Goal: Task Accomplishment & Management: Manage account settings

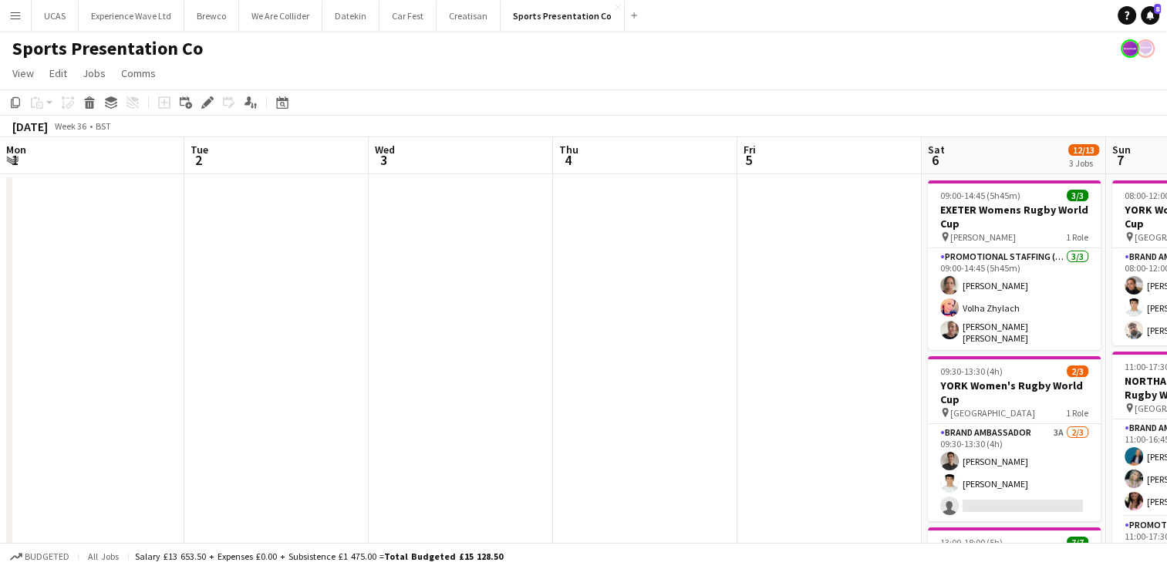
scroll to position [0, 530]
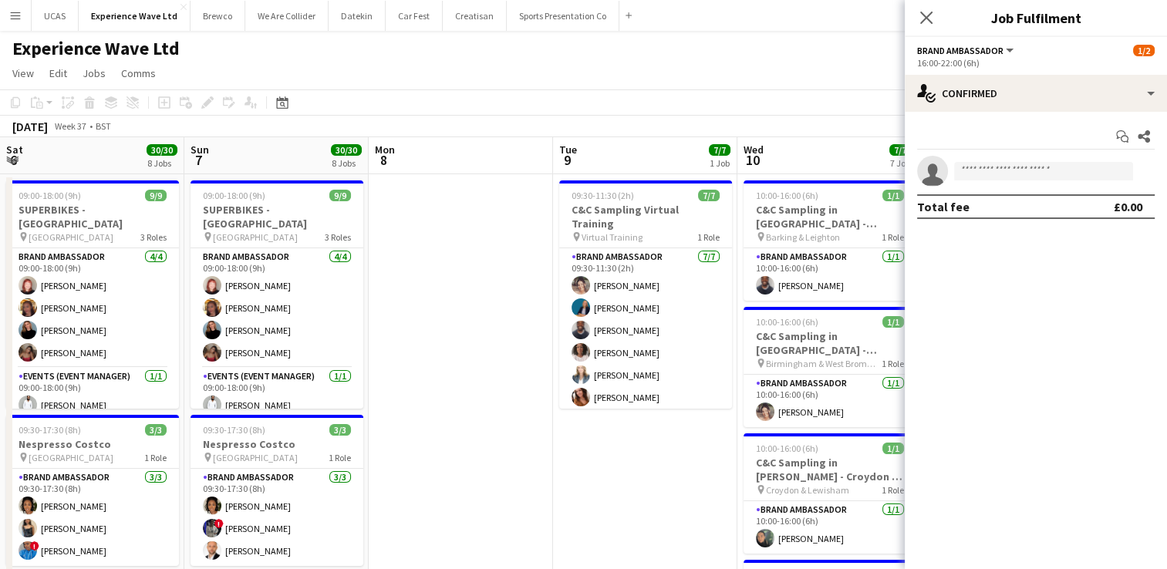
scroll to position [0, 592]
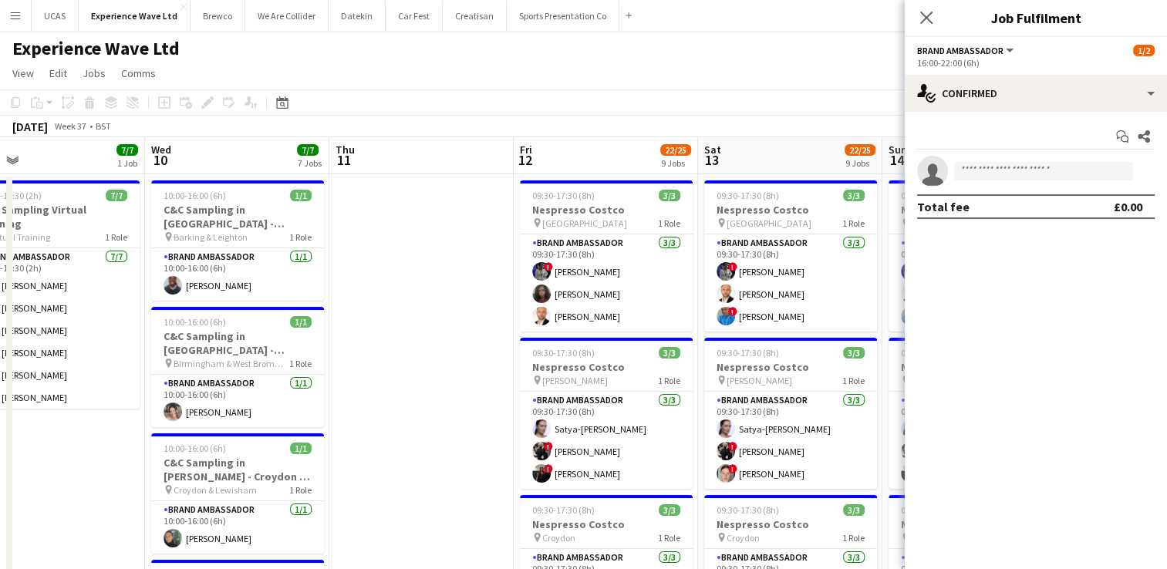
click at [936, 26] on div "Close pop-in" at bounding box center [925, 17] width 43 height 35
click at [928, 19] on icon "Close pop-in" at bounding box center [925, 17] width 15 height 15
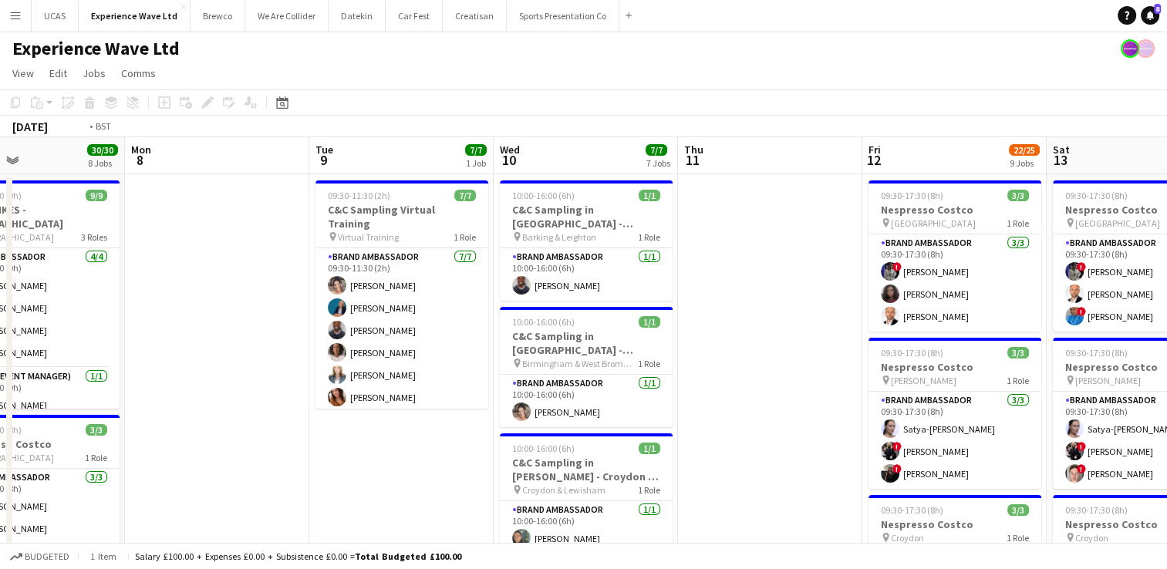
drag, startPoint x: 436, startPoint y: 285, endPoint x: 848, endPoint y: 263, distance: 413.1
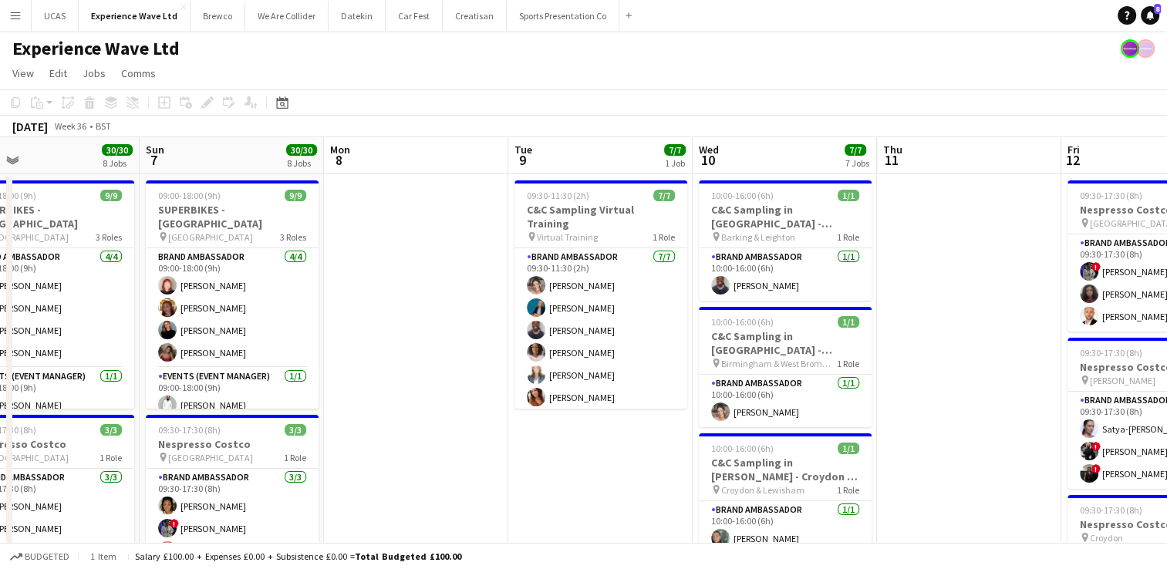
drag, startPoint x: 442, startPoint y: 335, endPoint x: 881, endPoint y: 275, distance: 442.8
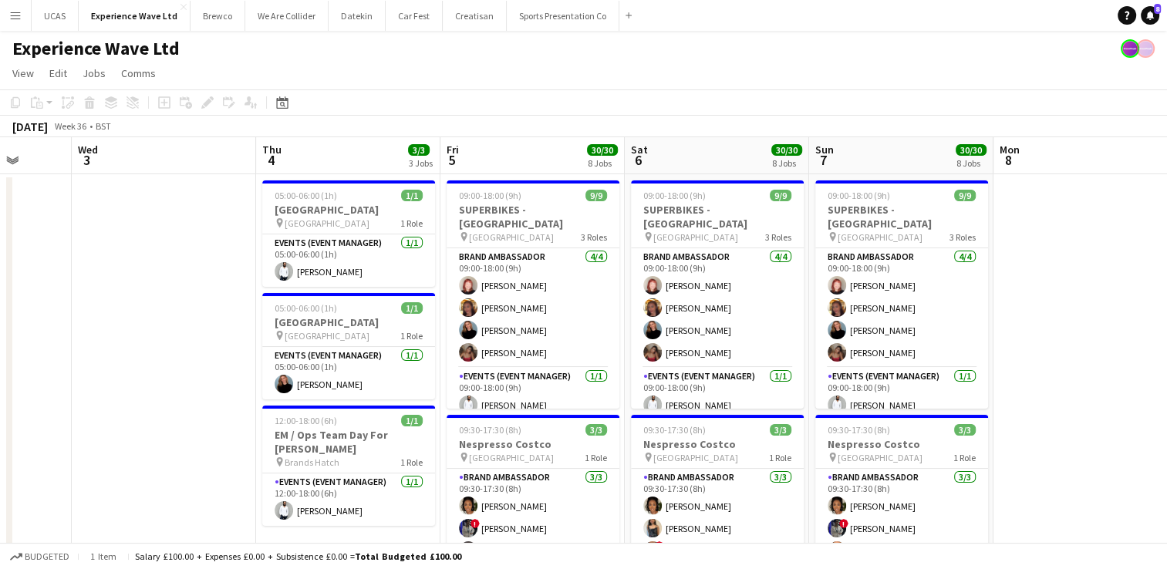
drag, startPoint x: 147, startPoint y: 320, endPoint x: 608, endPoint y: 298, distance: 461.6
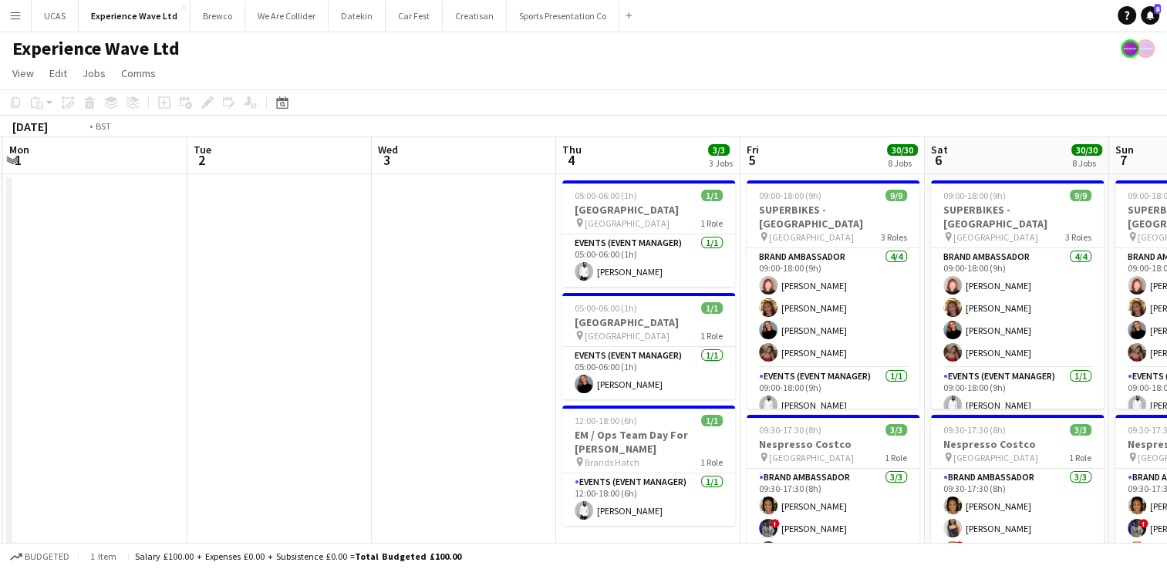
drag, startPoint x: 291, startPoint y: 310, endPoint x: 493, endPoint y: 295, distance: 202.6
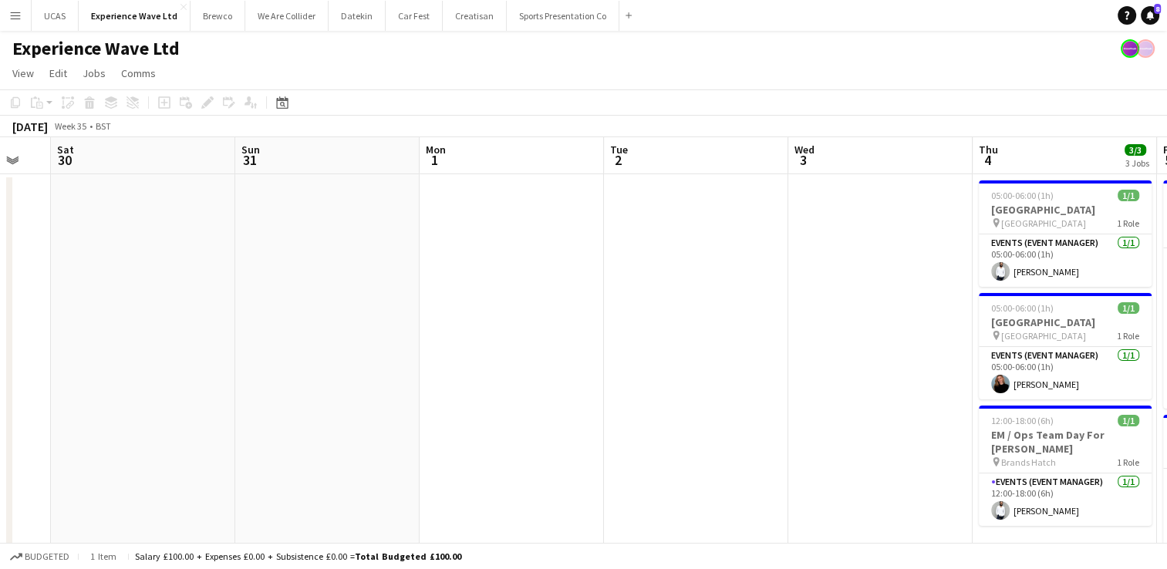
drag, startPoint x: 362, startPoint y: 310, endPoint x: 592, endPoint y: 296, distance: 230.2
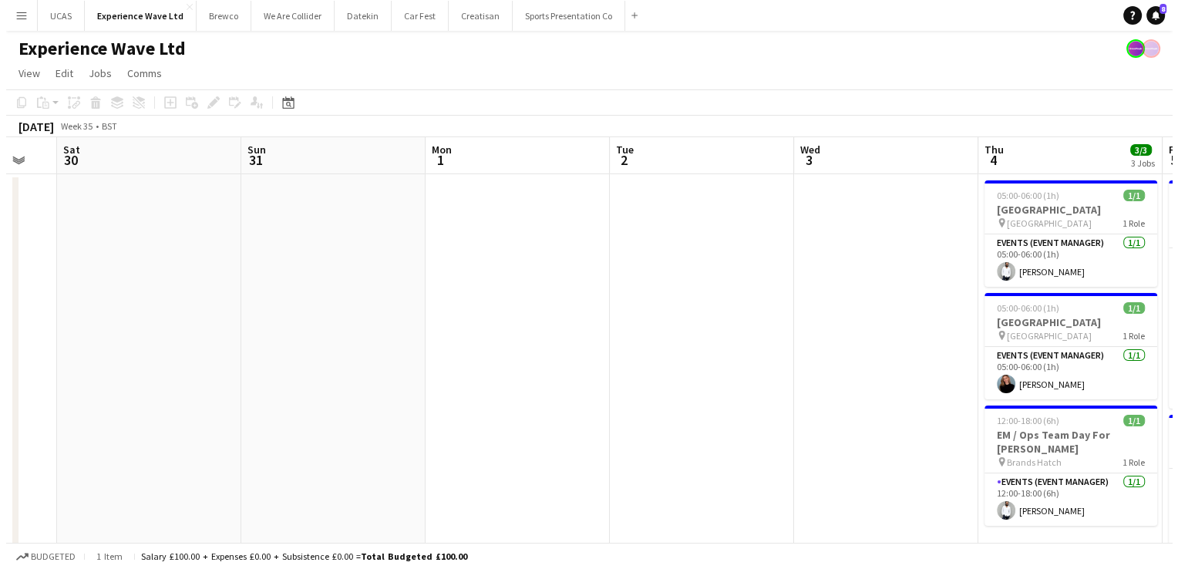
scroll to position [0, 413]
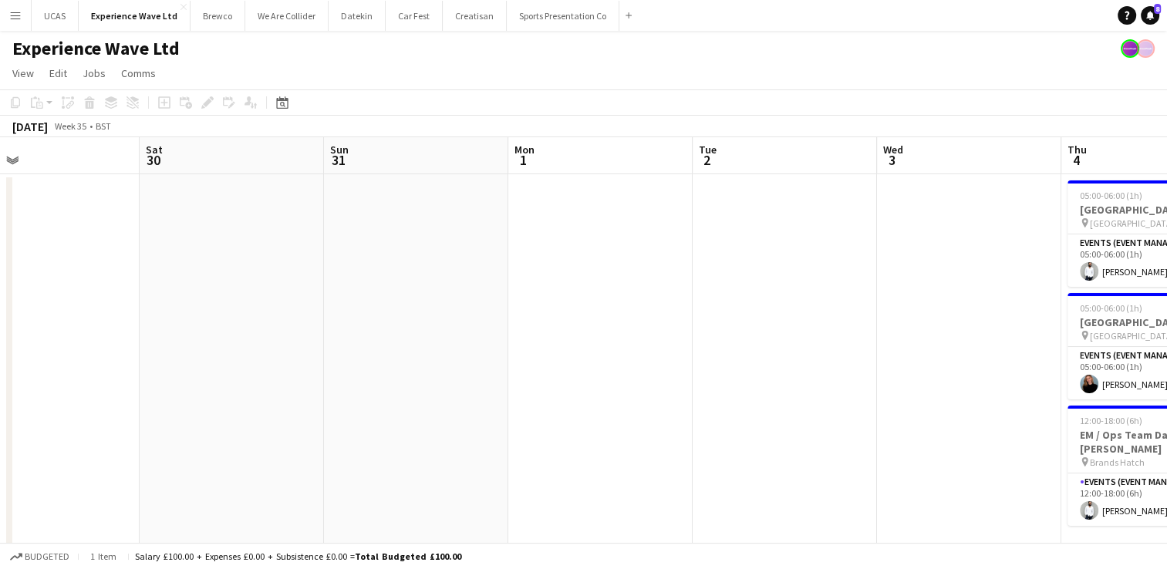
click at [16, 11] on app-icon "Menu" at bounding box center [15, 15] width 12 height 12
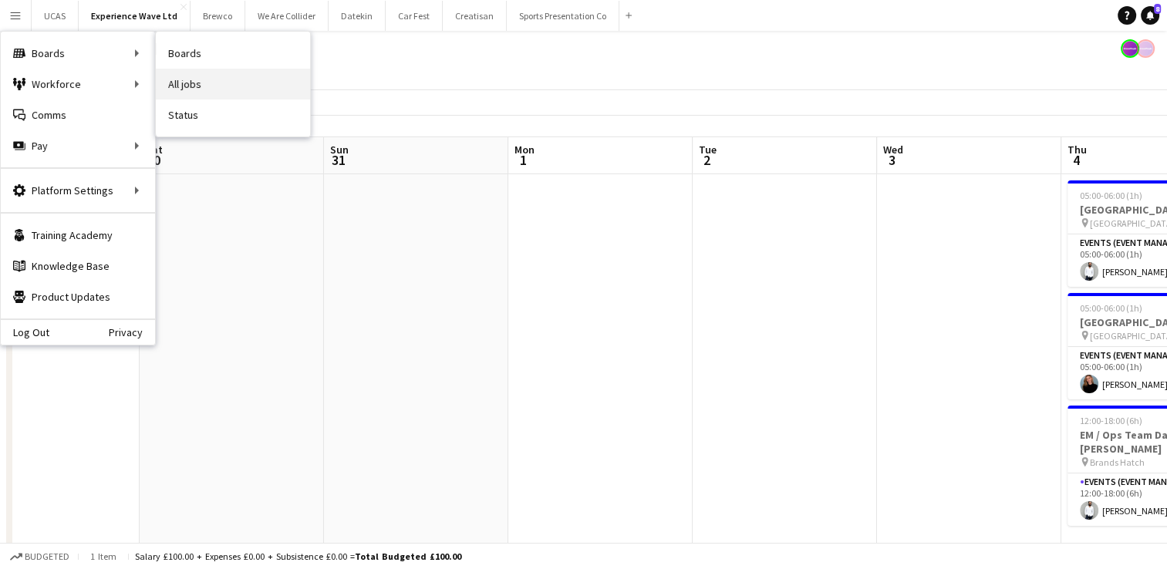
click at [188, 74] on link "All jobs" at bounding box center [233, 84] width 154 height 31
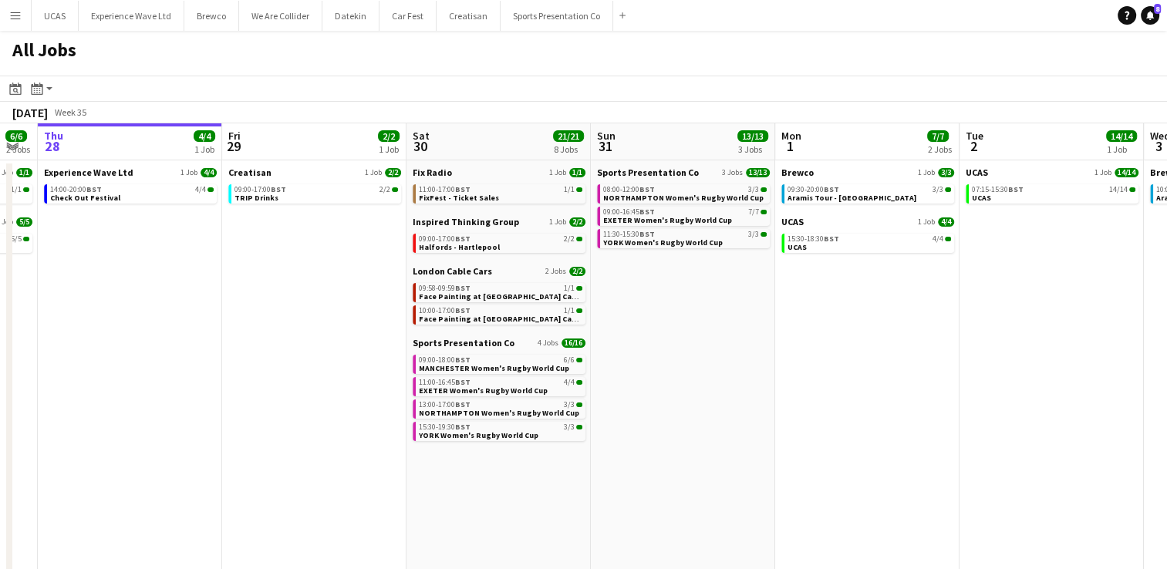
scroll to position [0, 550]
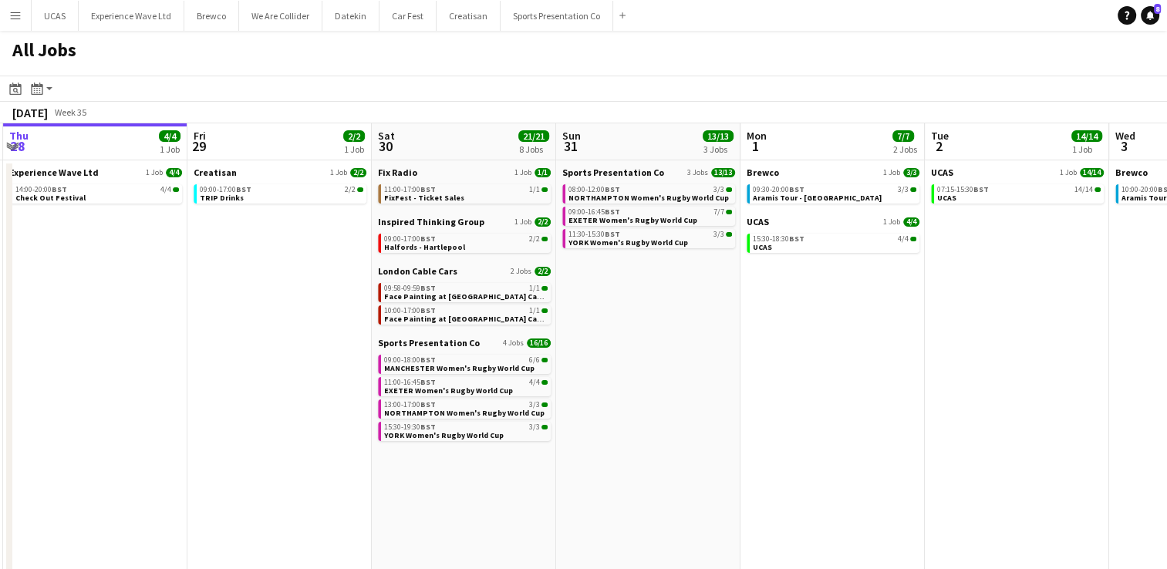
drag, startPoint x: 409, startPoint y: 293, endPoint x: 228, endPoint y: 307, distance: 181.7
click at [228, 307] on app-calendar-viewport "Mon 25 16/16 4 Jobs Tue 26 Wed 27 6/6 2 Jobs Thu 28 4/4 1 Job Fri 29 2/2 1 Job …" at bounding box center [583, 447] width 1167 height 649
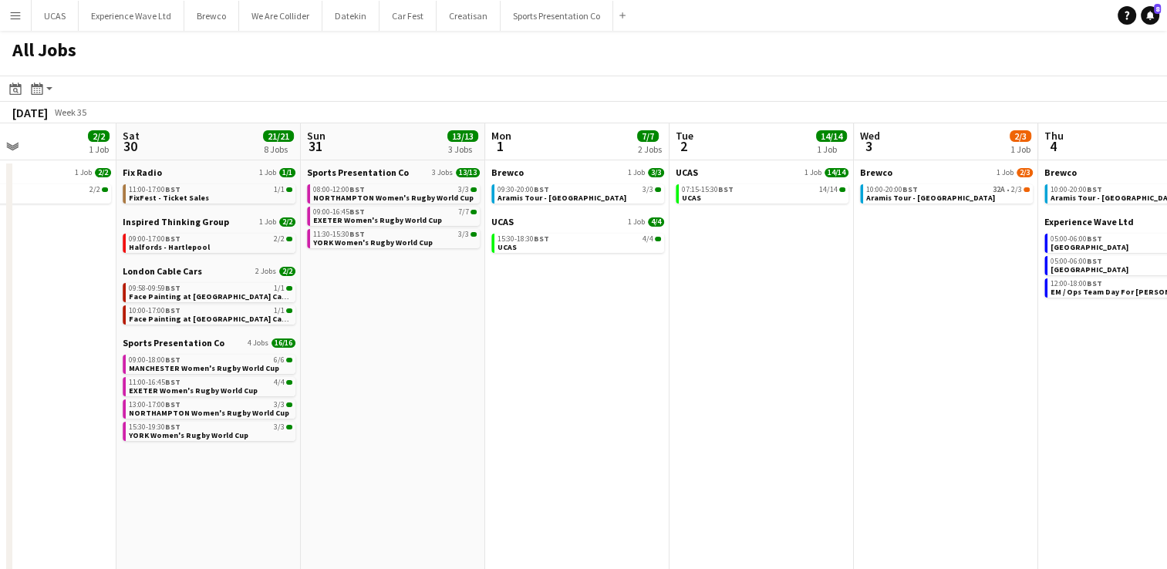
drag, startPoint x: 861, startPoint y: 379, endPoint x: 601, endPoint y: 371, distance: 260.0
click at [601, 371] on app-calendar-viewport "Wed 27 6/6 2 Jobs Thu 28 4/4 1 Job Fri 29 2/2 1 Job Sat 30 21/21 8 Jobs Sun 31 …" at bounding box center [583, 447] width 1167 height 649
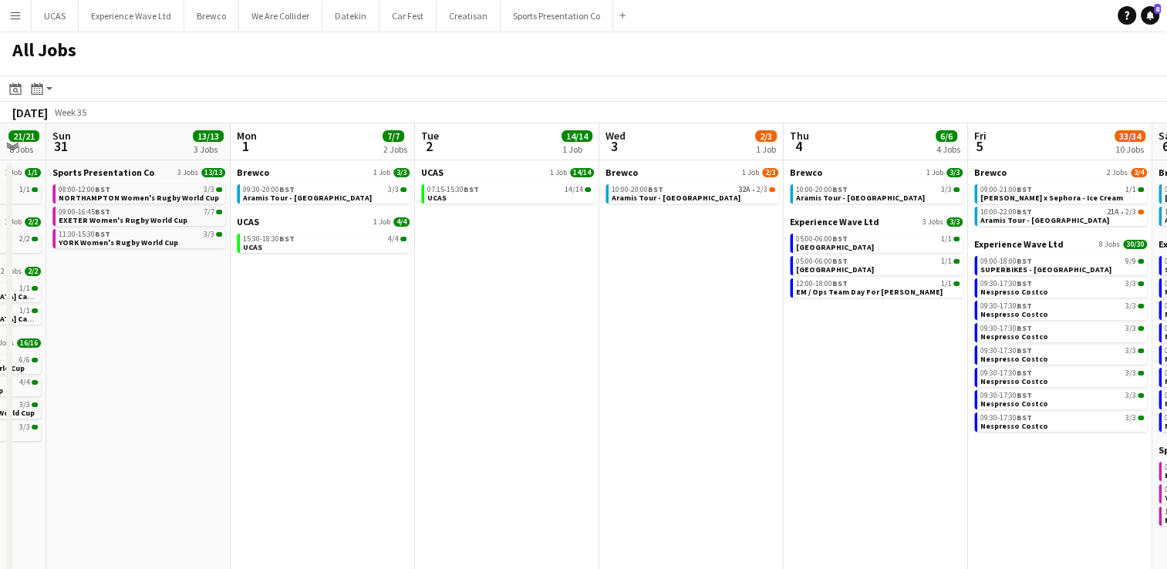
scroll to position [0, 584]
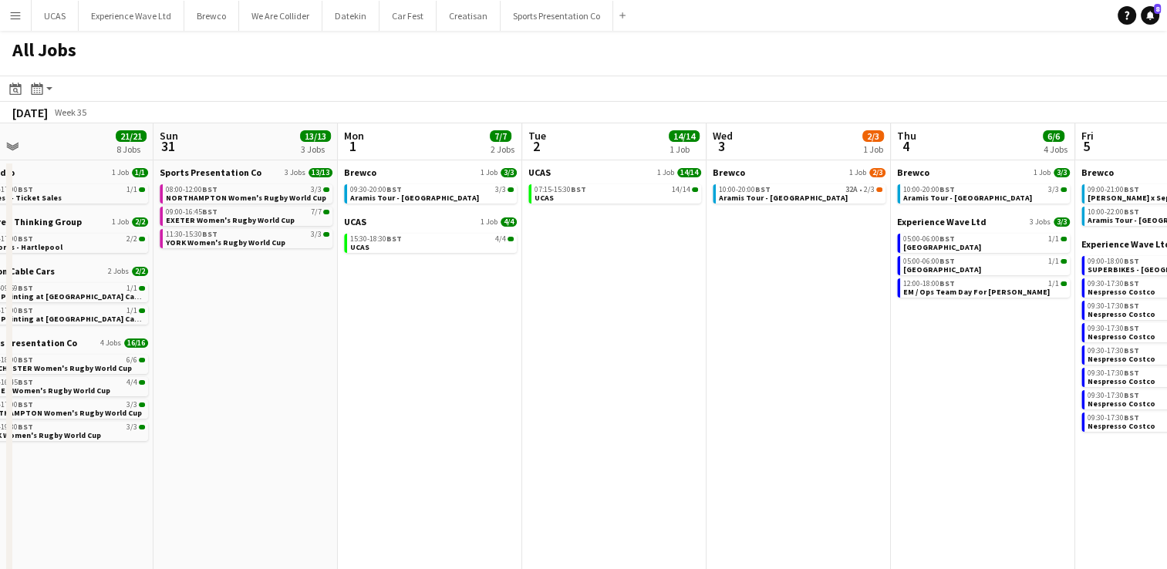
drag, startPoint x: 696, startPoint y: 390, endPoint x: 506, endPoint y: 390, distance: 190.5
click at [506, 390] on app-calendar-viewport "Wed 27 6/6 2 Jobs Thu 28 4/4 1 Job Fri 29 2/2 1 Job Sat 30 21/21 8 Jobs Sun 31 …" at bounding box center [583, 447] width 1167 height 649
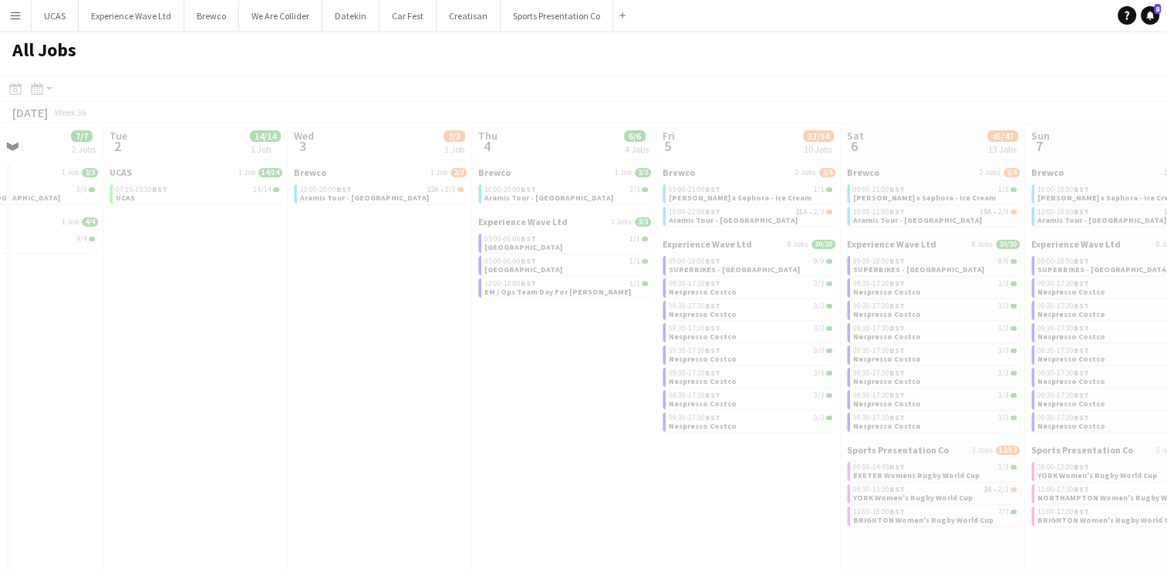
drag, startPoint x: 718, startPoint y: 416, endPoint x: 304, endPoint y: 409, distance: 414.1
click at [304, 409] on app-all-jobs "All Jobs Date picker AUG 2025 AUG 2025 Monday M Tuesday T Wednesday W Thursday …" at bounding box center [583, 402] width 1167 height 742
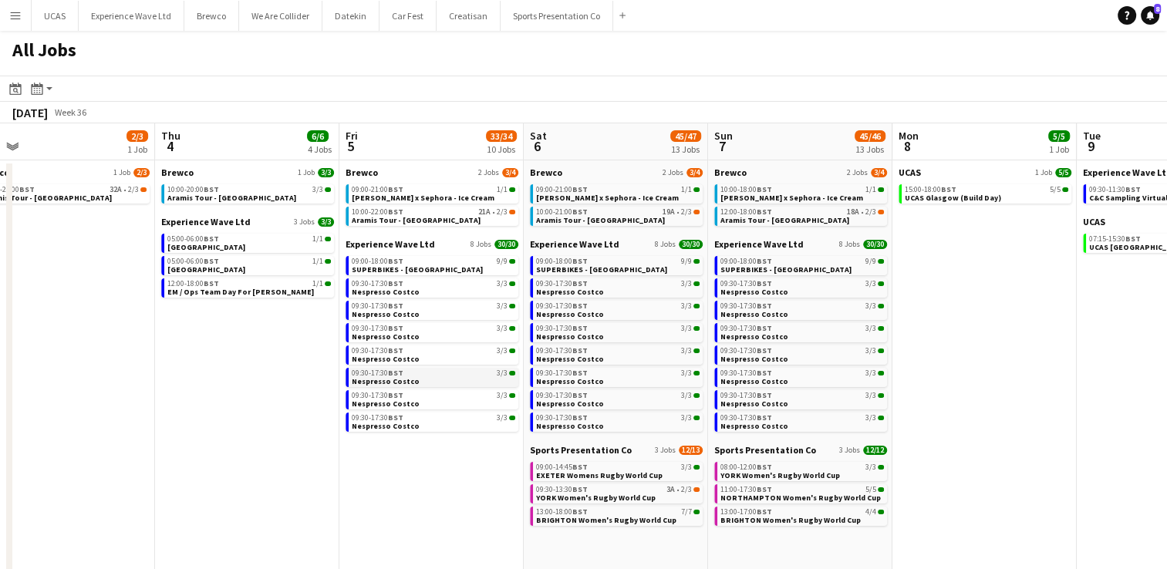
scroll to position [0, 654]
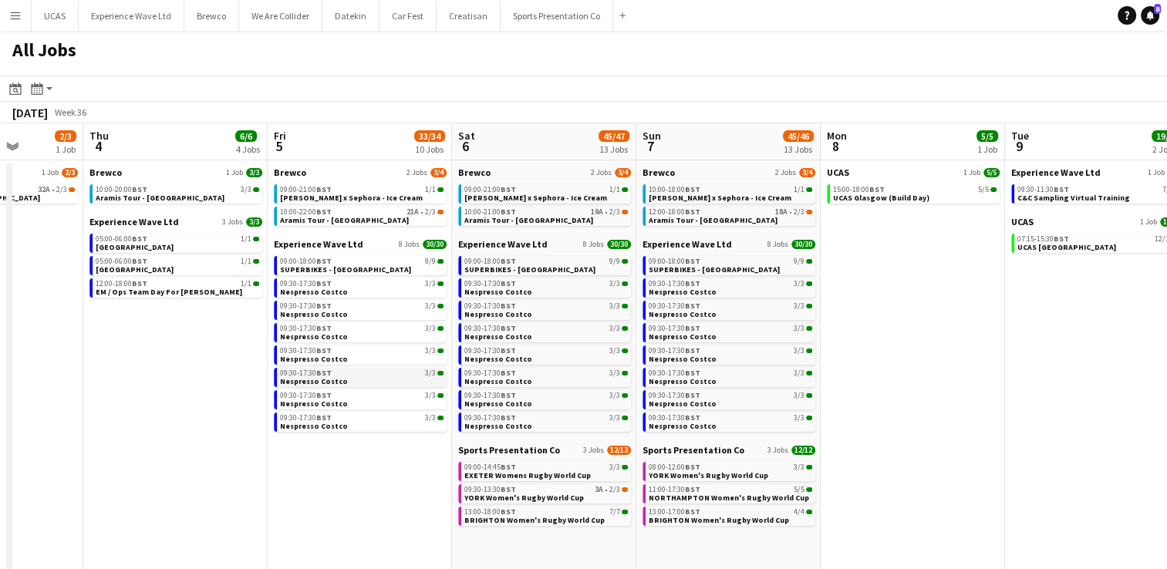
drag, startPoint x: 790, startPoint y: 392, endPoint x: 408, endPoint y: 381, distance: 381.8
click at [404, 381] on app-calendar-viewport "Sun 31 13/13 3 Jobs Mon 1 7/7 2 Jobs Tue 2 14/14 1 Job Wed 3 2/3 1 Job Thu 4 6/…" at bounding box center [583, 462] width 1167 height 678
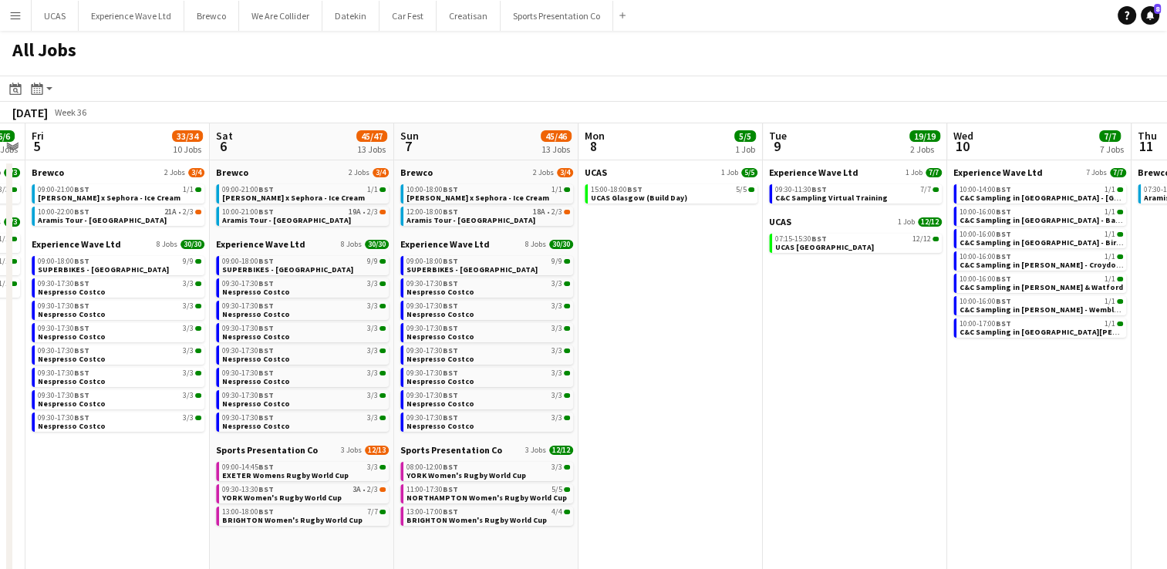
scroll to position [0, 549]
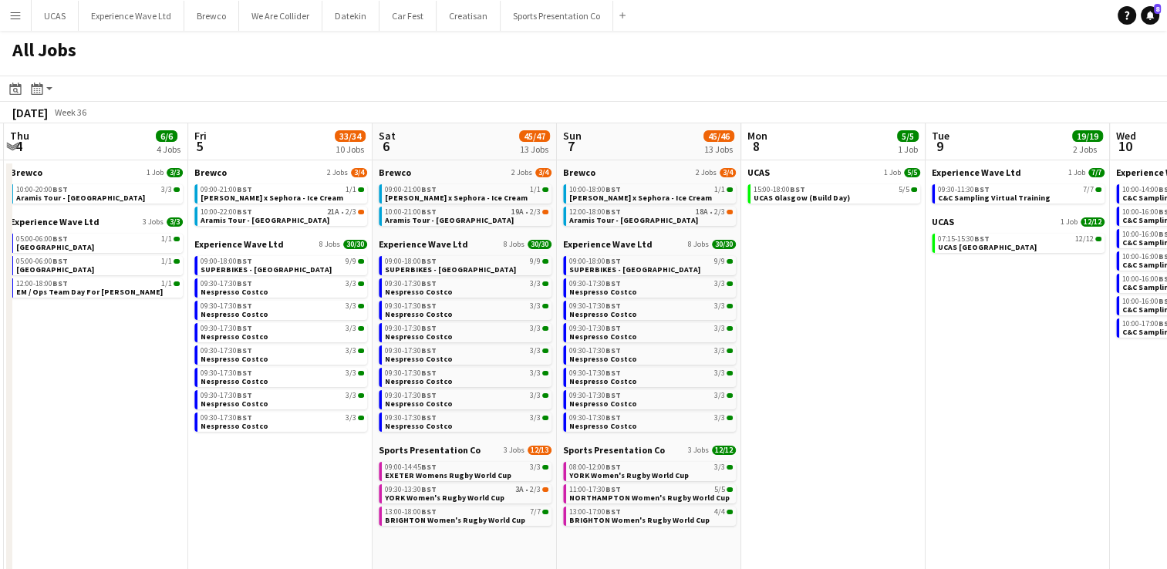
drag, startPoint x: 887, startPoint y: 386, endPoint x: 623, endPoint y: 365, distance: 264.5
click at [623, 365] on app-calendar-viewport "Mon 1 7/7 2 Jobs Tue 2 14/14 1 Job Wed 3 2/3 1 Job Thu 4 6/6 4 Jobs Fri 5 33/34…" at bounding box center [583, 462] width 1167 height 678
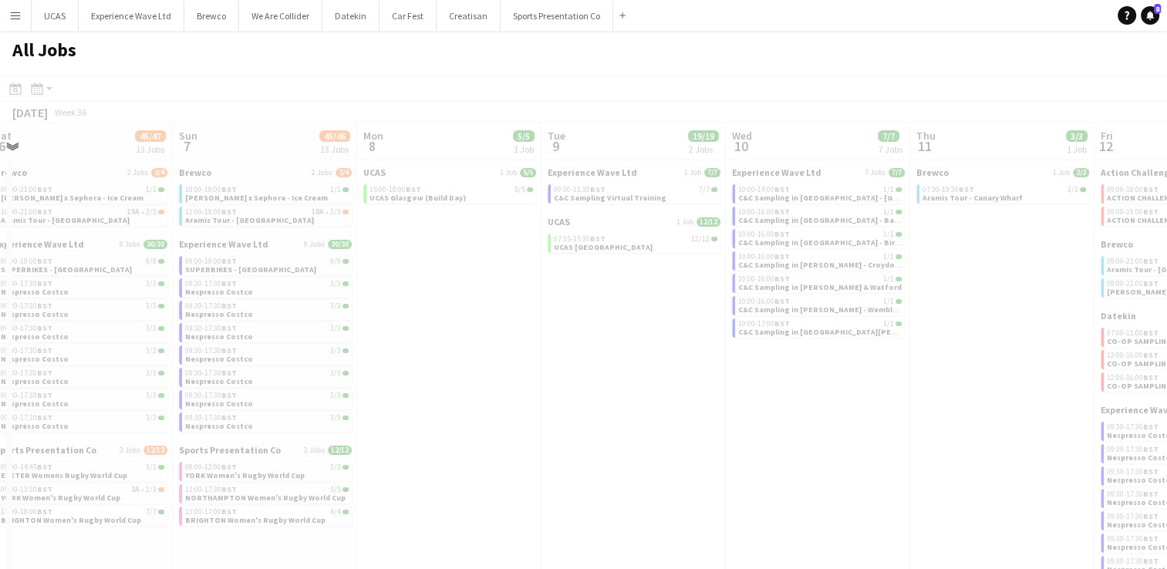
drag, startPoint x: 791, startPoint y: 402, endPoint x: 504, endPoint y: 398, distance: 287.6
click at [499, 398] on app-all-jobs "All Jobs Date picker AUG 2025 AUG 2025 Monday M Tuesday T Wednesday W Thursday …" at bounding box center [583, 416] width 1167 height 770
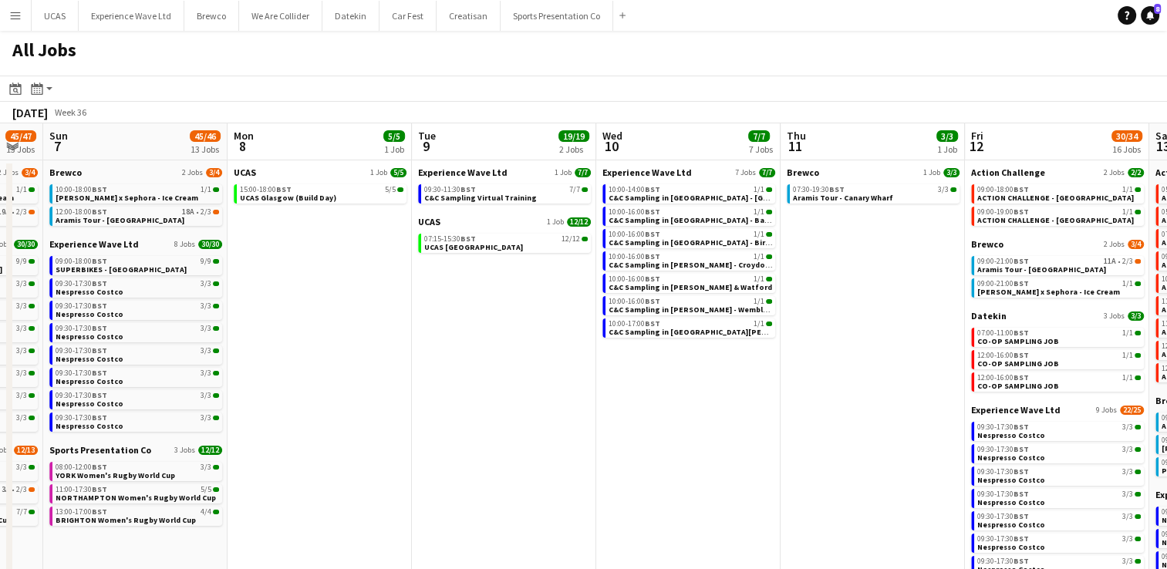
drag, startPoint x: 797, startPoint y: 407, endPoint x: 578, endPoint y: 404, distance: 219.0
click at [578, 404] on app-calendar-viewport "Thu 4 6/6 4 Jobs Fri 5 33/34 10 Jobs Sat 6 45/47 13 Jobs Sun 7 45/46 13 Jobs Mo…" at bounding box center [583, 462] width 1167 height 678
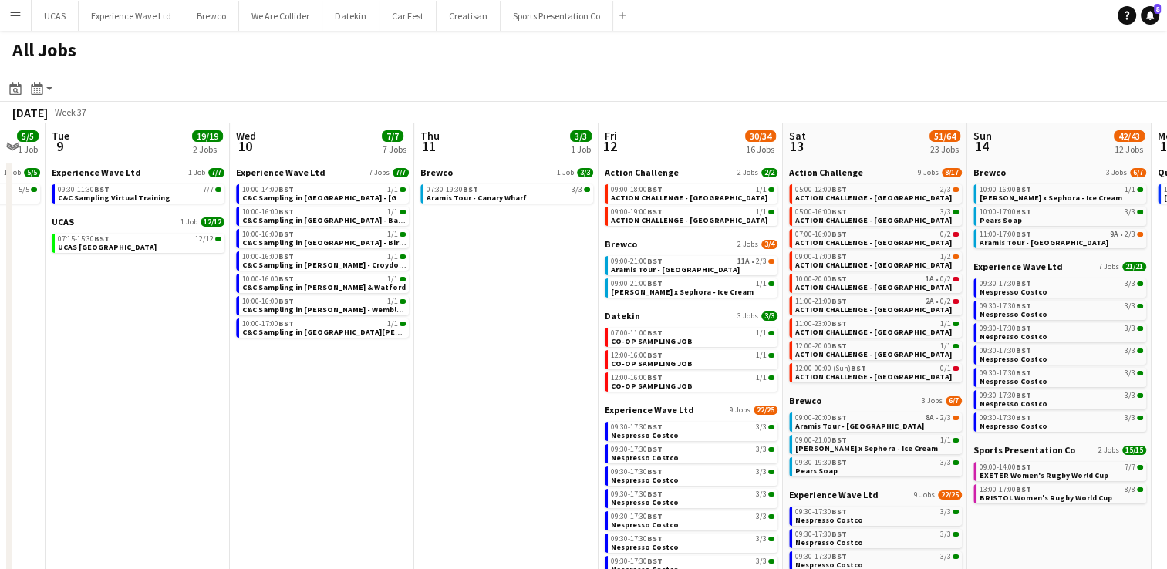
drag, startPoint x: 681, startPoint y: 393, endPoint x: 415, endPoint y: 382, distance: 266.2
click at [415, 382] on app-calendar-viewport "Sat 6 45/47 13 Jobs Sun 7 45/46 13 Jobs Mon 8 5/5 1 Job Tue 9 19/19 2 Jobs Wed …" at bounding box center [583, 462] width 1167 height 678
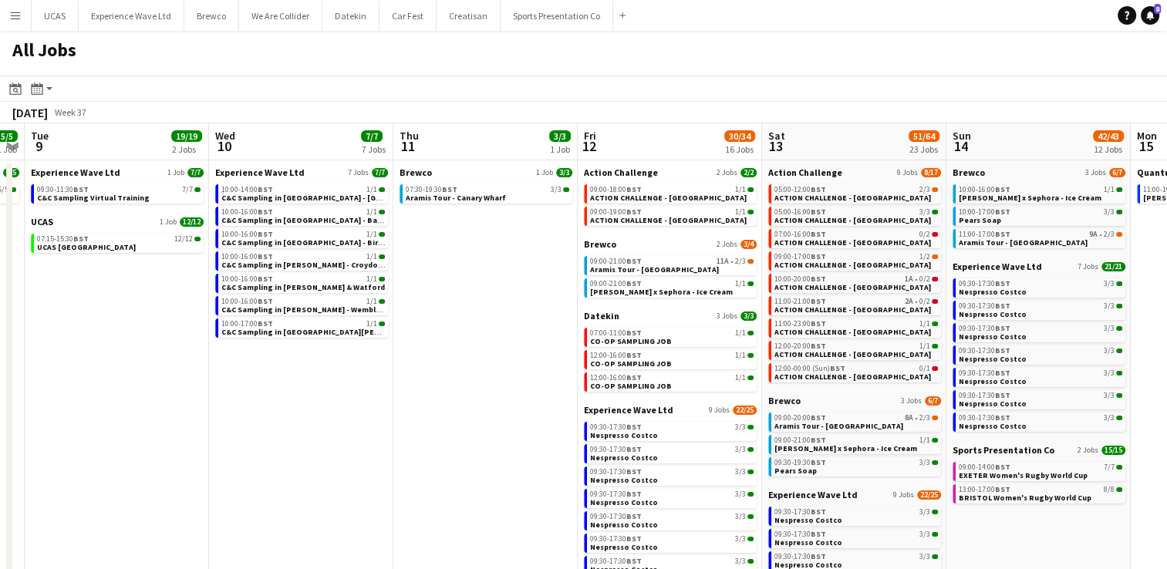
scroll to position [0, 409]
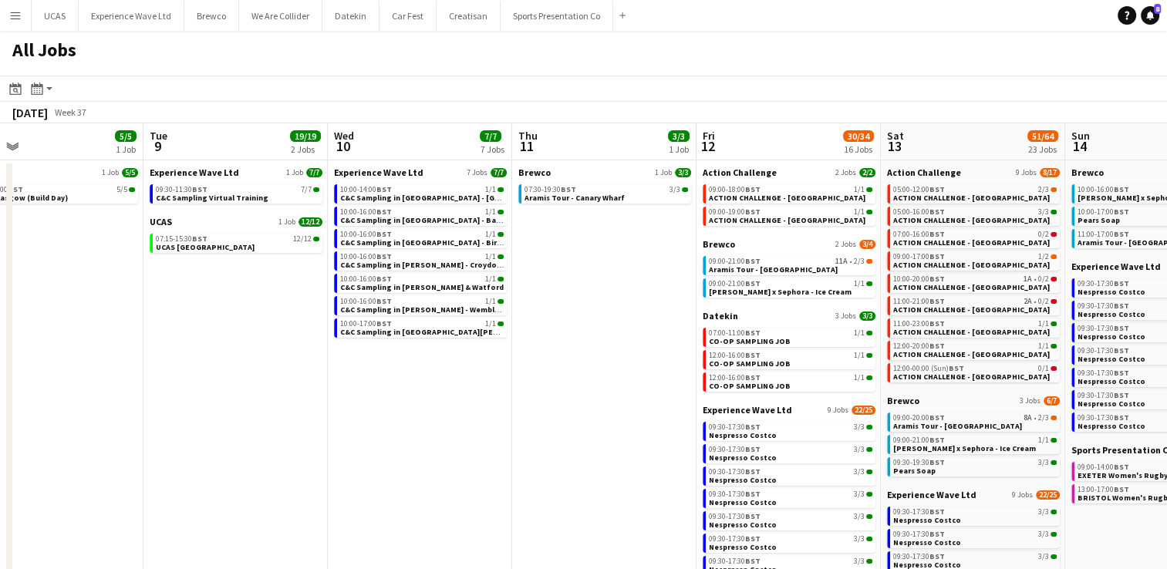
click at [499, 376] on app-all-jobs "All Jobs Date picker AUG 2025 AUG 2025 Monday M Tuesday T Wednesday W Thursday …" at bounding box center [583, 416] width 1167 height 770
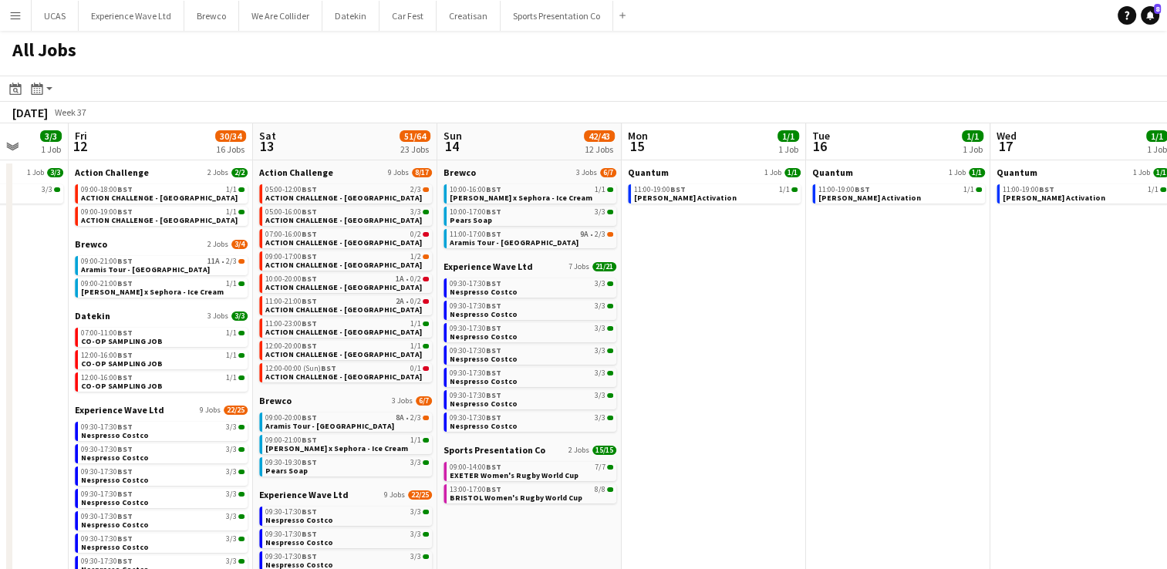
drag, startPoint x: 996, startPoint y: 352, endPoint x: 737, endPoint y: 381, distance: 260.7
click at [737, 381] on app-calendar-viewport "Mon 8 5/5 1 Job Tue 9 19/19 2 Jobs Wed 10 7/7 7 Jobs Thu 11 3/3 1 Job Fri 12 30…" at bounding box center [583, 462] width 1167 height 678
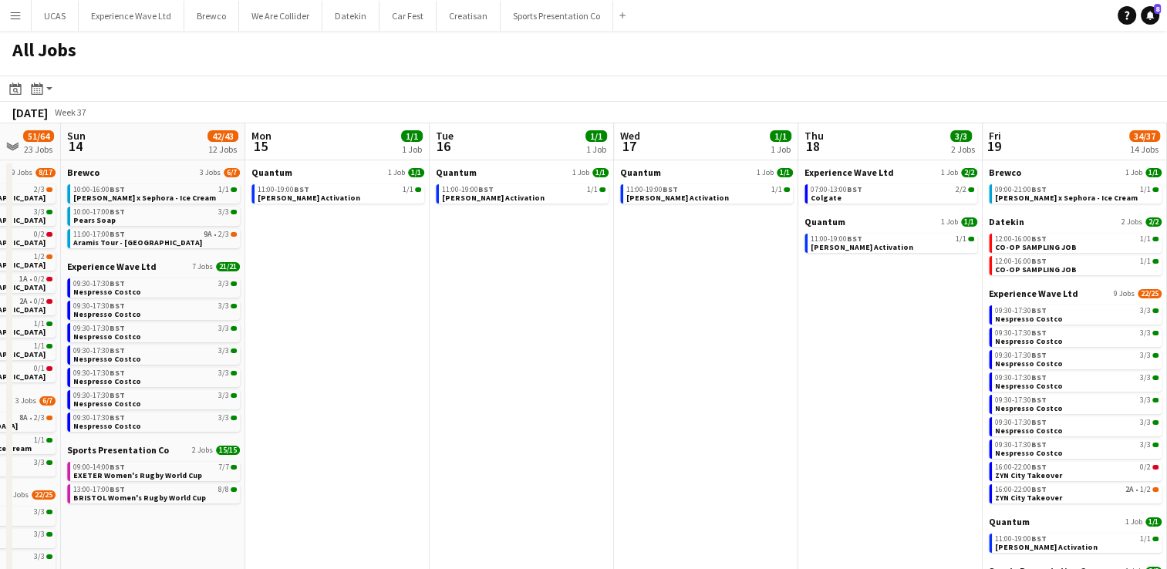
drag, startPoint x: 925, startPoint y: 389, endPoint x: 544, endPoint y: 369, distance: 382.2
click at [522, 371] on app-calendar-viewport "Wed 10 7/7 7 Jobs Thu 11 3/3 1 Job Fri 12 30/34 16 Jobs Sat 13 51/64 23 Jobs Su…" at bounding box center [583, 462] width 1167 height 678
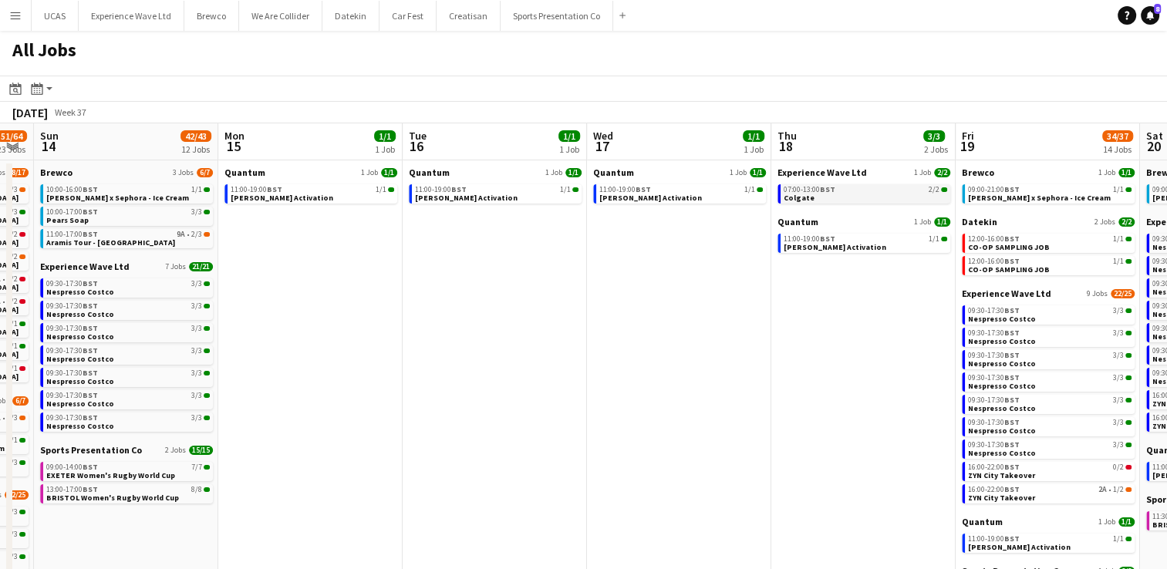
click at [817, 201] on link "07:00-13:00 BST 2/2 Colgate" at bounding box center [864, 193] width 163 height 18
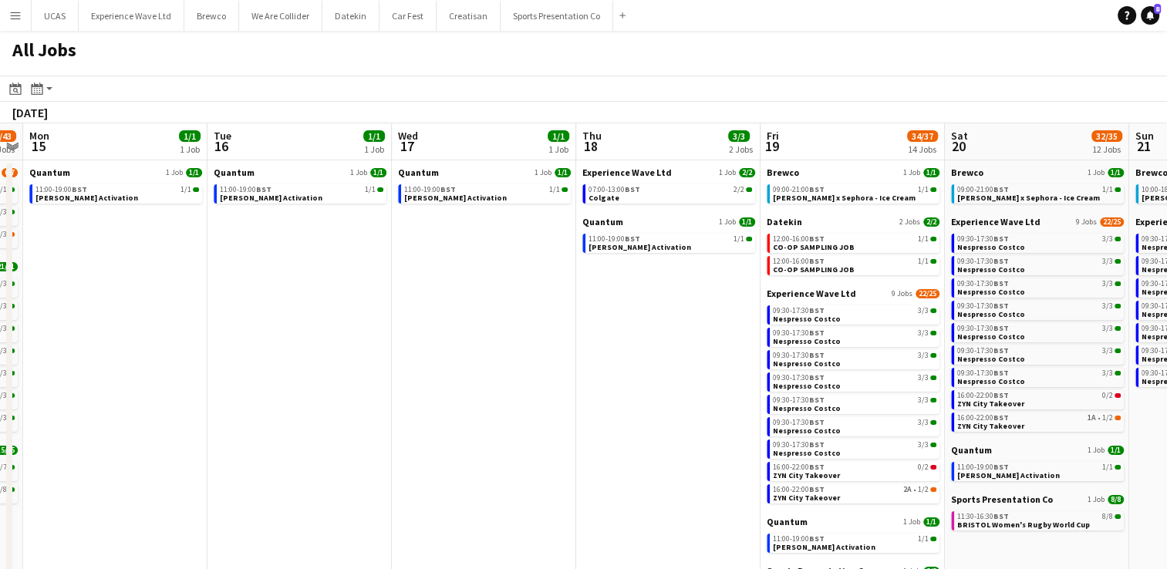
scroll to position [0, 408]
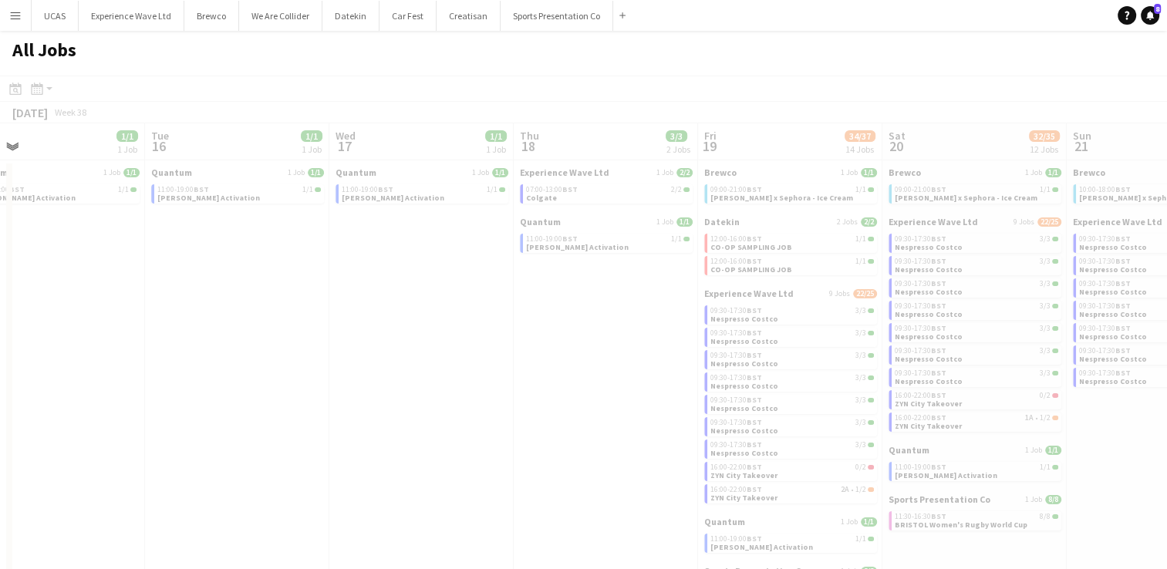
drag, startPoint x: 735, startPoint y: 360, endPoint x: 477, endPoint y: 355, distance: 257.6
click at [441, 349] on app-calendar-viewport "Sat 13 51/64 23 Jobs Sun 14 42/43 12 Jobs Mon 15 1/1 1 Job Tue 16 1/1 1 Job Wed…" at bounding box center [583, 462] width 1167 height 678
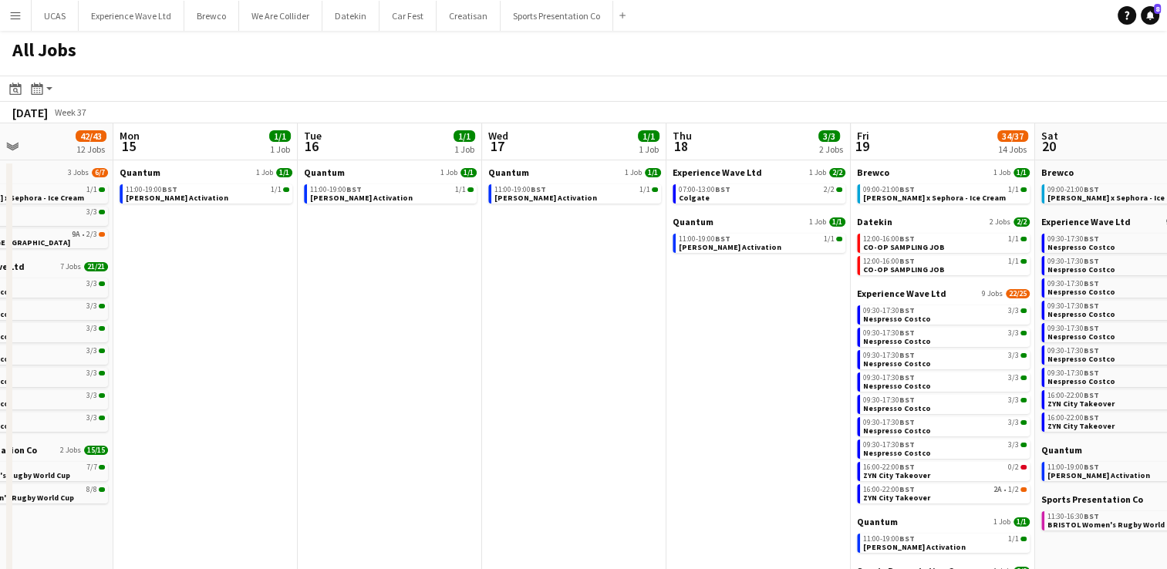
drag, startPoint x: 404, startPoint y: 379, endPoint x: 510, endPoint y: 342, distance: 112.9
click at [734, 316] on app-calendar-viewport "Fri 12 30/34 16 Jobs Sat 13 51/64 23 Jobs Sun 14 42/43 12 Jobs Mon 15 1/1 1 Job…" at bounding box center [583, 462] width 1167 height 678
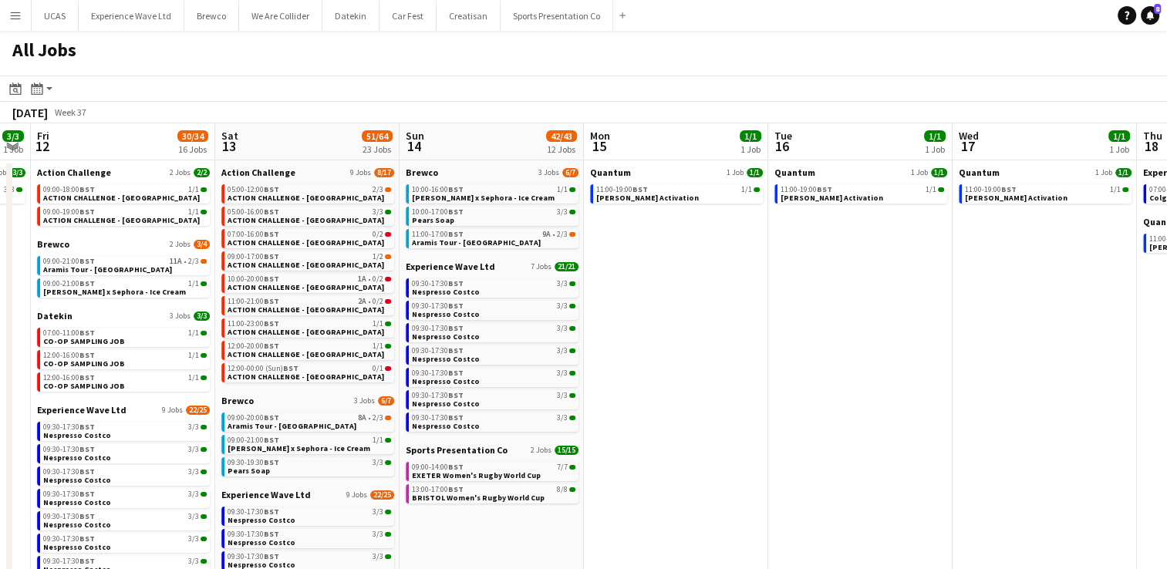
drag, startPoint x: 487, startPoint y: 345, endPoint x: 808, endPoint y: 307, distance: 323.8
click at [808, 307] on app-calendar-viewport "Wed 10 7/7 7 Jobs Thu 11 3/3 1 Job Fri 12 30/34 16 Jobs Sat 13 51/64 23 Jobs Su…" at bounding box center [583, 462] width 1167 height 678
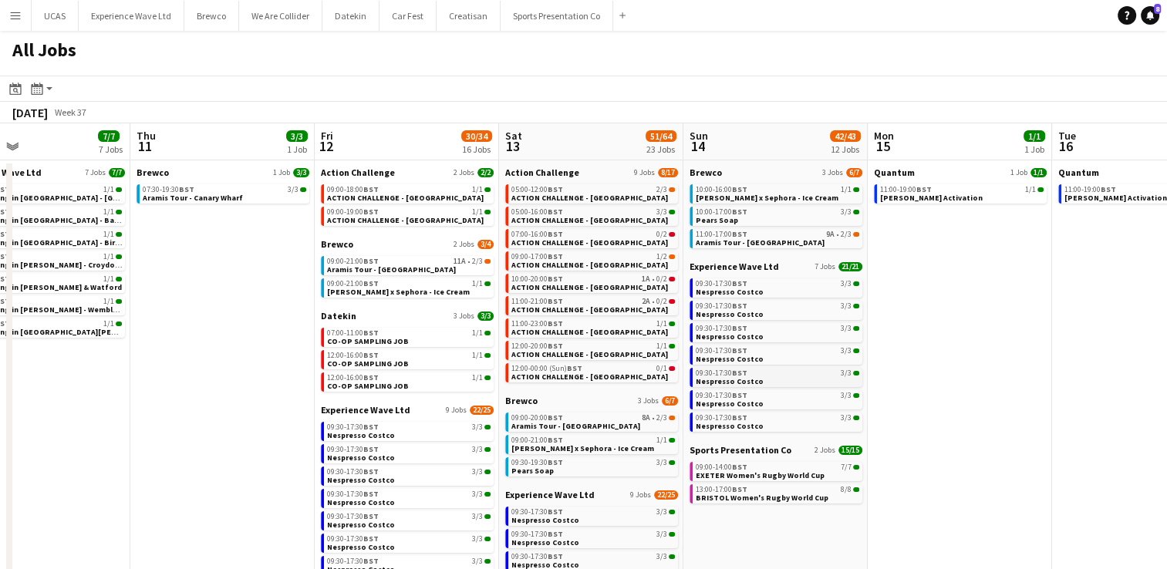
drag, startPoint x: 777, startPoint y: 396, endPoint x: 822, endPoint y: 376, distance: 49.3
click at [985, 362] on app-calendar-viewport "Mon 8 5/5 1 Job Tue 9 19/19 2 Jobs Wed 10 7/7 7 Jobs Thu 11 3/3 1 Job Fri 12 30…" at bounding box center [583, 462] width 1167 height 678
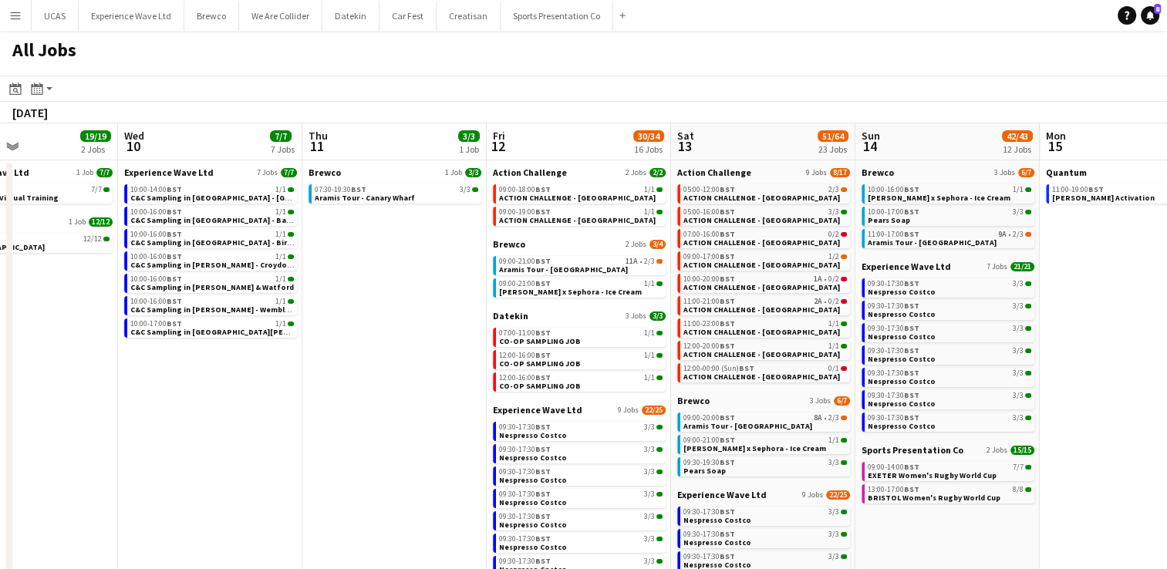
drag, startPoint x: 247, startPoint y: 369, endPoint x: 574, endPoint y: 295, distance: 335.4
click at [777, 278] on app-calendar-viewport "Mon 8 5/5 1 Job Tue 9 19/19 2 Jobs Wed 10 7/7 7 Jobs Thu 11 3/3 1 Job Fri 12 30…" at bounding box center [583, 462] width 1167 height 678
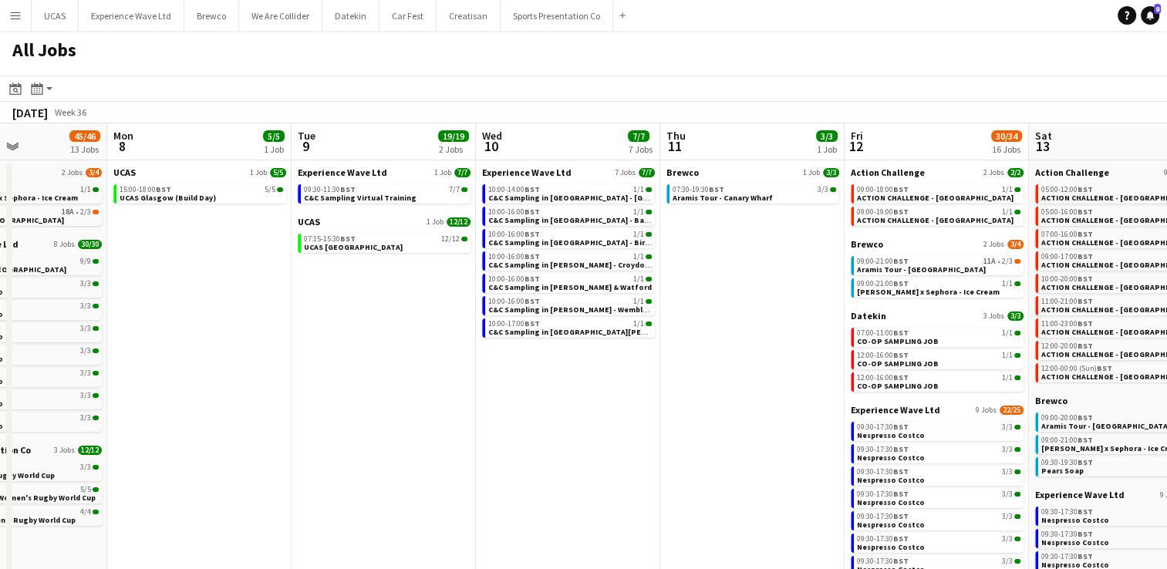
drag, startPoint x: 363, startPoint y: 338, endPoint x: 709, endPoint y: 267, distance: 353.6
click at [709, 267] on app-calendar-viewport "Fri 5 33/34 10 Jobs Sat 6 45/47 13 Jobs Sun 7 45/46 13 Jobs Mon 8 5/5 1 Job Tue…" at bounding box center [583, 462] width 1167 height 678
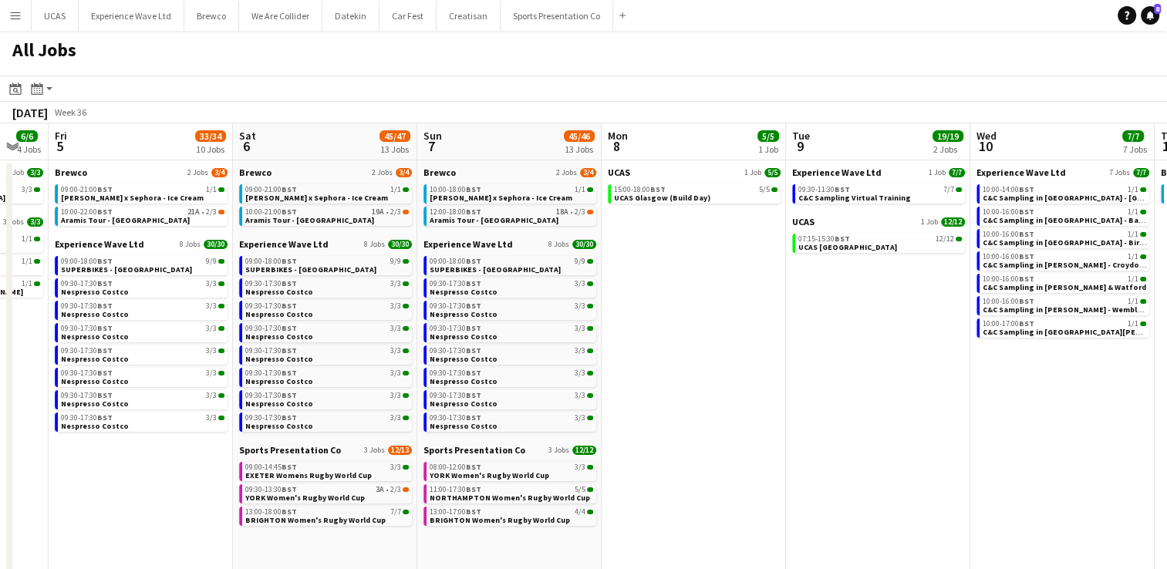
drag, startPoint x: 498, startPoint y: 320, endPoint x: 810, endPoint y: 276, distance: 315.4
click at [810, 276] on app-calendar-viewport "Wed 3 2/3 1 Job Thu 4 6/6 4 Jobs Fri 5 33/34 10 Jobs Sat 6 45/47 13 Jobs Sun 7 …" at bounding box center [583, 462] width 1167 height 678
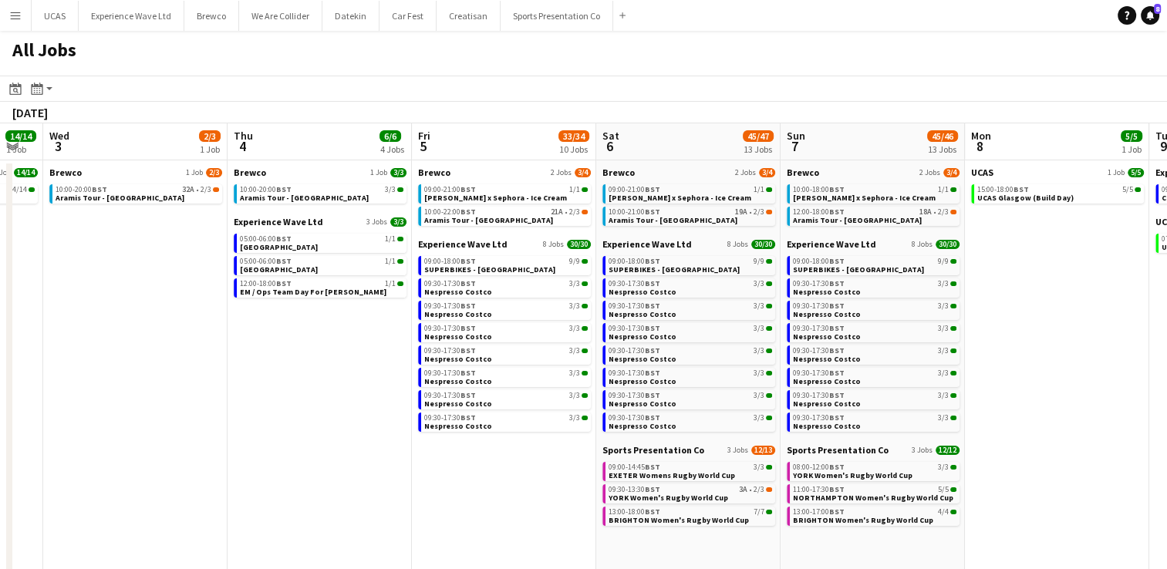
drag, startPoint x: 606, startPoint y: 293, endPoint x: 992, endPoint y: 255, distance: 388.1
click at [992, 255] on app-calendar-viewport "Mon 1 7/7 2 Jobs Tue 2 14/14 1 Job Wed 3 2/3 1 Job Thu 4 6/6 4 Jobs Fri 5 33/34…" at bounding box center [583, 462] width 1167 height 678
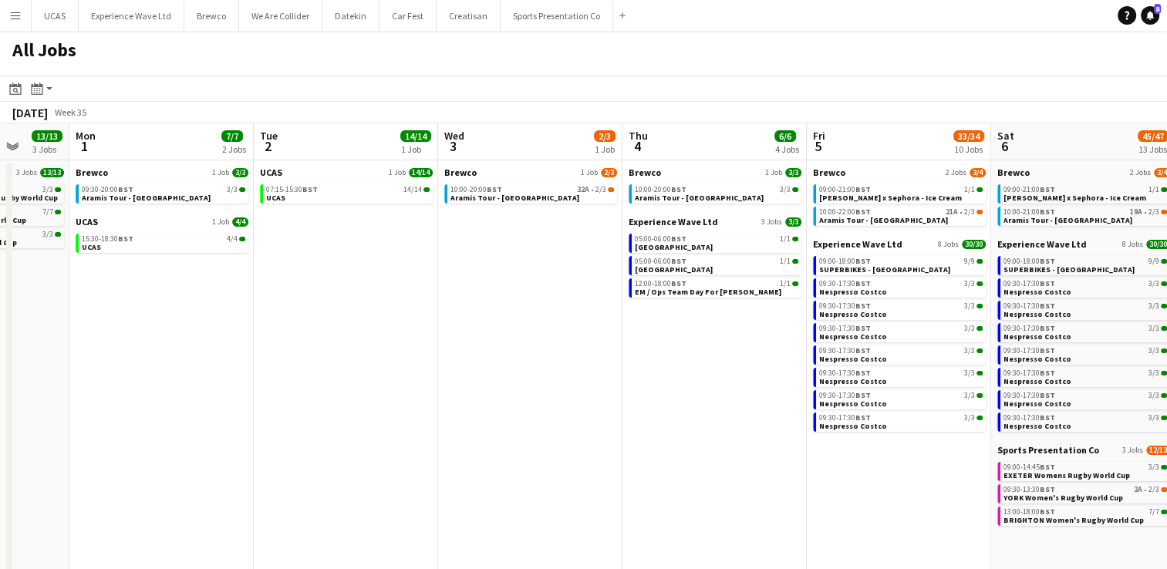
scroll to position [0, 388]
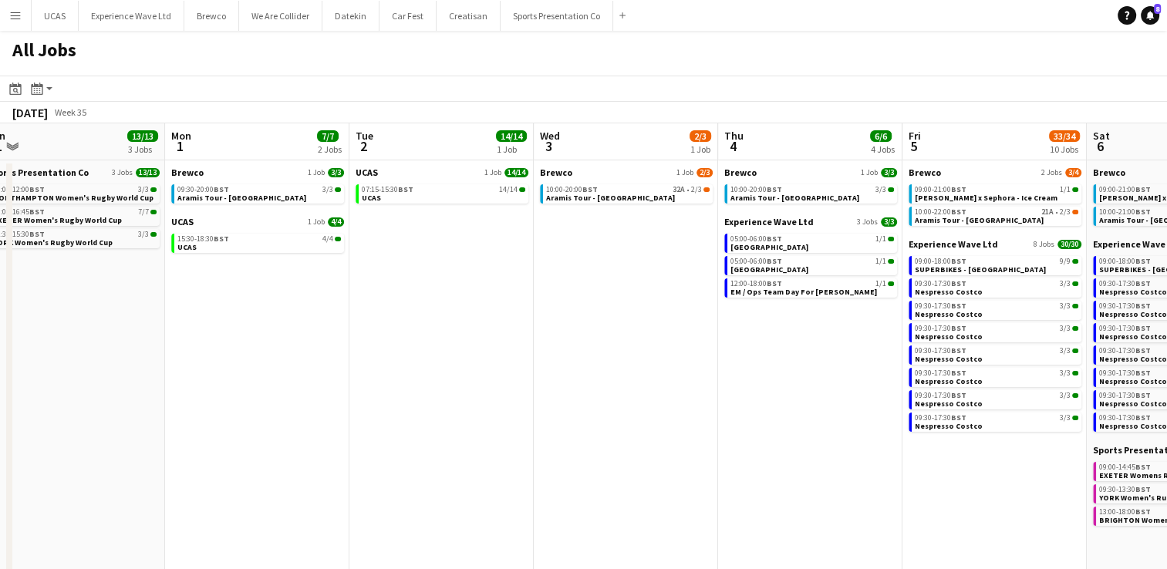
drag, startPoint x: 647, startPoint y: 305, endPoint x: 1170, endPoint y: 235, distance: 528.1
click at [1166, 234] on html "Menu Boards Boards Boards All jobs Status Workforce Workforce My Workforce Recr…" at bounding box center [583, 400] width 1167 height 801
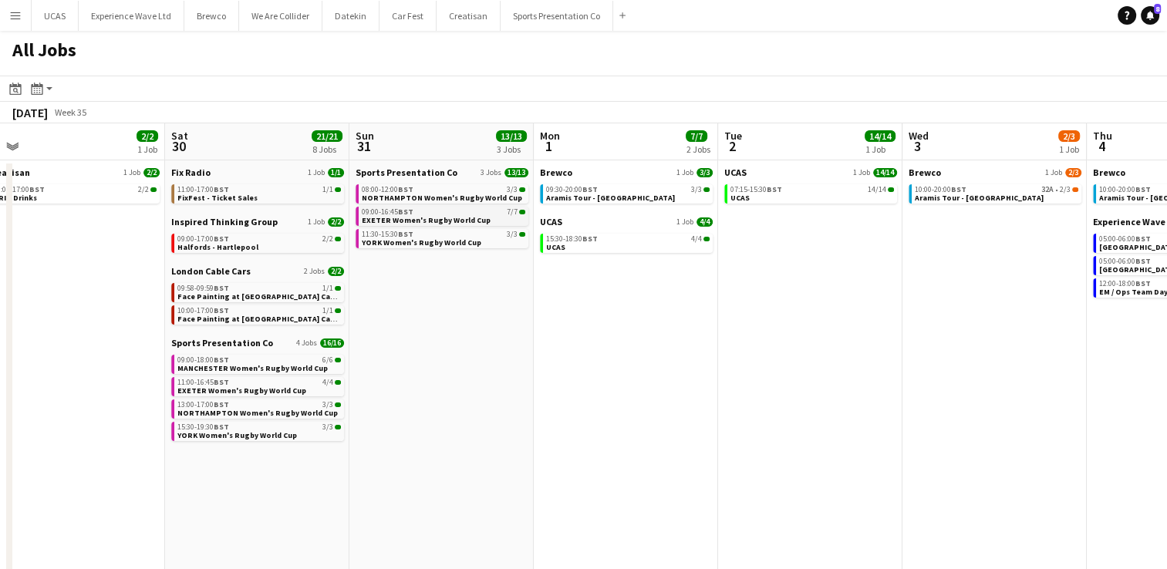
click at [438, 219] on span "EXETER Women's Rugby World Cup" at bounding box center [426, 220] width 129 height 10
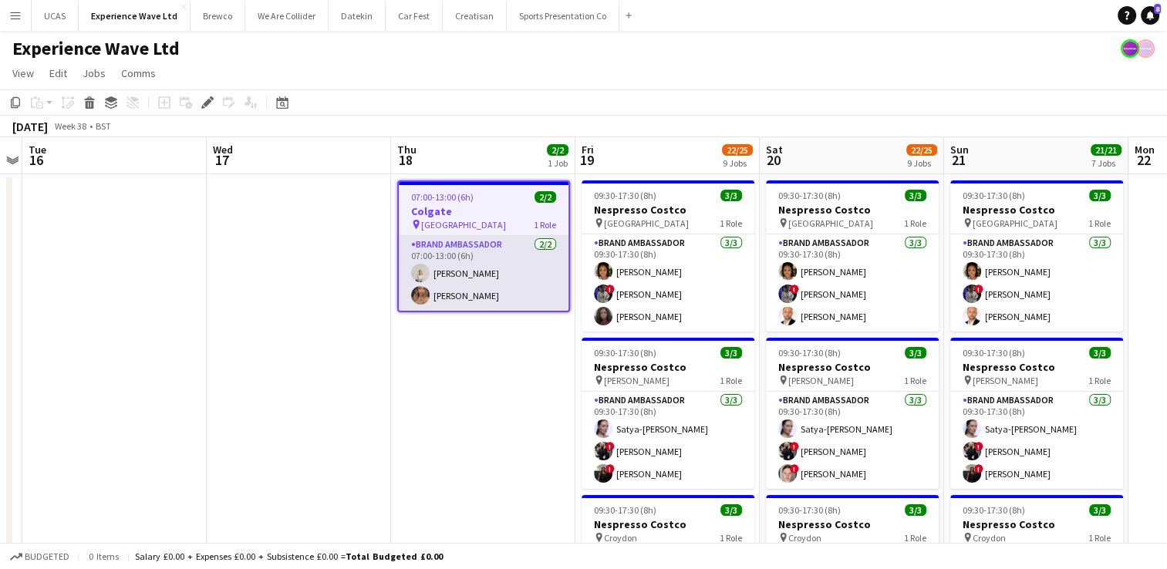
click at [459, 281] on app-card-role "Brand Ambassador 2/2 07:00-13:00 (6h) Alina Sorokina Winifred Doherty Gomez" at bounding box center [484, 273] width 170 height 75
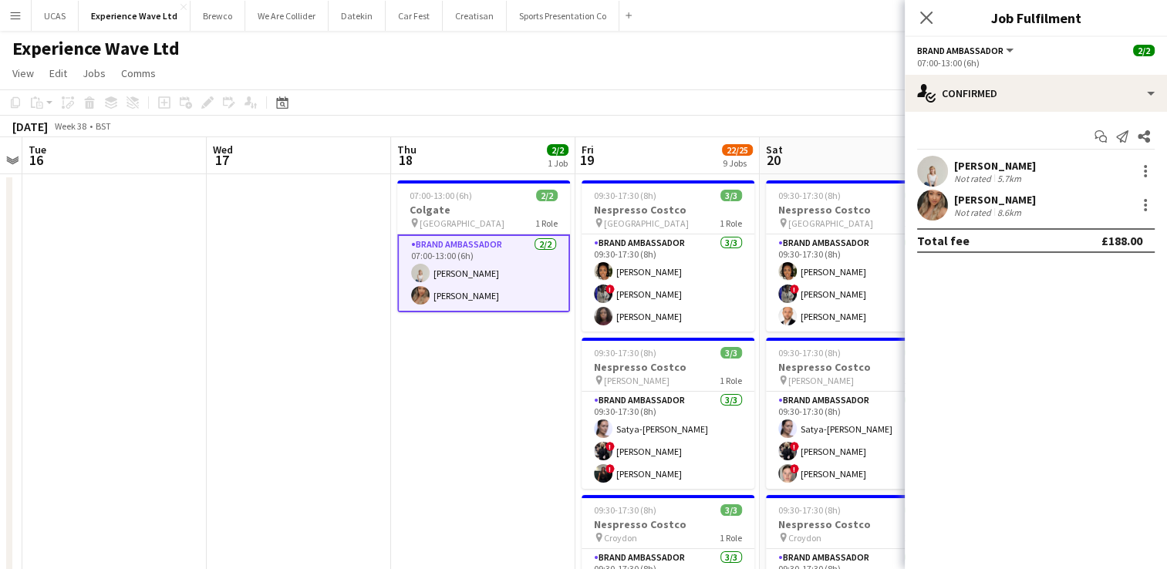
click at [1086, 175] on div "Alina Sorokina Not rated 5.7km" at bounding box center [1035, 171] width 262 height 31
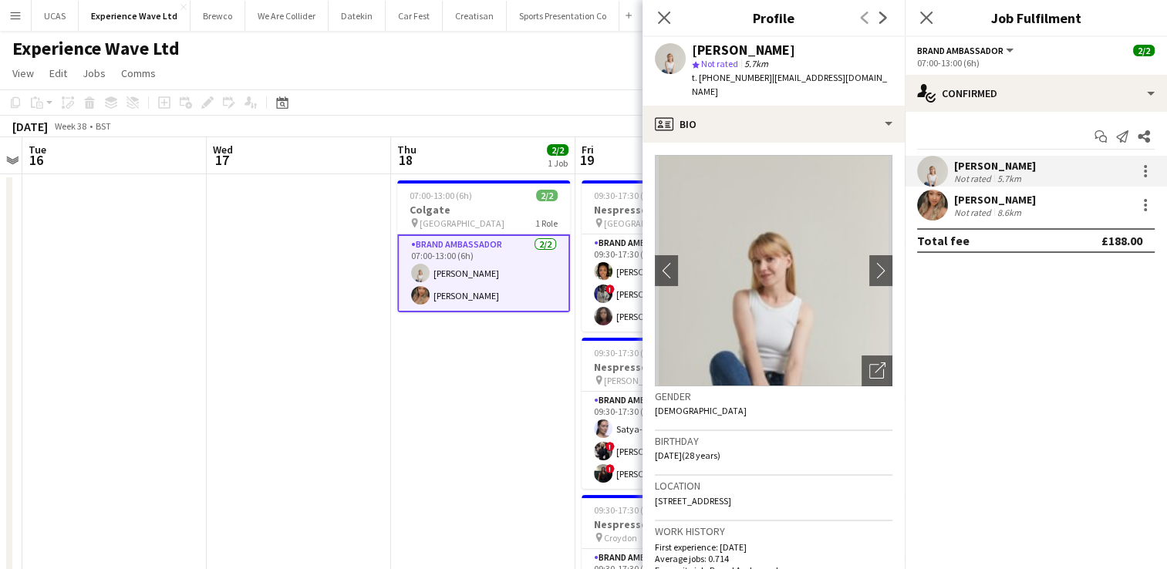
click at [999, 218] on div "Winifred Doherty Gomez Not rated 8.6km" at bounding box center [1035, 205] width 262 height 31
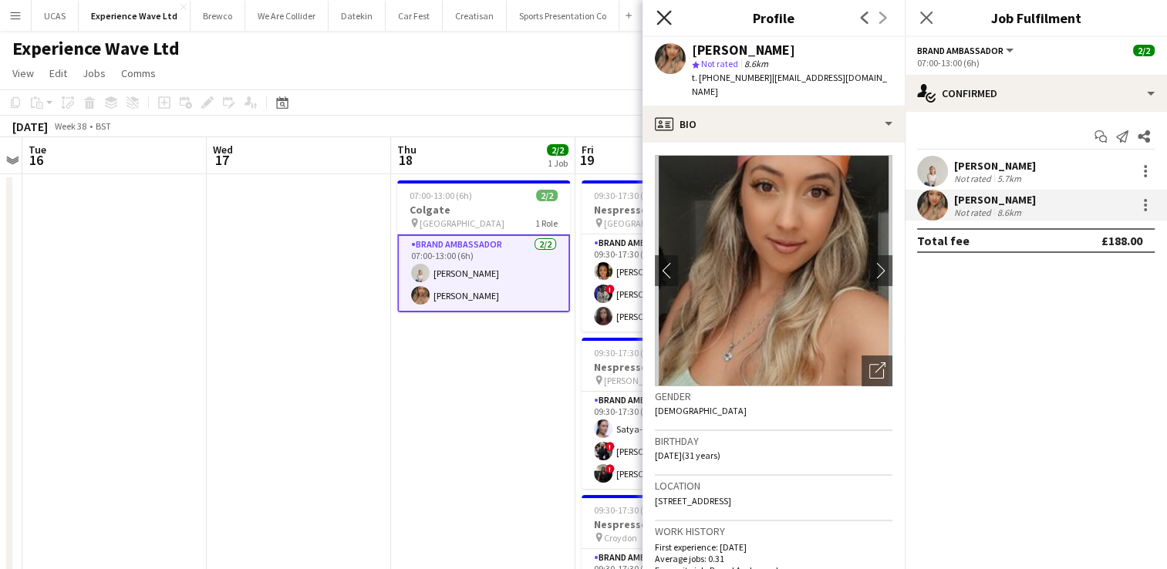
click at [669, 15] on icon "Close pop-in" at bounding box center [663, 17] width 15 height 15
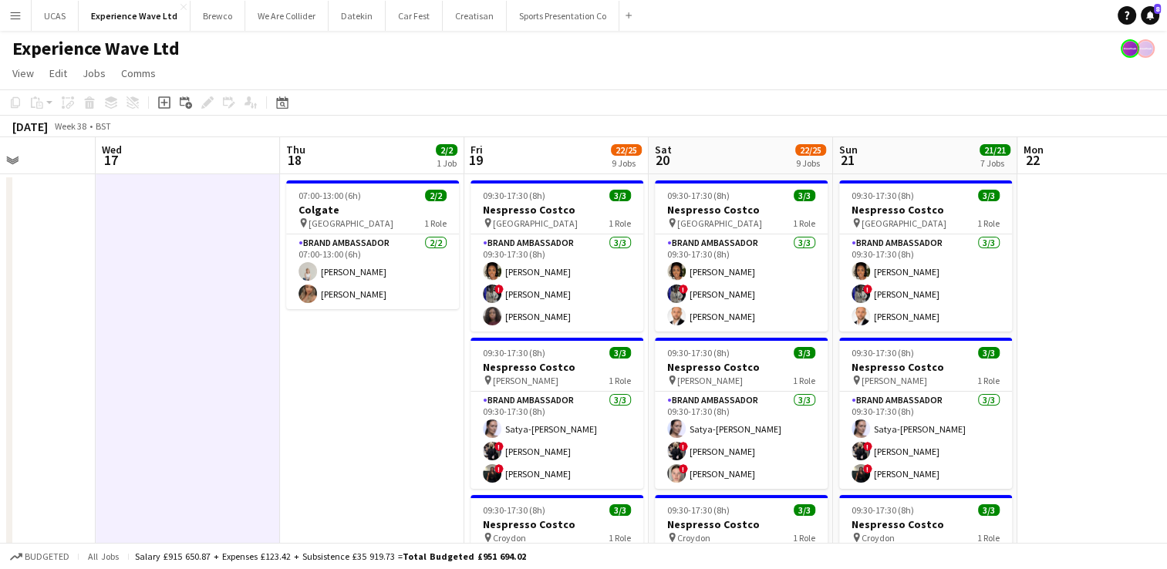
drag, startPoint x: 404, startPoint y: 412, endPoint x: 271, endPoint y: 385, distance: 135.3
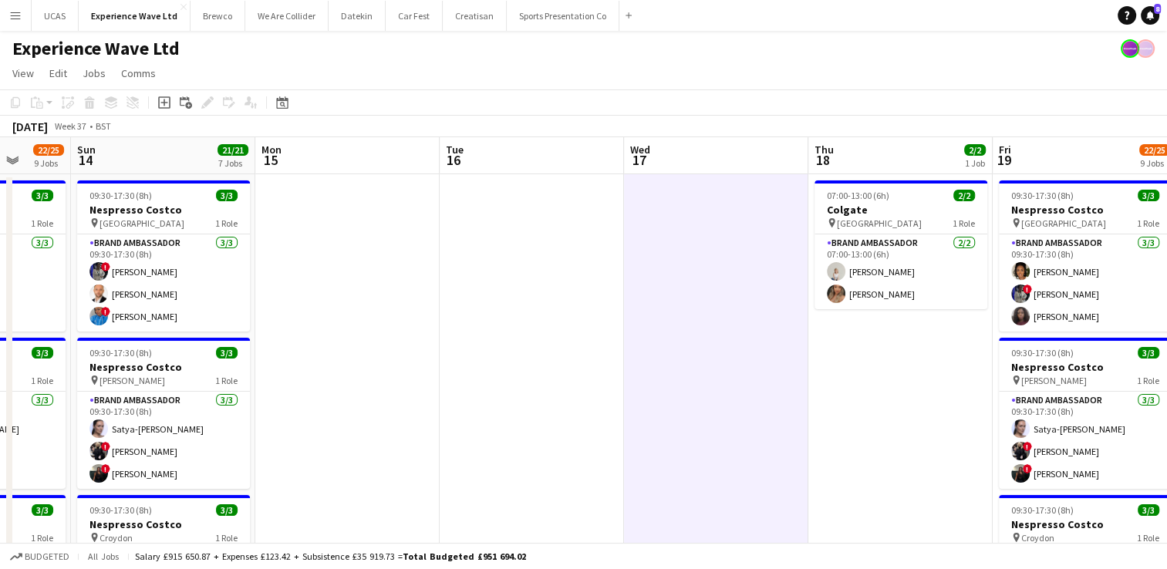
drag, startPoint x: 322, startPoint y: 389, endPoint x: 838, endPoint y: 362, distance: 516.6
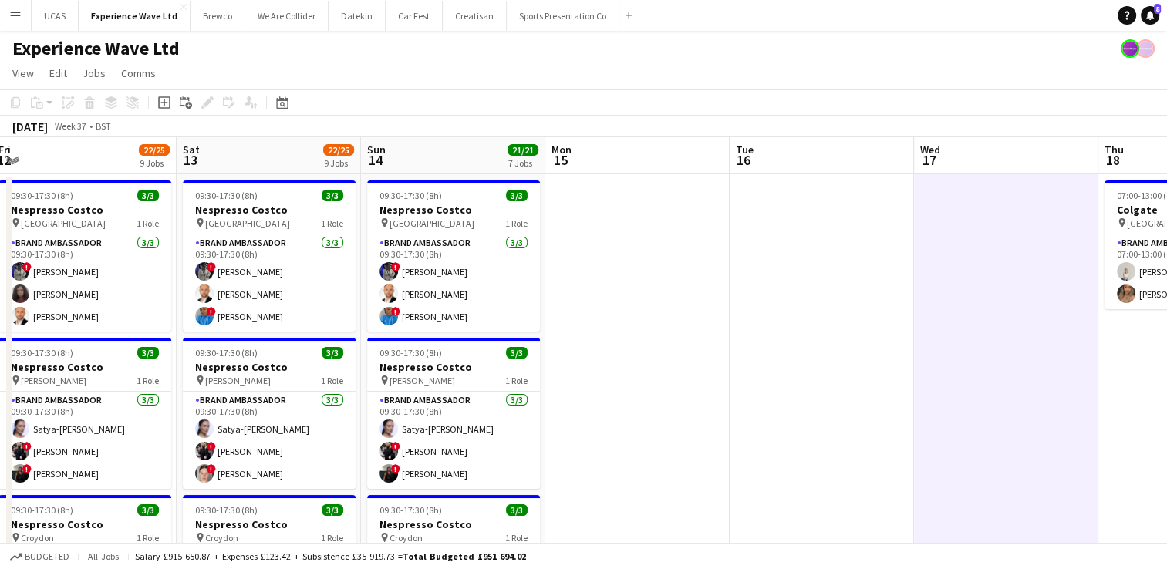
drag, startPoint x: 382, startPoint y: 378, endPoint x: 665, endPoint y: 354, distance: 284.8
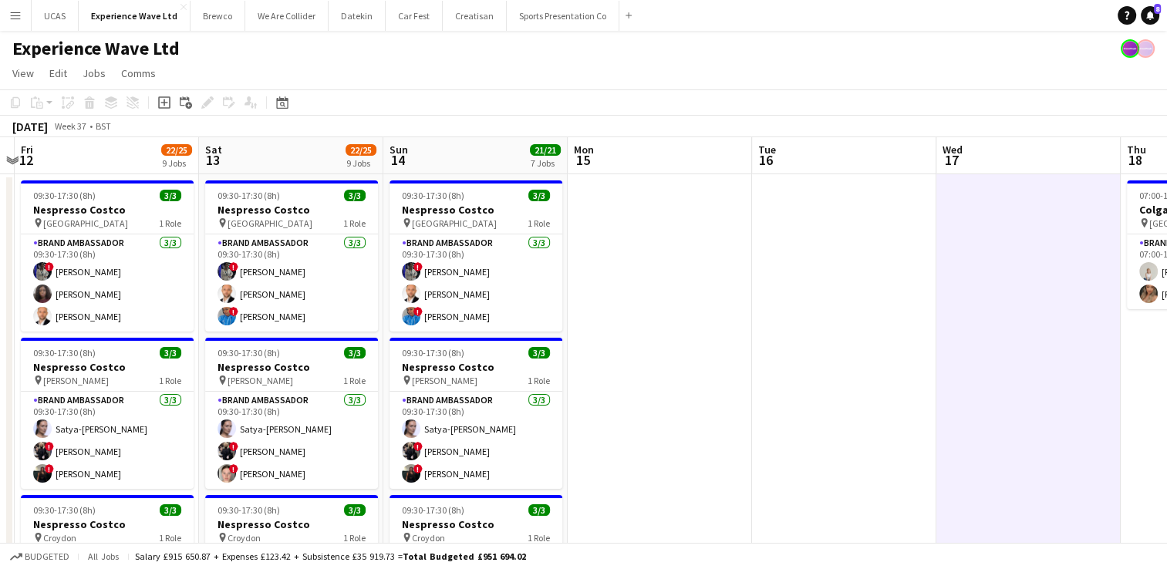
drag, startPoint x: 336, startPoint y: 375, endPoint x: 670, endPoint y: 348, distance: 335.0
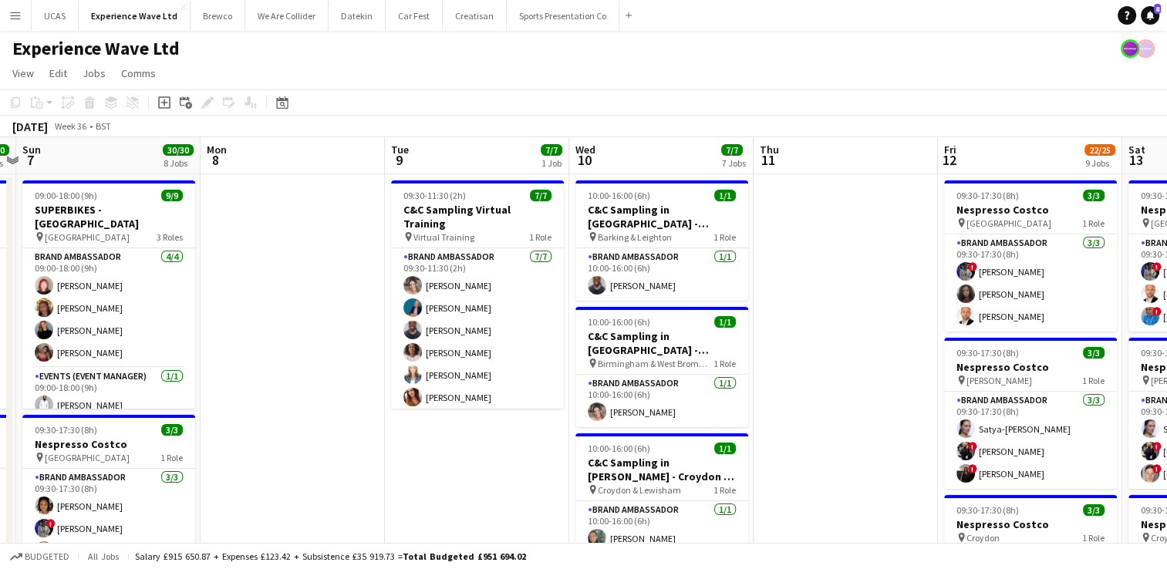
drag, startPoint x: 315, startPoint y: 370, endPoint x: 620, endPoint y: 334, distance: 306.7
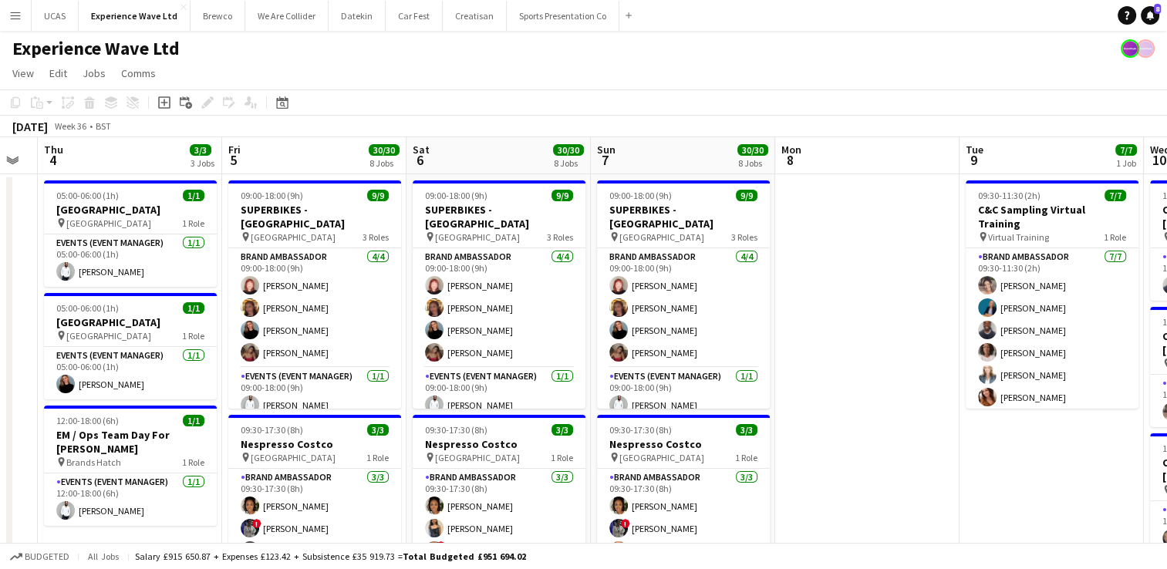
scroll to position [0, 446]
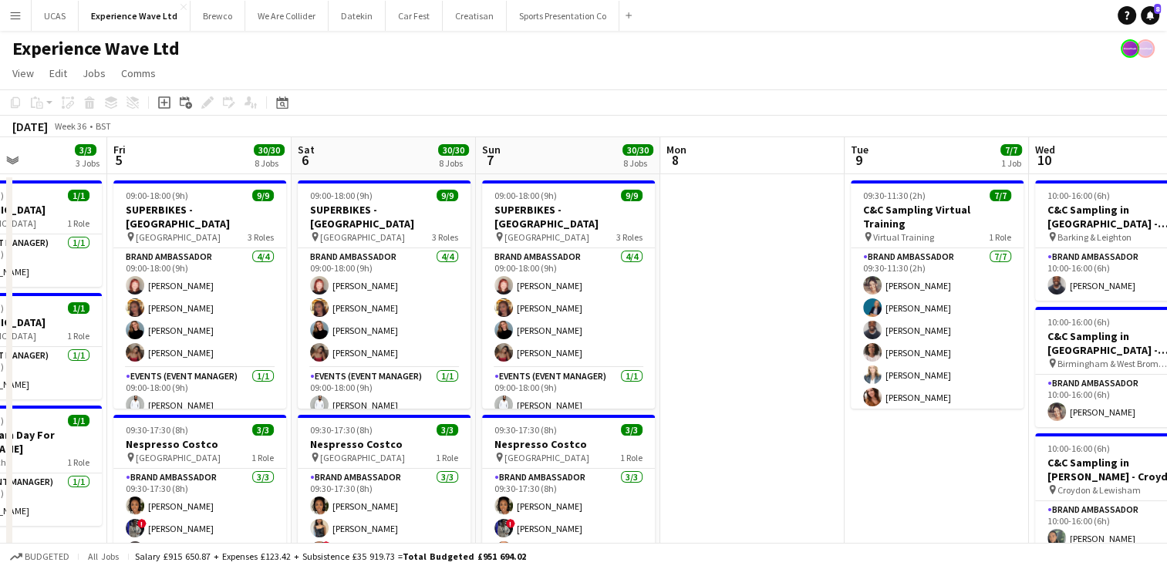
drag, startPoint x: 301, startPoint y: 369, endPoint x: 555, endPoint y: 337, distance: 255.6
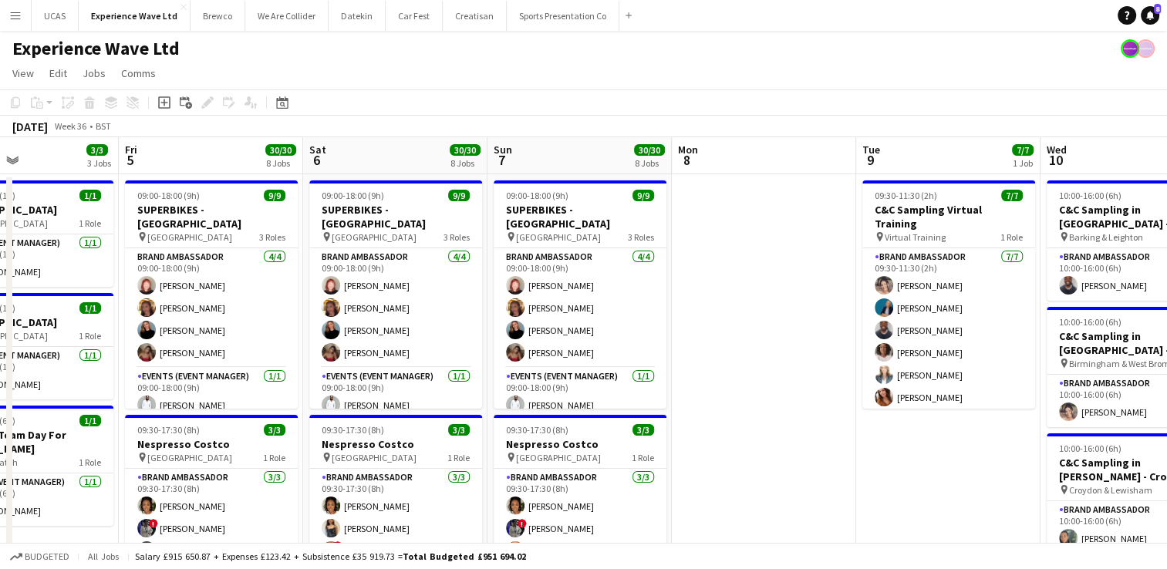
scroll to position [0, 628]
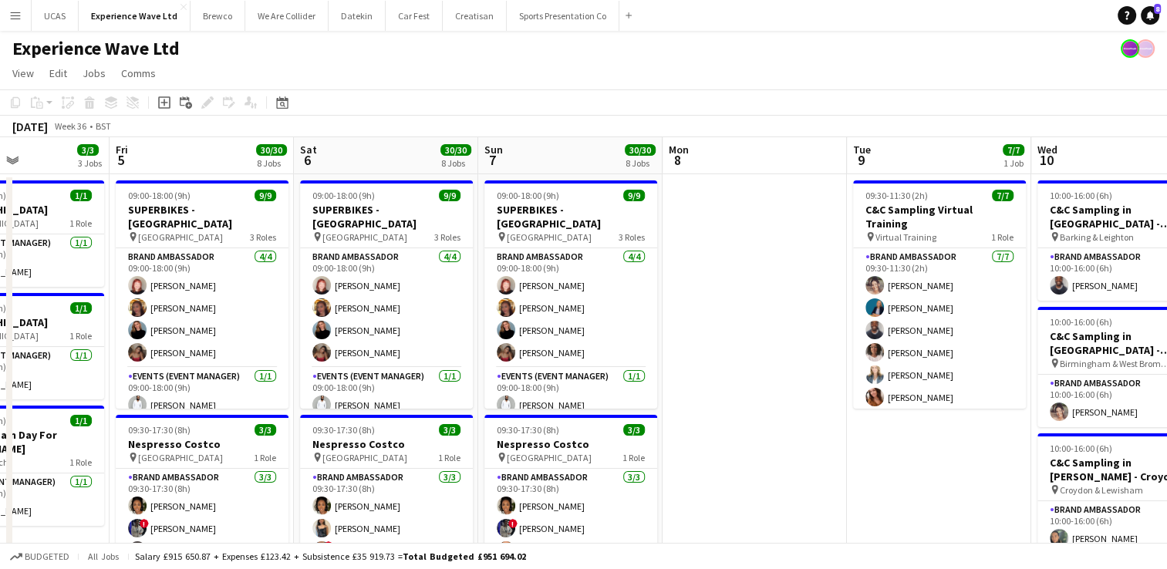
drag, startPoint x: 255, startPoint y: 359, endPoint x: 258, endPoint y: 285, distance: 74.1
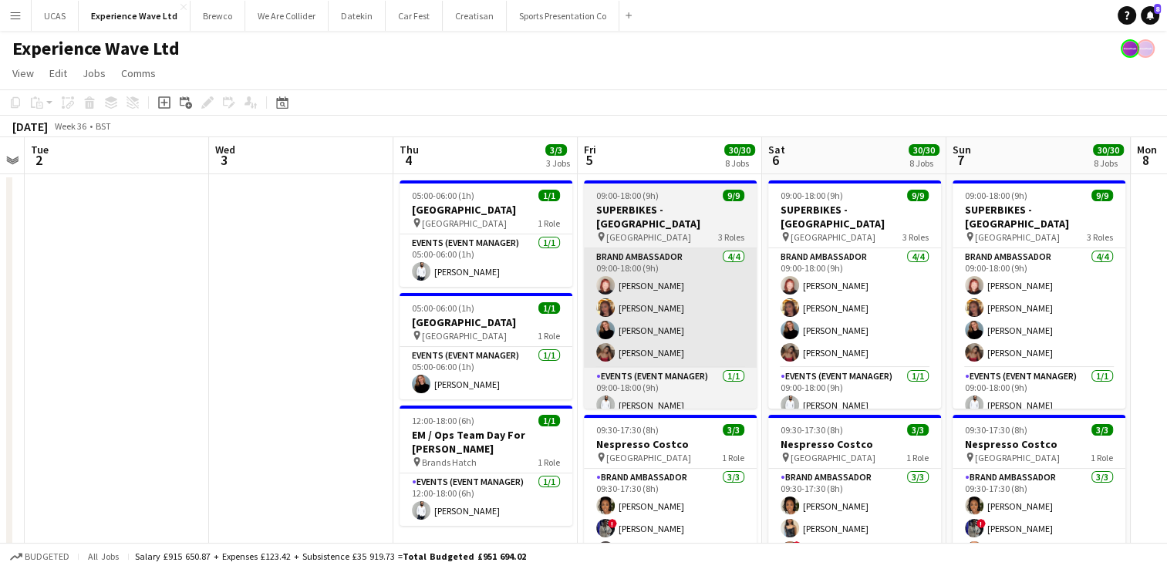
drag, startPoint x: 513, startPoint y: 341, endPoint x: 679, endPoint y: 338, distance: 166.6
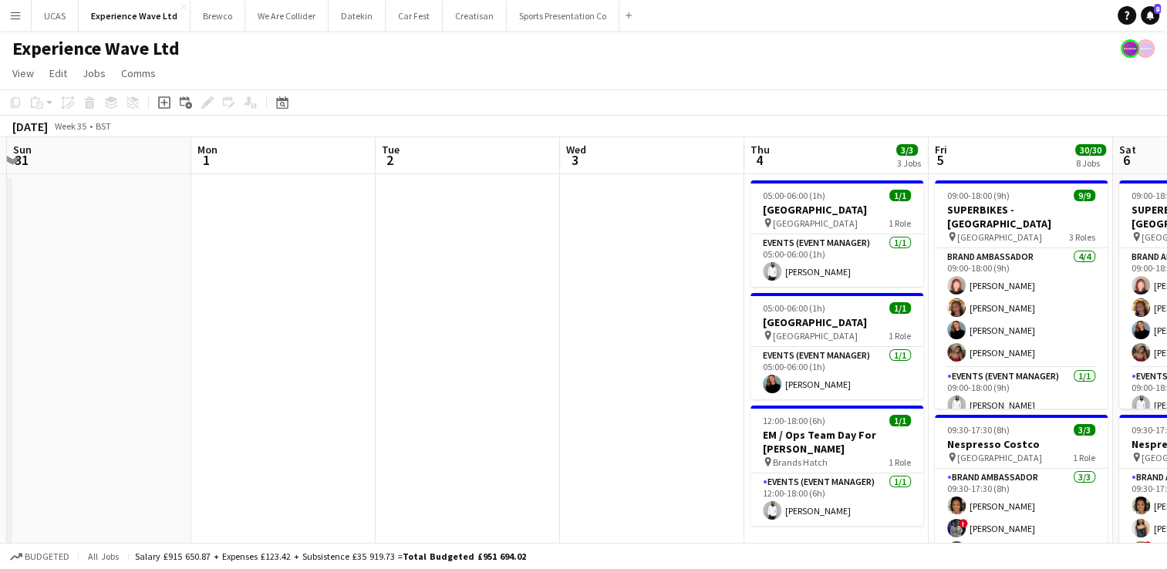
drag, startPoint x: 413, startPoint y: 341, endPoint x: 608, endPoint y: 341, distance: 195.9
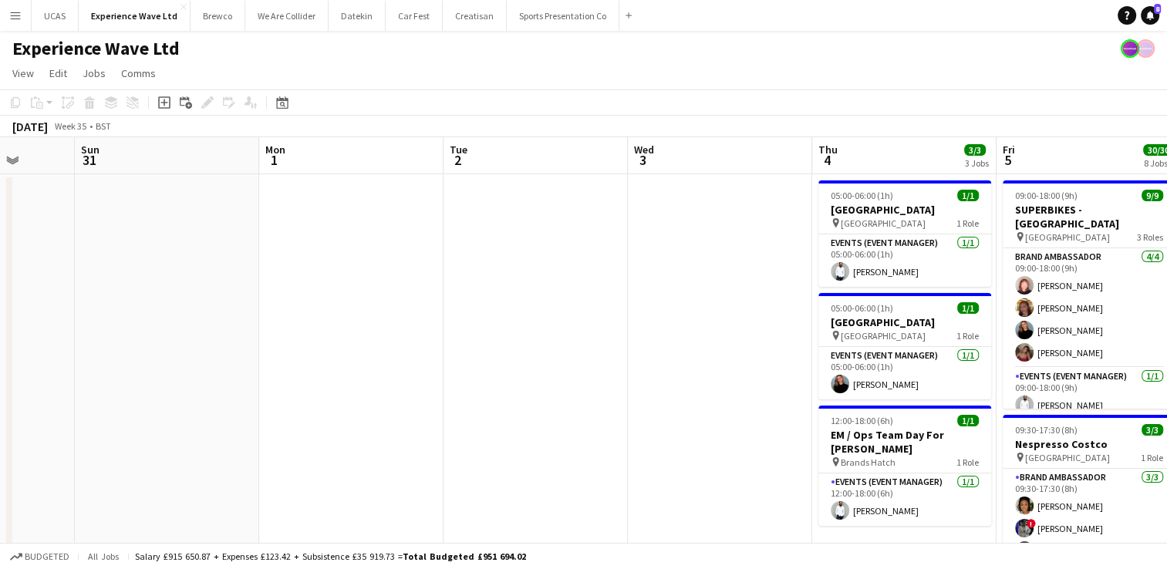
drag, startPoint x: 285, startPoint y: 360, endPoint x: 634, endPoint y: 328, distance: 350.7
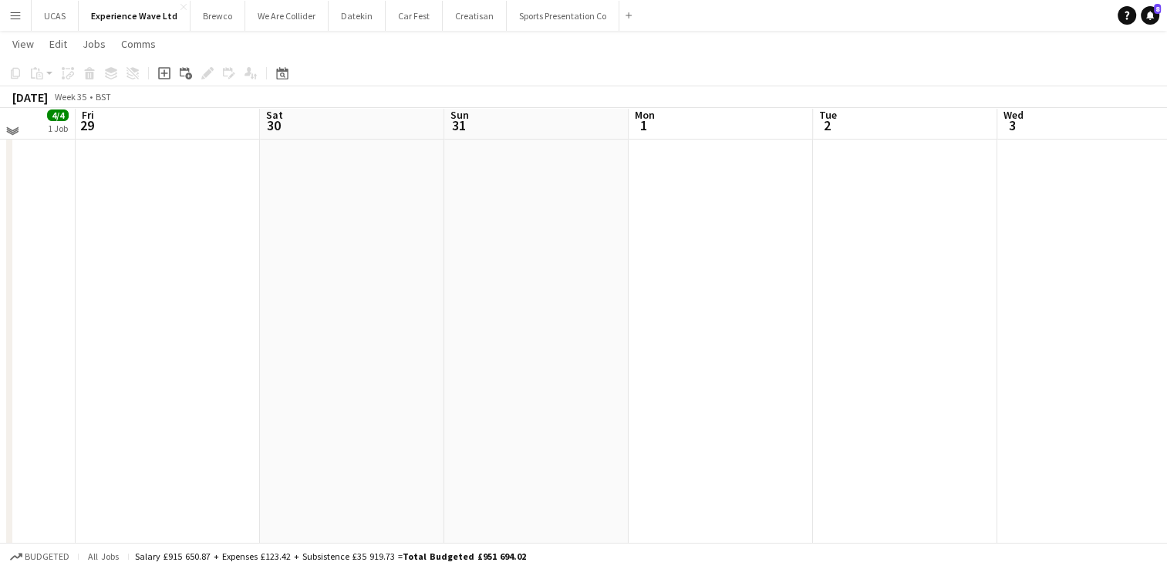
scroll to position [0, 0]
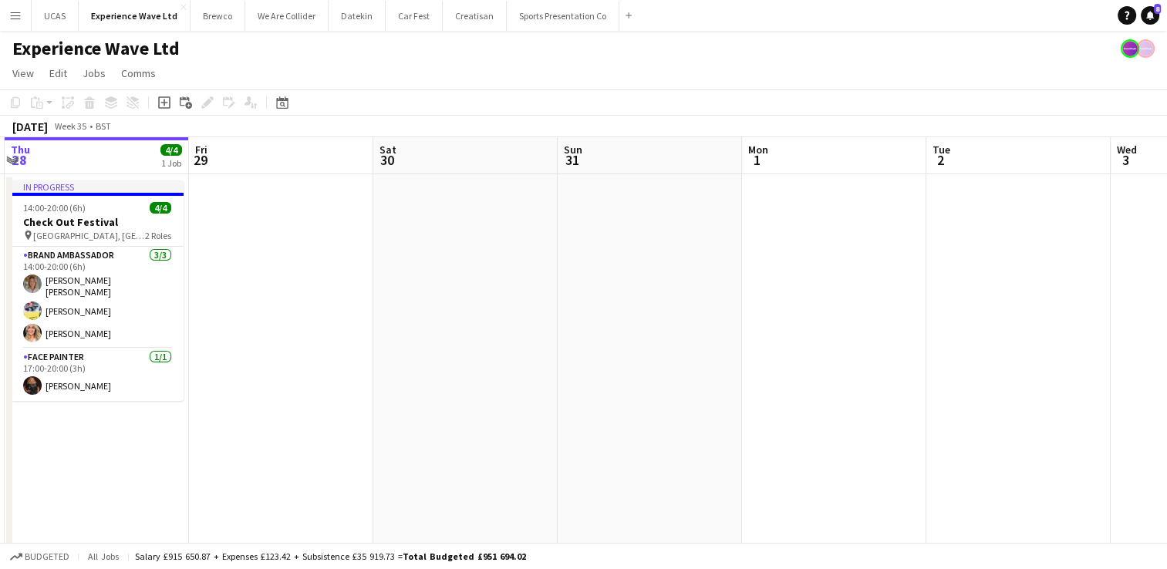
drag, startPoint x: 679, startPoint y: 375, endPoint x: 791, endPoint y: 379, distance: 112.7
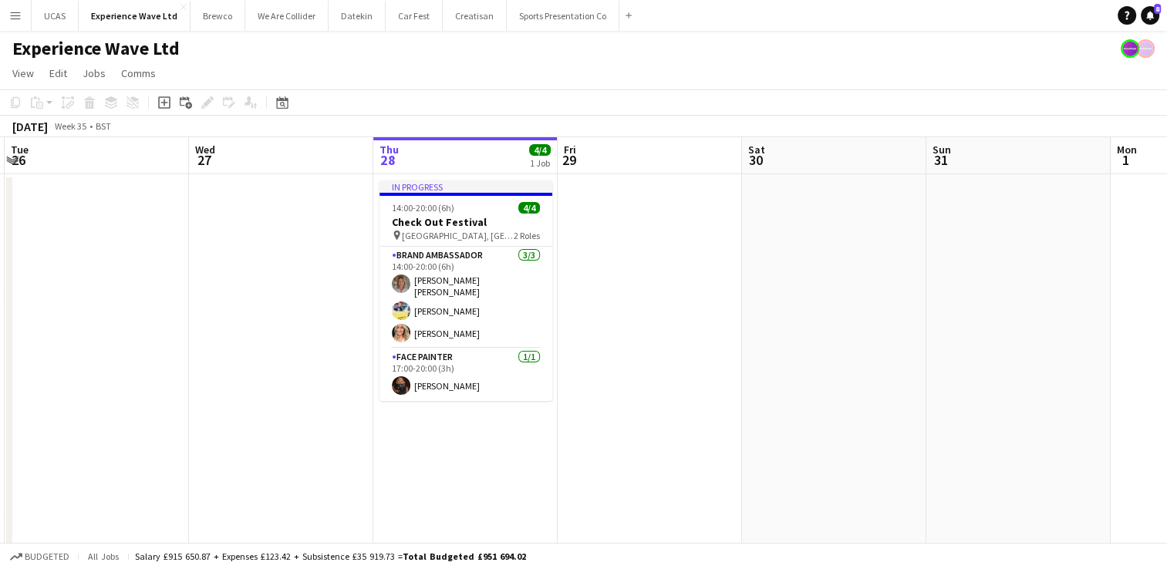
scroll to position [0, 362]
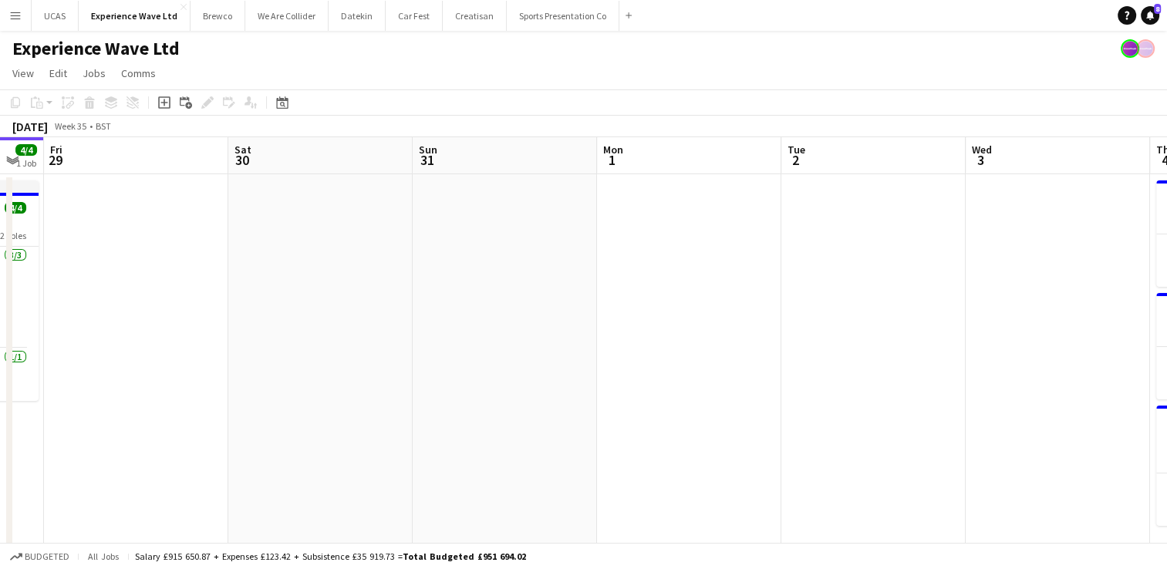
drag, startPoint x: 824, startPoint y: 443, endPoint x: 308, endPoint y: 423, distance: 515.4
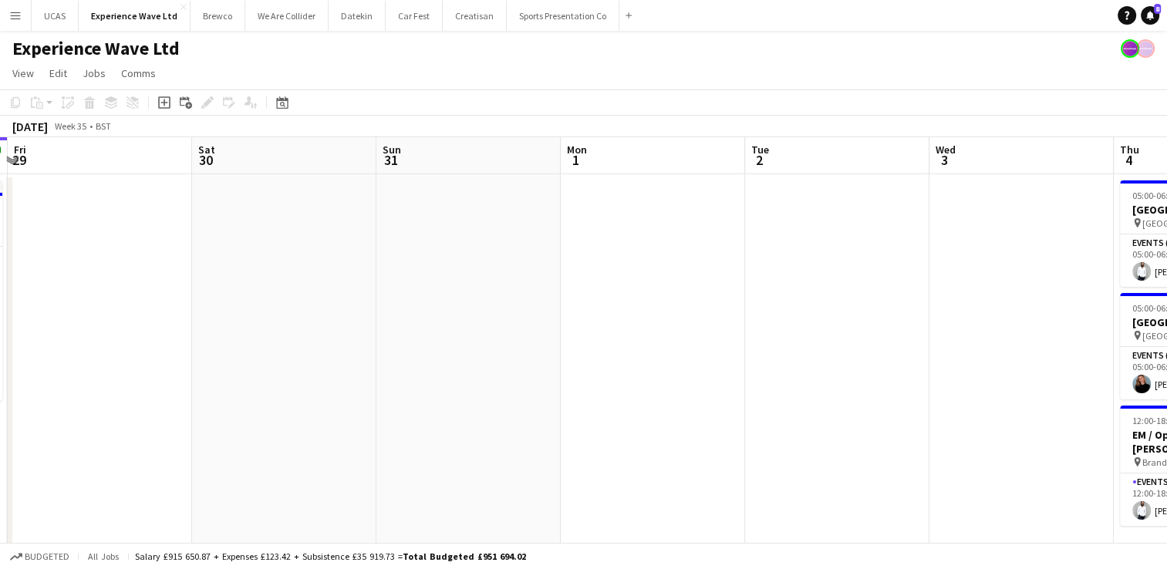
drag, startPoint x: 301, startPoint y: 407, endPoint x: 320, endPoint y: 401, distance: 19.5
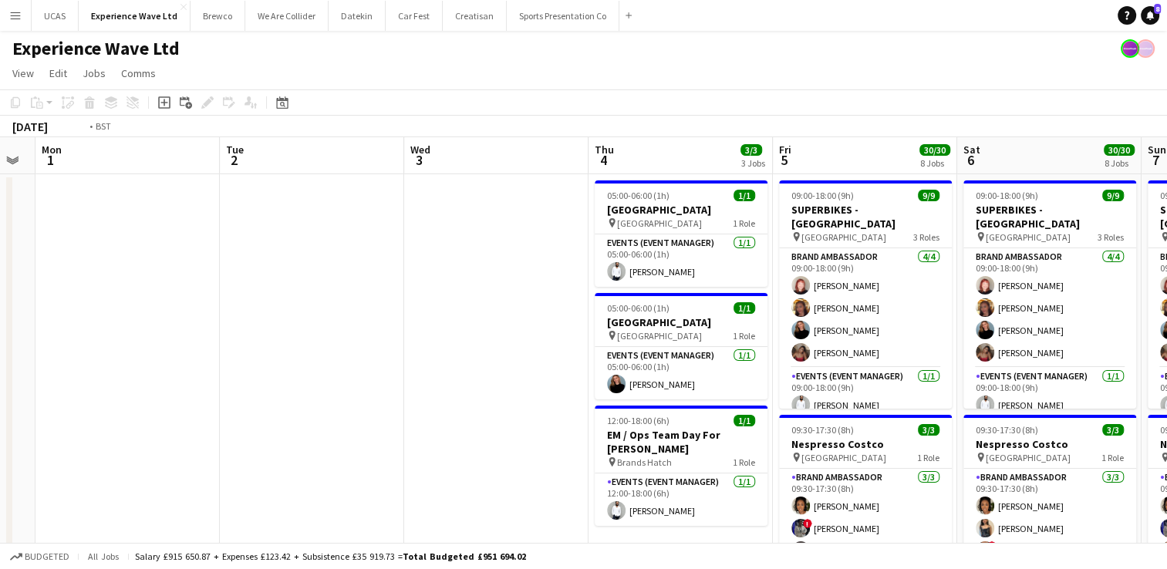
scroll to position [0, 560]
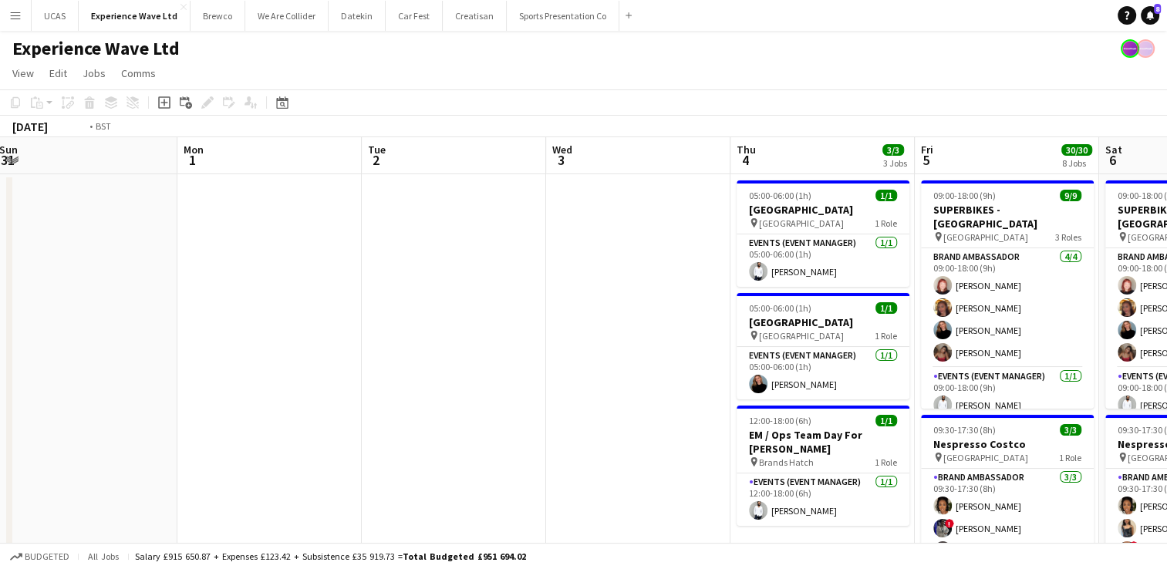
drag, startPoint x: 597, startPoint y: 381, endPoint x: 244, endPoint y: 389, distance: 352.5
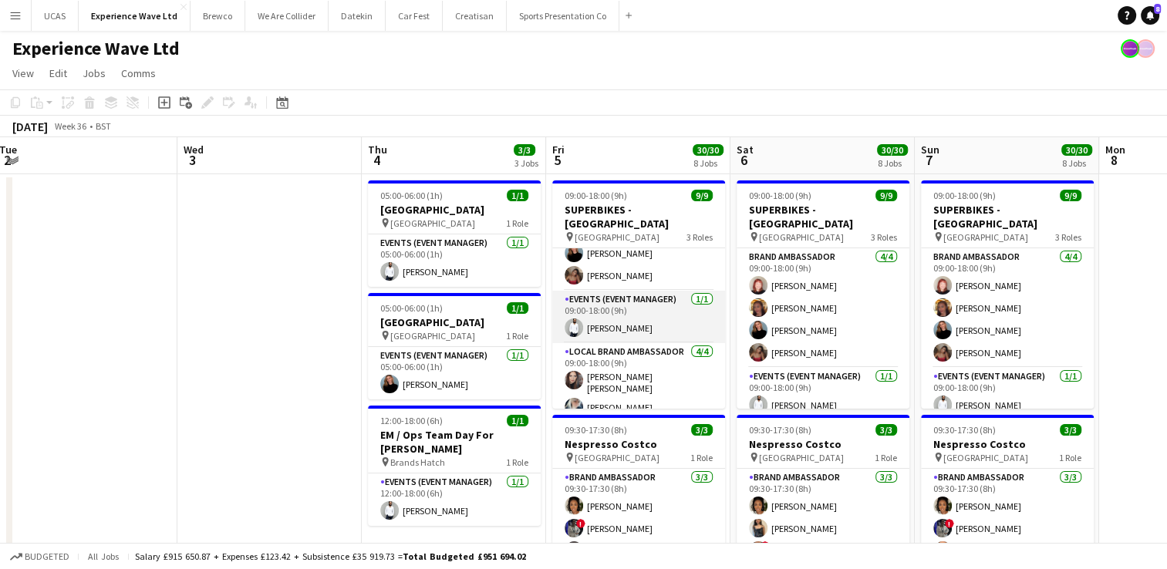
scroll to position [117, 0]
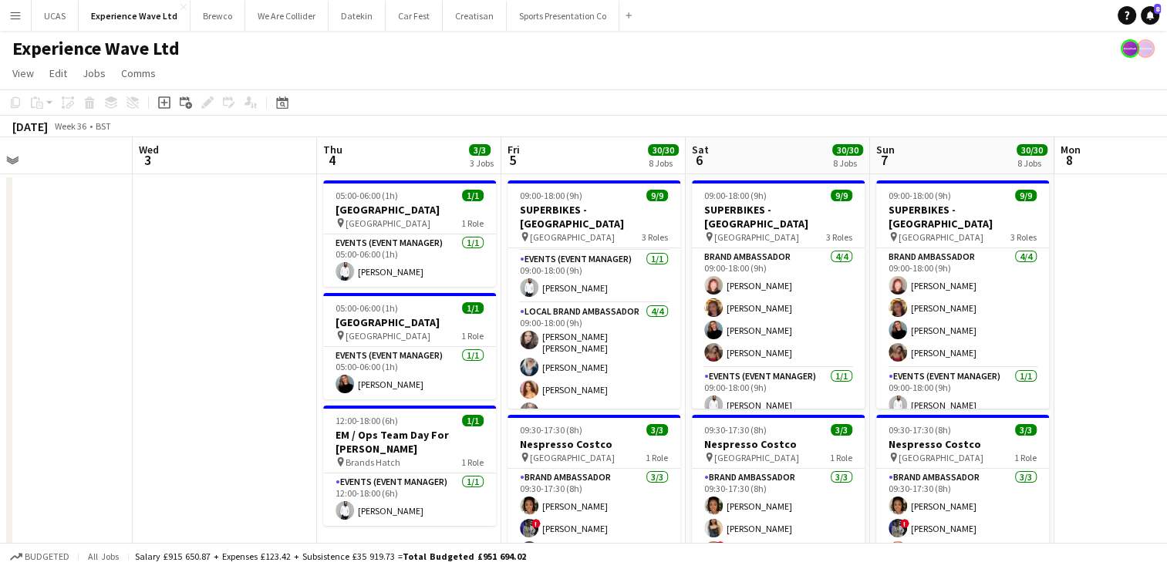
drag, startPoint x: 1026, startPoint y: 362, endPoint x: 525, endPoint y: 336, distance: 501.1
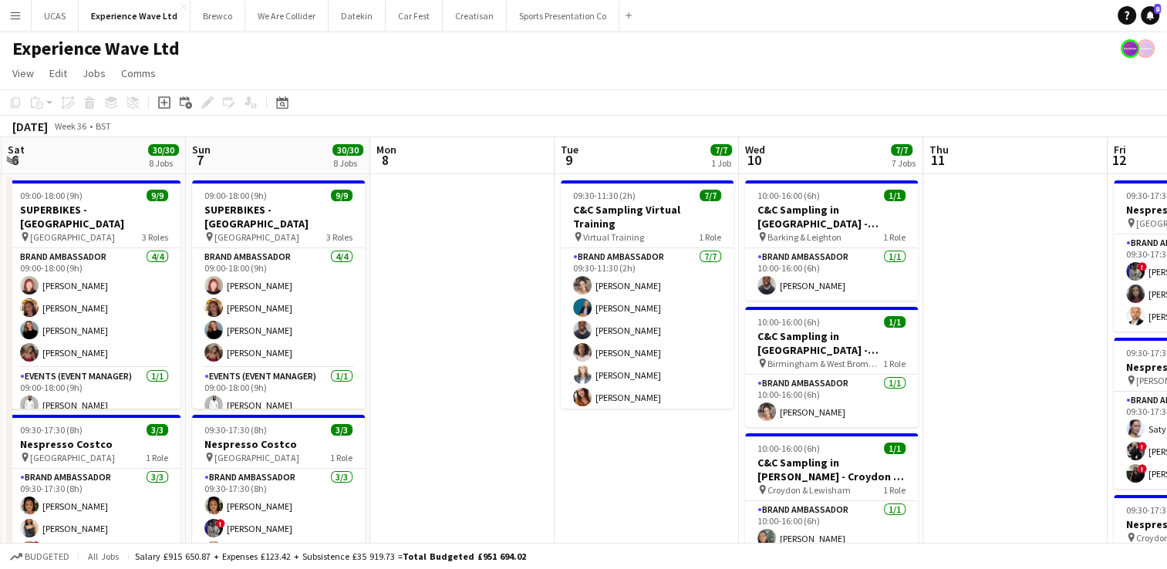
scroll to position [0, 377]
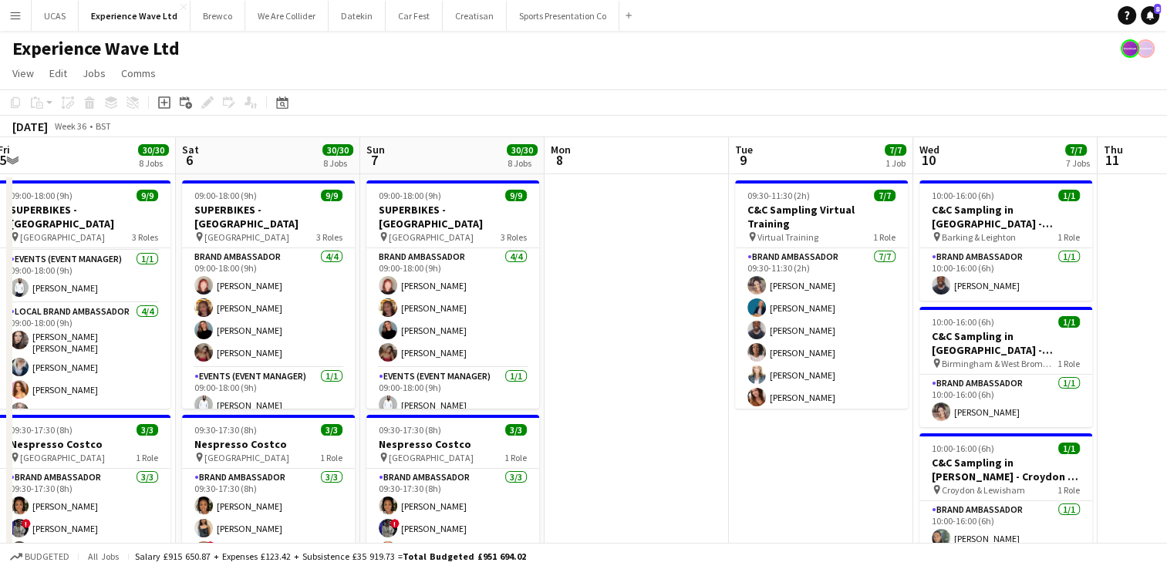
drag, startPoint x: 702, startPoint y: 438, endPoint x: 386, endPoint y: 406, distance: 318.5
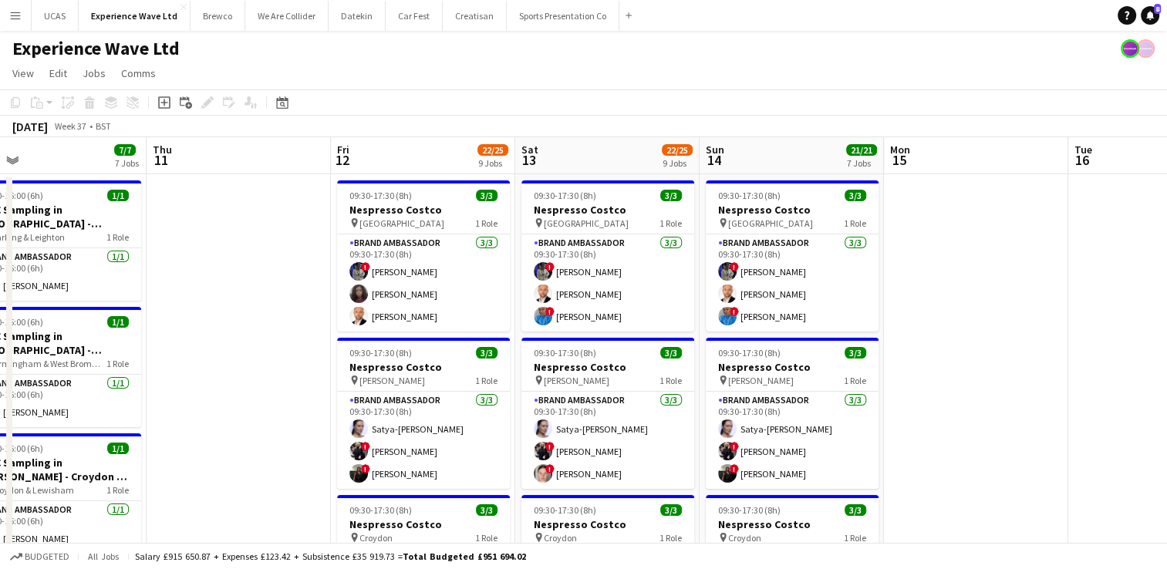
scroll to position [0, 626]
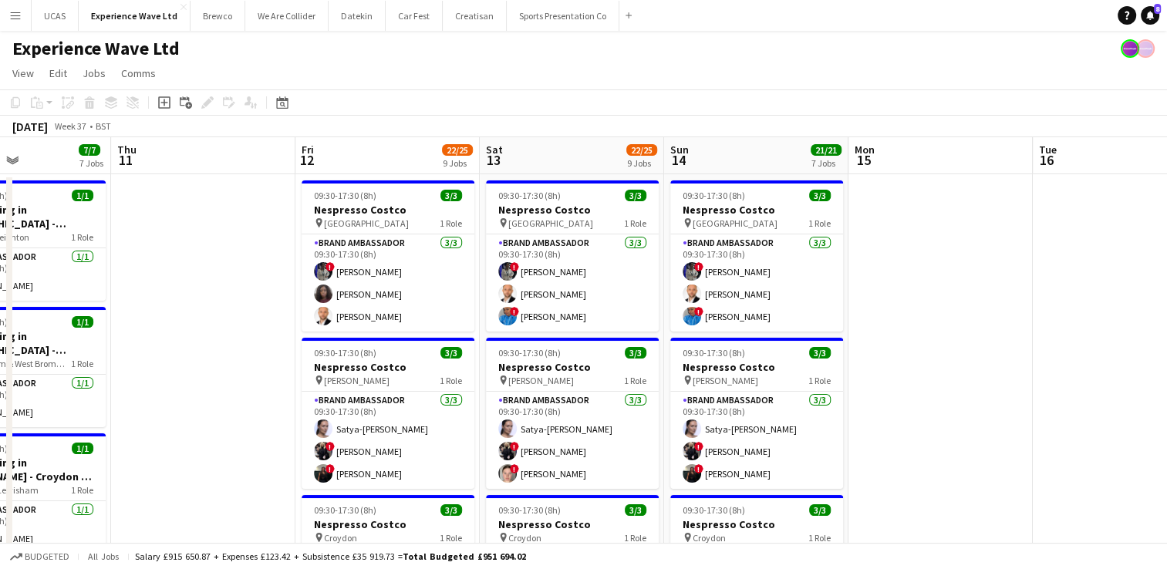
drag, startPoint x: 824, startPoint y: 372, endPoint x: 206, endPoint y: 275, distance: 625.1
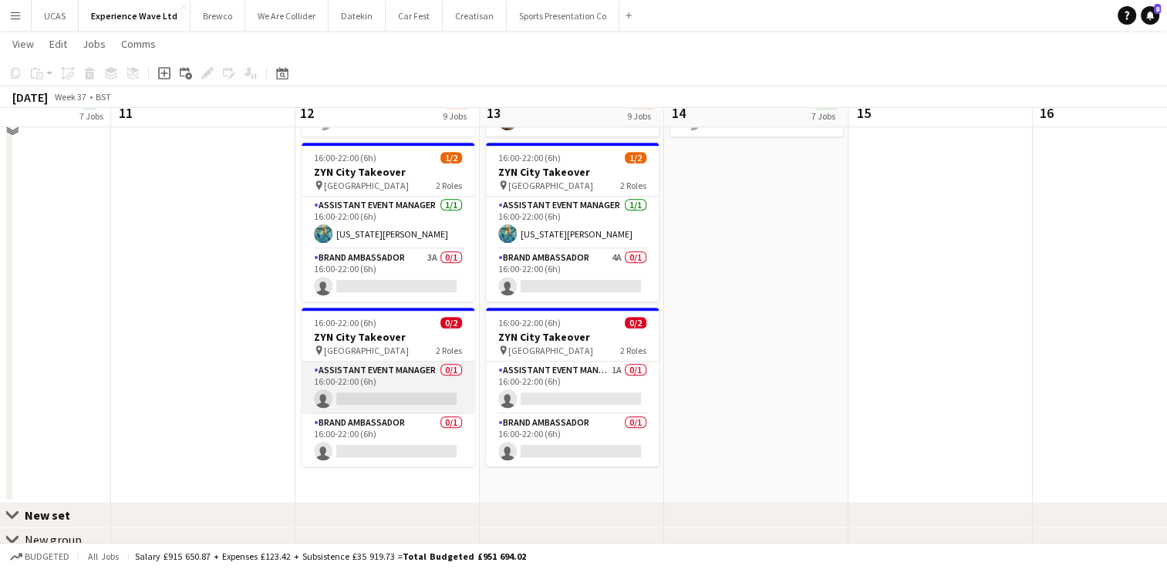
scroll to position [1157, 0]
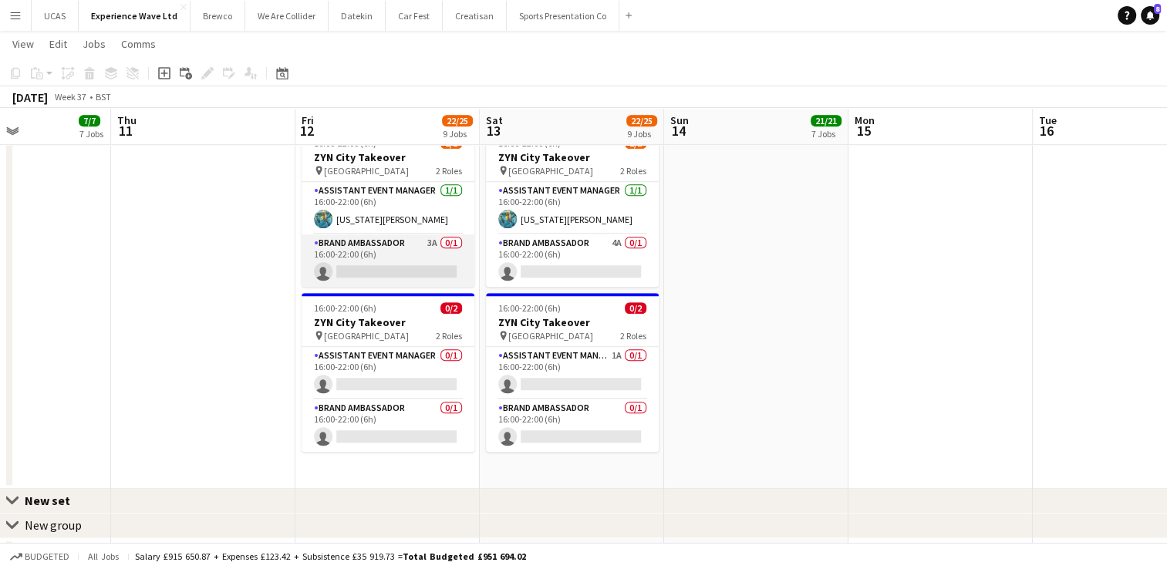
click at [389, 263] on app-card-role "Brand Ambassador 3A 0/1 16:00-22:00 (6h) single-neutral-actions" at bounding box center [387, 260] width 173 height 52
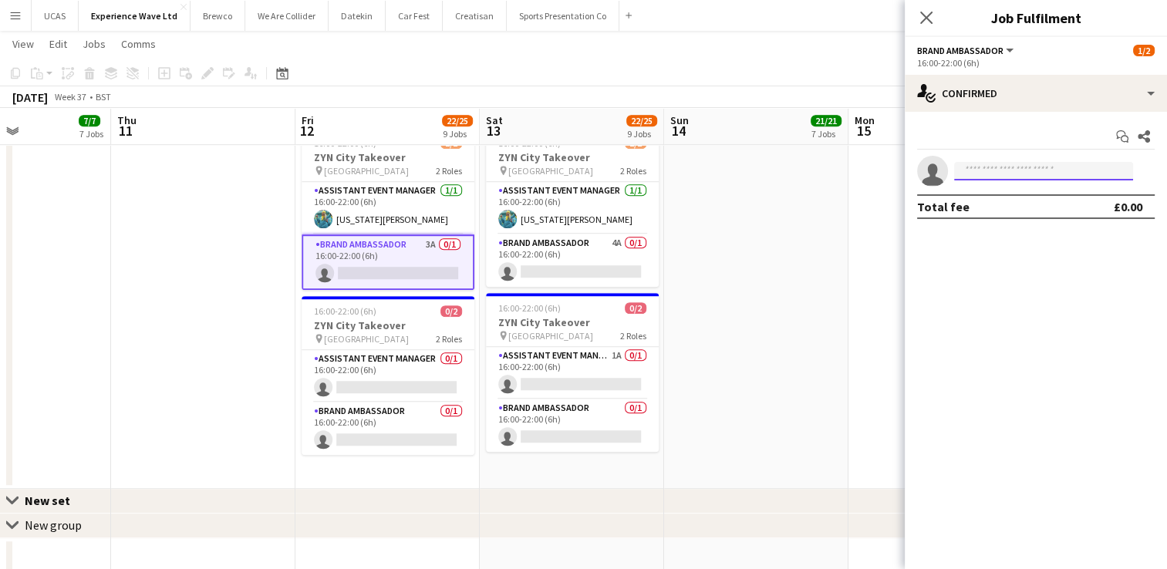
click at [975, 179] on input at bounding box center [1043, 171] width 179 height 19
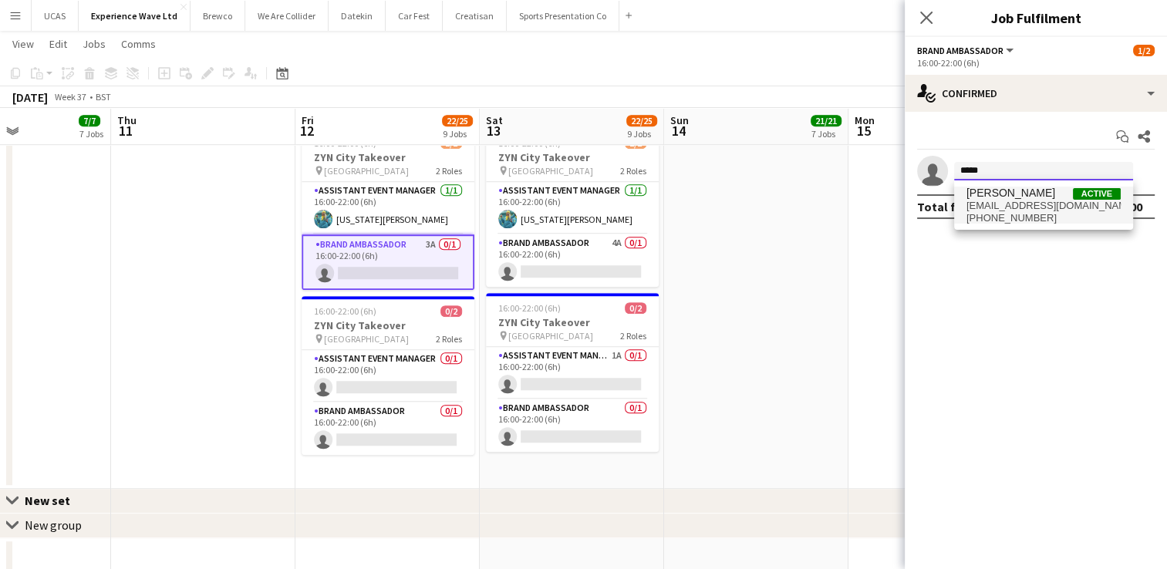
type input "*****"
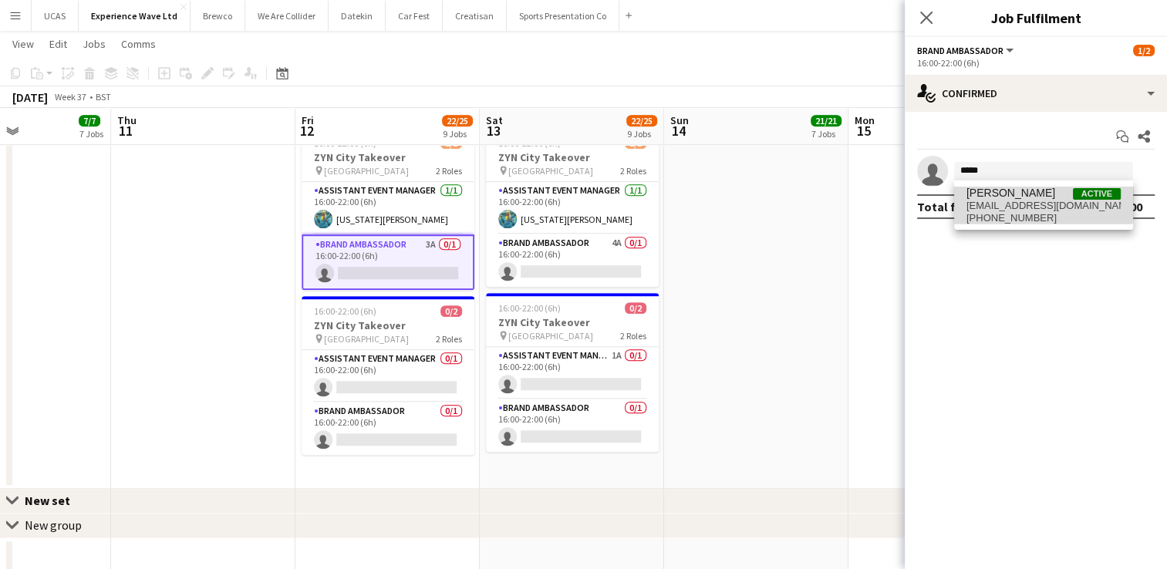
click at [985, 191] on span "[PERSON_NAME]" at bounding box center [1010, 193] width 89 height 13
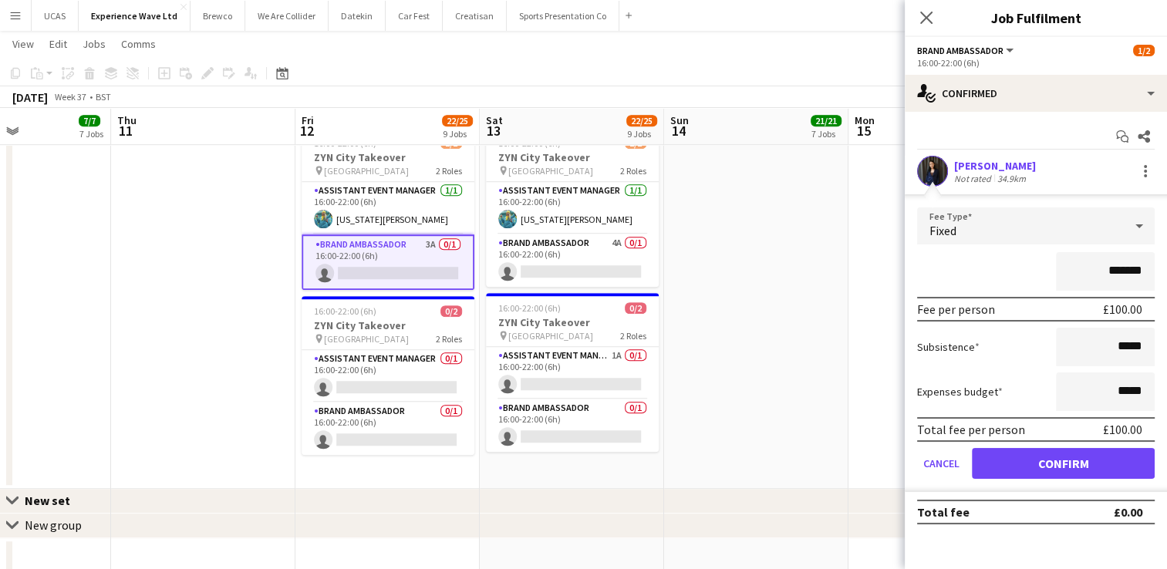
click at [990, 258] on div "*******" at bounding box center [1035, 271] width 237 height 39
click at [1066, 469] on button "Confirm" at bounding box center [1063, 463] width 183 height 31
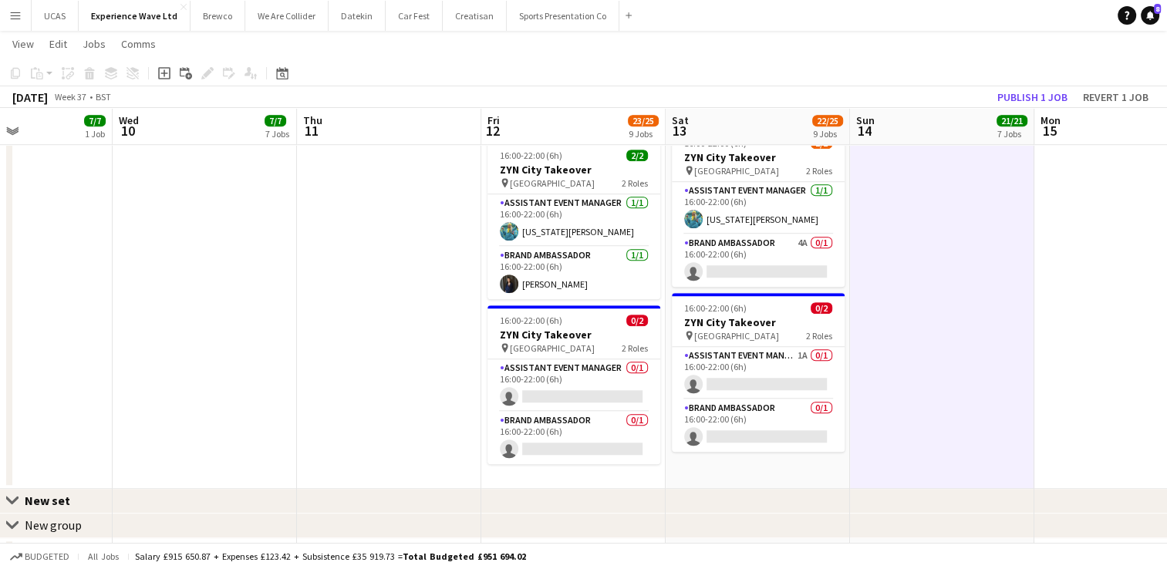
drag, startPoint x: 801, startPoint y: 341, endPoint x: 594, endPoint y: 349, distance: 207.6
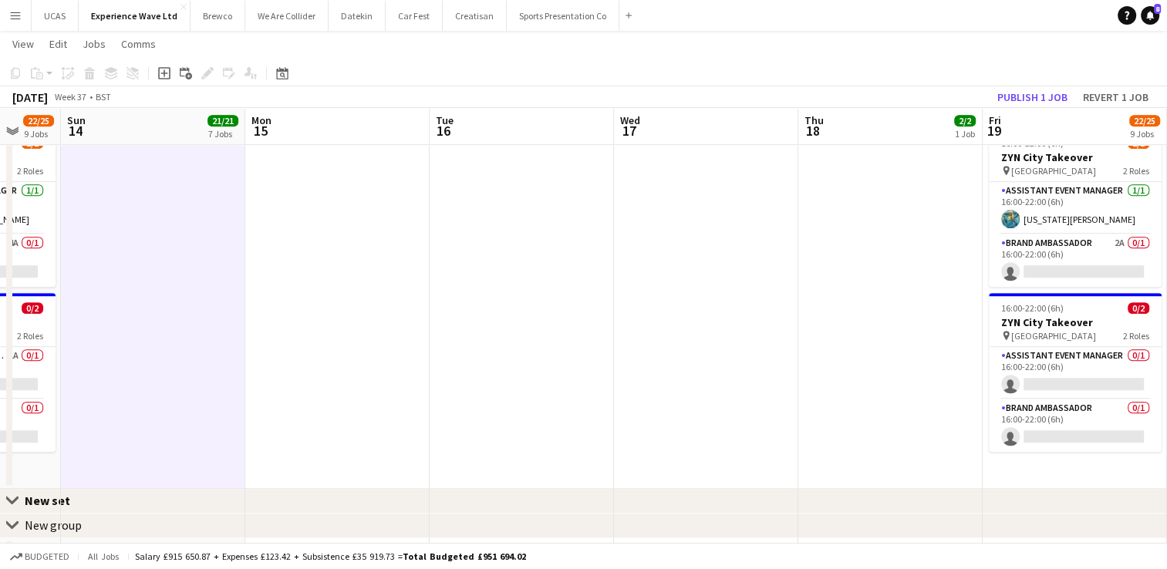
drag, startPoint x: 1008, startPoint y: 350, endPoint x: 795, endPoint y: 333, distance: 213.5
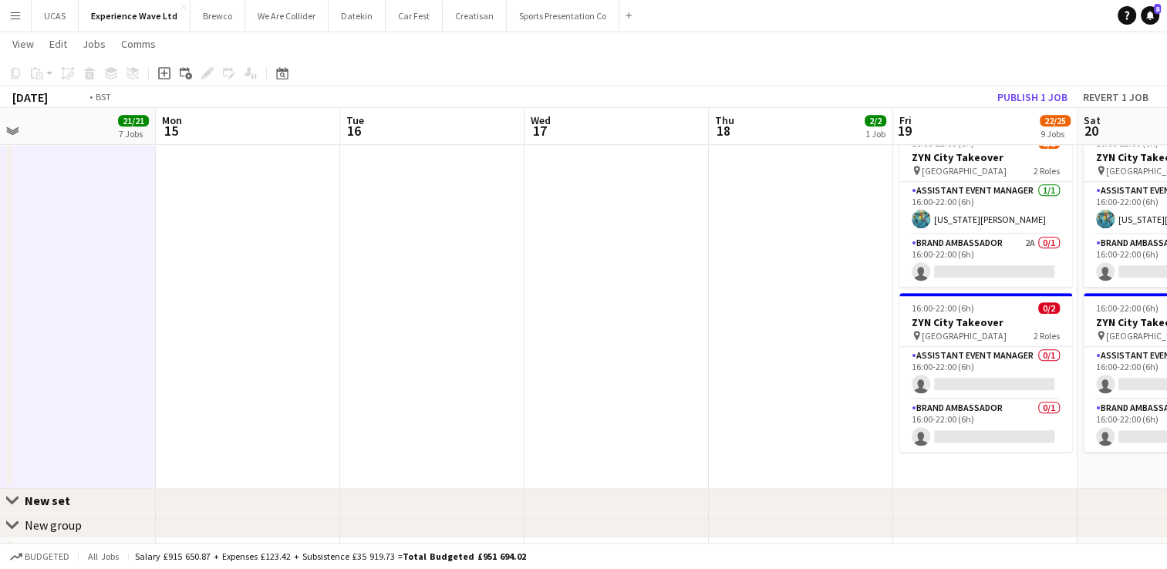
drag, startPoint x: 674, startPoint y: 332, endPoint x: 514, endPoint y: 333, distance: 160.4
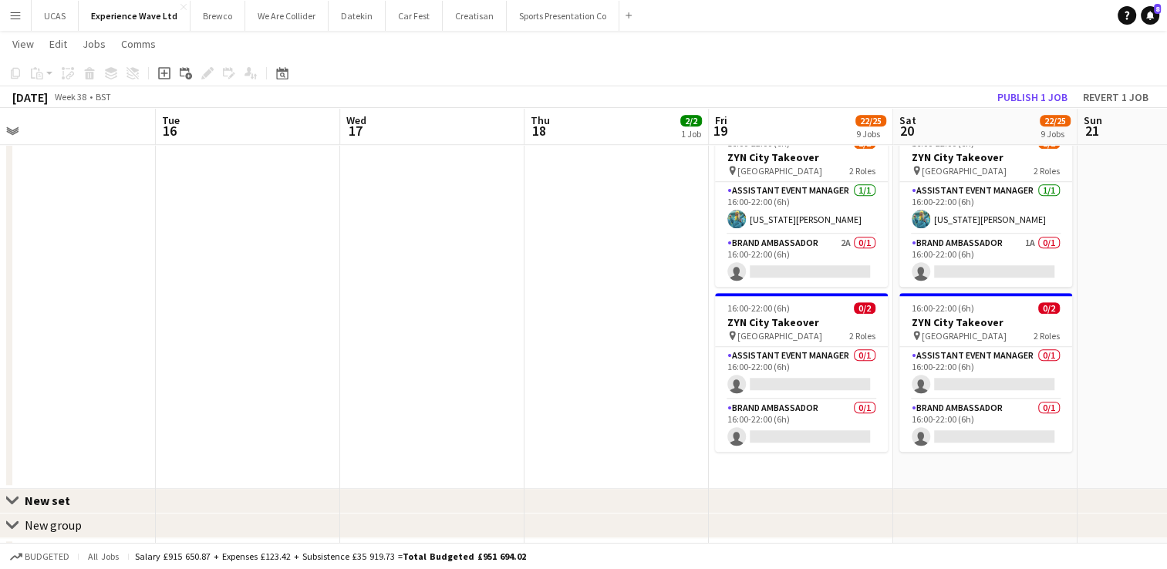
scroll to position [0, 580]
click at [790, 270] on app-card-role "Brand Ambassador 2A 0/1 16:00-22:00 (6h) single-neutral-actions" at bounding box center [802, 260] width 173 height 52
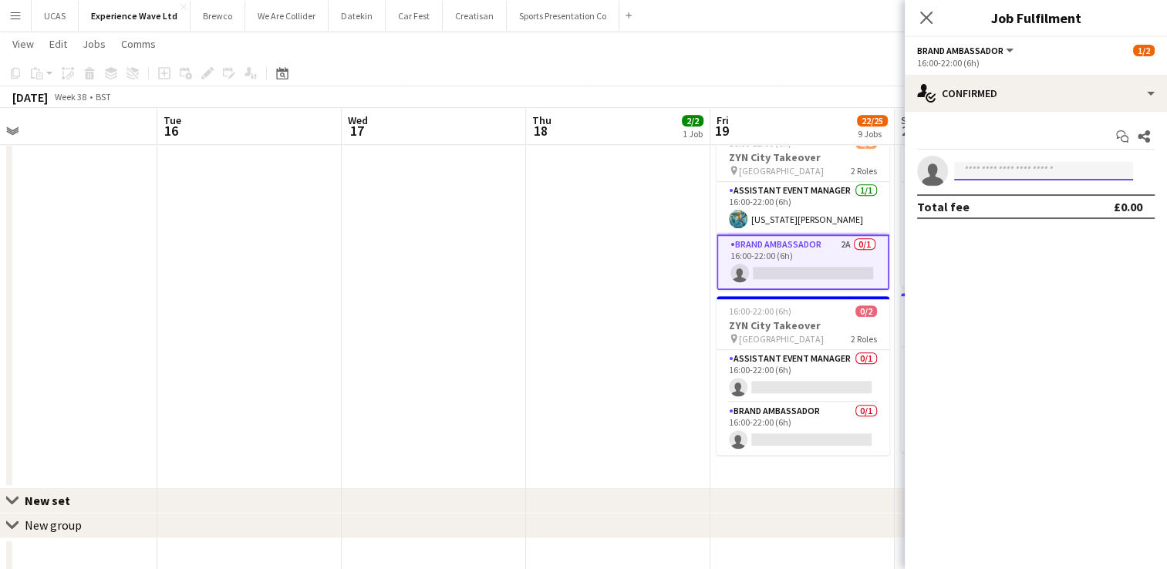
click at [1003, 166] on input at bounding box center [1043, 171] width 179 height 19
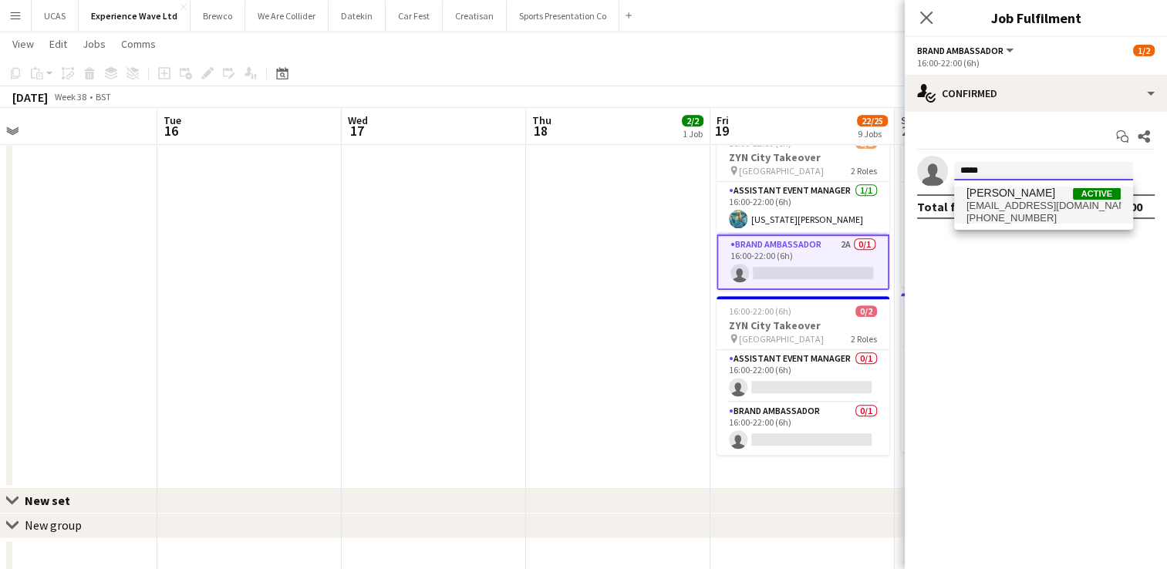
type input "*****"
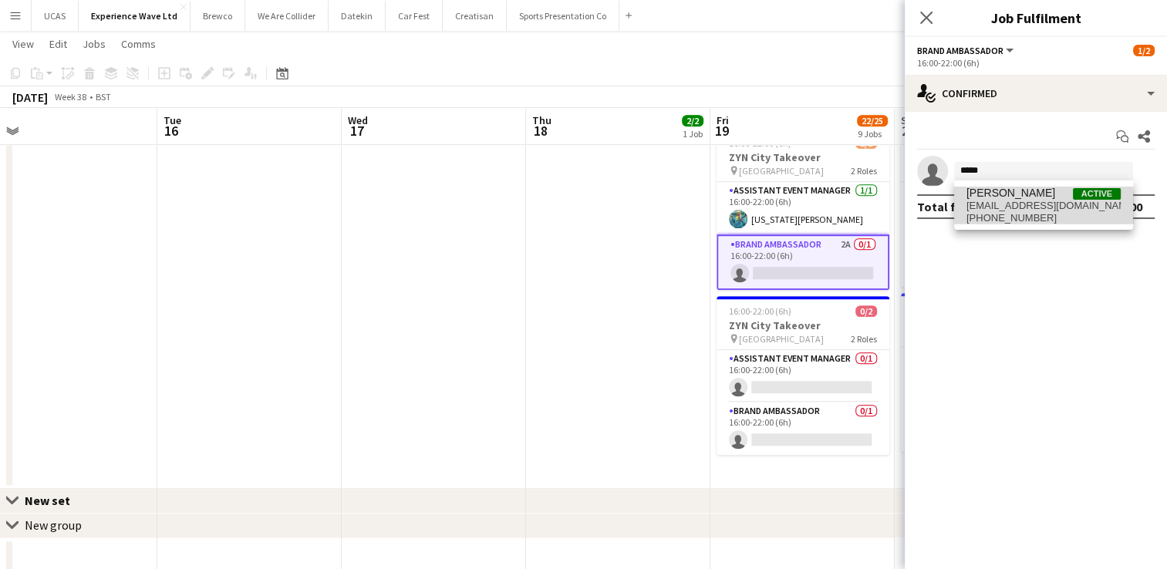
click at [1001, 214] on span "+447828150001" at bounding box center [1043, 218] width 154 height 12
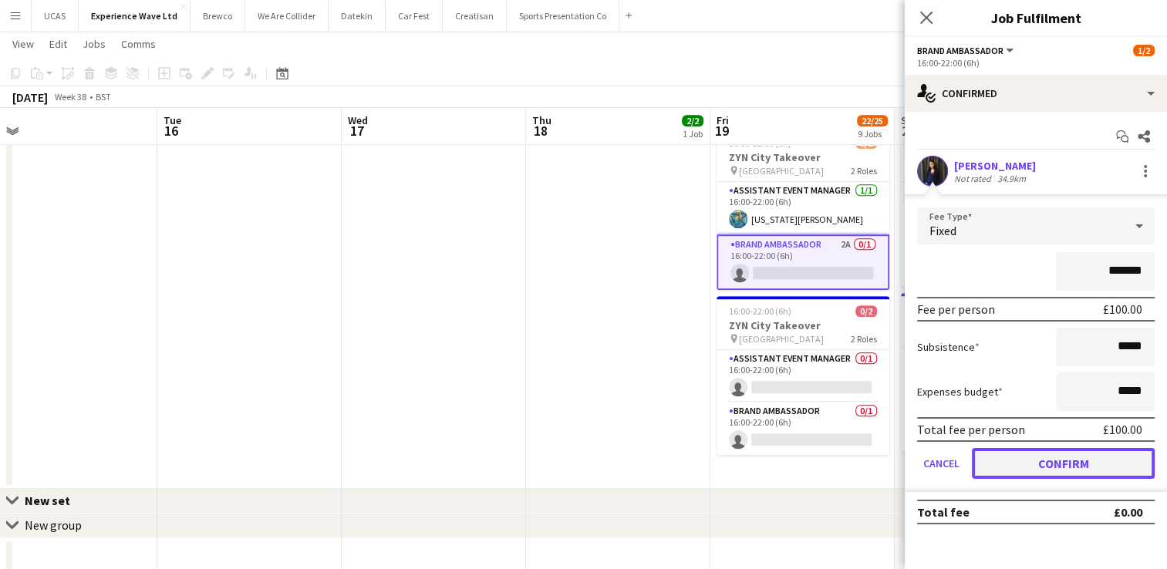
click at [1053, 459] on button "Confirm" at bounding box center [1063, 463] width 183 height 31
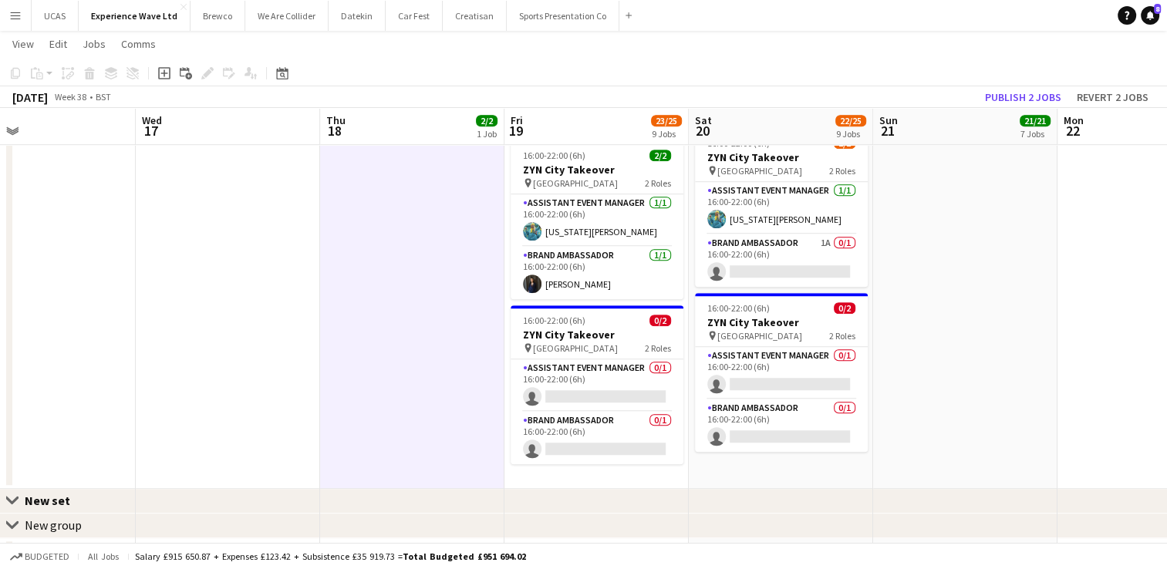
drag, startPoint x: 814, startPoint y: 353, endPoint x: 605, endPoint y: 364, distance: 209.2
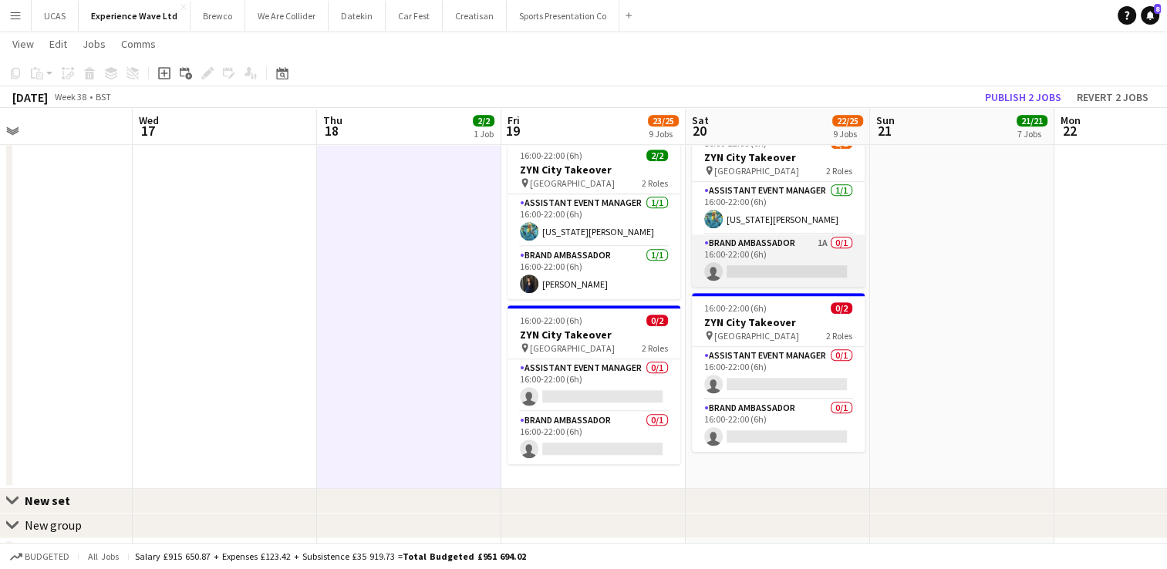
click at [743, 261] on app-card-role "Brand Ambassador 1A 0/1 16:00-22:00 (6h) single-neutral-actions" at bounding box center [778, 260] width 173 height 52
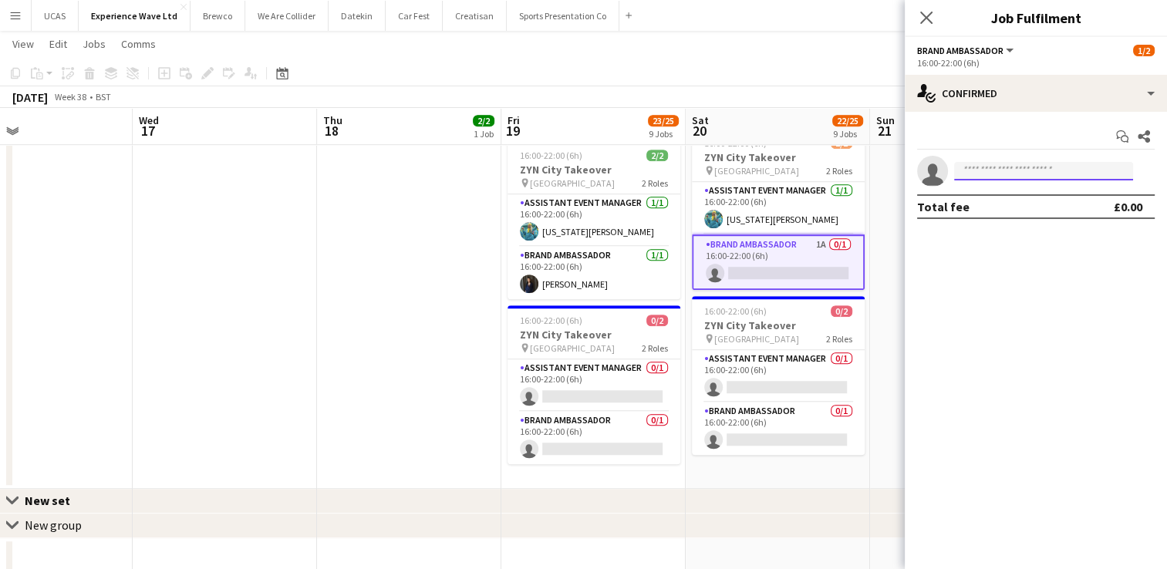
click at [1009, 172] on input at bounding box center [1043, 171] width 179 height 19
type input "***"
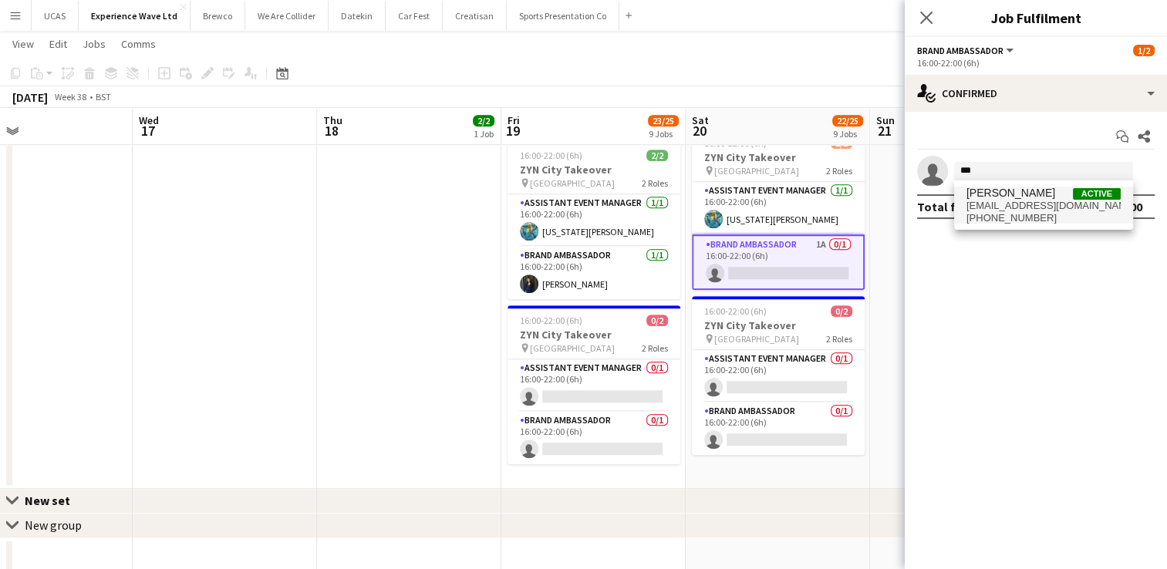
click at [1022, 192] on span "[PERSON_NAME]" at bounding box center [1010, 193] width 89 height 13
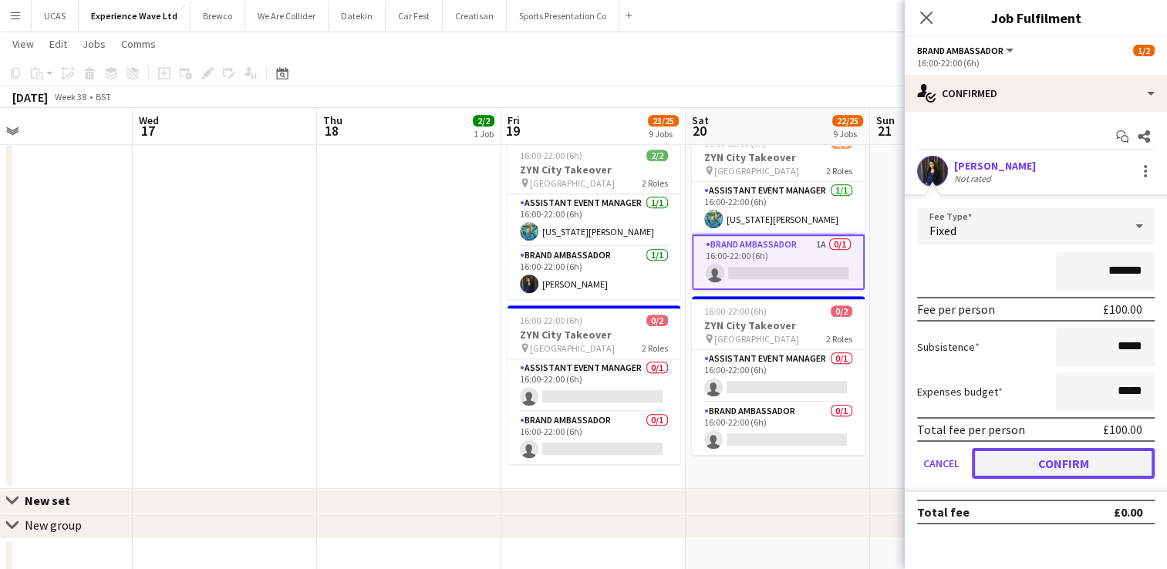
click at [1052, 462] on button "Confirm" at bounding box center [1063, 463] width 183 height 31
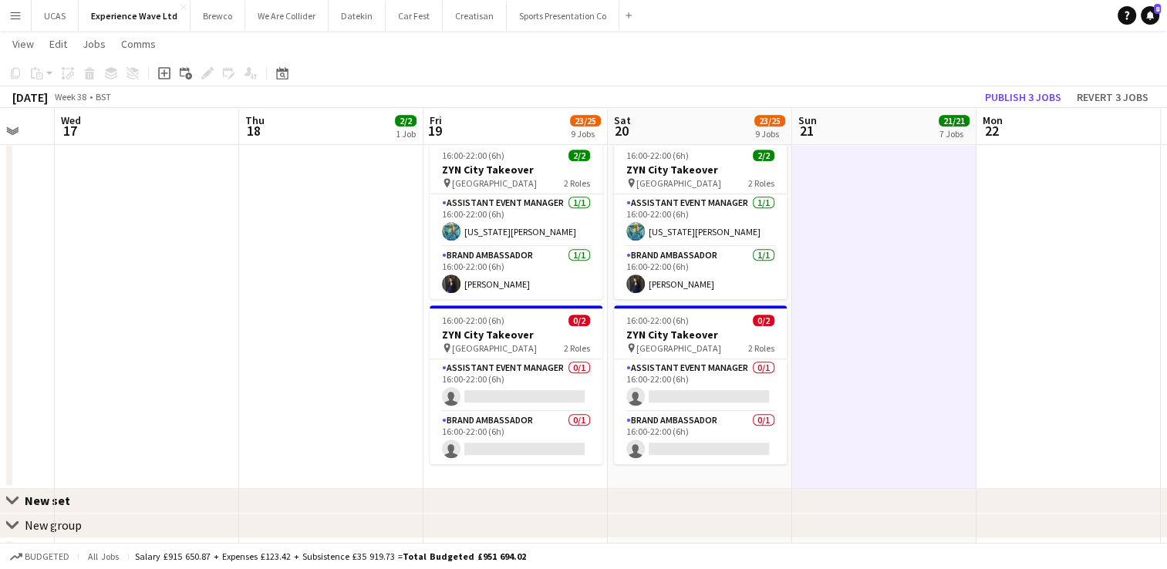
scroll to position [0, 608]
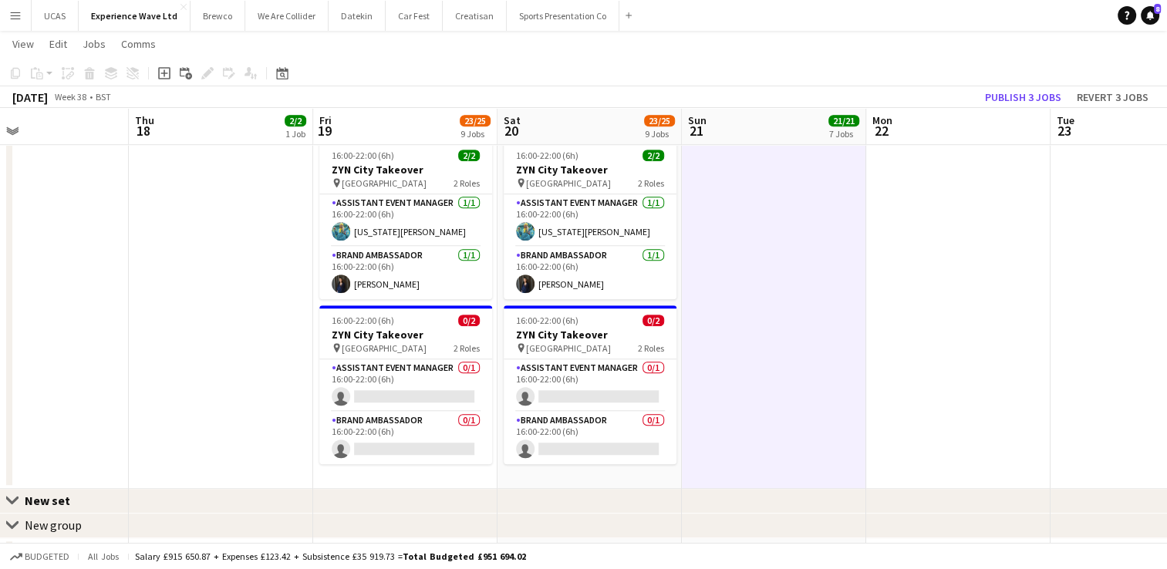
drag, startPoint x: 977, startPoint y: 355, endPoint x: 789, endPoint y: 359, distance: 188.2
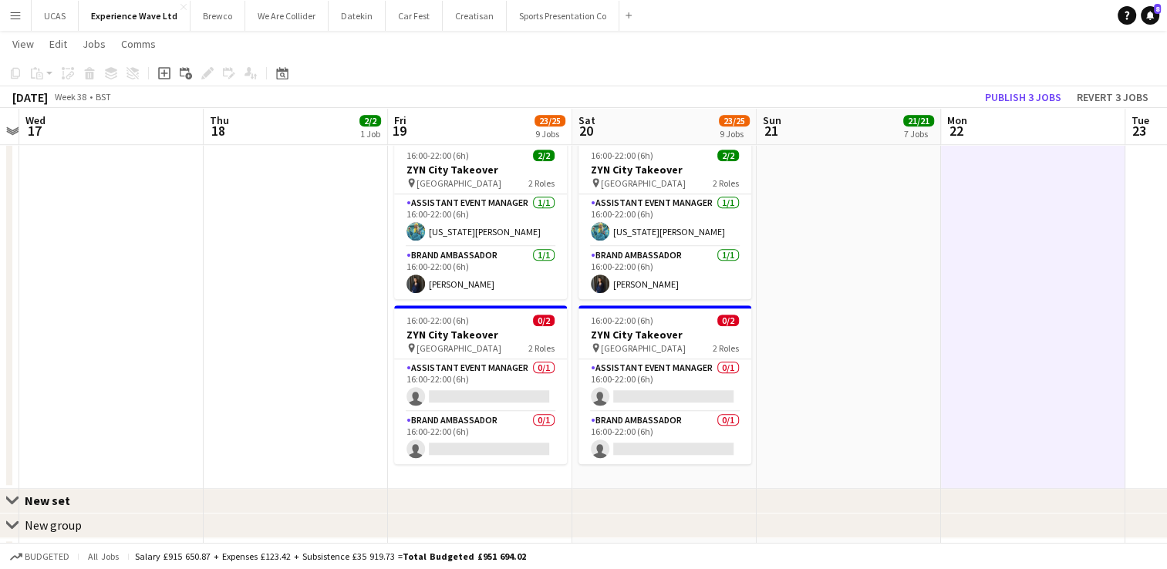
drag, startPoint x: 1003, startPoint y: 330, endPoint x: 704, endPoint y: 332, distance: 299.2
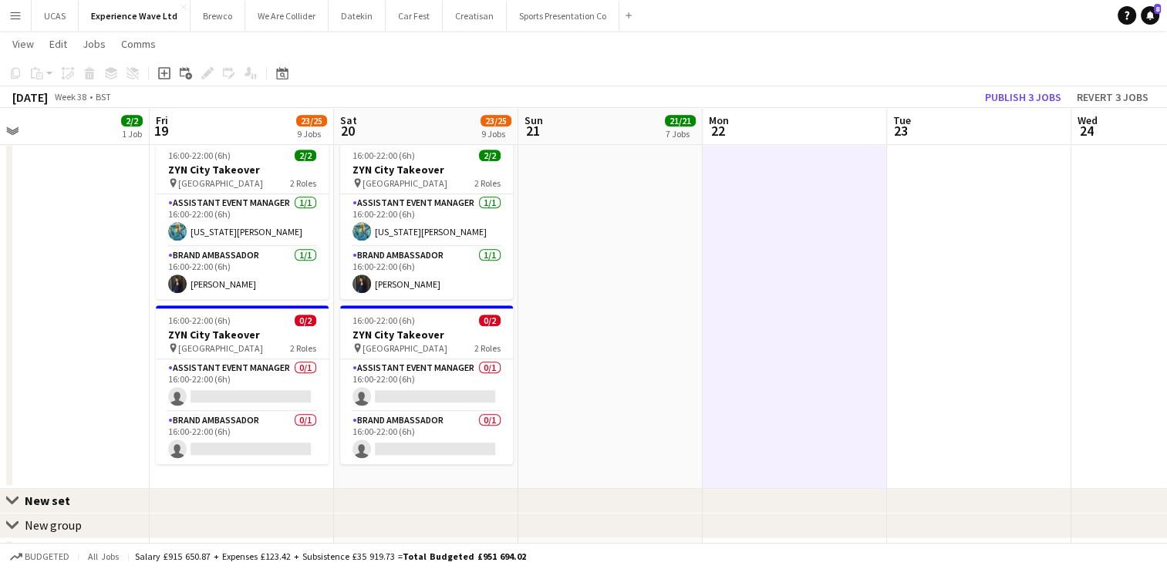
drag, startPoint x: 777, startPoint y: 326, endPoint x: 675, endPoint y: 325, distance: 101.8
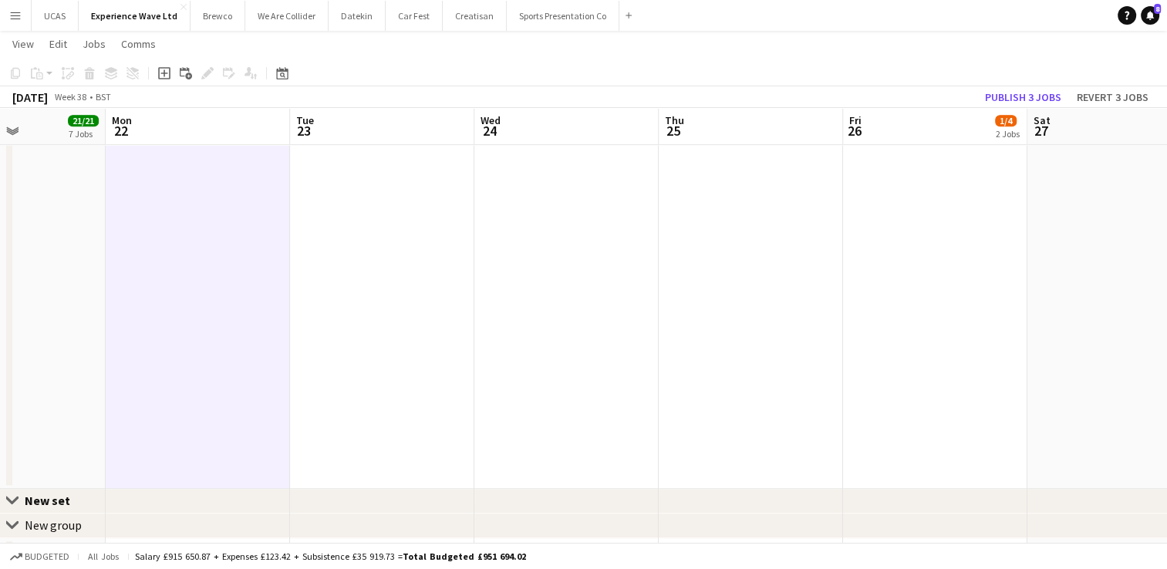
drag, startPoint x: 854, startPoint y: 329, endPoint x: 603, endPoint y: 329, distance: 250.6
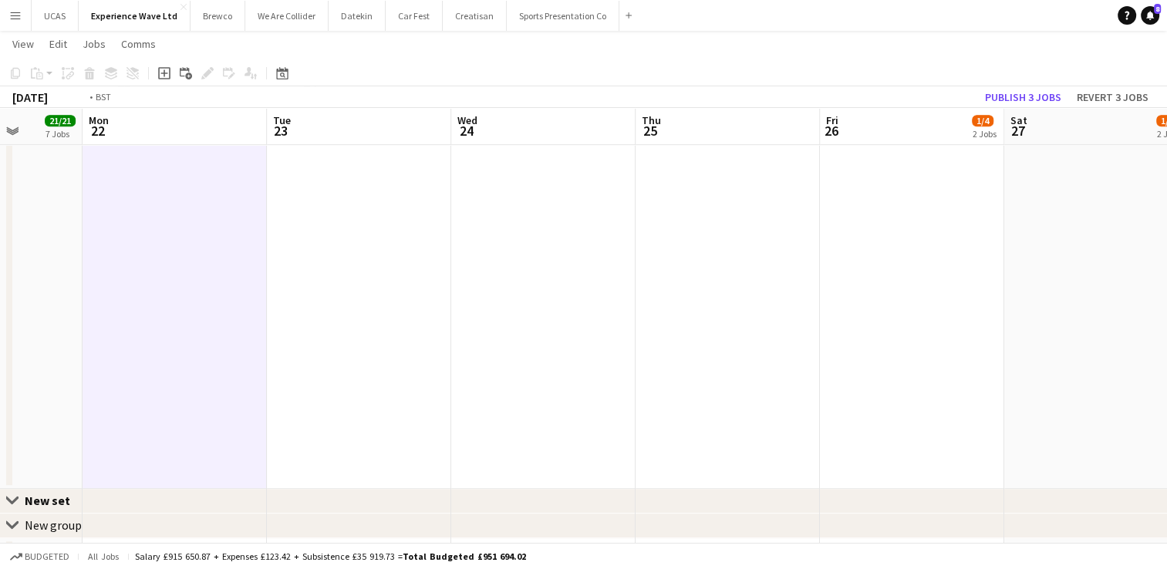
scroll to position [0, 710]
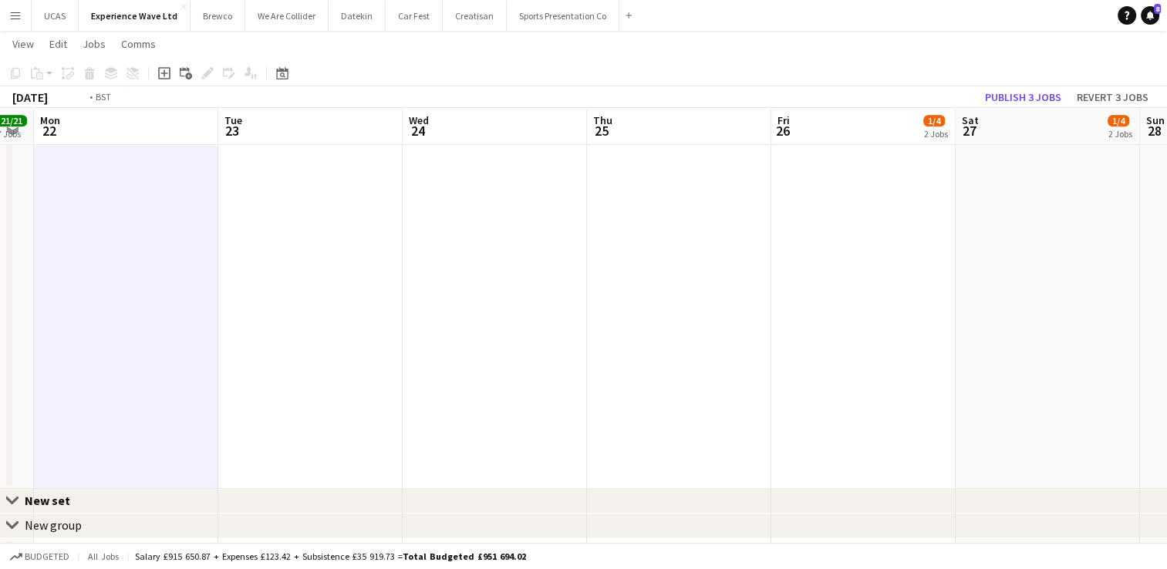
drag, startPoint x: 741, startPoint y: 328, endPoint x: 543, endPoint y: 325, distance: 198.2
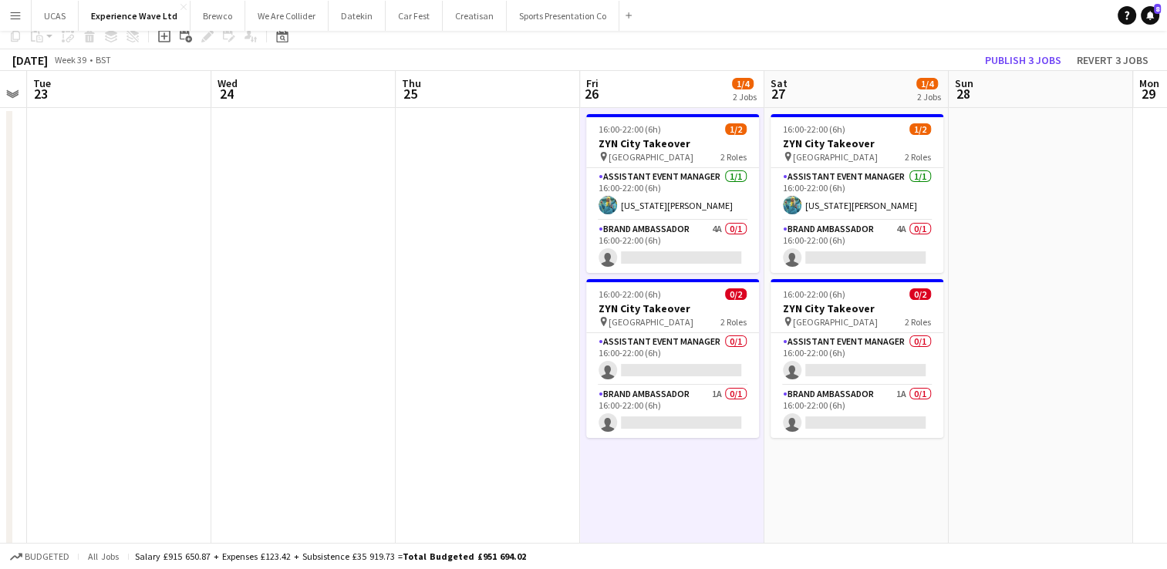
scroll to position [0, 0]
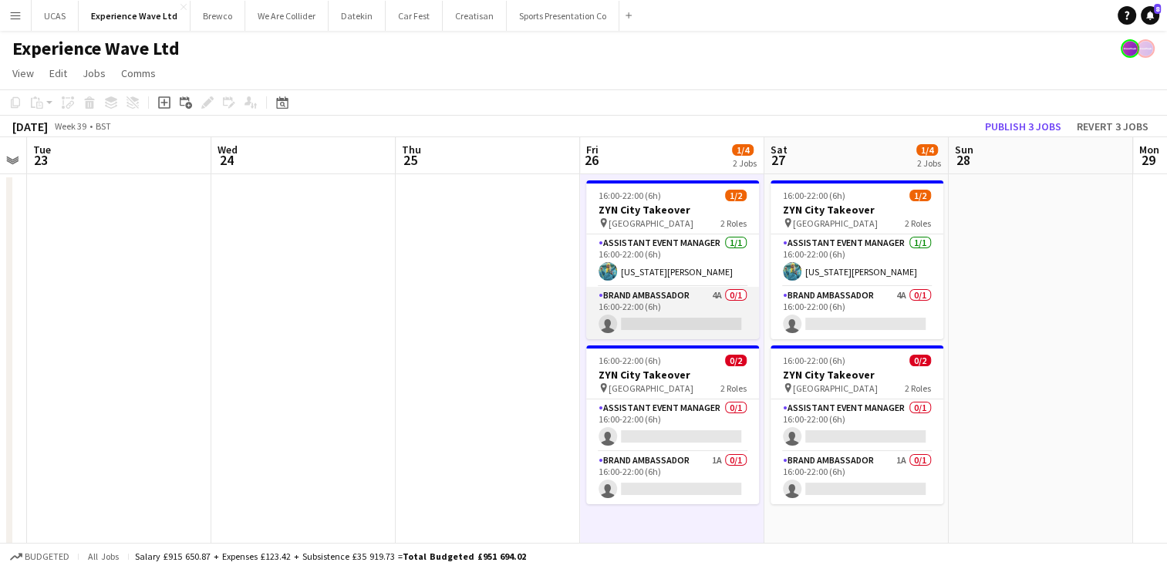
click at [681, 319] on app-card-role "Brand Ambassador 4A 0/1 16:00-22:00 (6h) single-neutral-actions" at bounding box center [672, 313] width 173 height 52
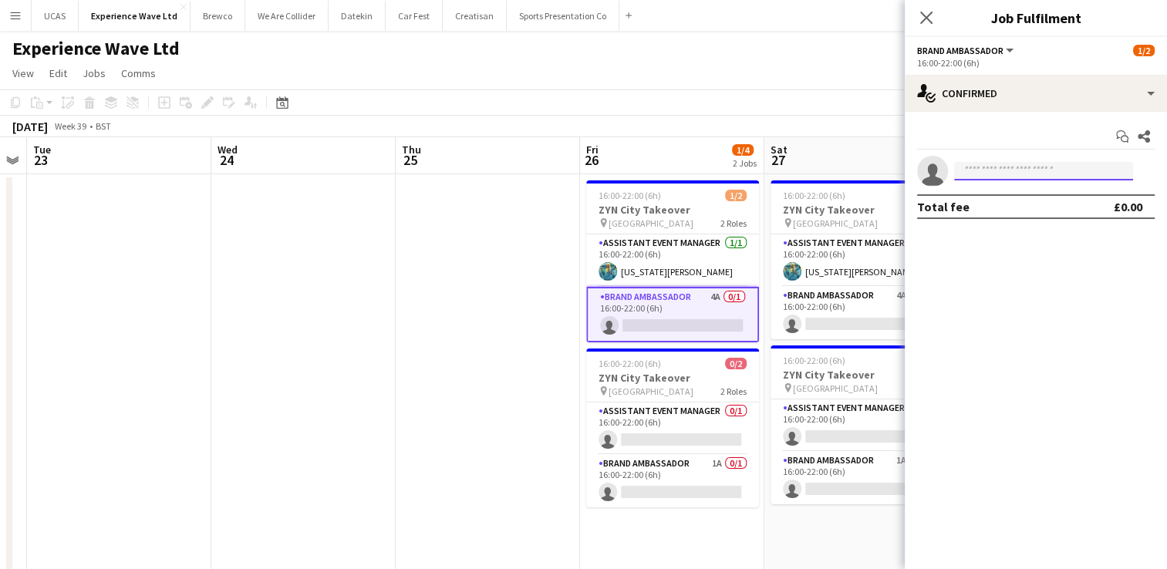
click at [987, 169] on input at bounding box center [1043, 171] width 179 height 19
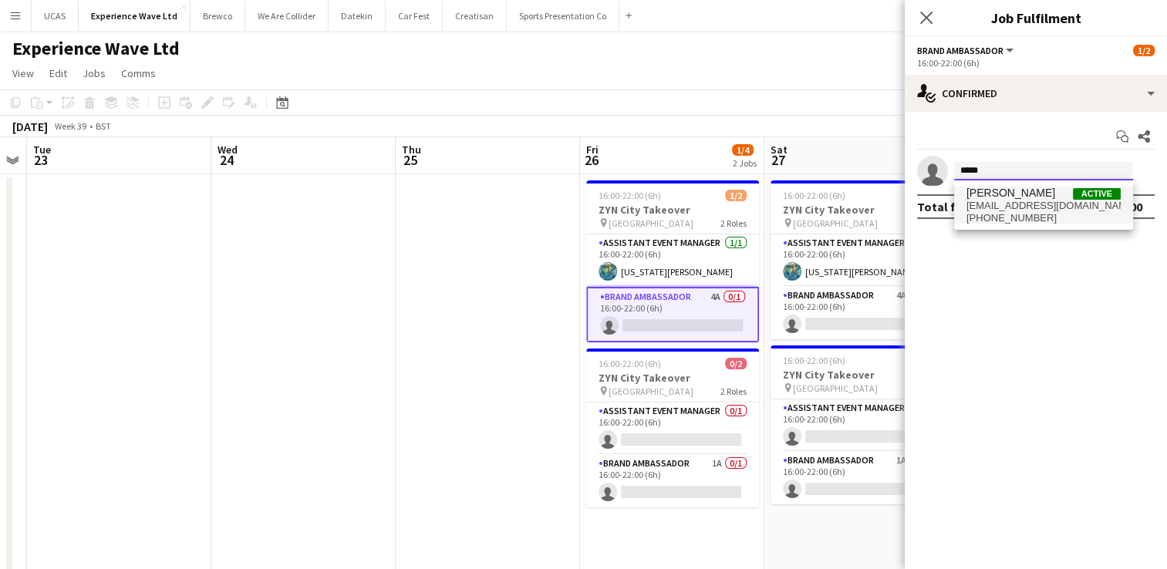
type input "*****"
click at [989, 197] on span "[PERSON_NAME]" at bounding box center [1010, 193] width 89 height 13
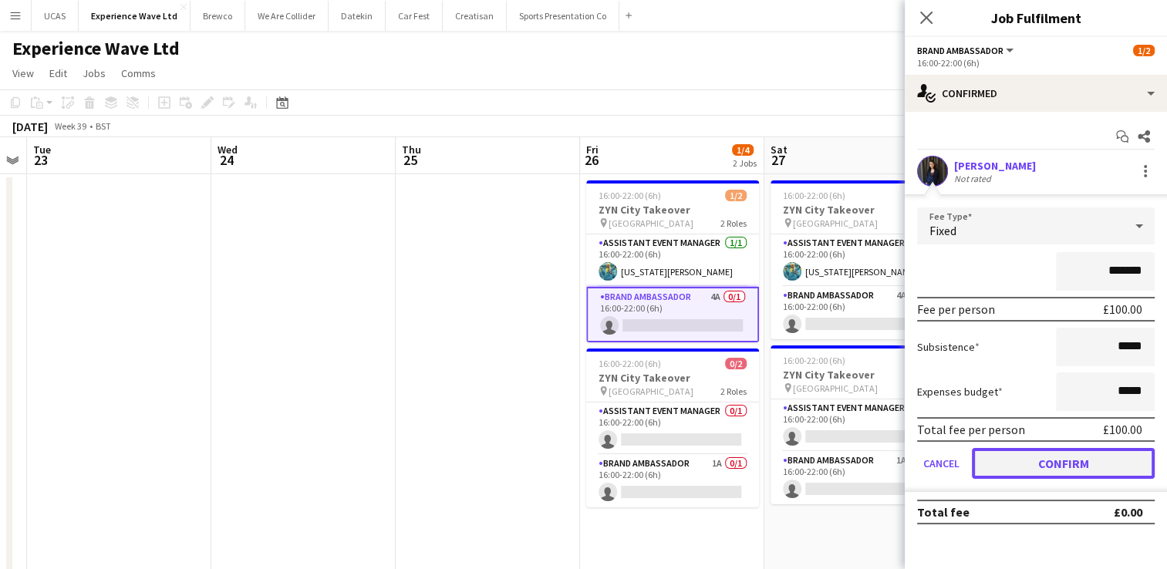
click at [1044, 456] on button "Confirm" at bounding box center [1063, 463] width 183 height 31
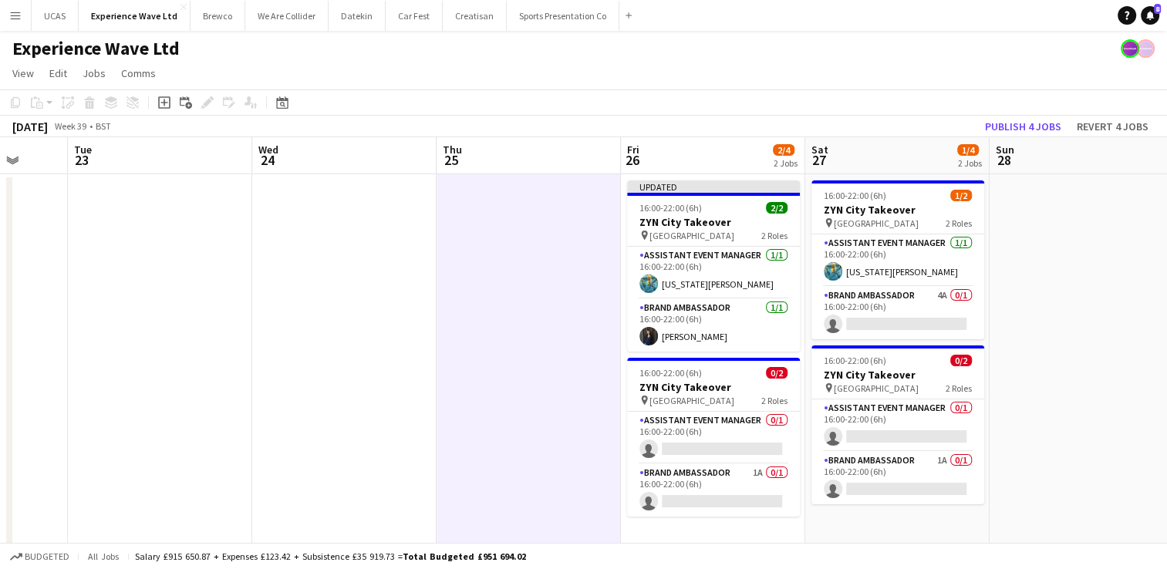
drag, startPoint x: 1037, startPoint y: 319, endPoint x: 696, endPoint y: 360, distance: 344.0
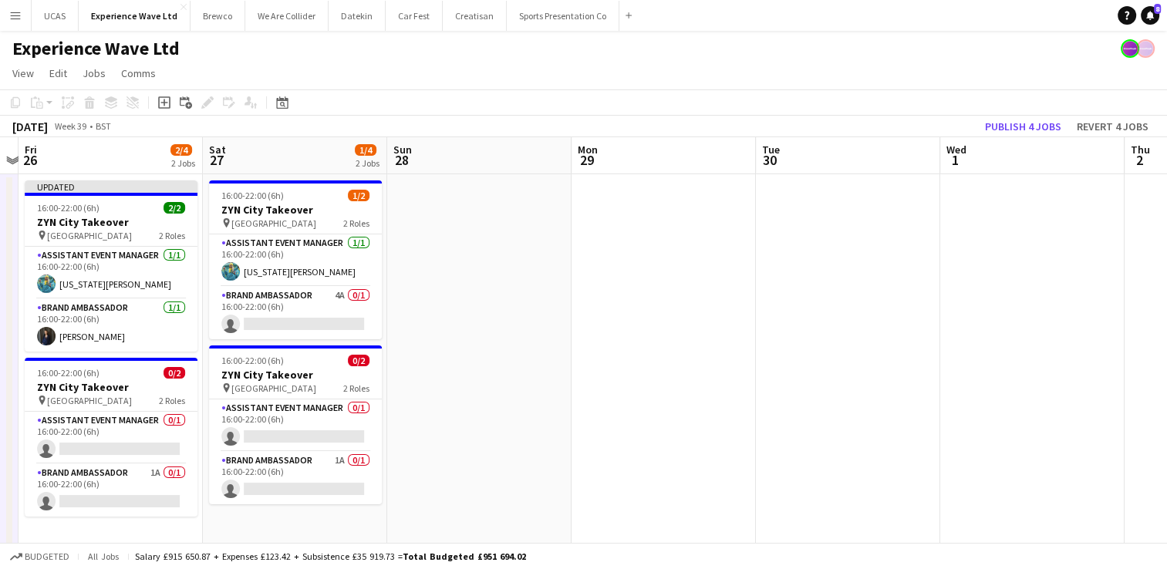
drag, startPoint x: 914, startPoint y: 348, endPoint x: 632, endPoint y: 367, distance: 282.1
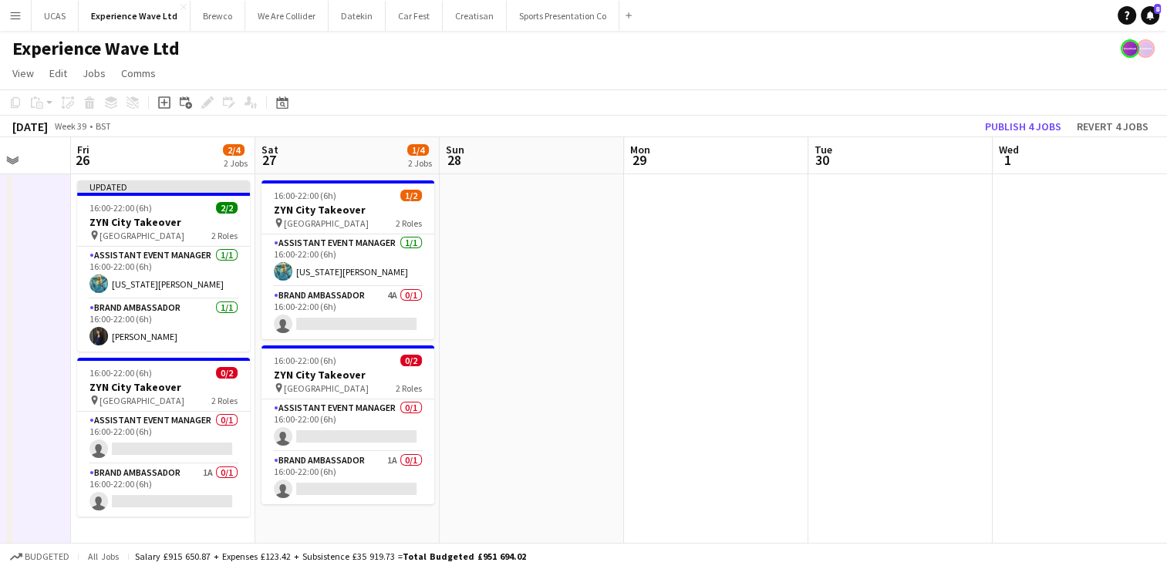
drag, startPoint x: 701, startPoint y: 364, endPoint x: 527, endPoint y: 375, distance: 173.8
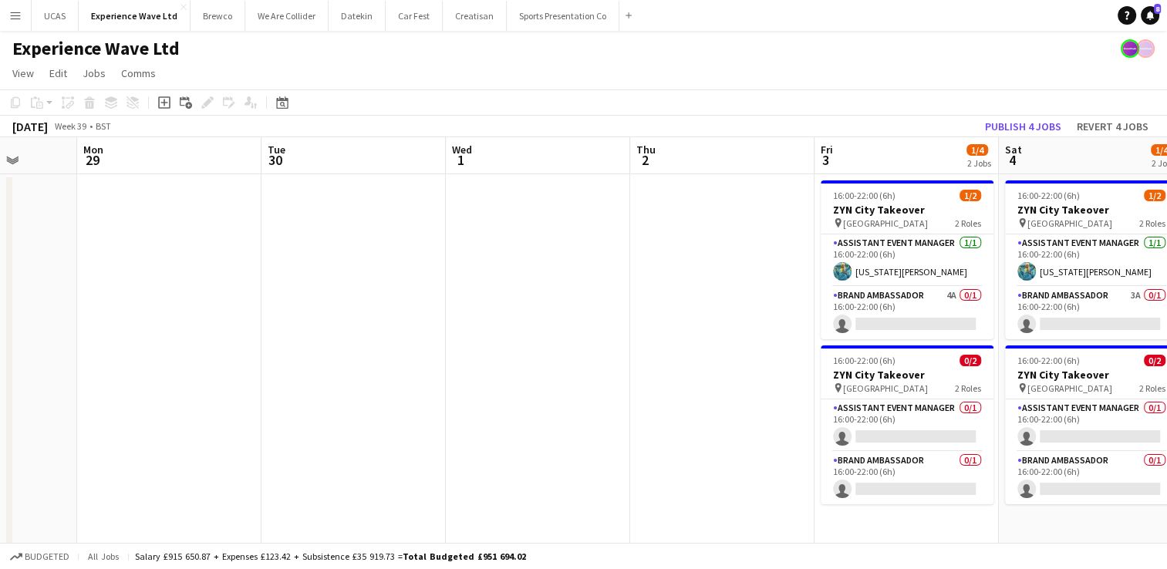
drag, startPoint x: 798, startPoint y: 360, endPoint x: 605, endPoint y: 378, distance: 194.3
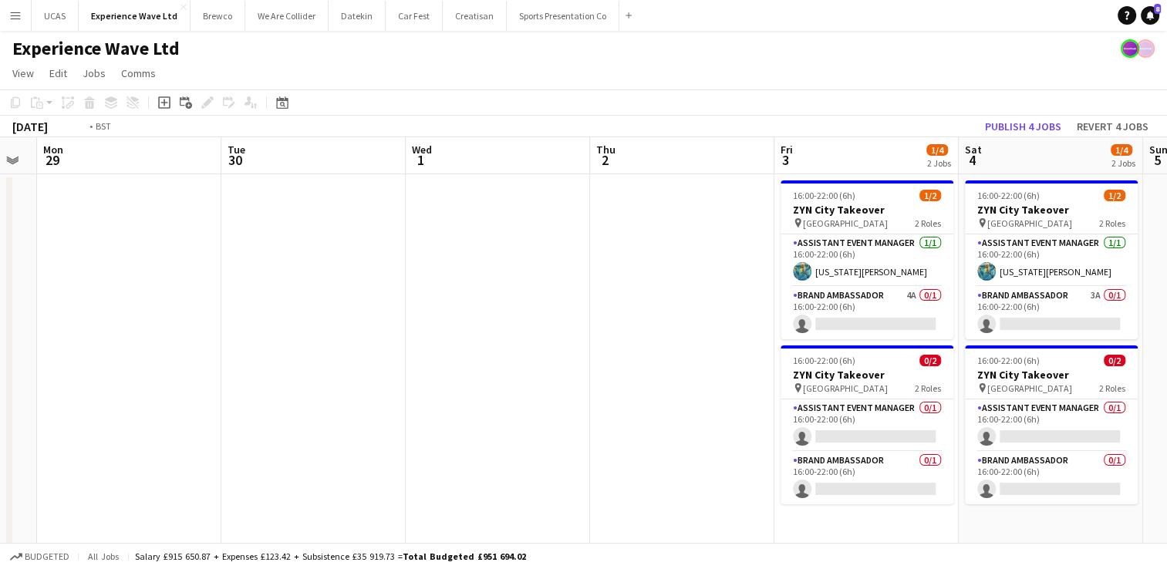
scroll to position [0, 447]
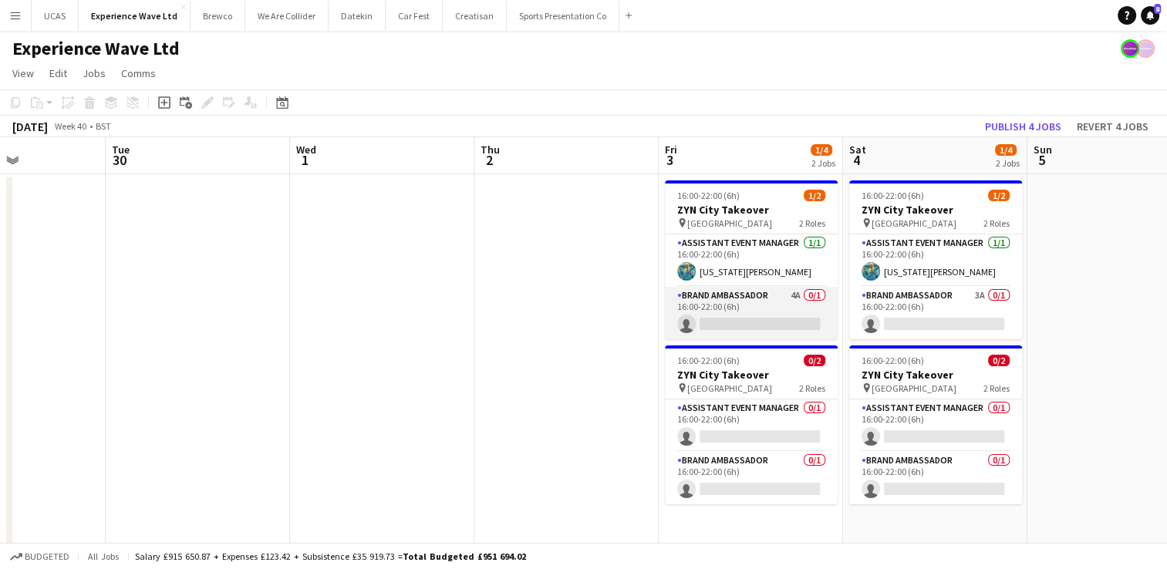
click at [757, 325] on app-card-role "Brand Ambassador 4A 0/1 16:00-22:00 (6h) single-neutral-actions" at bounding box center [751, 313] width 173 height 52
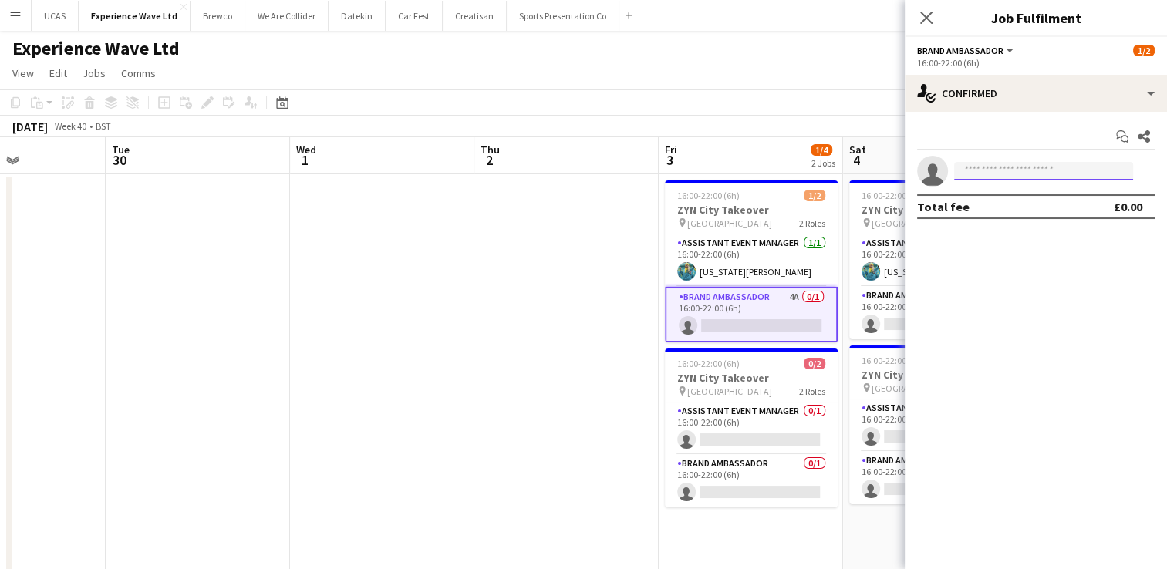
click at [986, 172] on input at bounding box center [1043, 171] width 179 height 19
type input "***"
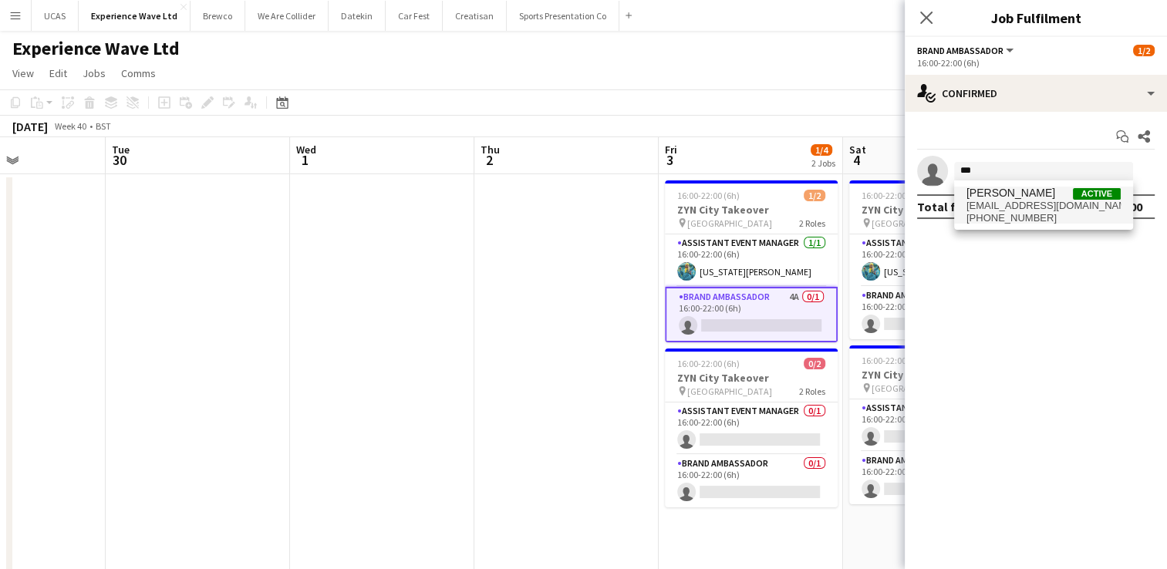
click at [989, 191] on span "[PERSON_NAME]" at bounding box center [1010, 193] width 89 height 13
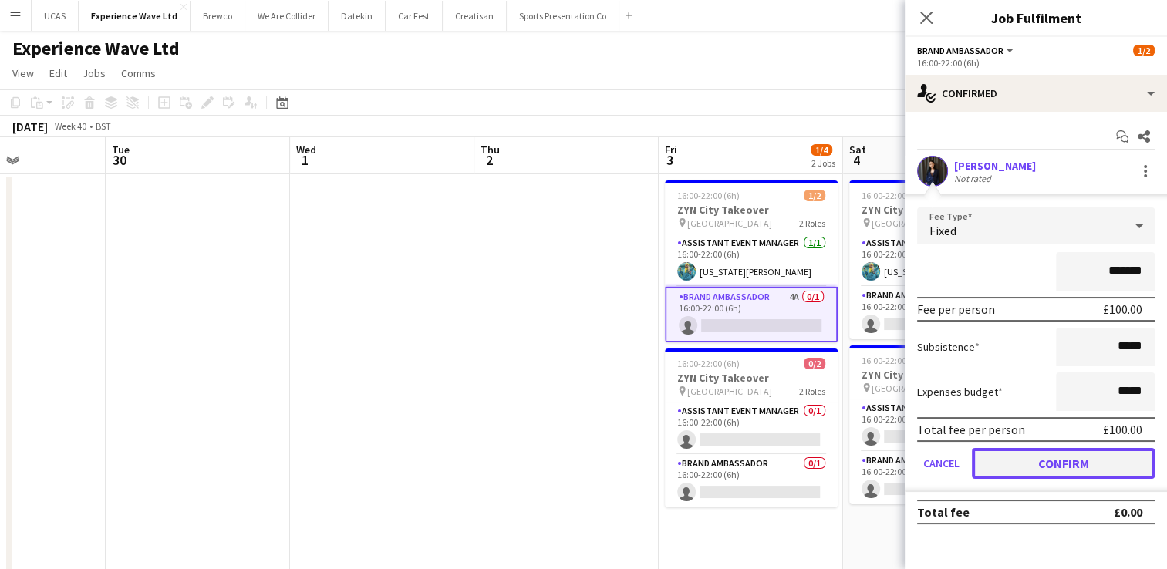
click at [1077, 467] on button "Confirm" at bounding box center [1063, 463] width 183 height 31
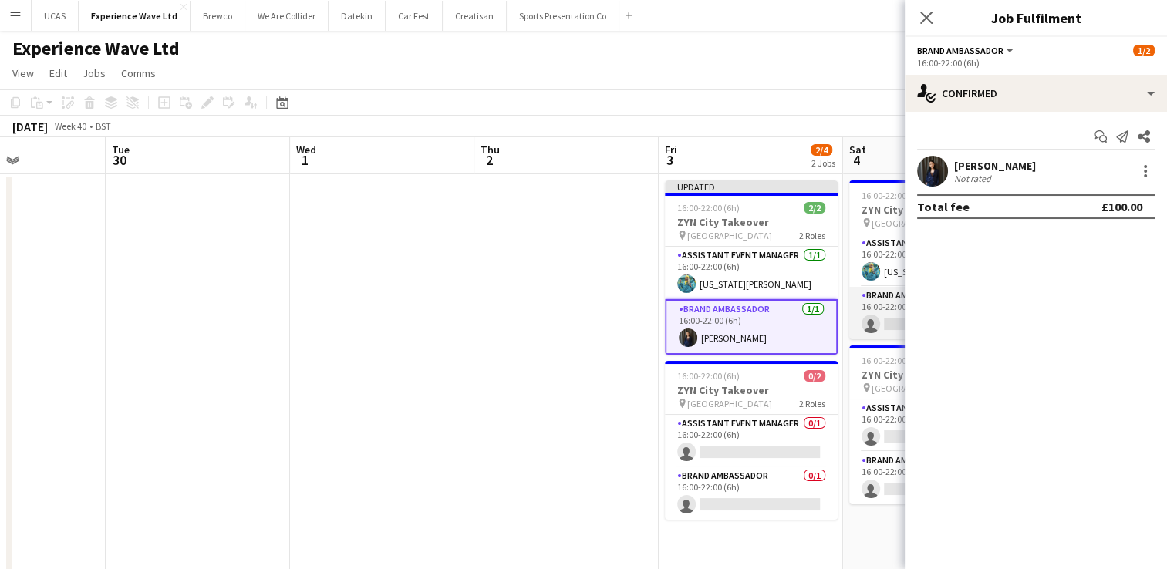
click at [892, 316] on app-card-role "Brand Ambassador 3A 0/1 16:00-22:00 (6h) single-neutral-actions" at bounding box center [935, 313] width 173 height 52
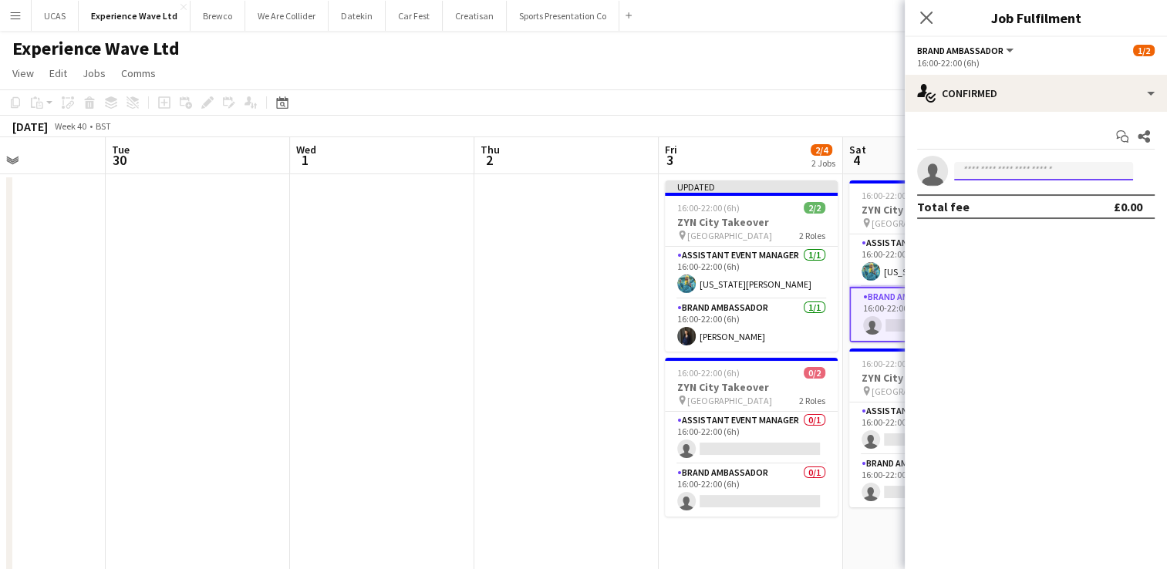
click at [975, 172] on input at bounding box center [1043, 171] width 179 height 19
type input "***"
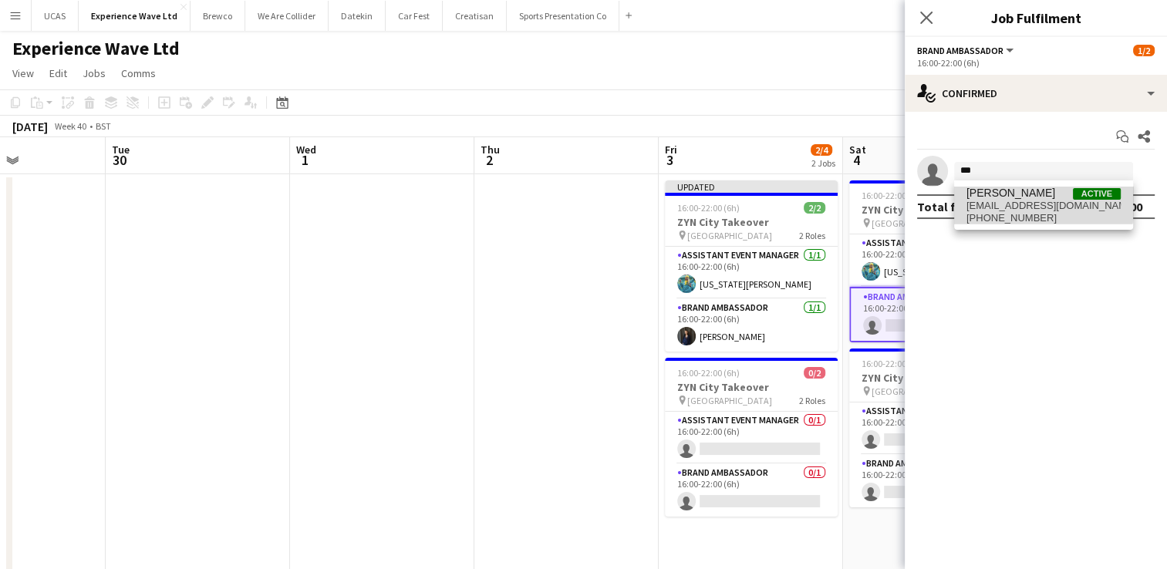
click at [984, 195] on span "Liene Gulbe" at bounding box center [1010, 193] width 89 height 13
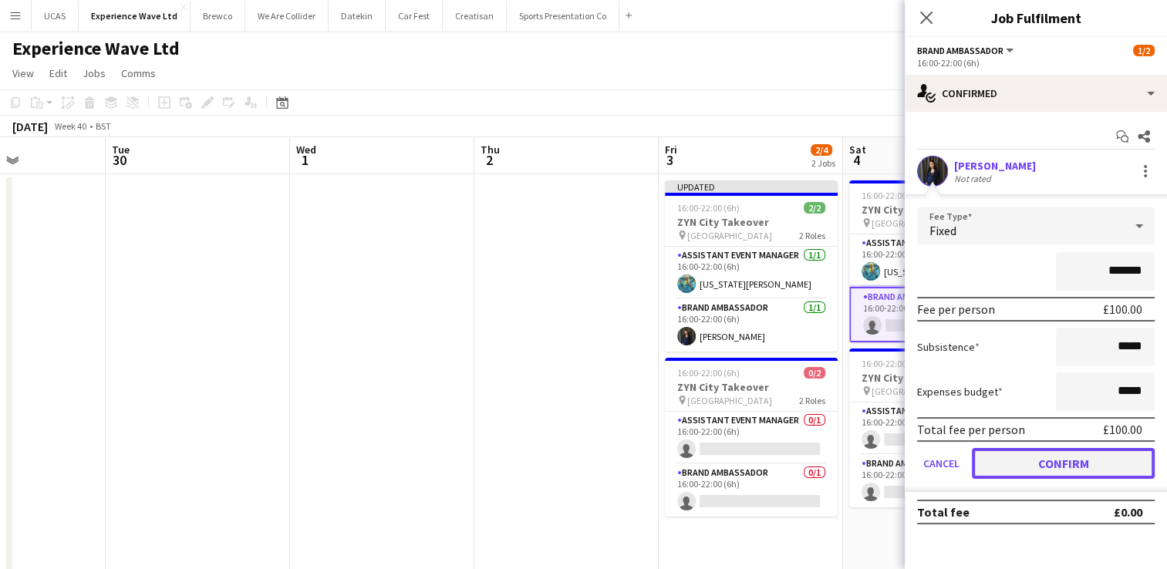
click at [1027, 465] on button "Confirm" at bounding box center [1063, 463] width 183 height 31
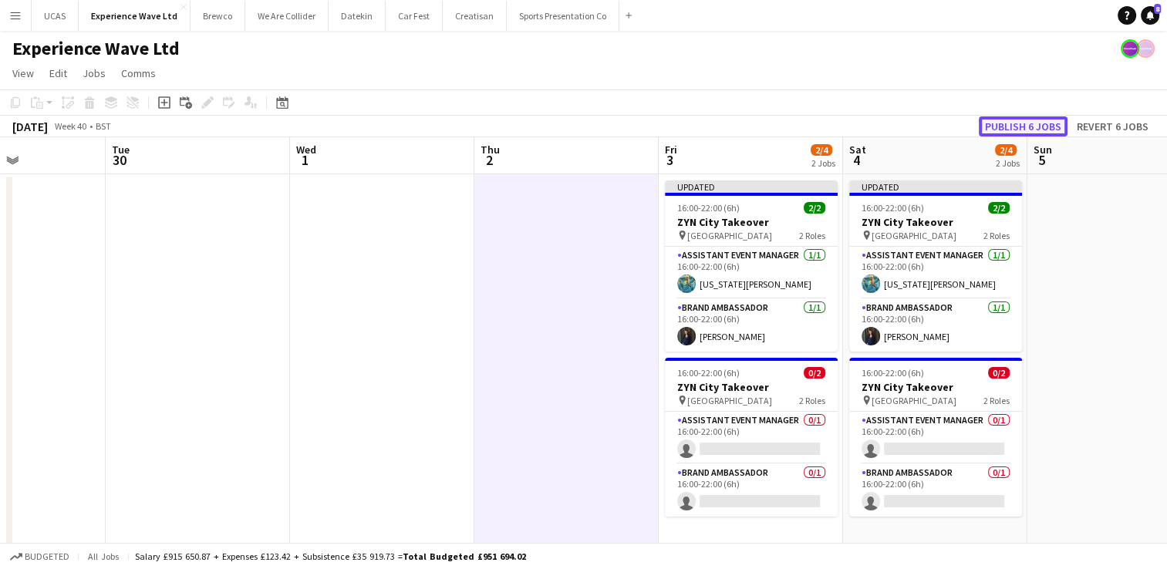
click at [996, 125] on button "Publish 6 jobs" at bounding box center [1022, 126] width 89 height 20
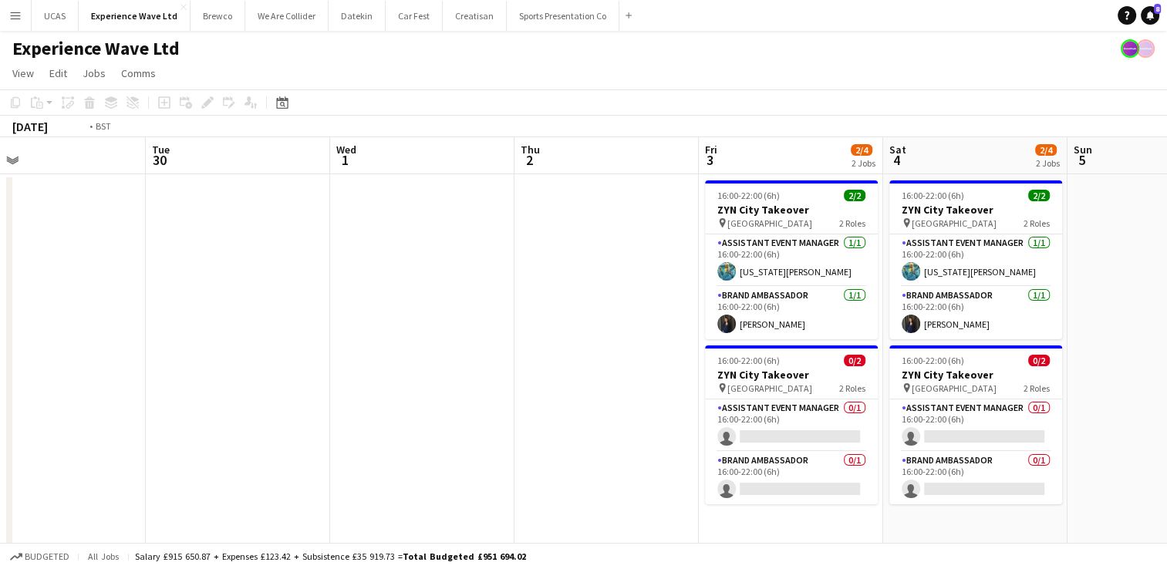
drag, startPoint x: 552, startPoint y: 386, endPoint x: 716, endPoint y: 372, distance: 164.9
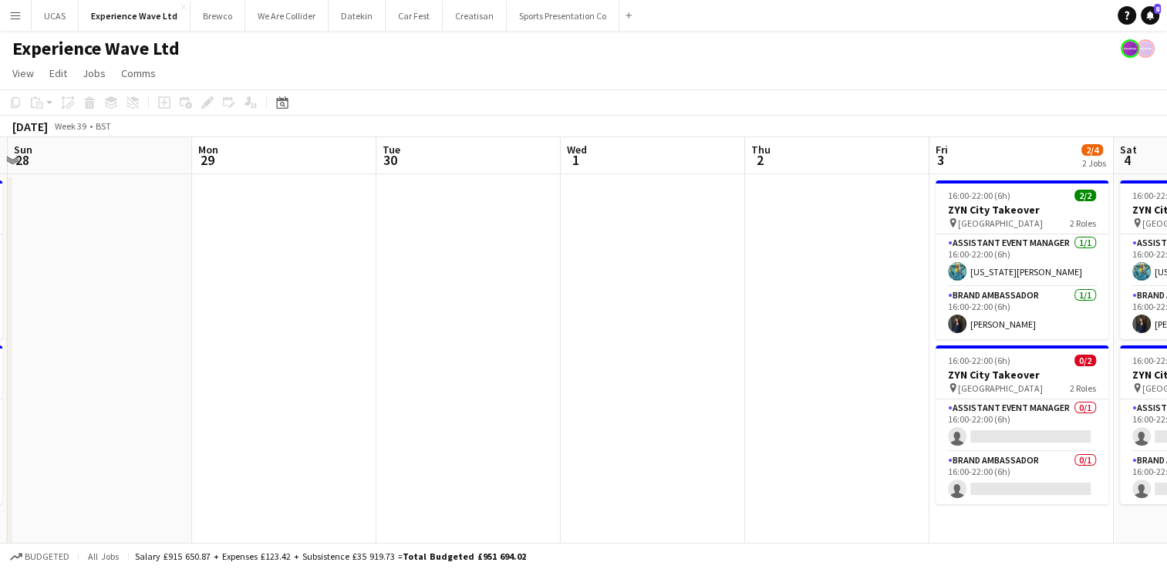
drag, startPoint x: 334, startPoint y: 406, endPoint x: 802, endPoint y: 365, distance: 469.8
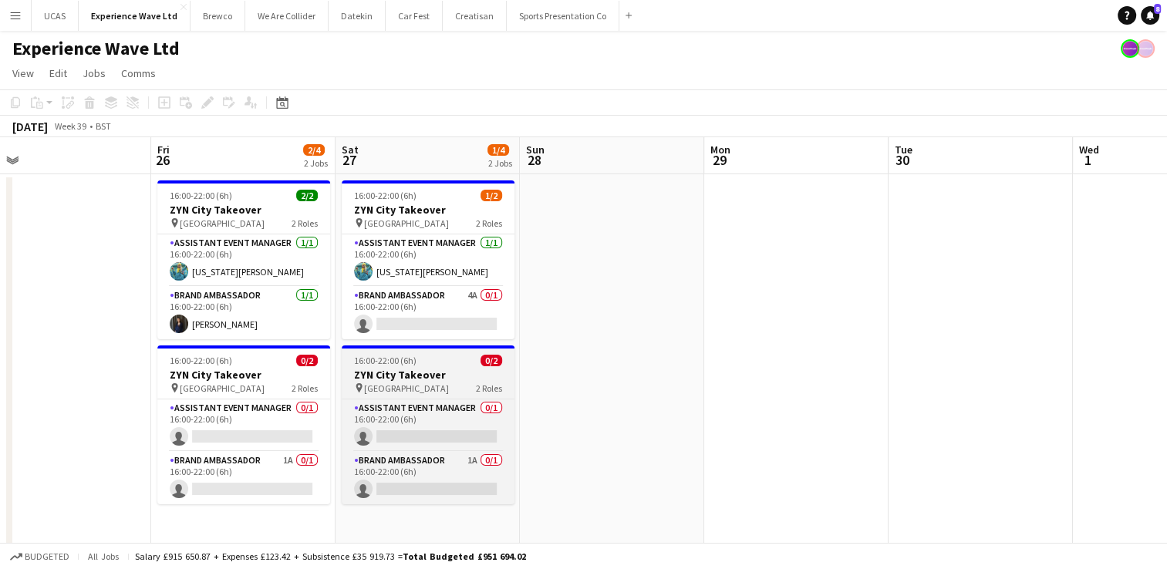
drag, startPoint x: 623, startPoint y: 359, endPoint x: 711, endPoint y: 354, distance: 88.0
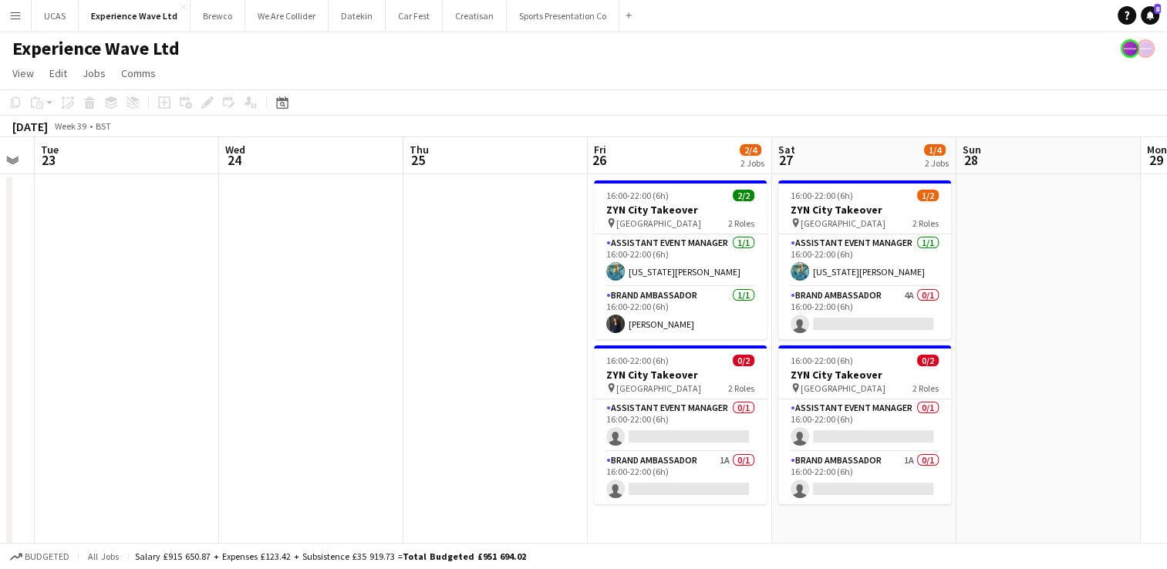
scroll to position [0, 332]
drag, startPoint x: 278, startPoint y: 376, endPoint x: 517, endPoint y: 358, distance: 239.7
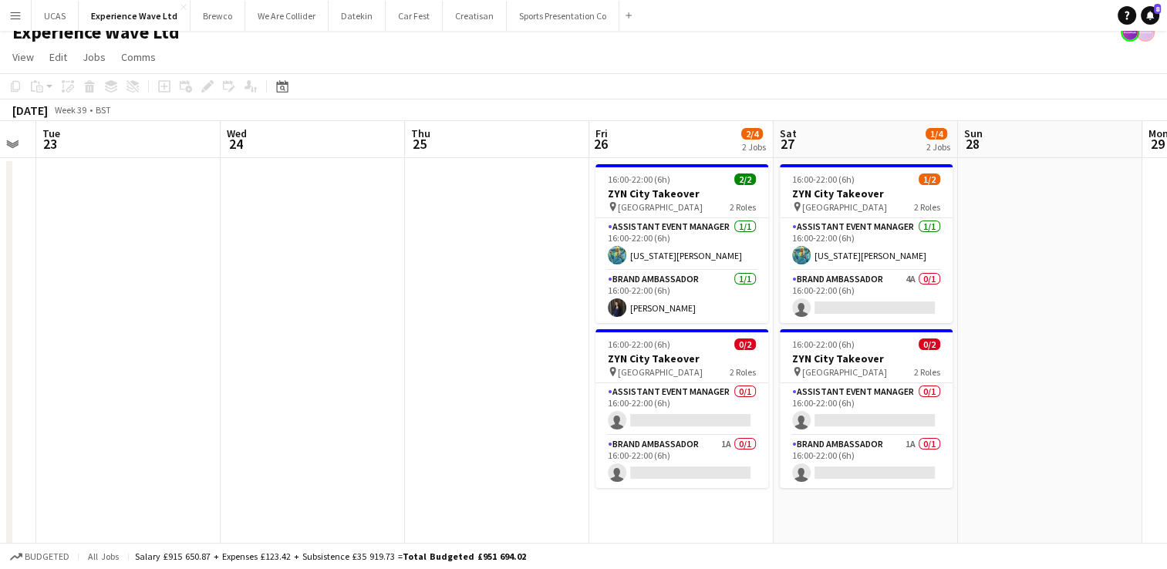
scroll to position [0, 0]
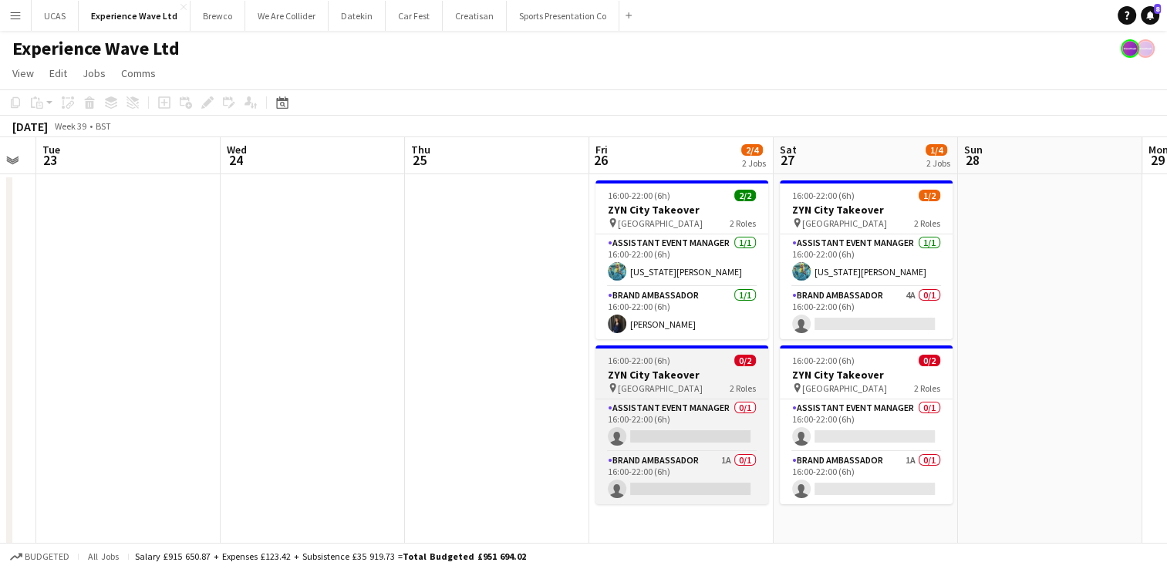
click at [670, 399] on div "Assistant Event Manager 0/1 16:00-22:00 (6h) single-neutral-actions Brand Ambas…" at bounding box center [681, 452] width 173 height 106
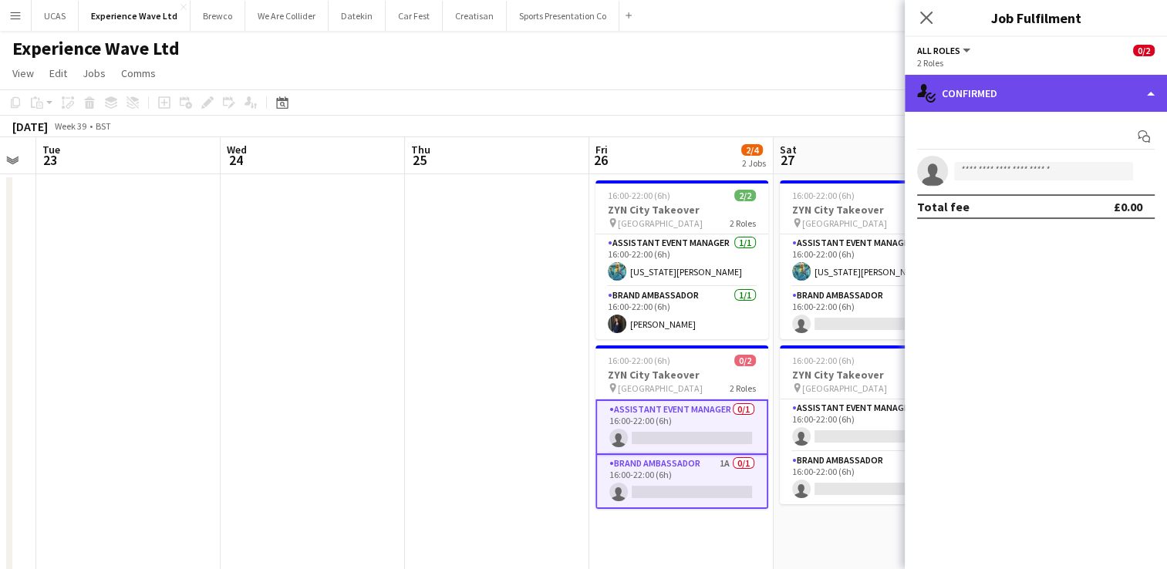
click at [1024, 99] on div "single-neutral-actions-check-2 Confirmed" at bounding box center [1035, 93] width 262 height 37
click at [976, 98] on div "single-neutral-actions-check-2 Confirmed" at bounding box center [1035, 93] width 262 height 37
click at [1150, 103] on div "single-neutral-actions-check-2 Confirmed" at bounding box center [1035, 93] width 262 height 37
click at [1150, 96] on div "single-neutral-actions-check-2 Confirmed" at bounding box center [1035, 93] width 262 height 37
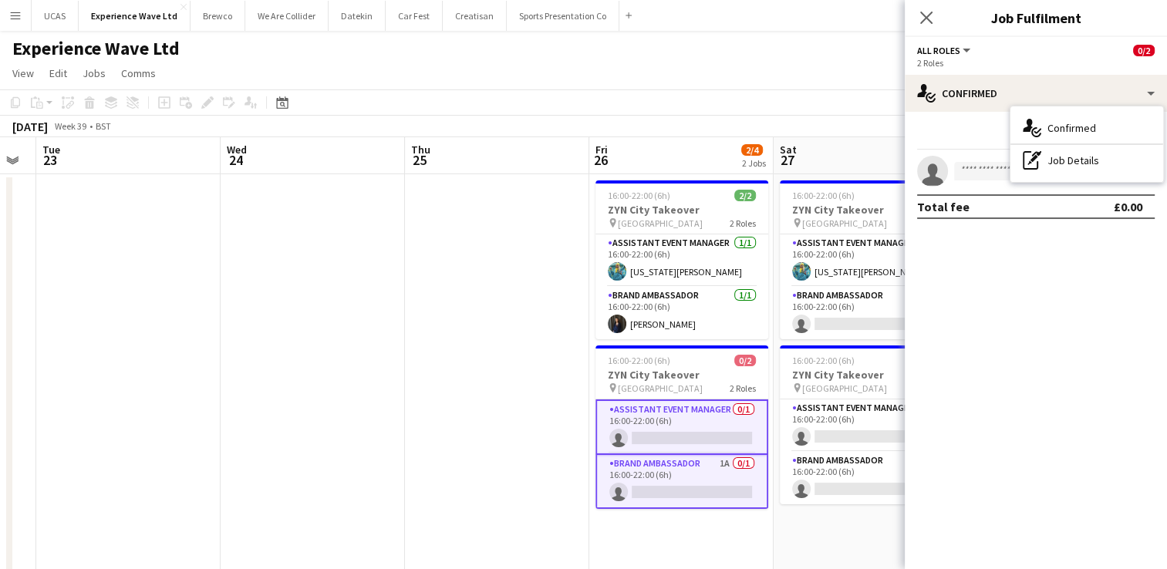
click at [676, 429] on app-card-role "Assistant Event Manager 0/1 16:00-22:00 (6h) single-neutral-actions" at bounding box center [681, 427] width 173 height 56
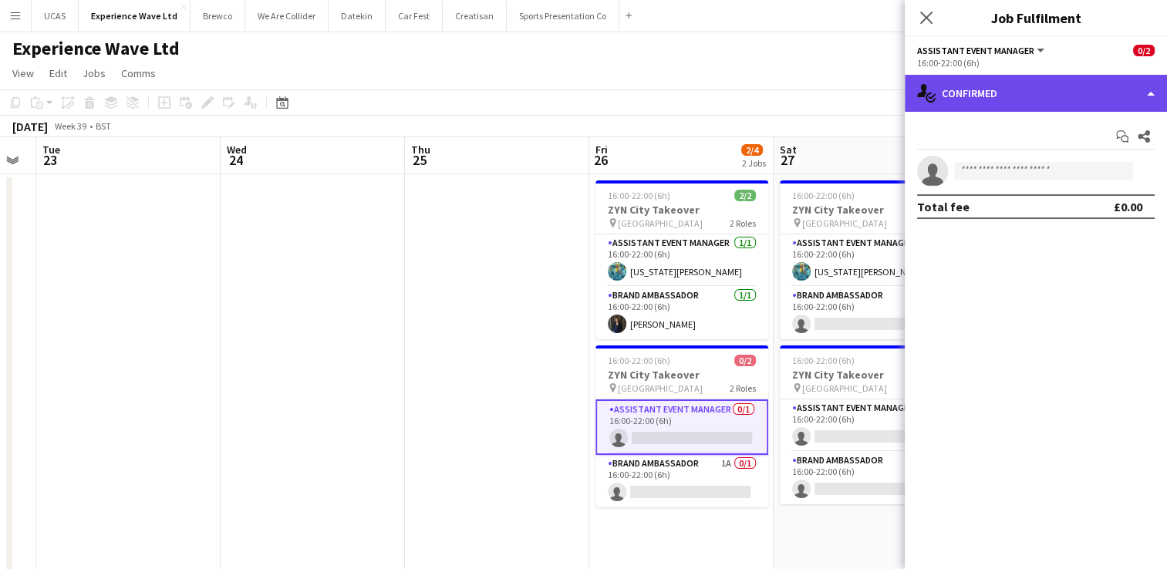
click at [1126, 100] on div "single-neutral-actions-check-2 Confirmed" at bounding box center [1035, 93] width 262 height 37
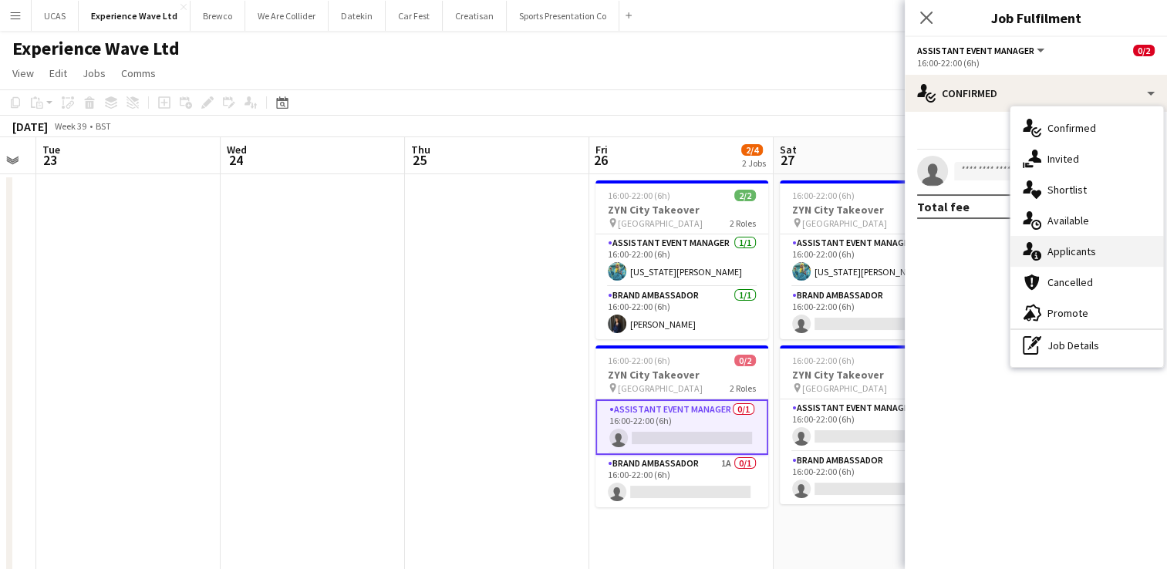
click at [1086, 251] on div "single-neutral-actions-information Applicants" at bounding box center [1086, 251] width 153 height 31
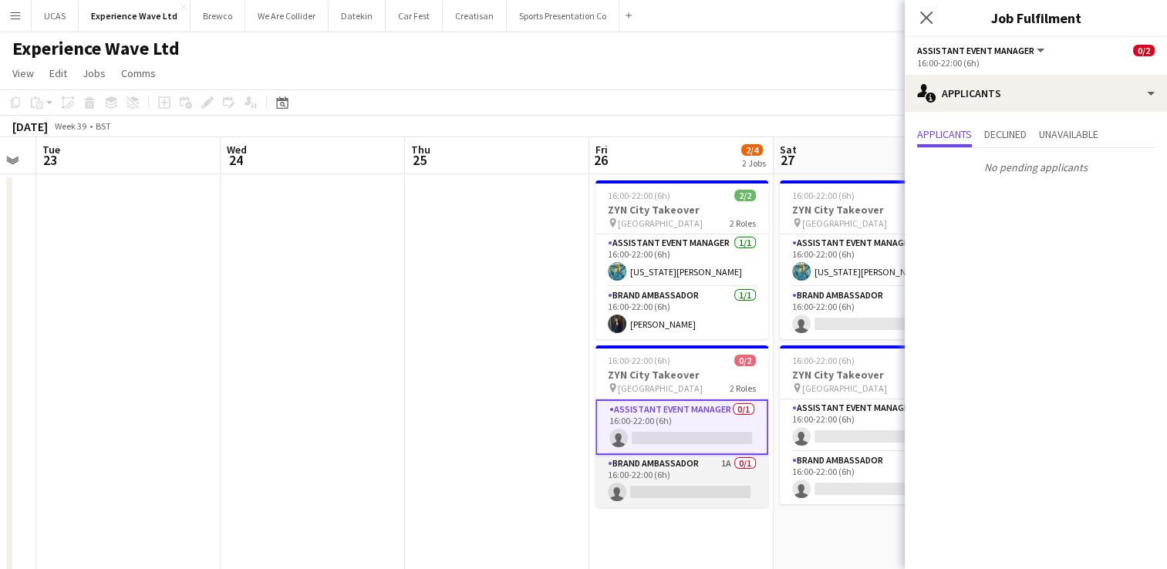
click at [660, 480] on app-card-role "Brand Ambassador 1A 0/1 16:00-22:00 (6h) single-neutral-actions" at bounding box center [681, 481] width 173 height 52
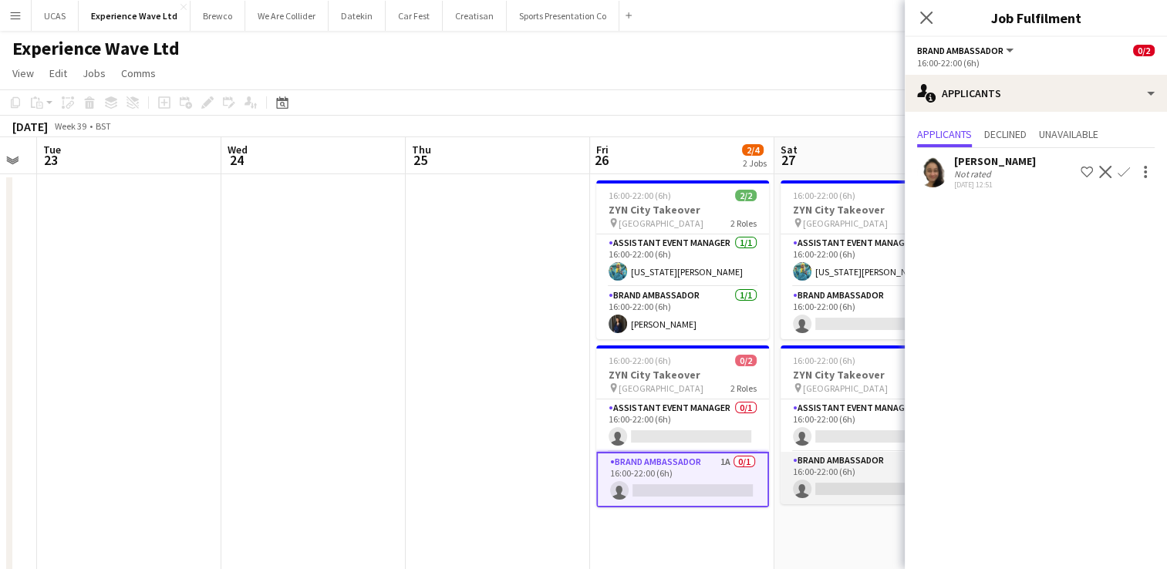
click at [857, 478] on app-card-role "Brand Ambassador 1A 0/1 16:00-22:00 (6h) single-neutral-actions" at bounding box center [866, 478] width 173 height 52
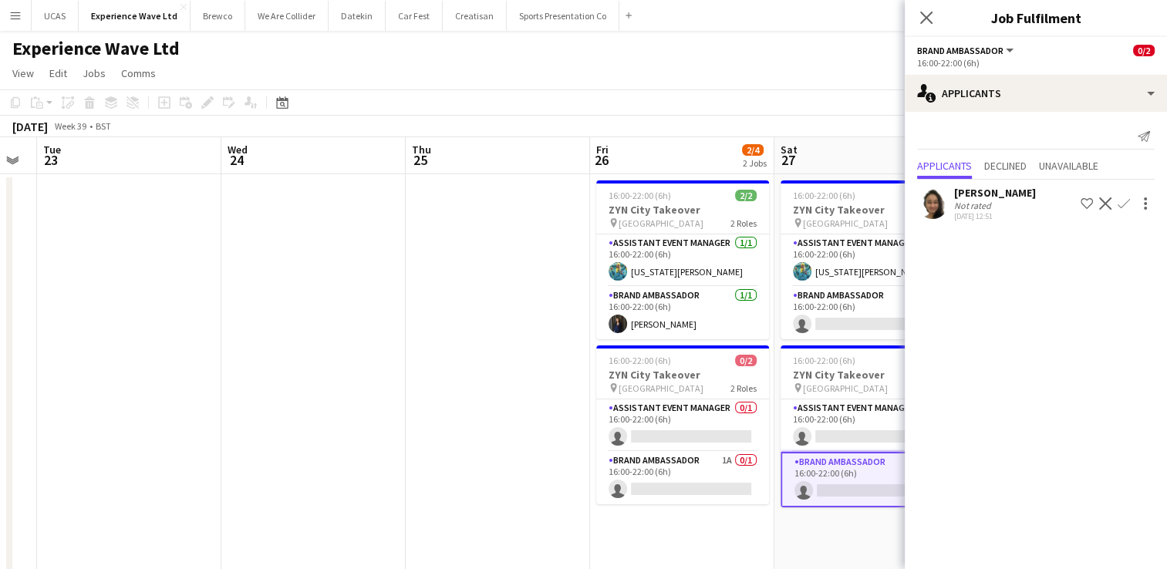
click at [1000, 215] on div "28-08-2025 12:51" at bounding box center [995, 216] width 82 height 10
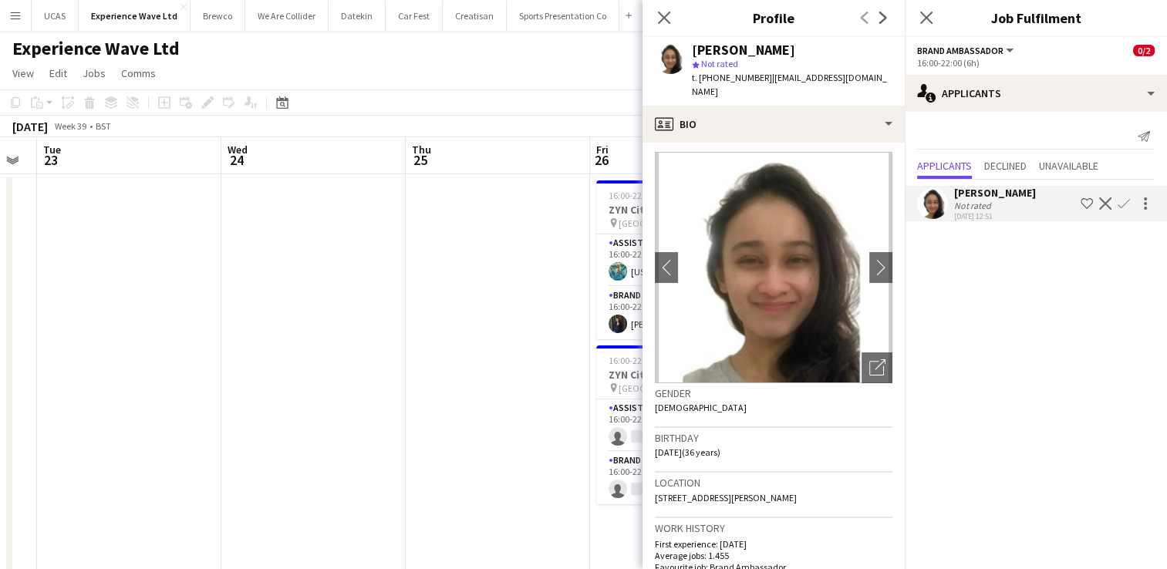
scroll to position [0, 0]
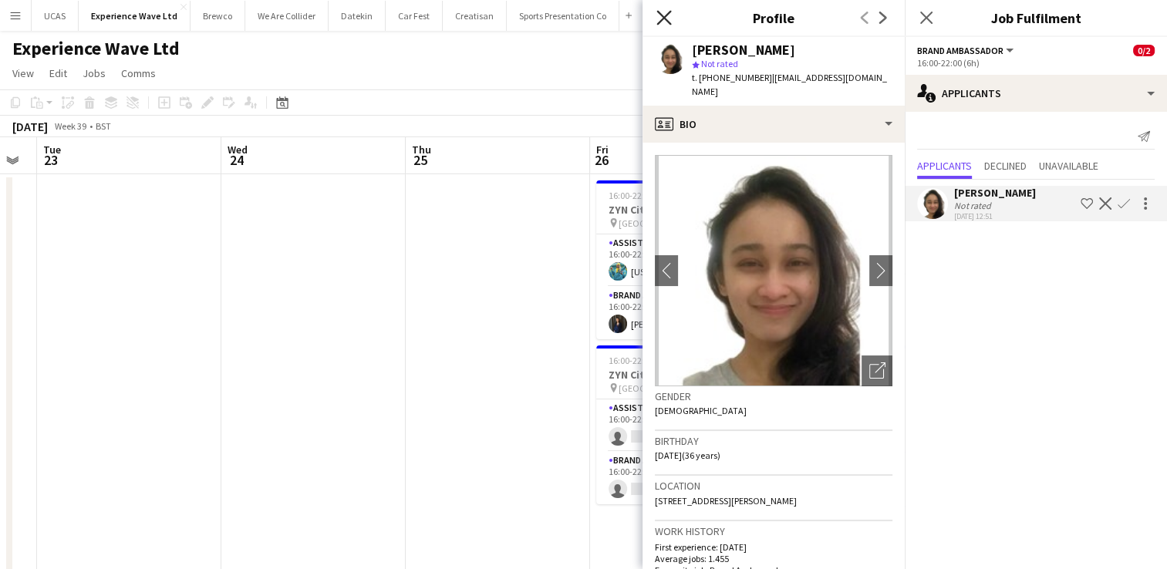
click at [667, 15] on icon at bounding box center [663, 17] width 15 height 15
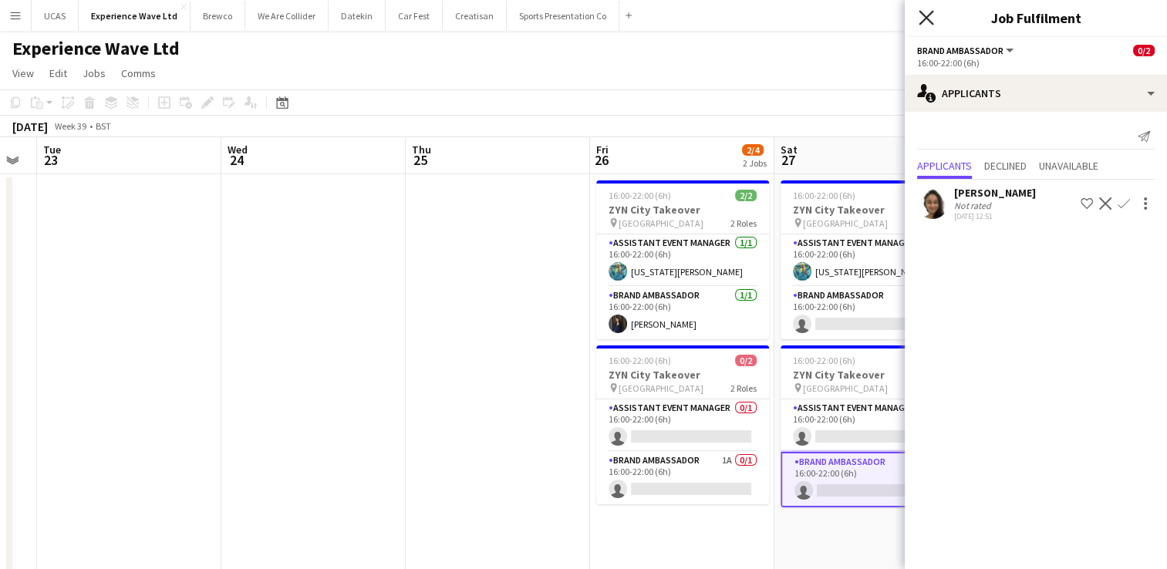
click at [921, 14] on icon at bounding box center [925, 17] width 15 height 15
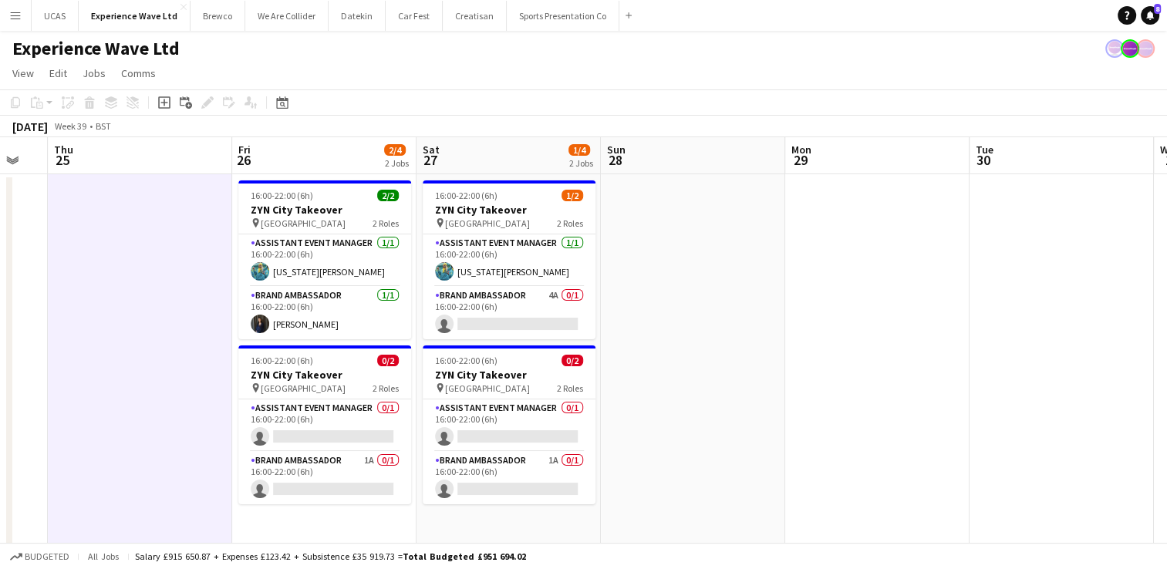
drag, startPoint x: 1046, startPoint y: 392, endPoint x: 756, endPoint y: 389, distance: 289.2
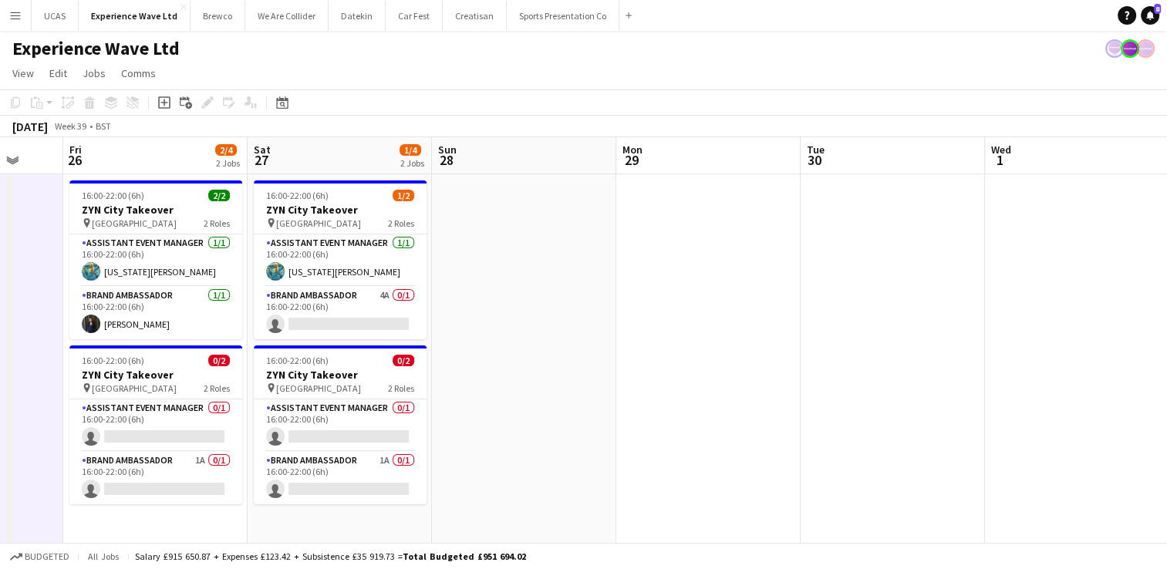
drag, startPoint x: 891, startPoint y: 387, endPoint x: 743, endPoint y: 377, distance: 148.4
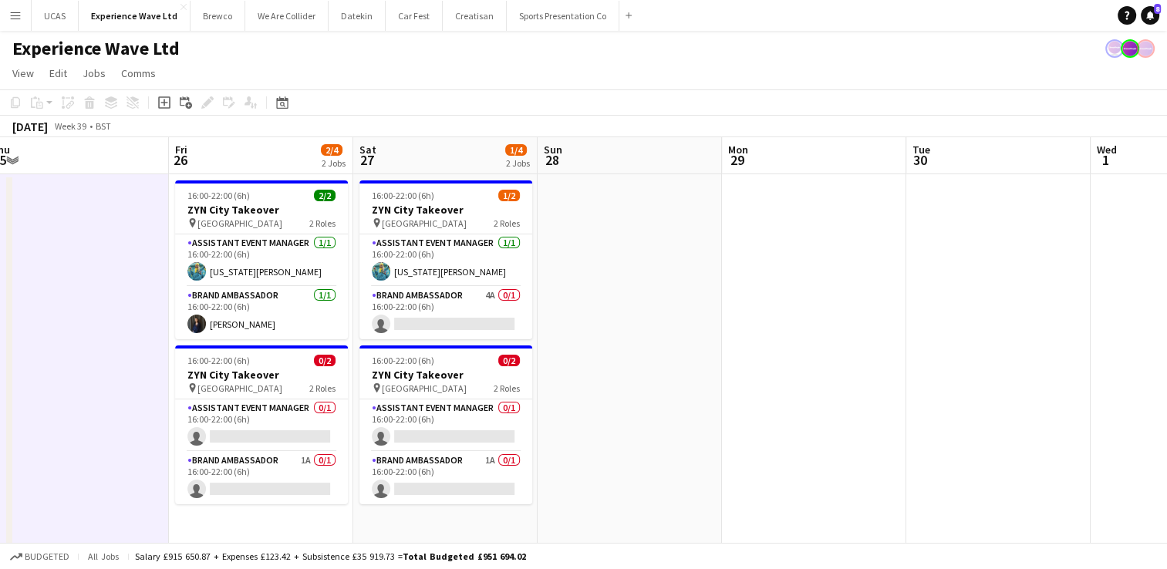
drag, startPoint x: 706, startPoint y: 382, endPoint x: 839, endPoint y: 376, distance: 132.7
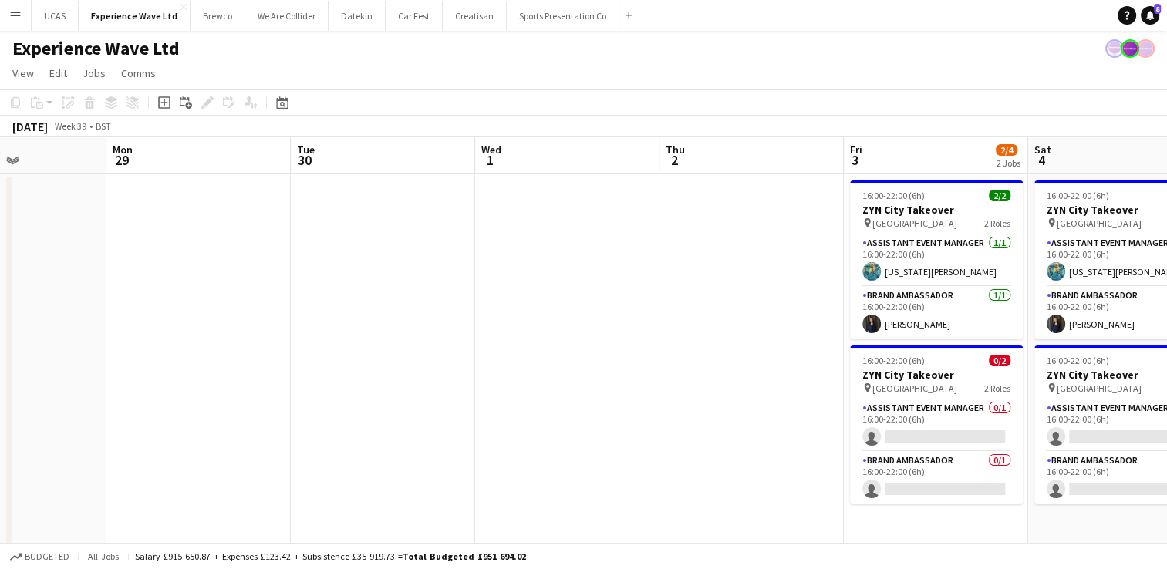
drag, startPoint x: 879, startPoint y: 381, endPoint x: 660, endPoint y: 372, distance: 219.2
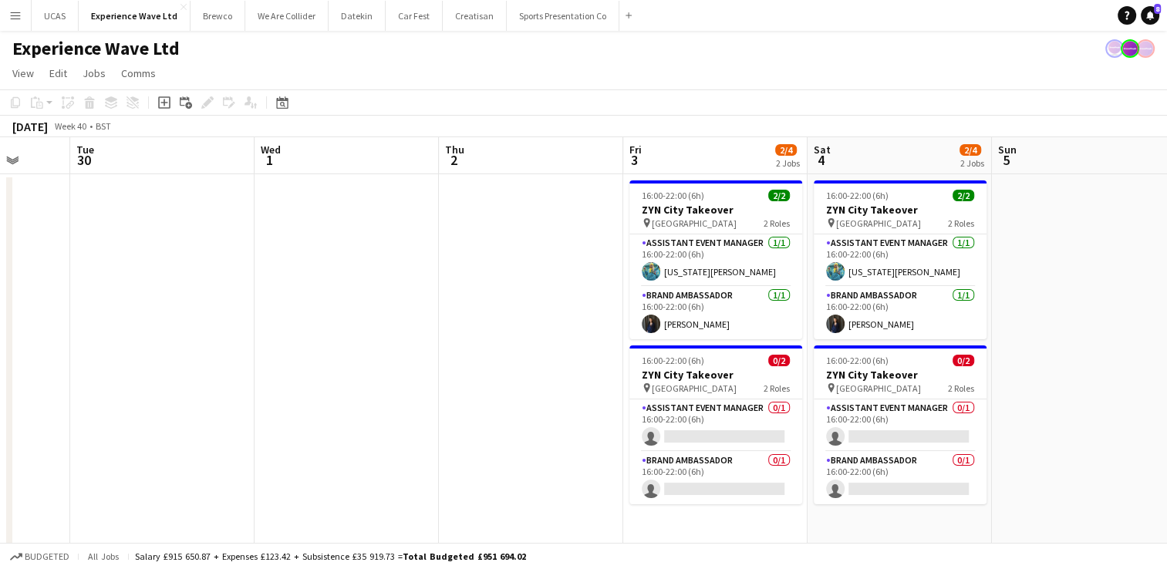
drag, startPoint x: 711, startPoint y: 369, endPoint x: 490, endPoint y: 355, distance: 221.0
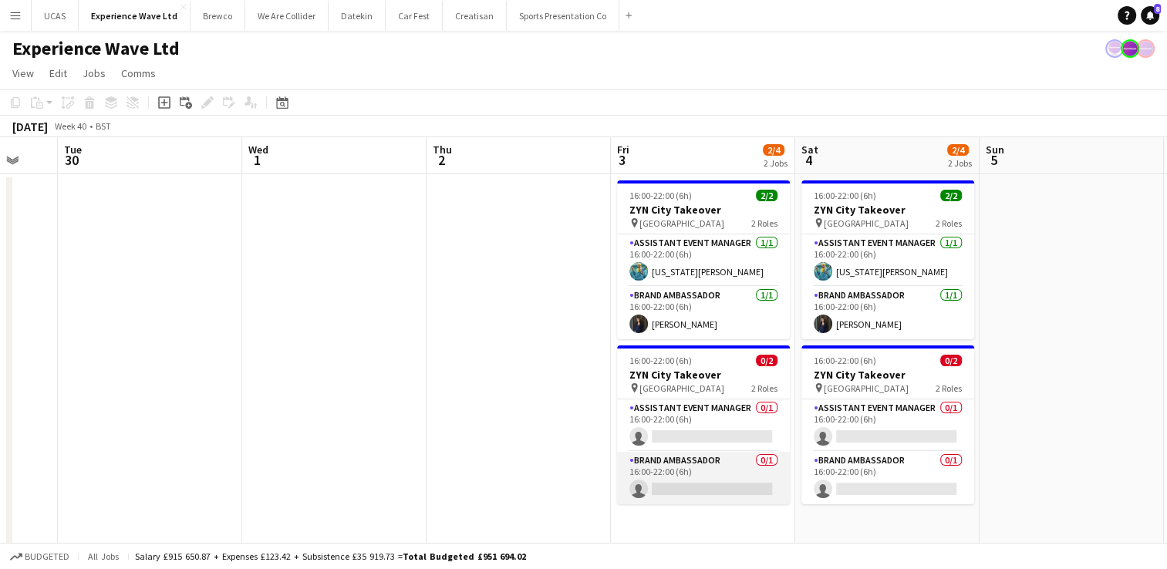
click at [724, 477] on app-card-role "Brand Ambassador 0/1 16:00-22:00 (6h) single-neutral-actions" at bounding box center [703, 478] width 173 height 52
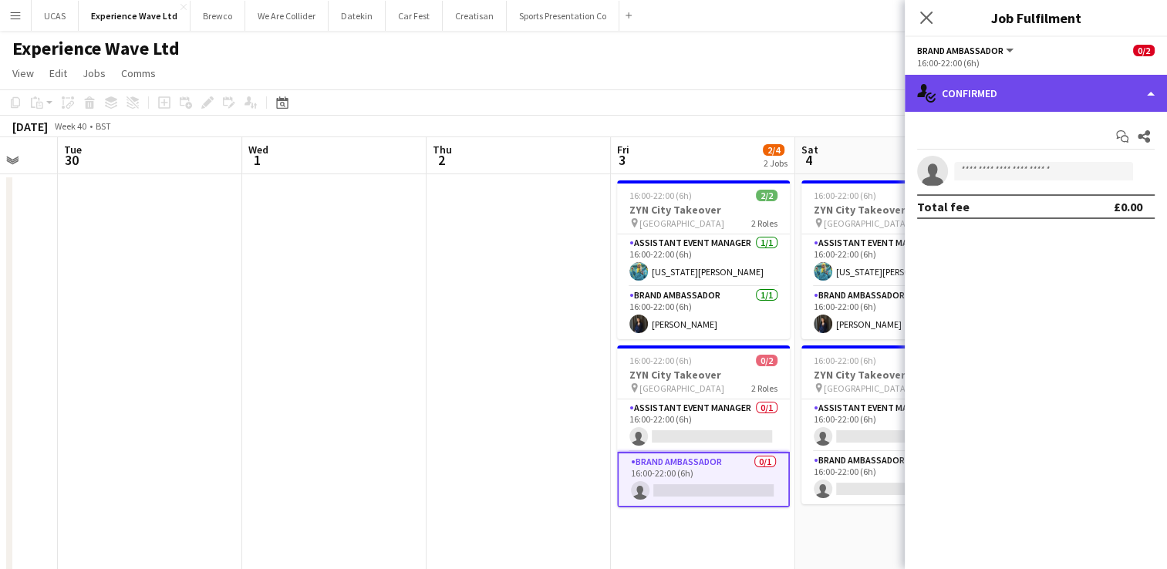
click at [1098, 91] on div "single-neutral-actions-check-2 Confirmed" at bounding box center [1035, 93] width 262 height 37
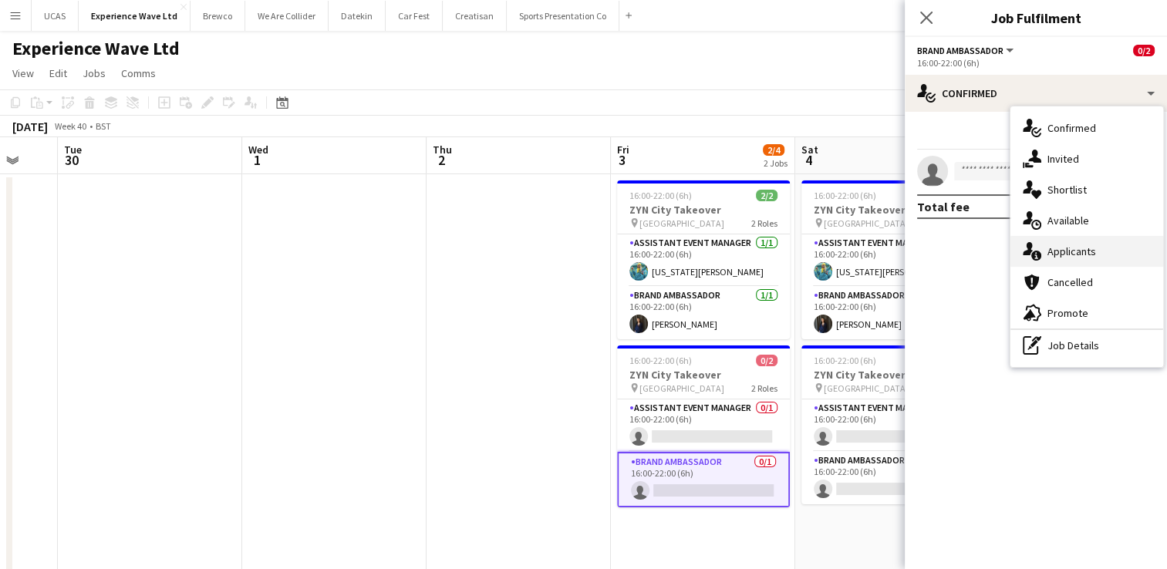
click at [1076, 248] on div "single-neutral-actions-information Applicants" at bounding box center [1086, 251] width 153 height 31
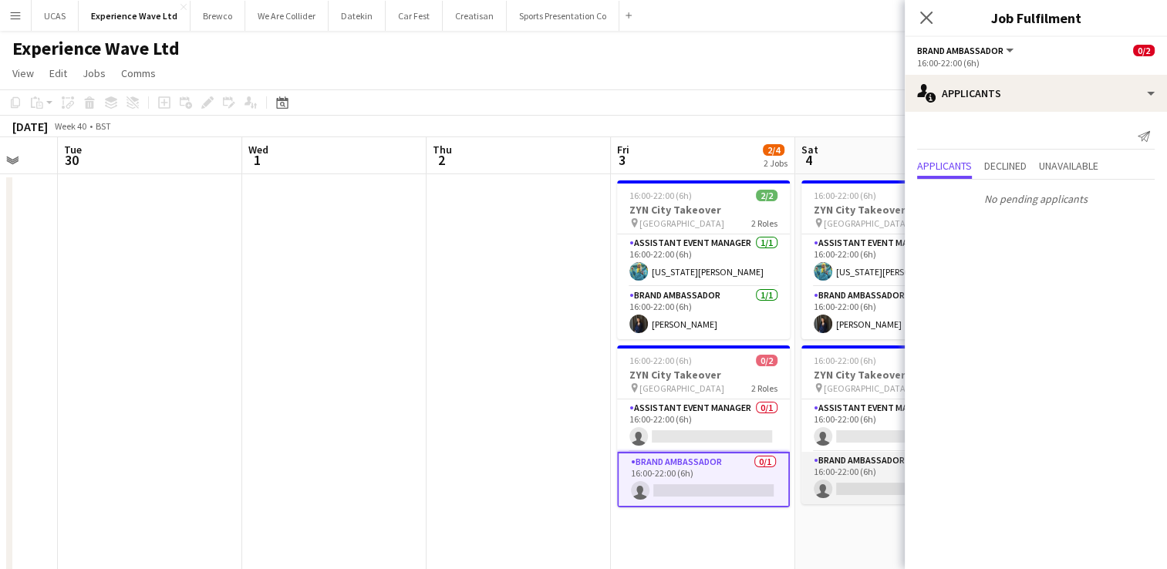
click at [861, 469] on app-card-role "Brand Ambassador 0/1 16:00-22:00 (6h) single-neutral-actions" at bounding box center [887, 478] width 173 height 52
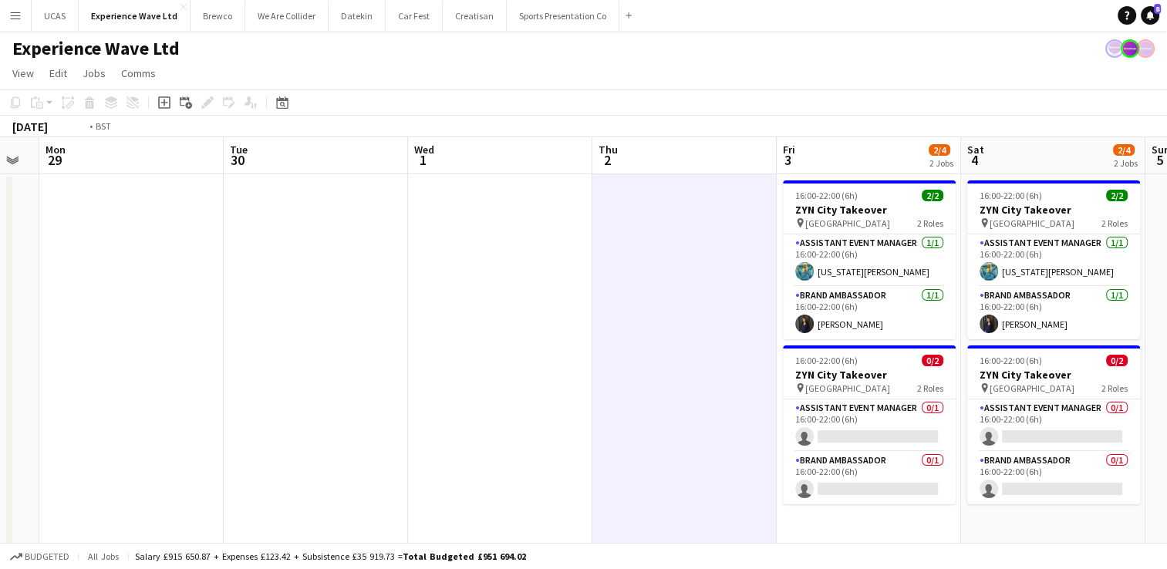
drag, startPoint x: 432, startPoint y: 393, endPoint x: 793, endPoint y: 356, distance: 362.8
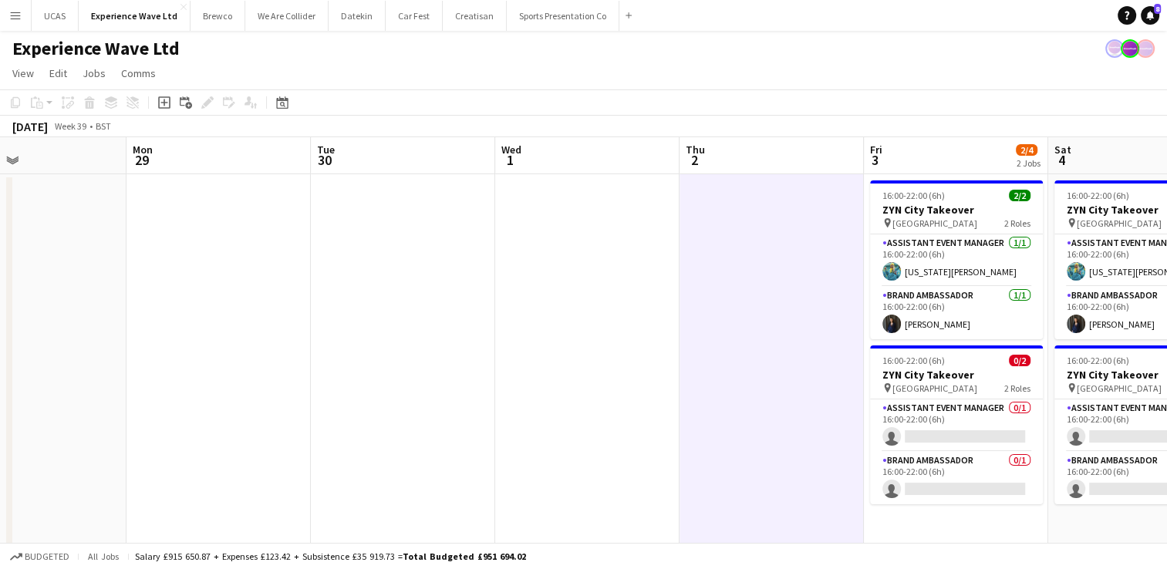
drag, startPoint x: 697, startPoint y: 350, endPoint x: 746, endPoint y: 350, distance: 48.6
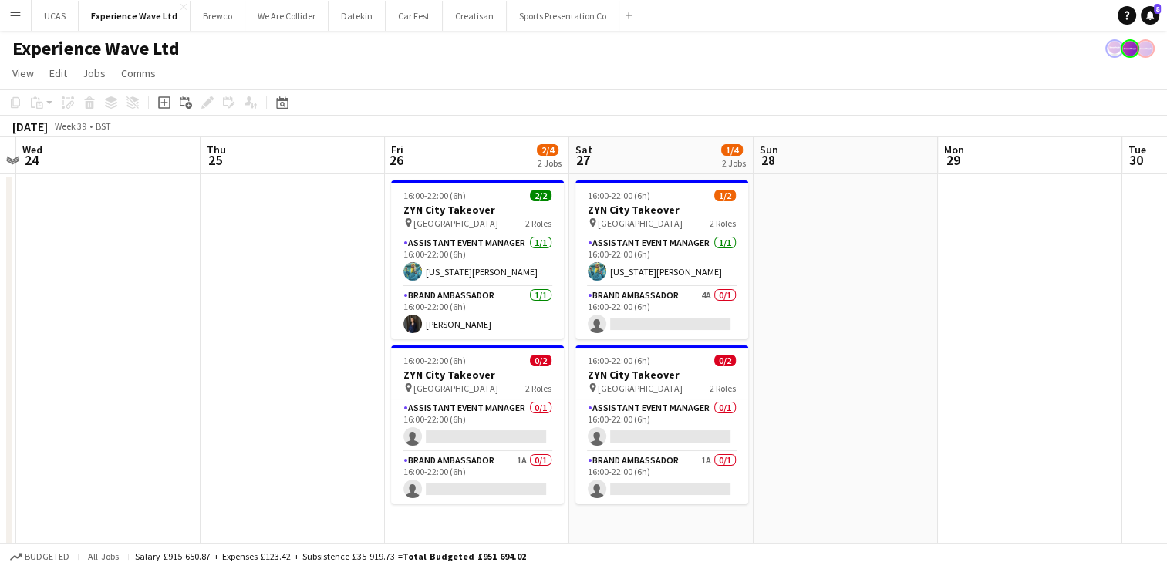
drag, startPoint x: 591, startPoint y: 371, endPoint x: 1089, endPoint y: 304, distance: 502.6
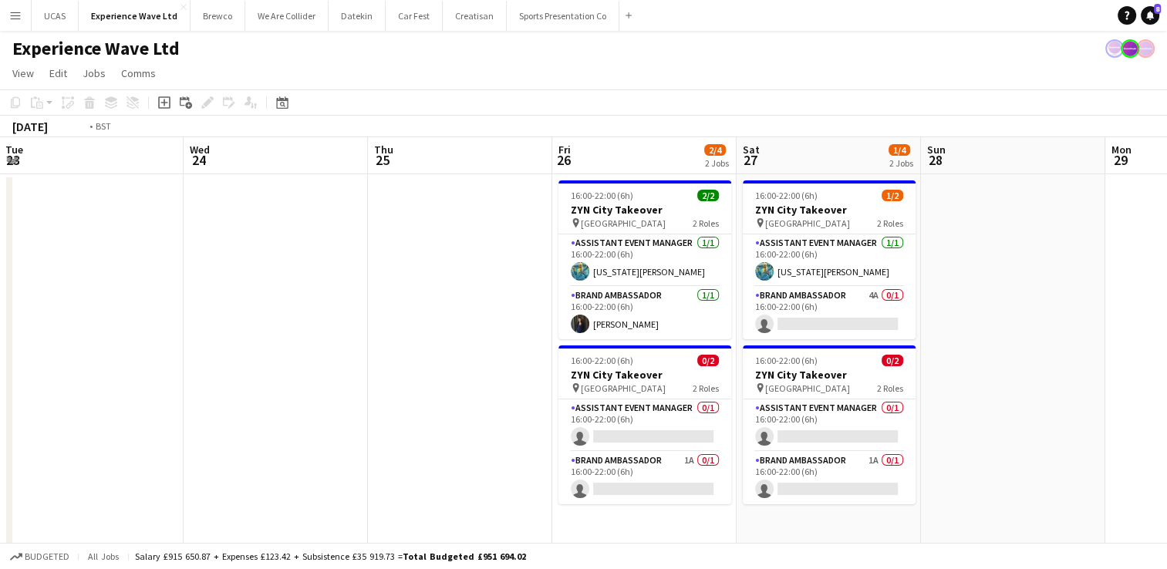
drag, startPoint x: 338, startPoint y: 355, endPoint x: 632, endPoint y: 339, distance: 294.2
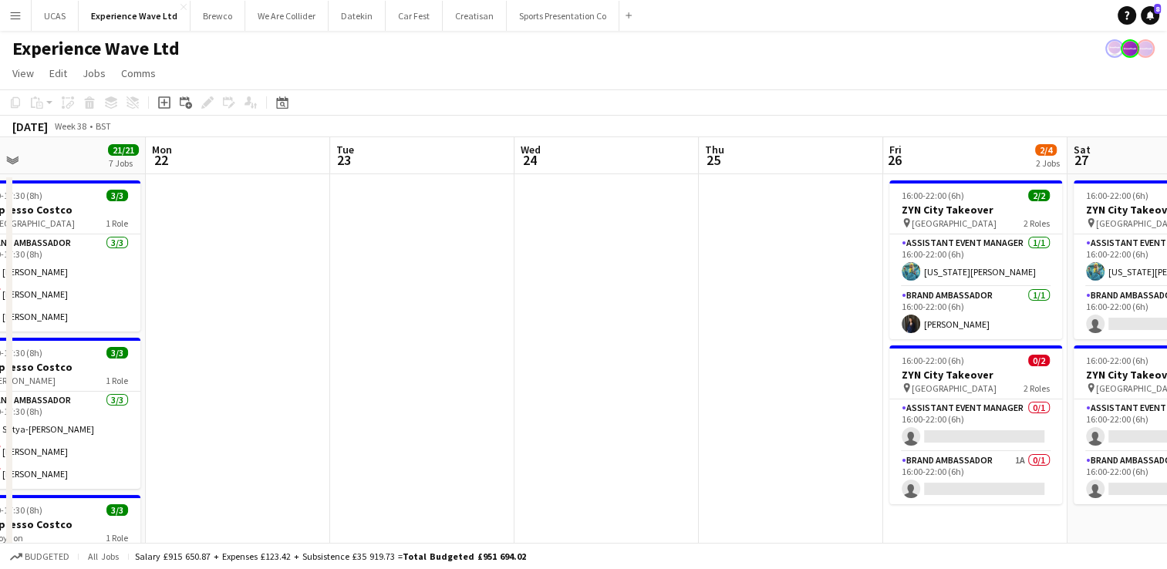
drag, startPoint x: 568, startPoint y: 336, endPoint x: 651, endPoint y: 330, distance: 82.7
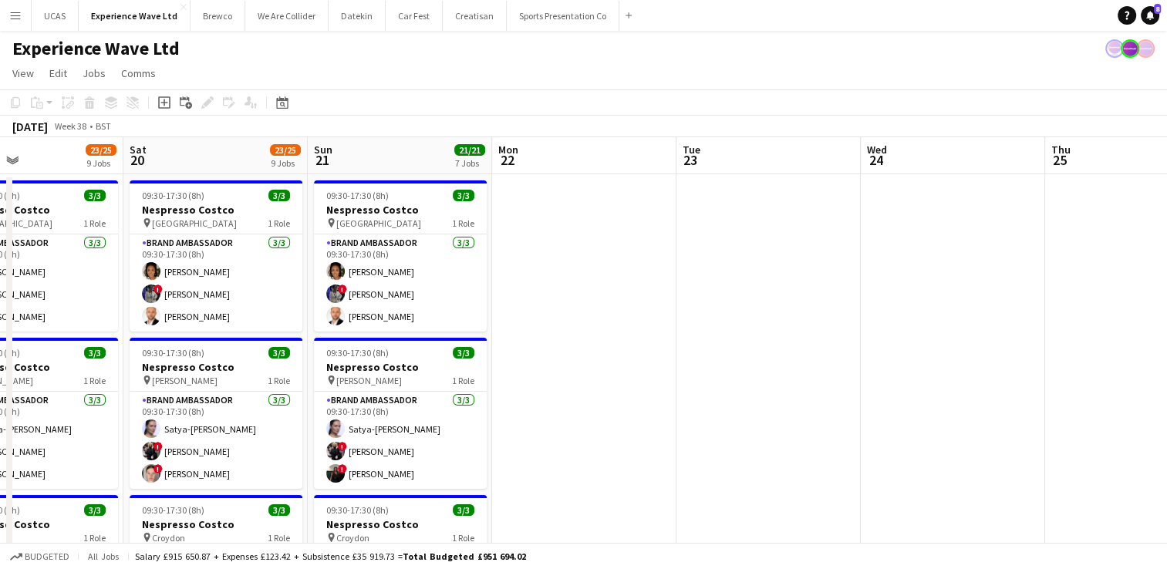
drag, startPoint x: 586, startPoint y: 344, endPoint x: 829, endPoint y: 315, distance: 244.6
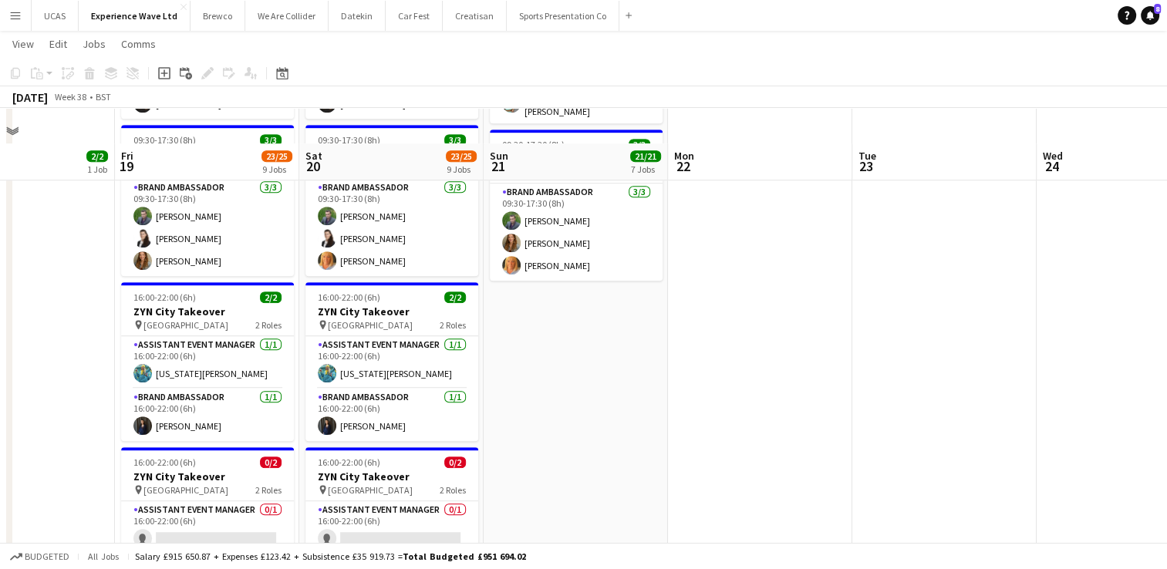
scroll to position [1197, 0]
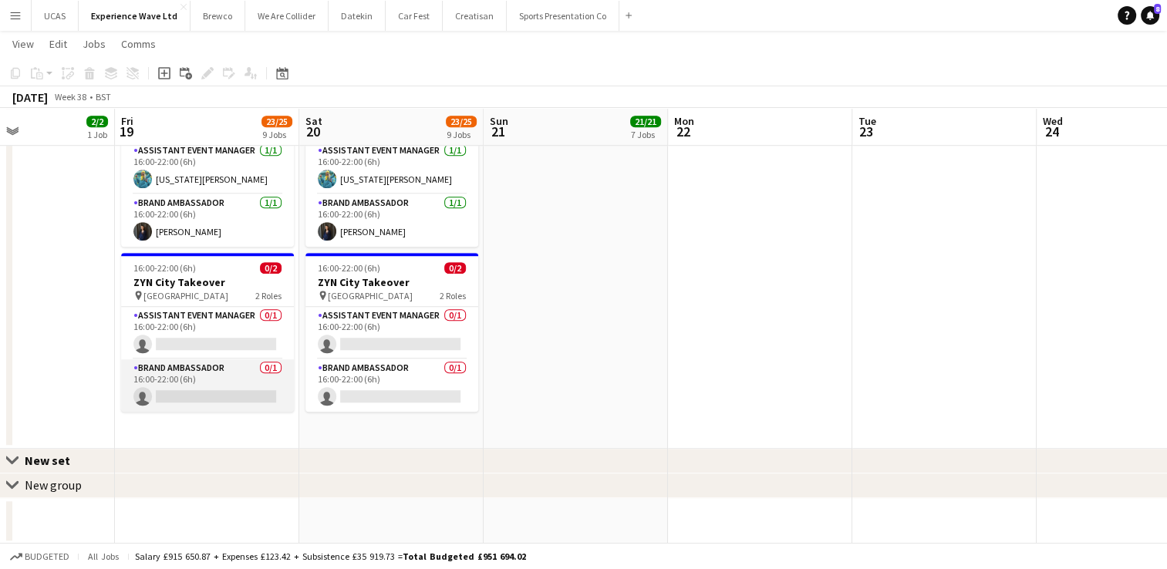
click at [227, 396] on app-card-role "Brand Ambassador 0/1 16:00-22:00 (6h) single-neutral-actions" at bounding box center [207, 385] width 173 height 52
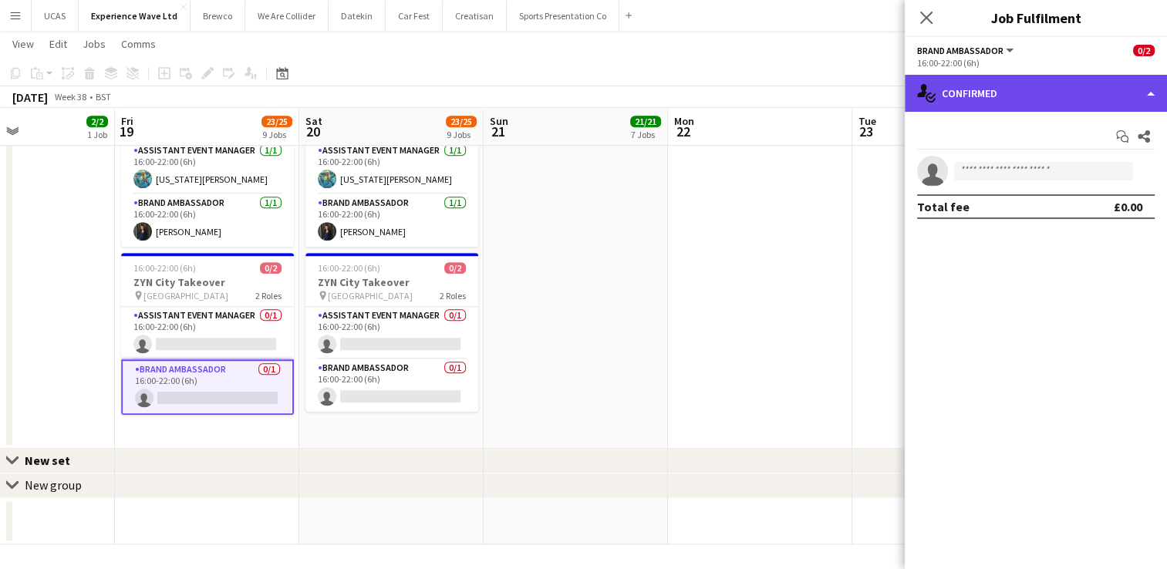
click at [1081, 97] on div "single-neutral-actions-check-2 Confirmed" at bounding box center [1035, 93] width 262 height 37
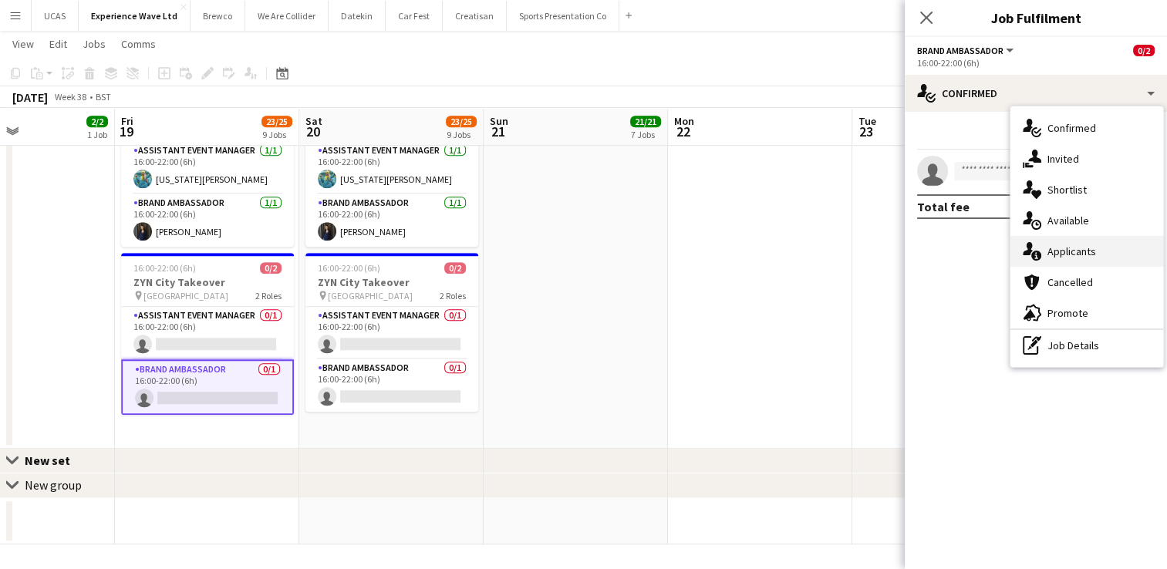
click at [1060, 256] on div "single-neutral-actions-information Applicants" at bounding box center [1086, 251] width 153 height 31
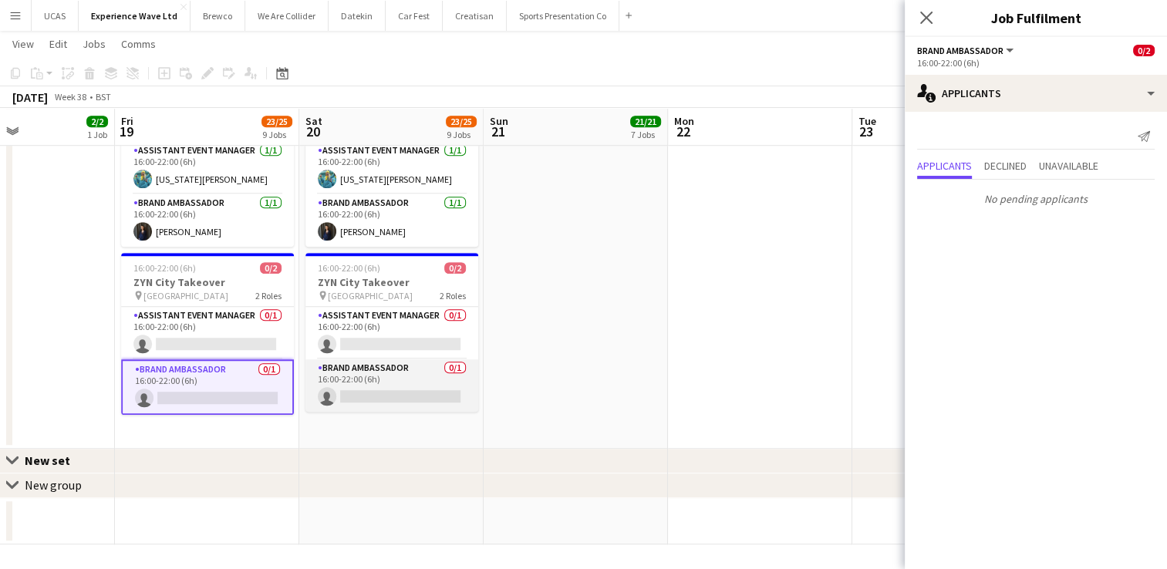
click at [429, 389] on app-card-role "Brand Ambassador 0/1 16:00-22:00 (6h) single-neutral-actions" at bounding box center [391, 385] width 173 height 52
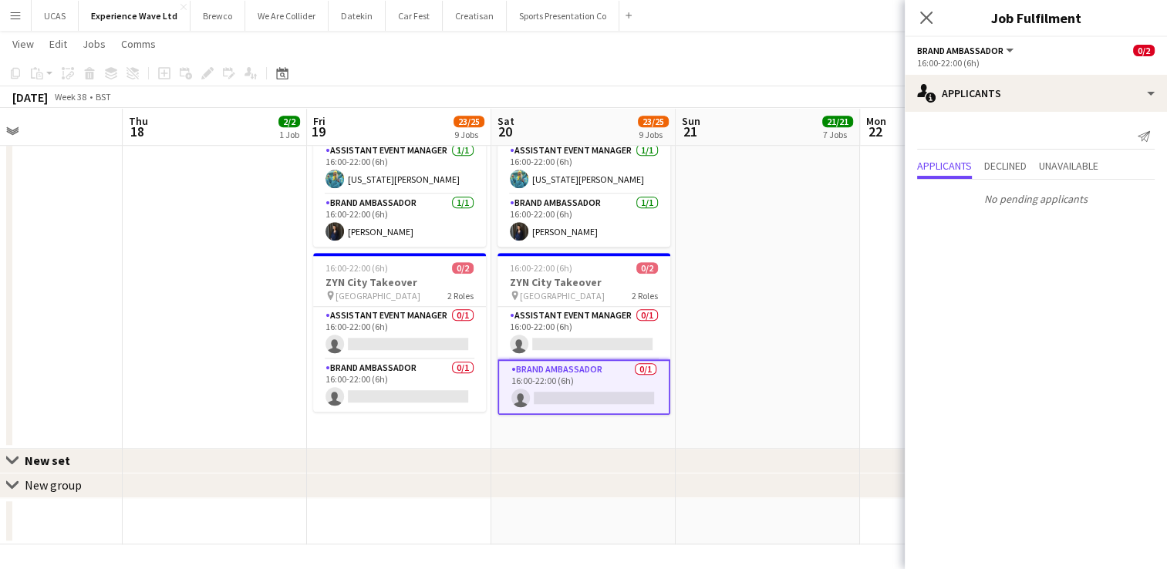
drag, startPoint x: 638, startPoint y: 324, endPoint x: 808, endPoint y: 304, distance: 170.8
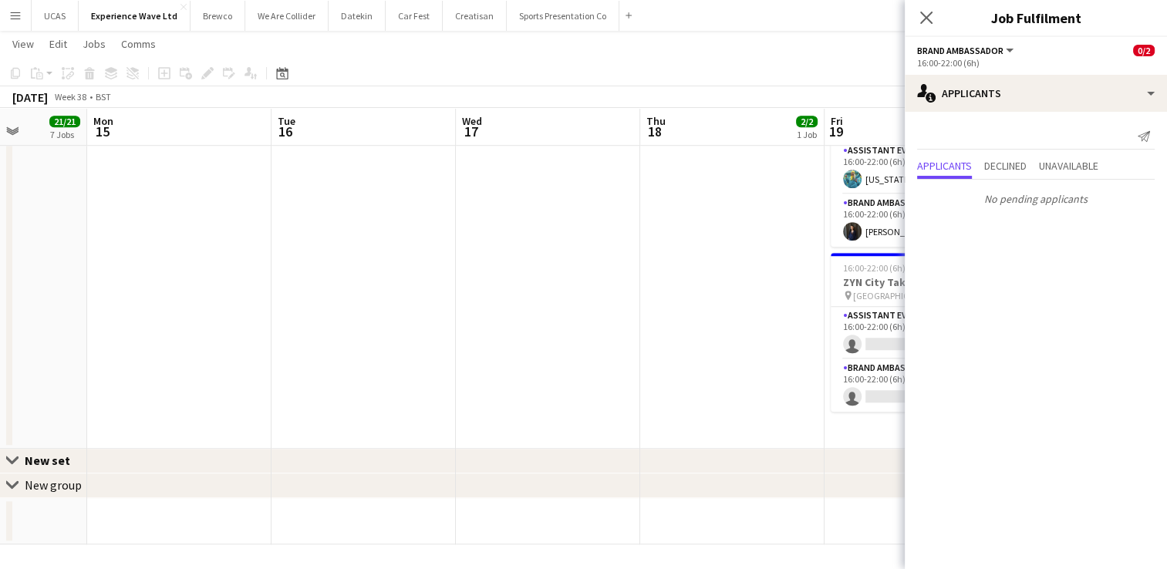
drag, startPoint x: 157, startPoint y: 328, endPoint x: 568, endPoint y: 277, distance: 414.2
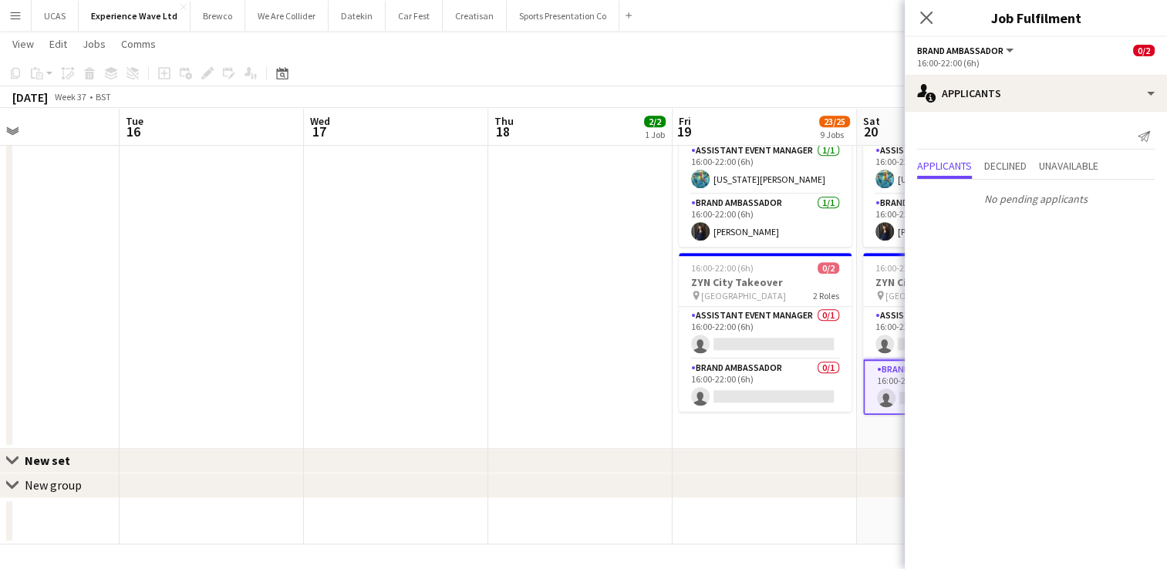
drag, startPoint x: 484, startPoint y: 298, endPoint x: 430, endPoint y: 312, distance: 55.7
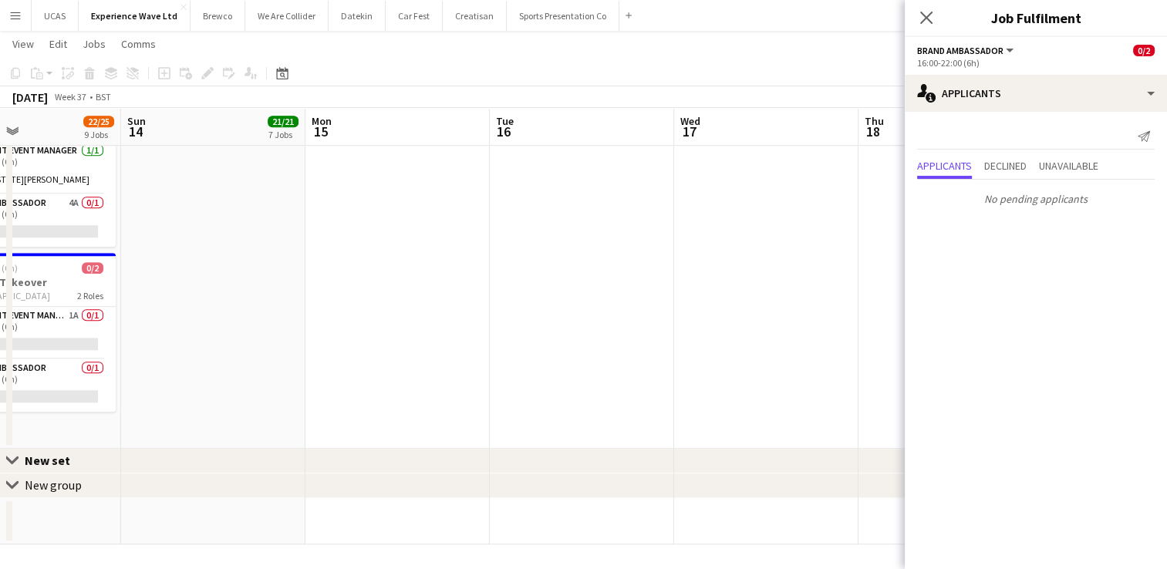
drag, startPoint x: 359, startPoint y: 325, endPoint x: 527, endPoint y: 289, distance: 172.7
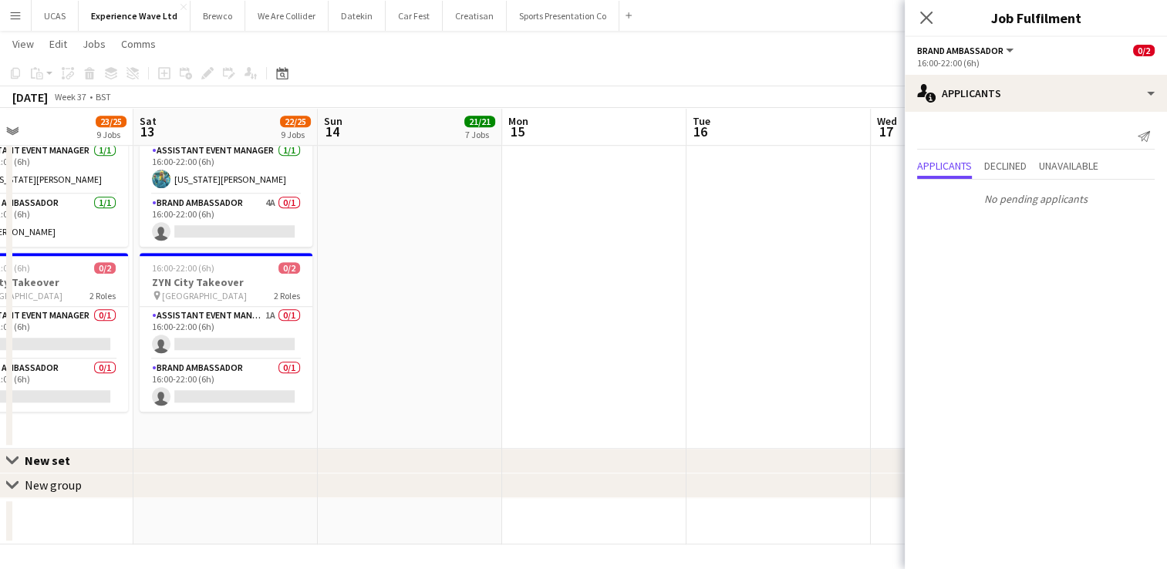
drag, startPoint x: 487, startPoint y: 307, endPoint x: 642, endPoint y: 285, distance: 155.7
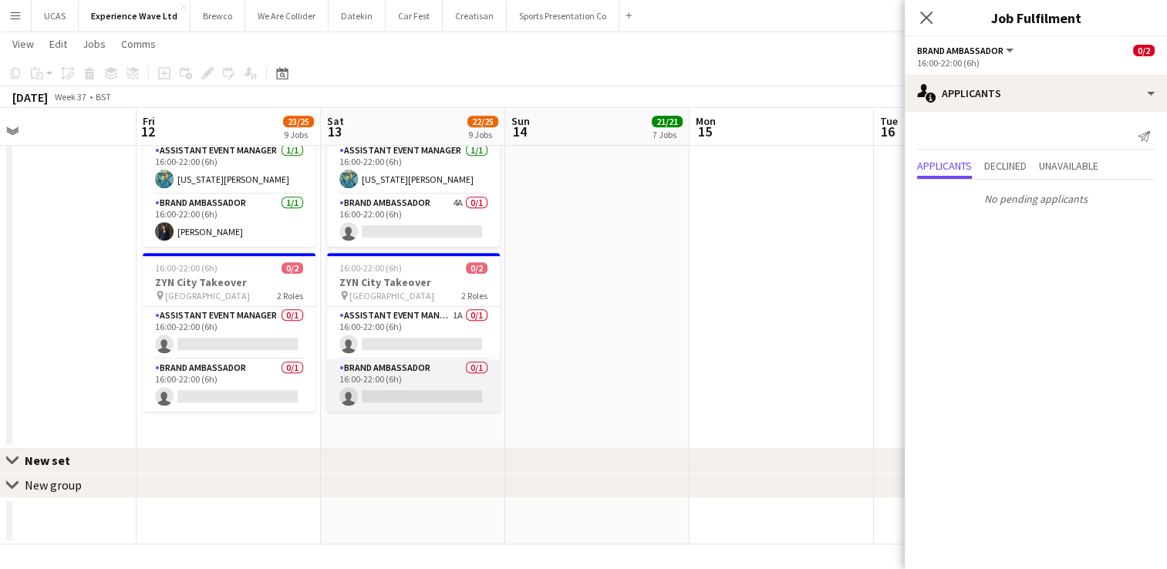
click at [449, 382] on app-card-role "Brand Ambassador 0/1 16:00-22:00 (6h) single-neutral-actions" at bounding box center [413, 385] width 173 height 52
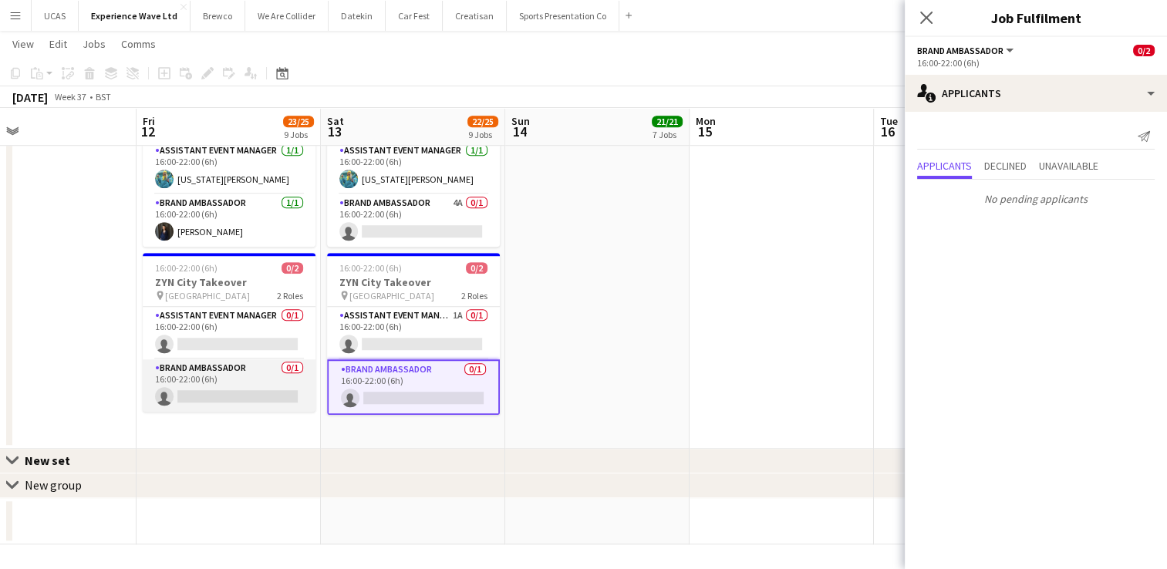
click at [271, 388] on app-card-role "Brand Ambassador 0/1 16:00-22:00 (6h) single-neutral-actions" at bounding box center [229, 385] width 173 height 52
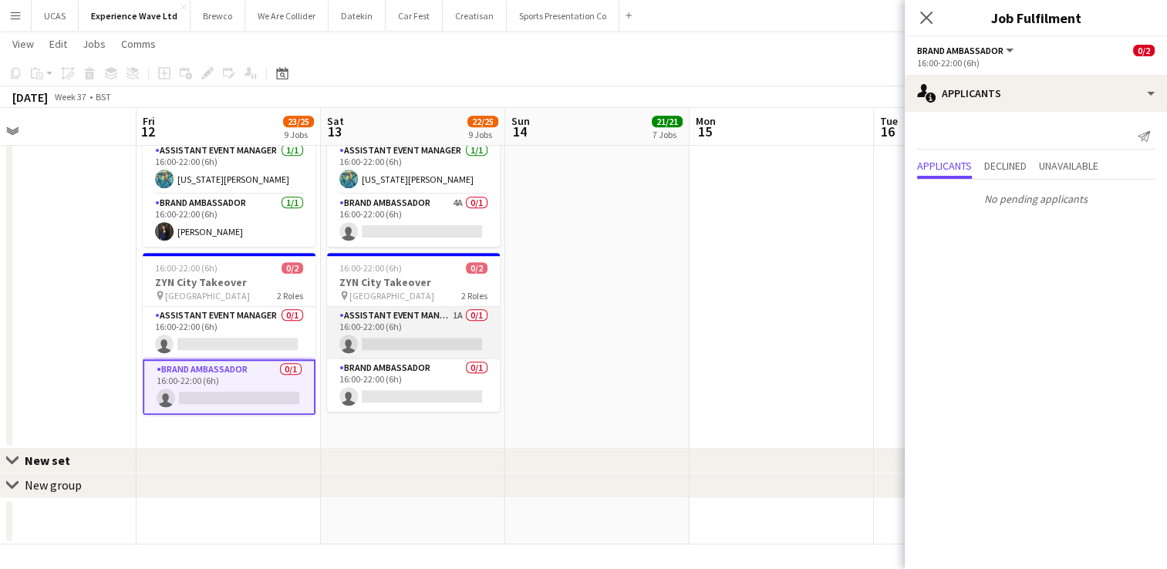
click at [469, 318] on app-card-role "Assistant Event Manager 1A 0/1 16:00-22:00 (6h) single-neutral-actions" at bounding box center [413, 333] width 173 height 52
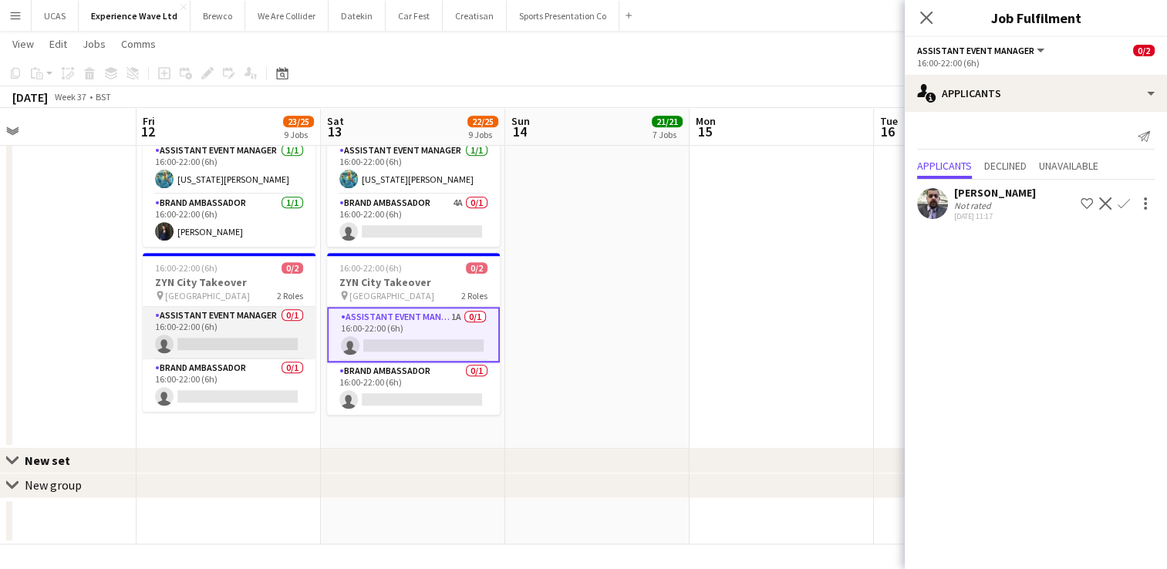
click at [234, 332] on app-card-role "Assistant Event Manager 0/1 16:00-22:00 (6h) single-neutral-actions" at bounding box center [229, 333] width 173 height 52
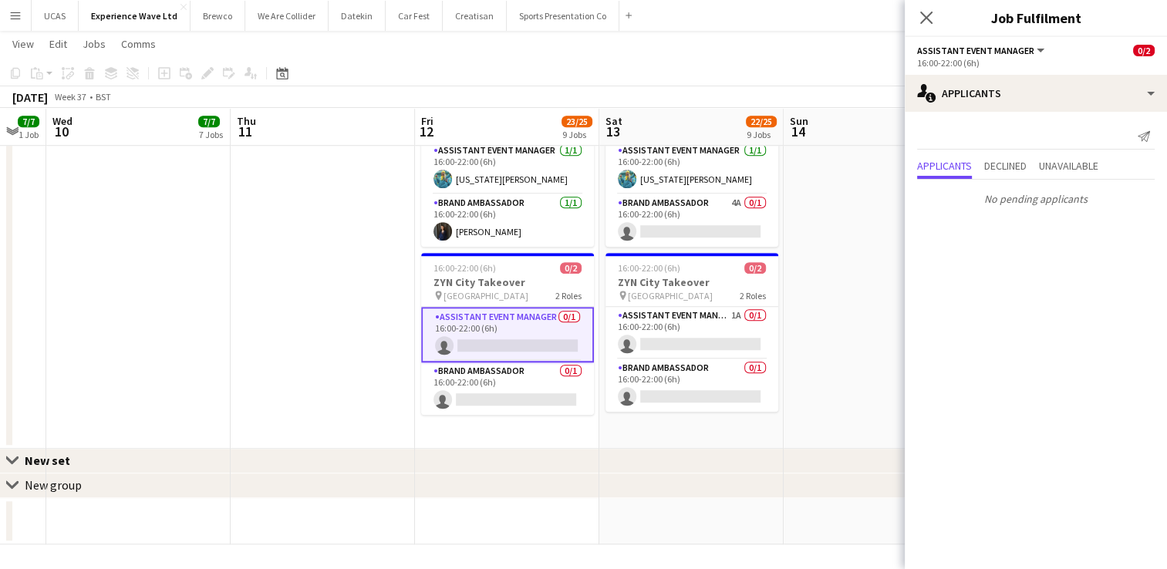
scroll to position [0, 336]
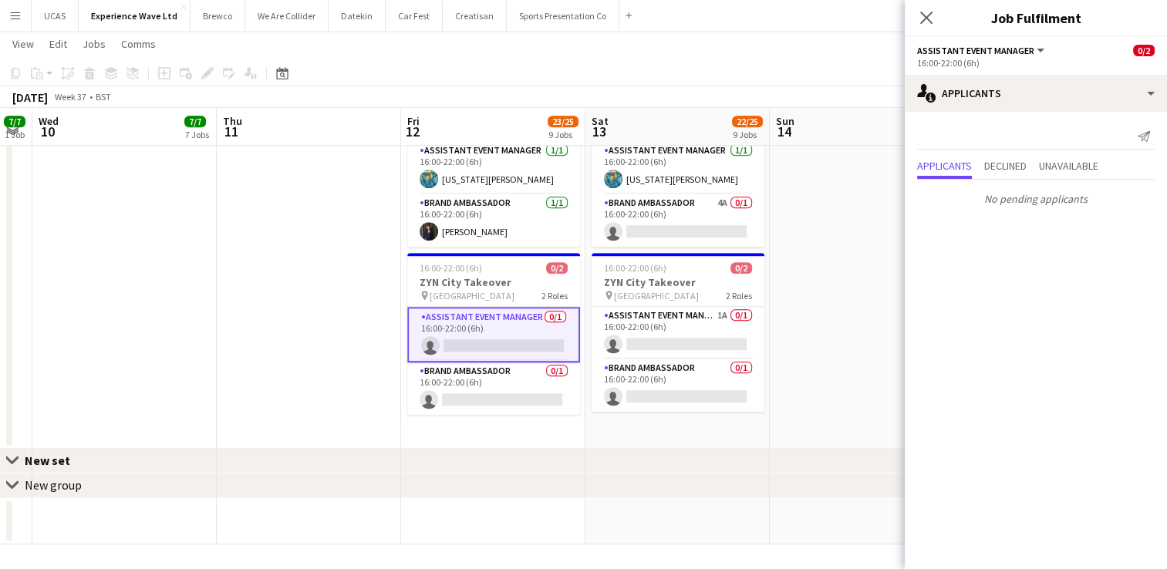
drag, startPoint x: 557, startPoint y: 320, endPoint x: 819, endPoint y: 285, distance: 264.5
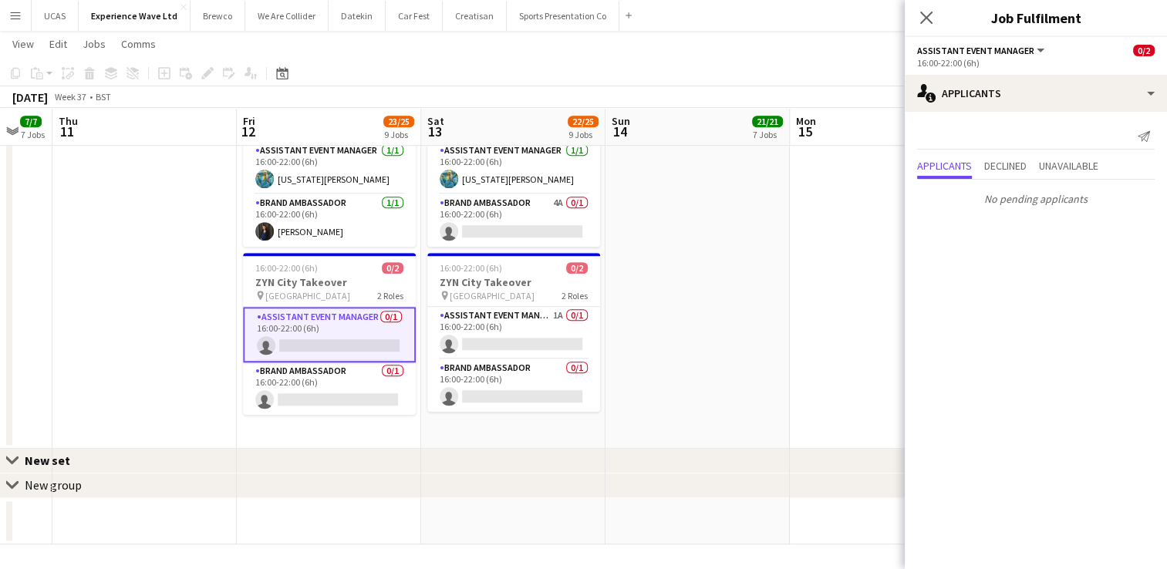
drag, startPoint x: 250, startPoint y: 324, endPoint x: 40, endPoint y: 349, distance: 211.3
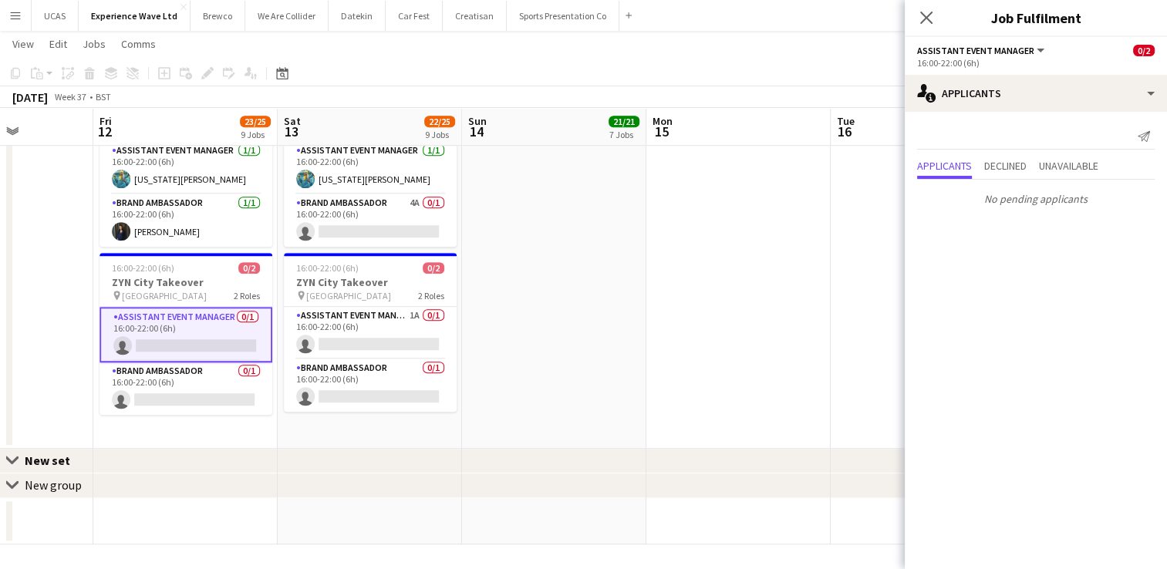
drag, startPoint x: 746, startPoint y: 259, endPoint x: 520, endPoint y: 277, distance: 227.4
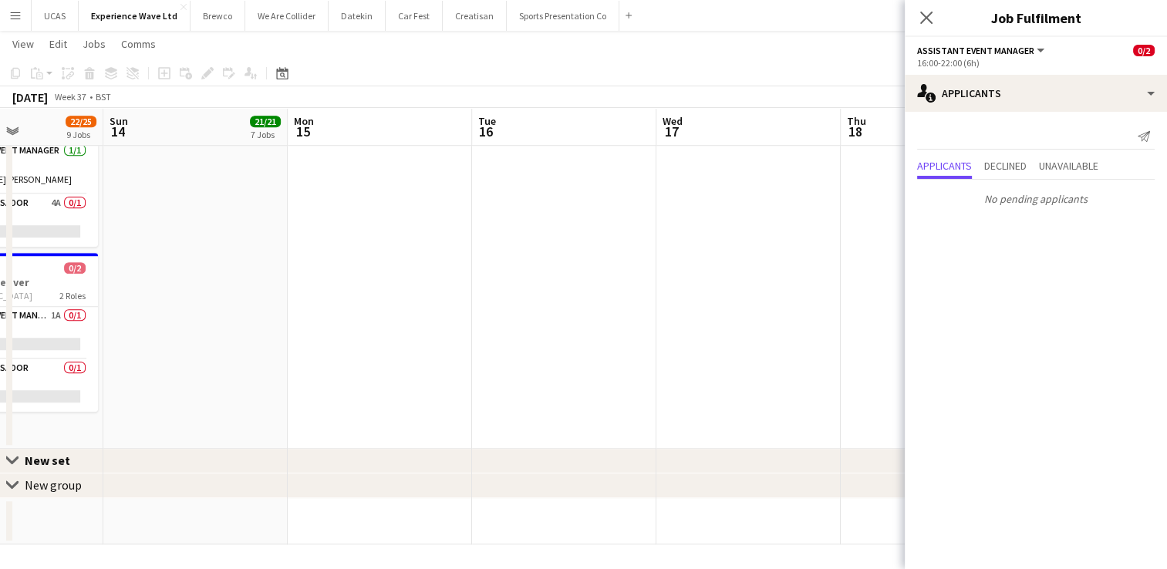
drag, startPoint x: 645, startPoint y: 264, endPoint x: 416, endPoint y: 295, distance: 231.0
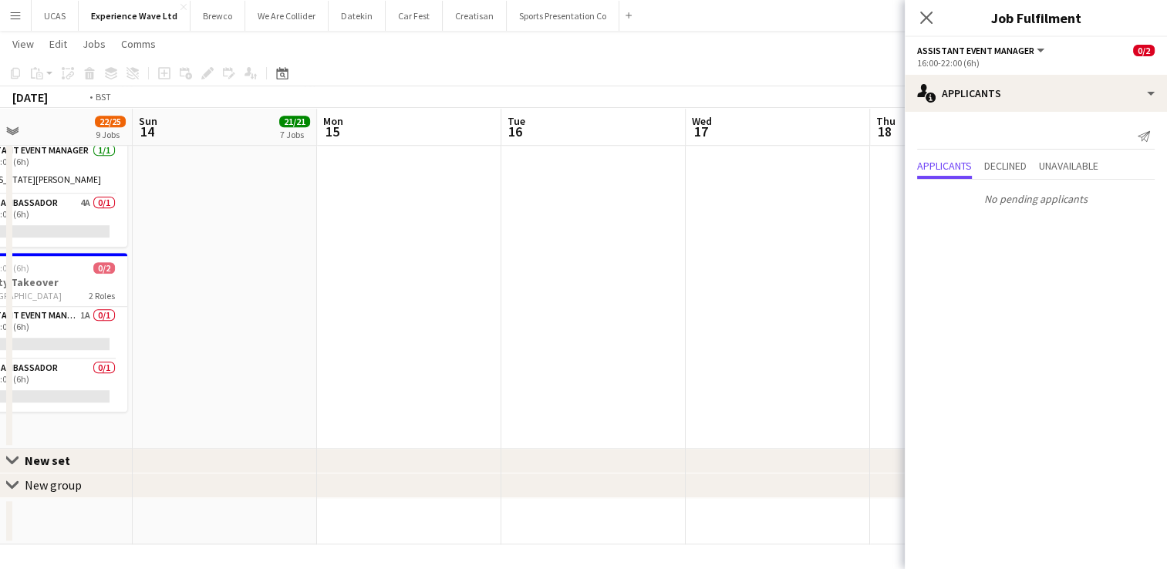
drag, startPoint x: 670, startPoint y: 275, endPoint x: 399, endPoint y: 292, distance: 271.2
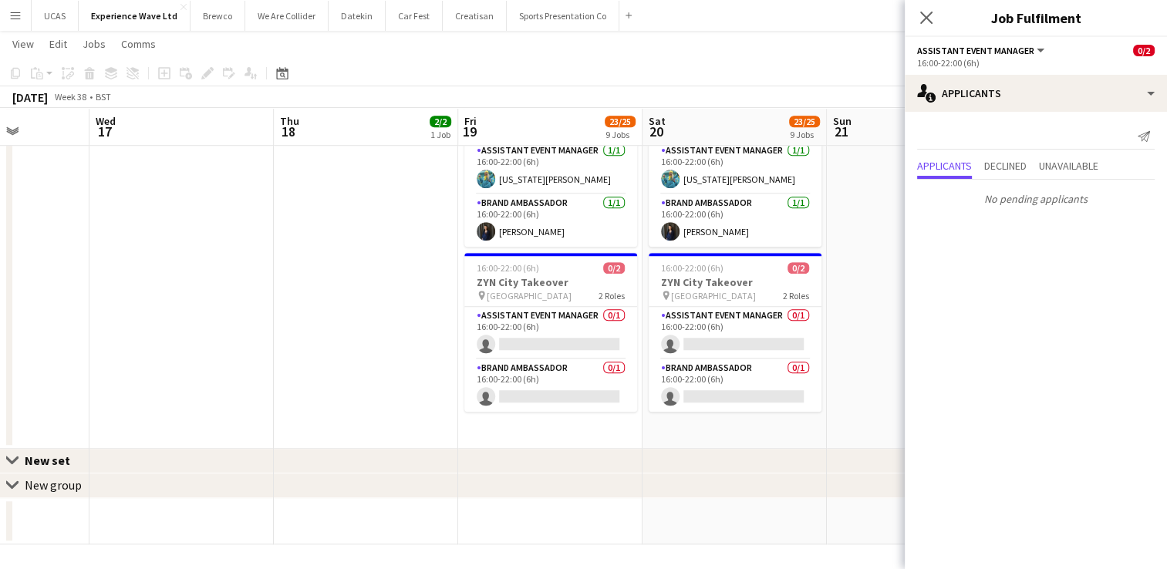
drag, startPoint x: 510, startPoint y: 296, endPoint x: 361, endPoint y: 310, distance: 149.5
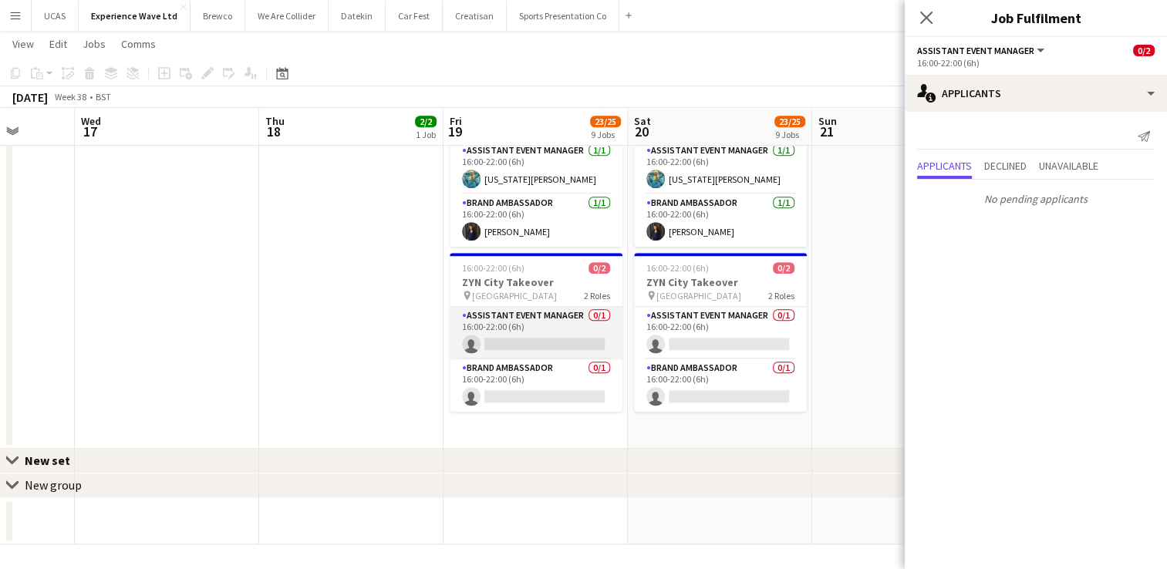
click at [517, 328] on app-card-role "Assistant Event Manager 0/1 16:00-22:00 (6h) single-neutral-actions" at bounding box center [536, 333] width 173 height 52
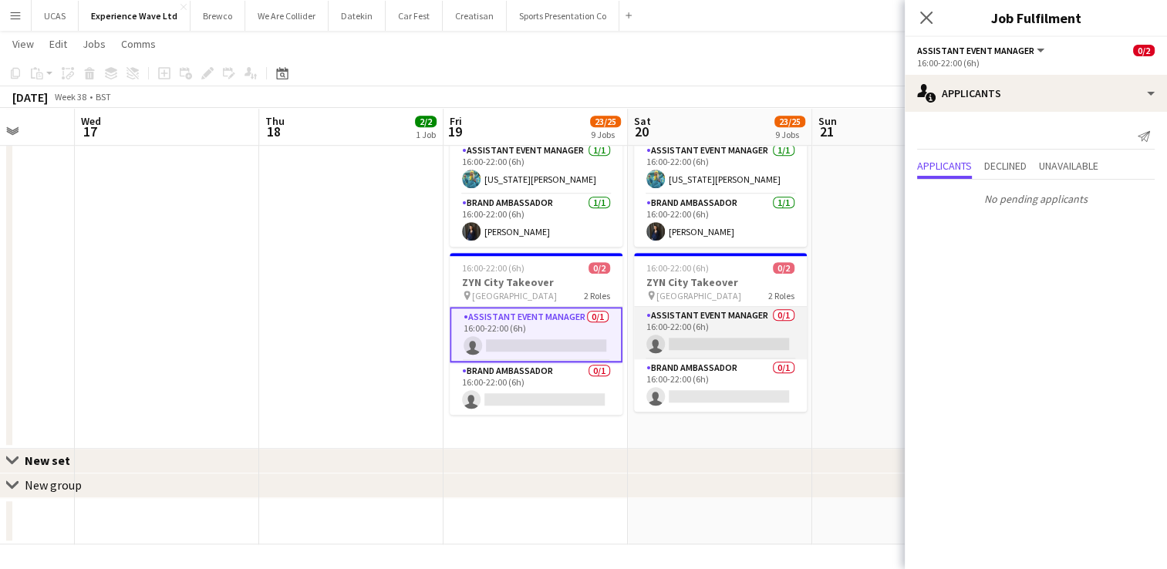
click at [753, 307] on app-card-role "Assistant Event Manager 0/1 16:00-22:00 (6h) single-neutral-actions" at bounding box center [720, 333] width 173 height 52
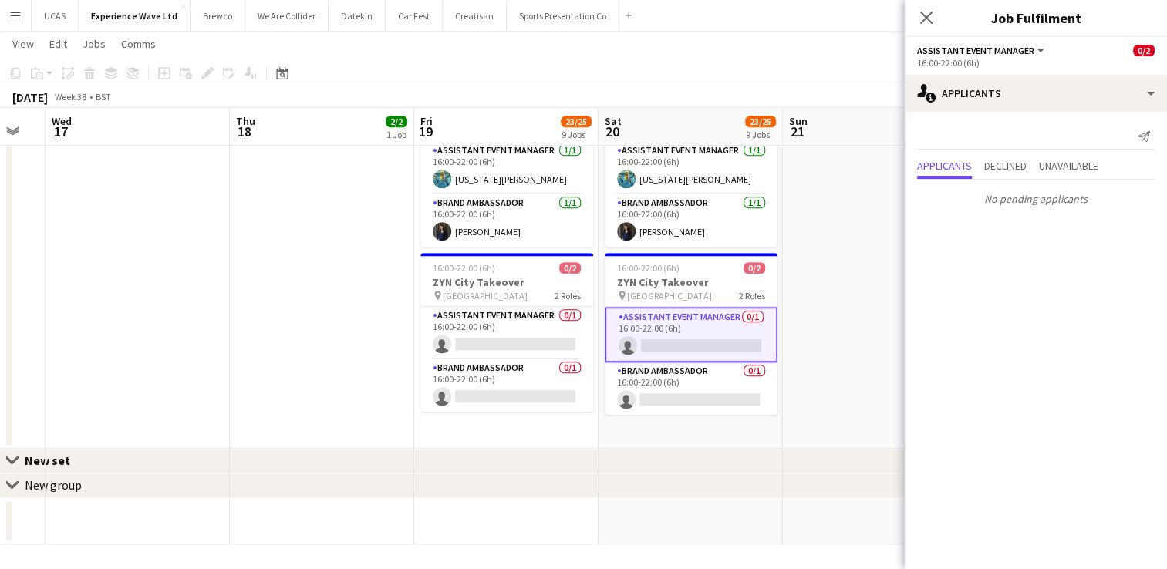
drag, startPoint x: 842, startPoint y: 294, endPoint x: 500, endPoint y: 312, distance: 342.9
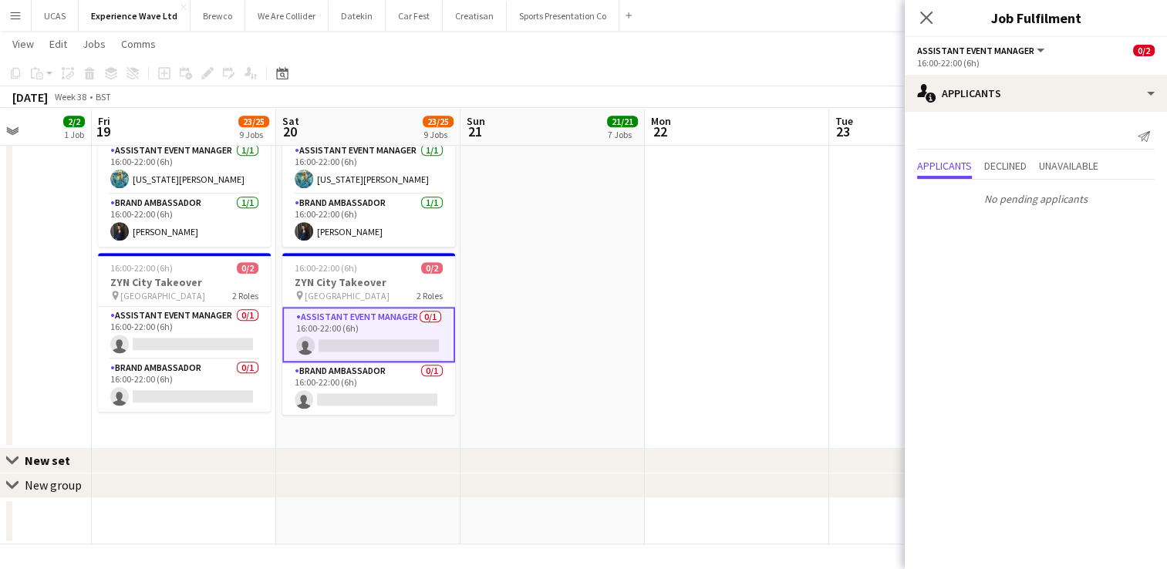
drag, startPoint x: 591, startPoint y: 295, endPoint x: 424, endPoint y: 298, distance: 166.6
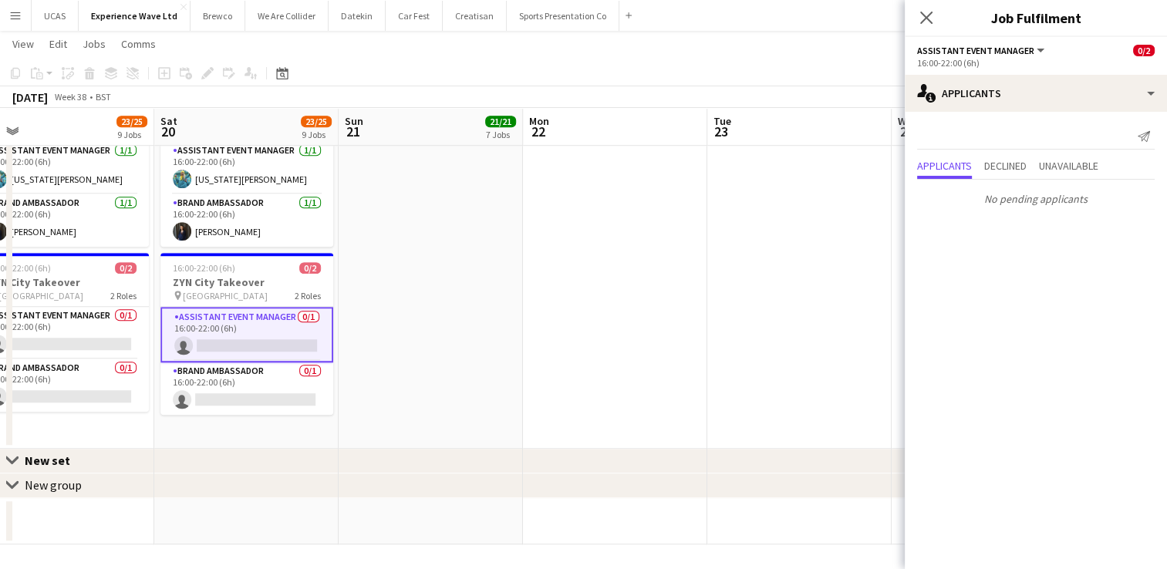
drag, startPoint x: 657, startPoint y: 285, endPoint x: 375, endPoint y: 289, distance: 282.2
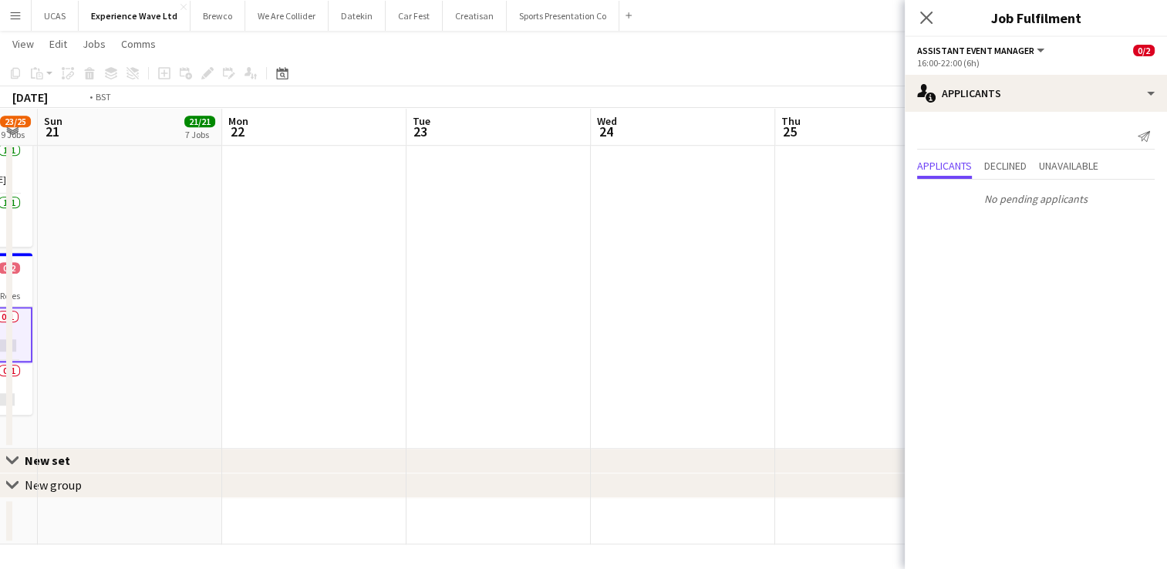
drag, startPoint x: 598, startPoint y: 281, endPoint x: 444, endPoint y: 291, distance: 153.8
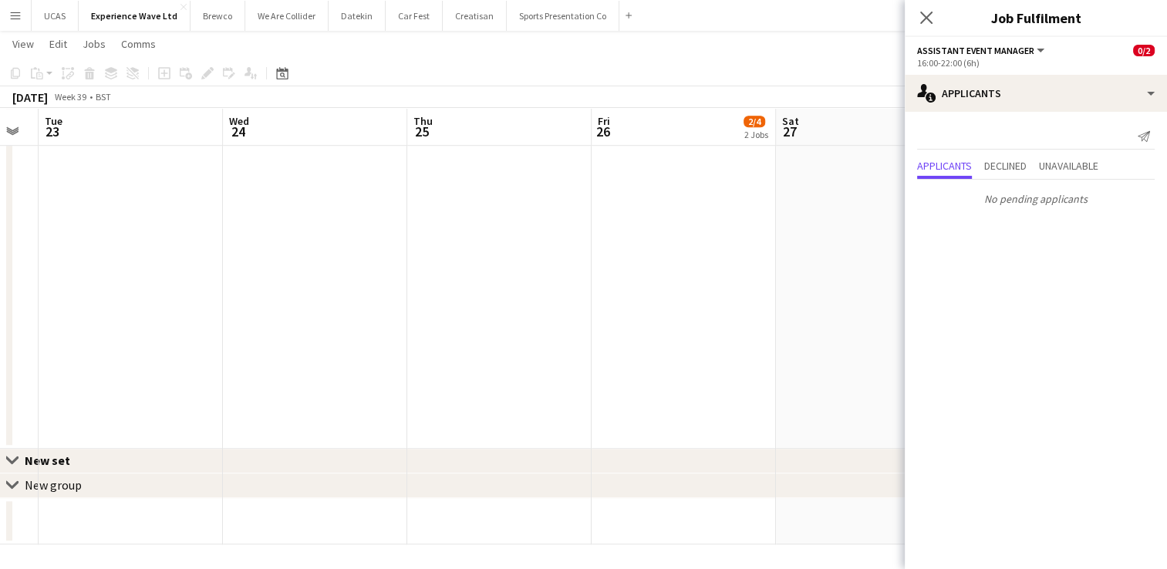
drag, startPoint x: 626, startPoint y: 276, endPoint x: 358, endPoint y: 301, distance: 269.5
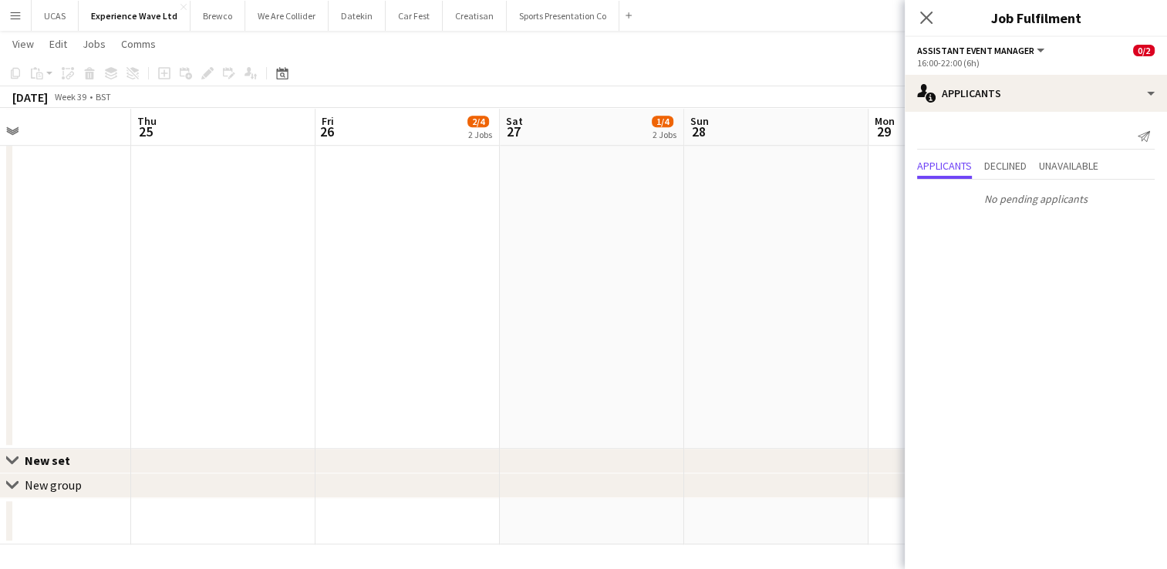
scroll to position [0, 437]
drag, startPoint x: 648, startPoint y: 278, endPoint x: 623, endPoint y: 281, distance: 24.9
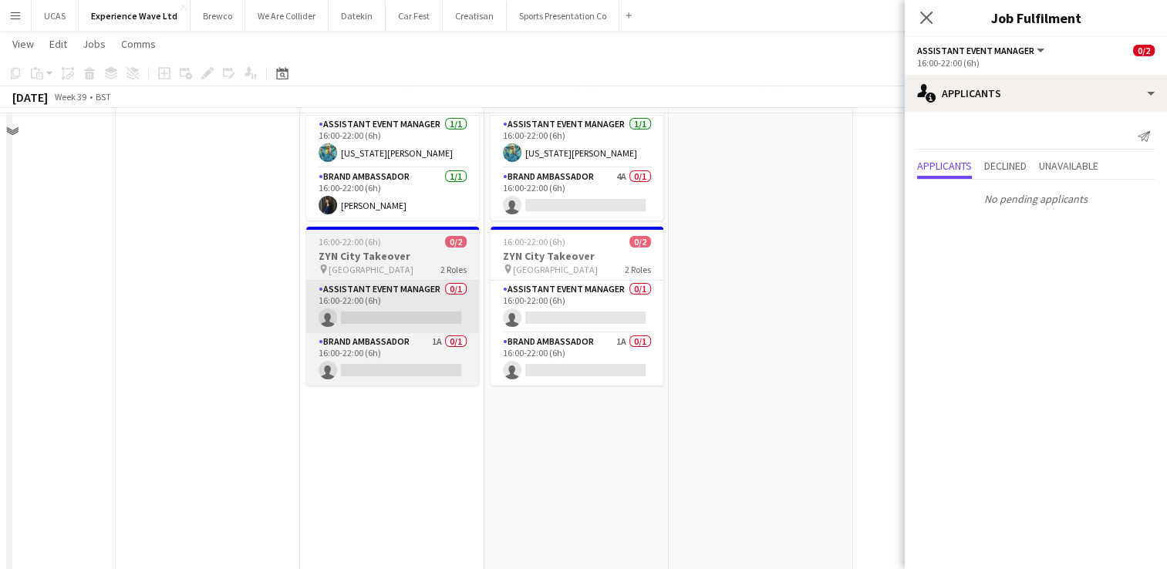
scroll to position [0, 0]
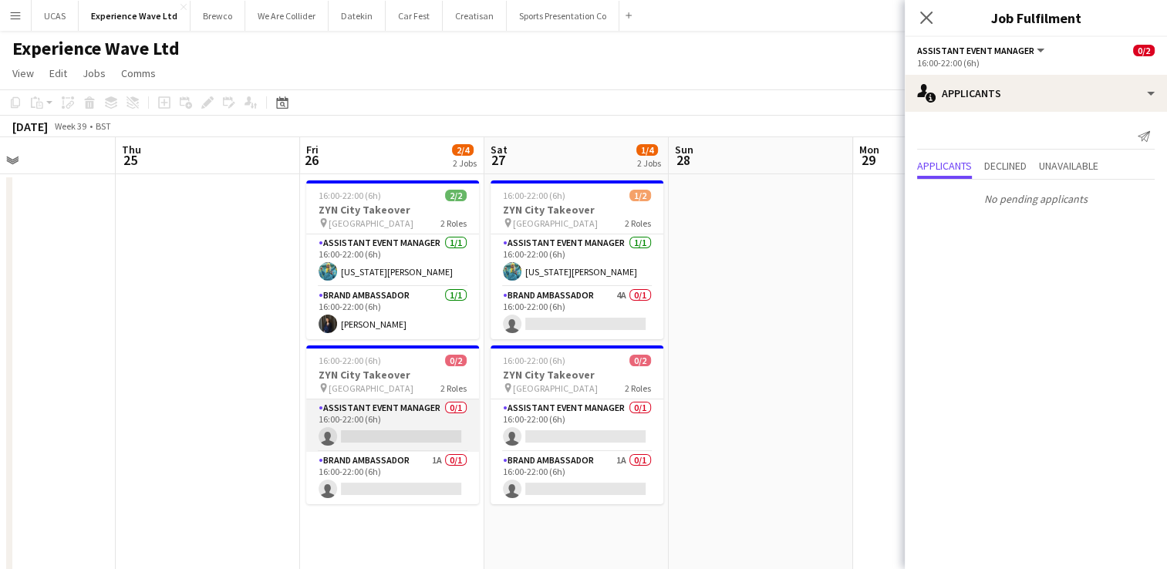
click at [380, 422] on app-card-role "Assistant Event Manager 0/1 16:00-22:00 (6h) single-neutral-actions" at bounding box center [392, 425] width 173 height 52
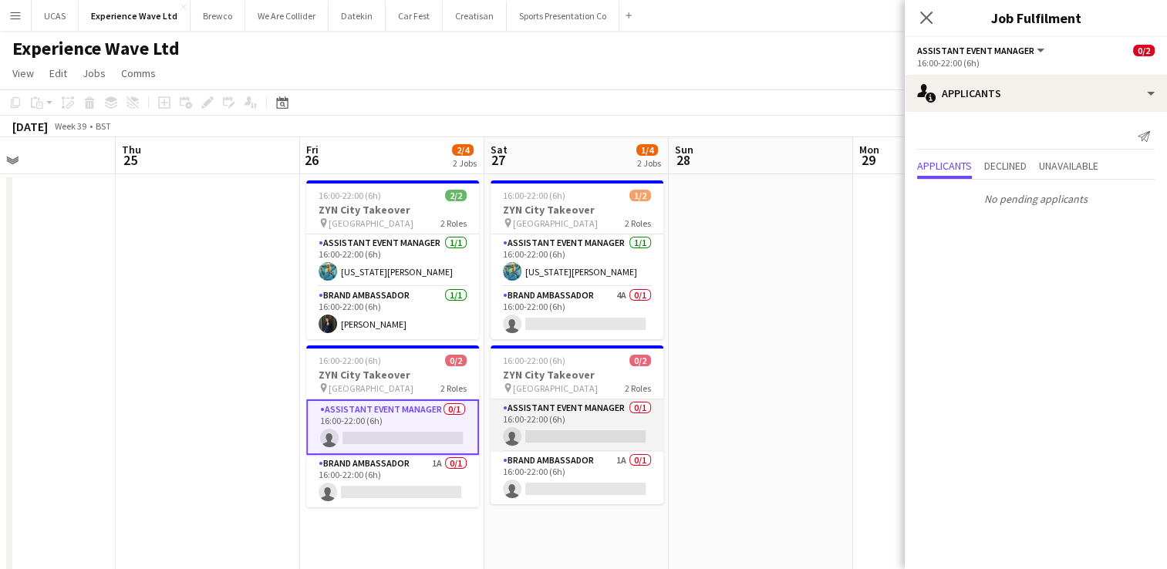
click at [601, 402] on app-card-role "Assistant Event Manager 0/1 16:00-22:00 (6h) single-neutral-actions" at bounding box center [576, 425] width 173 height 52
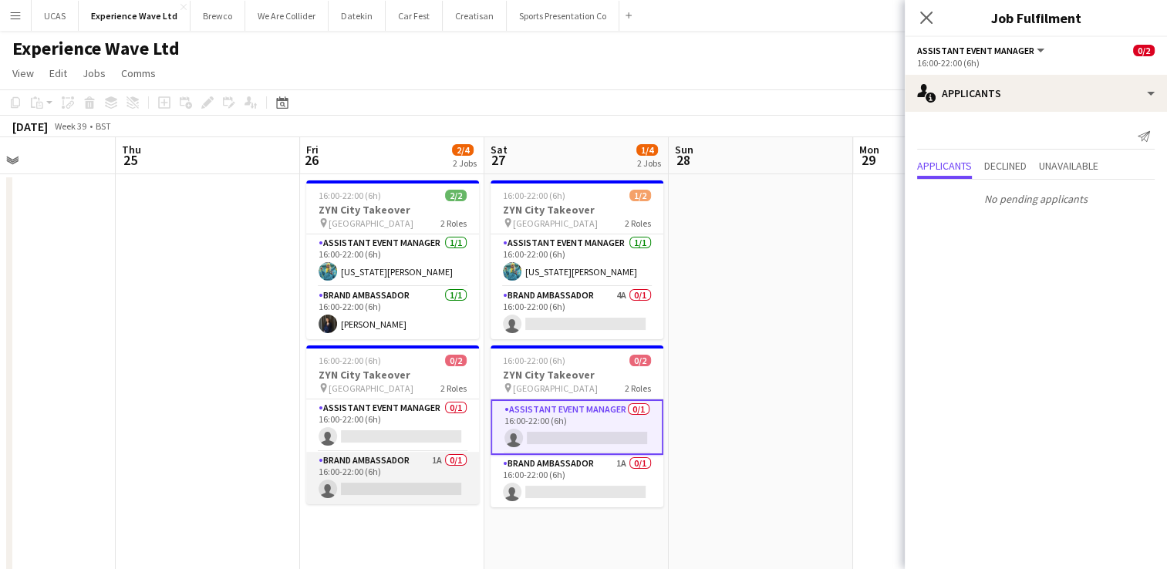
click at [379, 493] on app-card-role "Brand Ambassador 1A 0/1 16:00-22:00 (6h) single-neutral-actions" at bounding box center [392, 478] width 173 height 52
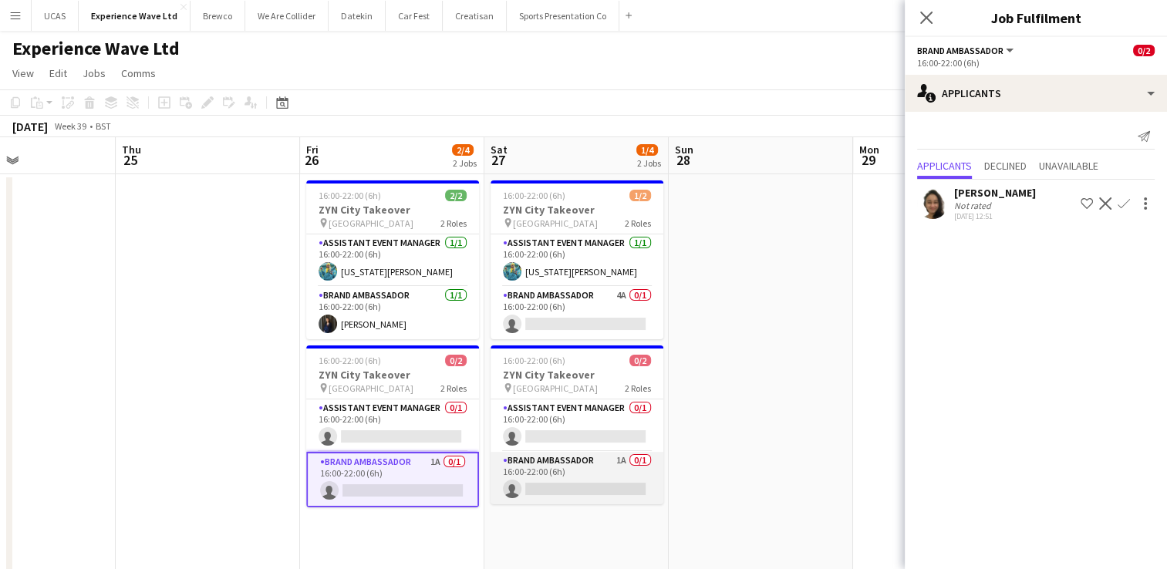
click at [578, 473] on app-card-role "Brand Ambassador 1A 0/1 16:00-22:00 (6h) single-neutral-actions" at bounding box center [576, 478] width 173 height 52
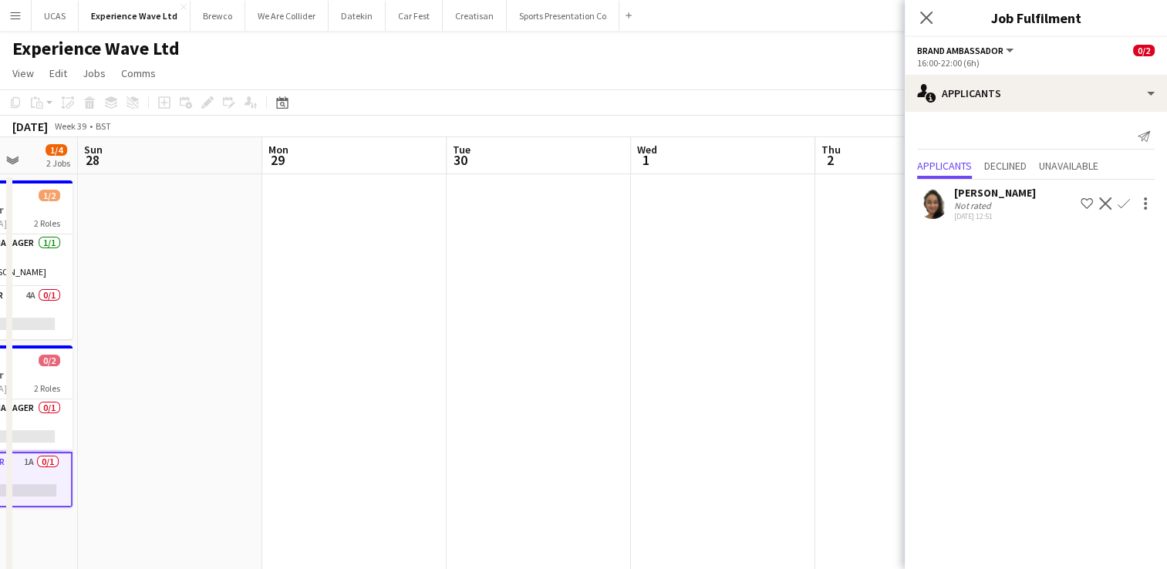
drag, startPoint x: 774, startPoint y: 363, endPoint x: 365, endPoint y: 416, distance: 412.8
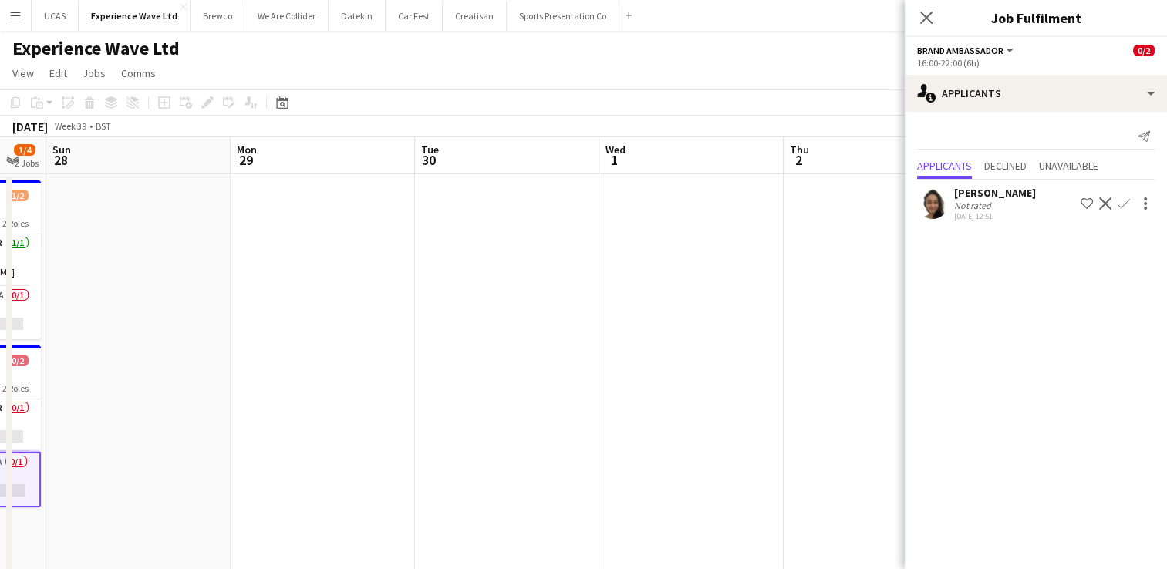
drag, startPoint x: 605, startPoint y: 396, endPoint x: 389, endPoint y: 399, distance: 215.9
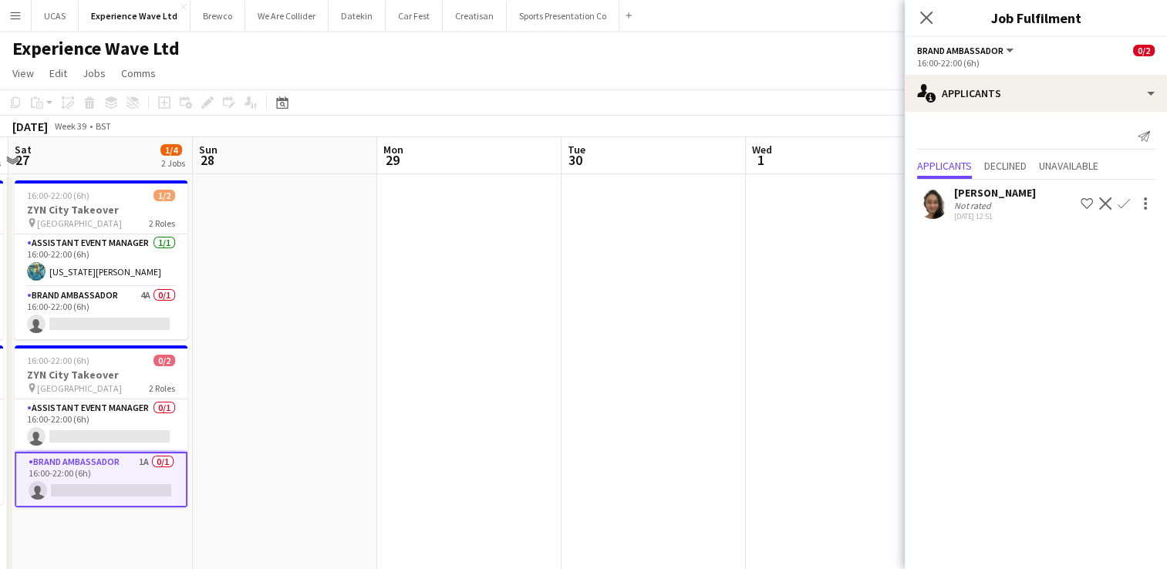
drag, startPoint x: 559, startPoint y: 395, endPoint x: 362, endPoint y: 407, distance: 197.8
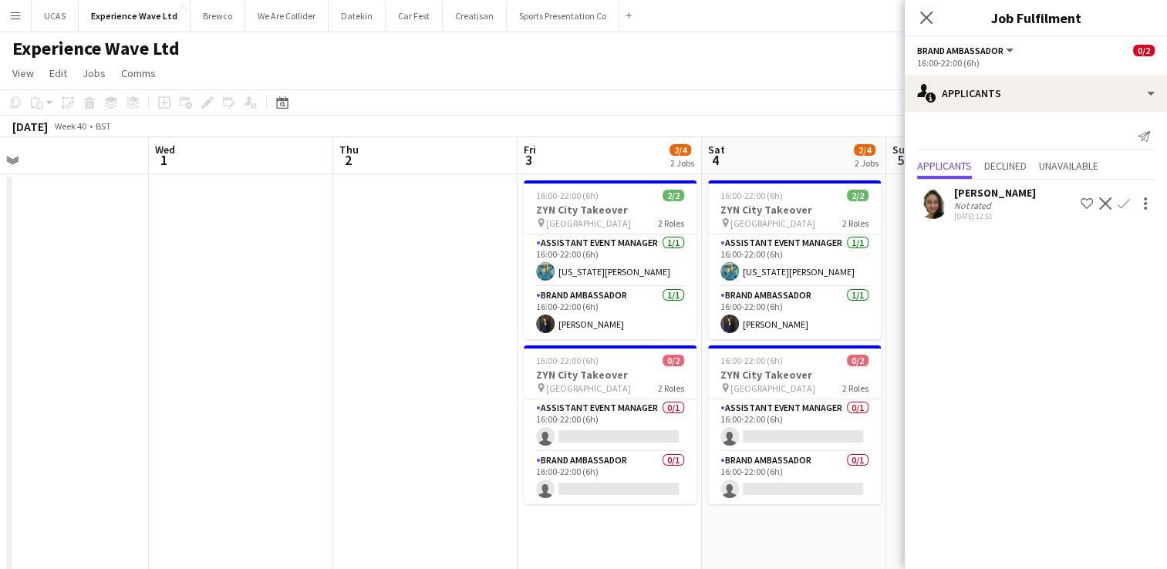
scroll to position [0, 601]
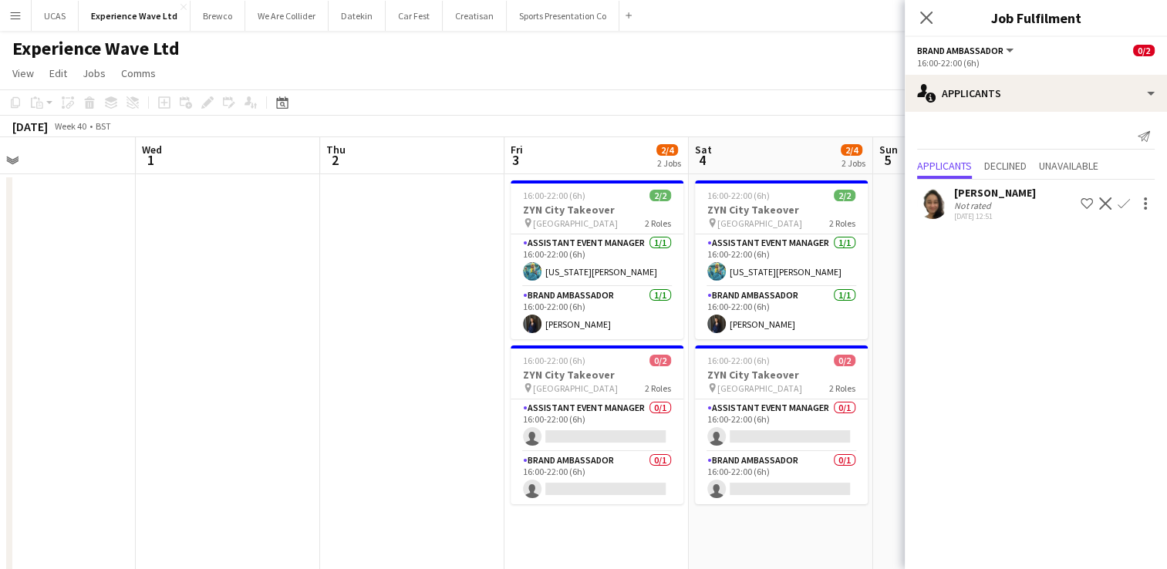
drag, startPoint x: 434, startPoint y: 409, endPoint x: 300, endPoint y: 424, distance: 135.0
click at [554, 468] on app-card-role "Brand Ambassador 0/1 16:00-22:00 (6h) single-neutral-actions" at bounding box center [596, 478] width 173 height 52
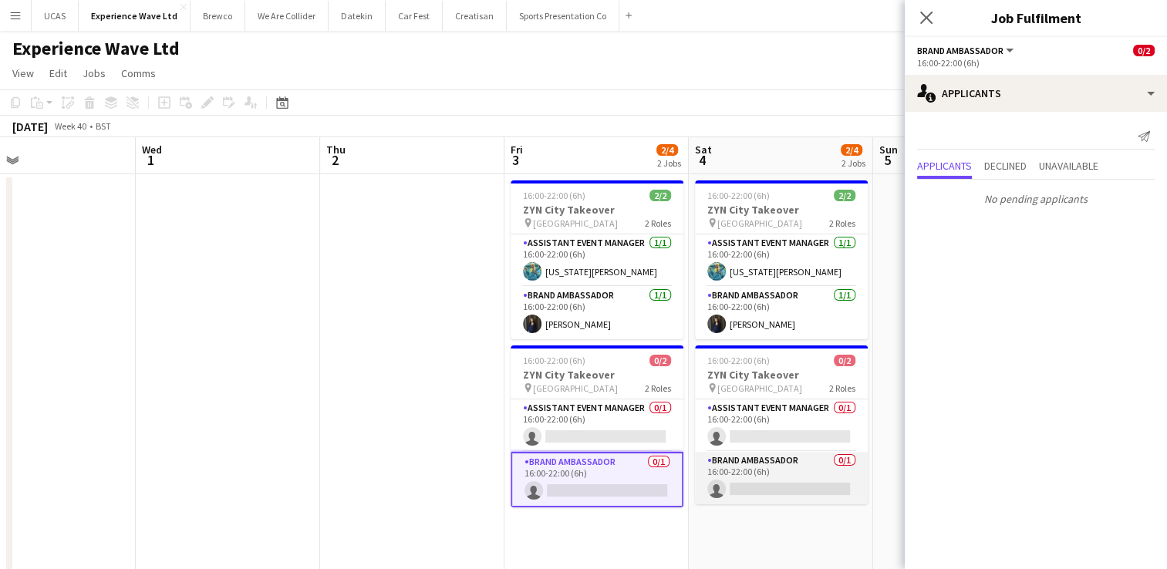
click at [748, 462] on app-card-role "Brand Ambassador 0/1 16:00-22:00 (6h) single-neutral-actions" at bounding box center [781, 478] width 173 height 52
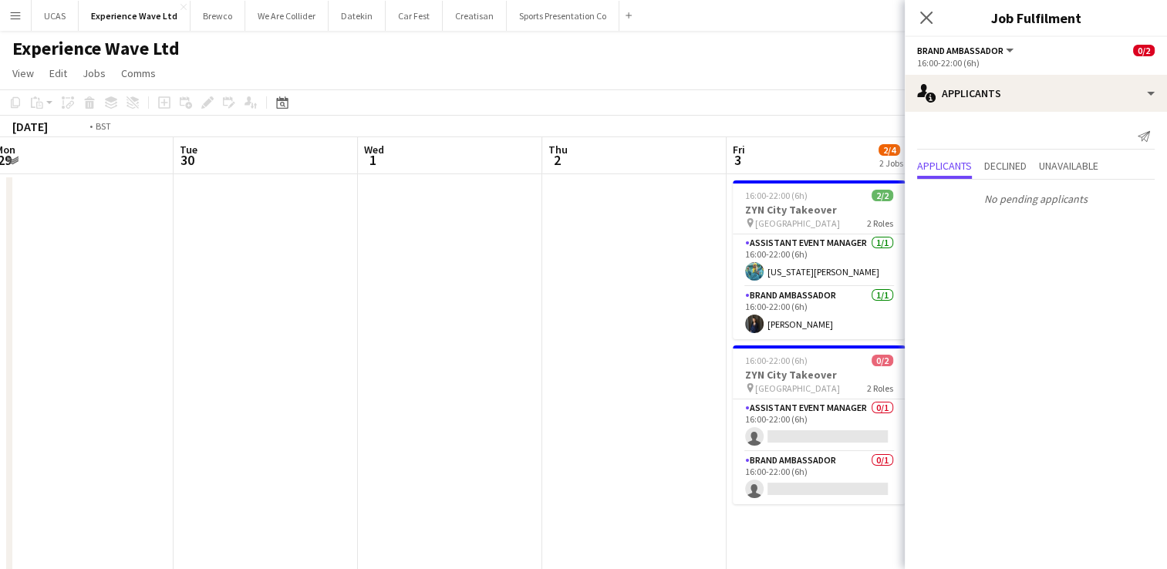
drag, startPoint x: 243, startPoint y: 391, endPoint x: 514, endPoint y: 369, distance: 271.6
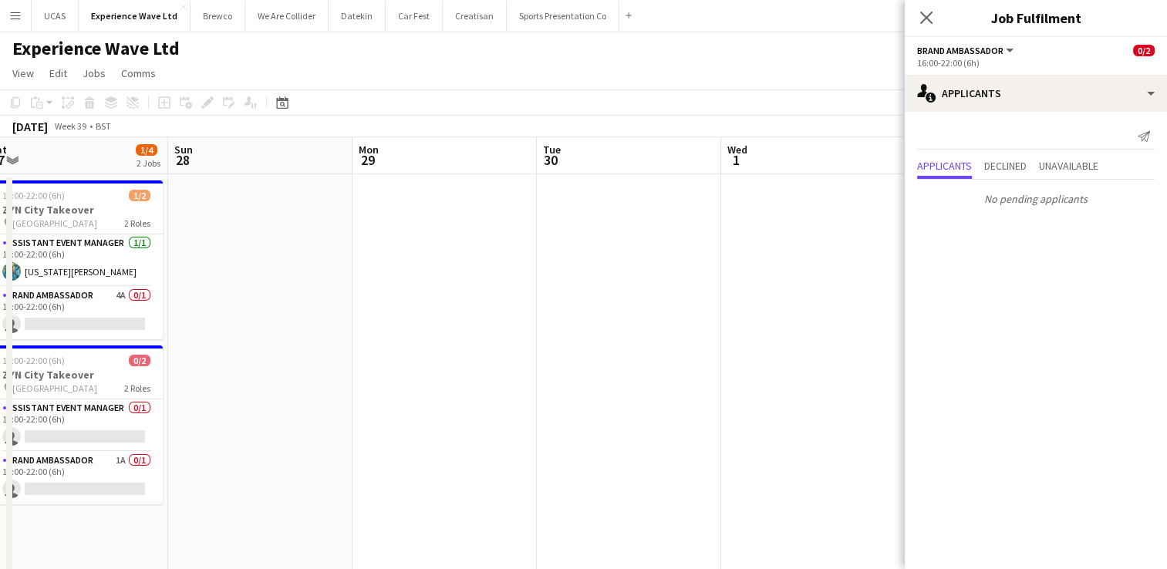
drag, startPoint x: 356, startPoint y: 384, endPoint x: 502, endPoint y: 375, distance: 146.0
drag, startPoint x: 288, startPoint y: 390, endPoint x: 559, endPoint y: 355, distance: 273.0
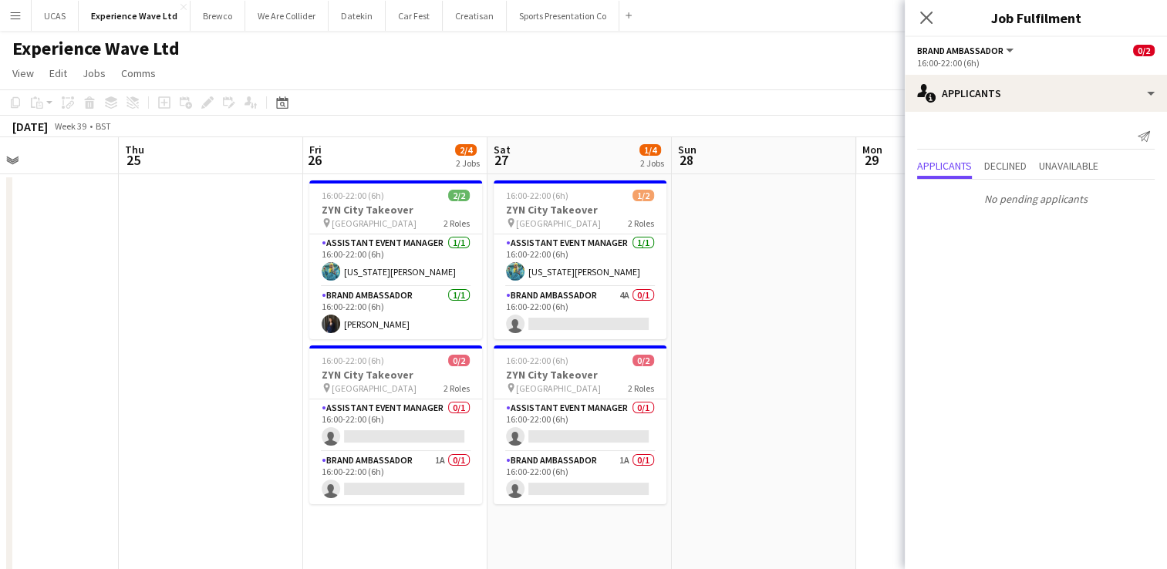
scroll to position [0, 333]
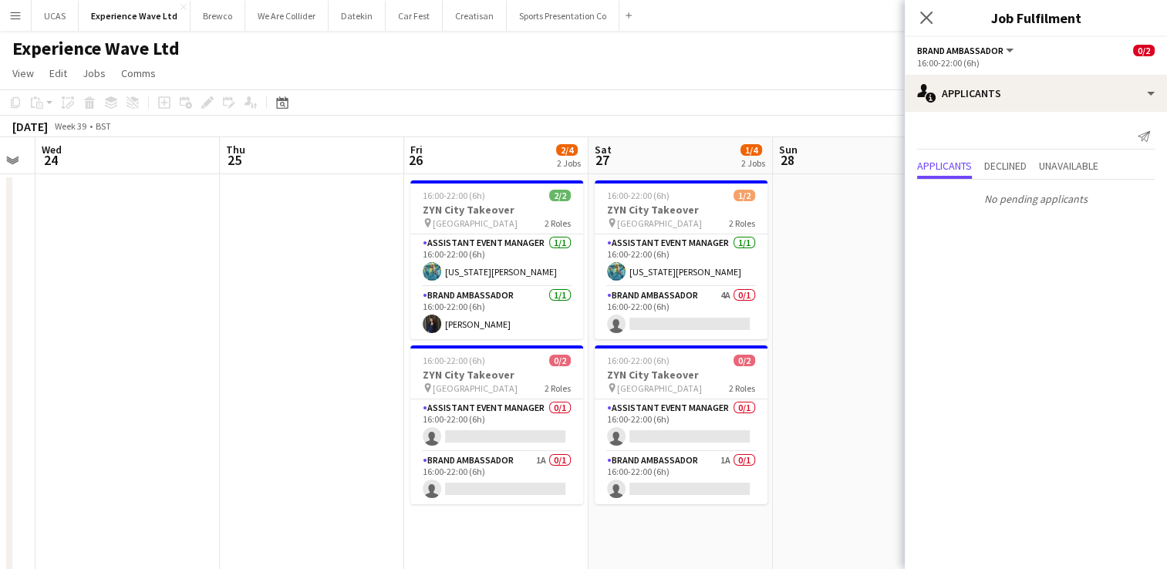
drag
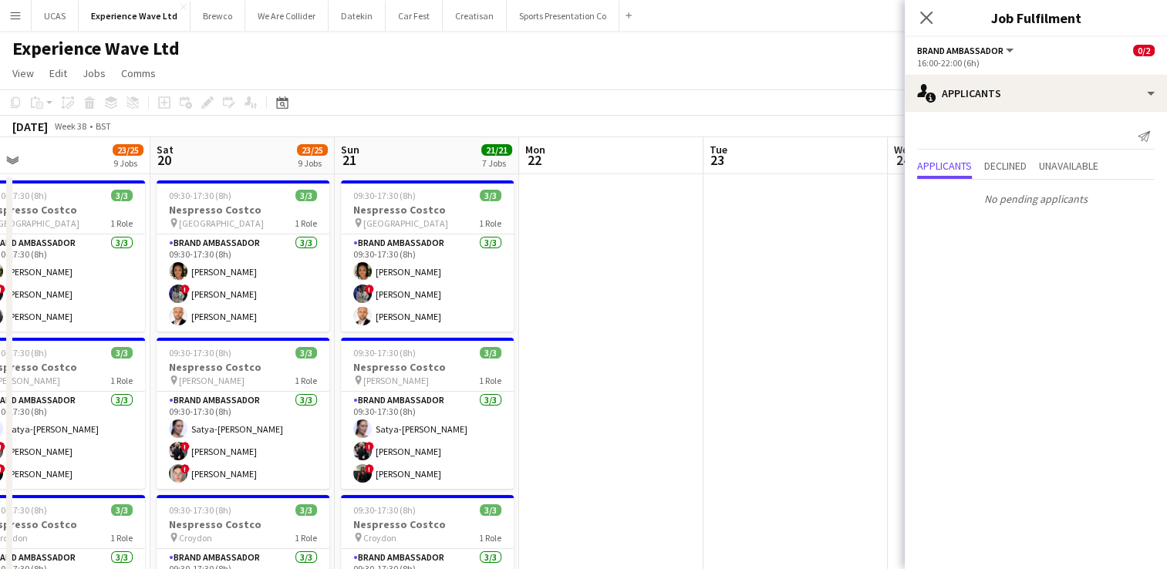
scroll to position [0, 421]
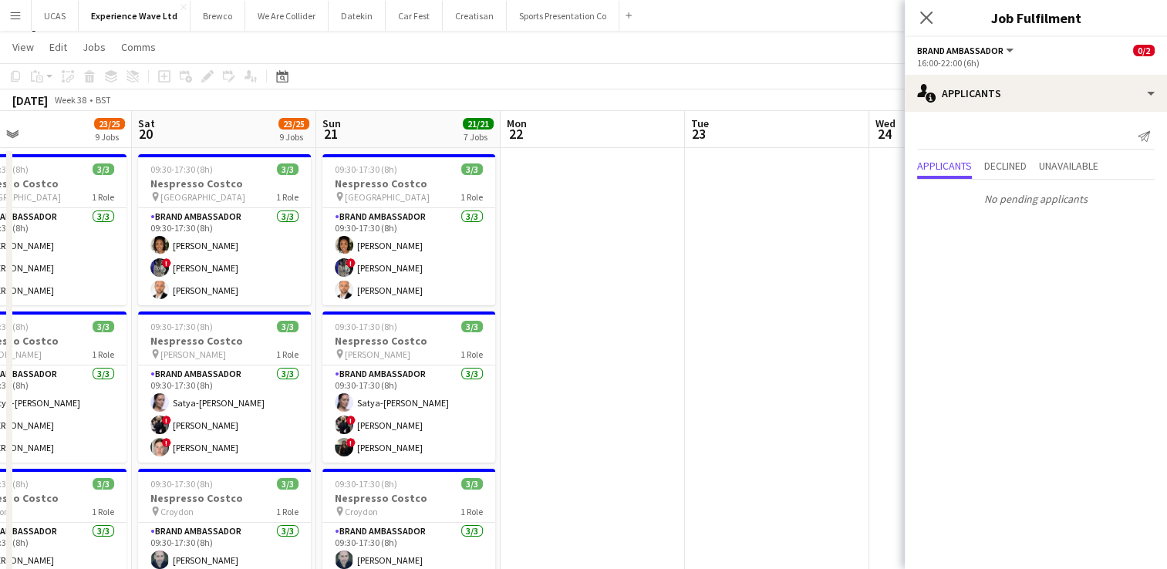
scroll to position [0, 0]
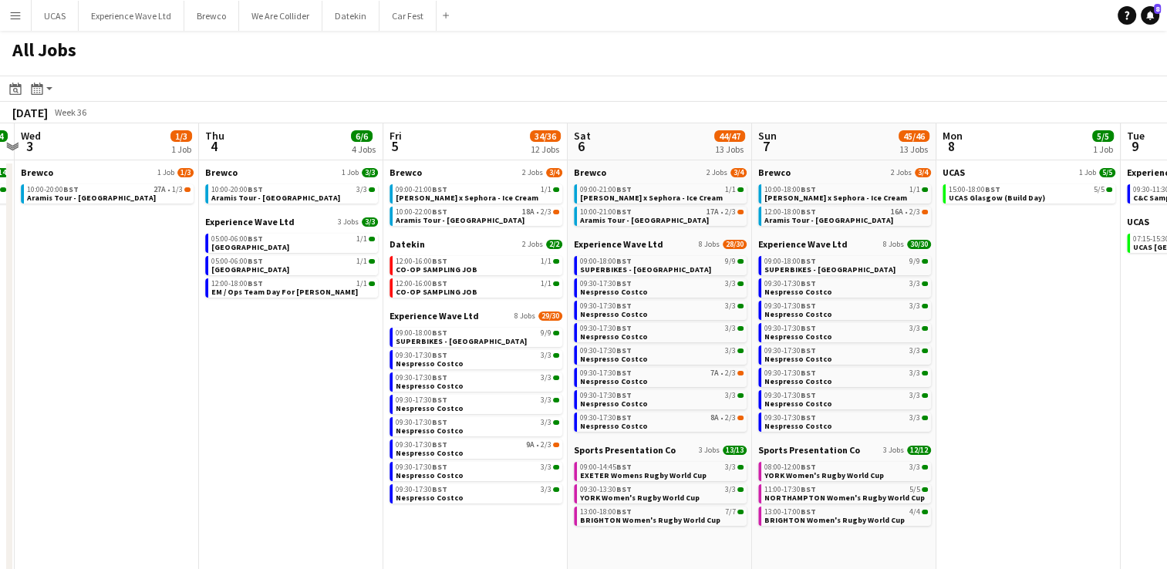
drag, startPoint x: 162, startPoint y: 359, endPoint x: 606, endPoint y: 361, distance: 444.1
click at [620, 357] on app-calendar-viewport "Mon 1 7/7 2 Jobs Tue 2 14/14 1 Job Wed 3 1/3 1 Job Thu 4 6/6 4 Jobs Fri 5 34/36…" at bounding box center [583, 447] width 1167 height 649
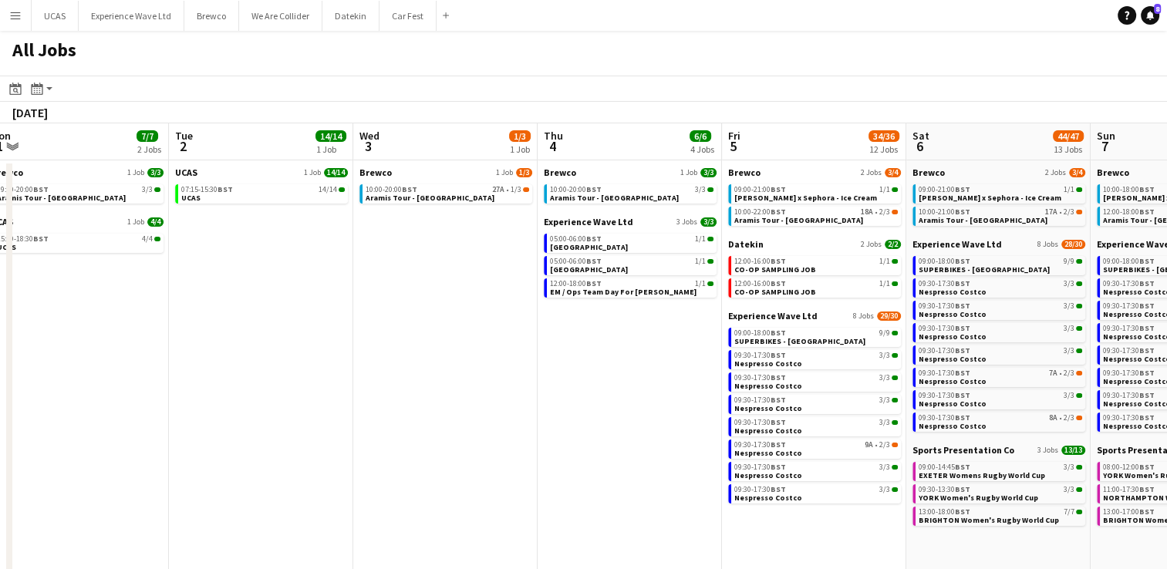
drag, startPoint x: 230, startPoint y: 379, endPoint x: 608, endPoint y: 356, distance: 379.3
click at [608, 356] on app-calendar-viewport "Sat 30 21/21 8 Jobs Sun 31 13/13 3 Jobs Mon 1 7/7 2 Jobs Tue 2 14/14 1 Job Wed …" at bounding box center [583, 447] width 1167 height 649
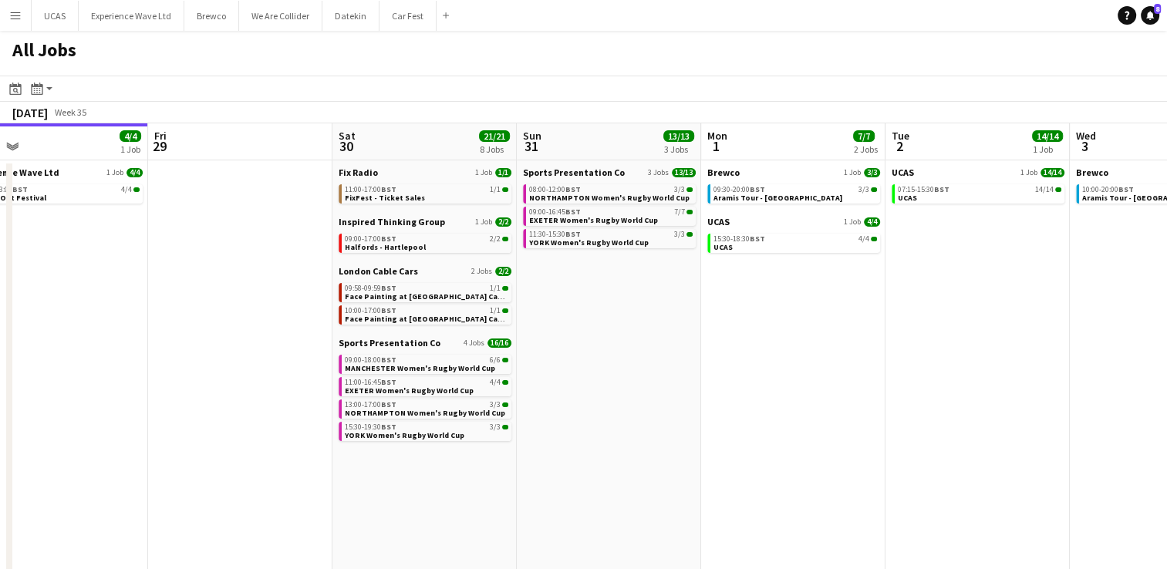
drag, startPoint x: 247, startPoint y: 367, endPoint x: 622, endPoint y: 338, distance: 376.6
click at [622, 338] on app-calendar-viewport "Tue 26 Wed 27 6/6 2 Jobs Thu 28 4/4 1 Job Fri 29 Sat 30 21/21 8 Jobs Sun 31 13/…" at bounding box center [583, 447] width 1167 height 649
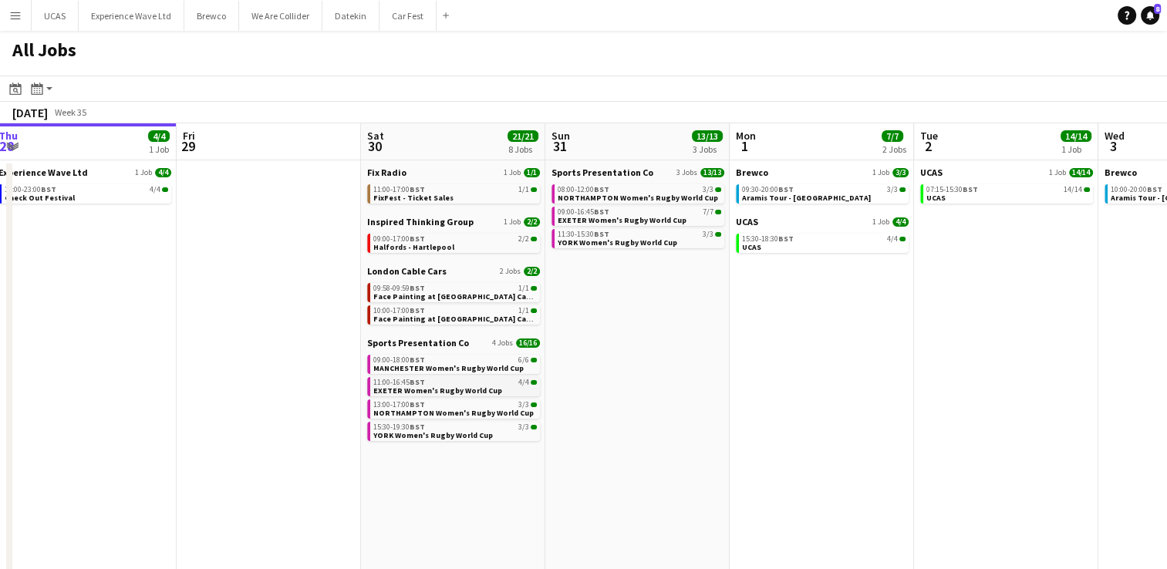
click at [405, 387] on span "EXETER Women's Rugby World Cup" at bounding box center [437, 391] width 129 height 10
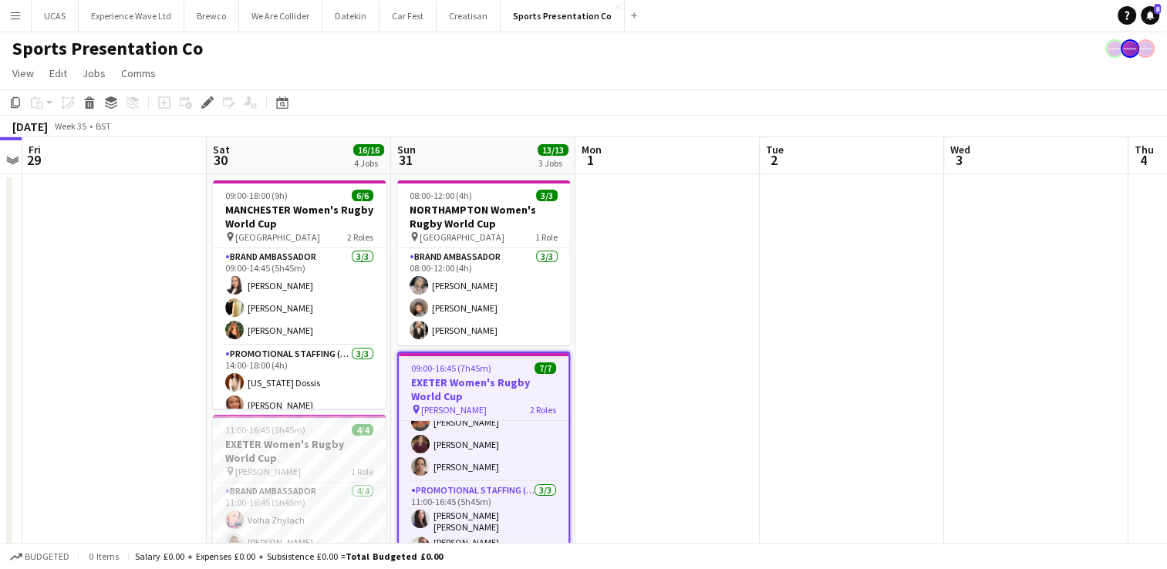
click at [803, 413] on app-date-cell at bounding box center [852, 576] width 184 height 805
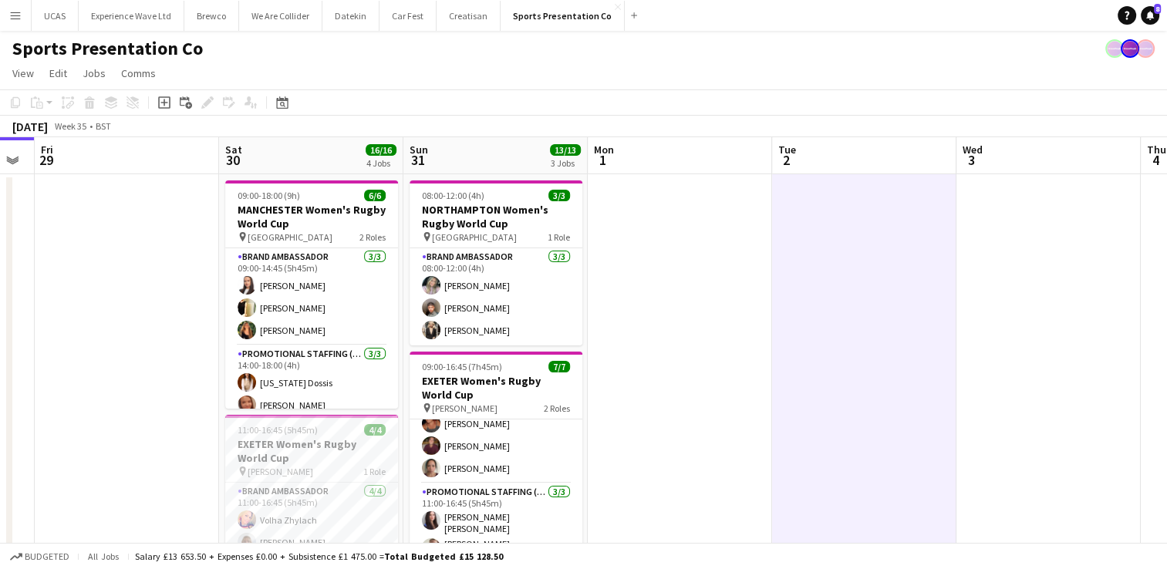
drag, startPoint x: 683, startPoint y: 438, endPoint x: 694, endPoint y: 315, distance: 123.8
click at [694, 315] on app-calendar-viewport "Tue 26 Wed 27 Thu 28 Fri 29 Sat 30 16/16 4 Jobs Sun 31 13/13 3 Jobs Mon 1 Tue 2…" at bounding box center [583, 558] width 1167 height 842
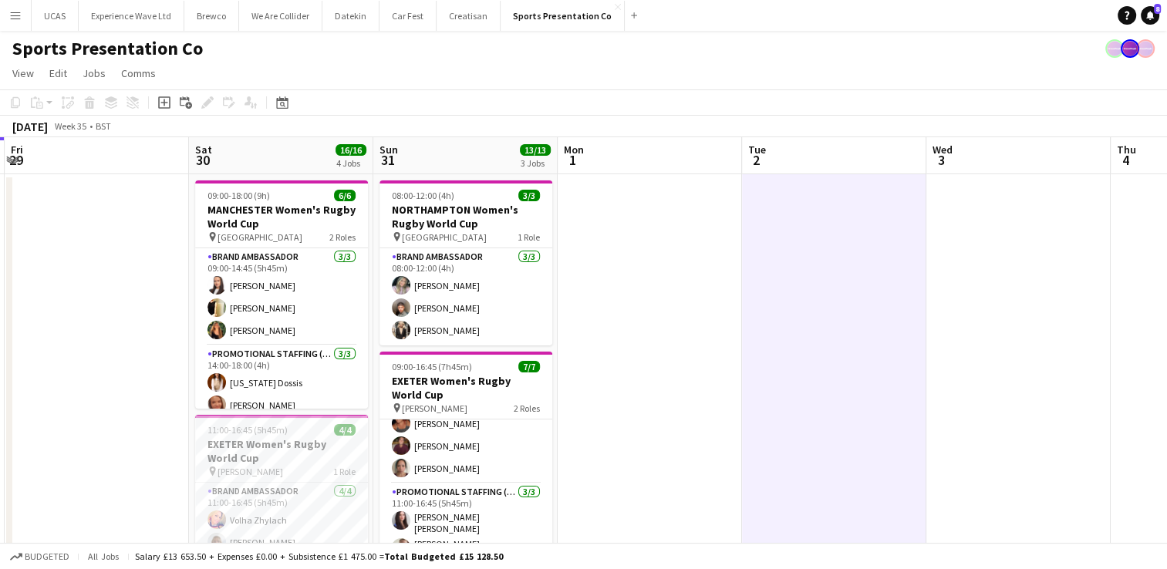
drag, startPoint x: 795, startPoint y: 389, endPoint x: 582, endPoint y: 382, distance: 212.9
click at [582, 382] on app-calendar-viewport "Tue 26 Wed 27 Thu 28 Fri 29 Sat 30 16/16 4 Jobs Sun 31 13/13 3 Jobs Mon 1 Tue 2…" at bounding box center [583, 558] width 1167 height 842
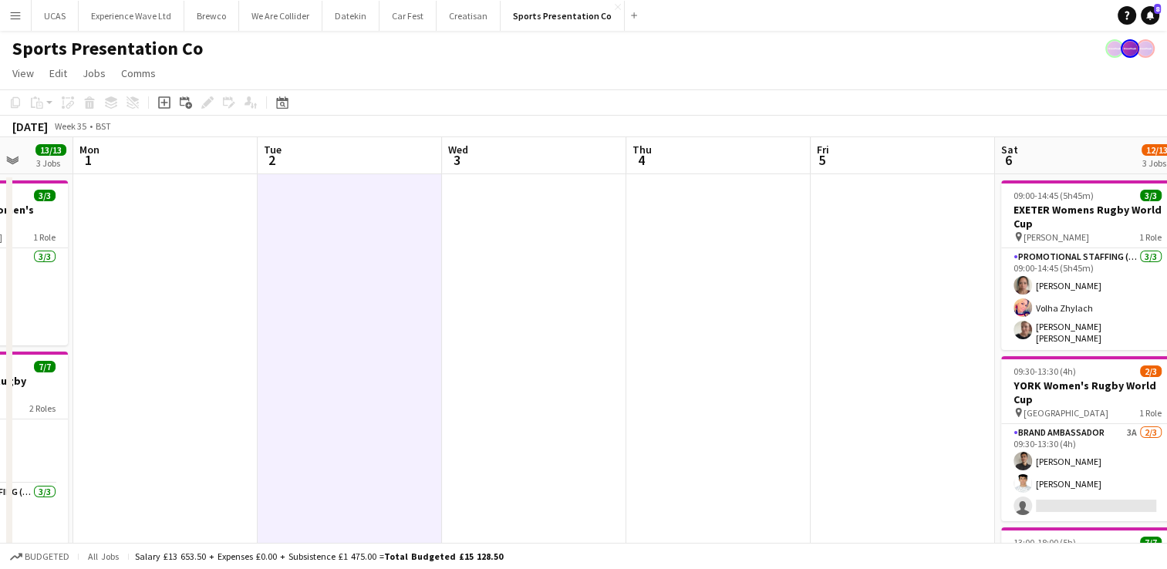
drag, startPoint x: 858, startPoint y: 395, endPoint x: 554, endPoint y: 369, distance: 304.9
click at [554, 369] on app-calendar-viewport "Fri 29 Sat 30 16/16 4 Jobs Sun 31 13/13 3 Jobs Mon 1 Tue 2 Wed 3 Thu 4 Fri 5 Sa…" at bounding box center [583, 558] width 1167 height 842
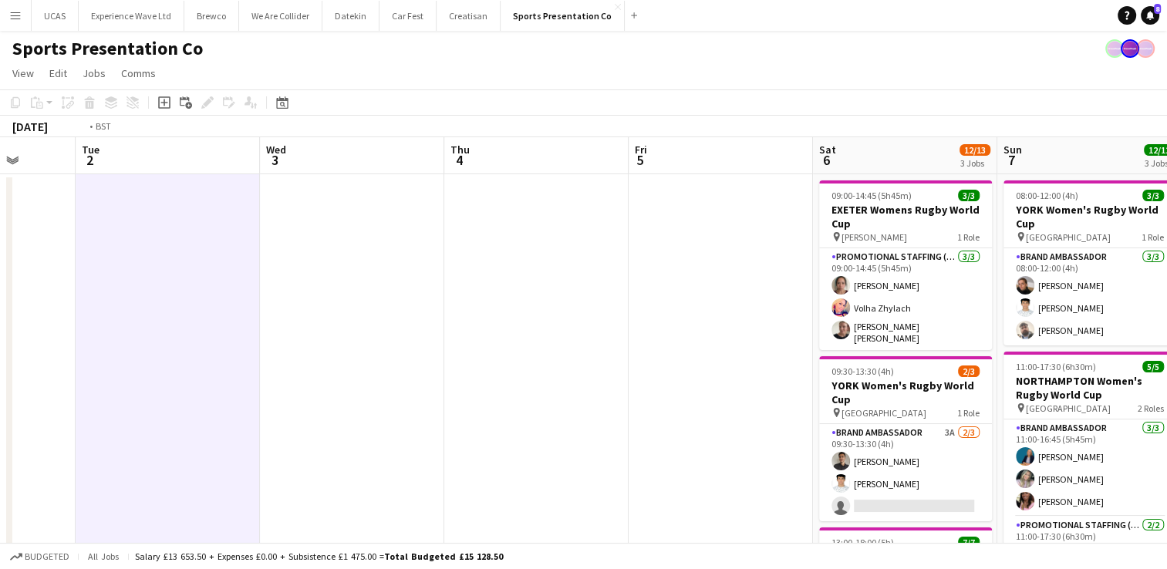
scroll to position [0, 442]
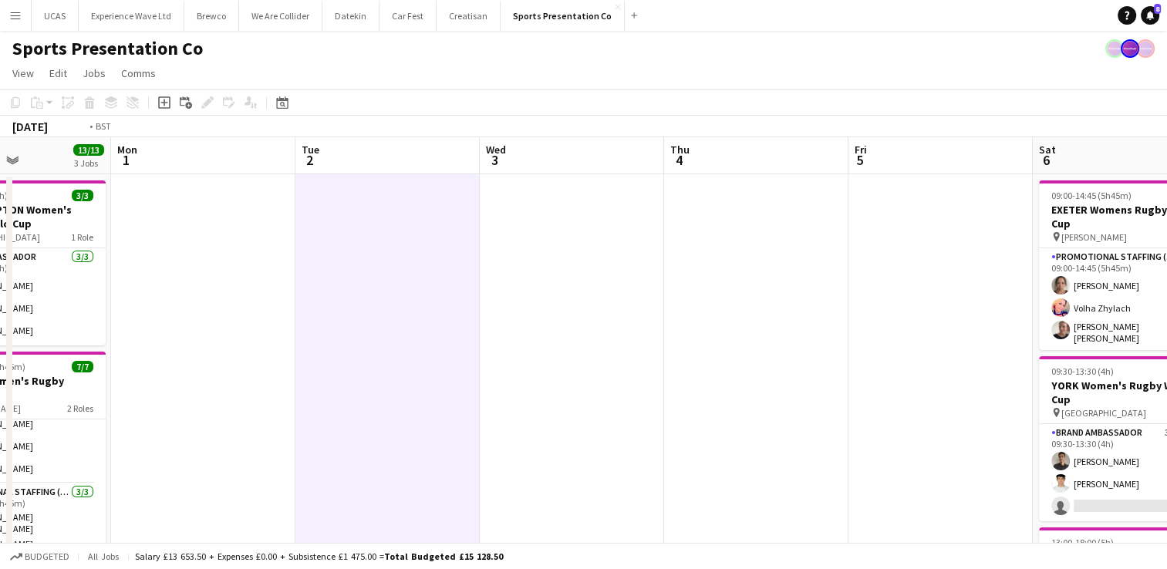
drag, startPoint x: 820, startPoint y: 394, endPoint x: 493, endPoint y: 385, distance: 327.1
click at [493, 385] on app-calendar-viewport "Fri 29 Sat 30 16/16 4 Jobs Sun 31 13/13 3 Jobs Mon 1 Tue 2 Wed 3 Thu 4 Fri 5 Sa…" at bounding box center [583, 558] width 1167 height 842
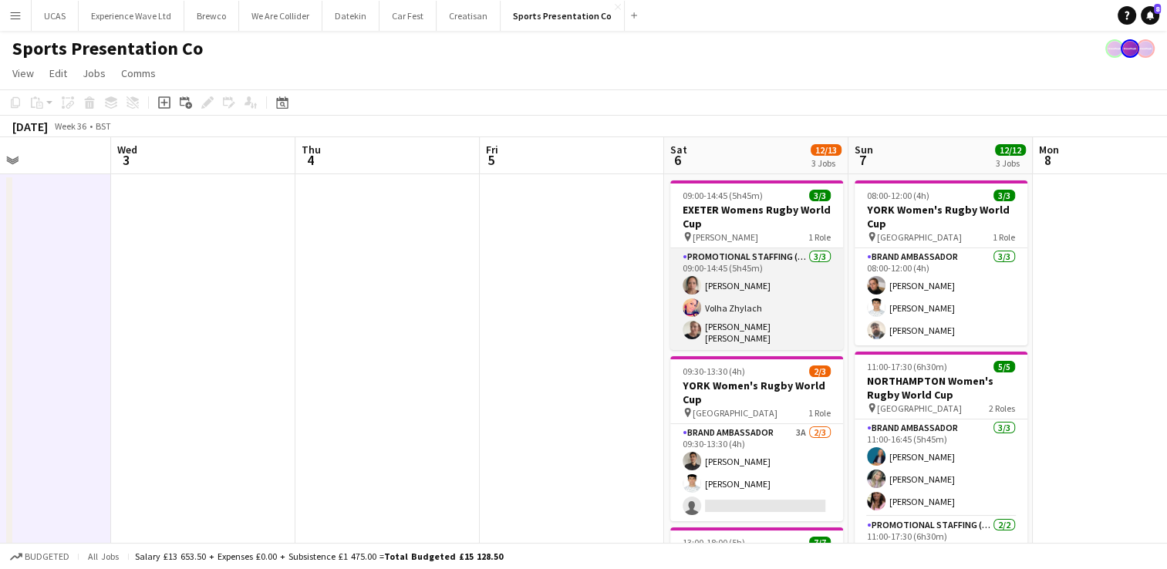
click at [761, 275] on app-card-role "Promotional Staffing (Brand Ambassadors) 3/3 09:00-14:45 (5h45m) Amy Lee Volha …" at bounding box center [756, 299] width 173 height 102
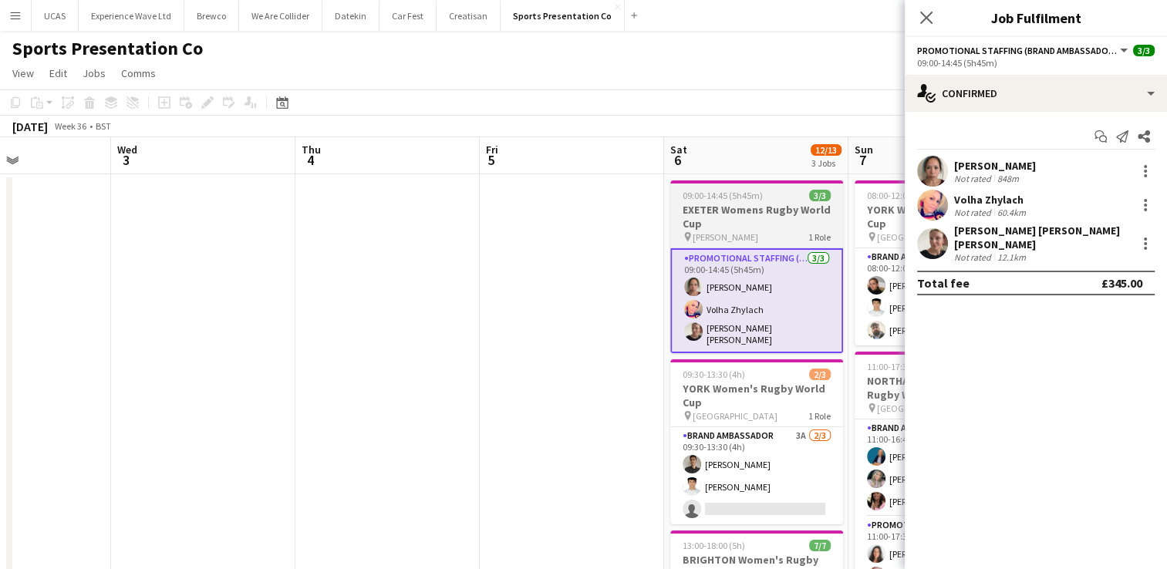
click at [793, 211] on h3 "EXETER Womens Rugby World Cup" at bounding box center [756, 217] width 173 height 28
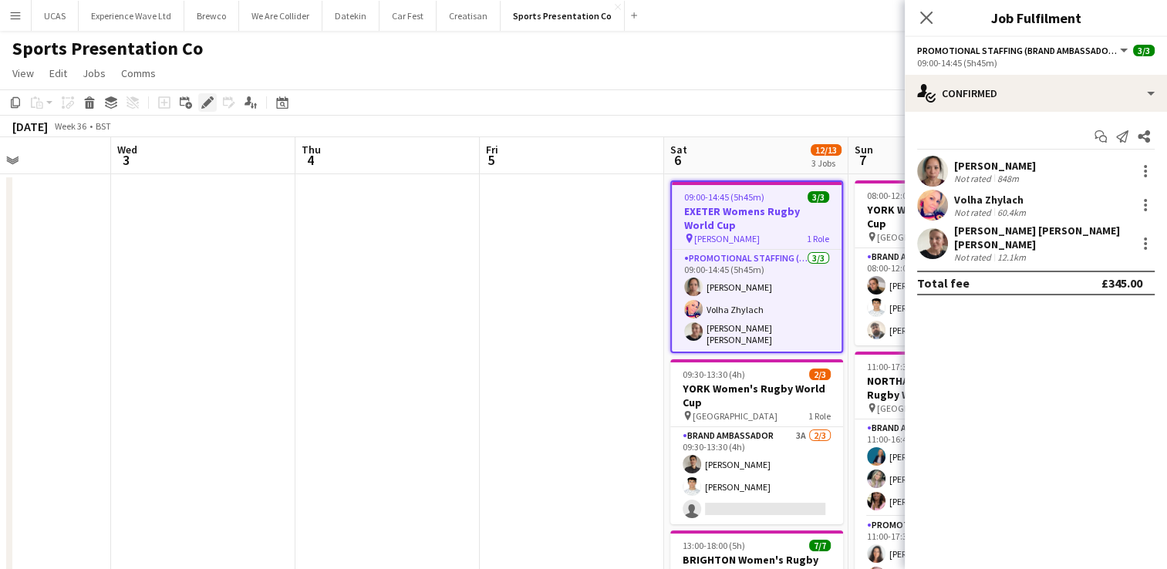
click at [209, 105] on icon "Edit" at bounding box center [207, 102] width 12 height 12
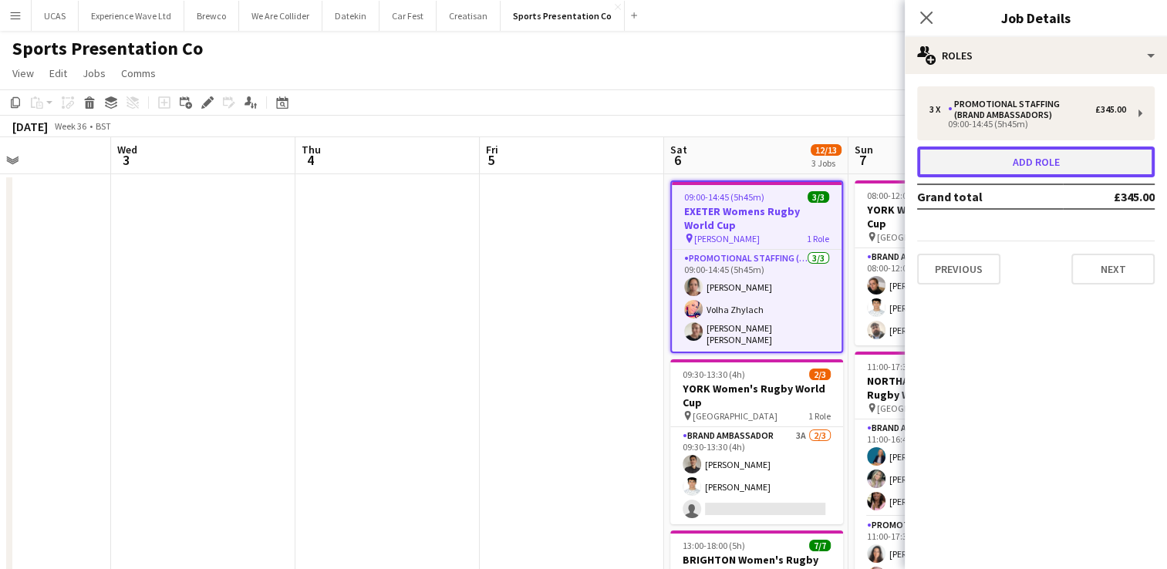
click at [1064, 163] on button "Add role" at bounding box center [1035, 162] width 237 height 31
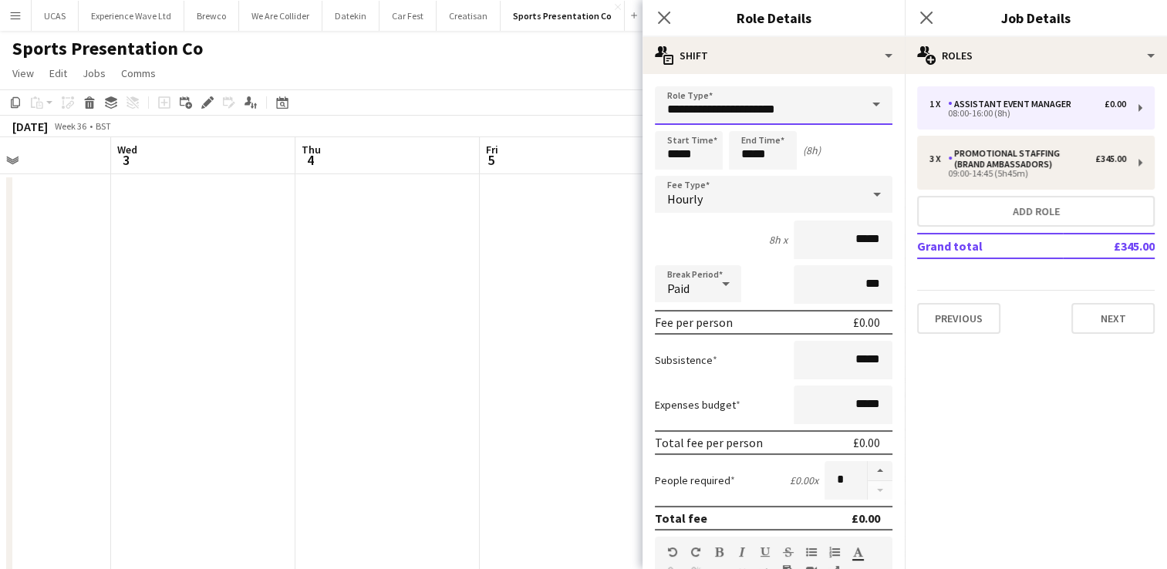
click at [824, 116] on input "**********" at bounding box center [773, 105] width 237 height 39
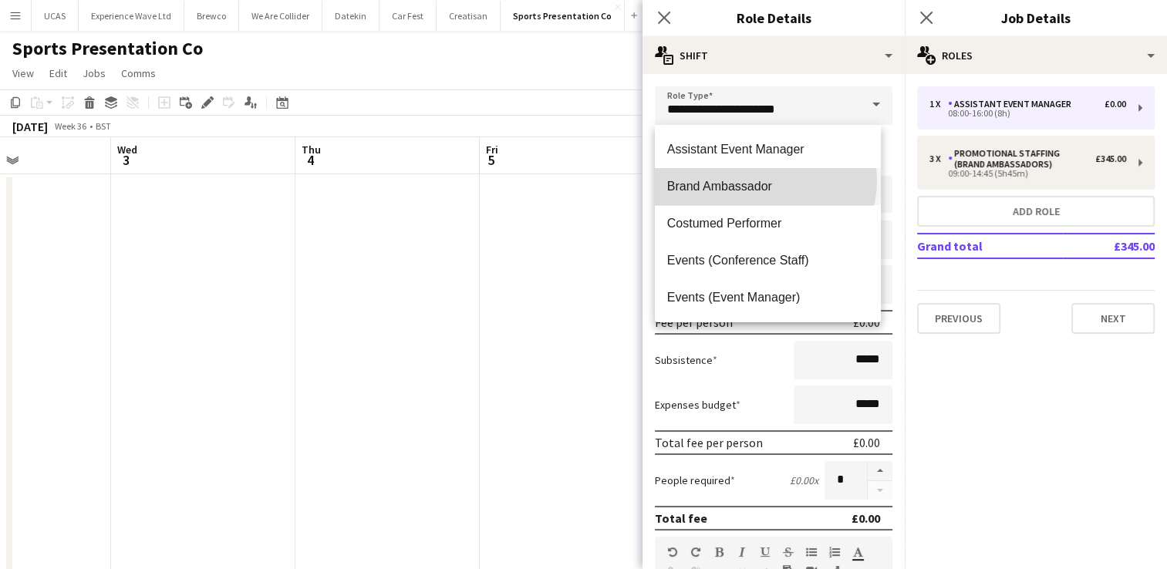
click at [764, 180] on span "Brand Ambassador" at bounding box center [767, 186] width 201 height 15
type input "**********"
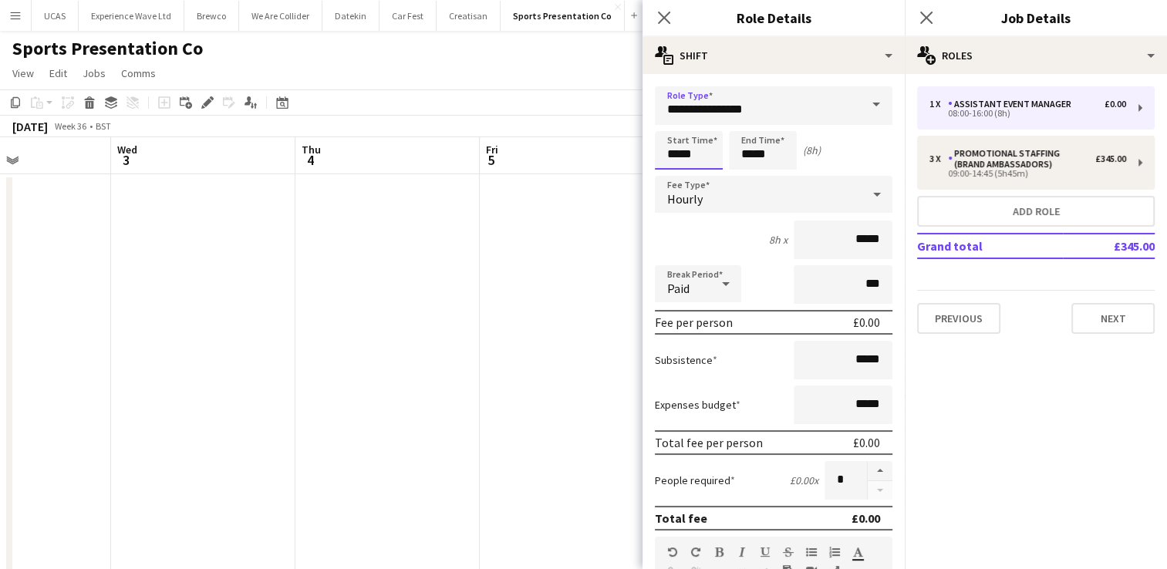
click at [696, 157] on input "*****" at bounding box center [689, 150] width 68 height 39
type input "*****"
click at [672, 128] on div at bounding box center [673, 123] width 31 height 15
click at [763, 163] on input "*****" at bounding box center [763, 150] width 68 height 39
click at [752, 179] on div at bounding box center [747, 177] width 31 height 15
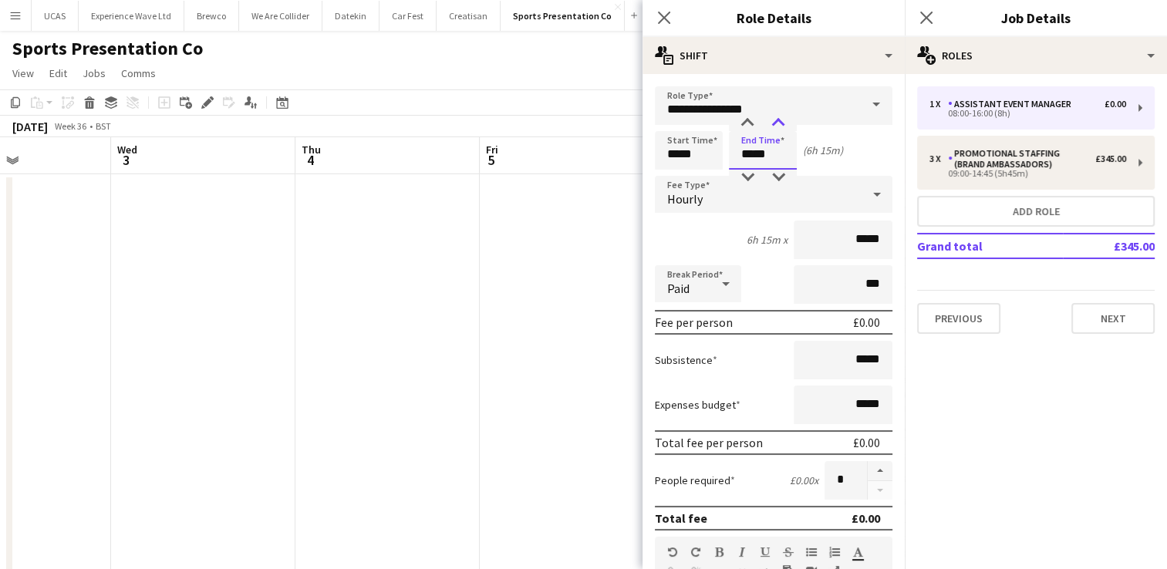
click at [783, 127] on div at bounding box center [778, 123] width 31 height 15
type input "*****"
click at [783, 127] on div at bounding box center [778, 123] width 31 height 15
click at [868, 239] on input "*****" at bounding box center [842, 240] width 99 height 39
type input "**"
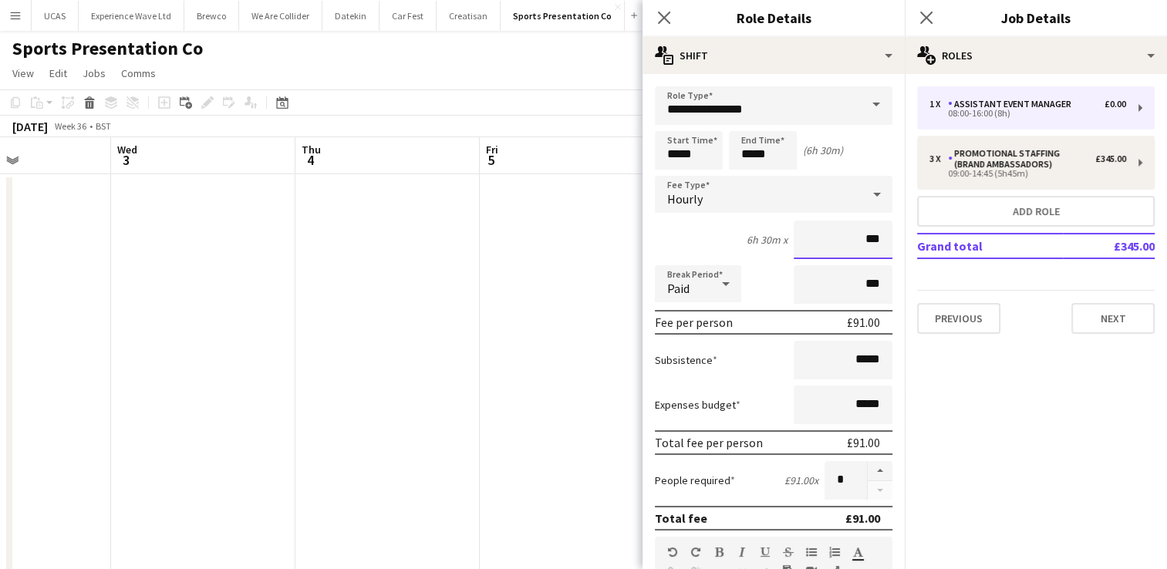
type input "***"
click at [756, 362] on div "Subsistence *****" at bounding box center [773, 360] width 237 height 39
click at [869, 361] on input "*****" at bounding box center [842, 360] width 99 height 39
type input "**"
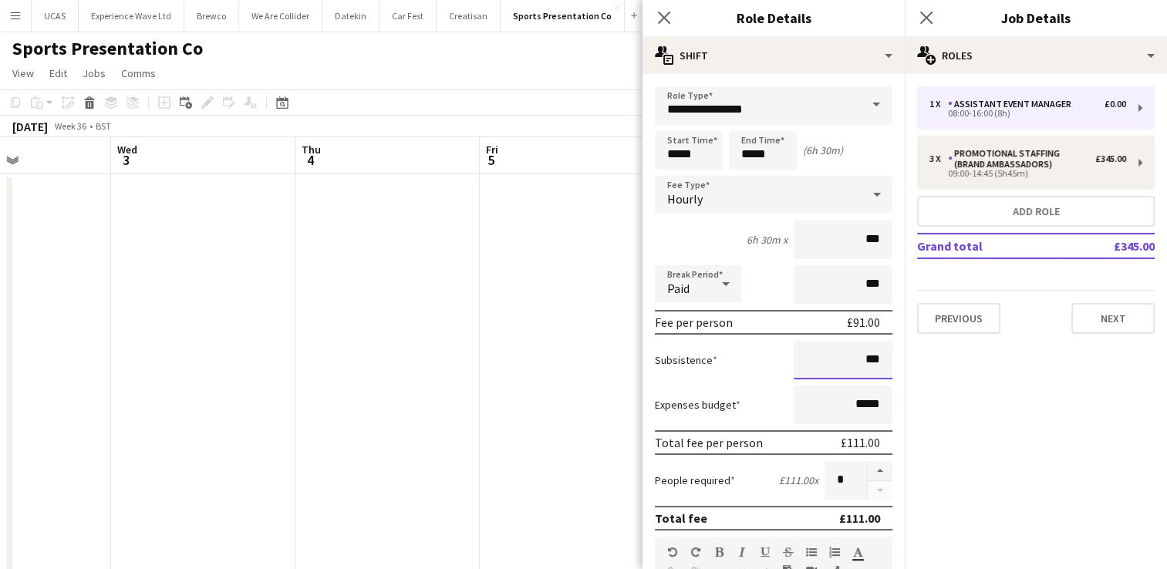
type input "***"
click at [766, 362] on div "Subsistence ***" at bounding box center [773, 360] width 237 height 39
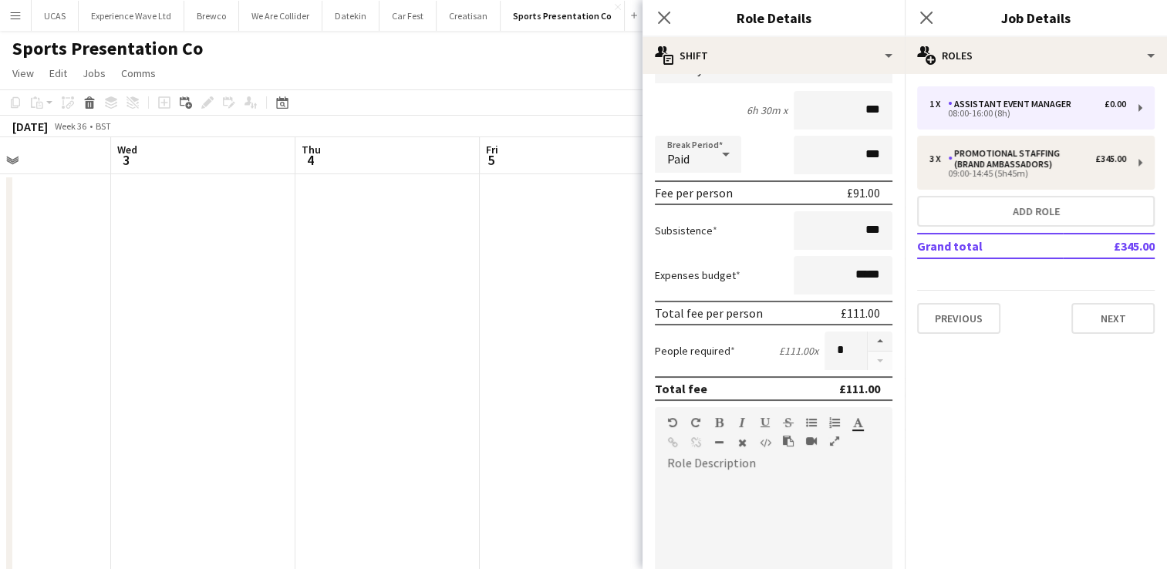
scroll to position [154, 0]
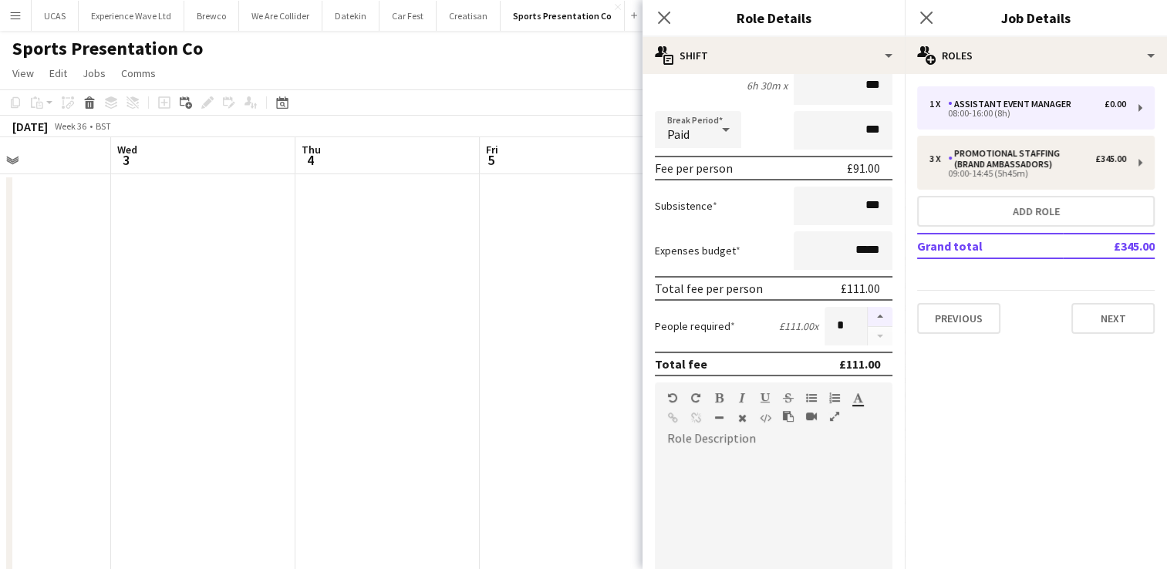
click at [867, 322] on button "button" at bounding box center [879, 317] width 25 height 20
type input "*"
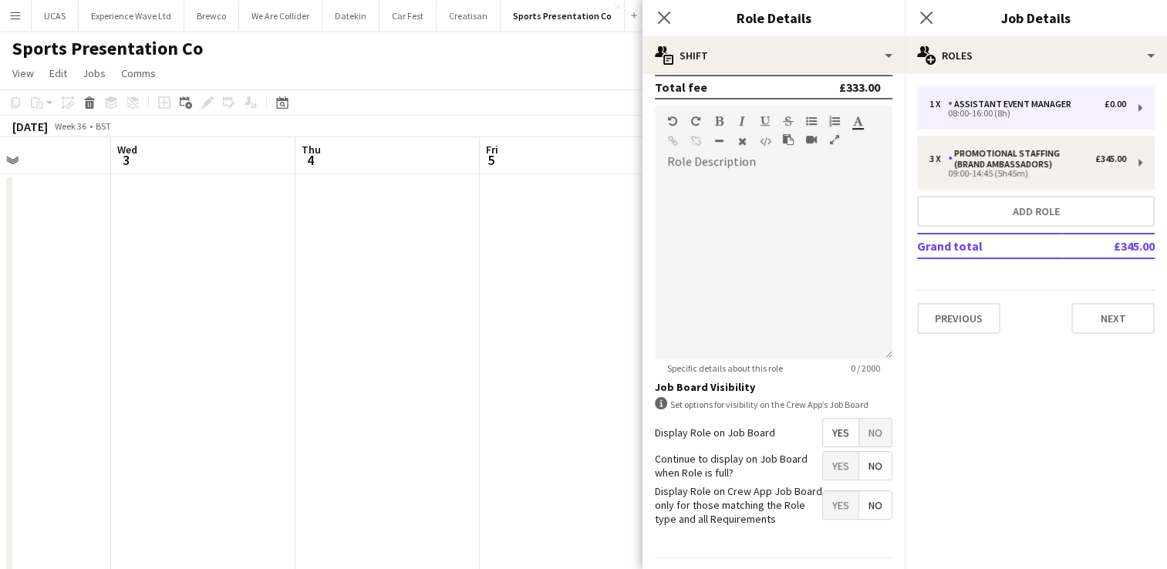
scroll to position [471, 0]
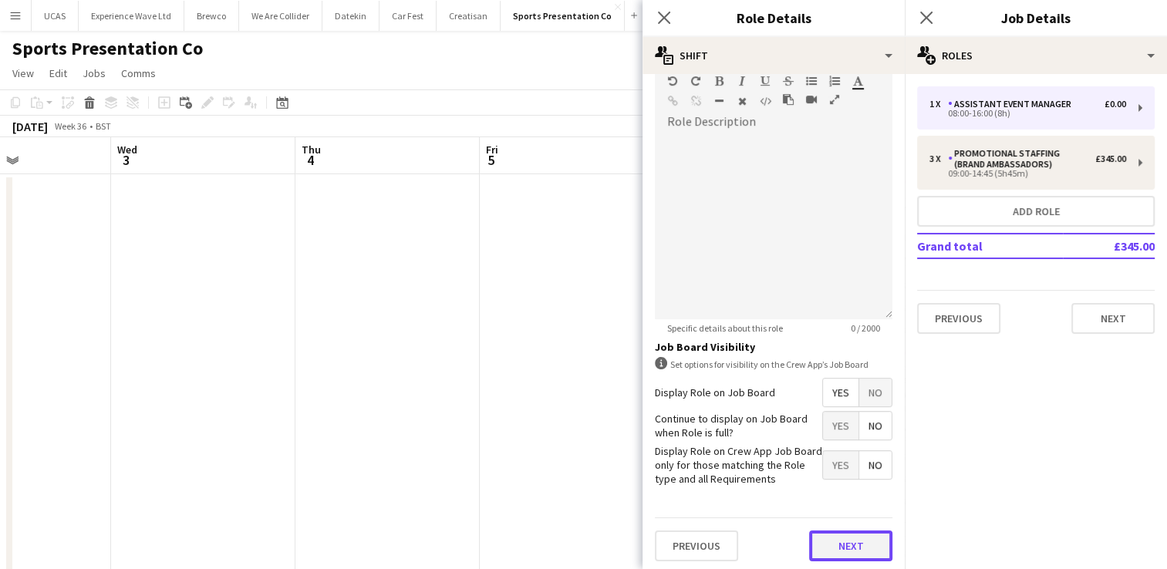
click at [825, 542] on button "Next" at bounding box center [850, 545] width 83 height 31
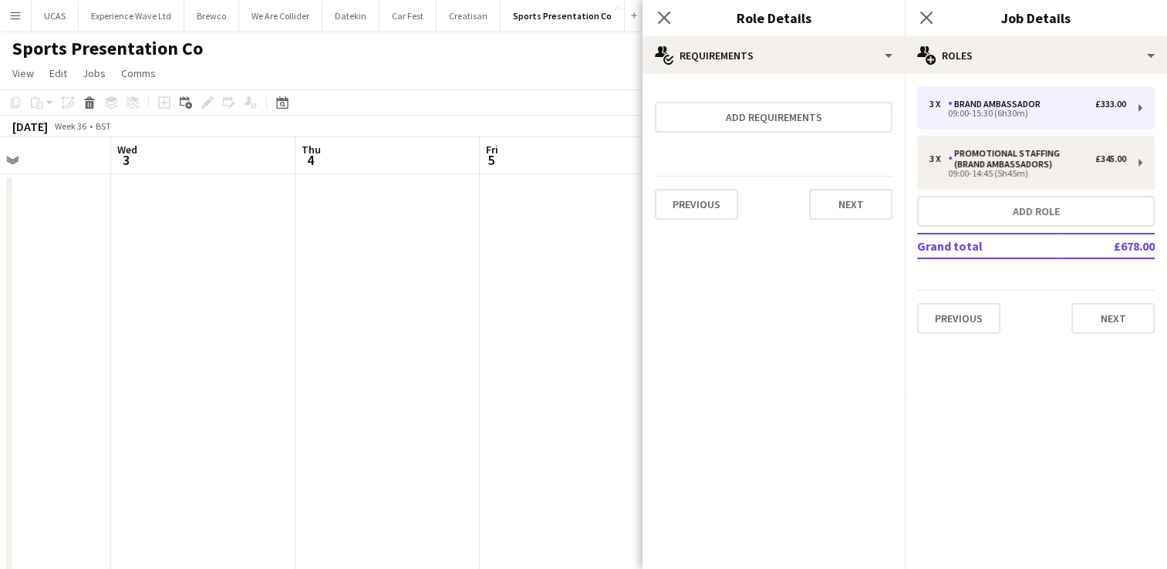
scroll to position [0, 0]
click at [864, 215] on button "Next" at bounding box center [850, 204] width 83 height 31
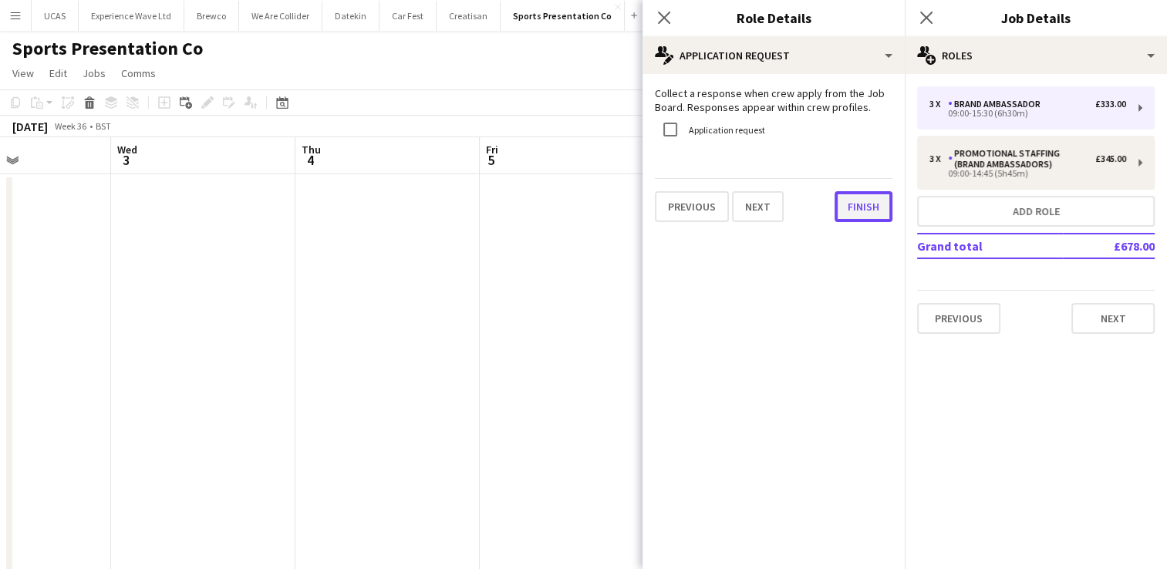
click at [862, 211] on button "Finish" at bounding box center [863, 206] width 58 height 31
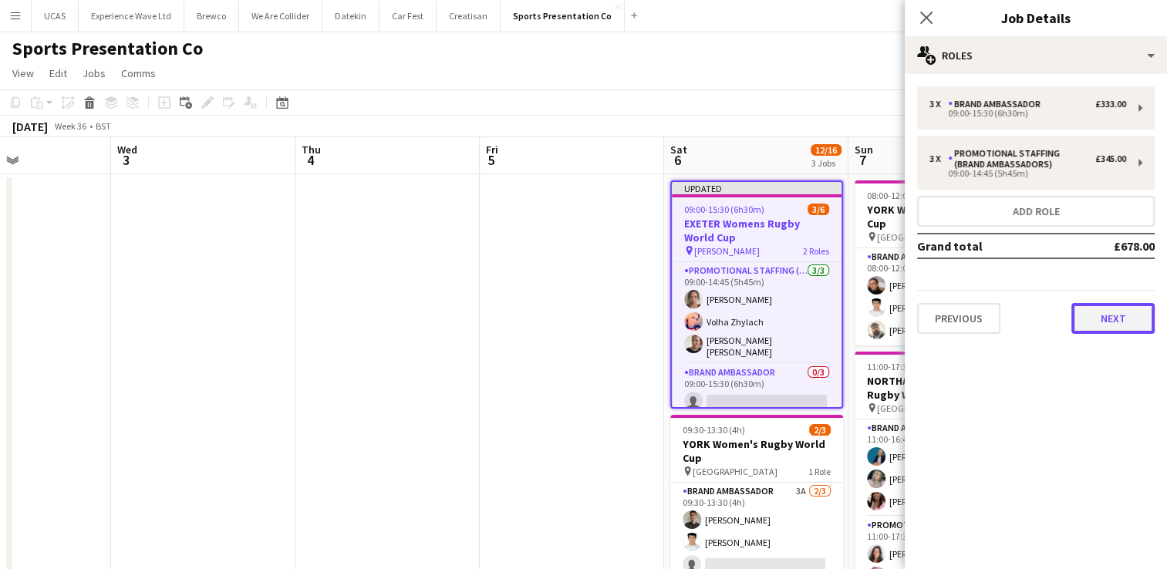
click at [1129, 321] on button "Next" at bounding box center [1112, 318] width 83 height 31
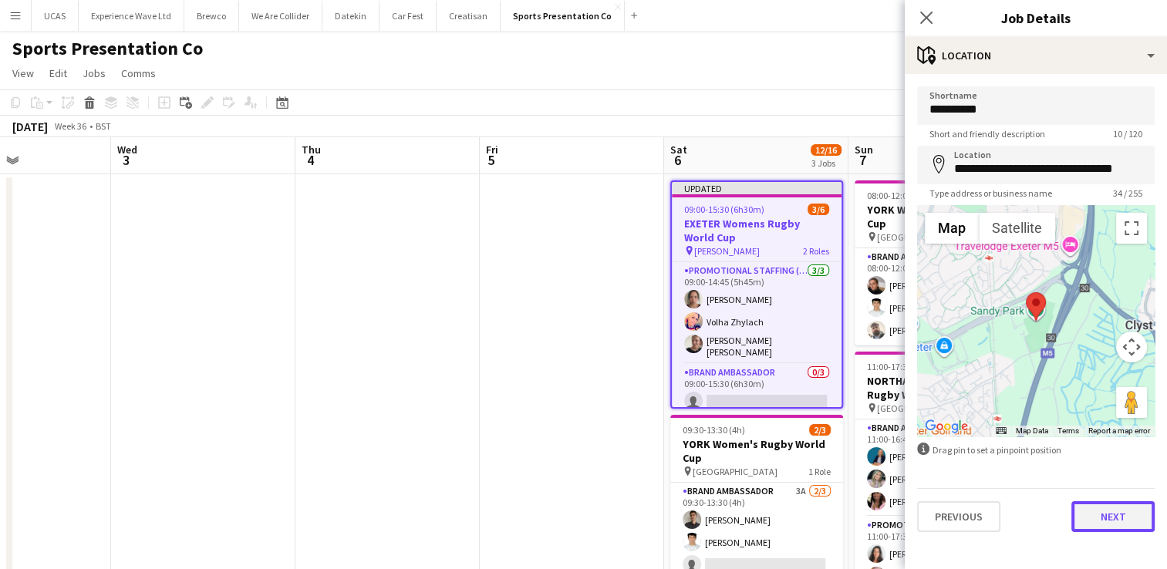
click at [1141, 526] on button "Next" at bounding box center [1112, 516] width 83 height 31
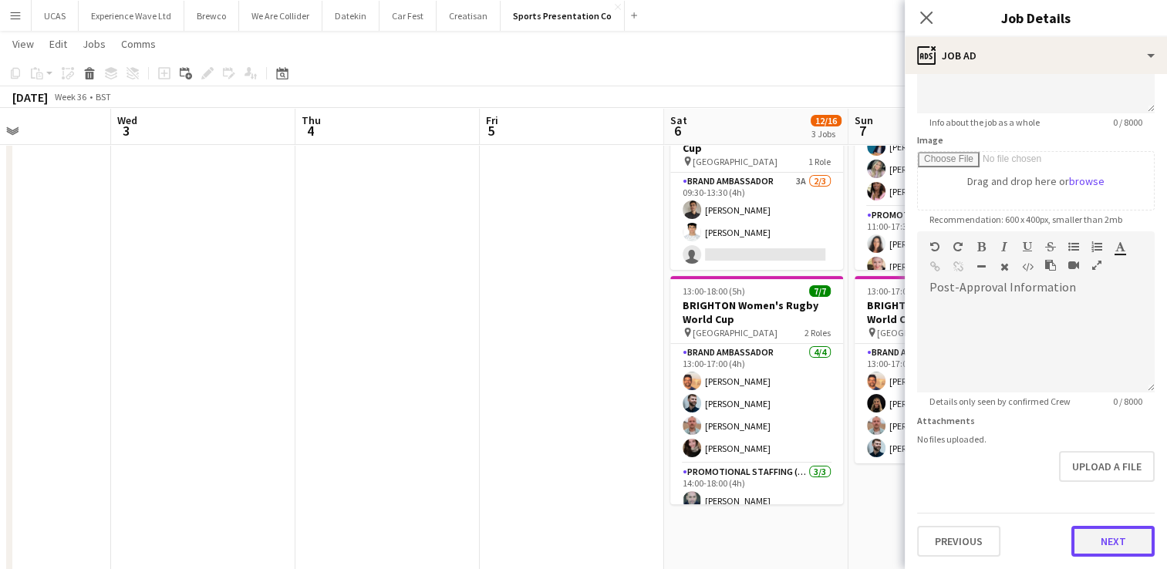
scroll to position [191, 0]
click at [1129, 493] on form "**********" at bounding box center [1035, 227] width 262 height 664
click at [1111, 545] on button "Next" at bounding box center [1112, 543] width 83 height 31
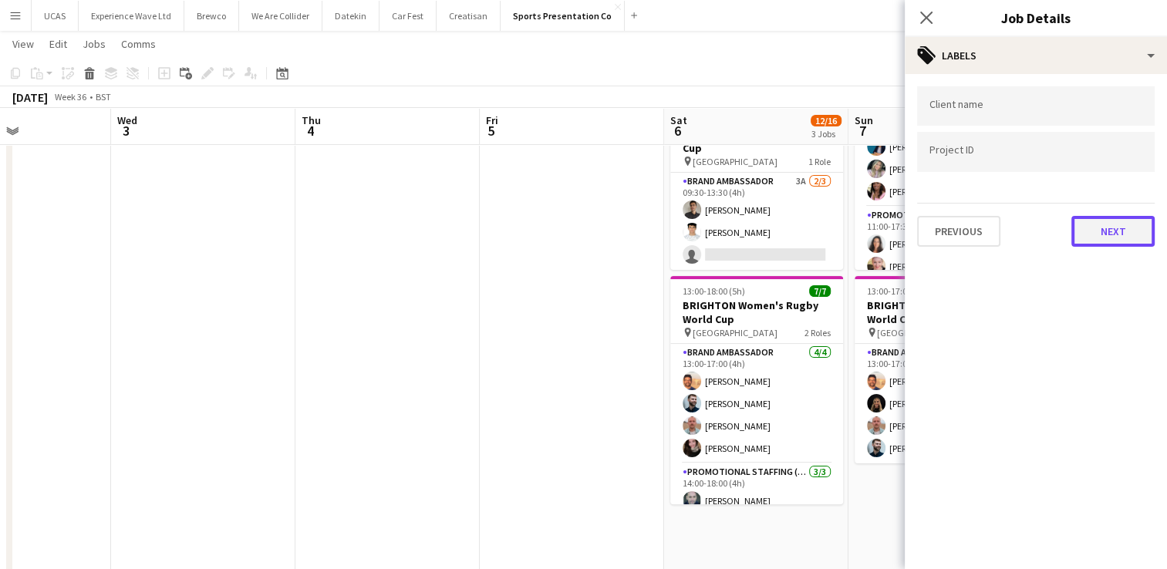
click at [1106, 242] on button "Next" at bounding box center [1112, 231] width 83 height 31
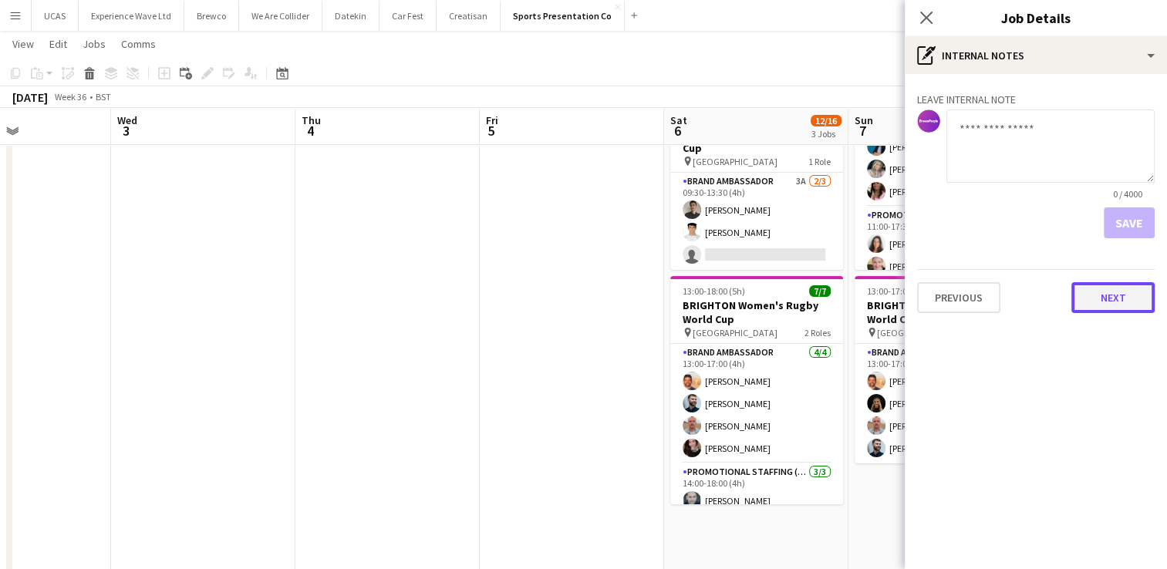
click at [1138, 304] on button "Next" at bounding box center [1112, 297] width 83 height 31
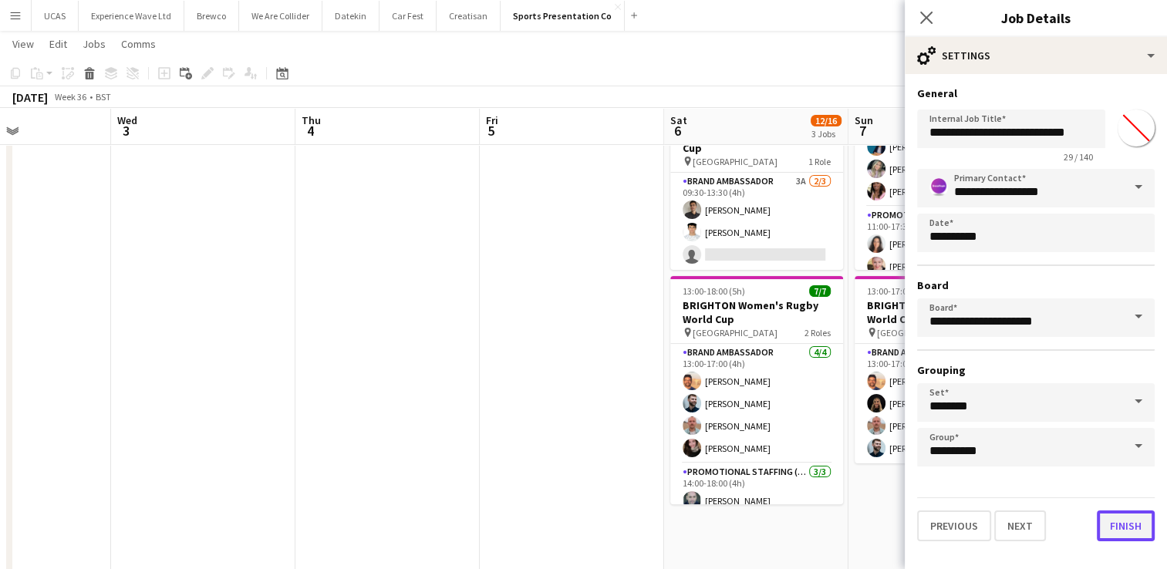
click at [1127, 534] on button "Finish" at bounding box center [1125, 525] width 58 height 31
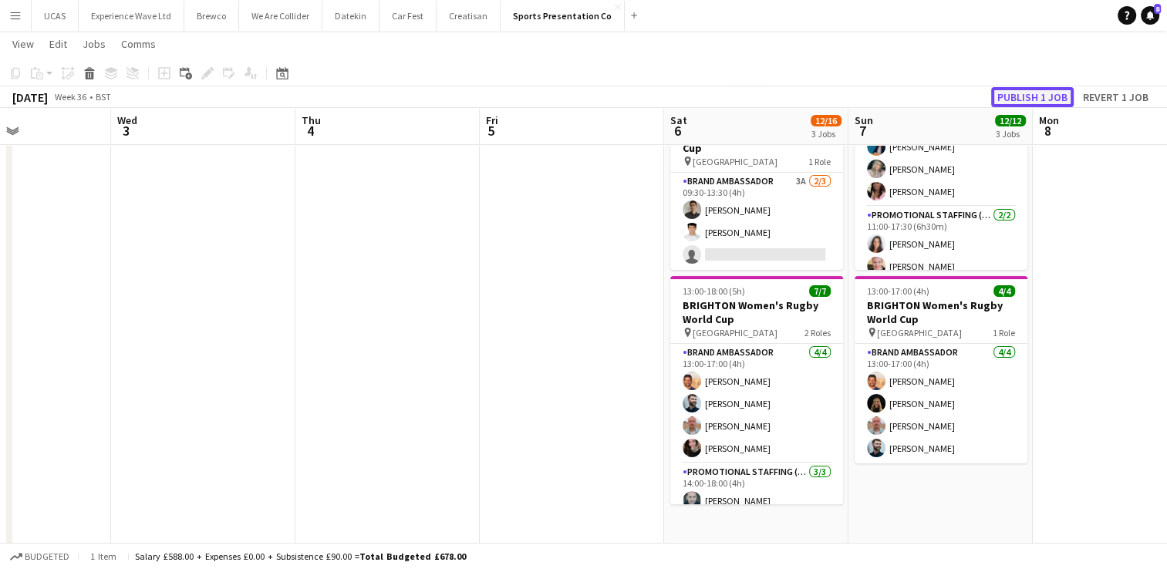
click at [1038, 96] on button "Publish 1 job" at bounding box center [1032, 97] width 83 height 20
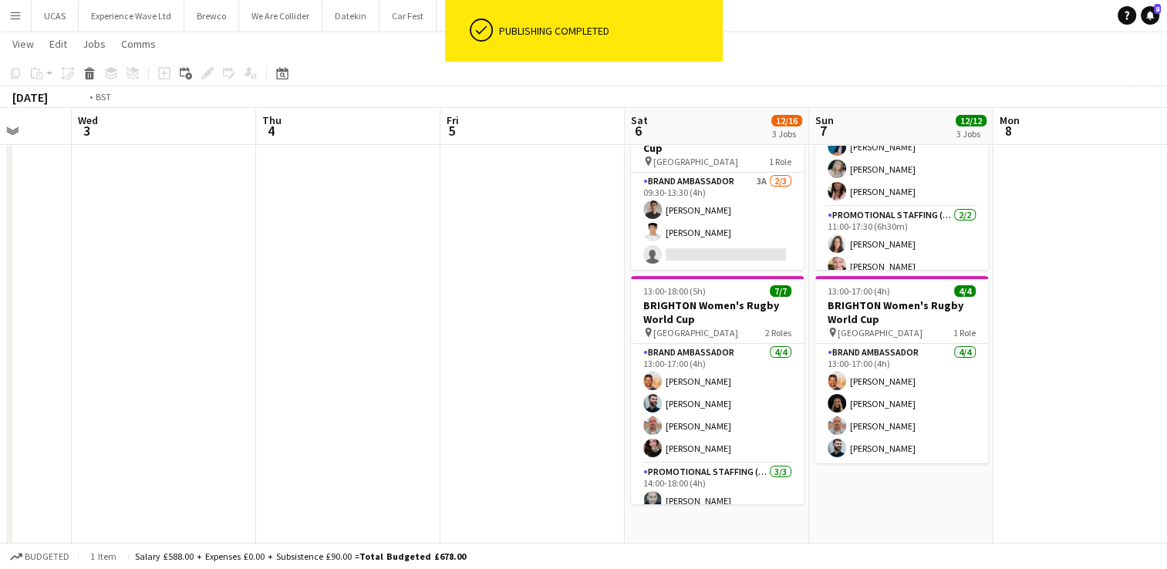
drag, startPoint x: 320, startPoint y: 315, endPoint x: 620, endPoint y: 288, distance: 301.2
click at [620, 288] on app-calendar-viewport "Sun 31 13/13 3 Jobs Mon 1 Tue 2 Wed 3 Thu 4 Fri 5 Sat 6 12/16 3 Jobs Sun 7 12/1…" at bounding box center [583, 211] width 1167 height 918
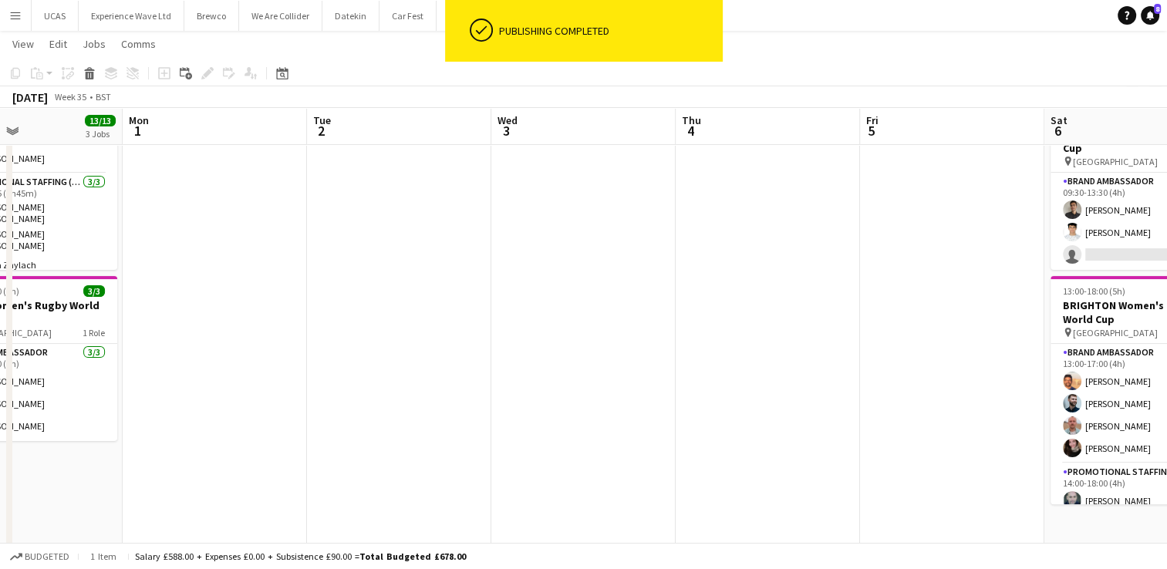
drag, startPoint x: 327, startPoint y: 339, endPoint x: 753, endPoint y: 335, distance: 425.6
click at [753, 335] on app-calendar-viewport "Fri 29 Sat 30 16/16 4 Jobs Sun 31 13/13 3 Jobs Mon 1 Tue 2 Wed 3 Thu 4 Fri 5 Sa…" at bounding box center [583, 211] width 1167 height 918
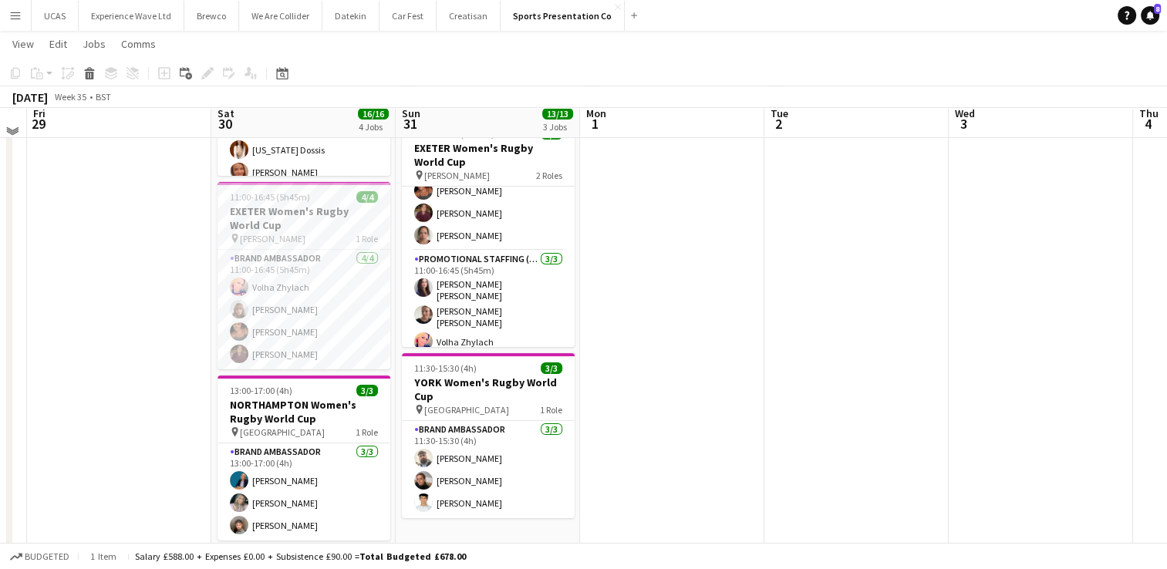
scroll to position [77, 0]
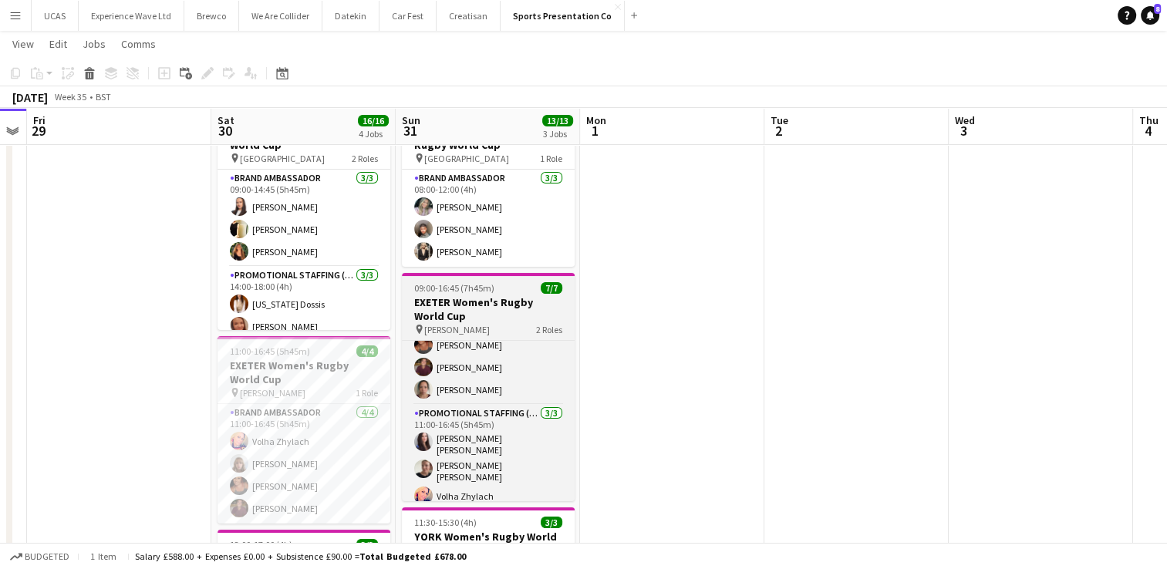
click at [500, 312] on h3 "EXETER Women's Rugby World Cup" at bounding box center [488, 309] width 173 height 28
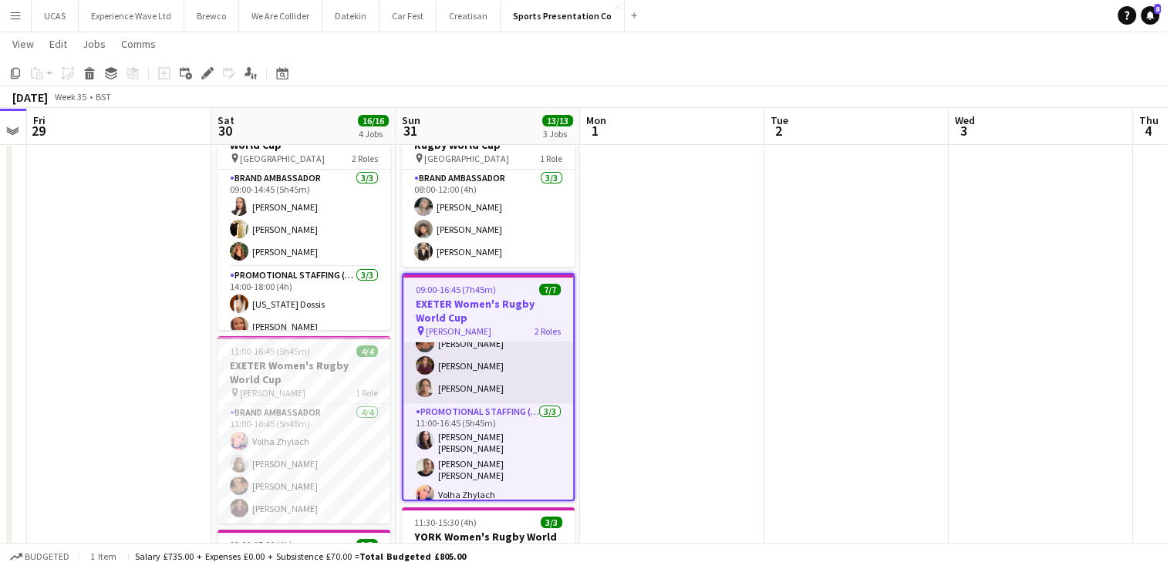
click at [510, 369] on app-card-role "Brand Ambassador 4/4 09:00-14:45 (5h45m) Caitlyn Chapman Jodie Sanders Jonathan…" at bounding box center [488, 344] width 170 height 120
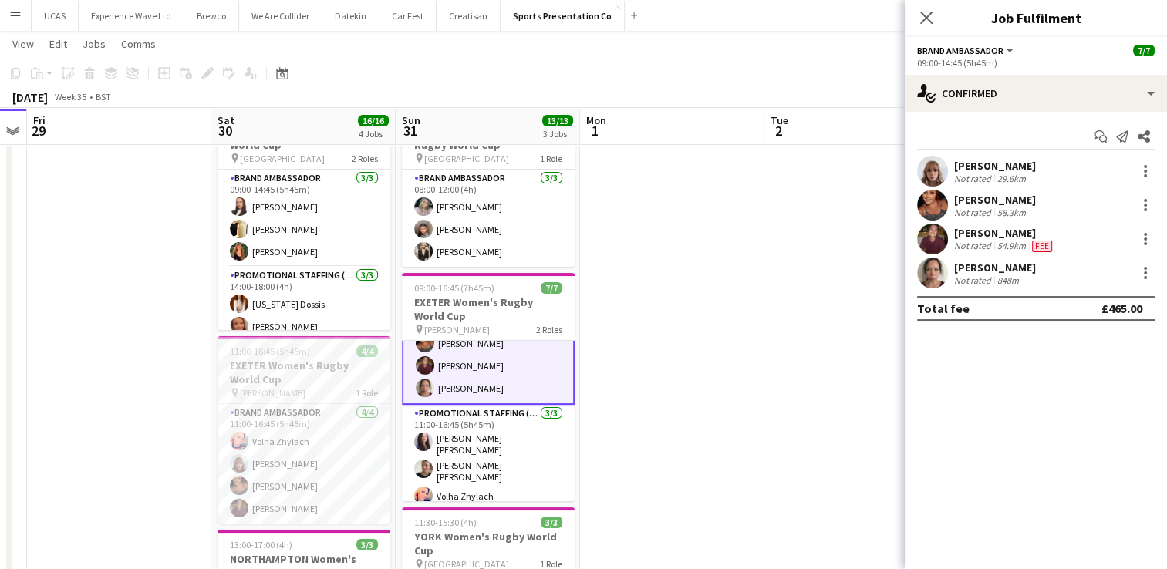
click at [1113, 59] on div "09:00-14:45 (5h45m)" at bounding box center [1035, 63] width 237 height 12
click at [1030, 51] on div "Brand Ambassador All roles Brand Ambassador 7/7" at bounding box center [1035, 50] width 237 height 14
click at [1009, 47] on button "Brand Ambassador" at bounding box center [966, 51] width 99 height 12
click at [1047, 52] on div "Brand Ambassador All roles Brand Ambassador 7/7" at bounding box center [1035, 50] width 237 height 14
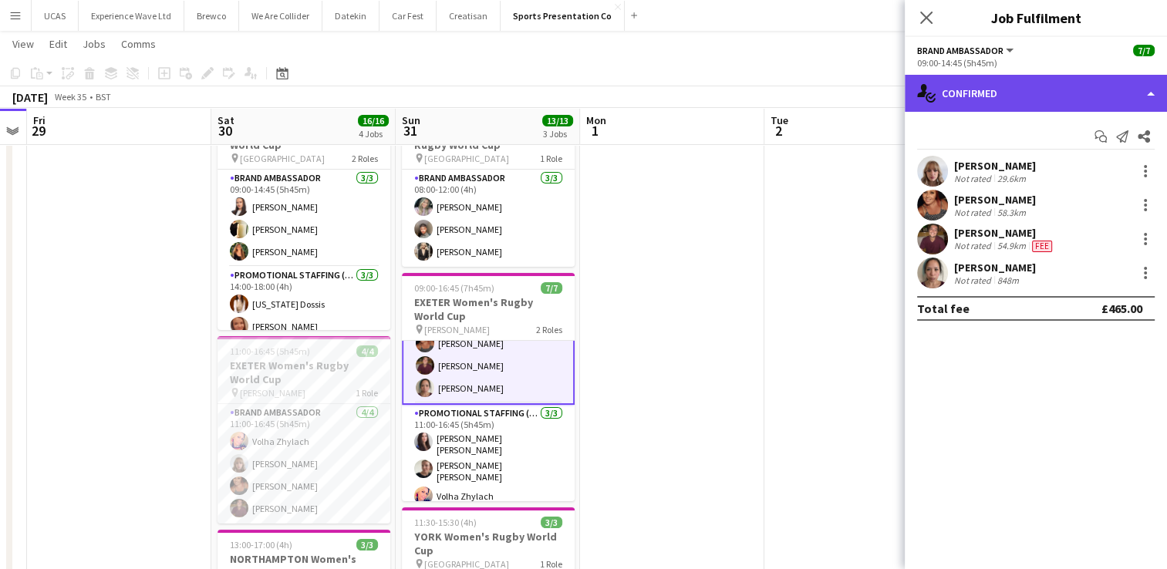
click at [967, 94] on div "single-neutral-actions-check-2 Confirmed" at bounding box center [1035, 93] width 262 height 37
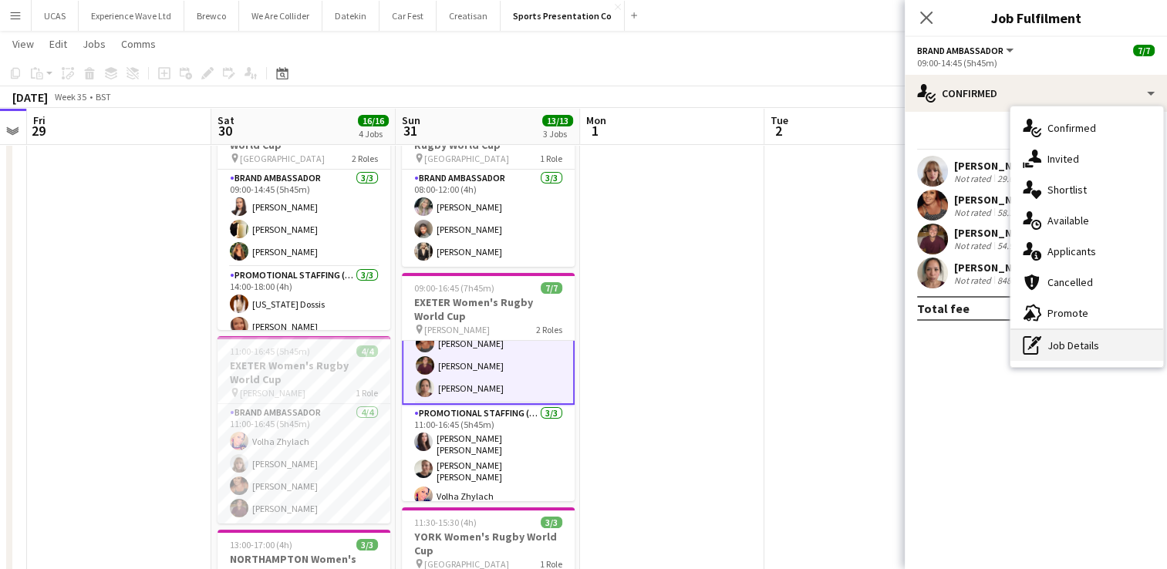
click at [1065, 347] on div "pen-write Job Details" at bounding box center [1086, 345] width 153 height 31
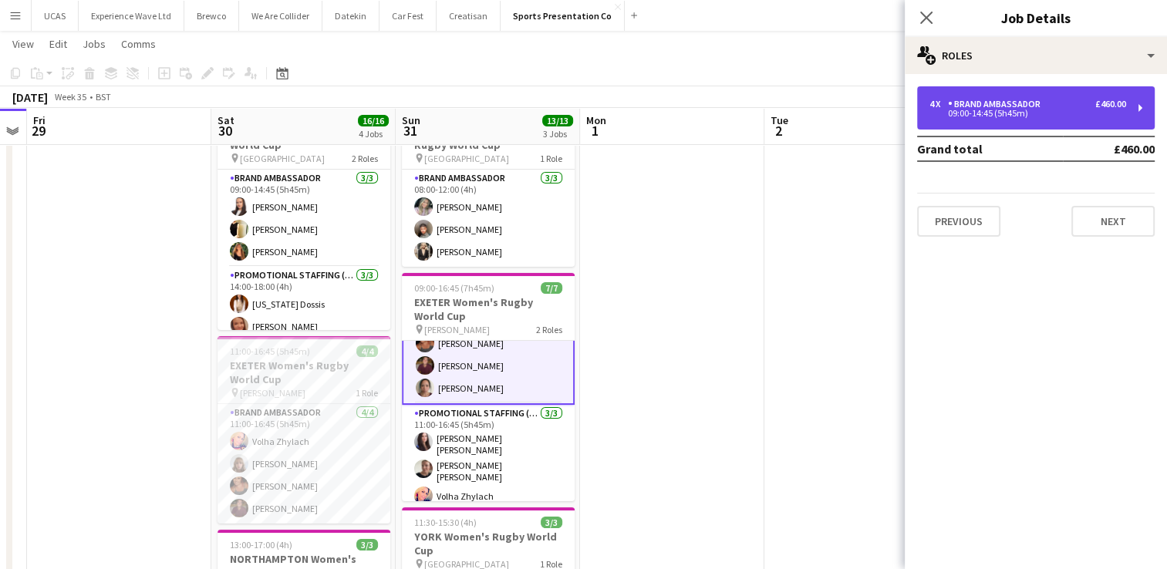
click at [1076, 110] on div "09:00-14:45 (5h45m)" at bounding box center [1027, 113] width 197 height 8
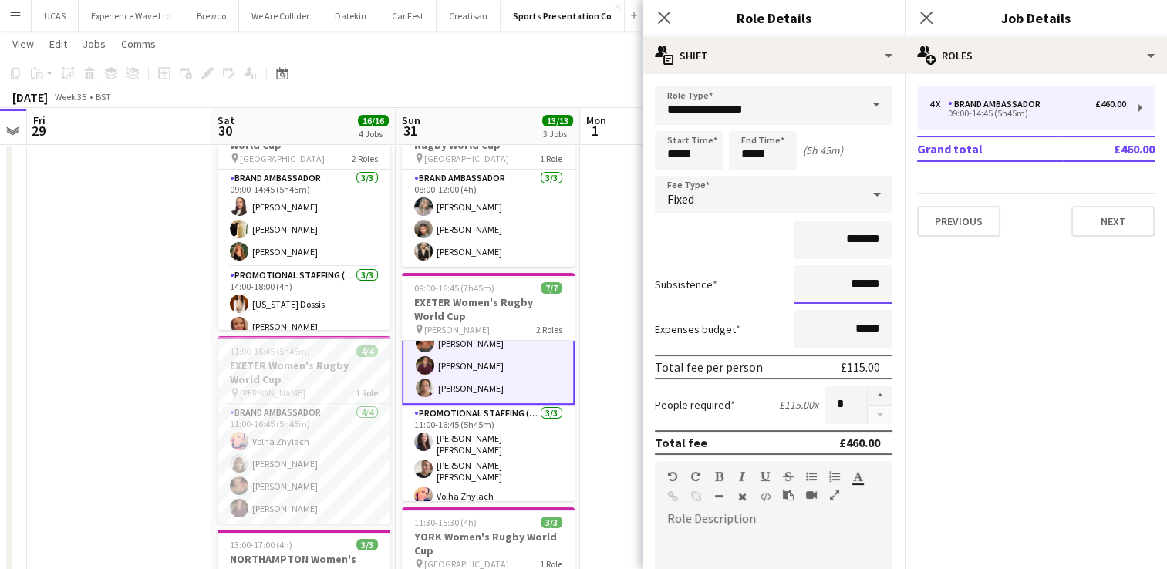
click at [843, 284] on input "******" at bounding box center [842, 284] width 99 height 39
click at [869, 283] on input "******" at bounding box center [842, 284] width 99 height 39
type input "**"
type input "***"
click at [734, 251] on div "*******" at bounding box center [773, 240] width 237 height 39
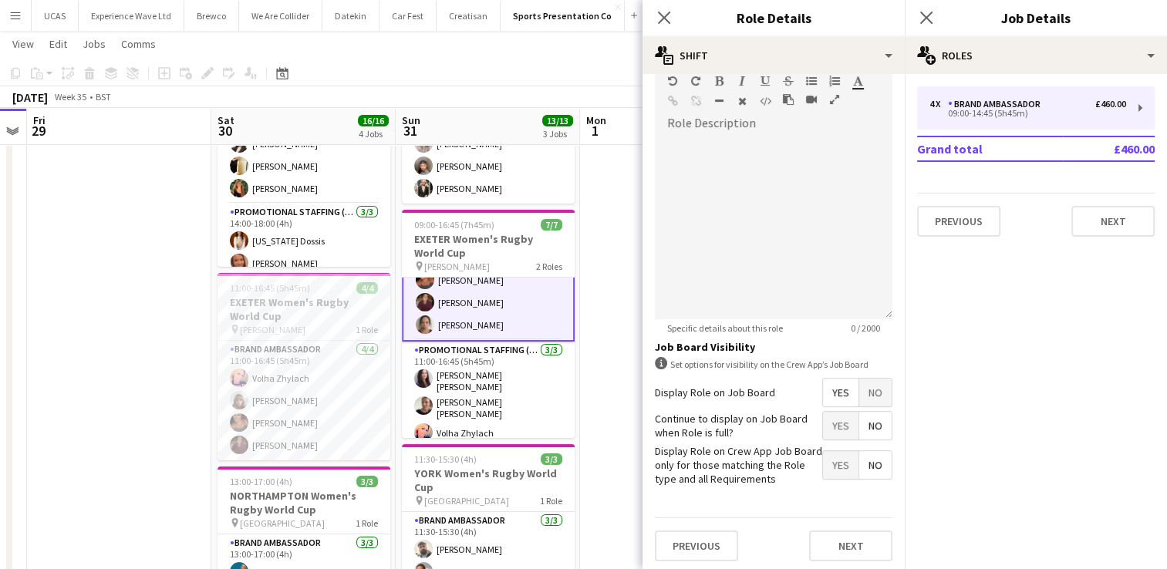
scroll to position [231, 0]
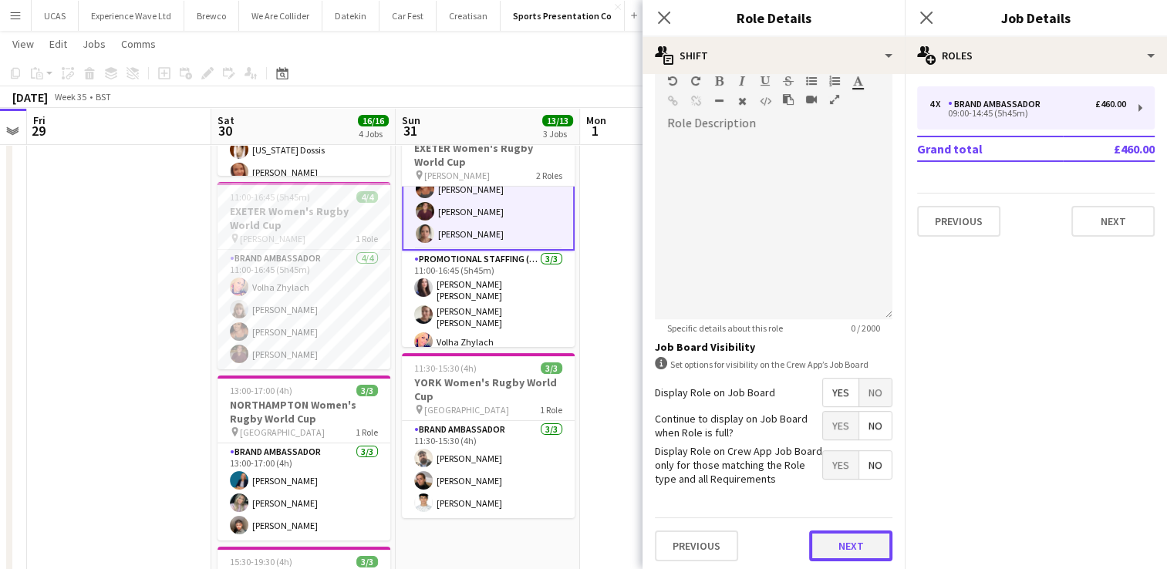
click at [854, 546] on button "Next" at bounding box center [850, 545] width 83 height 31
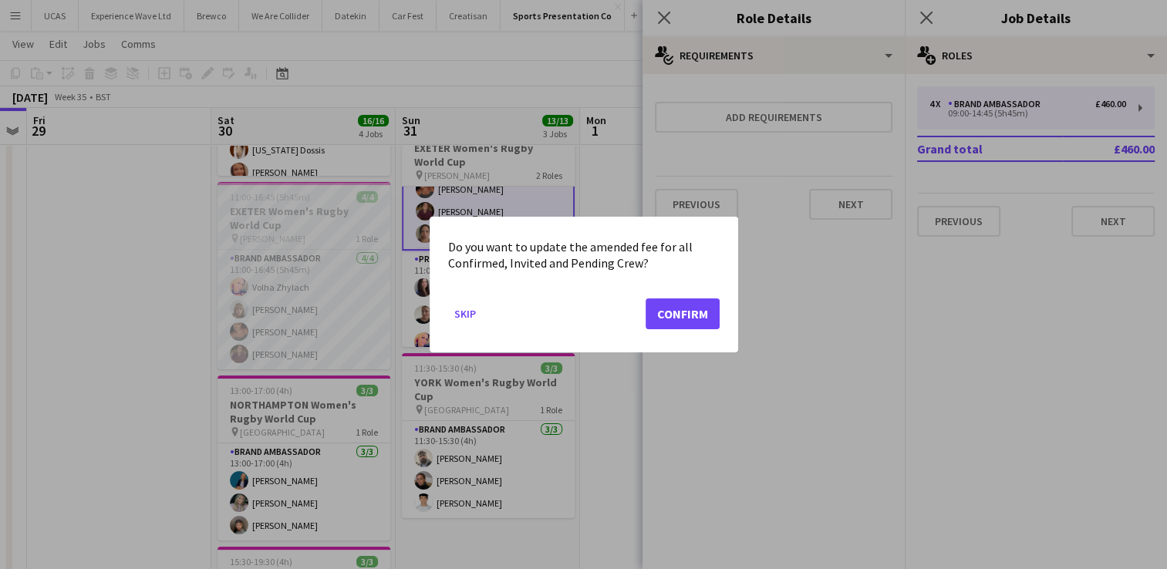
scroll to position [0, 0]
click at [668, 322] on button "Confirm" at bounding box center [682, 313] width 74 height 31
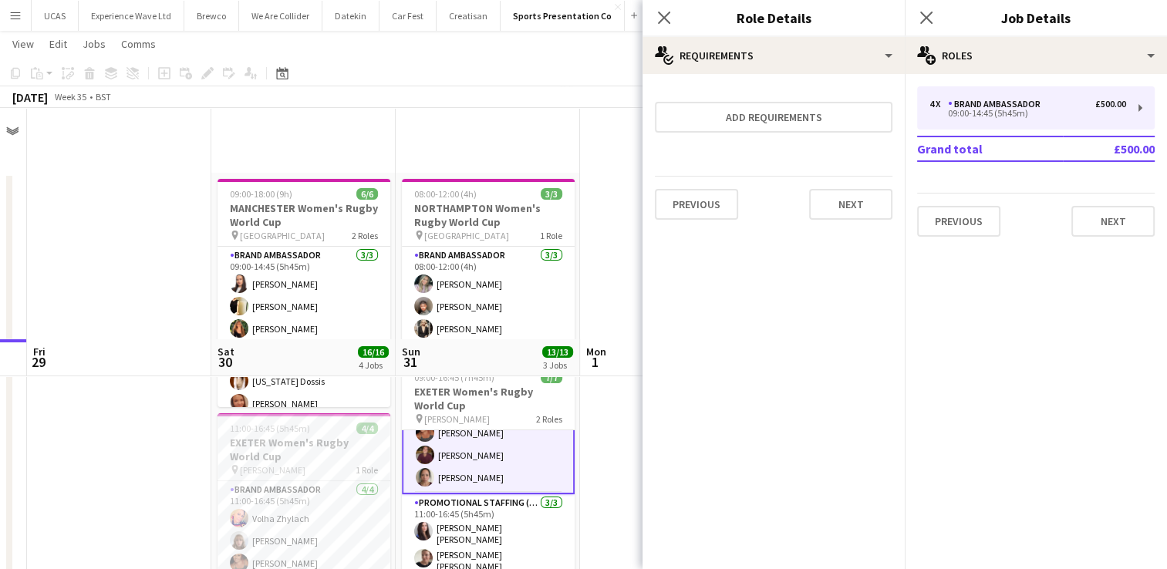
scroll to position [231, 0]
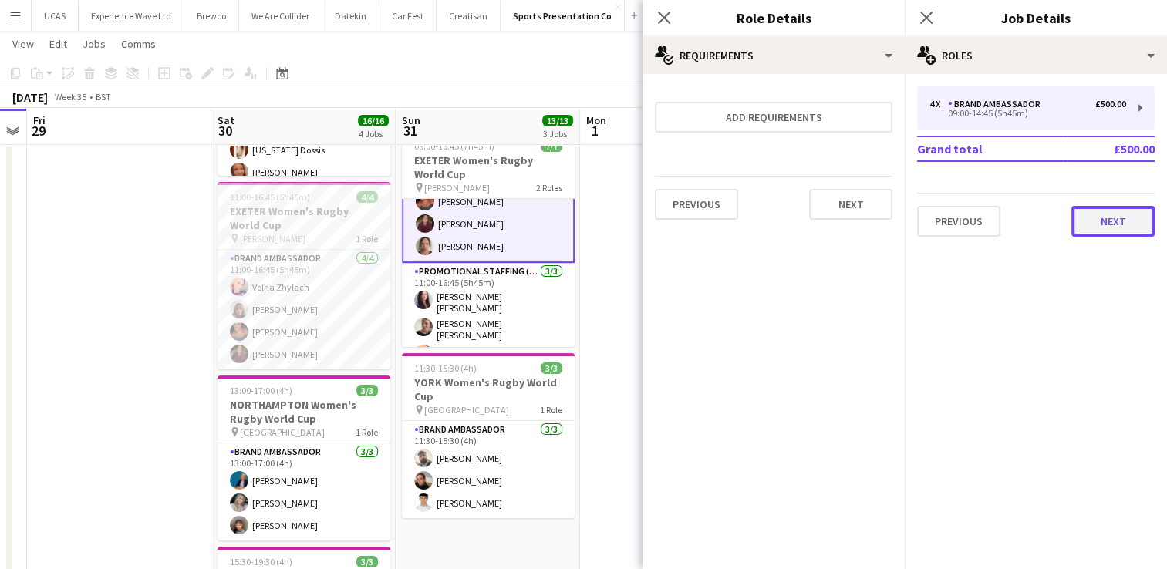
click at [1101, 221] on button "Next" at bounding box center [1112, 221] width 83 height 31
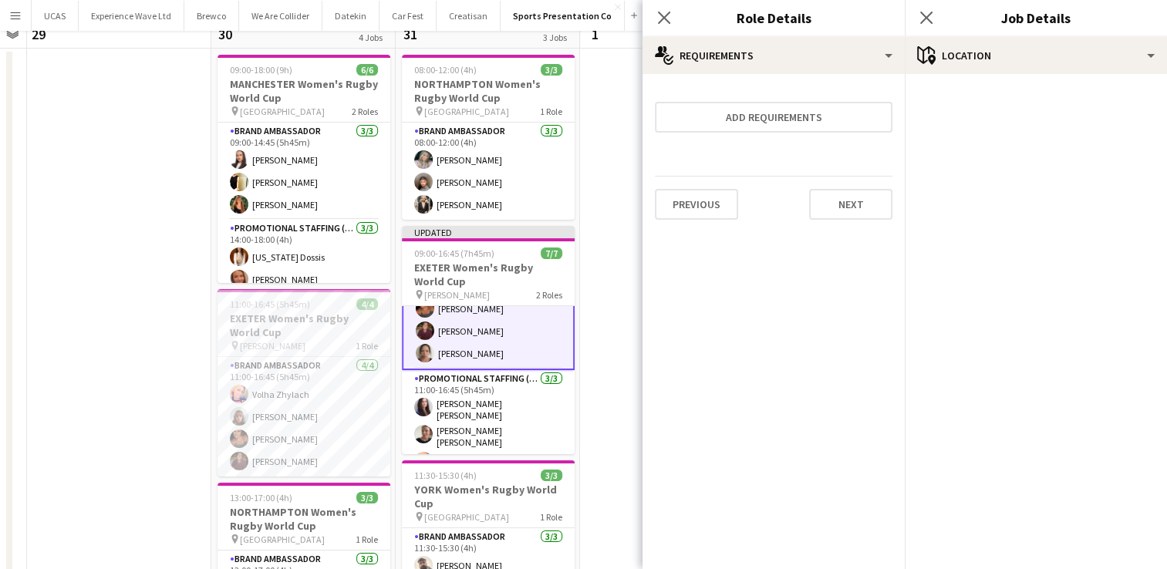
scroll to position [0, 0]
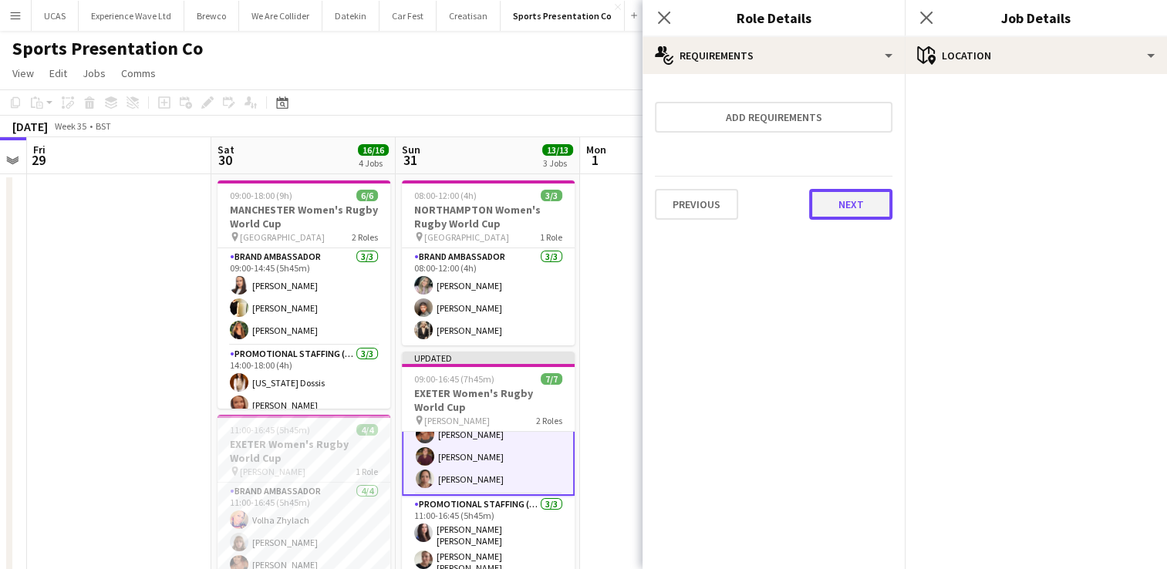
click at [861, 205] on button "Next" at bounding box center [850, 204] width 83 height 31
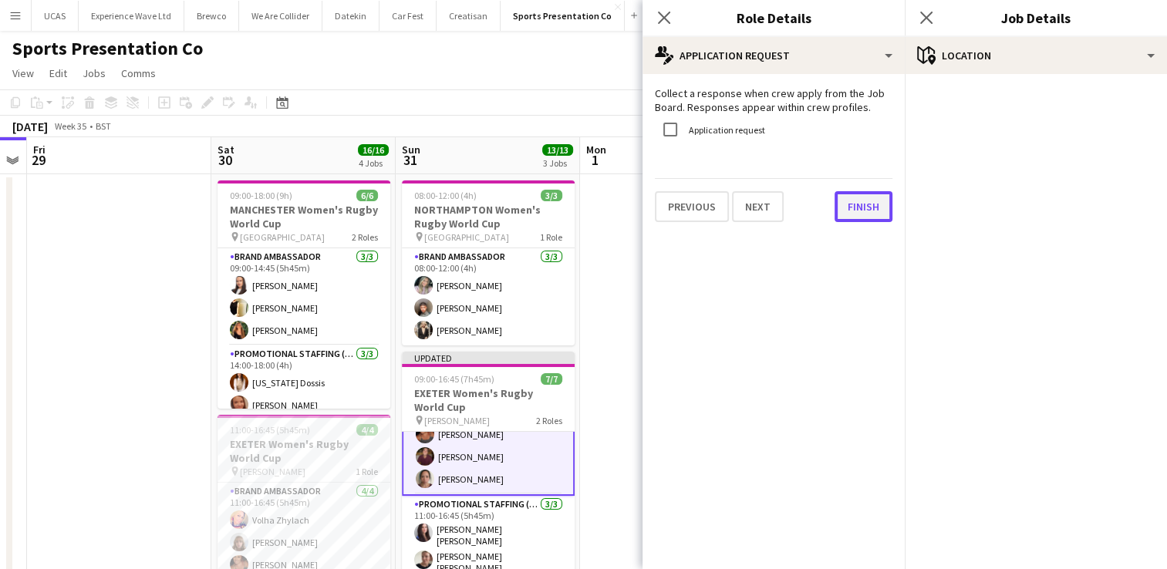
click at [864, 213] on button "Finish" at bounding box center [863, 206] width 58 height 31
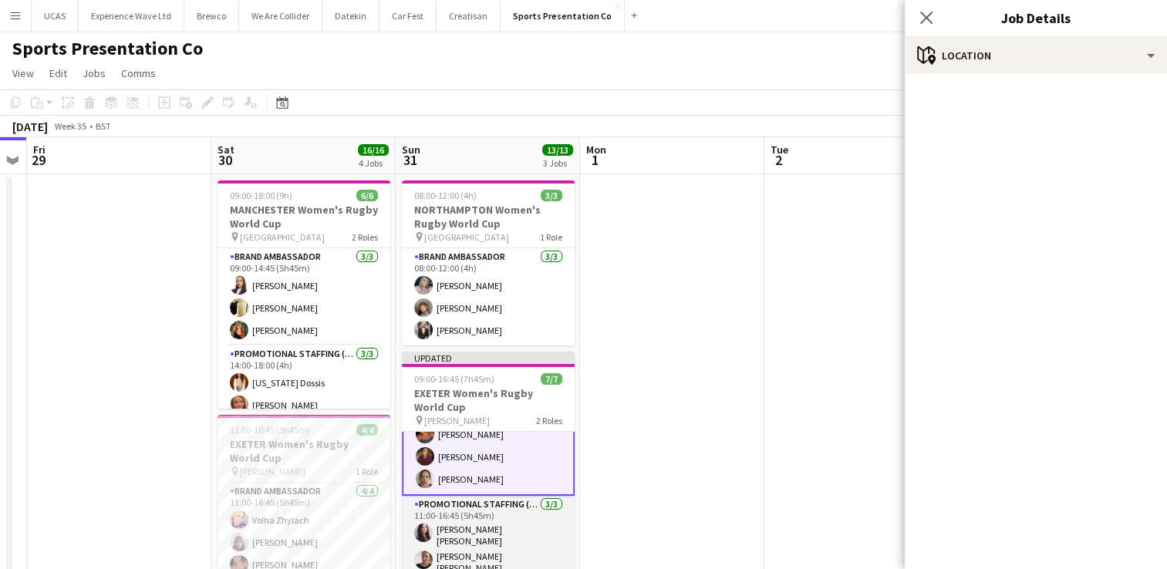
click at [513, 518] on app-card-role "Promotional Staffing (Brand Ambassadors) 3/3 11:00-16:45 (5h45m) Mireia Quingle…" at bounding box center [488, 549] width 173 height 106
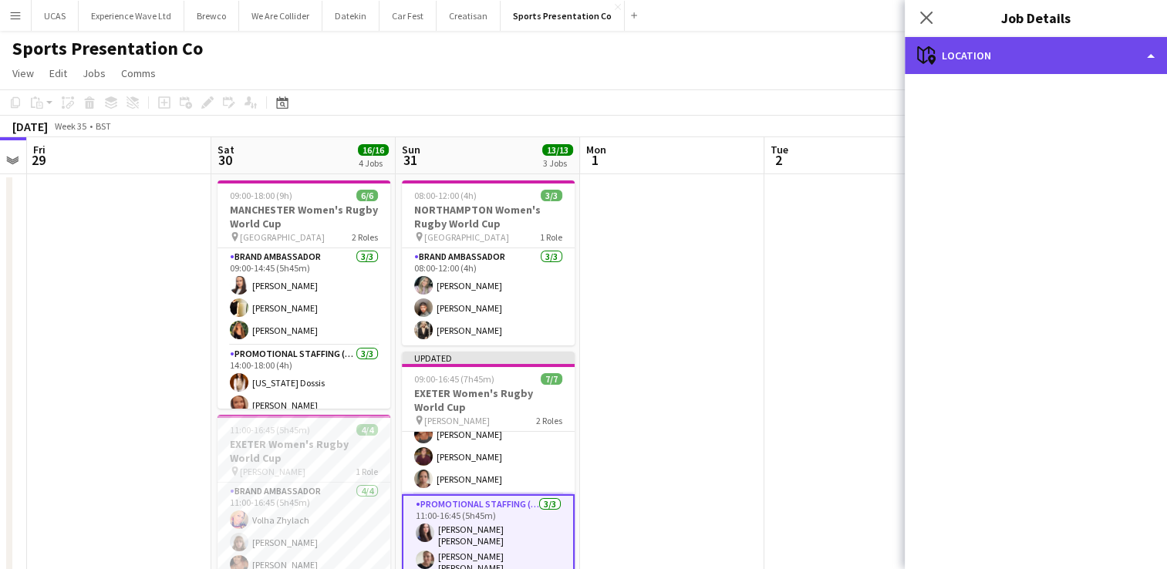
click at [1053, 61] on div "maps-pin-1 Location" at bounding box center [1035, 55] width 262 height 37
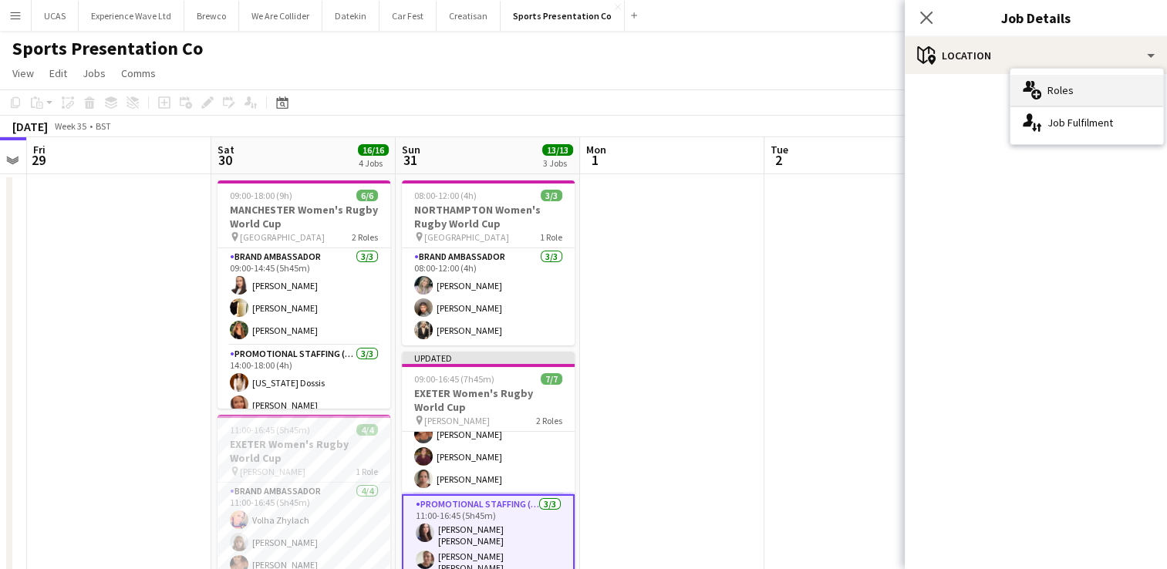
click at [1063, 84] on div "multiple-users-add Roles" at bounding box center [1086, 90] width 153 height 31
click at [925, 18] on icon at bounding box center [925, 17] width 15 height 15
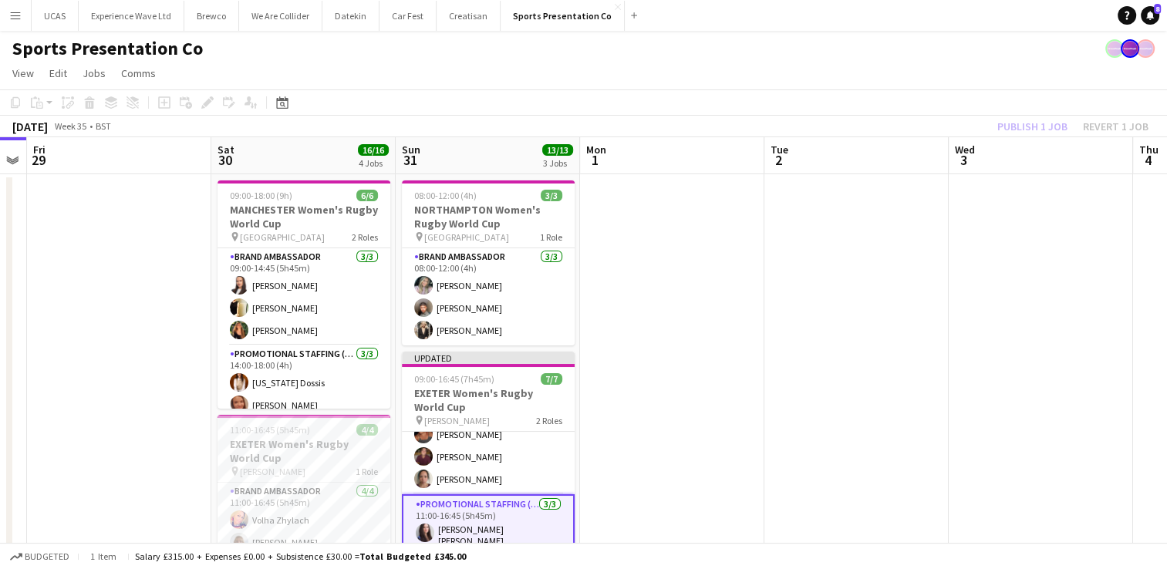
click at [722, 399] on app-date-cell at bounding box center [672, 576] width 184 height 805
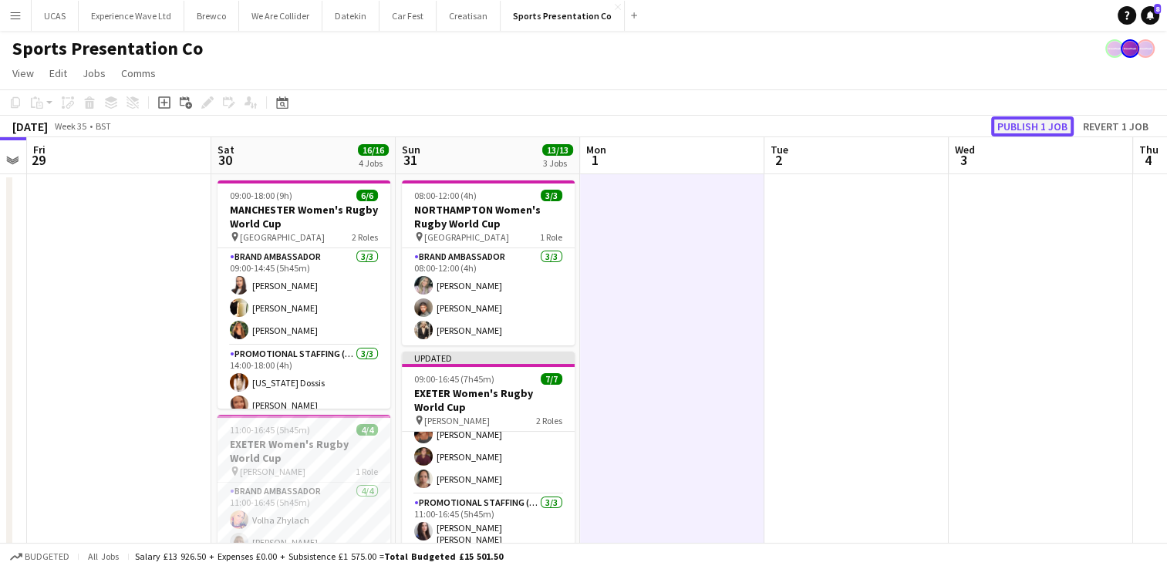
click at [1021, 125] on button "Publish 1 job" at bounding box center [1032, 126] width 83 height 20
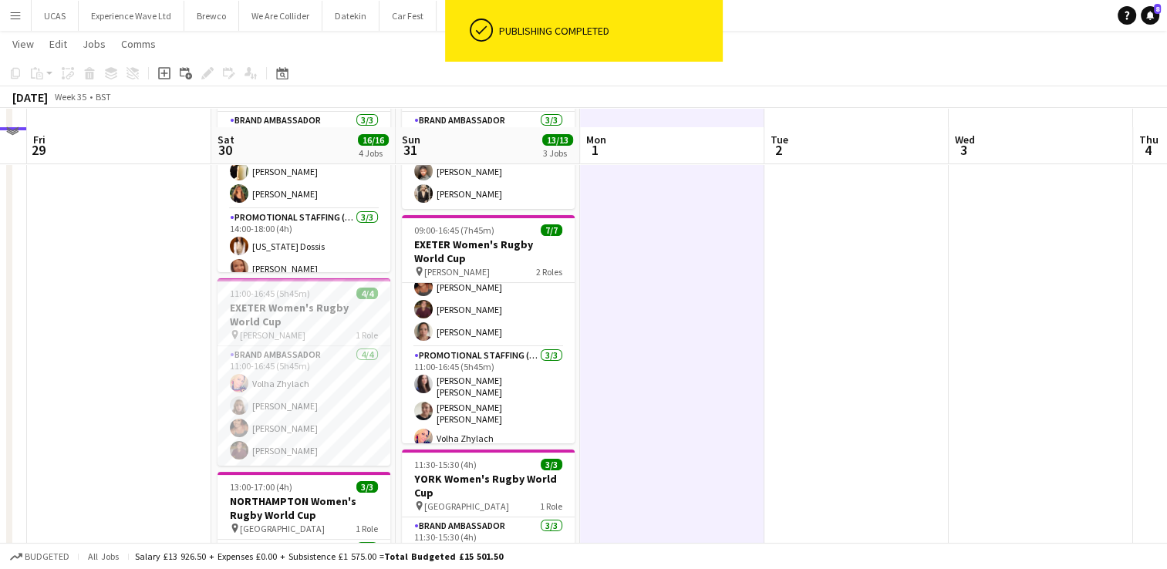
scroll to position [154, 0]
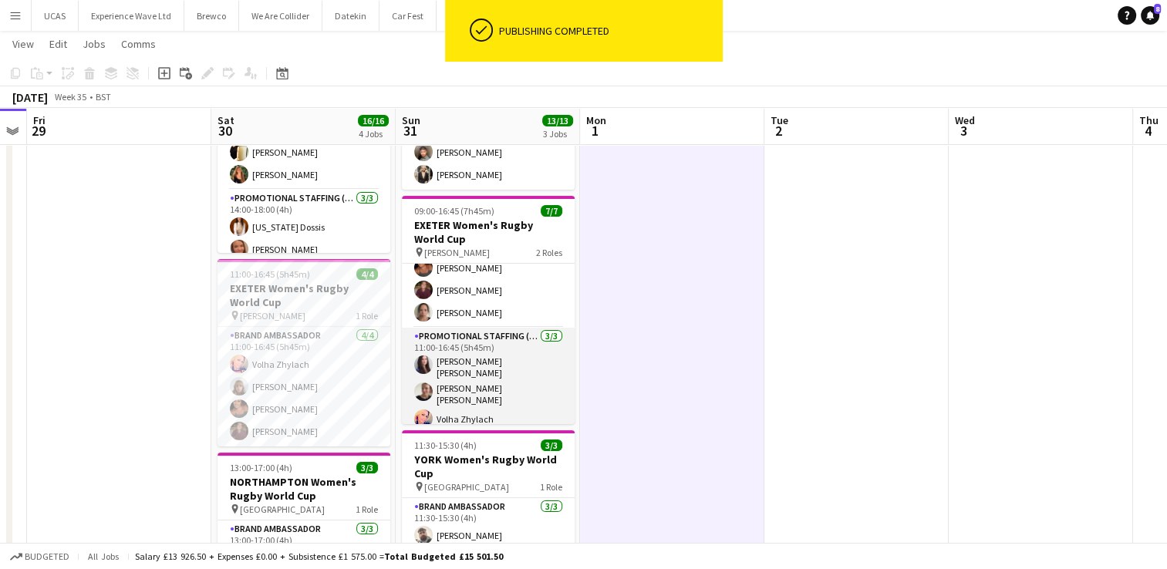
click at [508, 388] on app-card-role "Promotional Staffing (Brand Ambassadors) 3/3 11:00-16:45 (5h45m) Mireia Quingle…" at bounding box center [488, 381] width 173 height 106
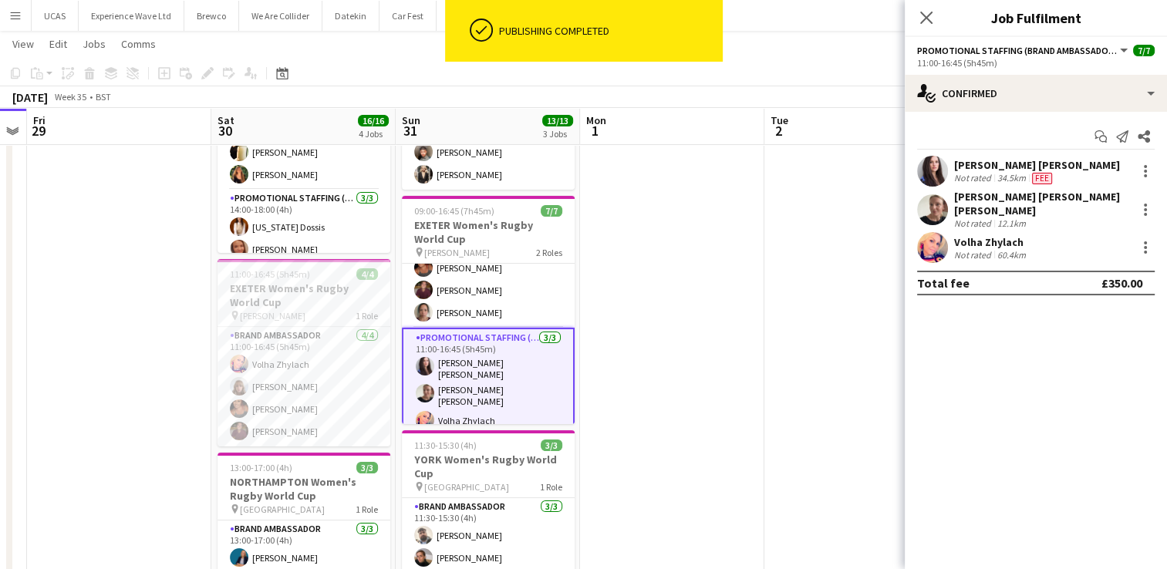
click at [1095, 51] on span "Promotional Staffing (Brand Ambassadors)" at bounding box center [1017, 51] width 200 height 12
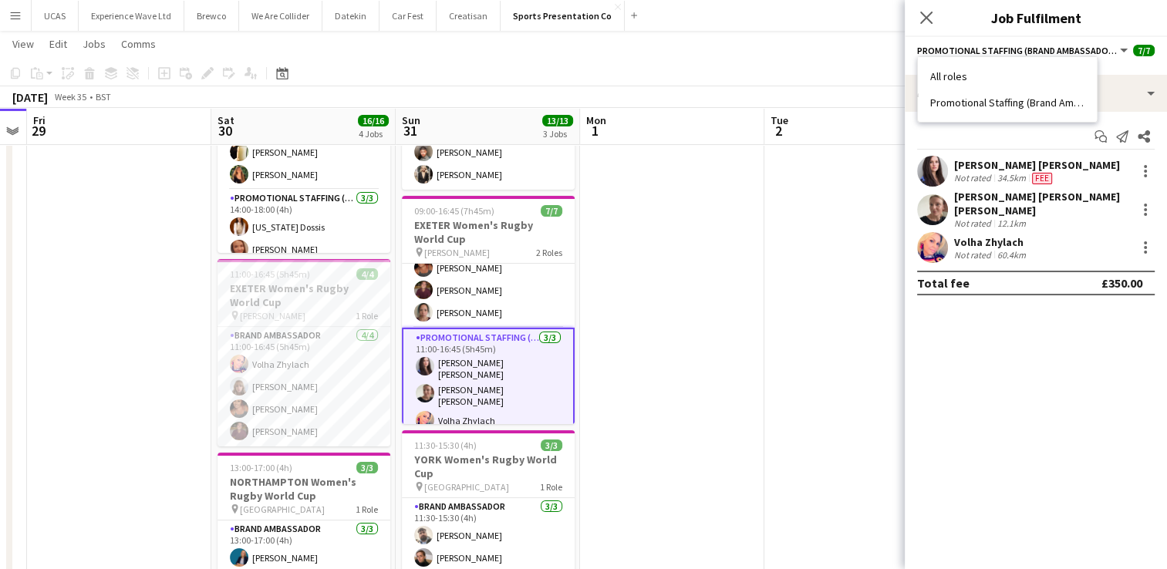
click at [867, 227] on app-date-cell at bounding box center [856, 421] width 184 height 805
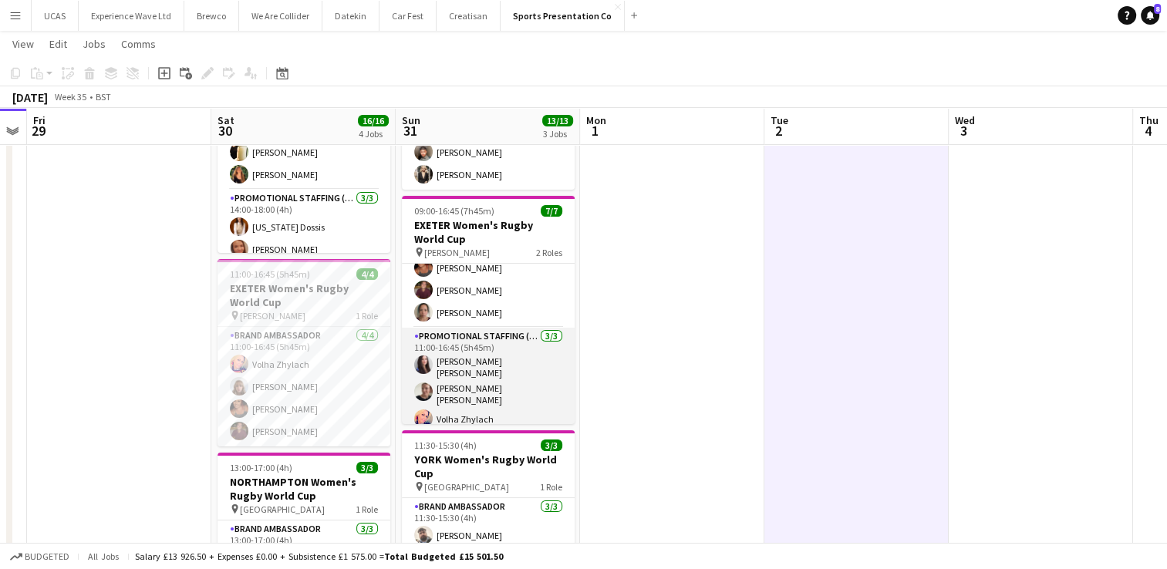
click at [473, 386] on app-card-role "Promotional Staffing (Brand Ambassadors) 3/3 11:00-16:45 (5h45m) Mireia Quingle…" at bounding box center [488, 381] width 173 height 106
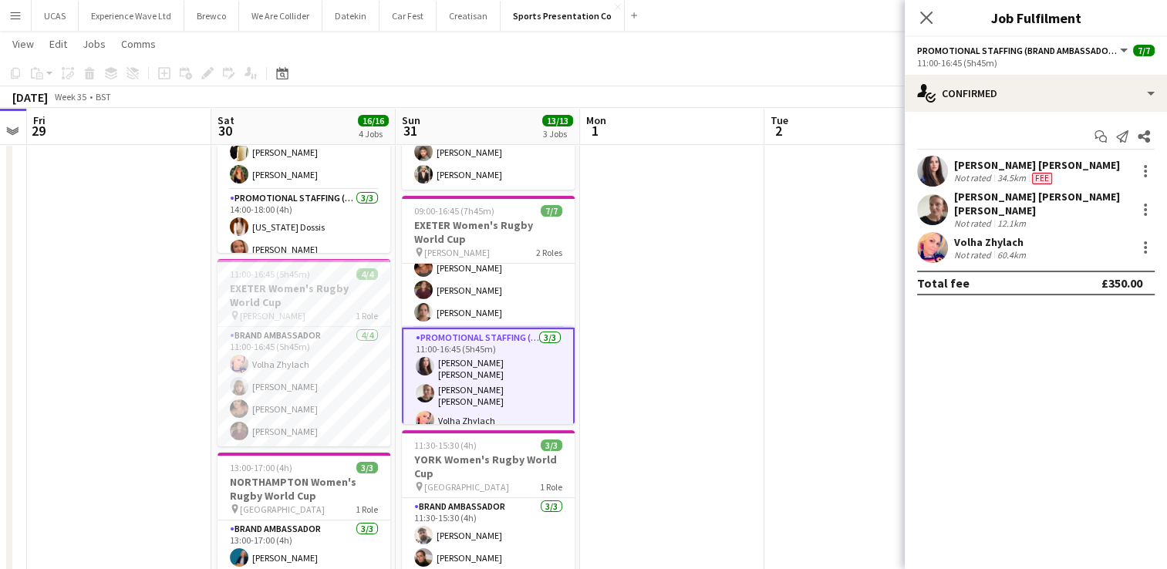
click at [881, 325] on app-date-cell at bounding box center [856, 421] width 184 height 805
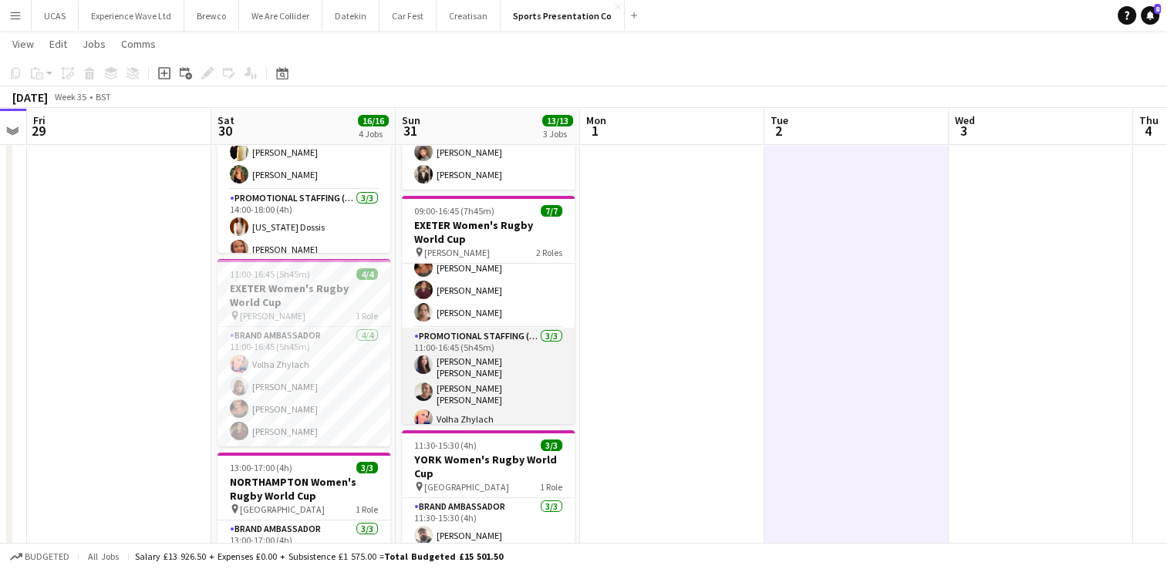
scroll to position [0, 341]
click at [516, 374] on app-card-role "Promotional Staffing (Brand Ambassadors) 3/3 11:00-16:45 (5h45m) Mireia Quingle…" at bounding box center [488, 381] width 173 height 106
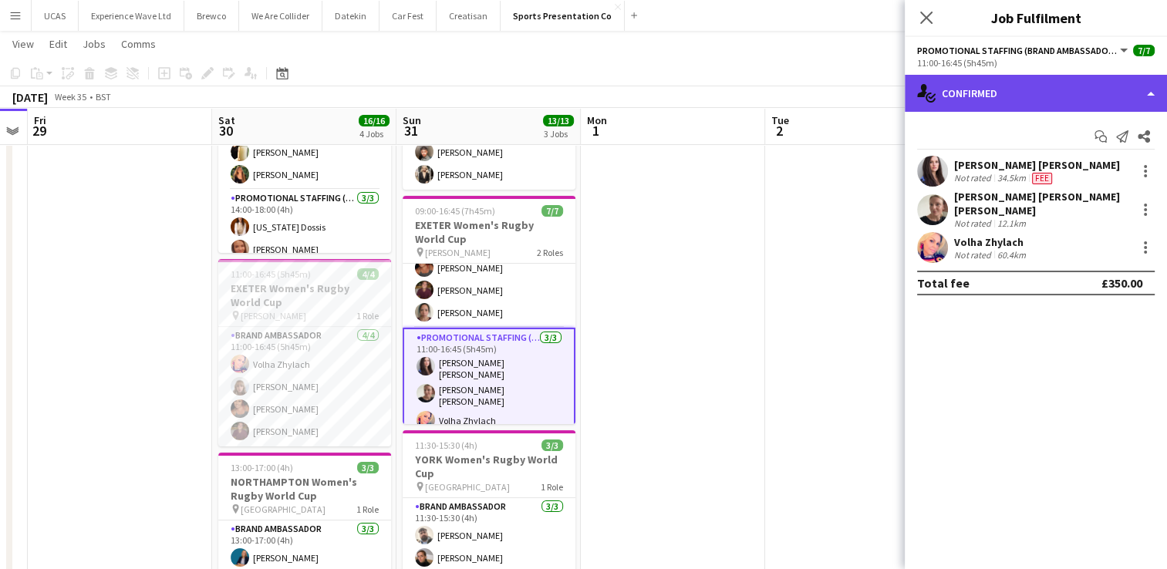
click at [1046, 94] on div "single-neutral-actions-check-2 Confirmed" at bounding box center [1035, 93] width 262 height 37
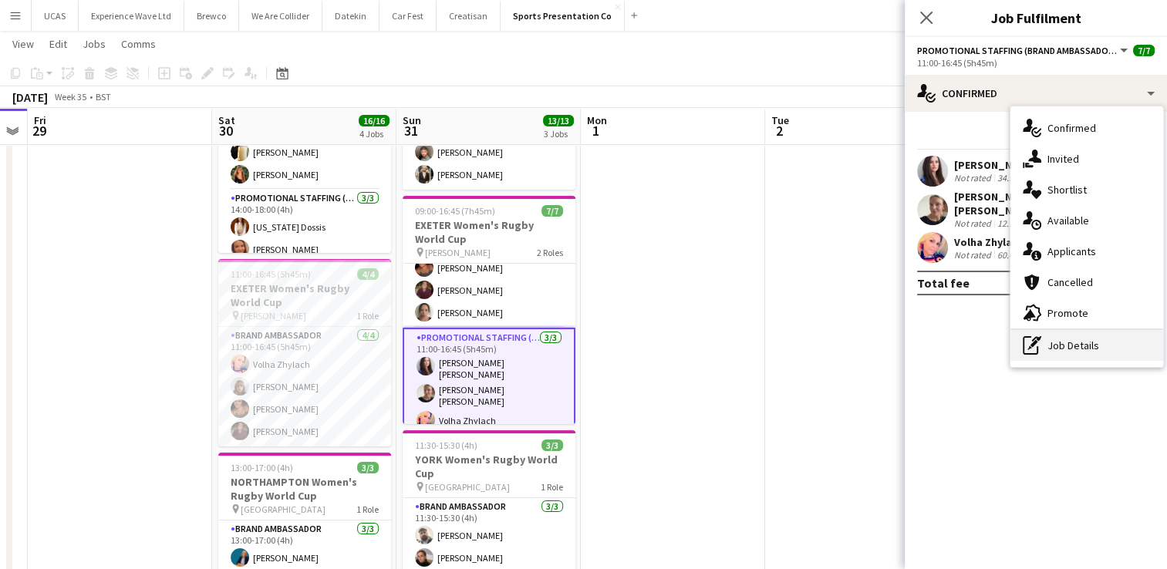
click at [1073, 348] on div "pen-write Job Details" at bounding box center [1086, 345] width 153 height 31
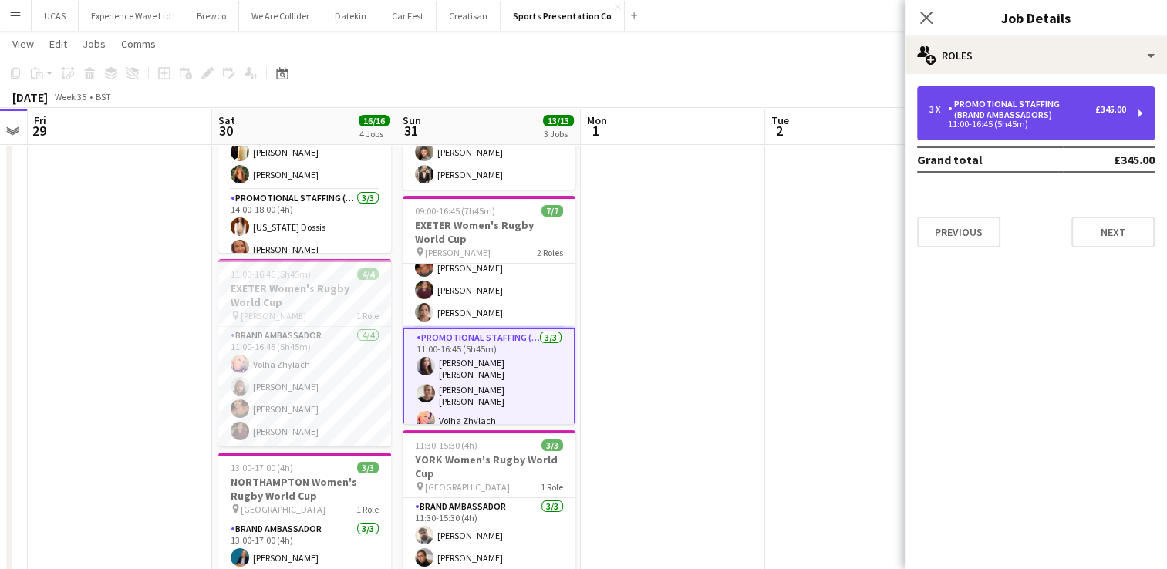
click at [1124, 119] on div "3 x Promotional Staffing (Brand Ambassadors) £345.00" at bounding box center [1027, 110] width 197 height 22
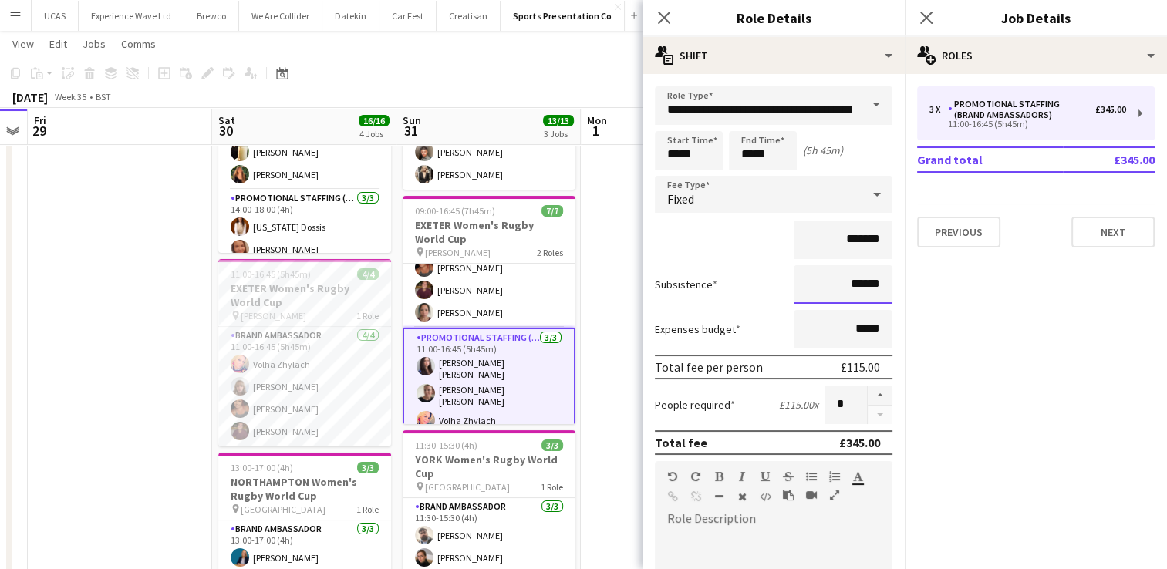
click at [867, 290] on input "******" at bounding box center [842, 284] width 99 height 39
type input "**"
type input "***"
click at [708, 227] on div "*******" at bounding box center [773, 240] width 237 height 39
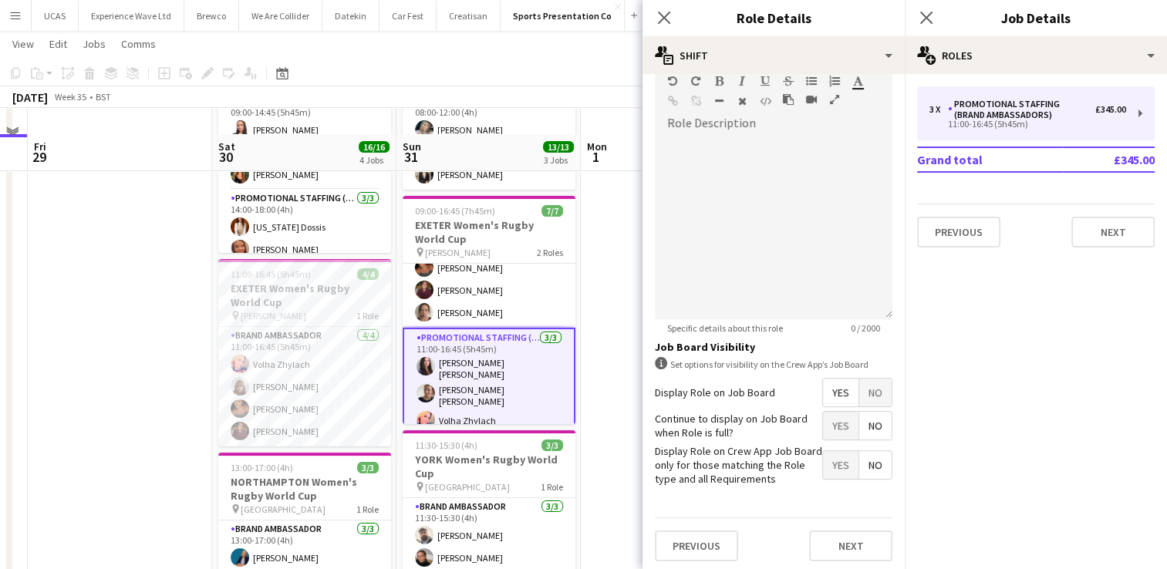
scroll to position [308, 0]
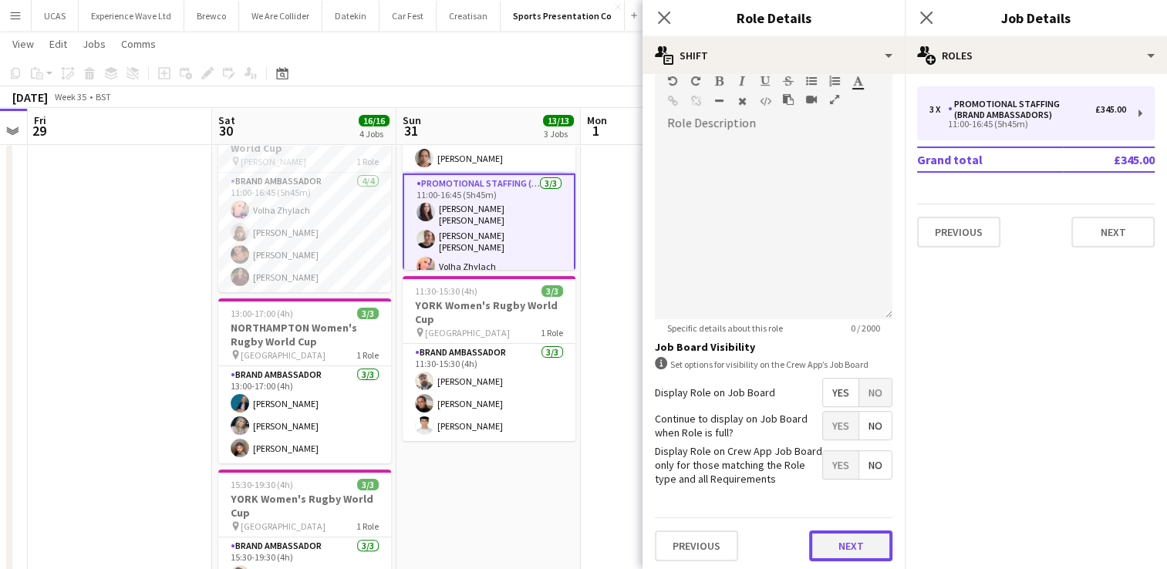
click at [854, 546] on button "Next" at bounding box center [850, 545] width 83 height 31
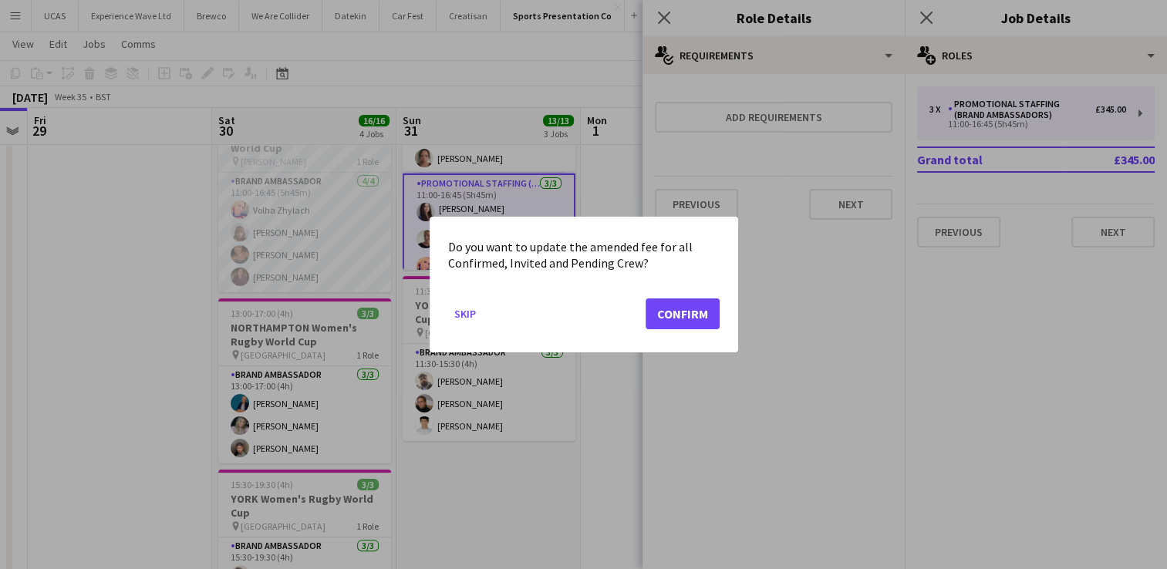
scroll to position [0, 0]
click at [692, 298] on button "Confirm" at bounding box center [682, 313] width 74 height 31
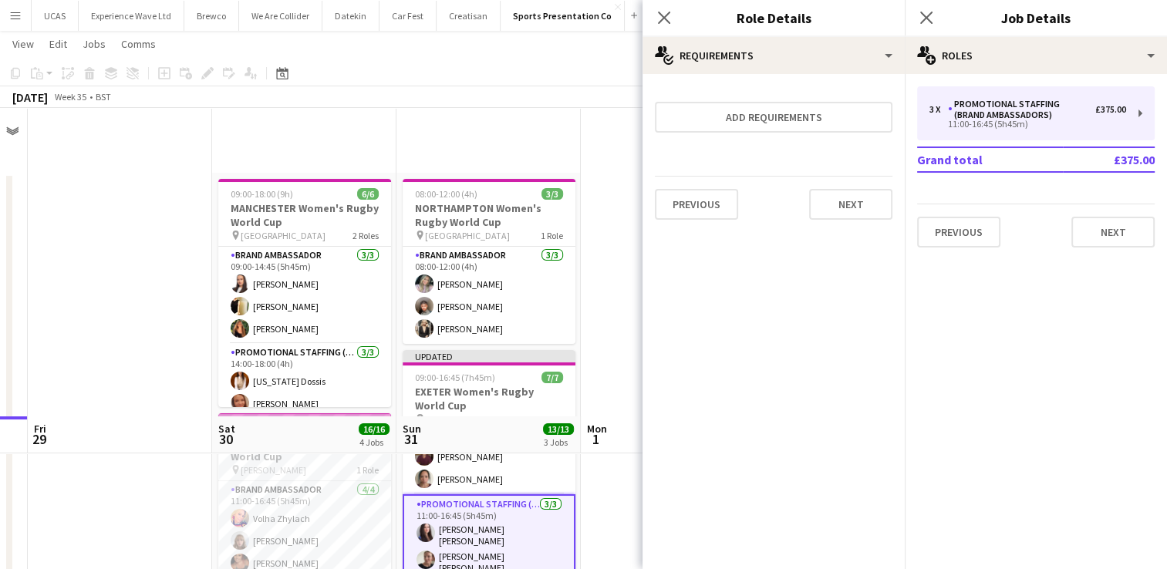
scroll to position [308, 0]
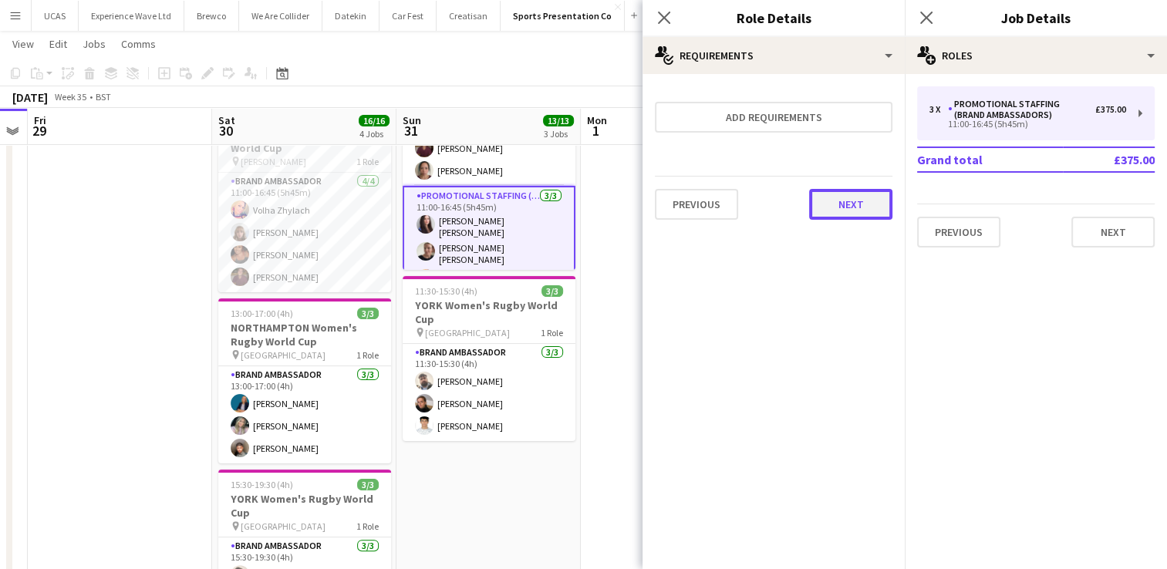
click at [827, 214] on button "Next" at bounding box center [850, 204] width 83 height 31
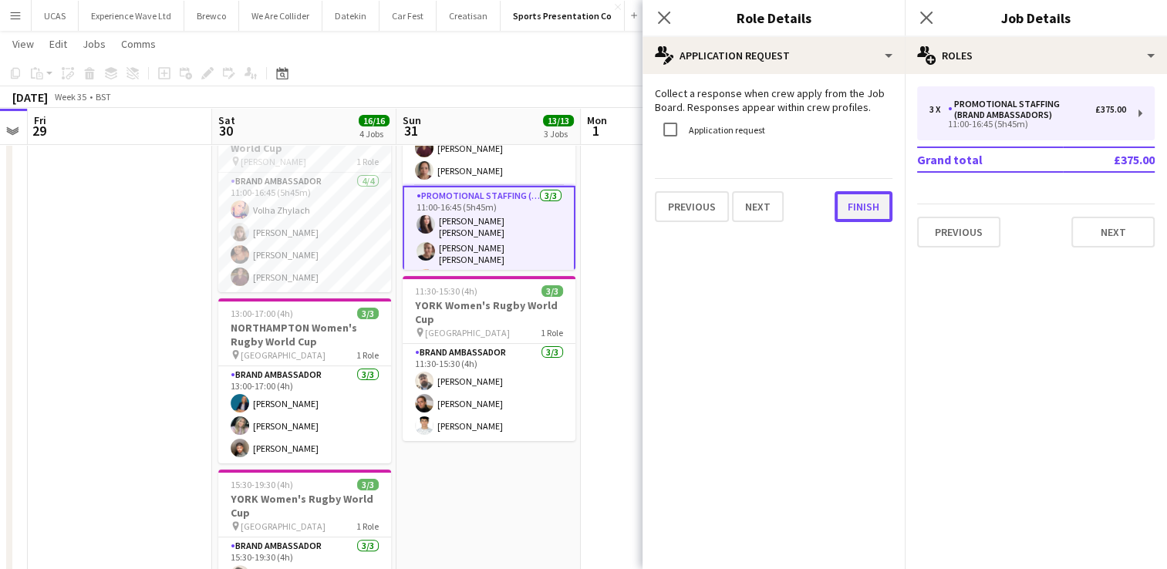
click at [874, 209] on button "Finish" at bounding box center [863, 206] width 58 height 31
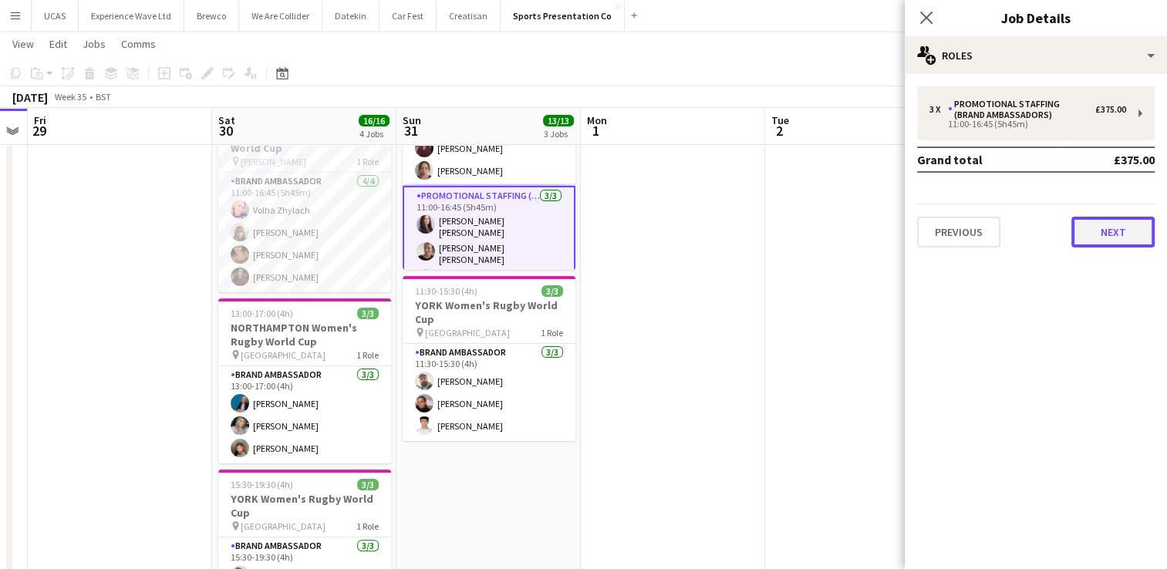
click at [1109, 230] on button "Next" at bounding box center [1112, 232] width 83 height 31
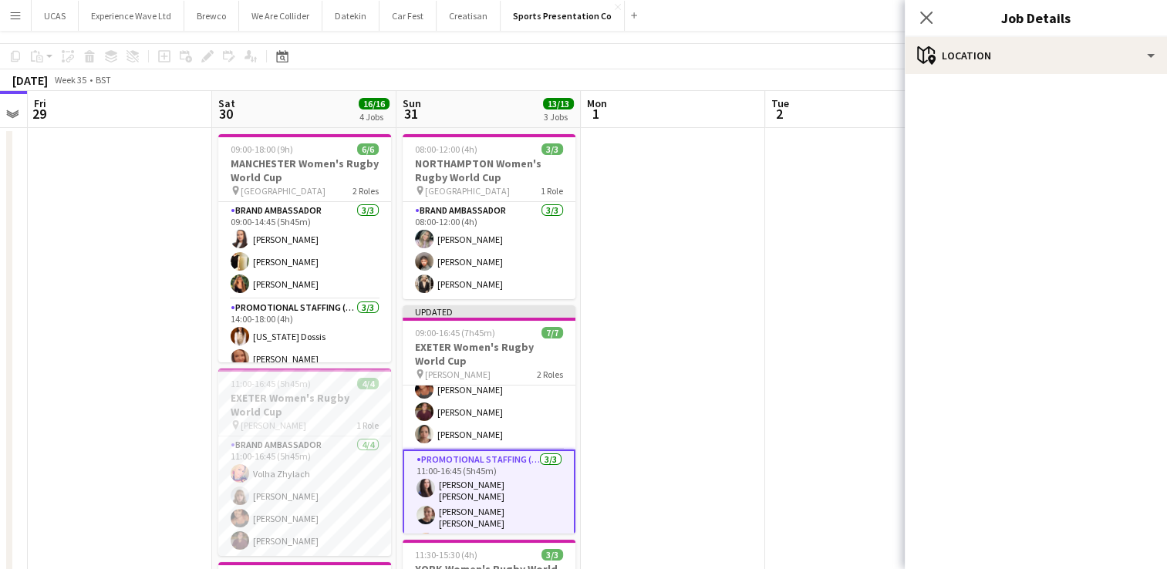
scroll to position [0, 0]
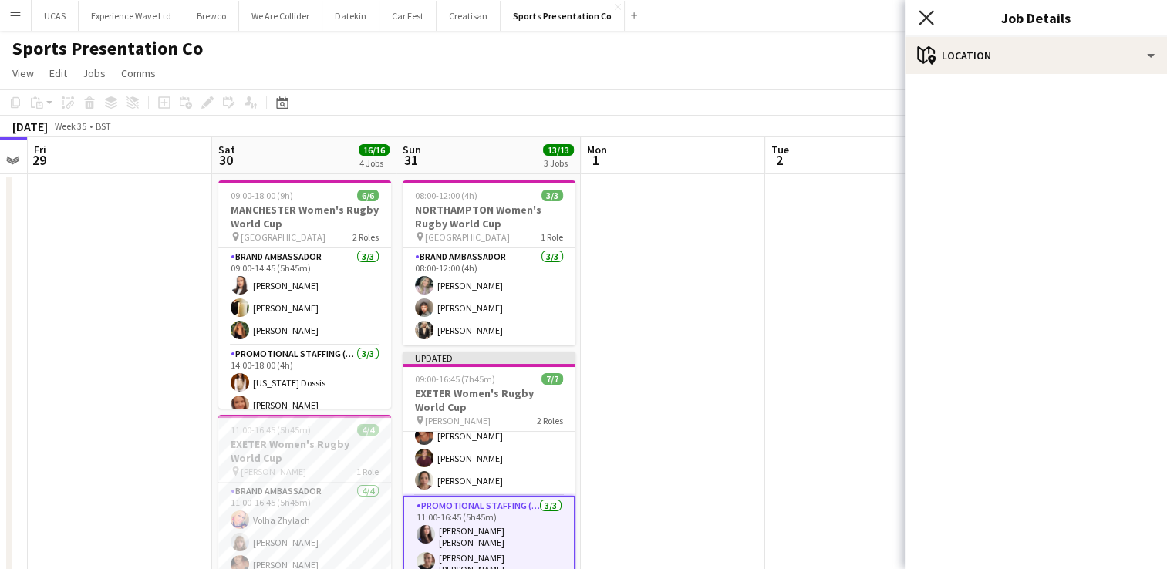
click at [926, 16] on icon at bounding box center [925, 17] width 15 height 15
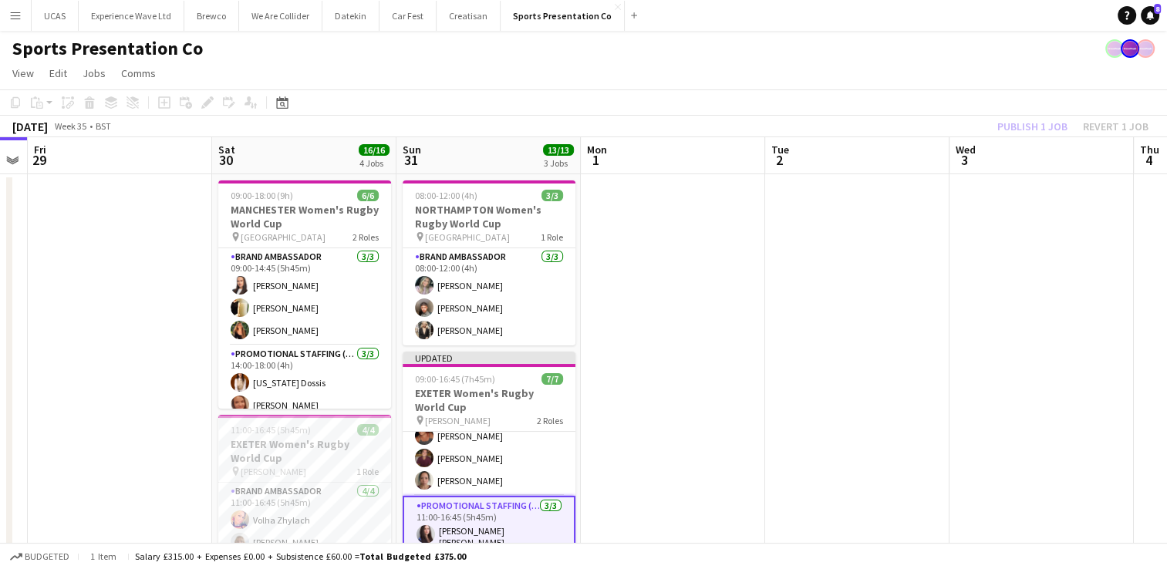
click at [1013, 131] on div "Publish 1 job Revert 1 job" at bounding box center [1072, 126] width 188 height 20
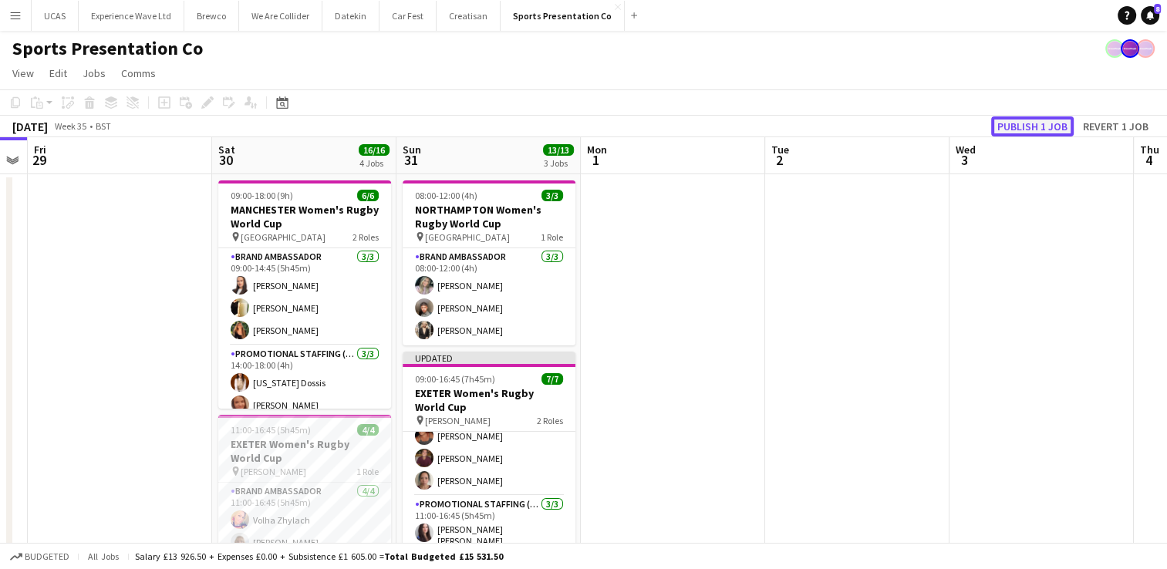
click at [1026, 131] on button "Publish 1 job" at bounding box center [1032, 126] width 83 height 20
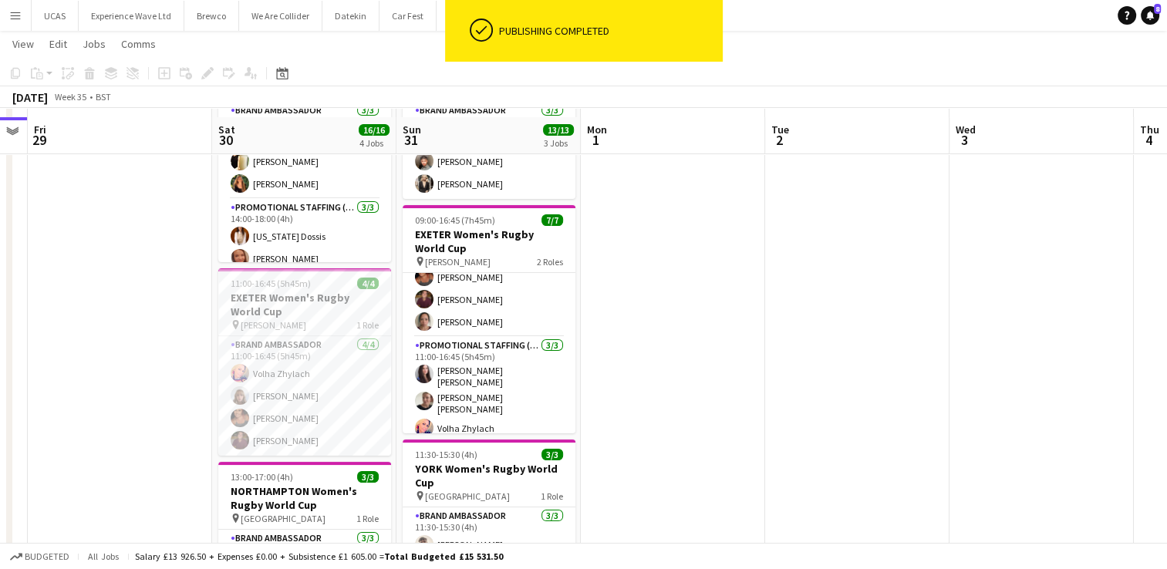
scroll to position [154, 0]
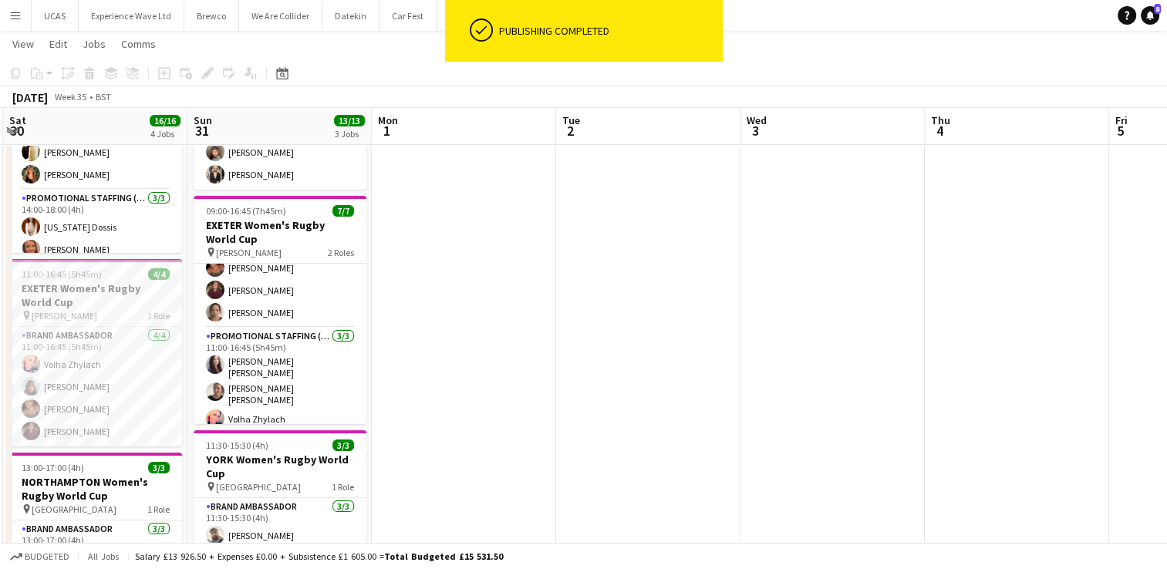
drag, startPoint x: 857, startPoint y: 376, endPoint x: 638, endPoint y: 376, distance: 219.0
click at [638, 376] on app-calendar-viewport "Wed 27 Thu 28 Fri 29 Sat 30 16/16 4 Jobs Sun 31 13/13 3 Jobs Mon 1 Tue 2 Wed 3 …" at bounding box center [583, 365] width 1167 height 918
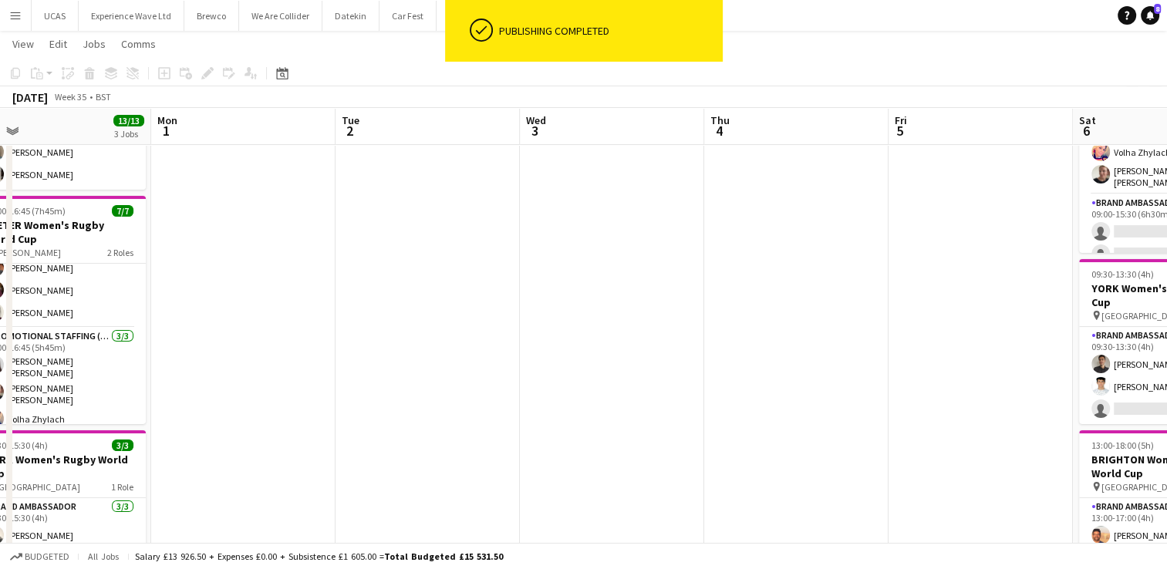
drag, startPoint x: 953, startPoint y: 345, endPoint x: 714, endPoint y: 341, distance: 239.1
click at [623, 348] on app-calendar-viewport "Fri 29 Sat 30 16/16 4 Jobs Sun 31 13/13 3 Jobs Mon 1 Tue 2 Wed 3 Thu 4 Fri 5 Sa…" at bounding box center [583, 365] width 1167 height 918
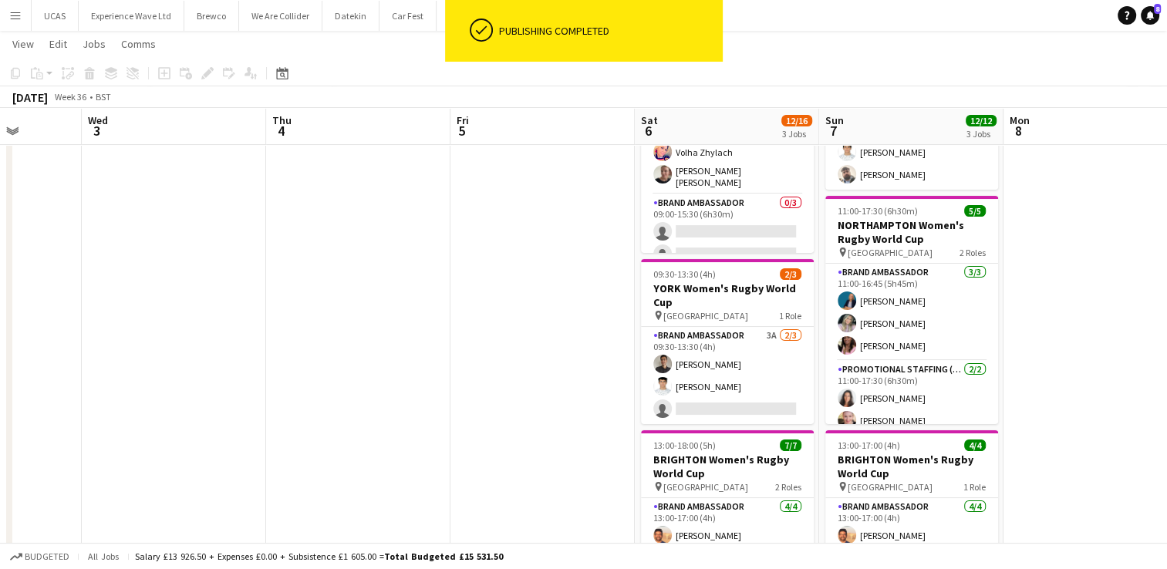
drag, startPoint x: 810, startPoint y: 341, endPoint x: 489, endPoint y: 328, distance: 321.0
click at [489, 328] on app-calendar-viewport "Sun 31 13/13 3 Jobs Mon 1 Tue 2 Wed 3 Thu 4 Fri 5 Sat 6 12/16 3 Jobs Sun 7 12/1…" at bounding box center [583, 365] width 1167 height 918
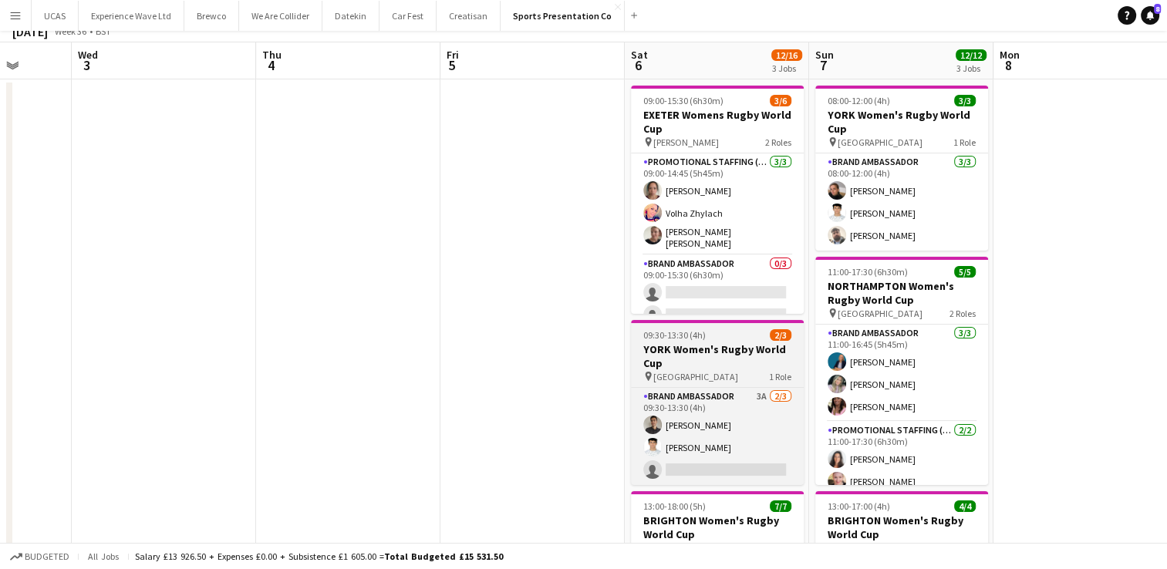
scroll to position [0, 0]
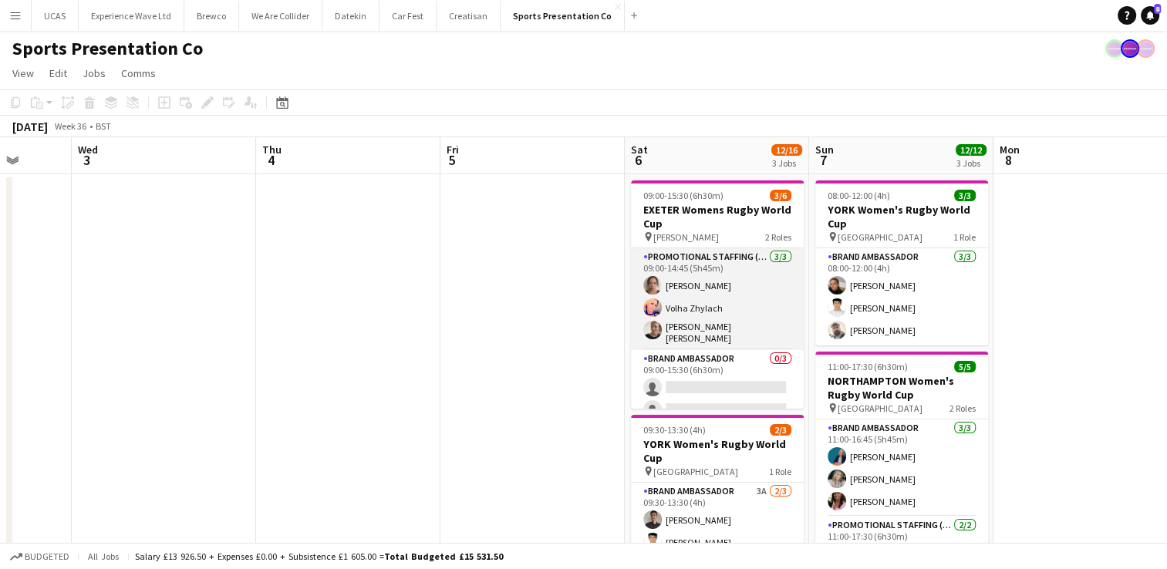
click at [719, 302] on app-card-role "Promotional Staffing (Brand Ambassadors) 3/3 09:00-14:45 (5h45m) Amy Lee Volha …" at bounding box center [717, 299] width 173 height 102
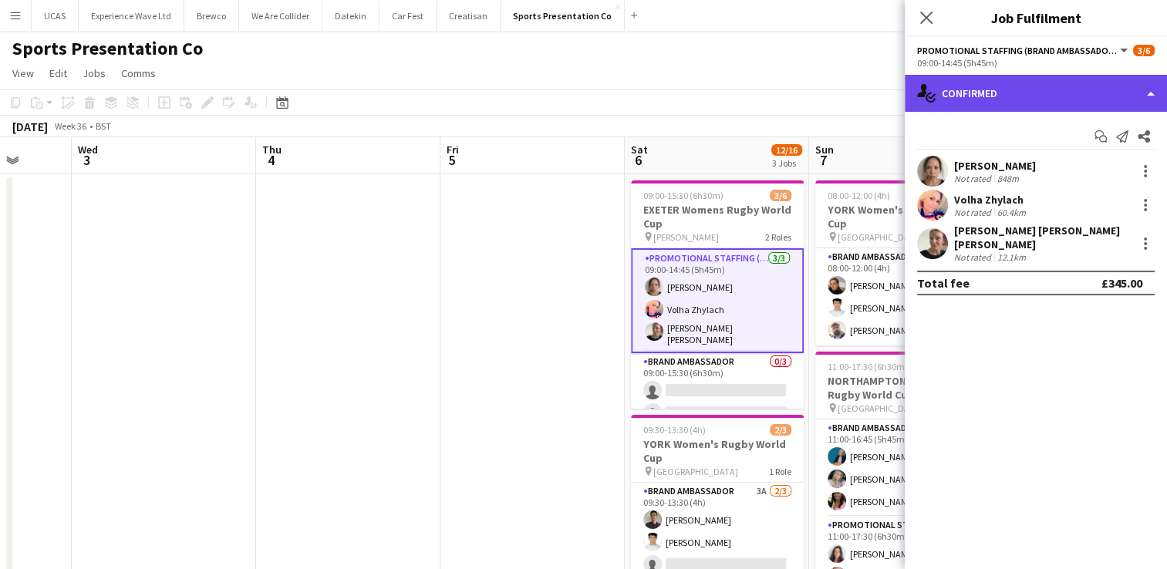
click at [1105, 83] on div "single-neutral-actions-check-2 Confirmed" at bounding box center [1035, 93] width 262 height 37
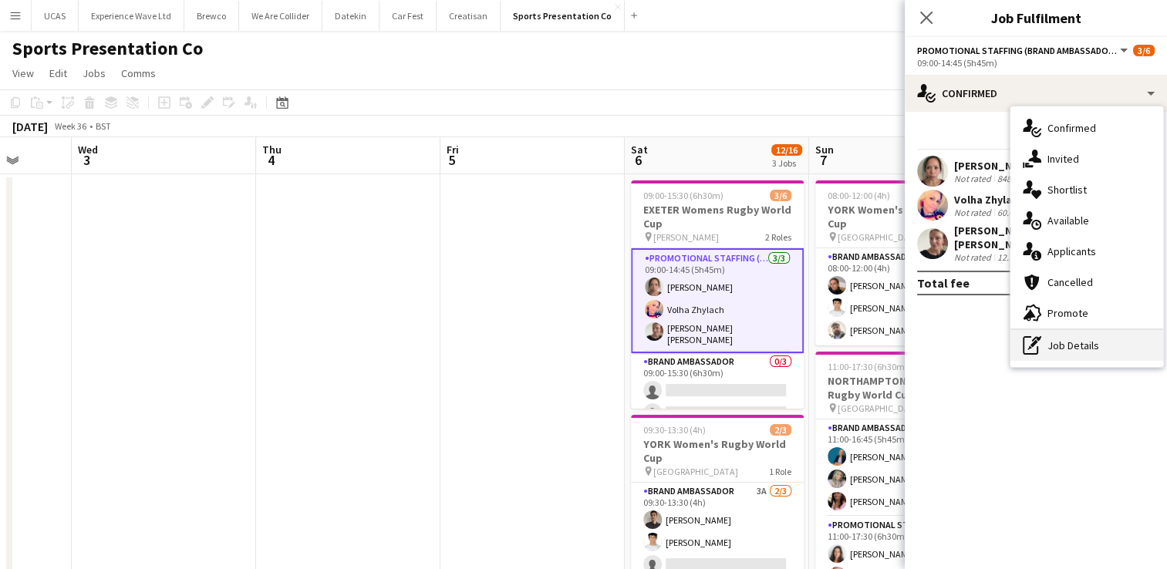
click at [1081, 353] on div "pen-write Job Details" at bounding box center [1086, 345] width 153 height 31
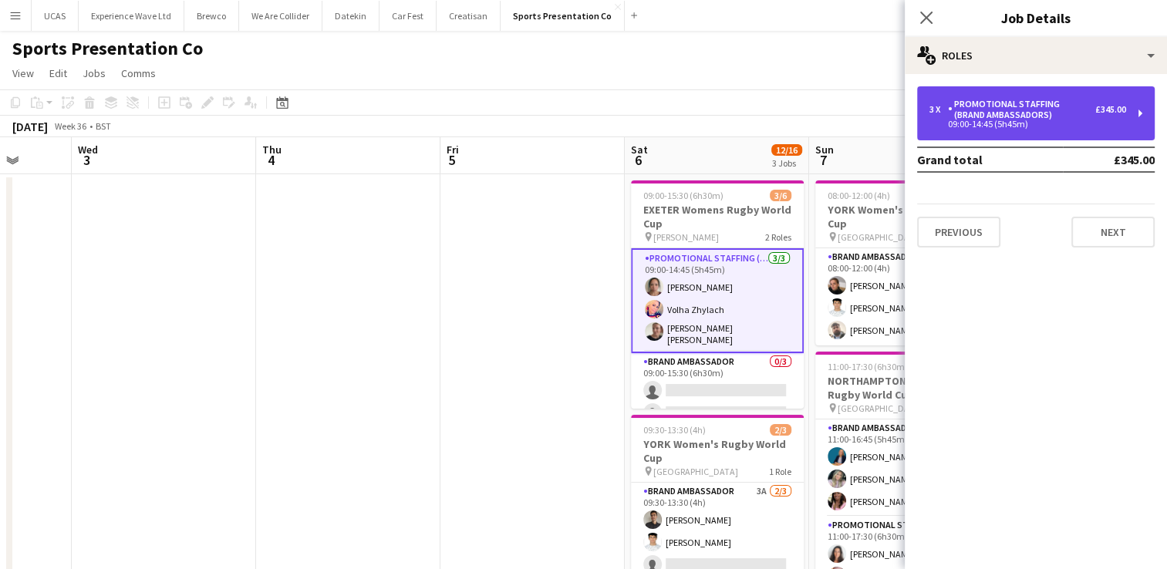
click at [1111, 109] on div "£345.00" at bounding box center [1110, 109] width 31 height 11
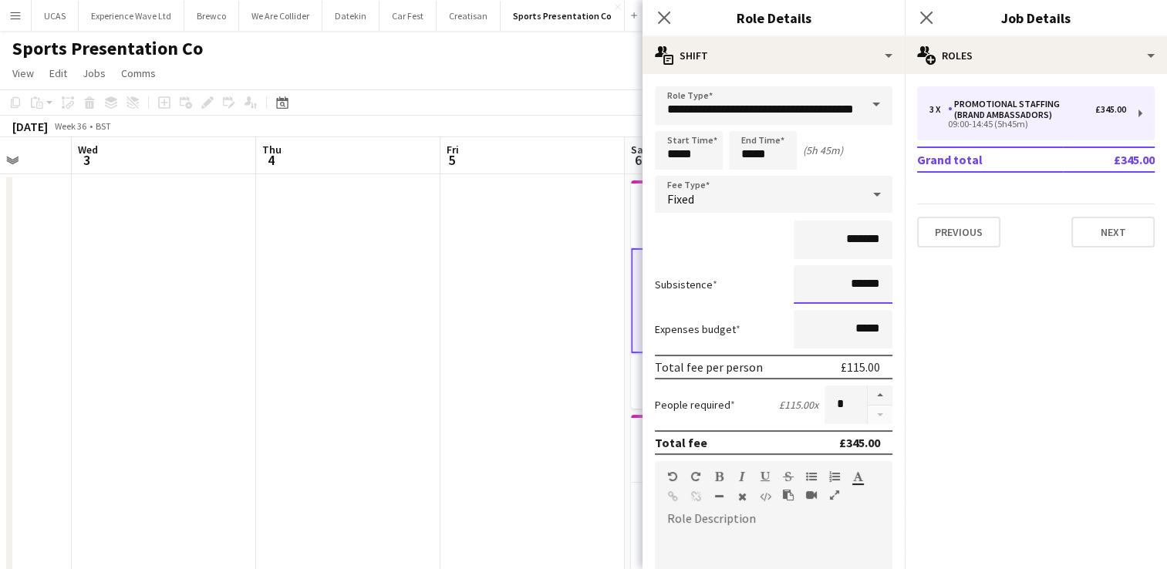
click at [870, 285] on input "******" at bounding box center [842, 284] width 99 height 39
type input "**"
type input "***"
click at [700, 223] on div "*******" at bounding box center [773, 240] width 237 height 39
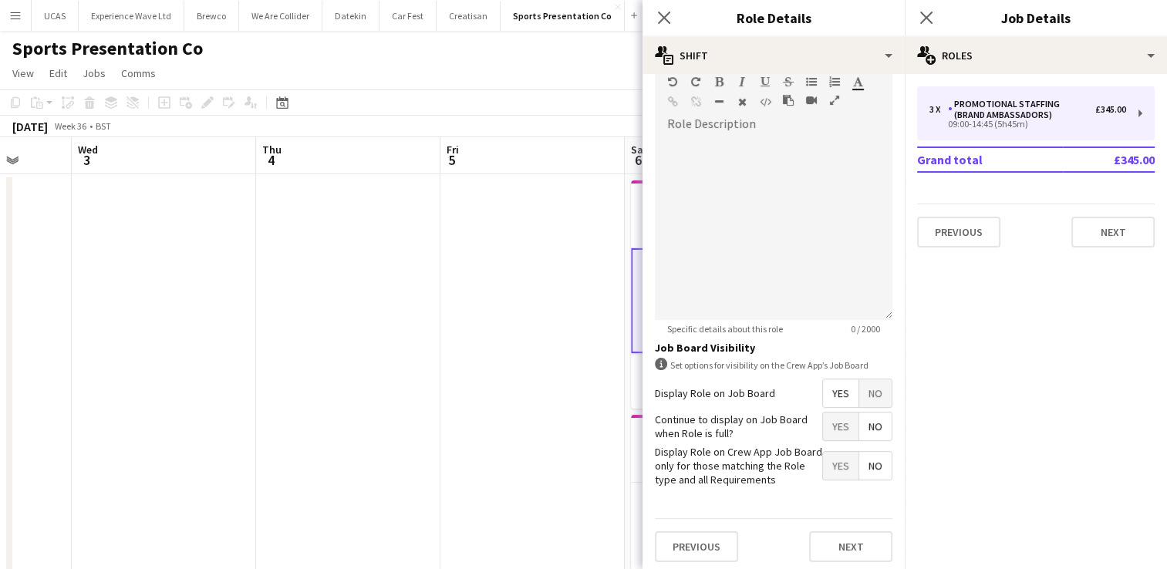
scroll to position [396, 0]
click at [850, 542] on button "Next" at bounding box center [850, 545] width 83 height 31
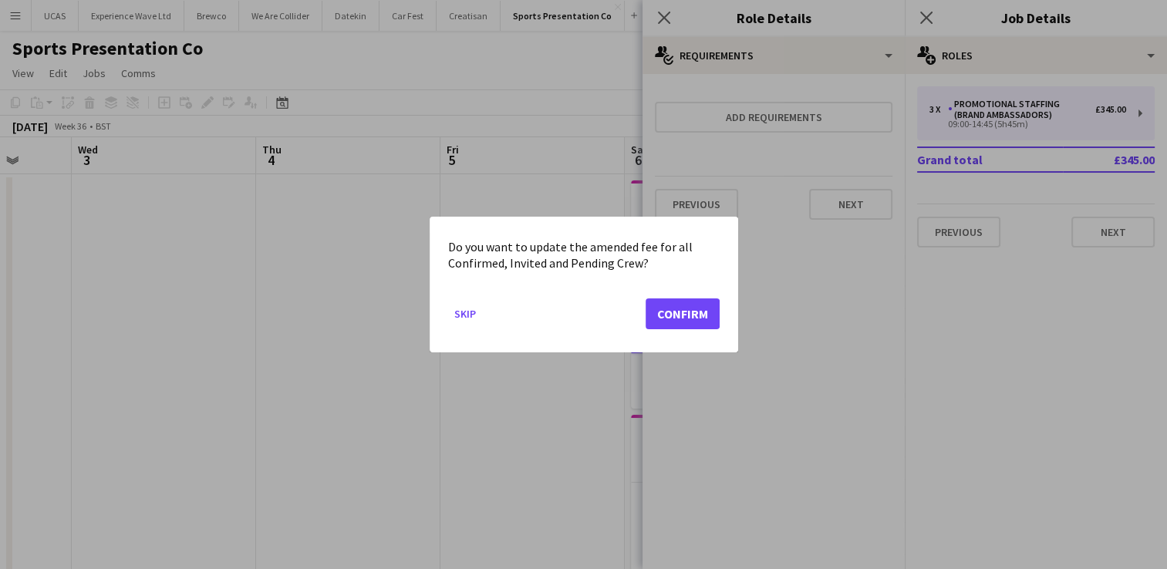
scroll to position [0, 0]
click at [697, 310] on button "Confirm" at bounding box center [682, 313] width 74 height 31
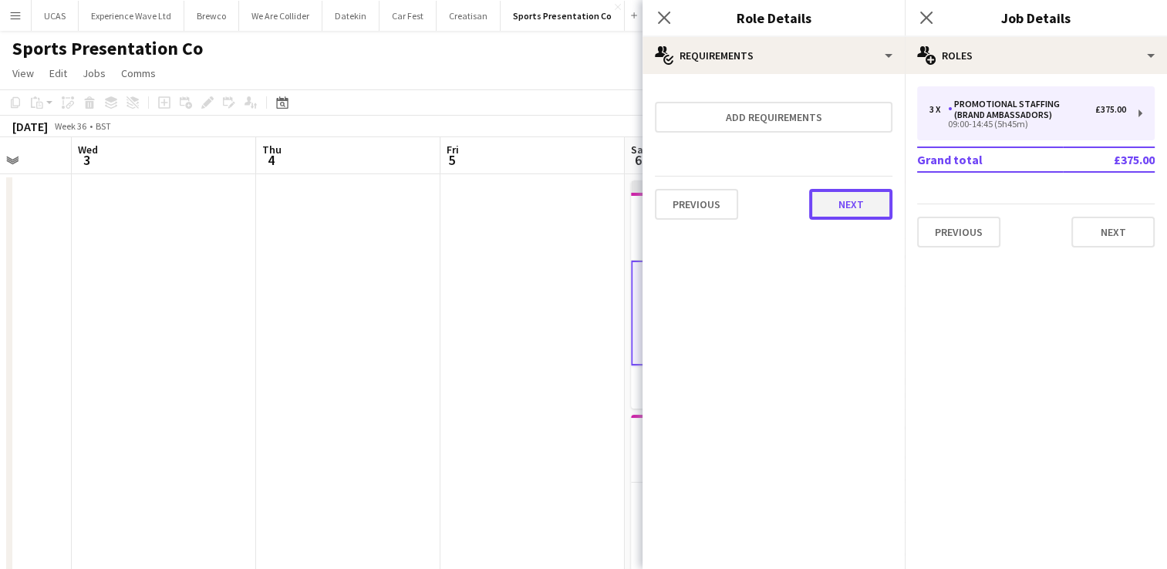
click at [815, 210] on button "Next" at bounding box center [850, 204] width 83 height 31
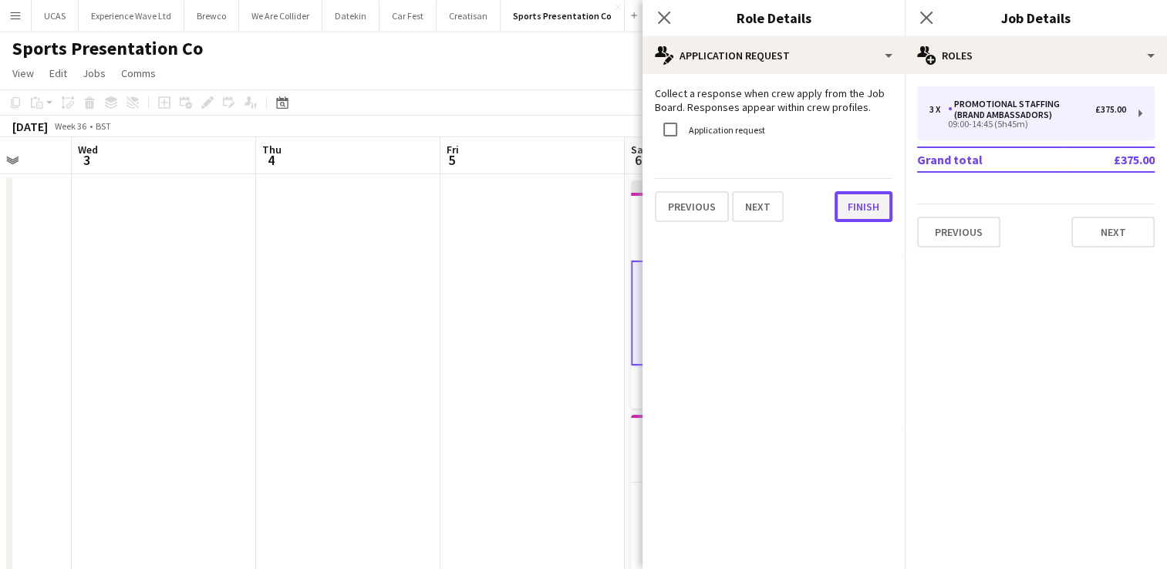
click at [881, 217] on button "Finish" at bounding box center [863, 206] width 58 height 31
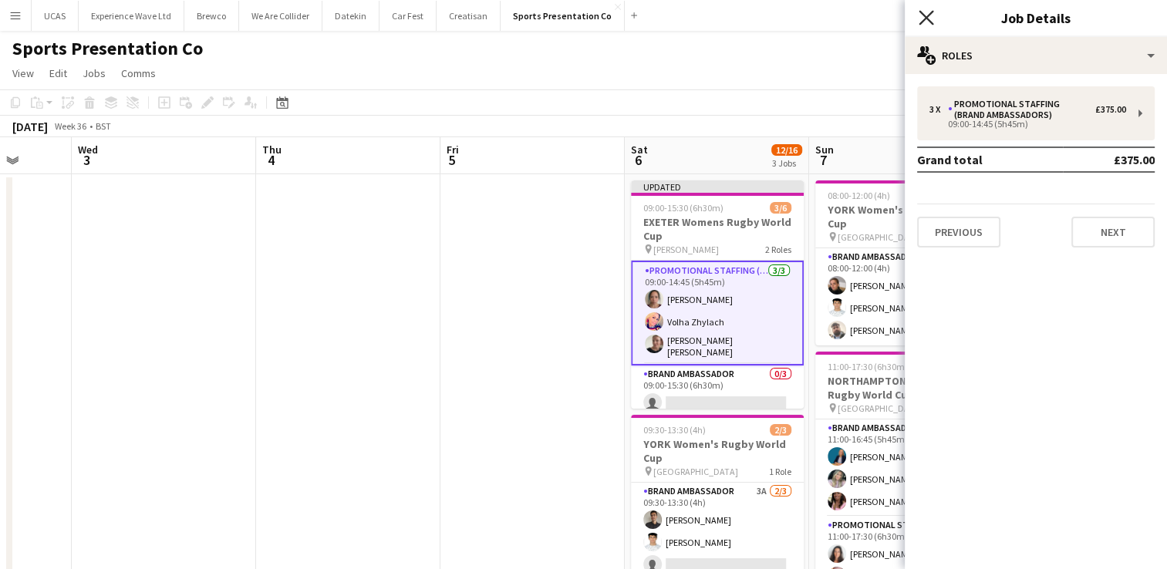
click at [921, 14] on icon at bounding box center [925, 17] width 15 height 15
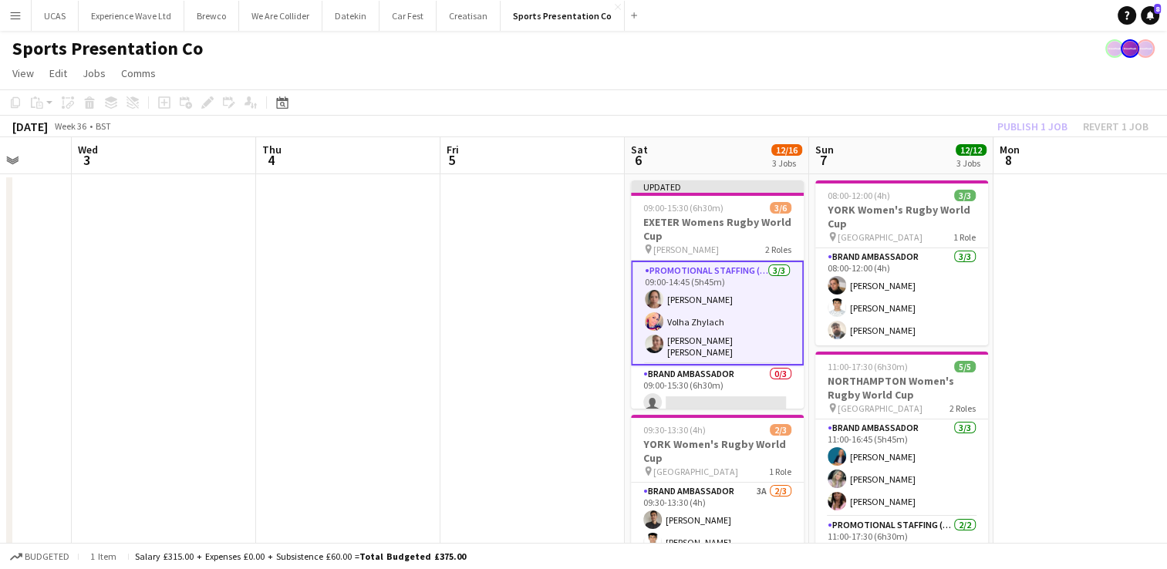
click at [1061, 289] on app-date-cell at bounding box center [1085, 576] width 184 height 805
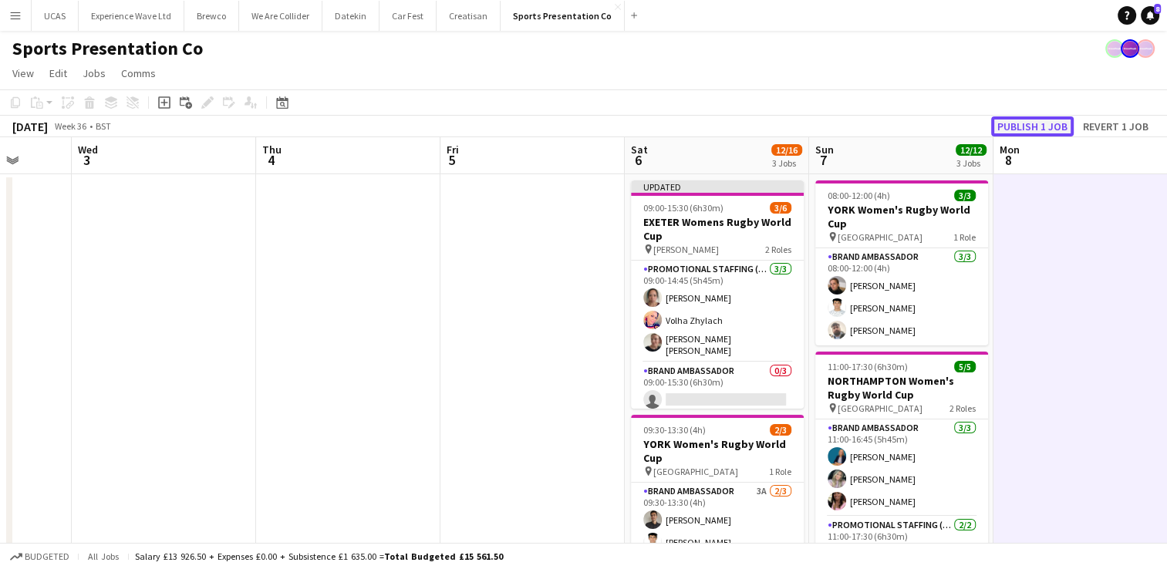
click at [1029, 124] on button "Publish 1 job" at bounding box center [1032, 126] width 83 height 20
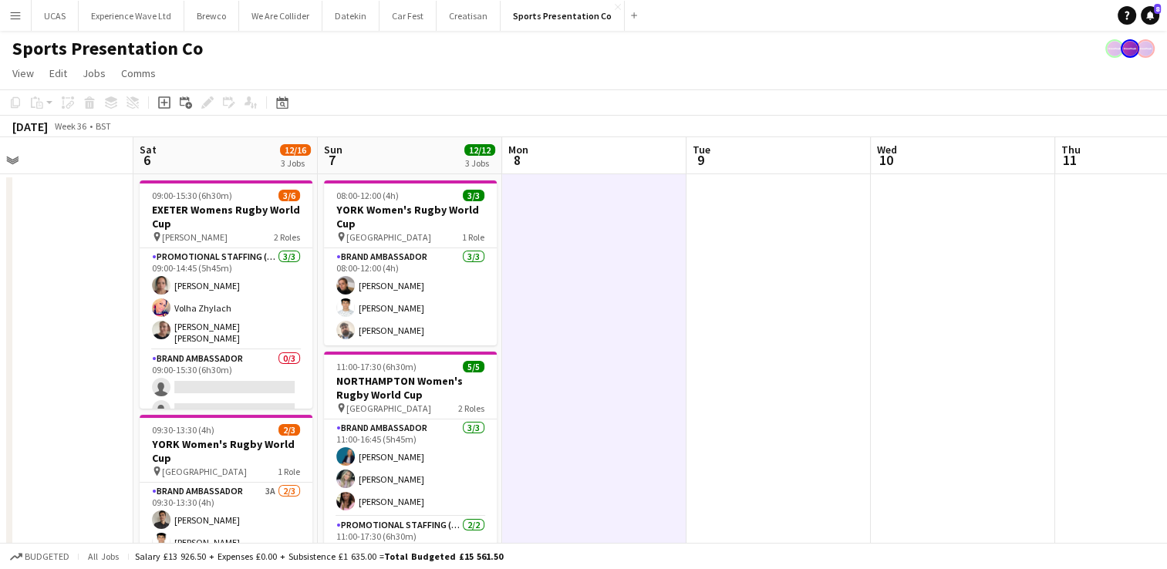
drag, startPoint x: 1120, startPoint y: 367, endPoint x: 630, endPoint y: 301, distance: 494.9
click at [630, 301] on app-calendar-viewport "Wed 3 Thu 4 Fri 5 Sat 6 12/16 3 Jobs Sun 7 12/12 3 Jobs Mon 8 Tue 9 Wed 10 Thu …" at bounding box center [583, 558] width 1167 height 842
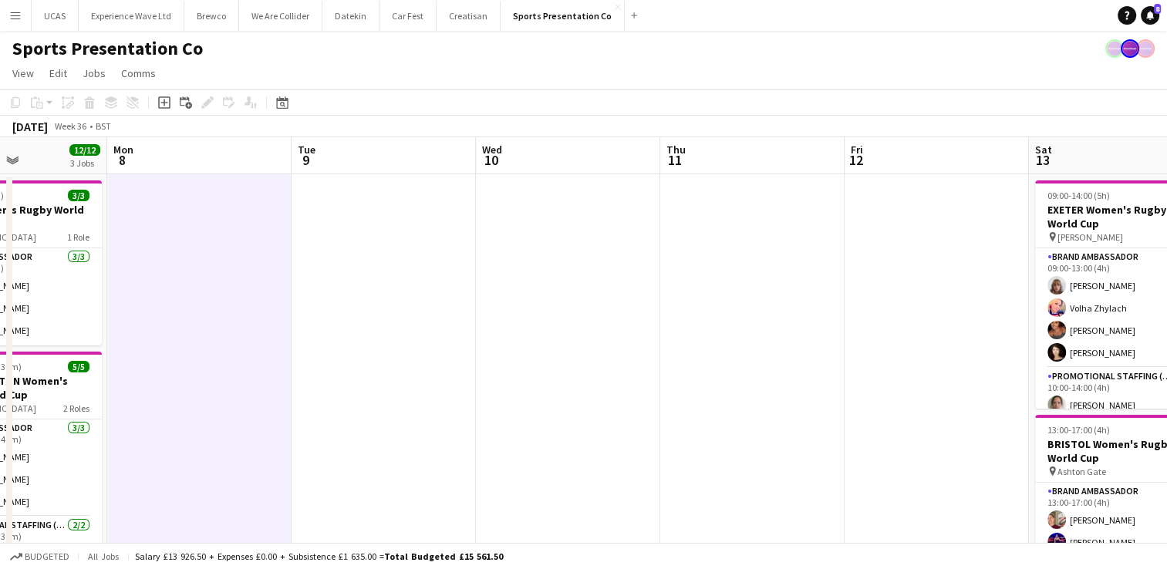
drag, startPoint x: 745, startPoint y: 332, endPoint x: 446, endPoint y: 301, distance: 300.0
click at [446, 301] on app-calendar-viewport "Fri 5 Sat 6 12/16 3 Jobs Sun 7 12/12 3 Jobs Mon 8 Tue 9 Wed 10 Thu 11 Fri 12 Sa…" at bounding box center [583, 558] width 1167 height 842
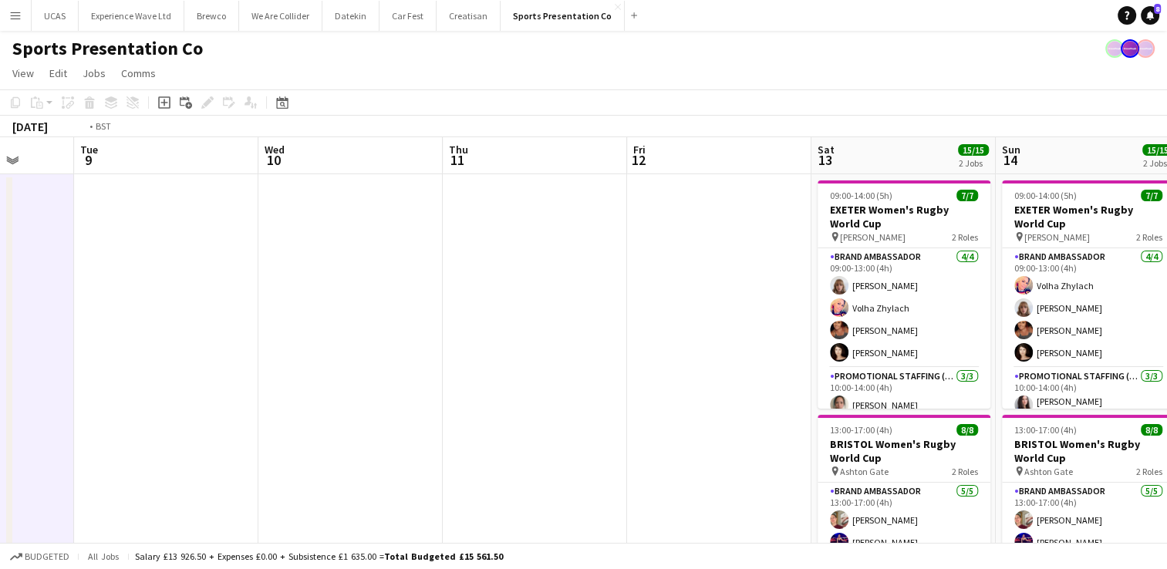
scroll to position [0, 691]
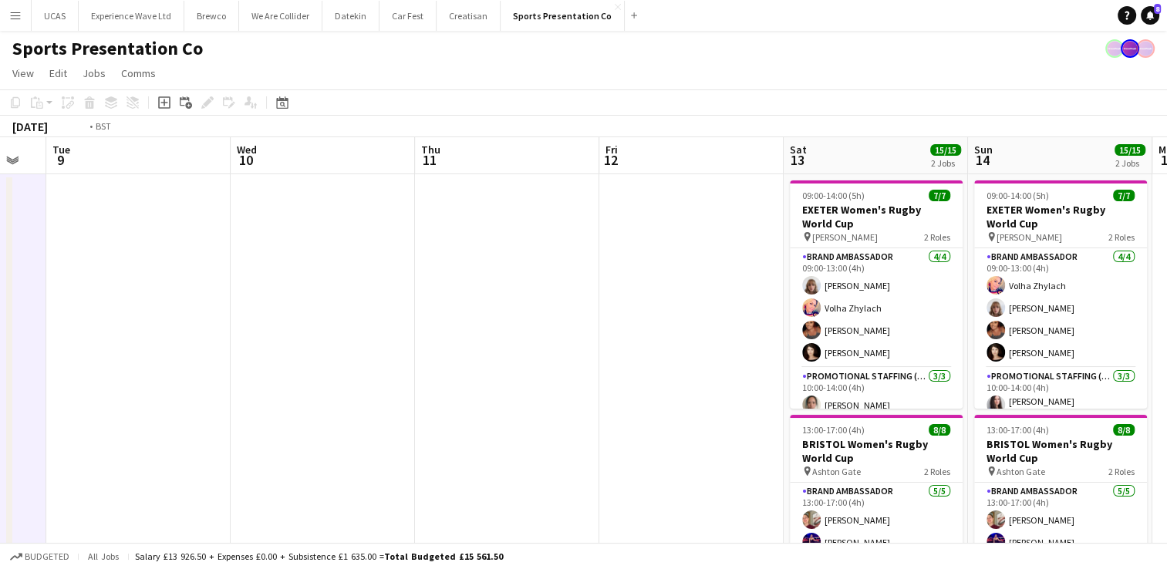
drag, startPoint x: 672, startPoint y: 322, endPoint x: 481, endPoint y: 312, distance: 191.5
click at [481, 312] on app-calendar-viewport "Fri 5 Sat 6 12/16 3 Jobs Sun 7 12/12 3 Jobs Mon 8 Tue 9 Wed 10 Thu 11 Fri 12 Sa…" at bounding box center [583, 558] width 1167 height 842
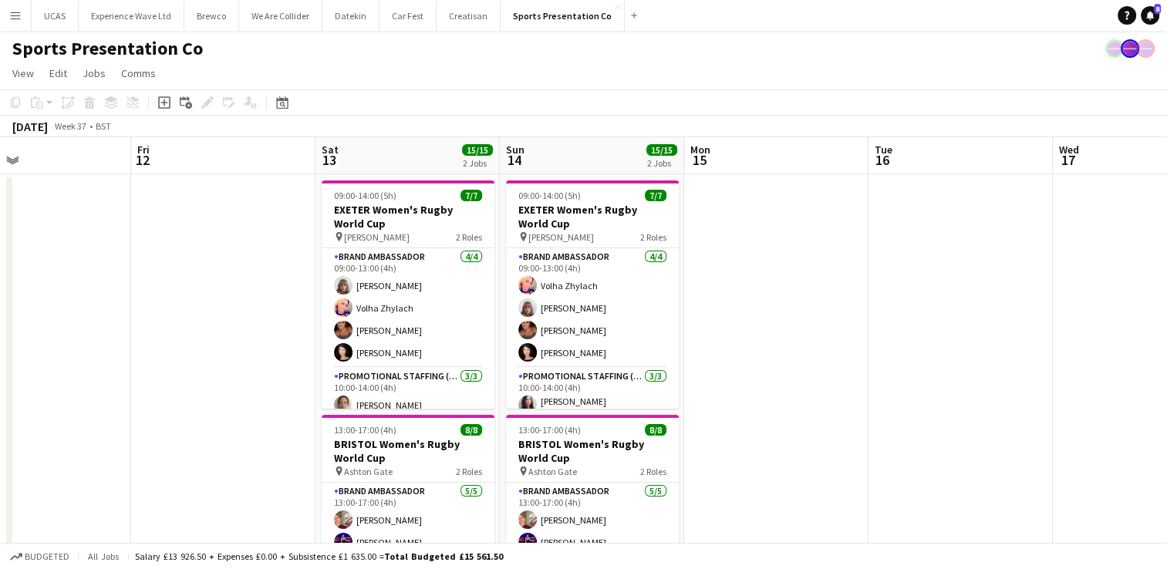
scroll to position [0, 426]
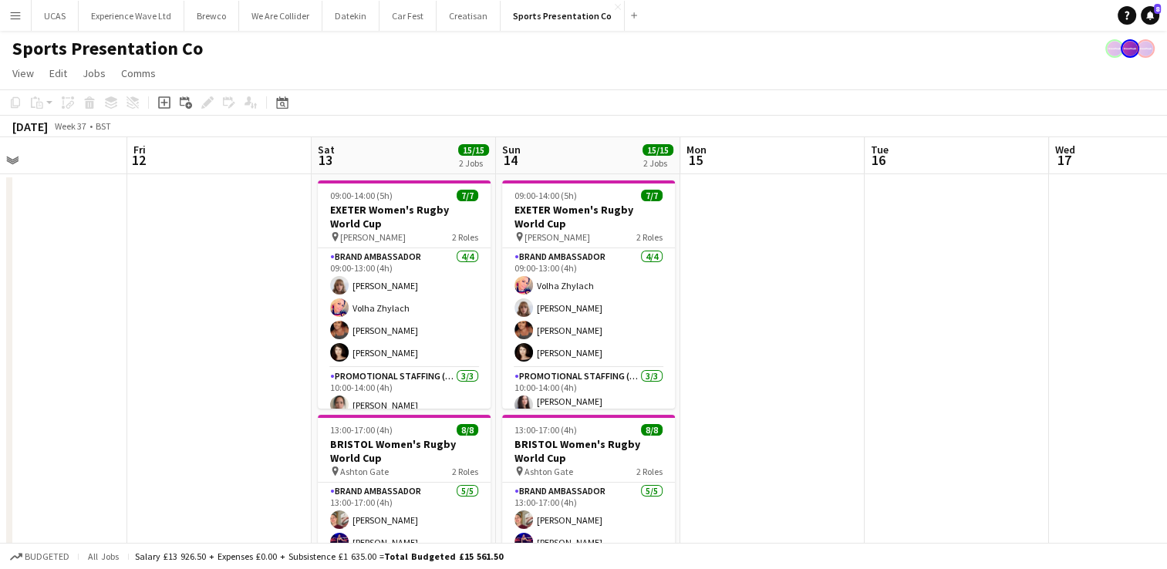
drag, startPoint x: 625, startPoint y: 338, endPoint x: 153, endPoint y: 275, distance: 476.0
click at [153, 275] on app-calendar-viewport "Tue 9 Wed 10 Thu 11 Fri 12 Sat 13 15/15 2 Jobs Sun 14 15/15 2 Jobs Mon 15 Tue 1…" at bounding box center [583, 558] width 1167 height 842
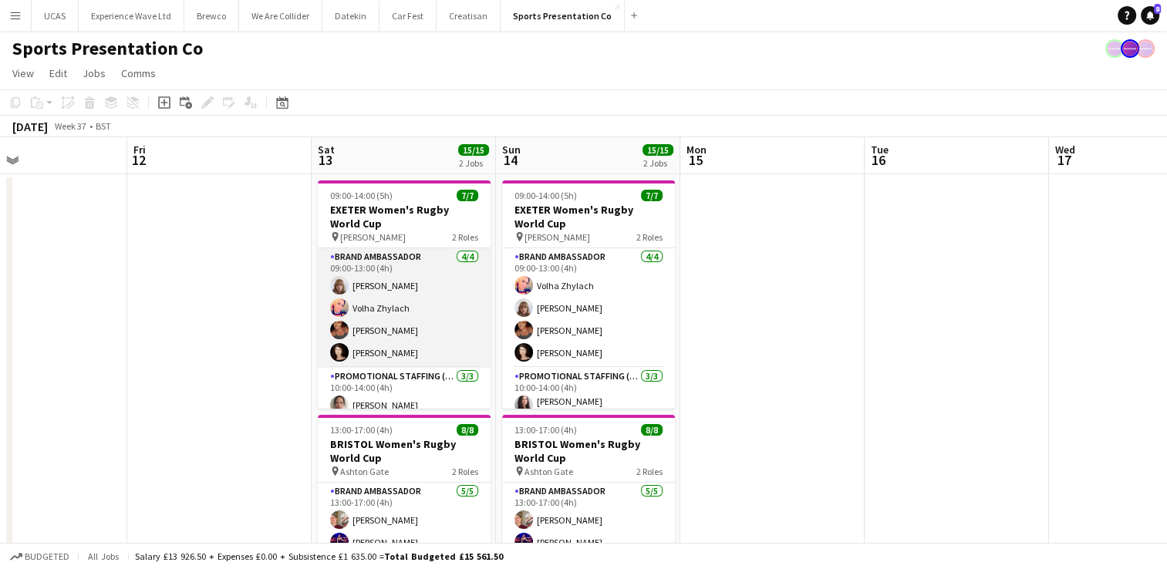
click at [423, 314] on app-card-role "Brand Ambassador 4/4 09:00-13:00 (4h) Caitlyn Chapman Volha Zhylach Jodie Sande…" at bounding box center [404, 308] width 173 height 120
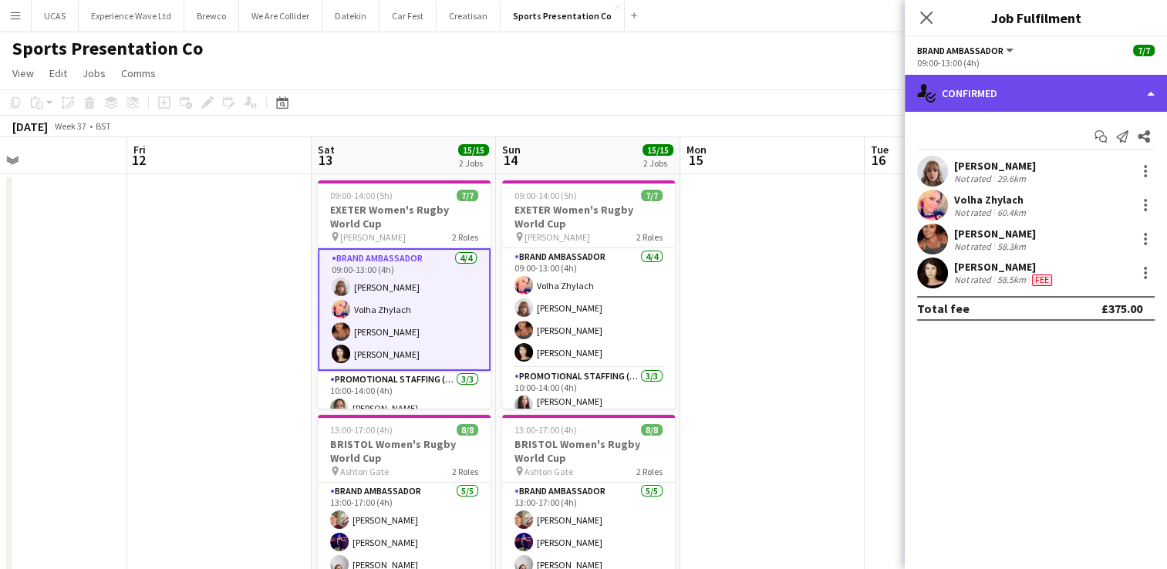
click at [1146, 93] on div "single-neutral-actions-check-2 Confirmed" at bounding box center [1035, 93] width 262 height 37
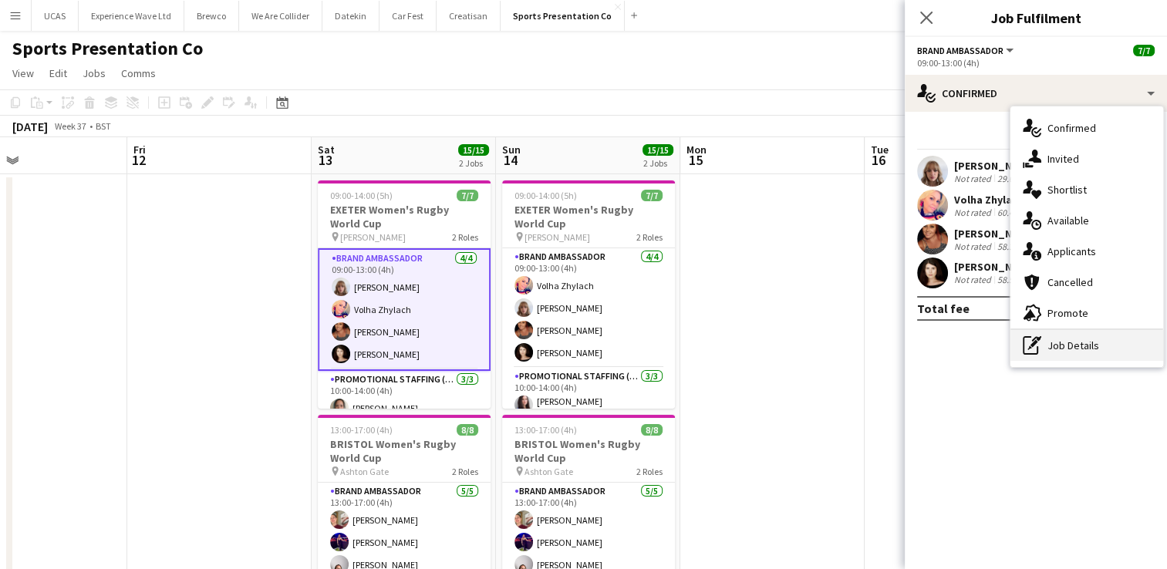
click at [1110, 349] on div "pen-write Job Details" at bounding box center [1086, 345] width 153 height 31
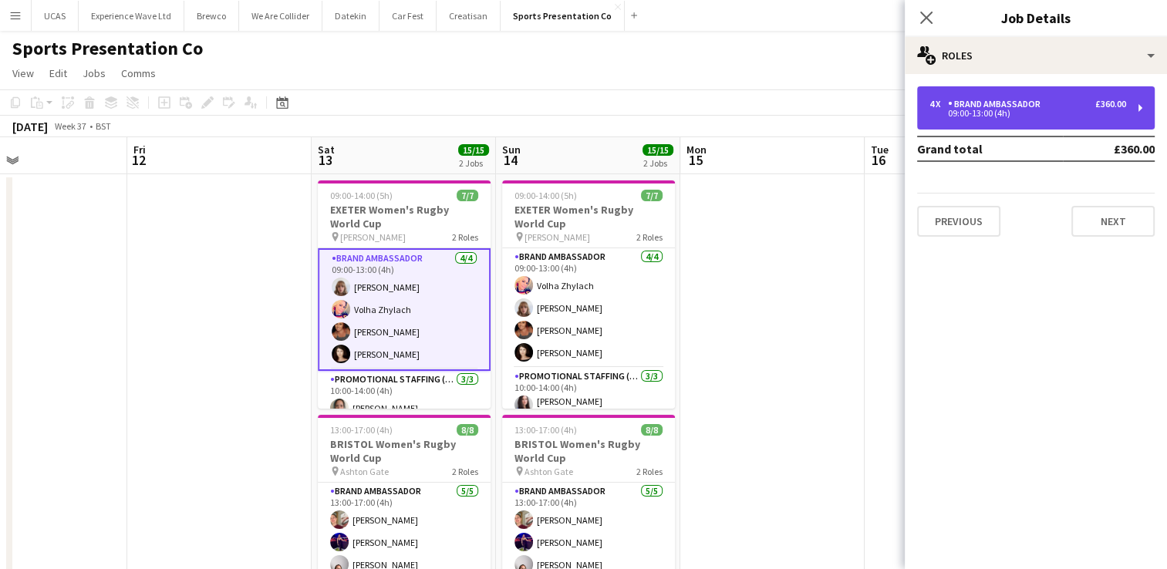
click at [1119, 108] on div "£360.00" at bounding box center [1110, 104] width 31 height 11
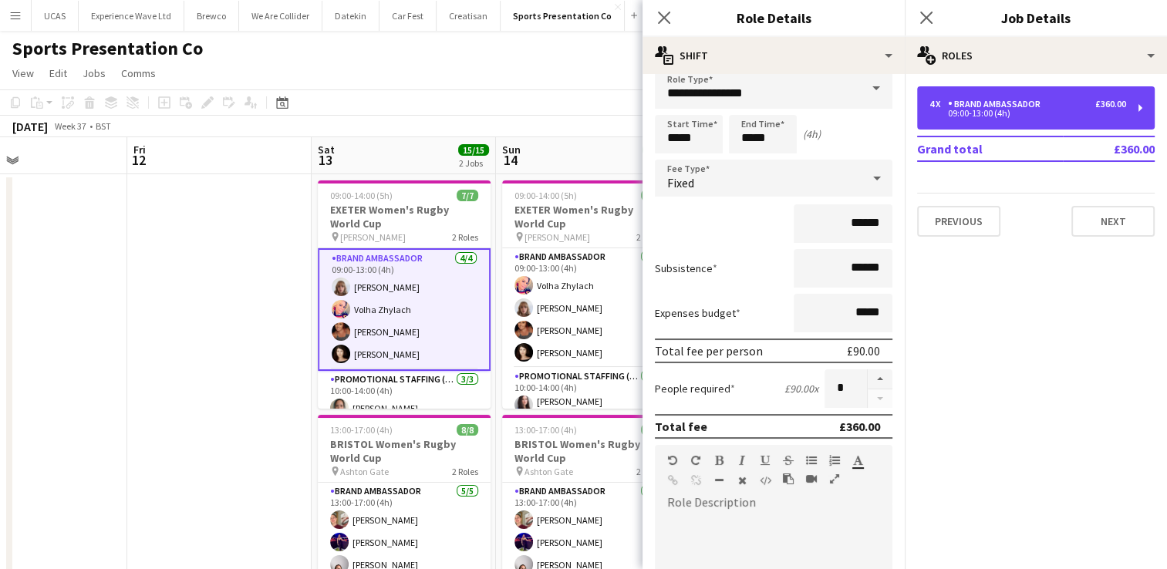
scroll to position [0, 0]
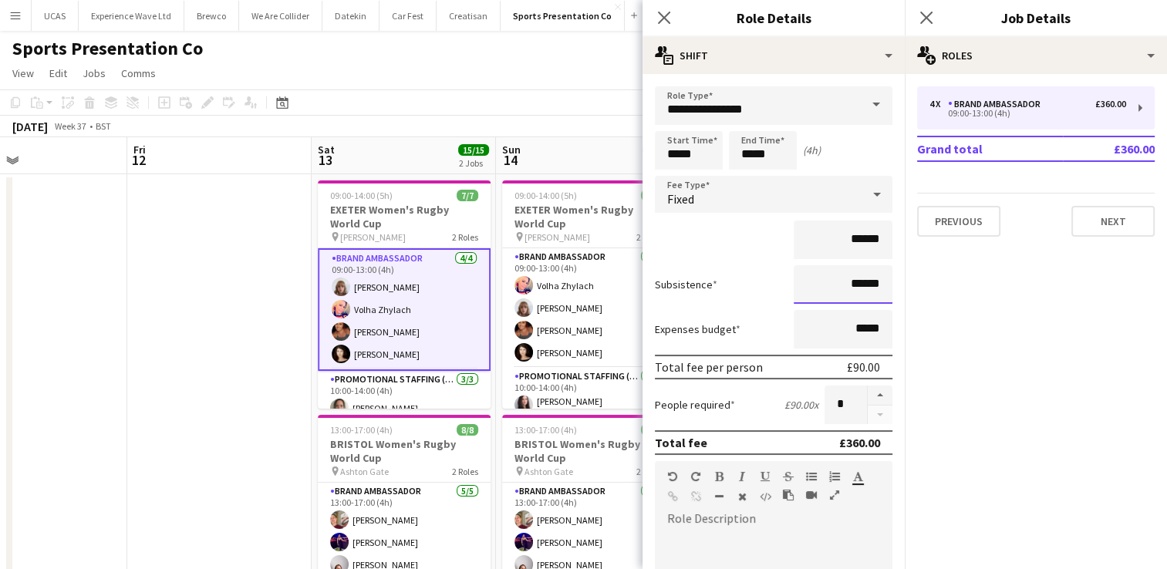
click at [868, 278] on input "******" at bounding box center [842, 284] width 99 height 39
type input "**"
type input "***"
click at [663, 233] on div "******" at bounding box center [773, 240] width 237 height 39
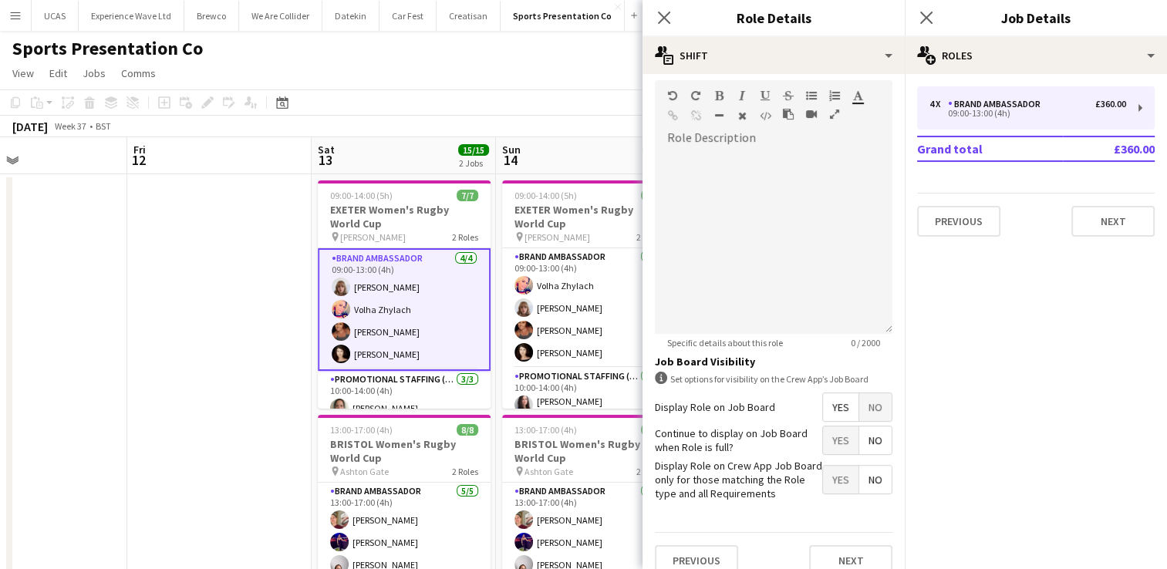
scroll to position [396, 0]
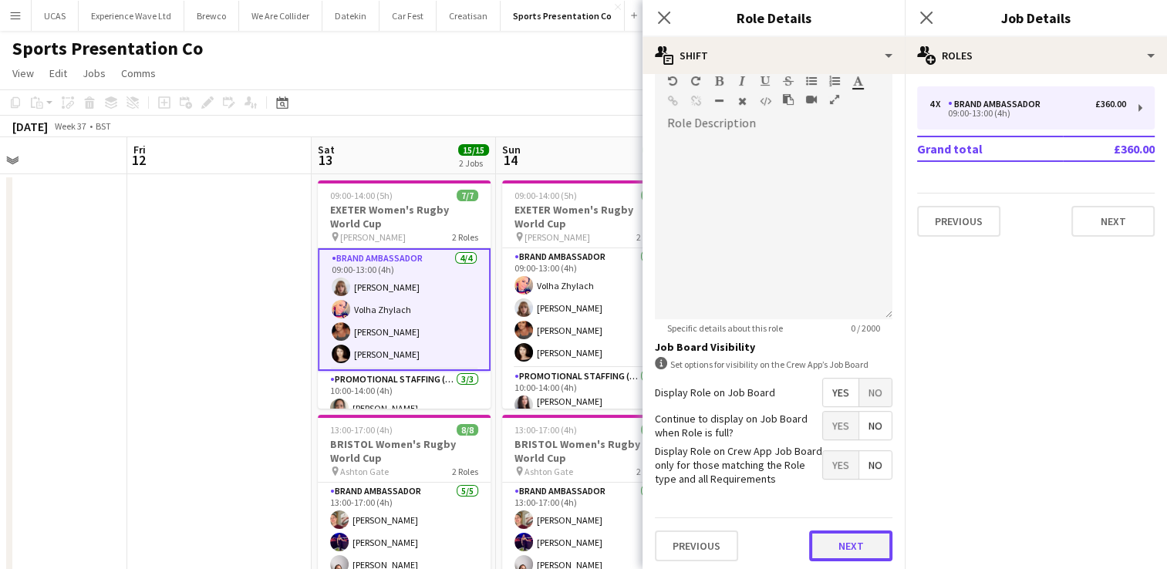
click at [848, 542] on button "Next" at bounding box center [850, 545] width 83 height 31
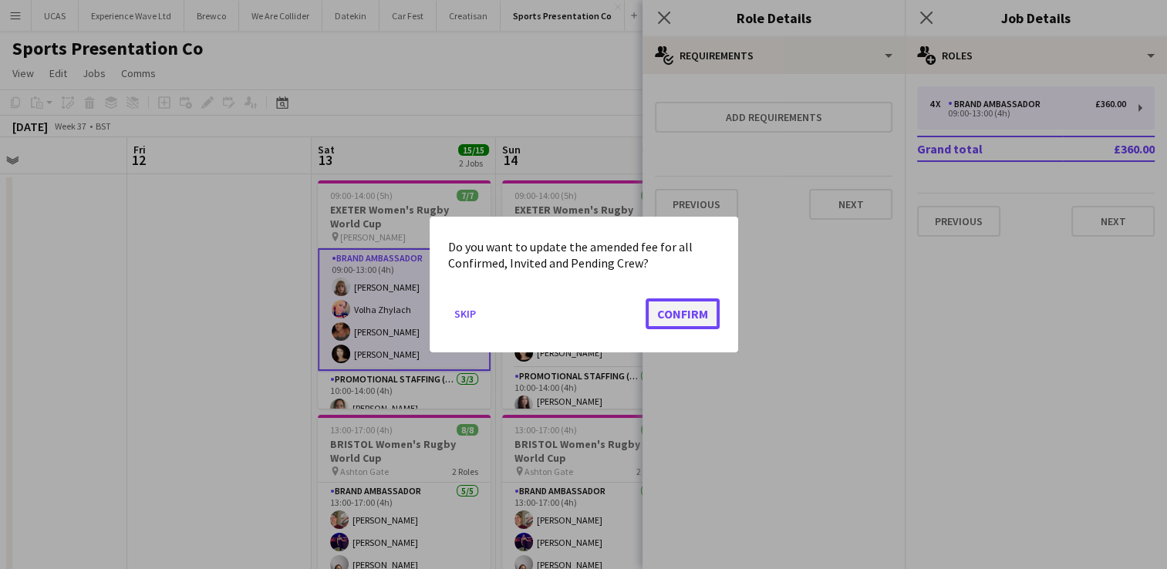
click at [695, 304] on button "Confirm" at bounding box center [682, 313] width 74 height 31
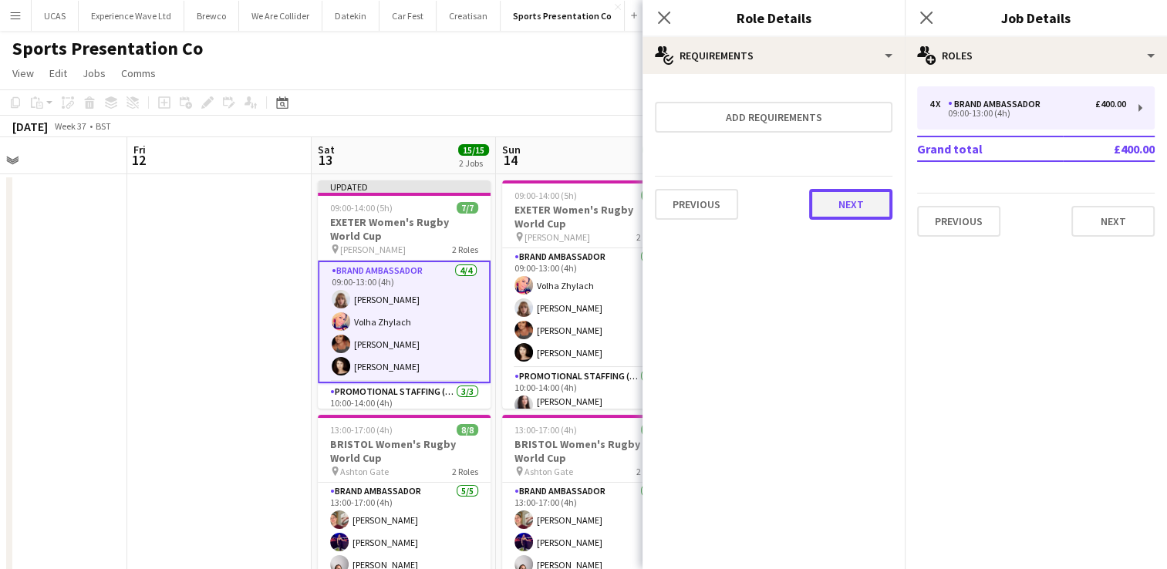
click at [882, 199] on button "Next" at bounding box center [850, 204] width 83 height 31
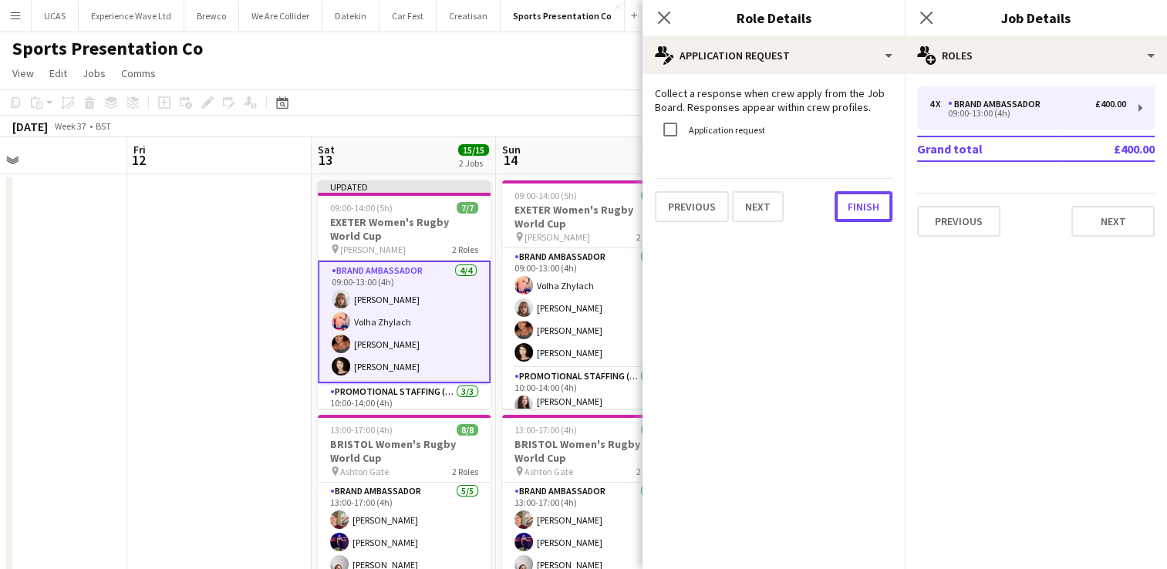
click at [882, 199] on button "Finish" at bounding box center [863, 206] width 58 height 31
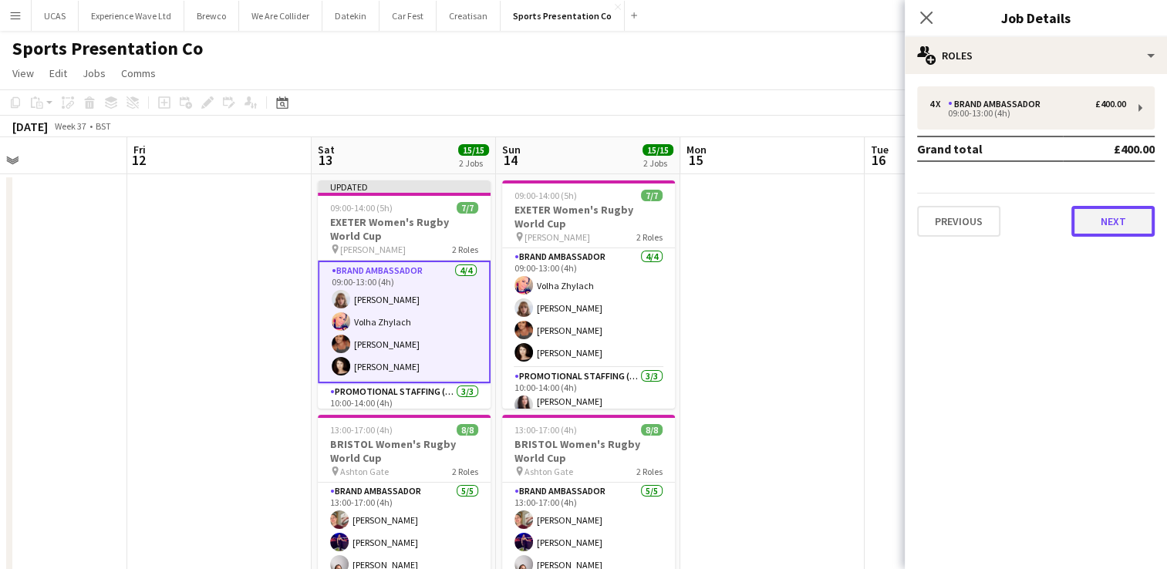
click at [1107, 223] on button "Next" at bounding box center [1112, 221] width 83 height 31
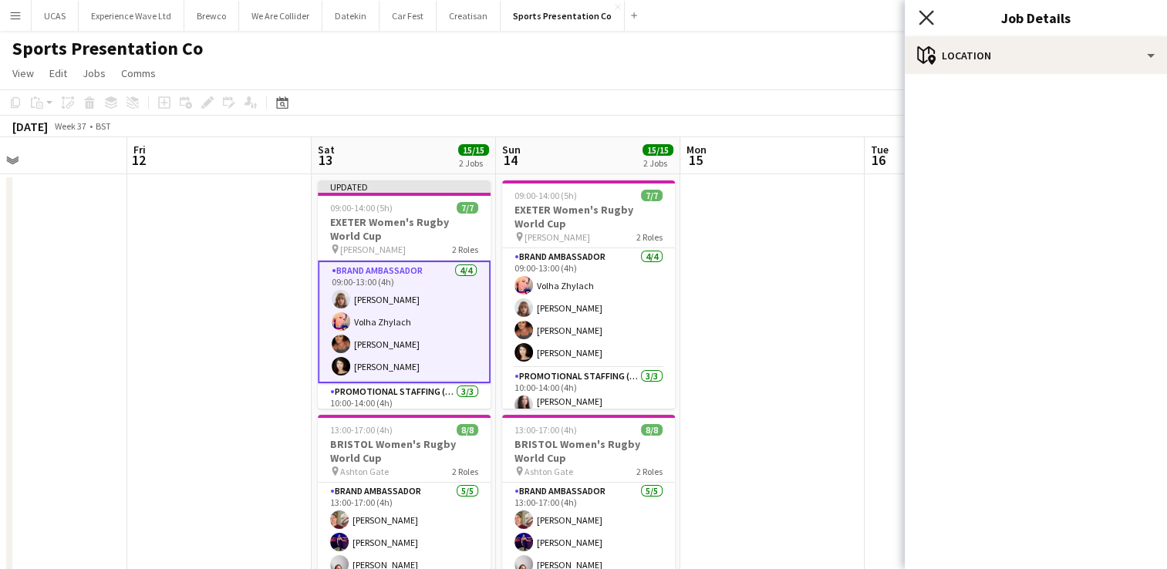
click at [927, 12] on icon "Close pop-in" at bounding box center [925, 17] width 15 height 15
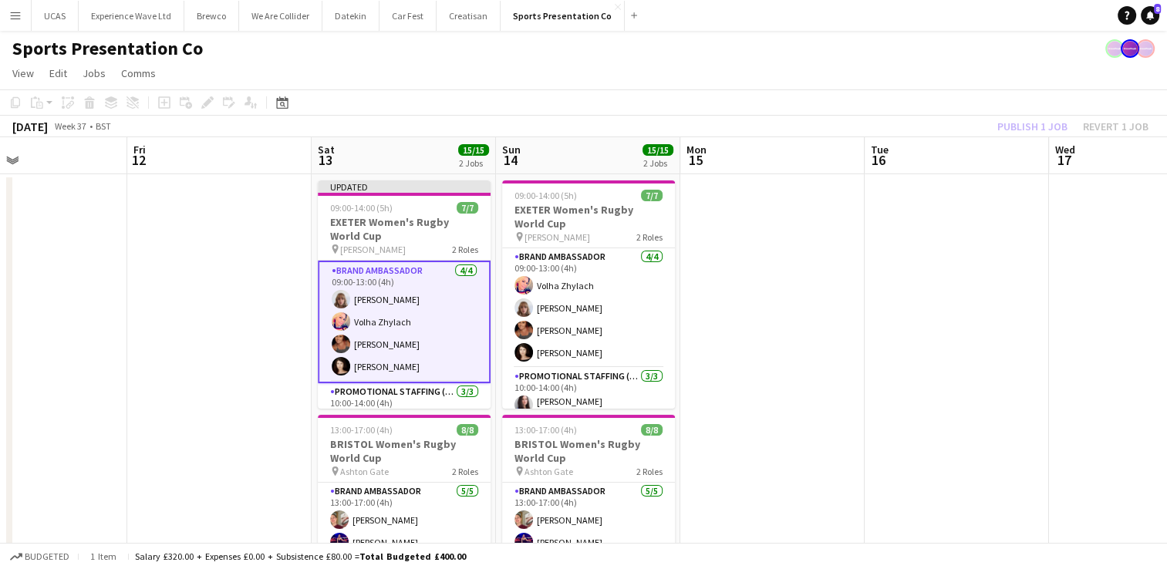
click at [1055, 127] on div "Publish 1 job Revert 1 job" at bounding box center [1072, 126] width 188 height 20
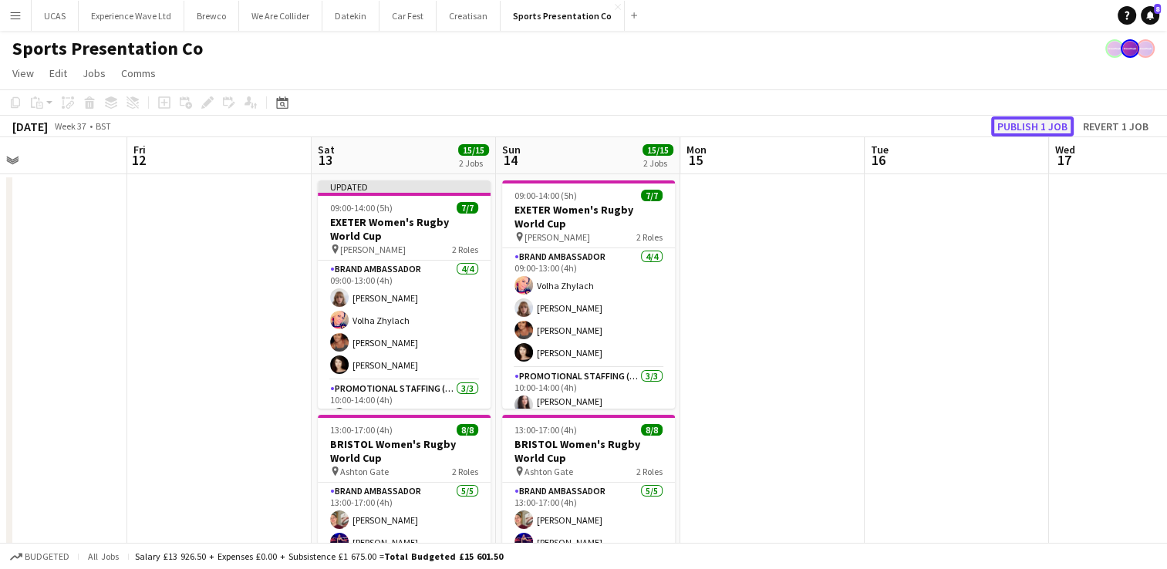
click at [1055, 127] on button "Publish 1 job" at bounding box center [1032, 126] width 83 height 20
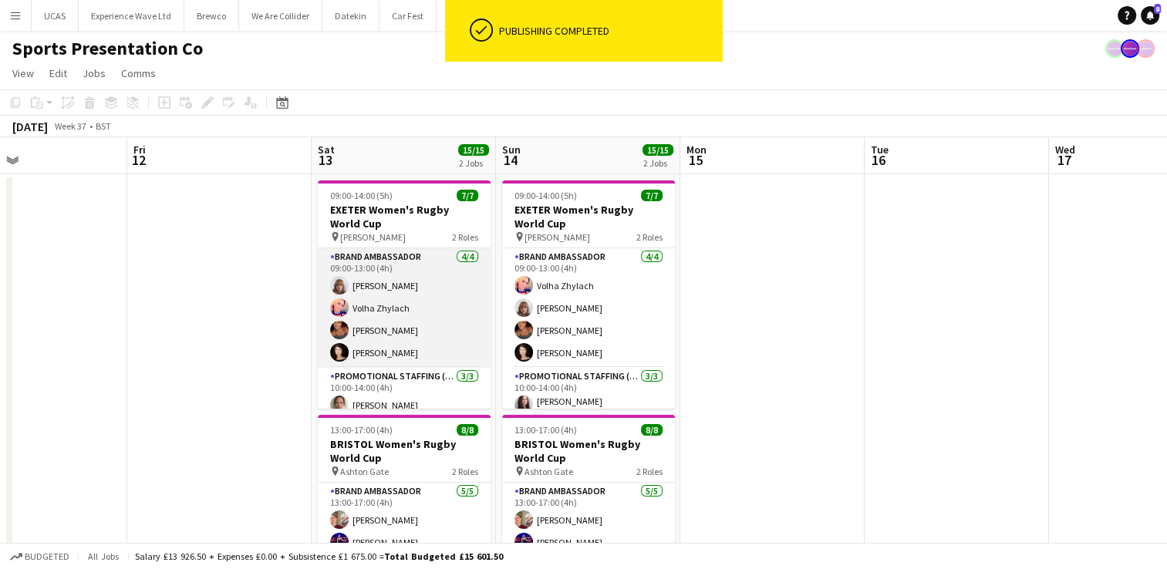
scroll to position [56, 0]
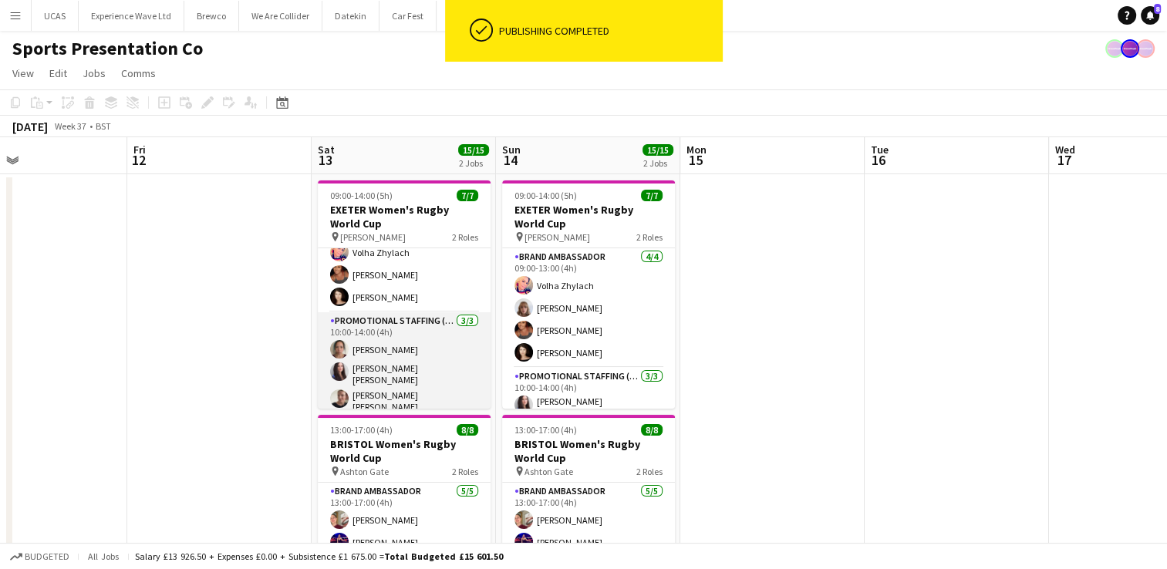
click at [419, 369] on app-card-role "Promotional Staffing (Brand Ambassadors) 3/3 10:00-14:00 (4h) Amy Lee Mireia Qu…" at bounding box center [404, 365] width 173 height 106
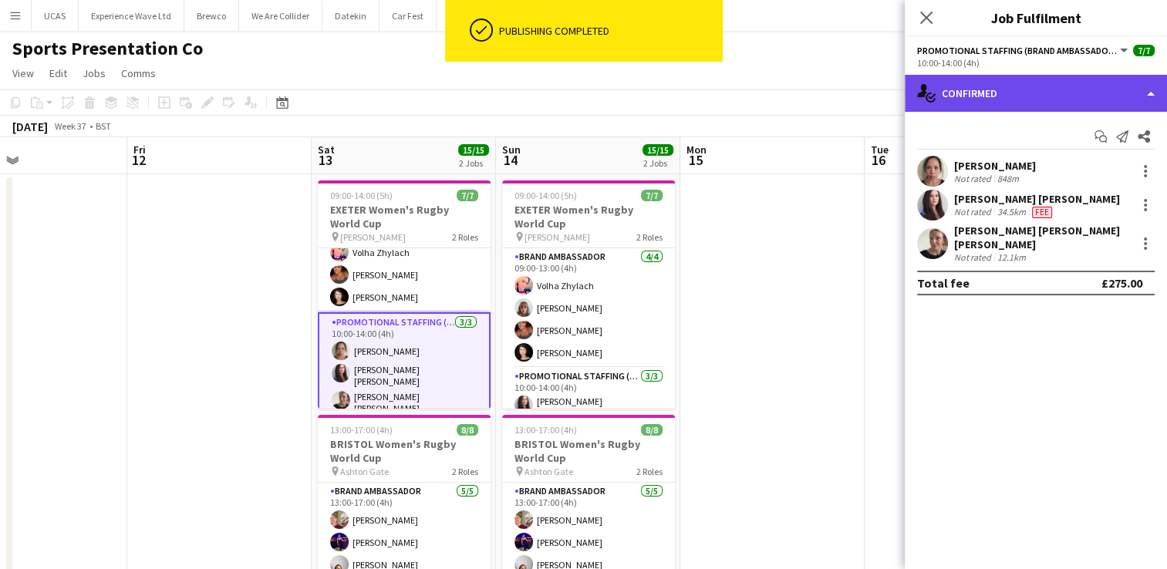
click at [1015, 109] on div "single-neutral-actions-check-2 Confirmed" at bounding box center [1035, 93] width 262 height 37
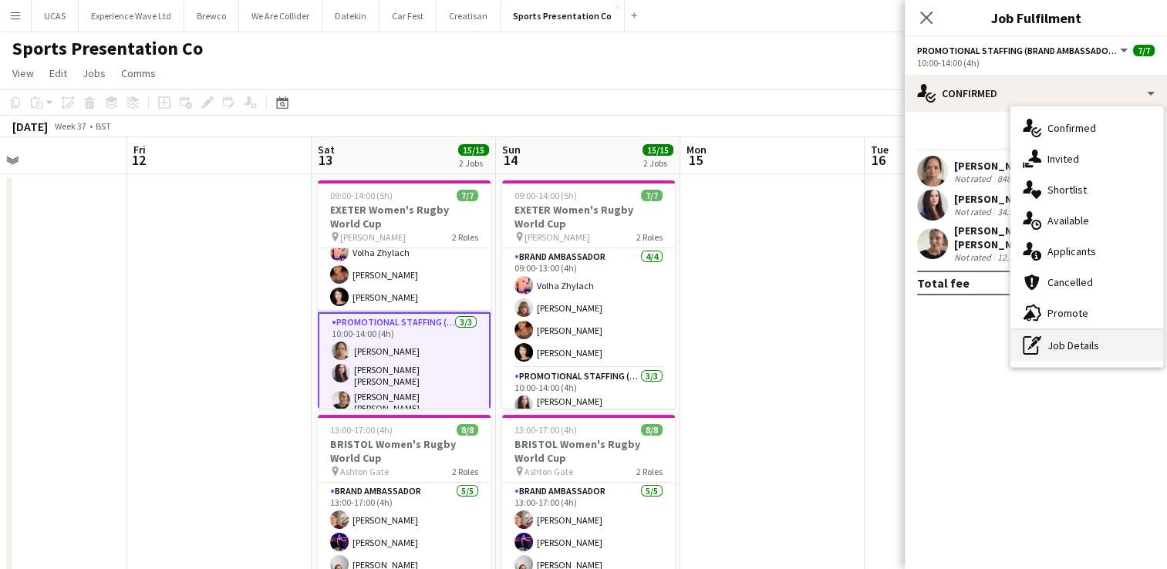
click at [1089, 342] on div "pen-write Job Details" at bounding box center [1086, 345] width 153 height 31
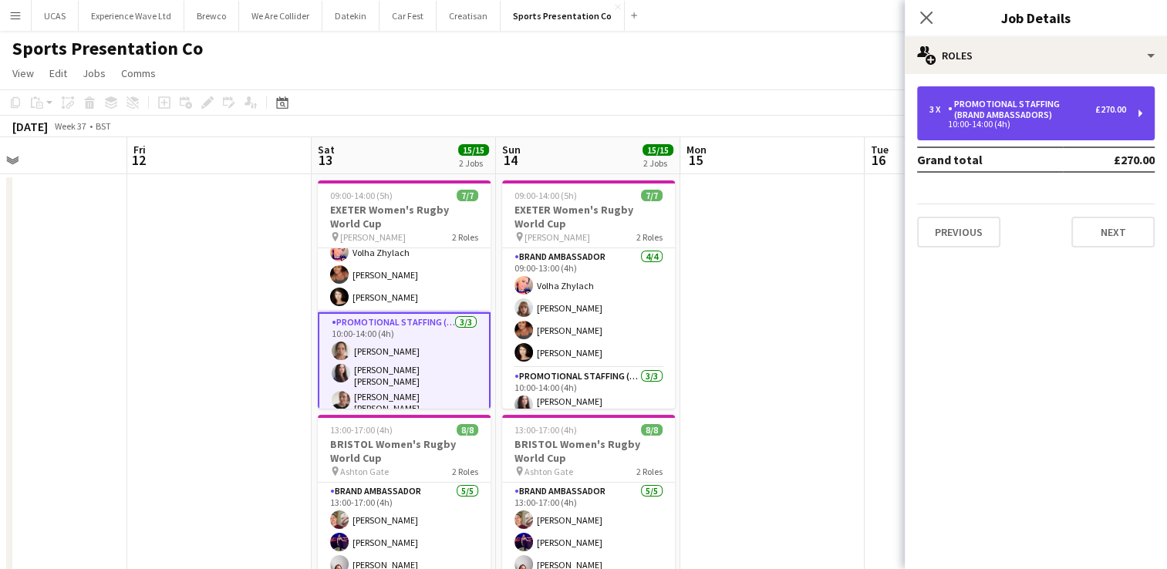
click at [1020, 113] on div "Promotional Staffing (Brand Ambassadors)" at bounding box center [1021, 110] width 147 height 22
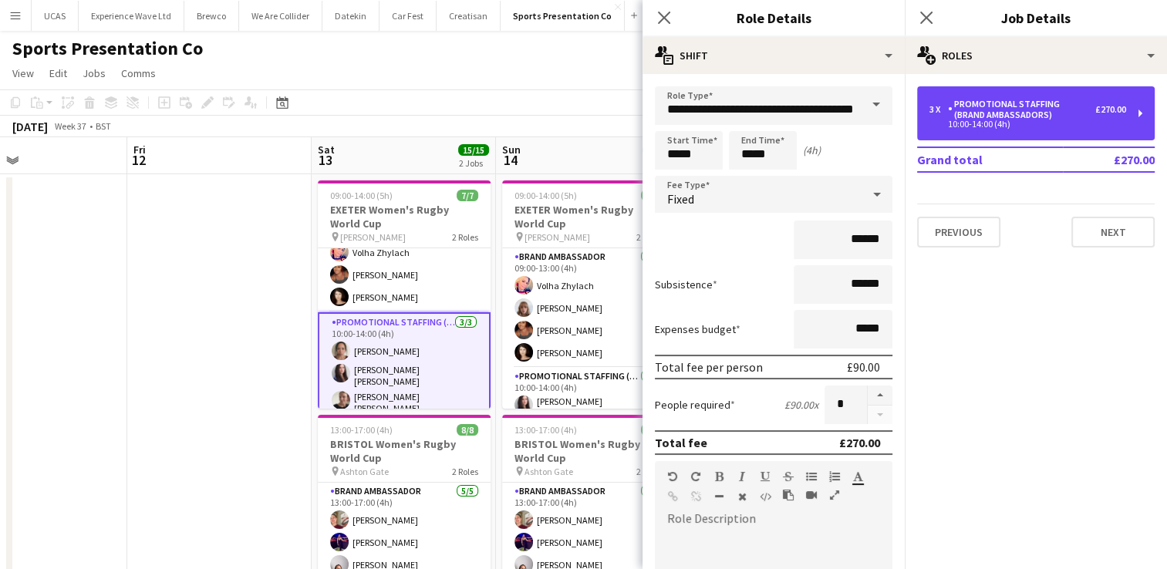
scroll to position [77, 0]
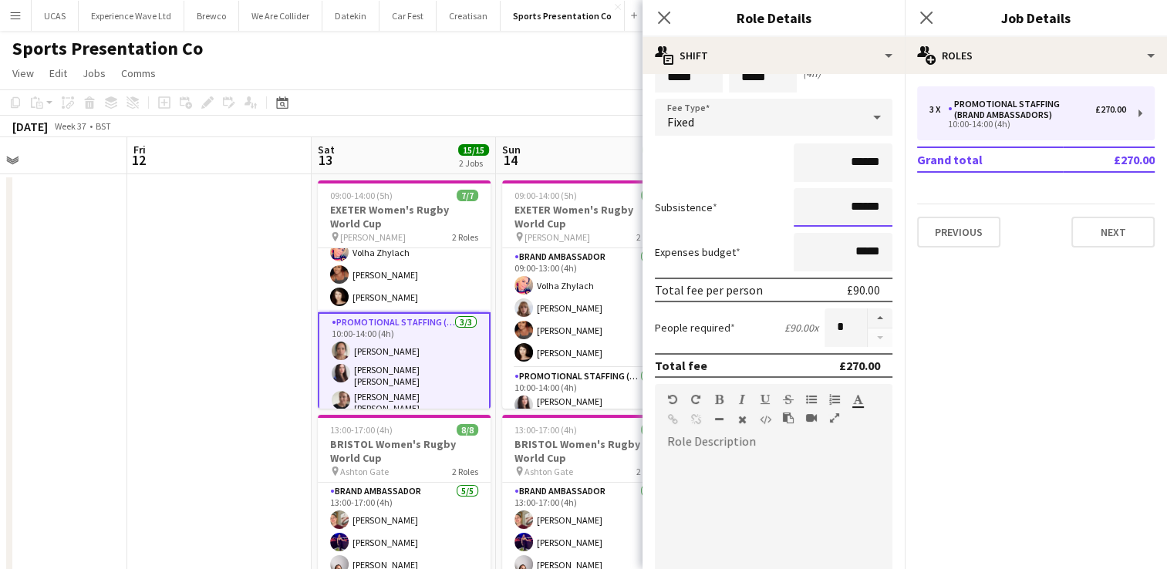
click at [864, 209] on input "******" at bounding box center [842, 207] width 99 height 39
type input "**"
type input "***"
click at [743, 179] on div "******" at bounding box center [773, 162] width 237 height 39
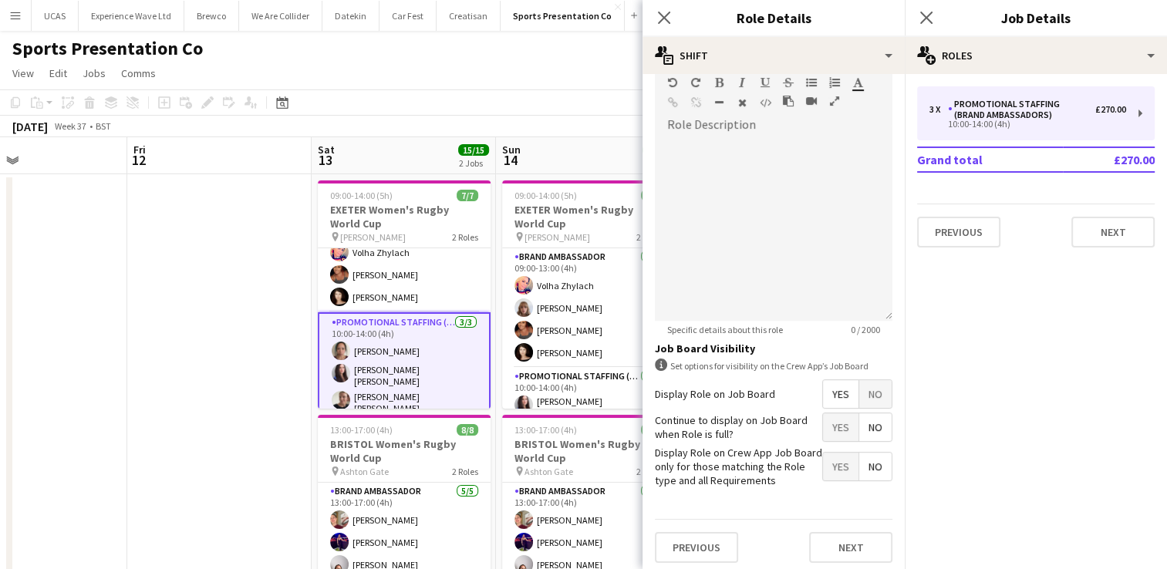
scroll to position [396, 0]
click at [845, 541] on button "Next" at bounding box center [850, 545] width 83 height 31
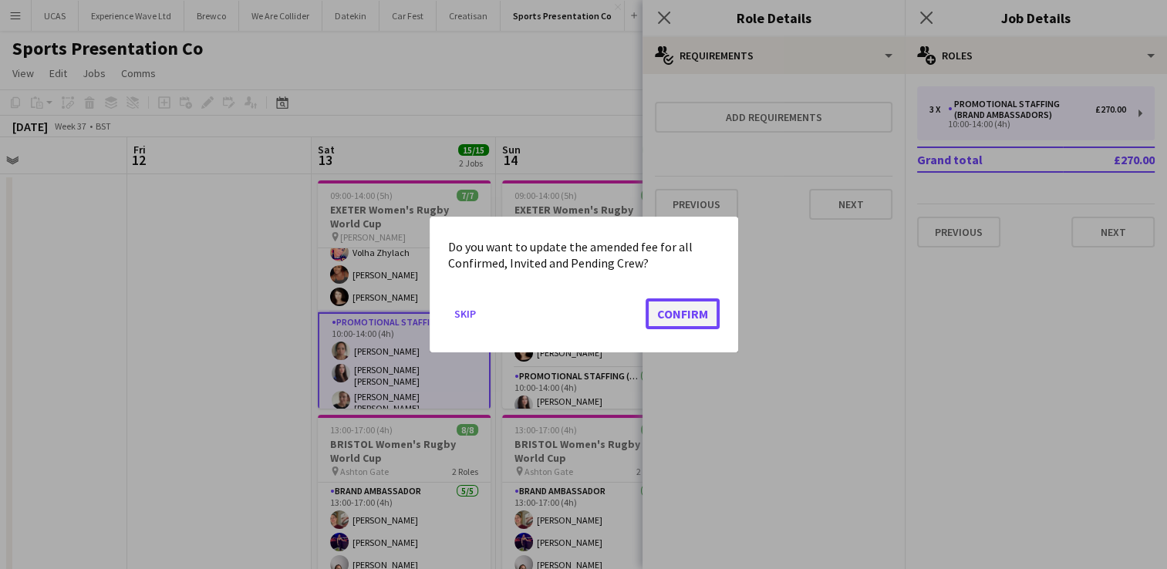
click at [703, 323] on button "Confirm" at bounding box center [682, 313] width 74 height 31
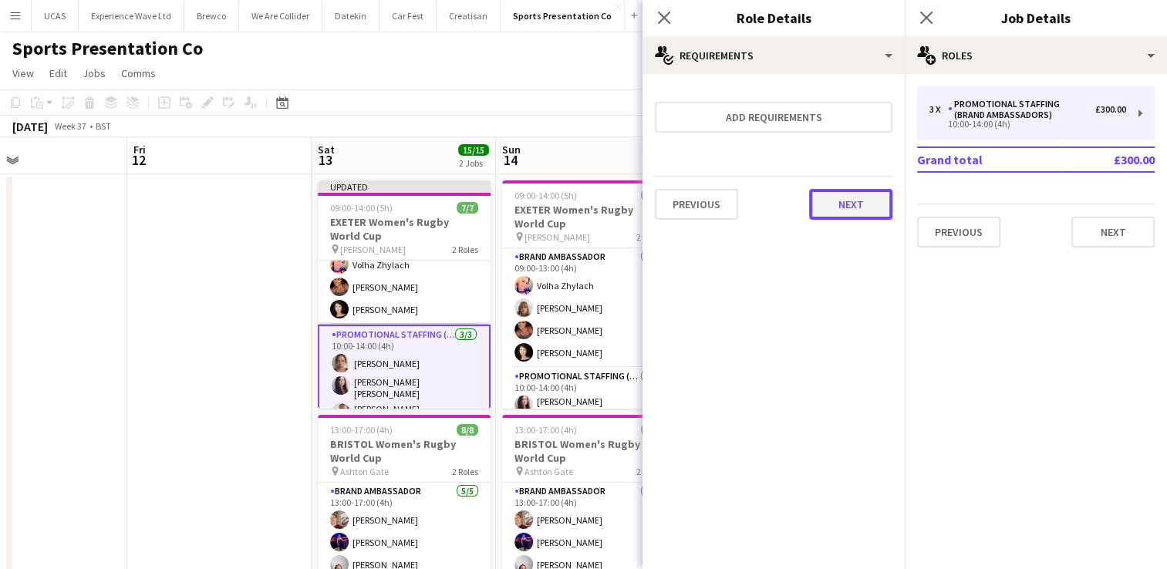
click at [848, 211] on button "Next" at bounding box center [850, 204] width 83 height 31
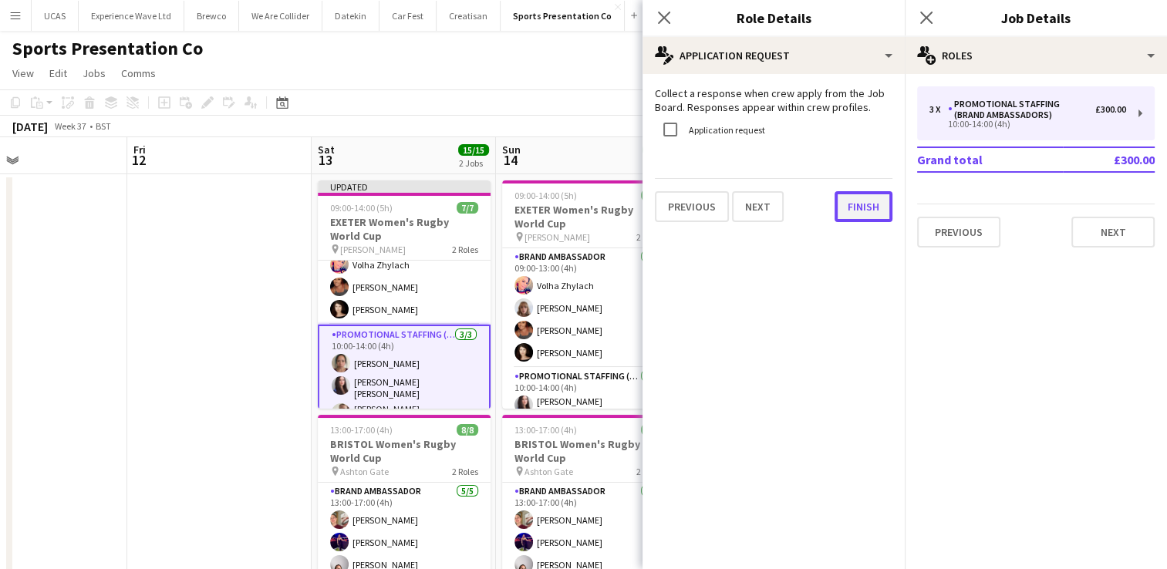
click at [862, 200] on button "Finish" at bounding box center [863, 206] width 58 height 31
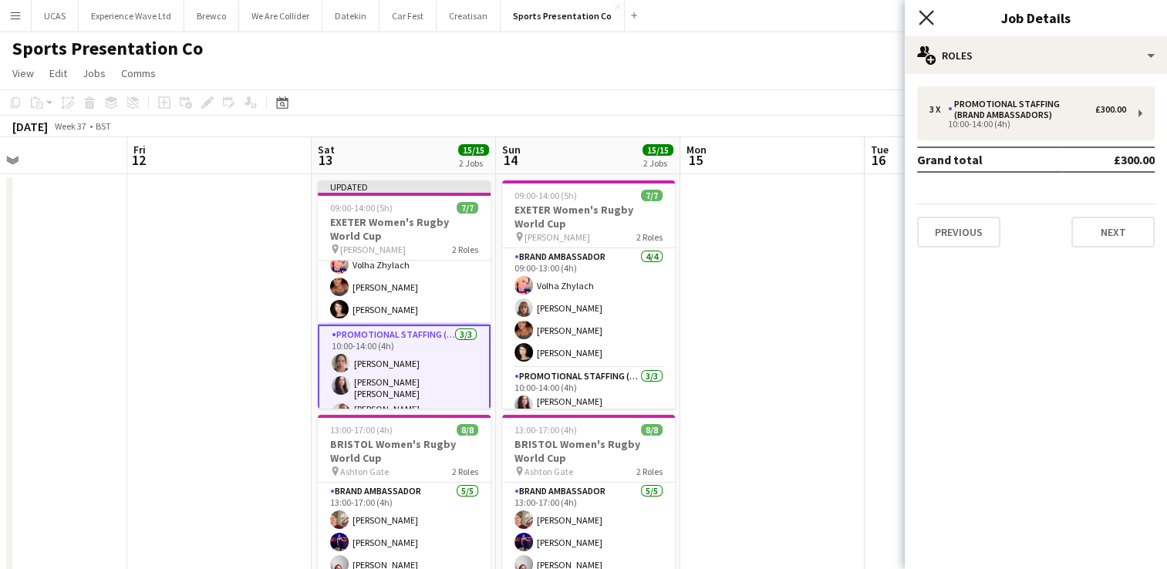
click at [923, 12] on icon "Close pop-in" at bounding box center [925, 17] width 15 height 15
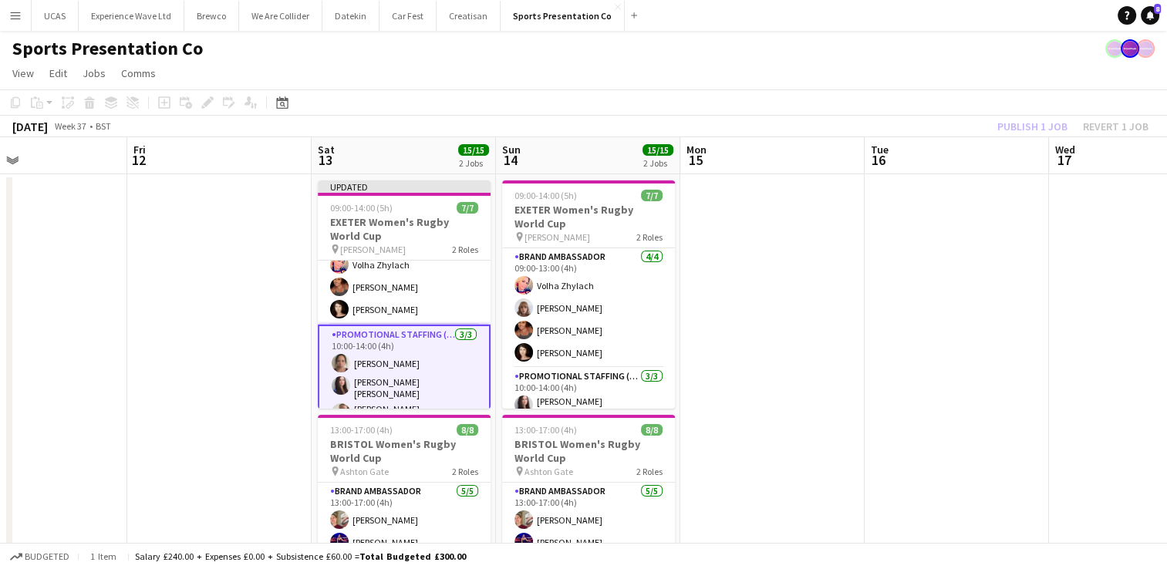
click at [786, 327] on app-date-cell at bounding box center [772, 576] width 184 height 805
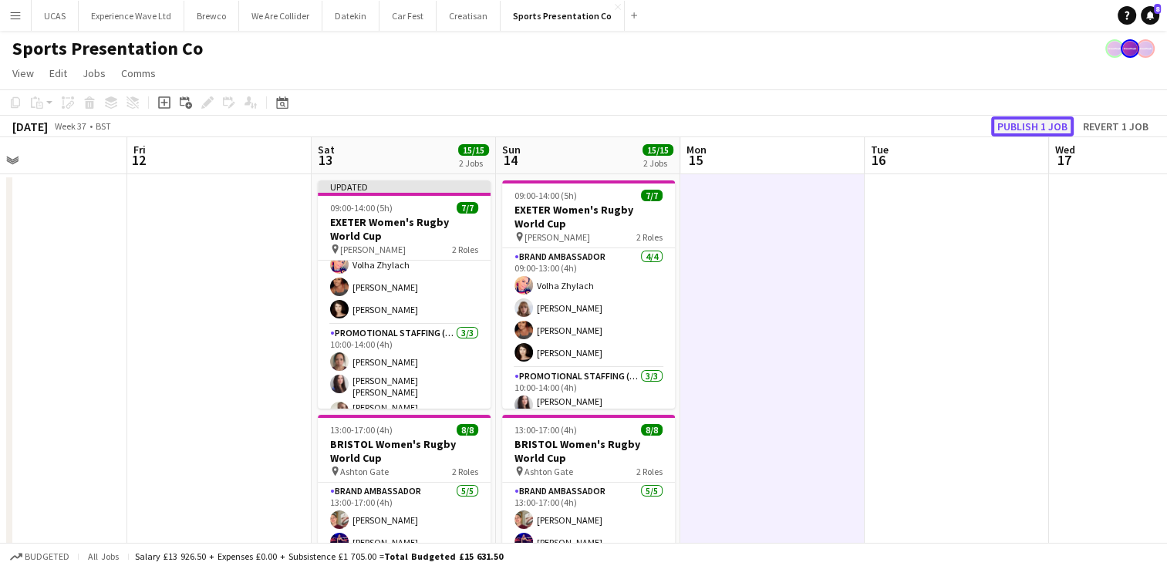
click at [1021, 128] on button "Publish 1 job" at bounding box center [1032, 126] width 83 height 20
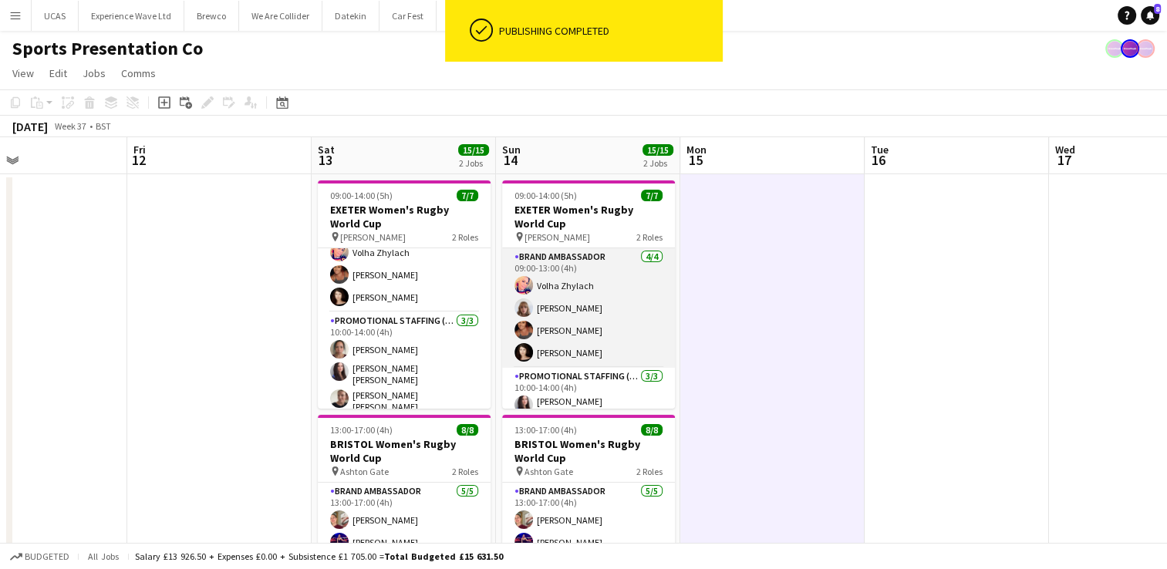
click at [605, 309] on app-card-role "Brand Ambassador 4/4 09:00-13:00 (4h) Volha Zhylach Caitlyn Chapman Jodie Sande…" at bounding box center [588, 308] width 173 height 120
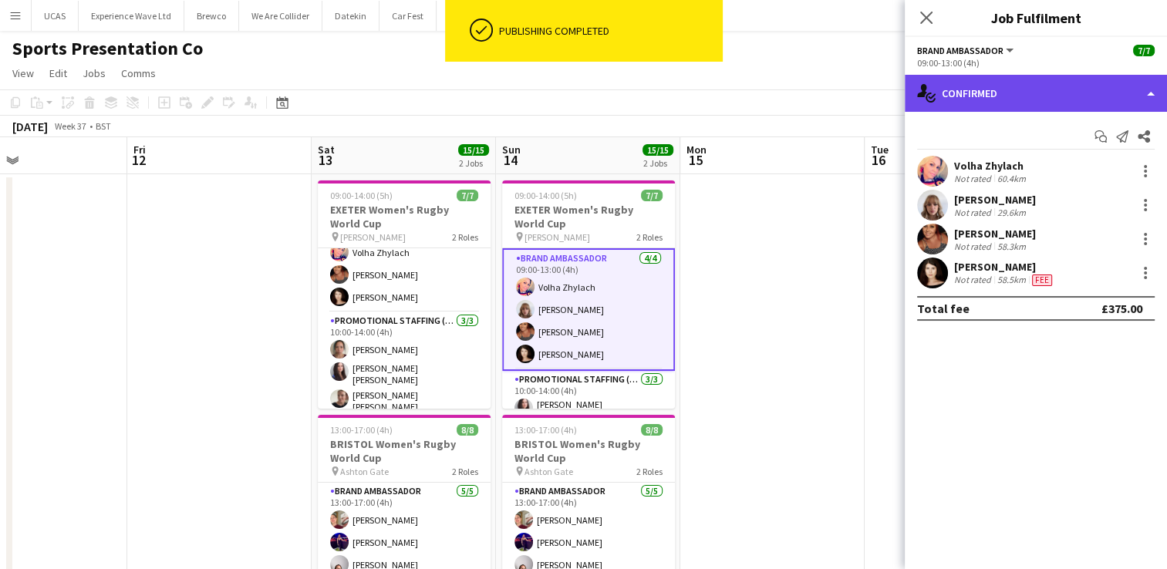
click at [1067, 91] on div "single-neutral-actions-check-2 Confirmed" at bounding box center [1035, 93] width 262 height 37
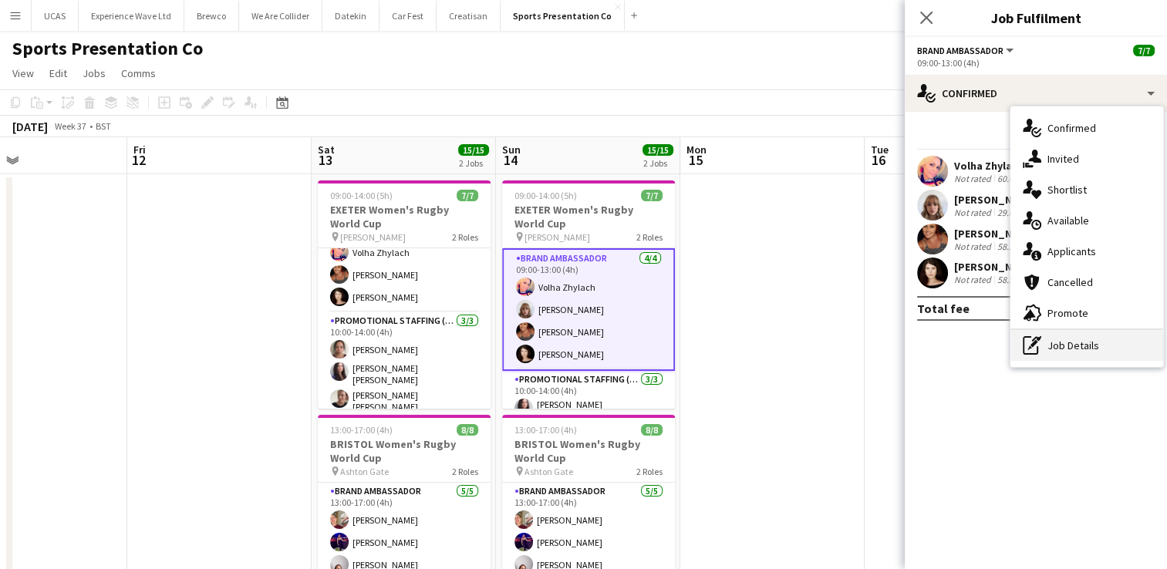
click at [1083, 347] on div "pen-write Job Details" at bounding box center [1086, 345] width 153 height 31
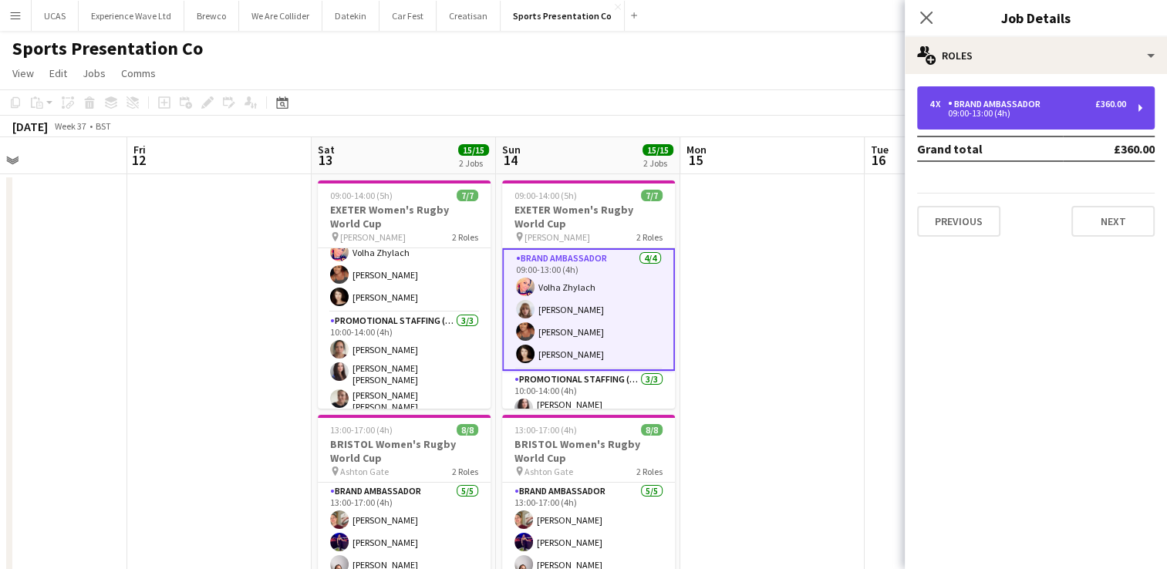
click at [1005, 119] on div "4 x Brand Ambassador £360.00 09:00-13:00 (4h)" at bounding box center [1035, 107] width 237 height 43
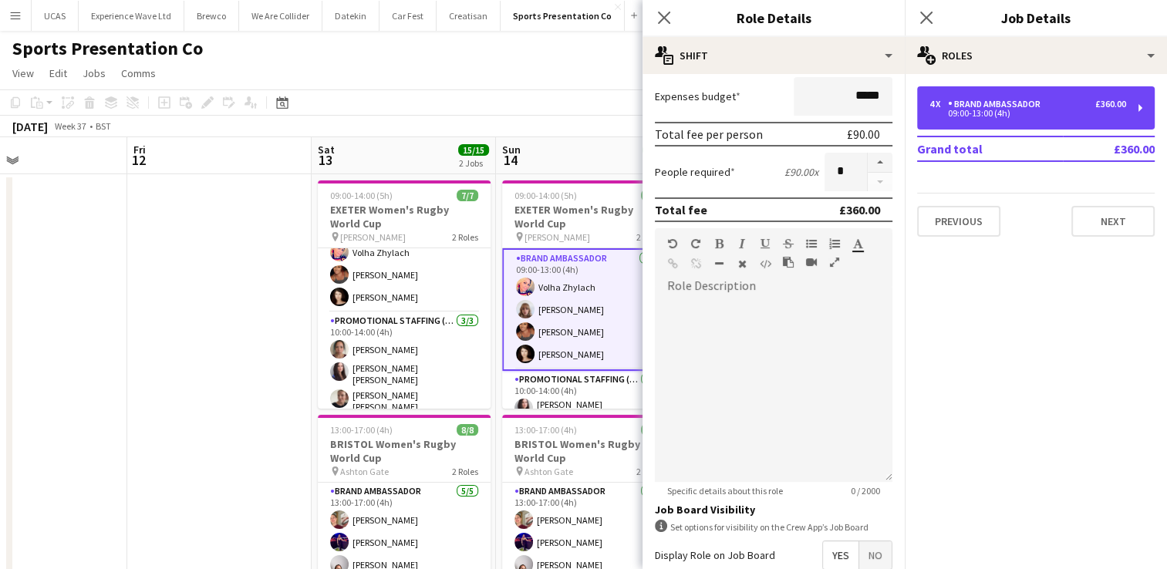
scroll to position [10, 0]
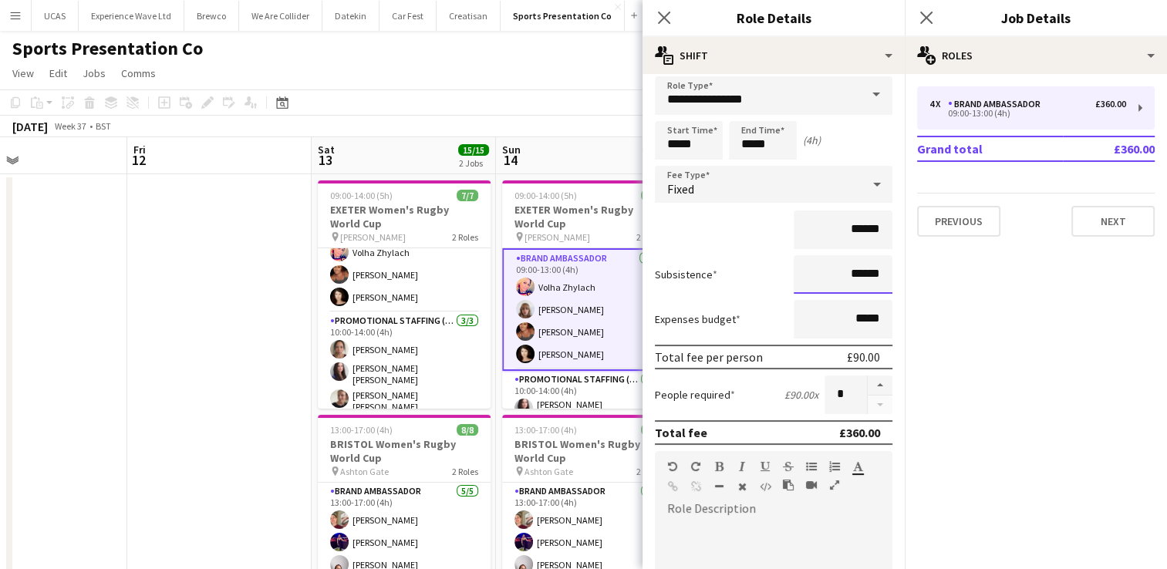
click at [861, 275] on input "******" at bounding box center [842, 274] width 99 height 39
type input "**"
type input "***"
click at [717, 227] on div "******" at bounding box center [773, 230] width 237 height 39
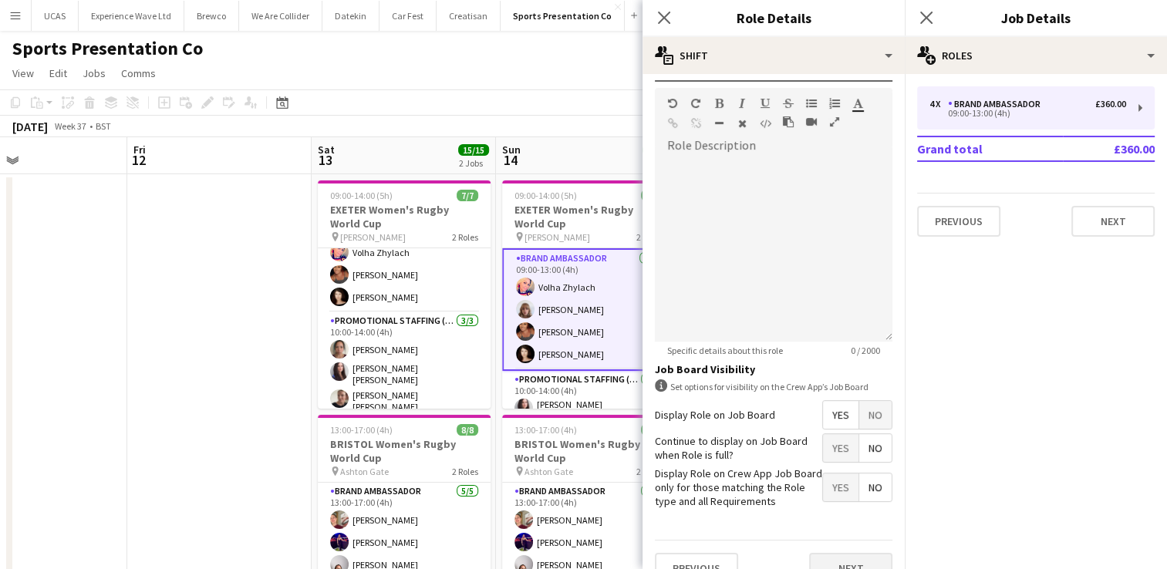
scroll to position [396, 0]
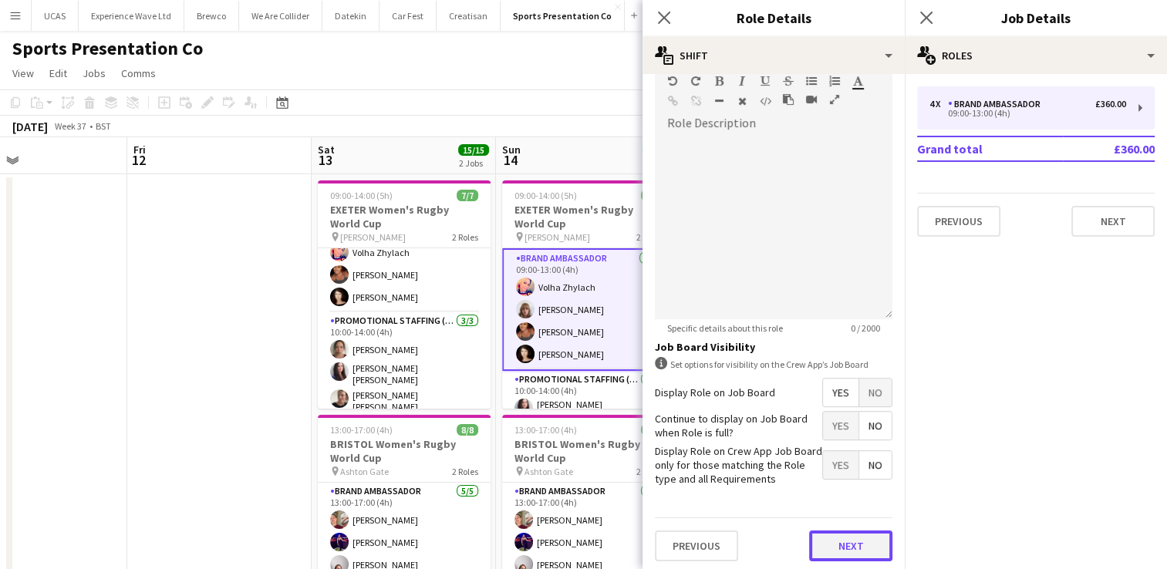
click at [845, 544] on button "Next" at bounding box center [850, 545] width 83 height 31
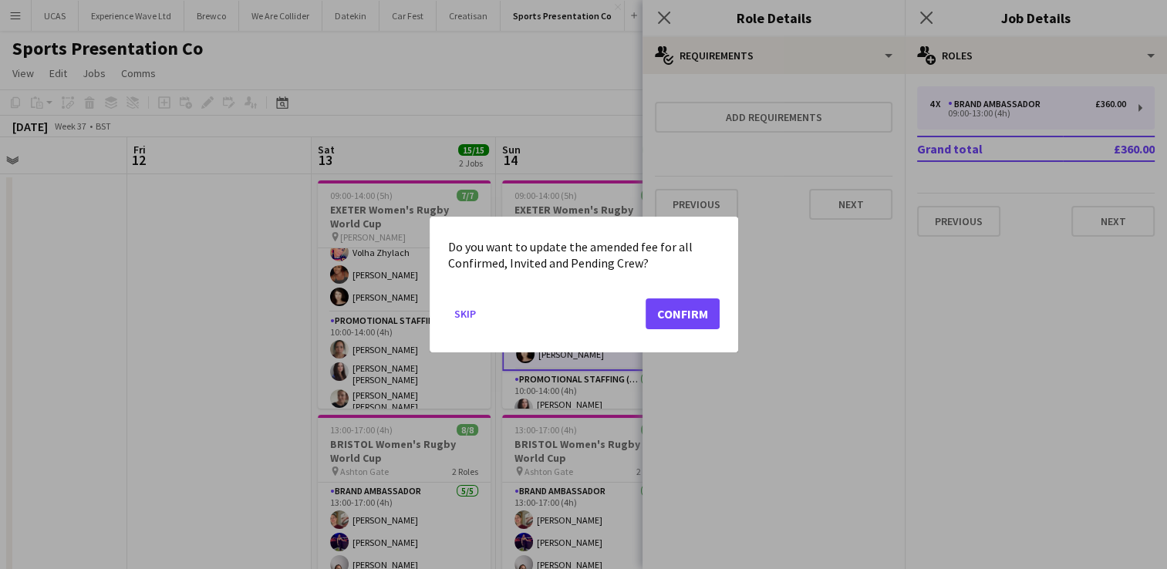
scroll to position [0, 0]
click at [697, 313] on button "Confirm" at bounding box center [682, 313] width 74 height 31
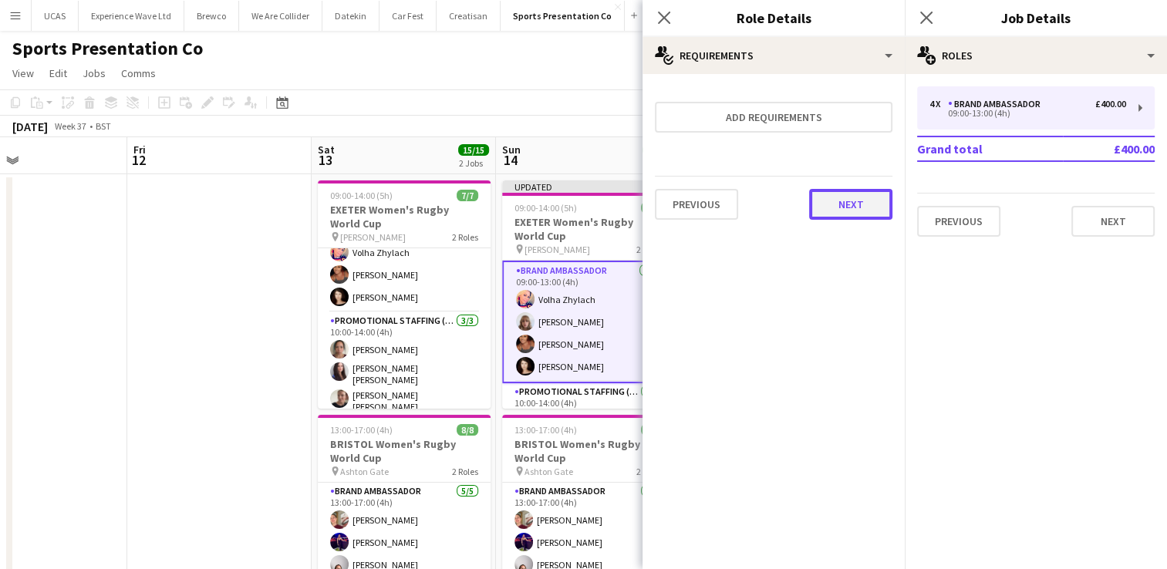
click at [841, 202] on button "Next" at bounding box center [850, 204] width 83 height 31
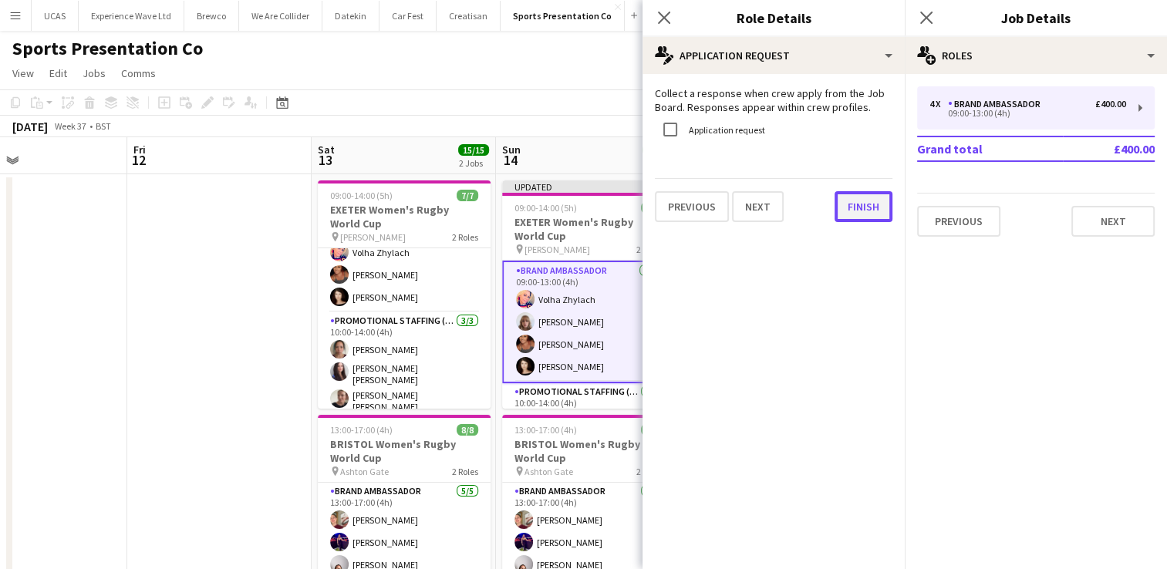
click at [864, 207] on button "Finish" at bounding box center [863, 206] width 58 height 31
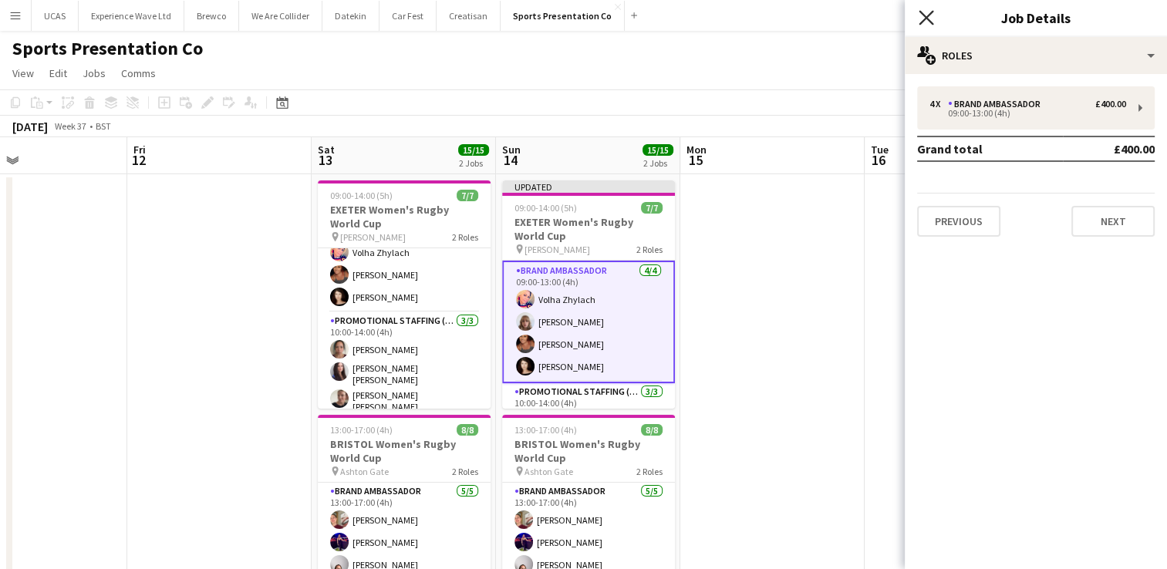
click at [922, 24] on icon "Close pop-in" at bounding box center [925, 17] width 15 height 15
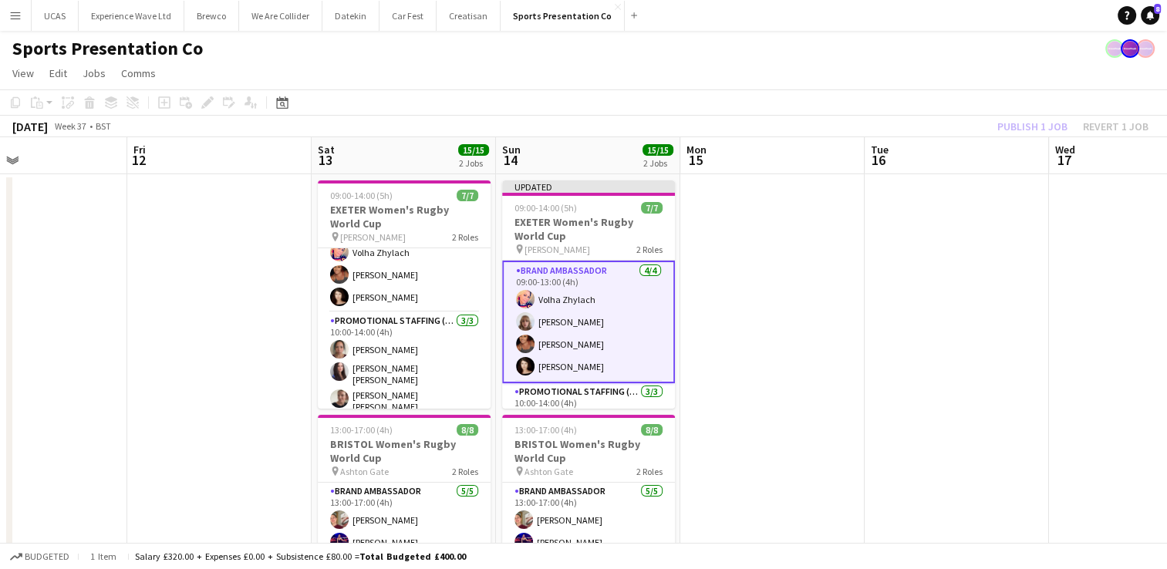
click at [1023, 125] on div "Publish 1 job Revert 1 job" at bounding box center [1072, 126] width 188 height 20
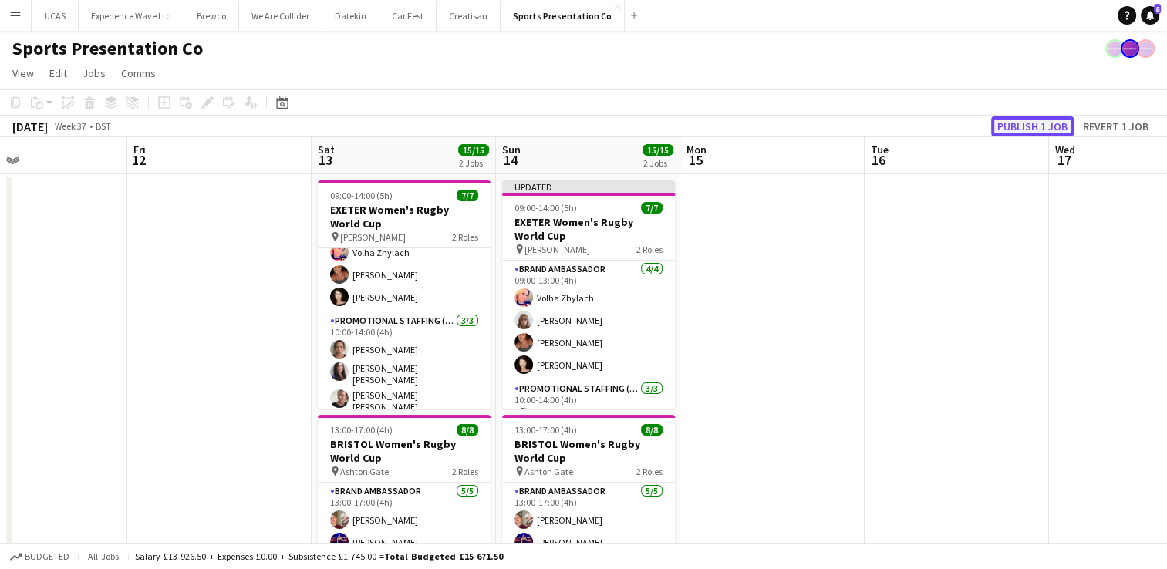
click at [1024, 126] on button "Publish 1 job" at bounding box center [1032, 126] width 83 height 20
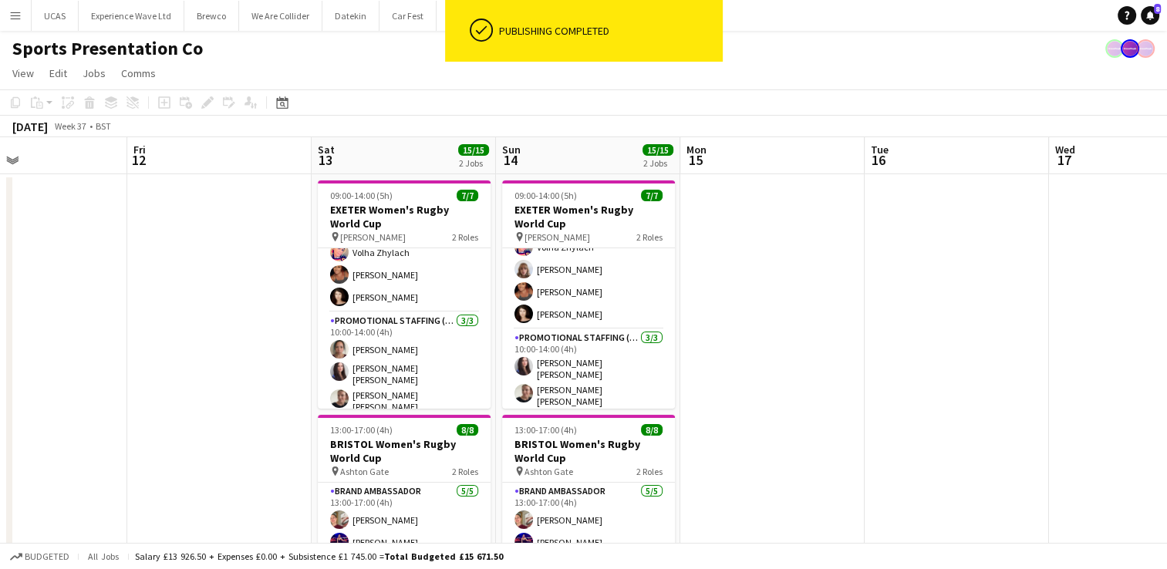
scroll to position [56, 0]
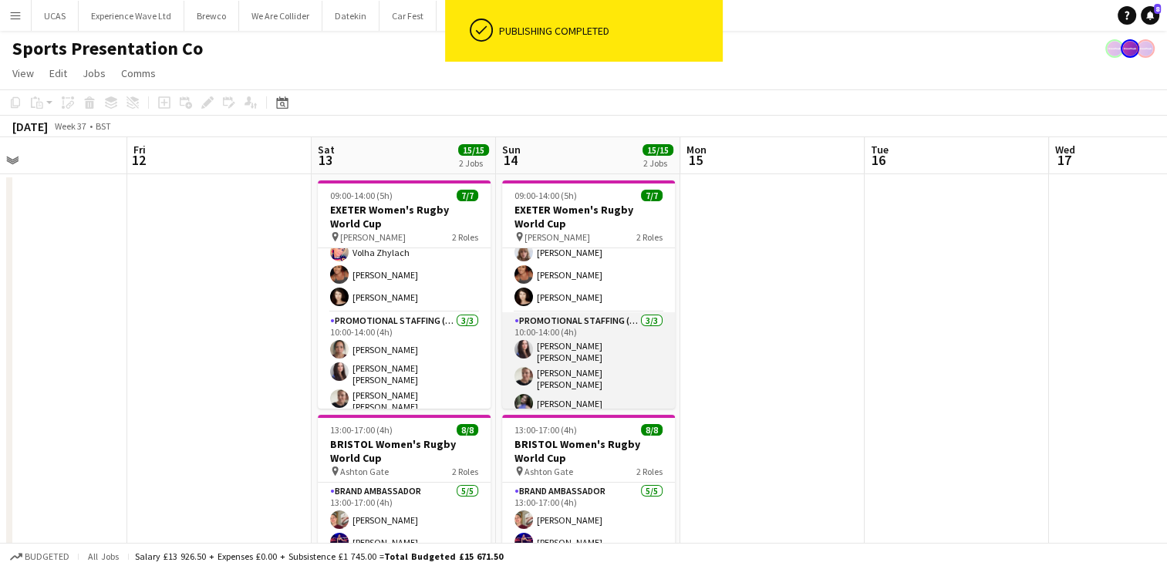
click at [598, 379] on app-card-role "Promotional Staffing (Brand Ambassadors) 3/3 10:00-14:00 (4h) Mireia Quingles N…" at bounding box center [588, 365] width 173 height 106
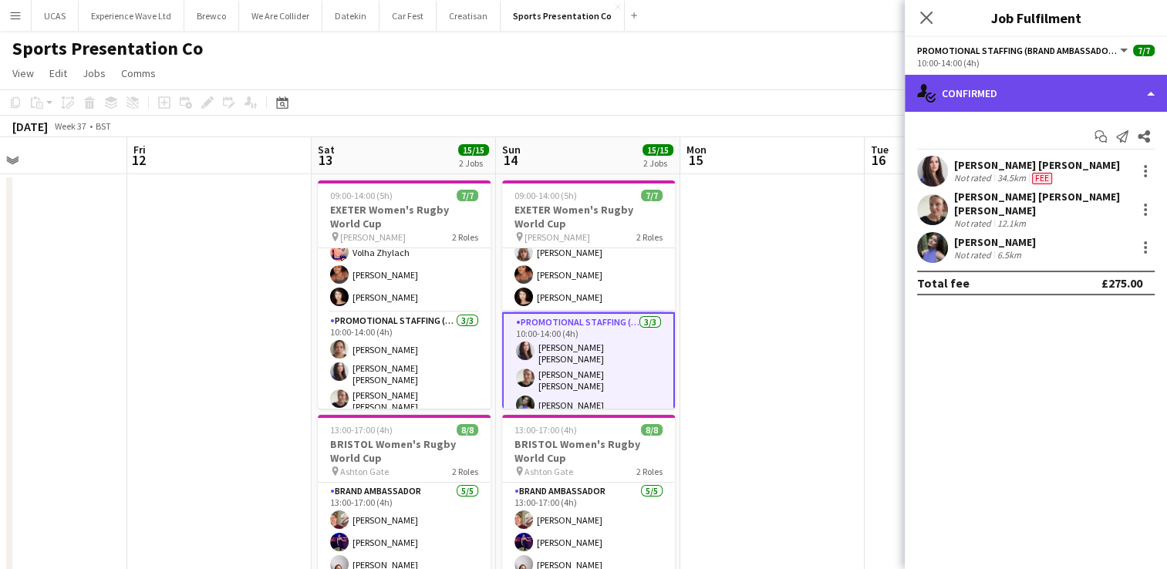
click at [1124, 93] on div "single-neutral-actions-check-2 Confirmed" at bounding box center [1035, 93] width 262 height 37
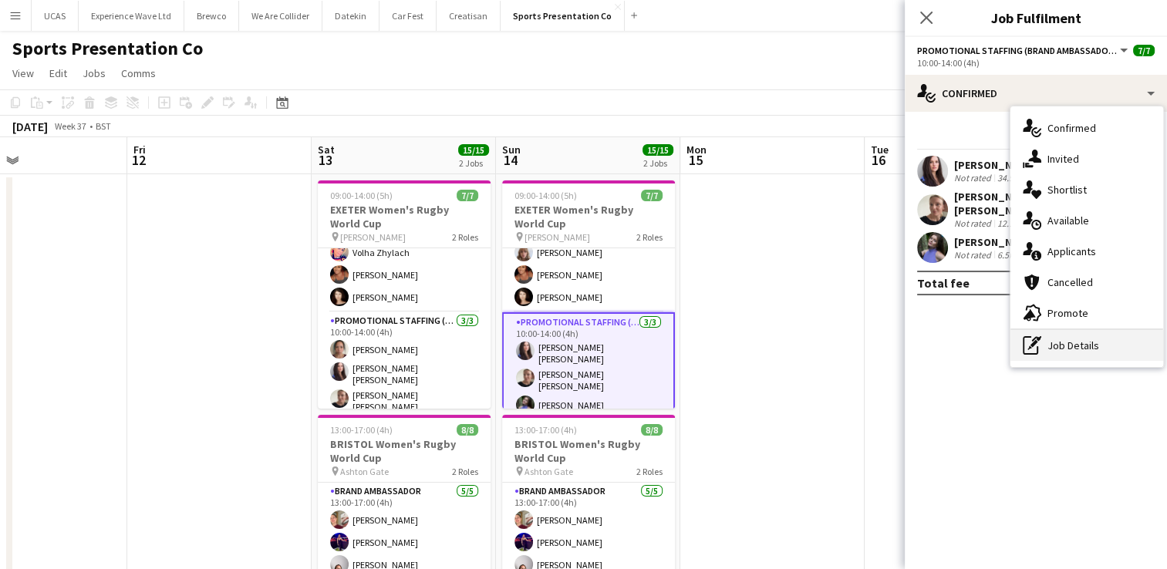
click at [1079, 353] on div "pen-write Job Details" at bounding box center [1086, 345] width 153 height 31
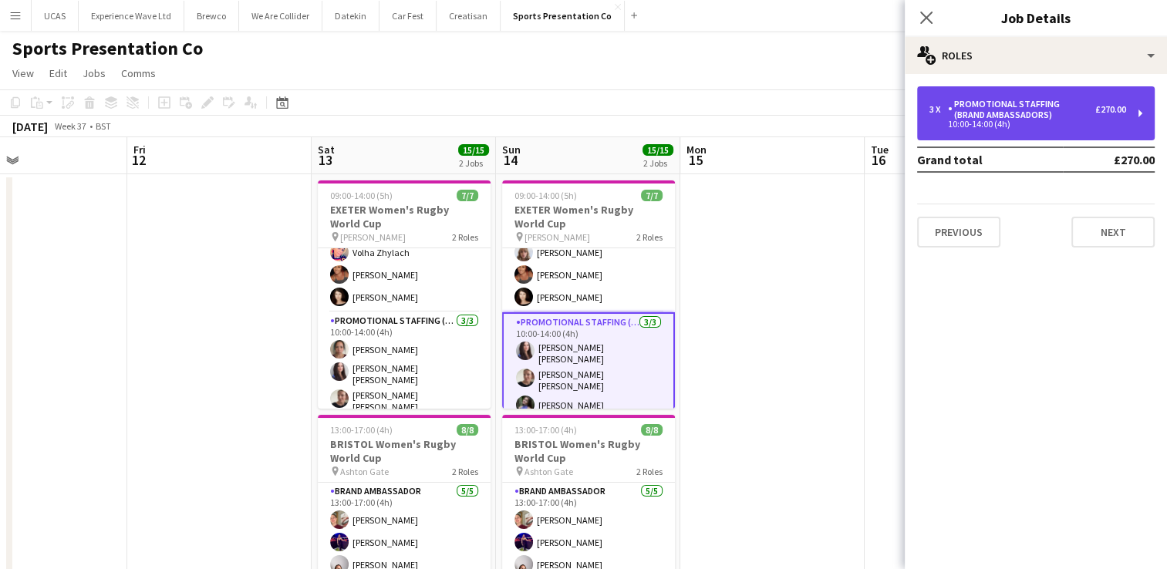
click at [1077, 131] on div "3 x Promotional Staffing (Brand Ambassadors) £270.00 10:00-14:00 (4h)" at bounding box center [1035, 113] width 237 height 54
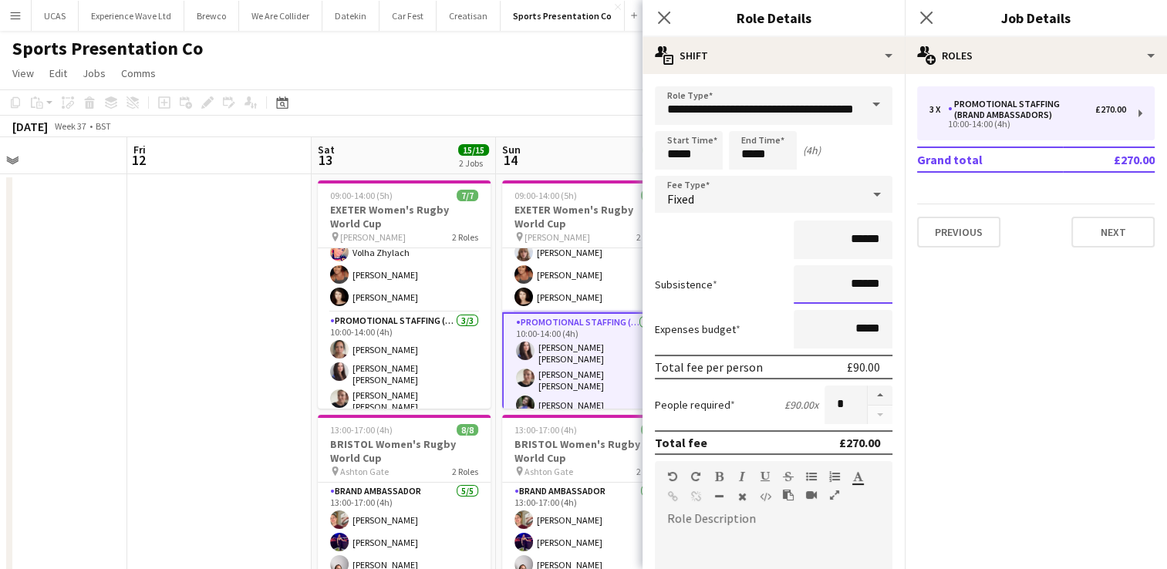
click at [870, 287] on input "******" at bounding box center [842, 284] width 99 height 39
type input "**"
type input "***"
click at [743, 251] on div "******" at bounding box center [773, 240] width 237 height 39
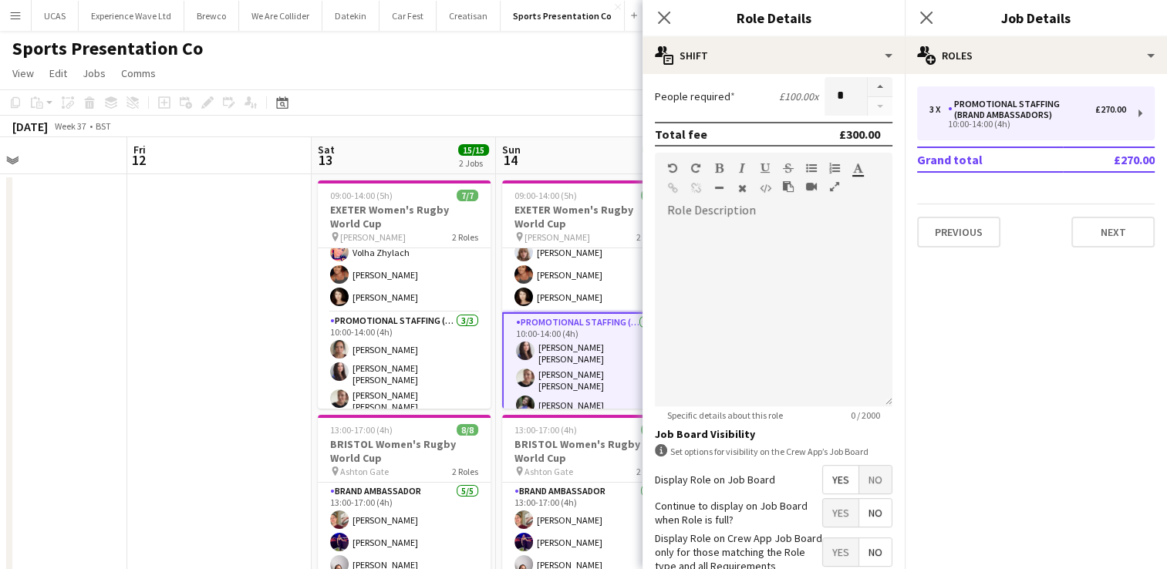
scroll to position [396, 0]
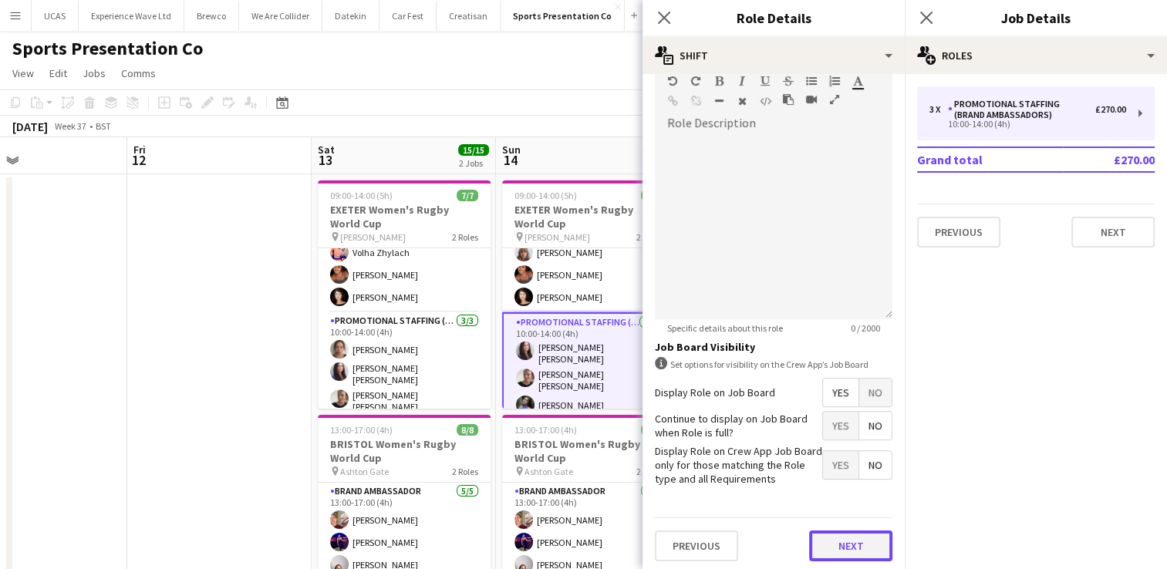
click at [861, 541] on button "Next" at bounding box center [850, 545] width 83 height 31
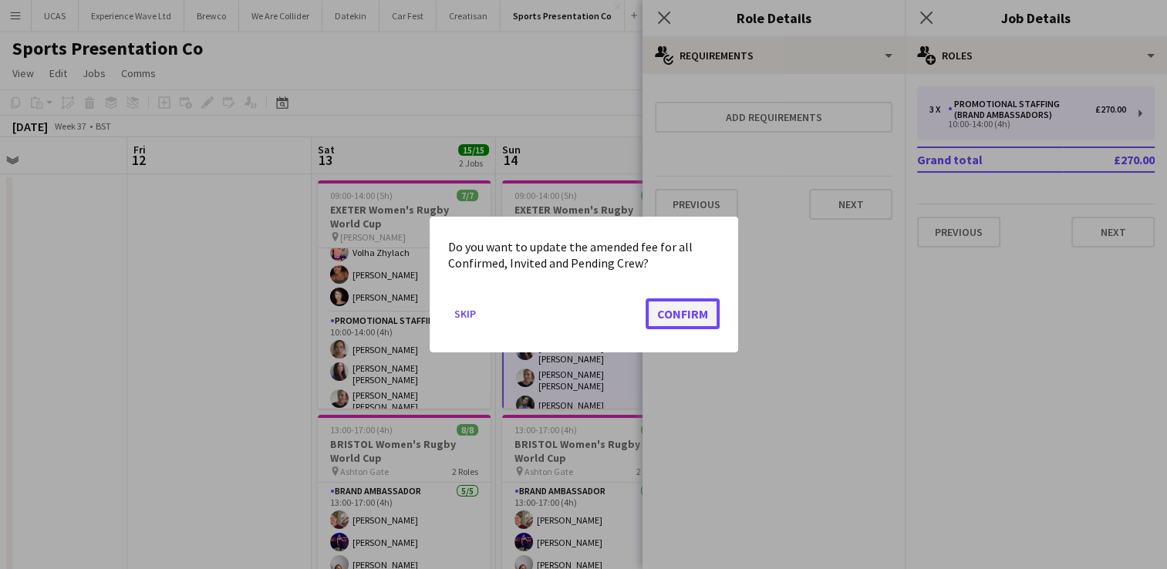
click at [687, 310] on button "Confirm" at bounding box center [682, 313] width 74 height 31
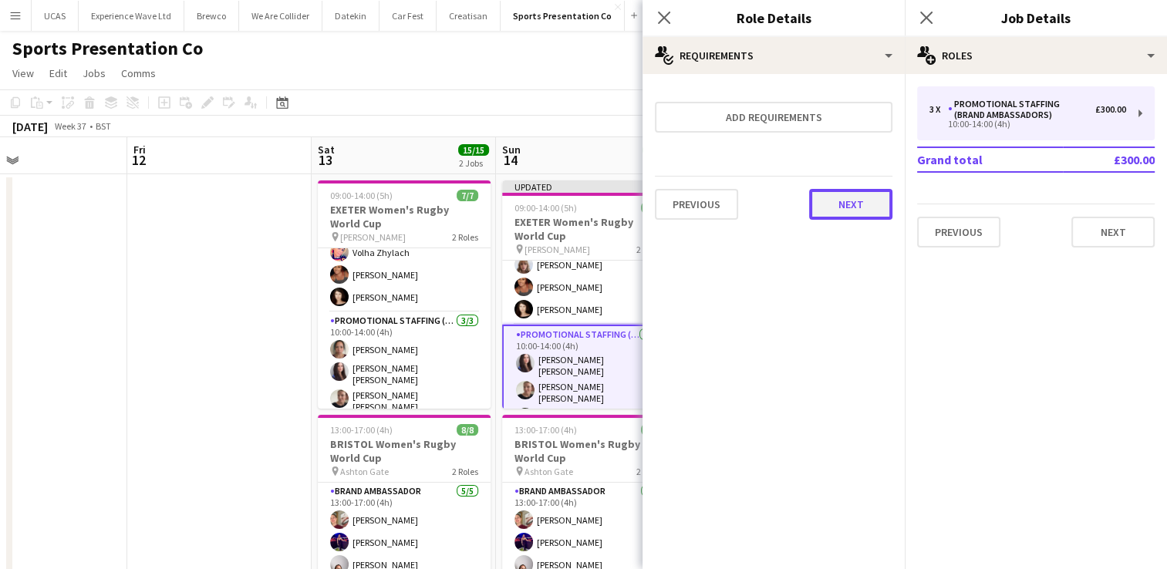
click at [882, 199] on button "Next" at bounding box center [850, 204] width 83 height 31
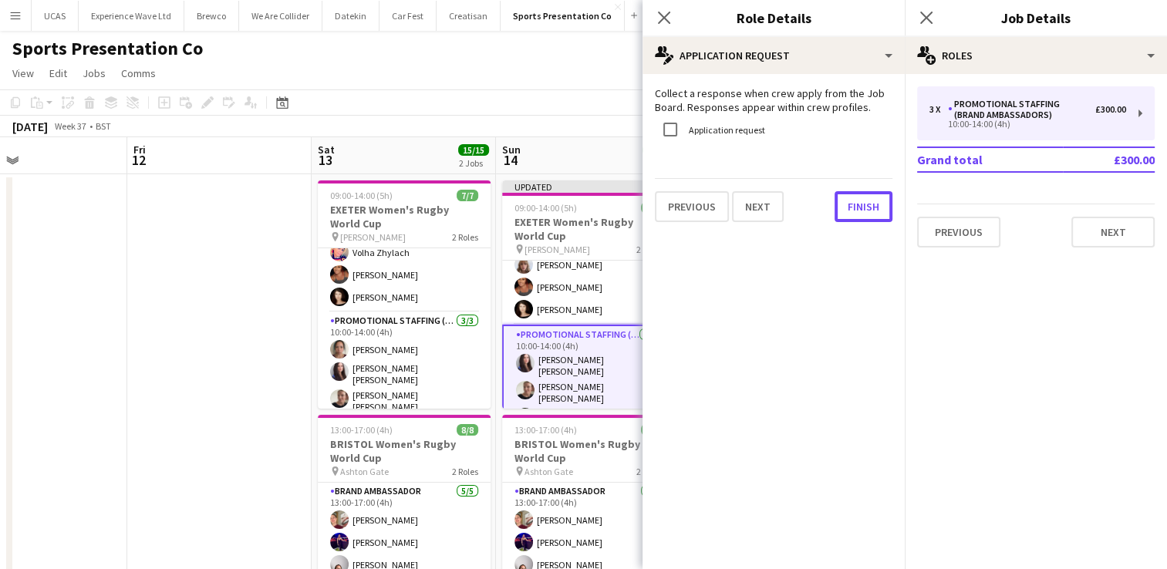
click at [882, 199] on button "Finish" at bounding box center [863, 206] width 58 height 31
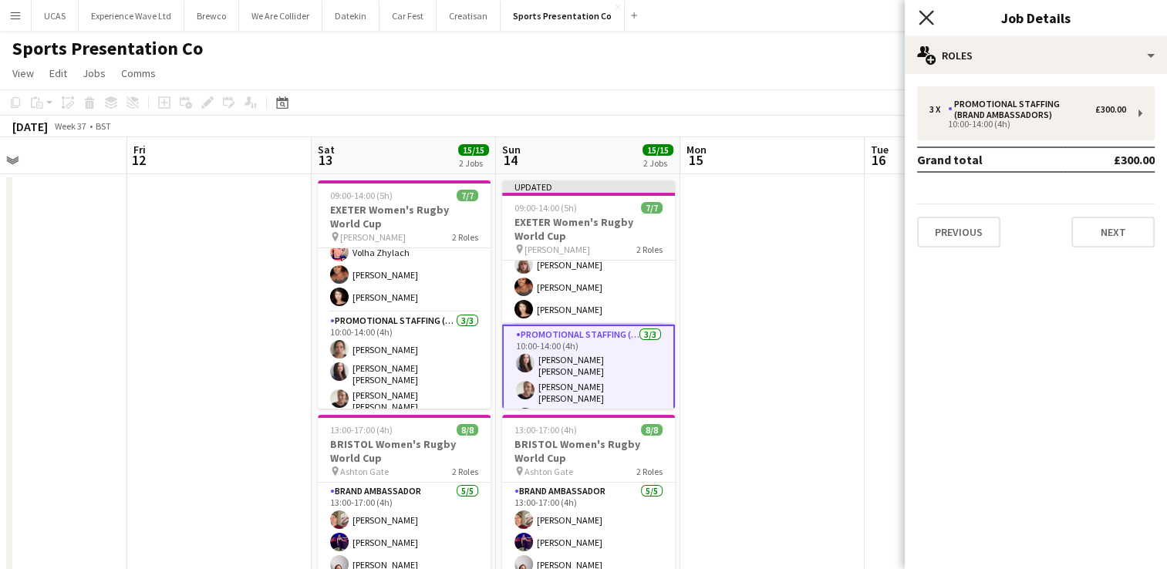
click at [928, 23] on icon "Close pop-in" at bounding box center [925, 17] width 15 height 15
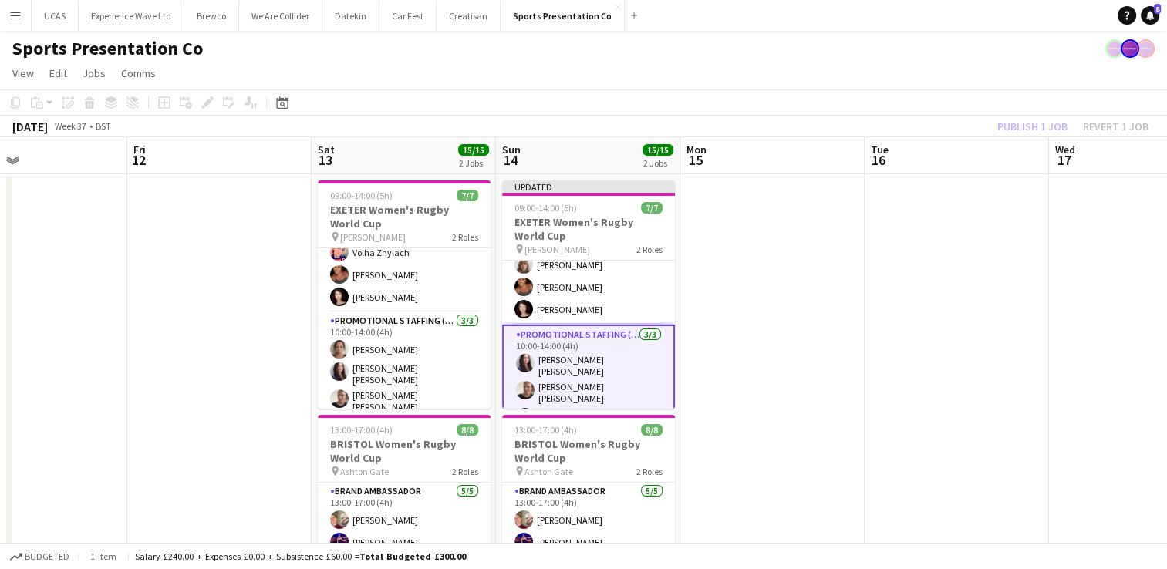
click at [1002, 131] on div "Publish 1 job Revert 1 job" at bounding box center [1072, 126] width 188 height 20
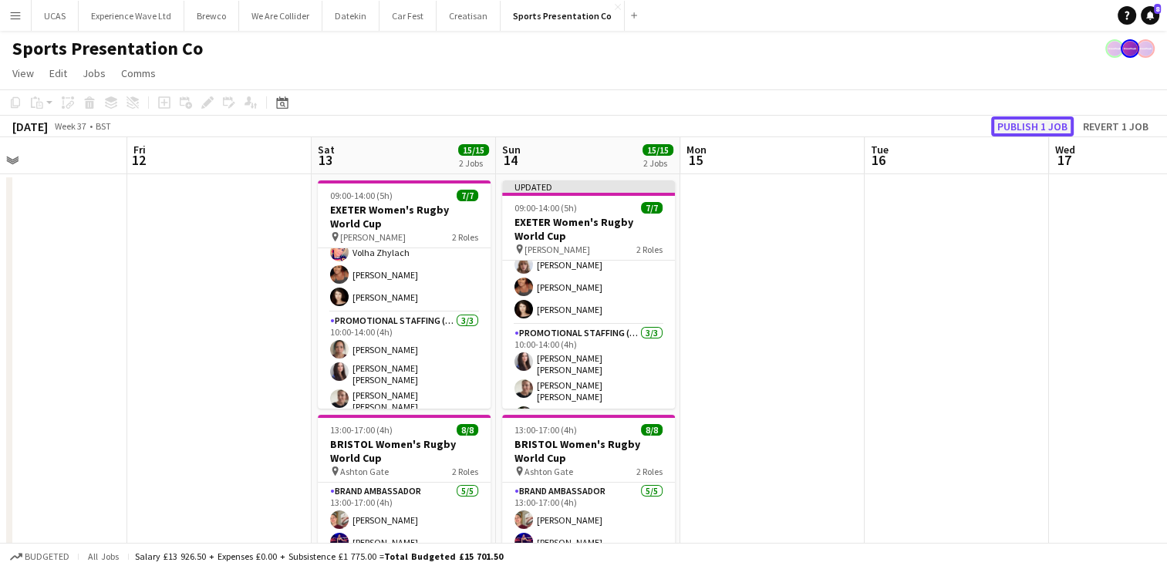
click at [1021, 125] on button "Publish 1 job" at bounding box center [1032, 126] width 83 height 20
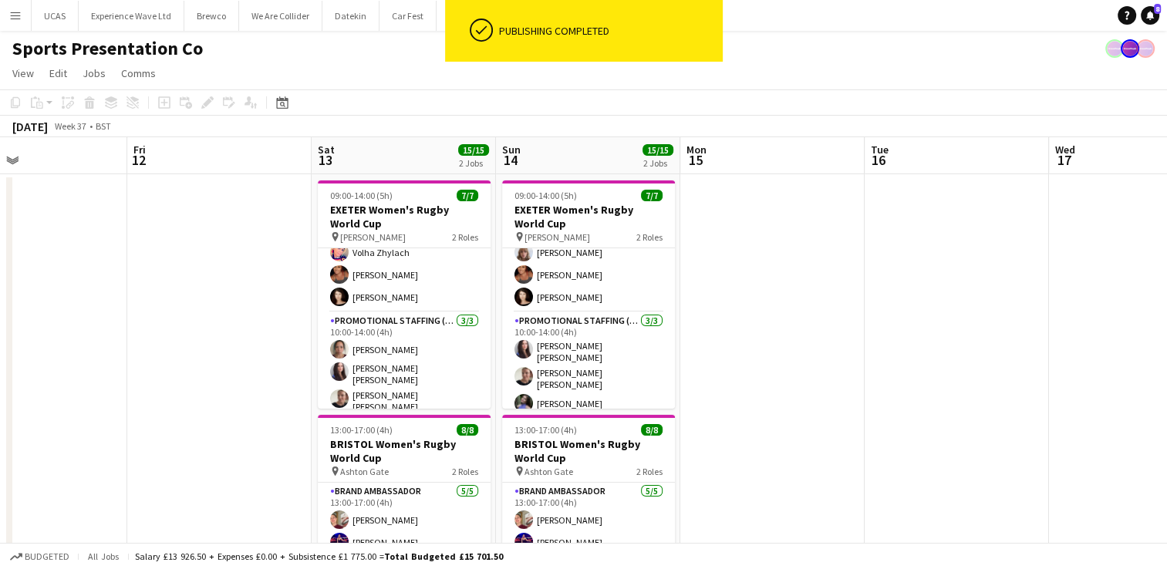
click at [916, 321] on app-date-cell at bounding box center [956, 576] width 184 height 805
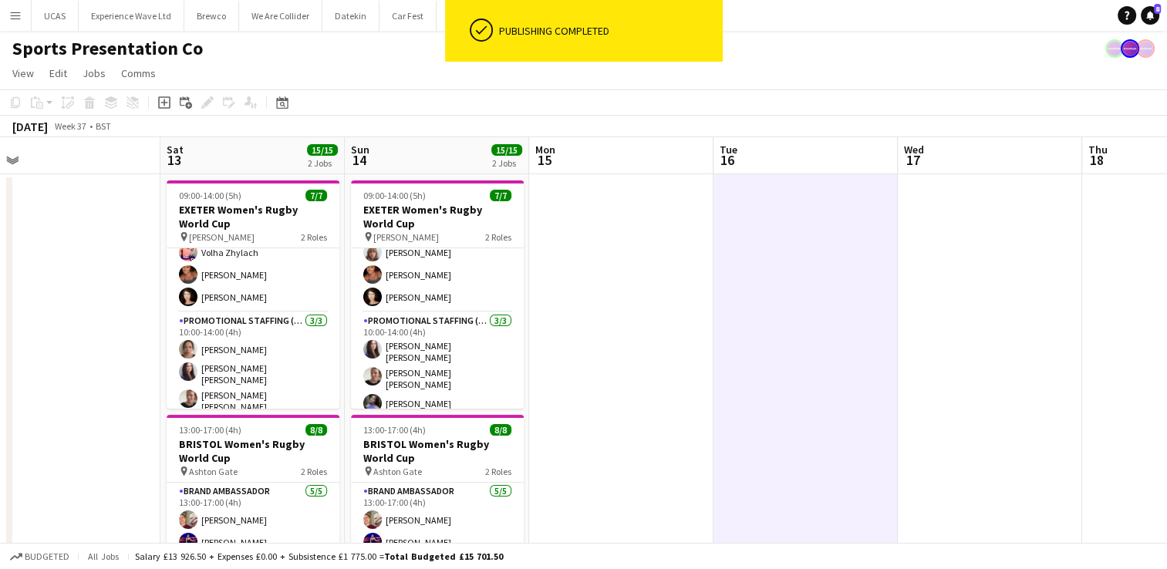
drag, startPoint x: 839, startPoint y: 325, endPoint x: 640, endPoint y: 325, distance: 198.9
click at [648, 325] on app-calendar-viewport "Tue 9 Wed 10 Thu 11 Fri 12 Sat 13 15/15 2 Jobs Sun 14 15/15 2 Jobs Mon 15 Tue 1…" at bounding box center [583, 558] width 1167 height 842
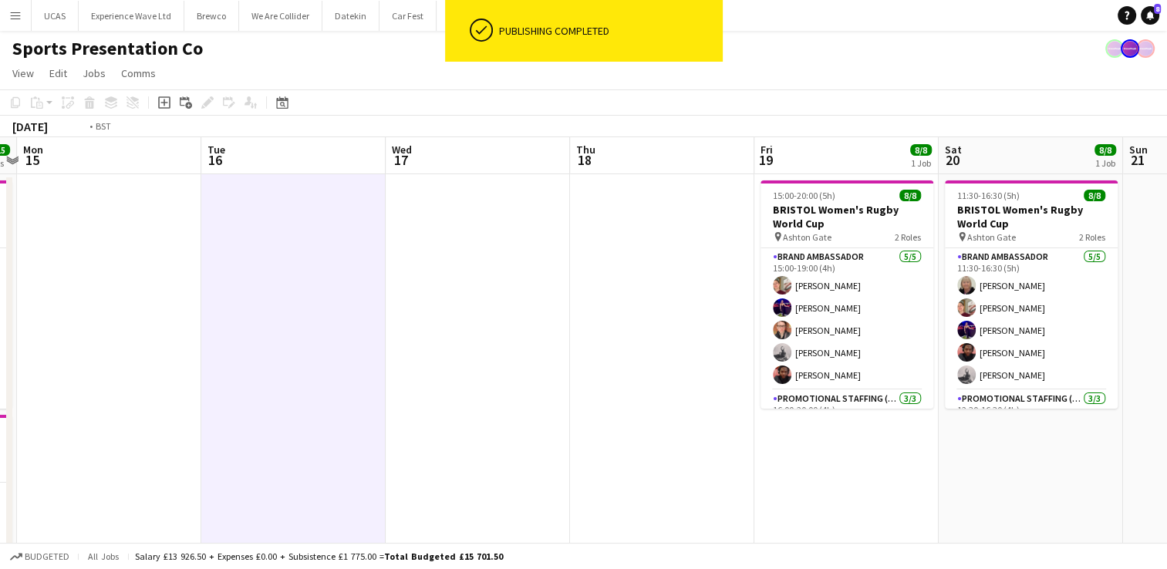
drag, startPoint x: 811, startPoint y: 330, endPoint x: 420, endPoint y: 332, distance: 390.9
click at [423, 331] on app-calendar-viewport "Thu 11 Fri 12 Sat 13 15/15 2 Jobs Sun 14 15/15 2 Jobs Mon 15 Tue 16 Wed 17 Thu …" at bounding box center [583, 558] width 1167 height 842
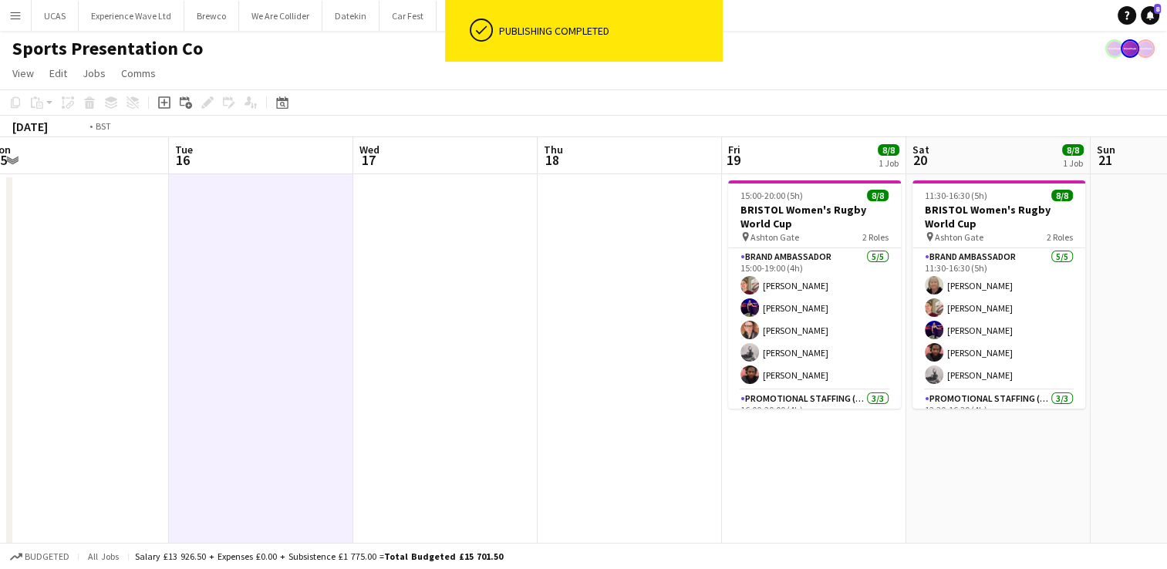
drag, startPoint x: 423, startPoint y: 376, endPoint x: 746, endPoint y: 372, distance: 323.1
click at [734, 369] on app-calendar-viewport "Sat 13 15/15 2 Jobs Sun 14 15/15 2 Jobs Mon 15 Tue 16 Wed 17 Thu 18 Fri 19 8/8 …" at bounding box center [583, 558] width 1167 height 842
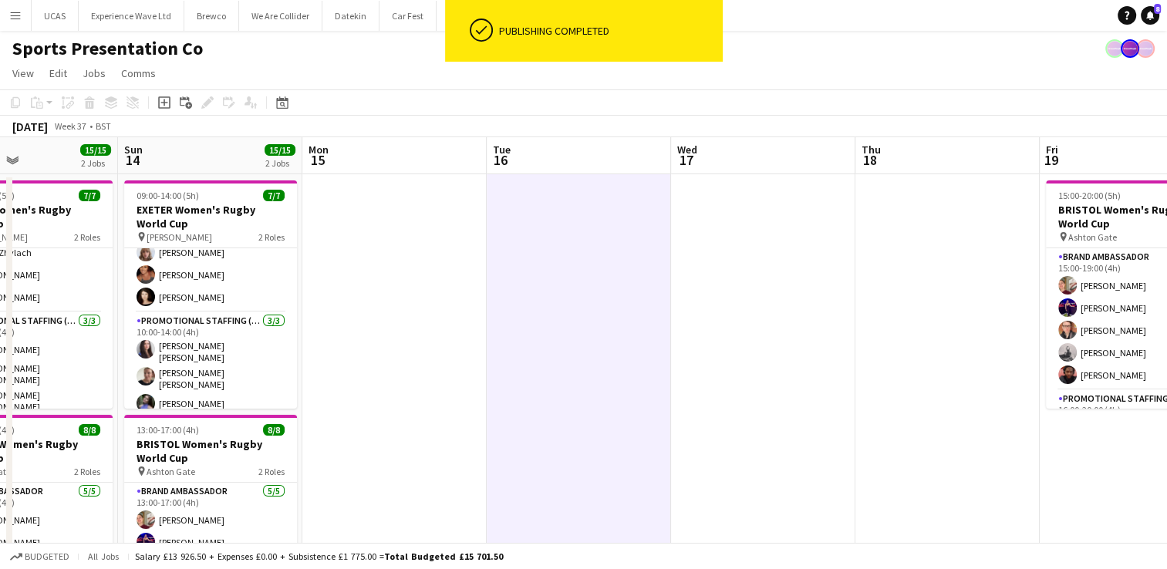
drag, startPoint x: 355, startPoint y: 365, endPoint x: 834, endPoint y: 359, distance: 478.9
click at [834, 359] on app-calendar-viewport "Thu 11 Fri 12 Sat 13 15/15 2 Jobs Sun 14 15/15 2 Jobs Mon 15 Tue 16 Wed 17 Thu …" at bounding box center [583, 558] width 1167 height 842
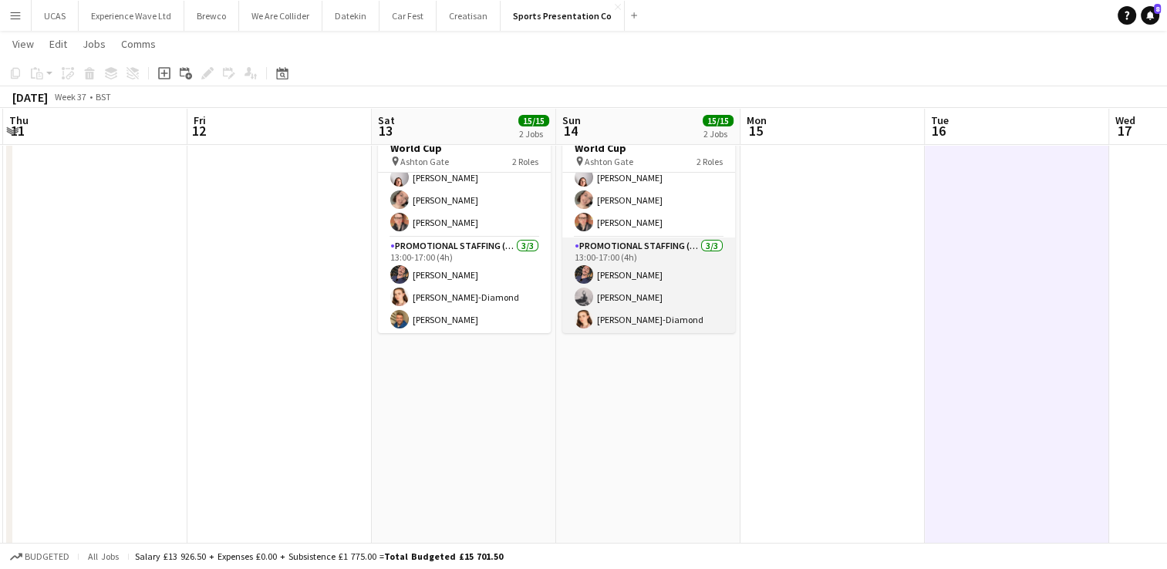
scroll to position [78, 0]
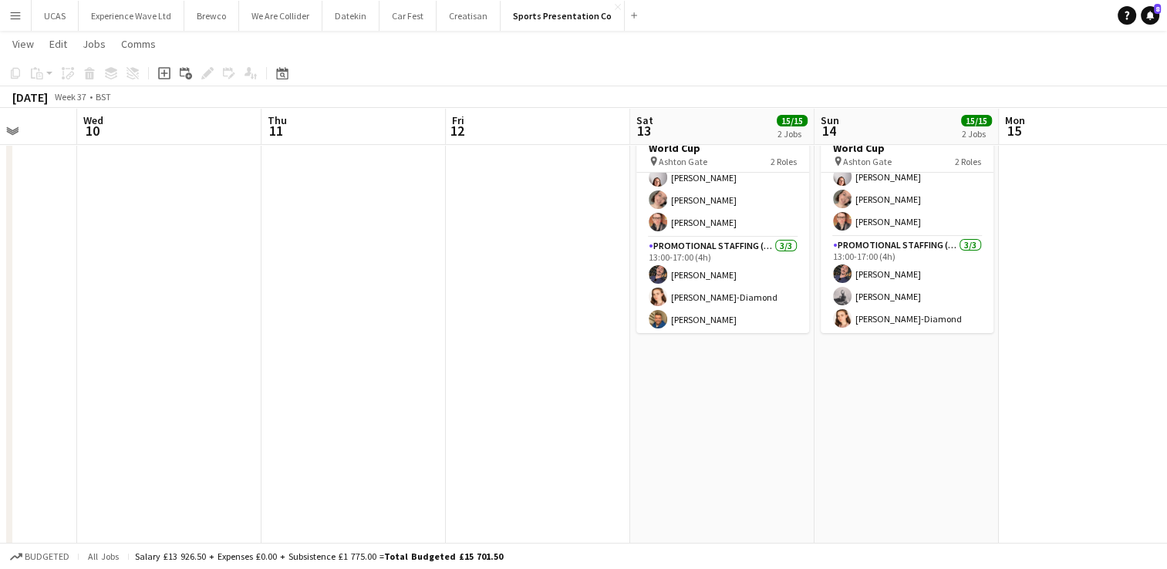
drag, startPoint x: 255, startPoint y: 356, endPoint x: 542, endPoint y: 375, distance: 287.4
click at [542, 375] on app-calendar-viewport "Sun 7 12/12 3 Jobs Mon 8 Tue 9 Wed 10 Thu 11 Fri 12 Sat 13 15/15 2 Jobs Sun 14 …" at bounding box center [583, 211] width 1167 height 918
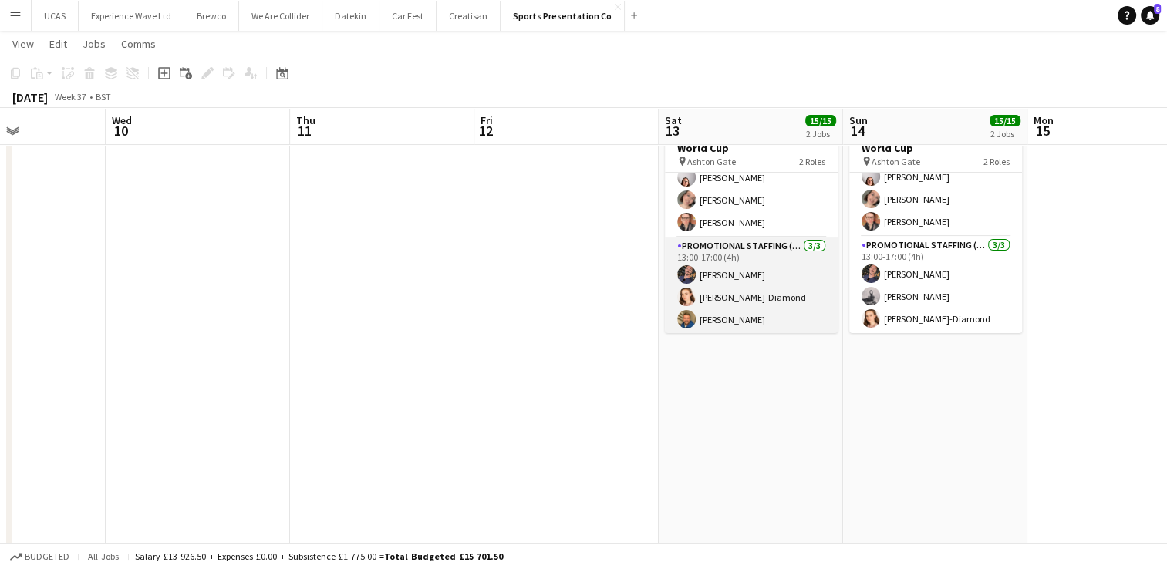
scroll to position [0, 0]
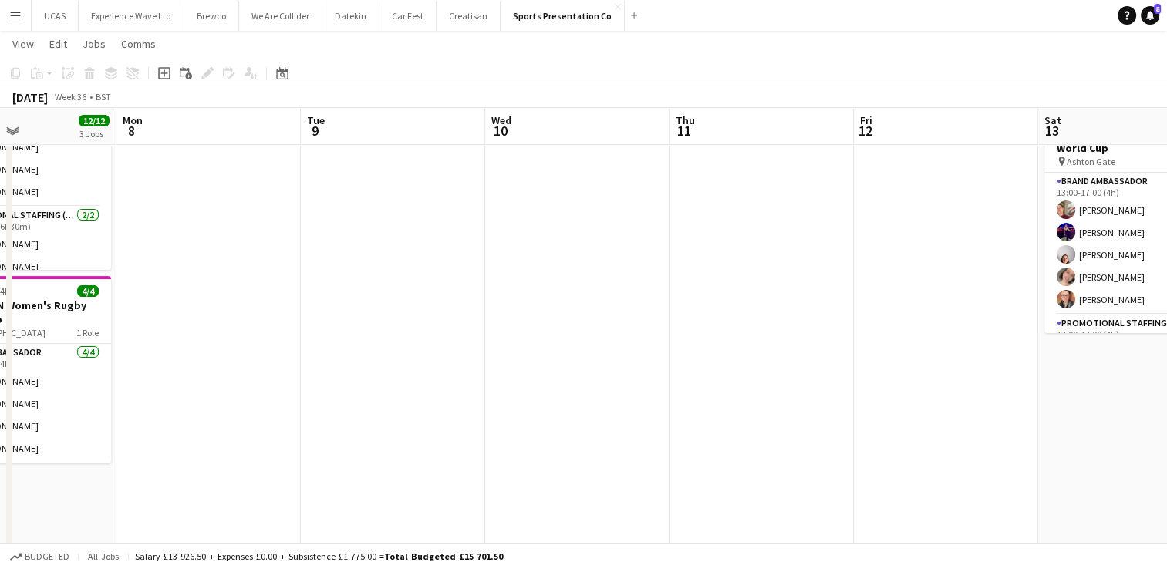
drag, startPoint x: 323, startPoint y: 299, endPoint x: 493, endPoint y: 317, distance: 171.3
click at [707, 285] on app-calendar-viewport "Fri 5 Sat 6 12/16 3 Jobs Sun 7 12/12 3 Jobs Mon 8 Tue 9 Wed 10 Thu 11 Fri 12 Sa…" at bounding box center [583, 211] width 1167 height 918
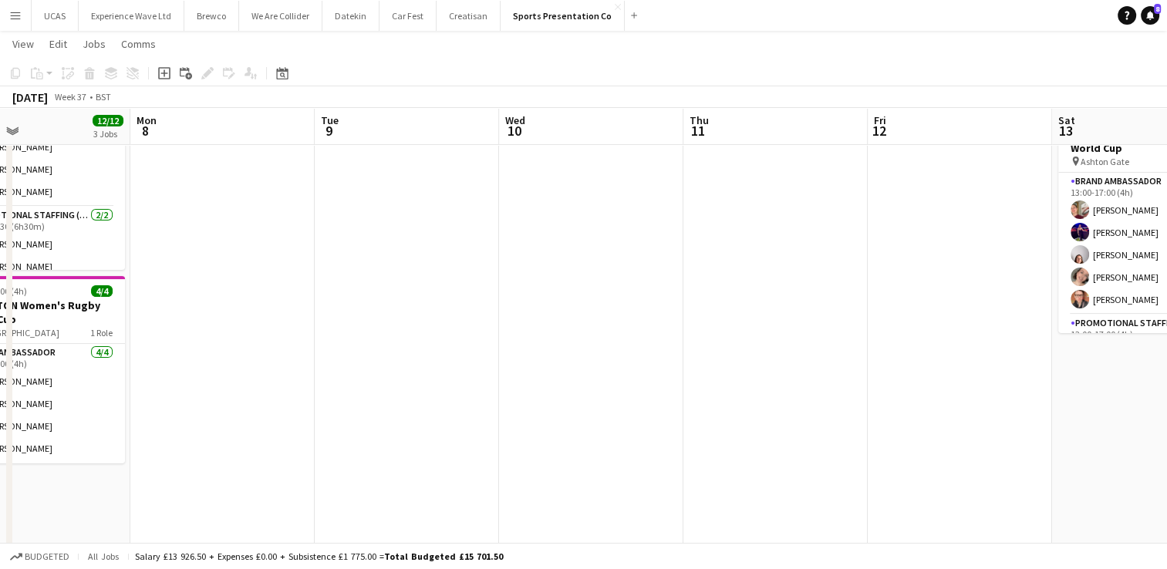
drag, startPoint x: 444, startPoint y: 320, endPoint x: 828, endPoint y: 279, distance: 386.2
click at [828, 279] on app-calendar-viewport "Fri 5 Sat 6 12/16 3 Jobs Sun 7 12/12 3 Jobs Mon 8 Tue 9 Wed 10 Thu 11 Fri 12 Sa…" at bounding box center [583, 211] width 1167 height 918
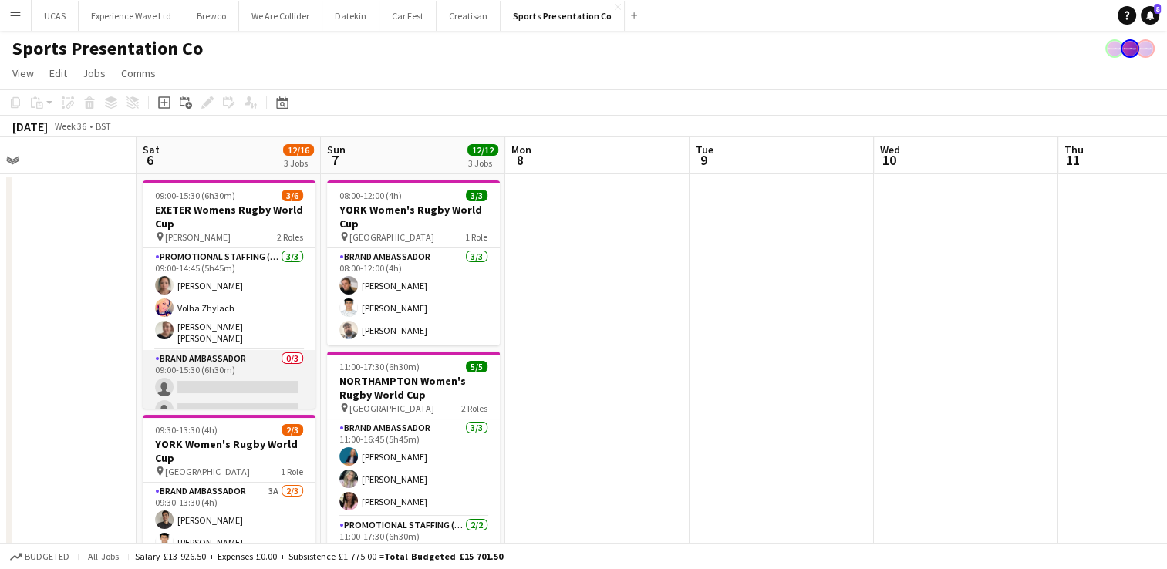
click at [217, 386] on app-card-role "Brand Ambassador 0/3 09:00-15:30 (6h30m) single-neutral-actions single-neutral-…" at bounding box center [229, 398] width 173 height 97
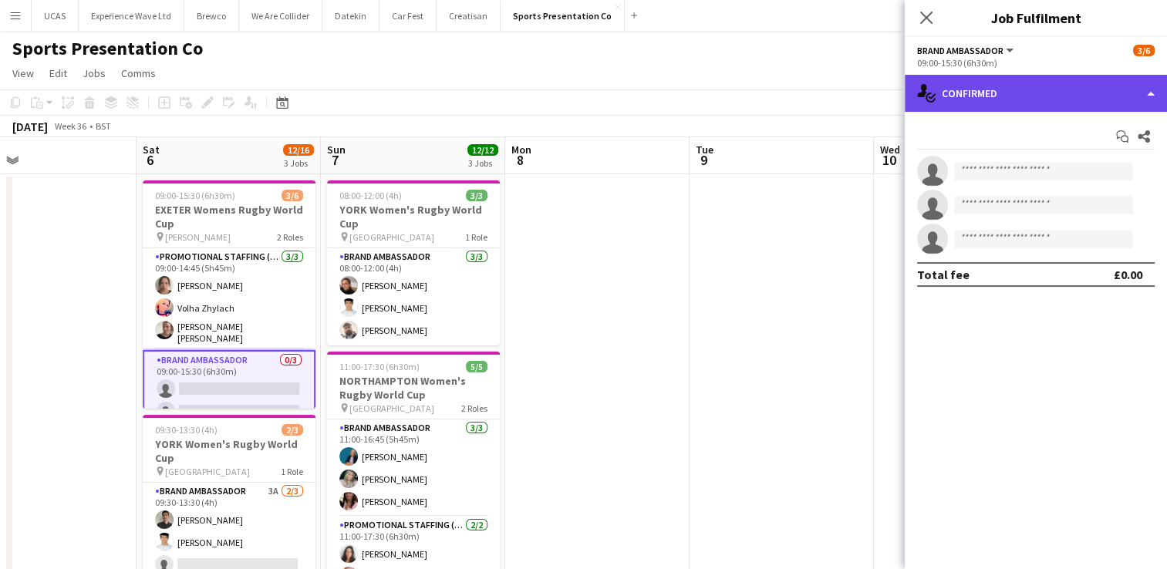
click at [1007, 83] on div "single-neutral-actions-check-2 Confirmed" at bounding box center [1035, 93] width 262 height 37
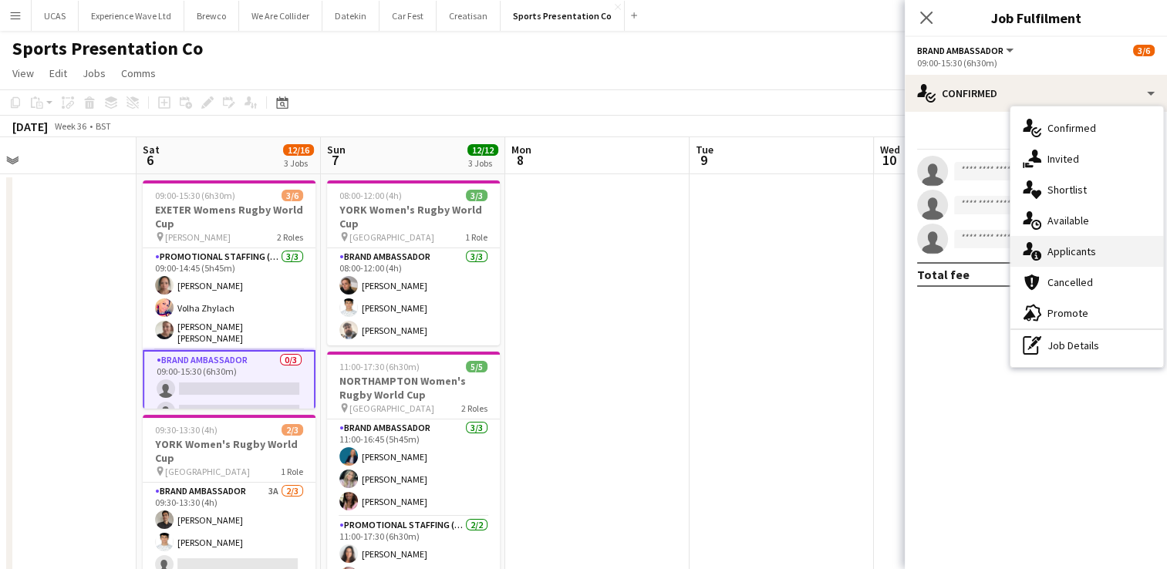
click at [1076, 245] on div "single-neutral-actions-information Applicants" at bounding box center [1086, 251] width 153 height 31
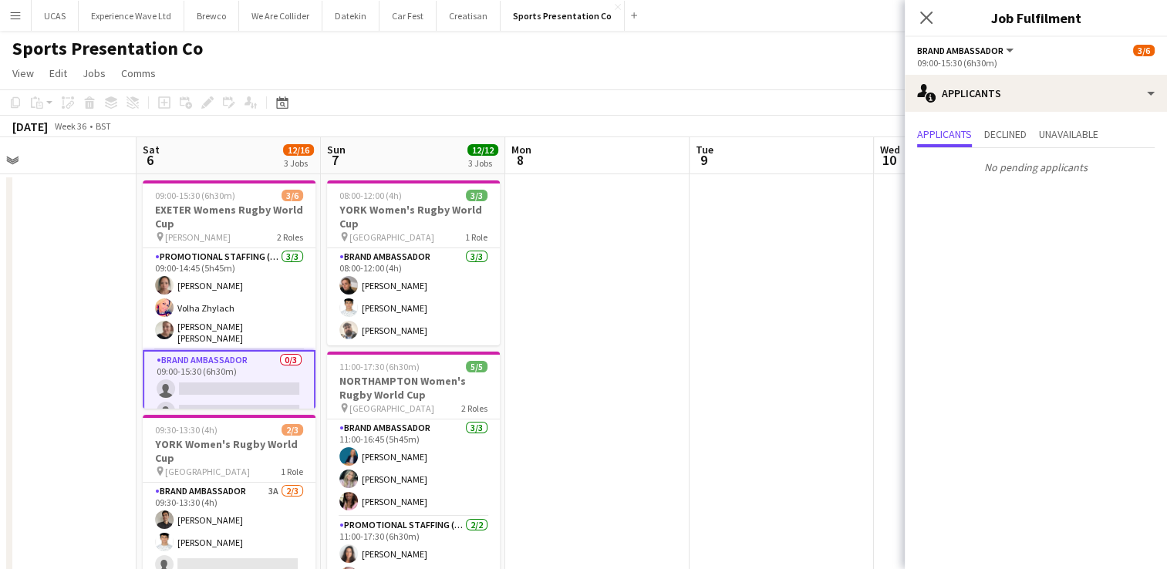
click at [584, 309] on app-date-cell at bounding box center [597, 576] width 184 height 805
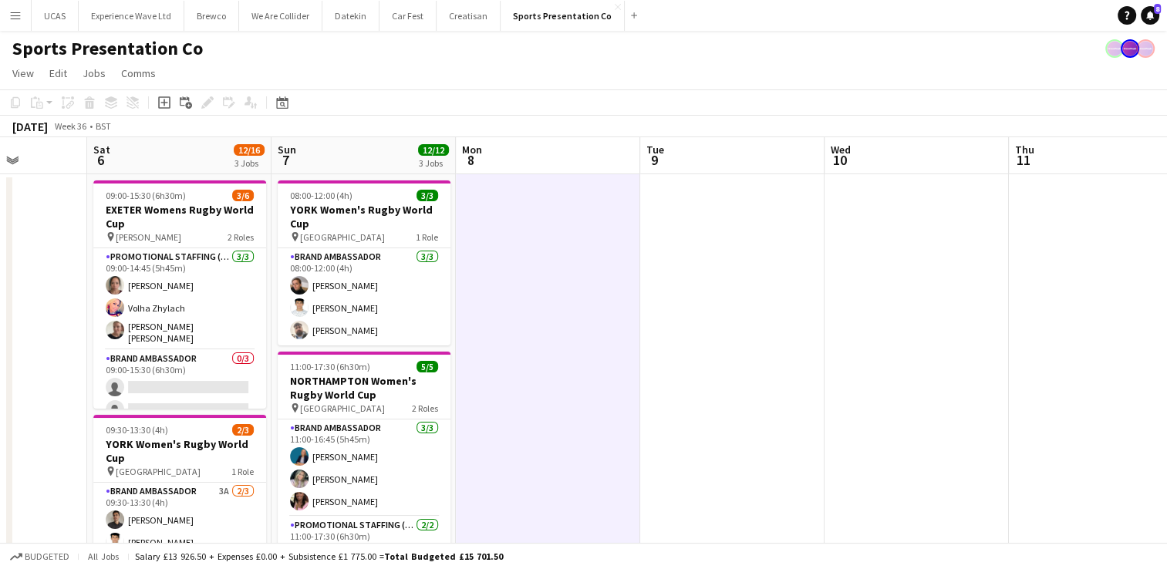
drag, startPoint x: 574, startPoint y: 335, endPoint x: 762, endPoint y: 301, distance: 191.0
click at [761, 301] on app-calendar-viewport "Wed 3 Thu 4 Fri 5 Sat 6 12/16 3 Jobs Sun 7 12/12 3 Jobs Mon 8 Tue 9 Wed 10 Thu …" at bounding box center [583, 558] width 1167 height 842
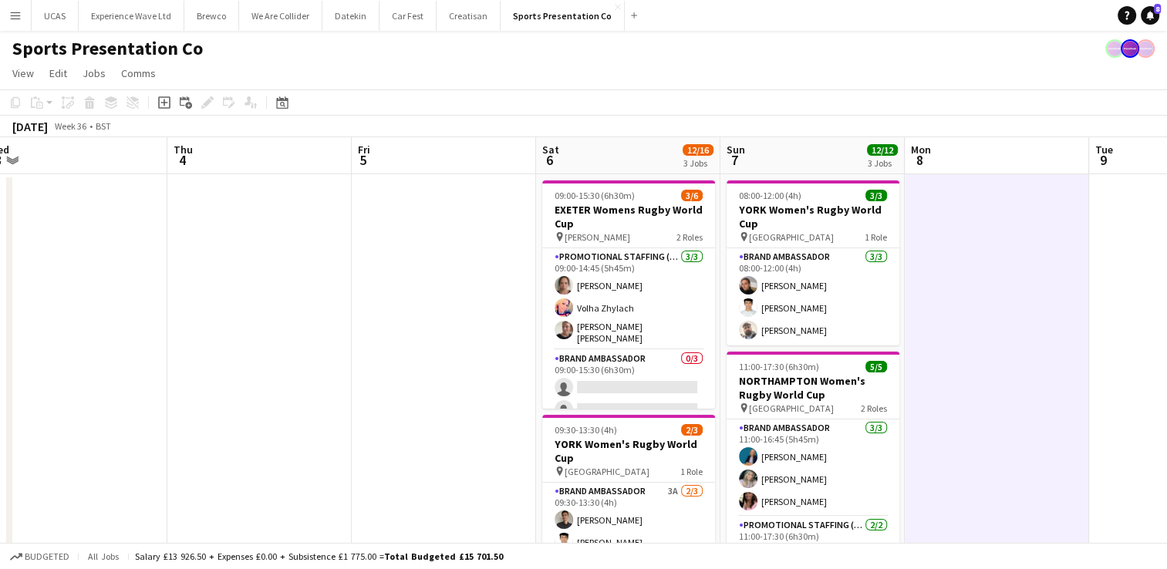
drag, startPoint x: 186, startPoint y: 307, endPoint x: 406, endPoint y: 302, distance: 219.8
click at [406, 302] on app-calendar-viewport "Mon 1 Tue 2 Wed 3 Thu 4 Fri 5 Sat 6 12/16 3 Jobs Sun 7 12/12 3 Jobs Mon 8 Tue 9…" at bounding box center [583, 558] width 1167 height 842
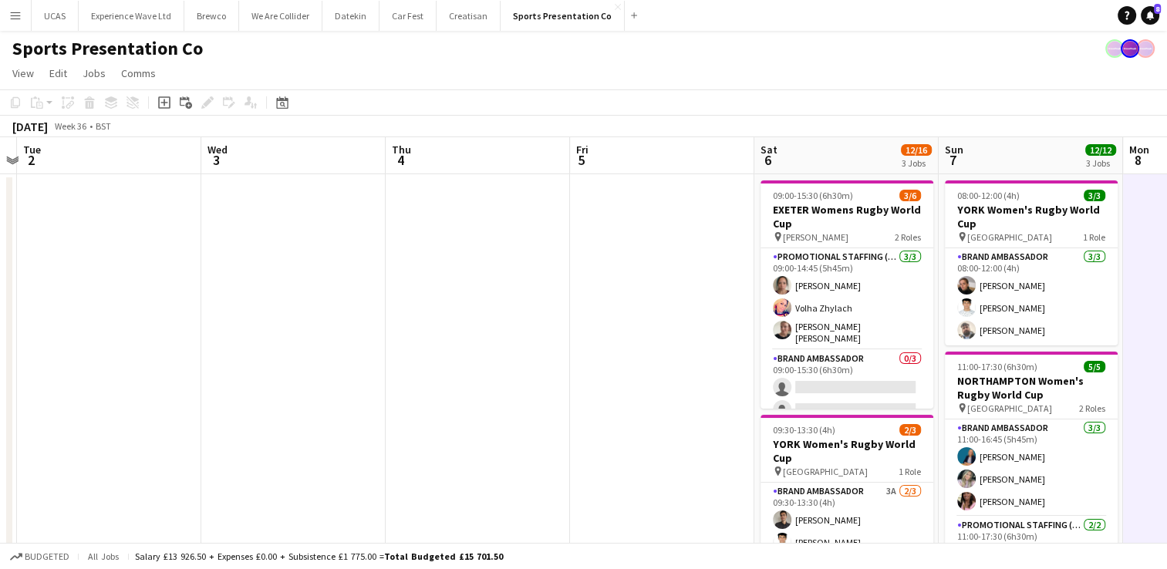
drag, startPoint x: 298, startPoint y: 328, endPoint x: 515, endPoint y: 322, distance: 217.6
click at [515, 322] on app-calendar-viewport "Sun 31 13/13 3 Jobs Mon 1 Tue 2 Wed 3 Thu 4 Fri 5 Sat 6 12/16 3 Jobs Sun 7 12/1…" at bounding box center [583, 558] width 1167 height 842
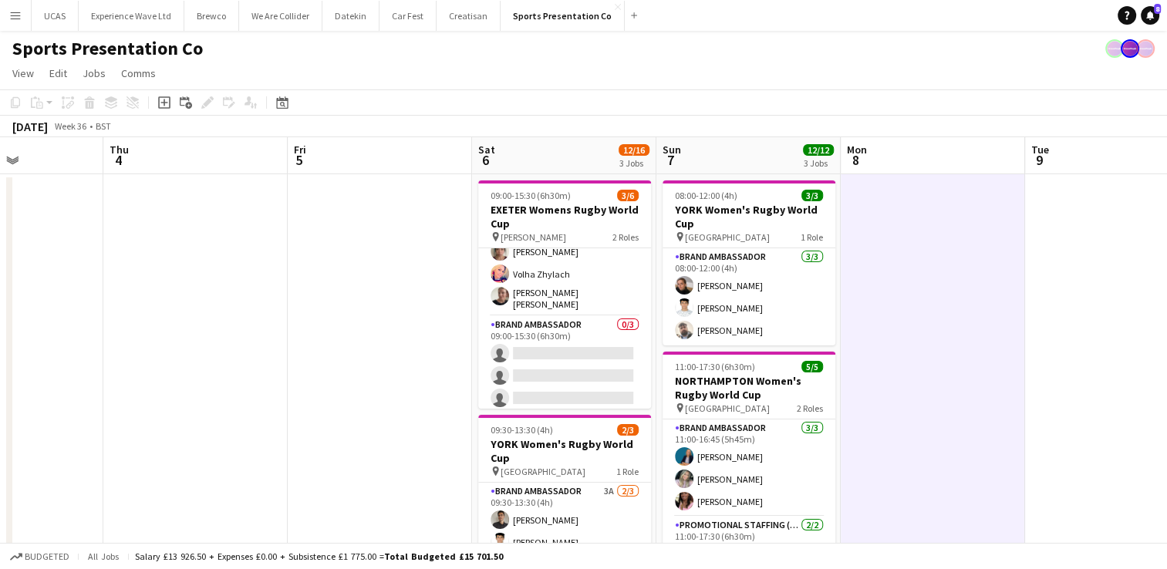
scroll to position [0, 638]
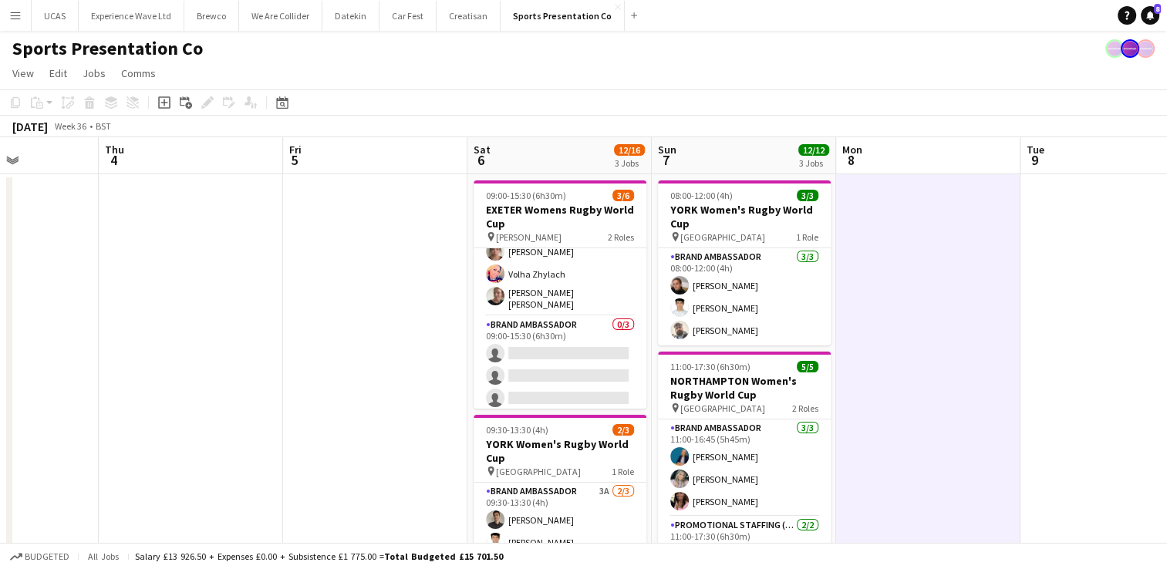
drag, startPoint x: 642, startPoint y: 399, endPoint x: 348, endPoint y: 370, distance: 295.2
click at [348, 370] on app-calendar-viewport "Sun 31 13/13 3 Jobs Mon 1 Tue 2 Wed 3 Thu 4 Fri 5 Sat 6 12/16 3 Jobs Sun 7 12/1…" at bounding box center [583, 558] width 1167 height 842
click at [1049, 39] on div "Sports Presentation Co" at bounding box center [583, 45] width 1167 height 29
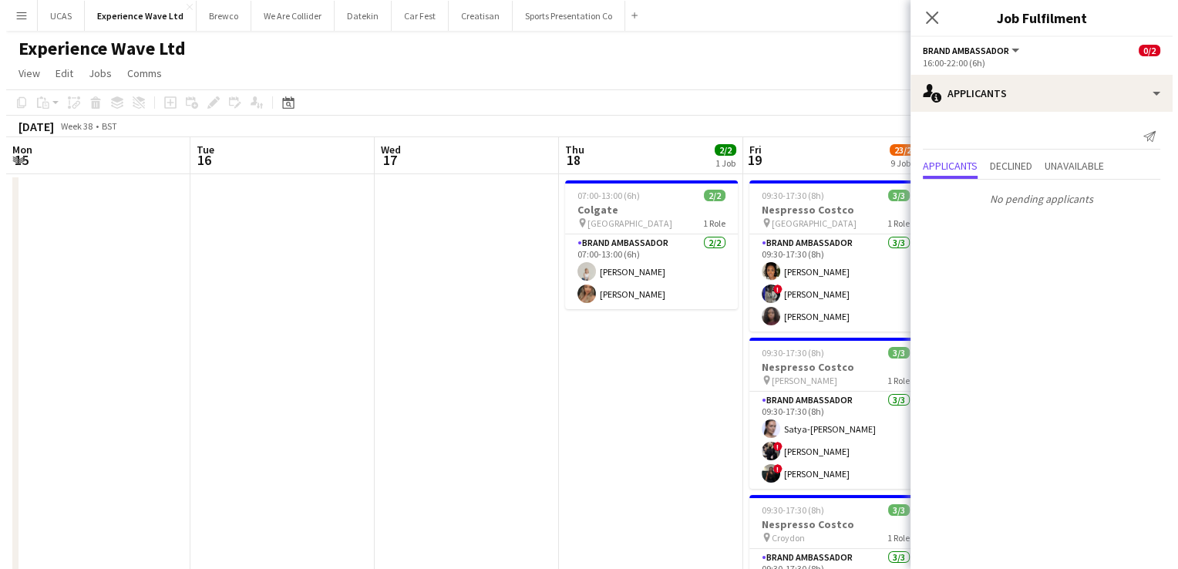
scroll to position [0, 328]
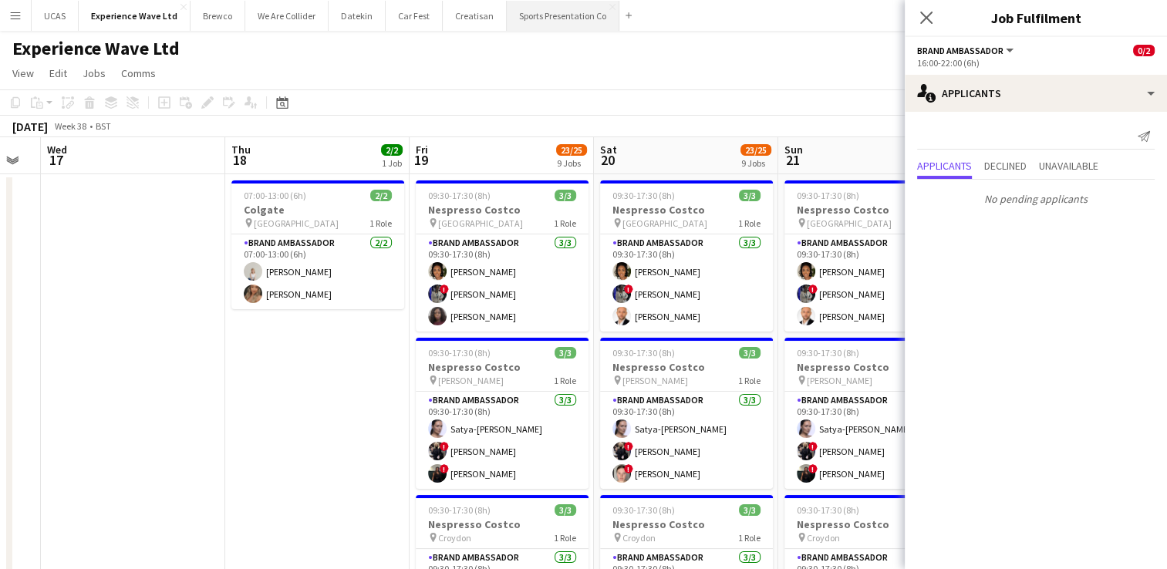
click at [540, 19] on button "Sports Presentation Co Close" at bounding box center [563, 16] width 113 height 30
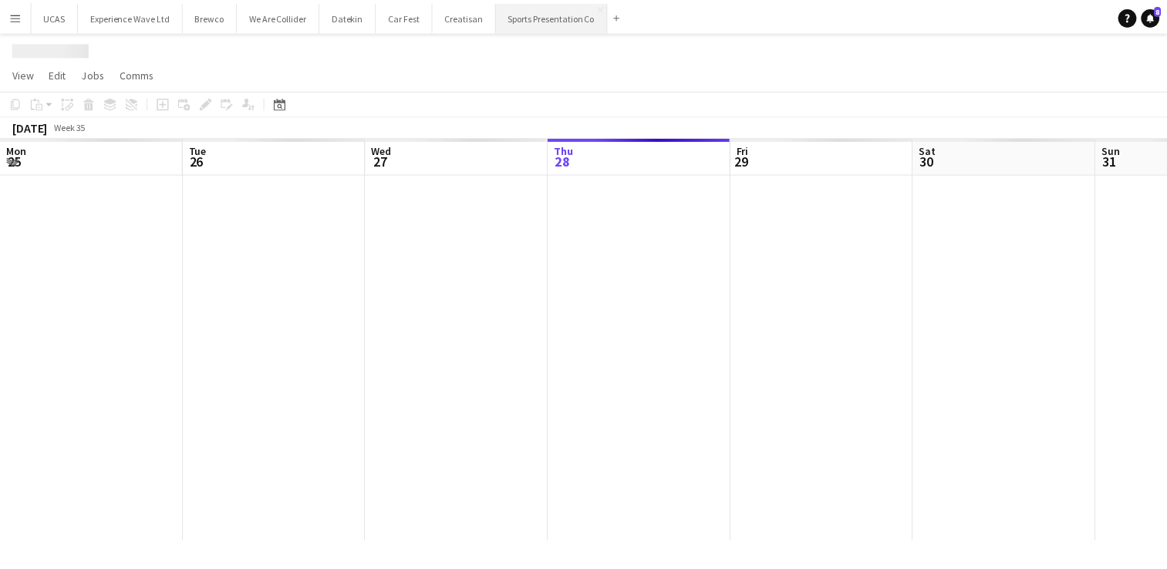
scroll to position [0, 369]
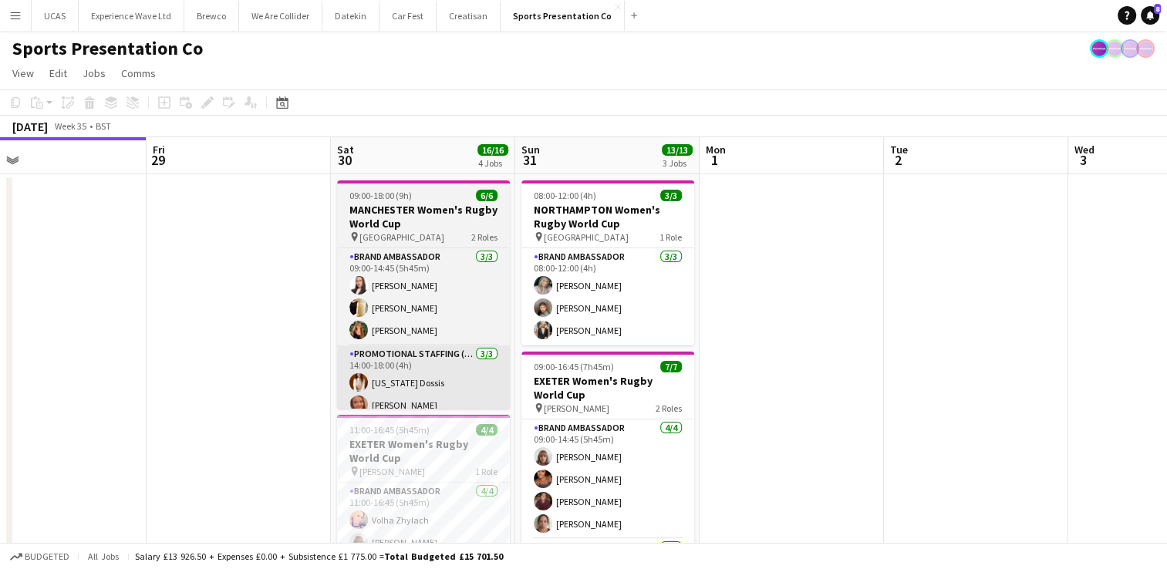
drag, startPoint x: 449, startPoint y: 376, endPoint x: 364, endPoint y: 352, distance: 88.1
click at [216, 323] on app-calendar-viewport "Mon 25 Tue 26 Wed 27 Thu 28 Fri 29 Sat 30 16/16 4 Jobs Sun 31 13/13 3 Jobs Mon …" at bounding box center [583, 558] width 1167 height 842
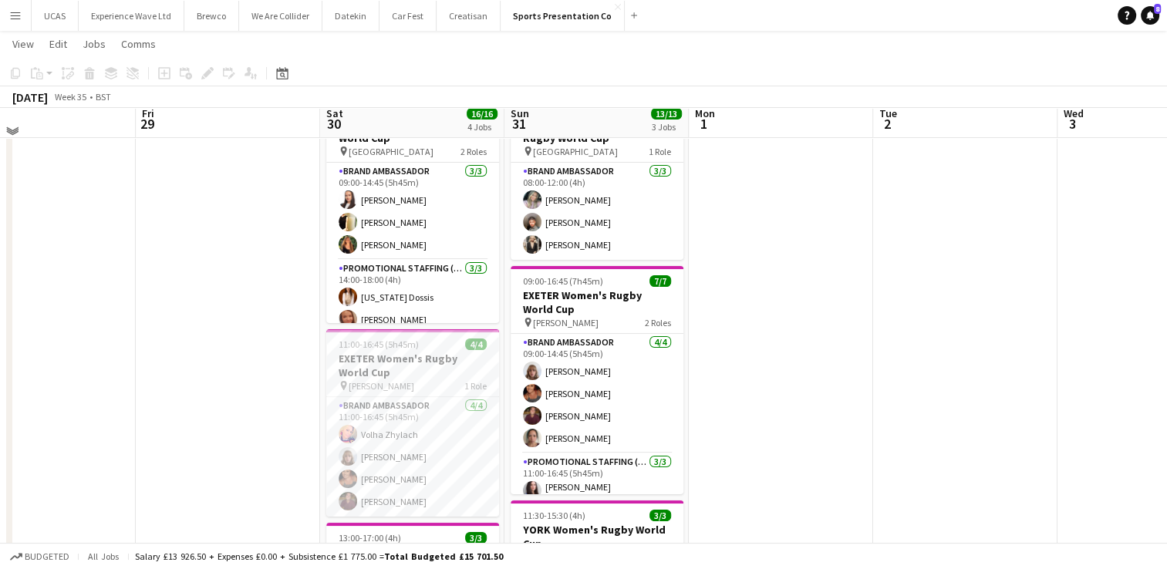
scroll to position [77, 0]
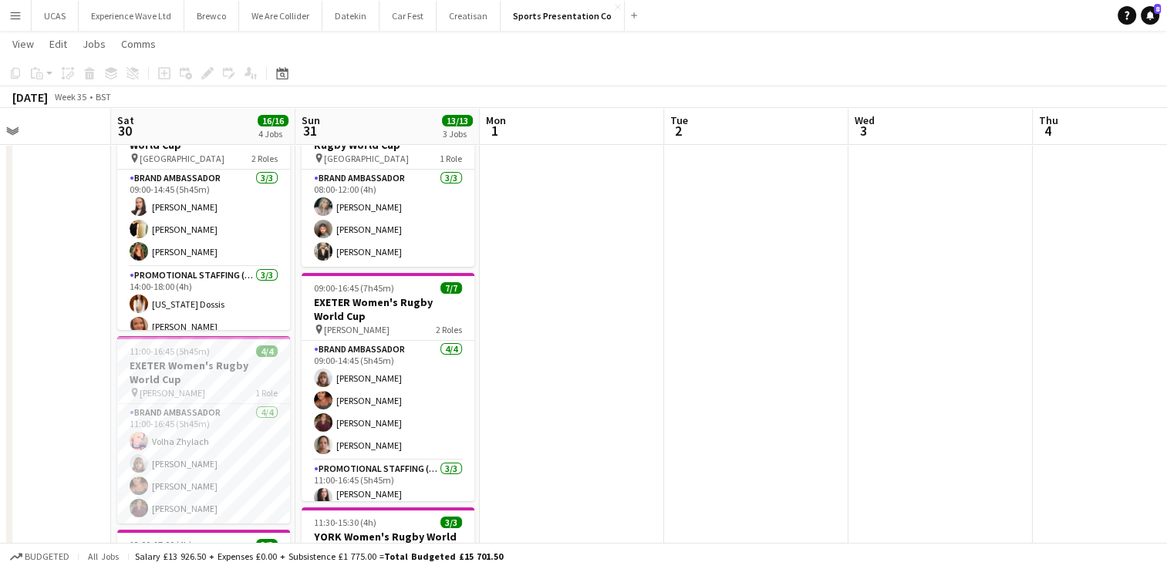
drag, startPoint x: 901, startPoint y: 355, endPoint x: 669, endPoint y: 350, distance: 232.2
click at [476, 365] on app-calendar-viewport "Wed 27 Thu 28 Fri 29 Sat 30 16/16 4 Jobs Sun 31 13/13 3 Jobs Mon 1 Tue 2 Wed 3 …" at bounding box center [583, 442] width 1167 height 918
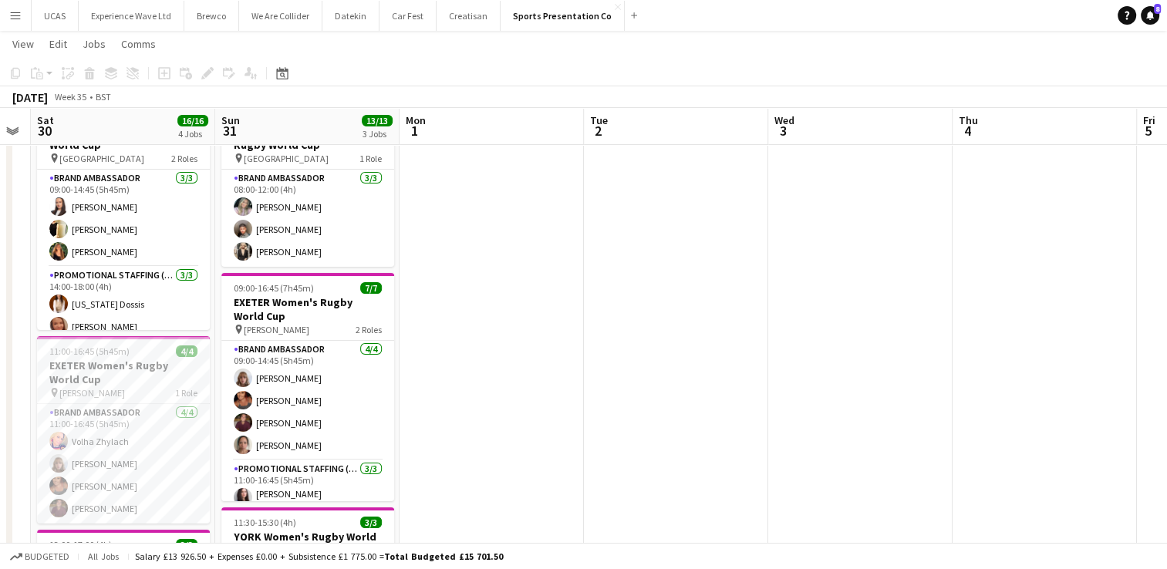
click at [534, 365] on app-calendar-viewport "Wed 27 Thu 28 Fri 29 Sat 30 16/16 4 Jobs Sun 31 13/13 3 Jobs Mon 1 Tue 2 Wed 3 …" at bounding box center [583, 442] width 1167 height 918
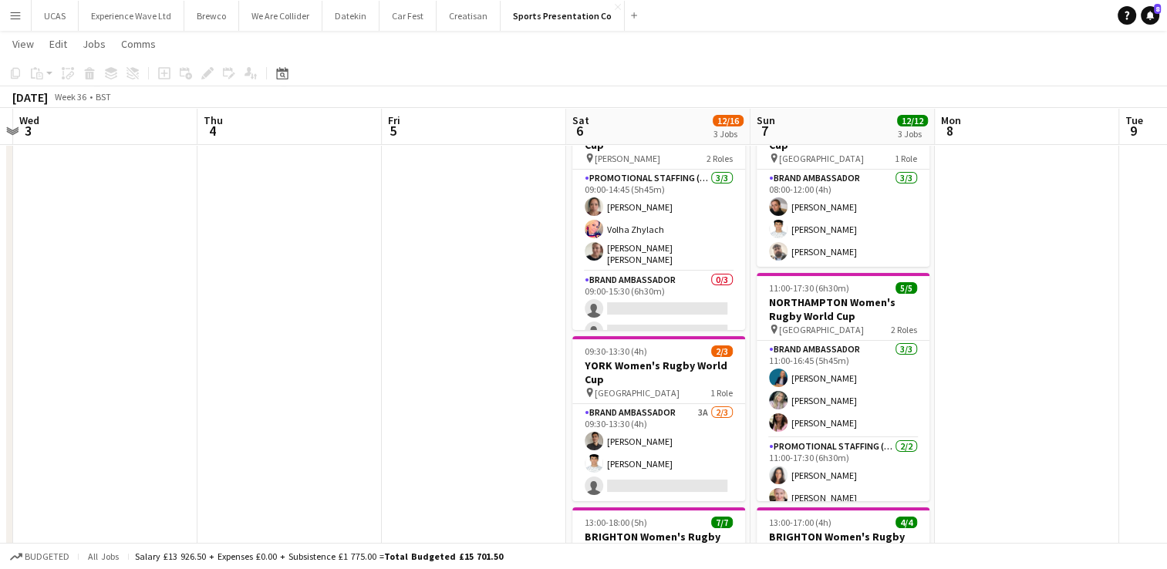
scroll to position [0, 555]
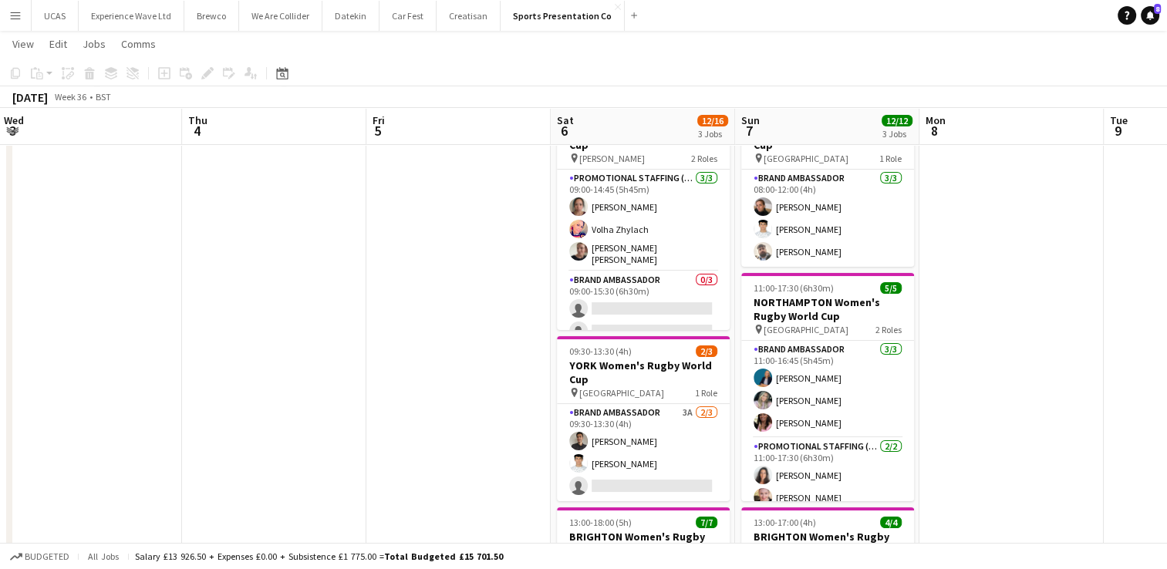
drag, startPoint x: 774, startPoint y: 355, endPoint x: 373, endPoint y: 351, distance: 401.0
click at [373, 351] on app-calendar-viewport "Sun 31 13/13 3 Jobs Mon 1 Tue 2 Wed 3 Thu 4 Fri 5 Sat 6 12/16 3 Jobs Sun 7 12/1…" at bounding box center [583, 442] width 1167 height 918
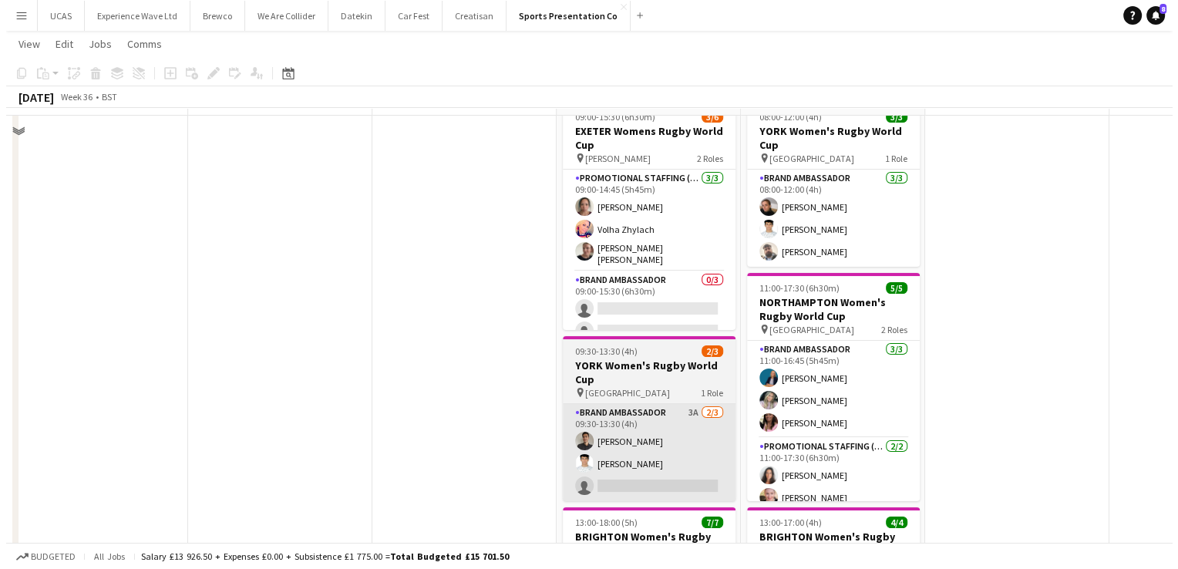
scroll to position [0, 0]
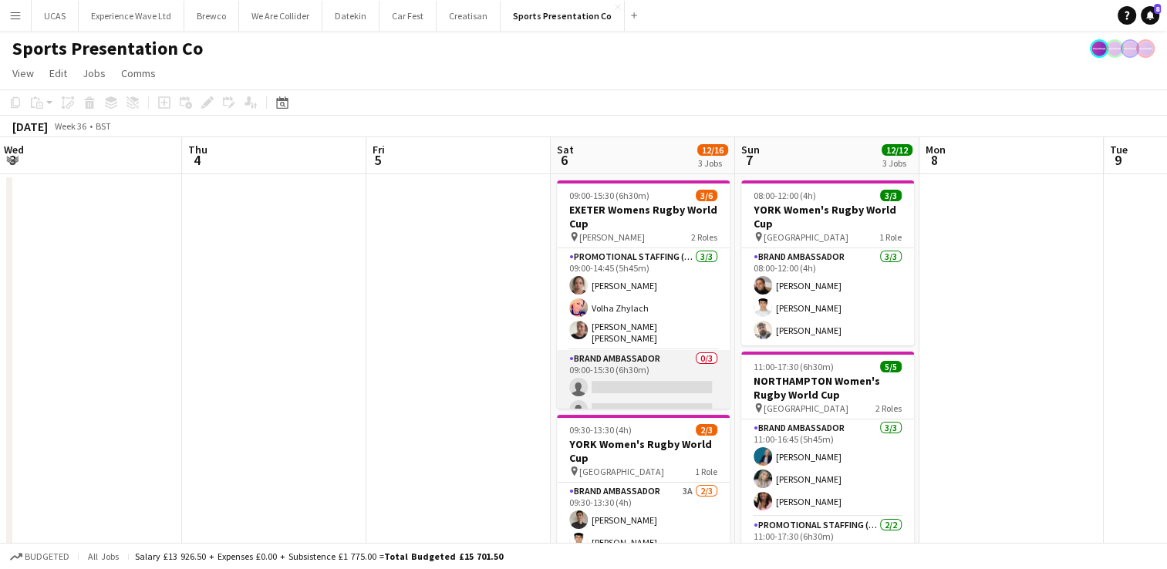
click at [639, 390] on app-card-role "Brand Ambassador 0/3 09:00-15:30 (6h30m) single-neutral-actions single-neutral-…" at bounding box center [643, 398] width 173 height 97
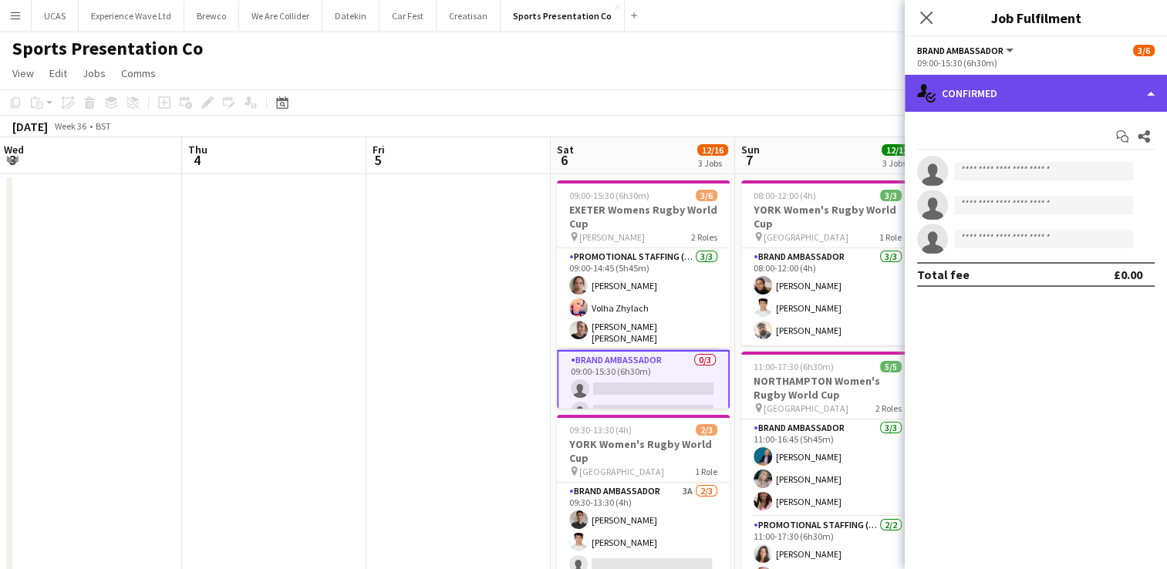
click at [1015, 96] on div "single-neutral-actions-check-2 Confirmed" at bounding box center [1035, 93] width 262 height 37
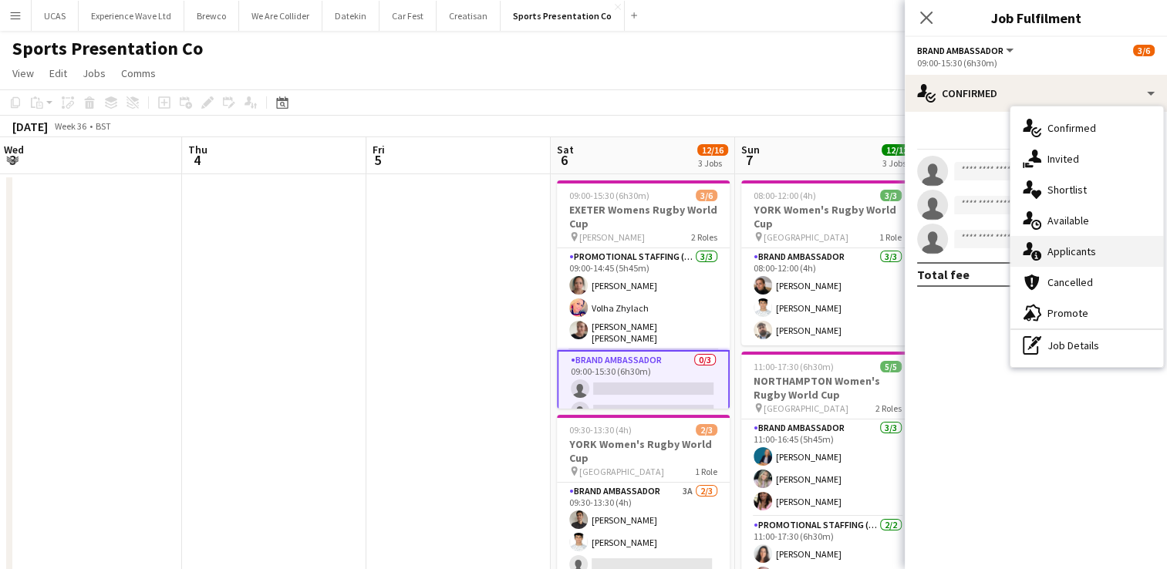
click at [1073, 253] on div "single-neutral-actions-information Applicants" at bounding box center [1086, 251] width 153 height 31
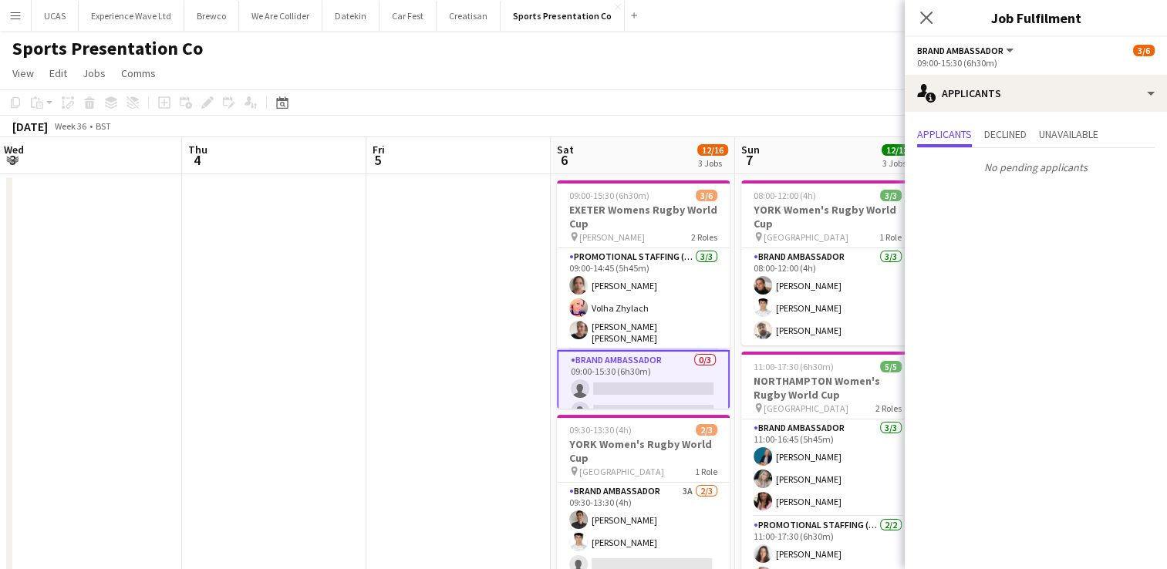
click at [470, 319] on app-date-cell at bounding box center [458, 576] width 184 height 805
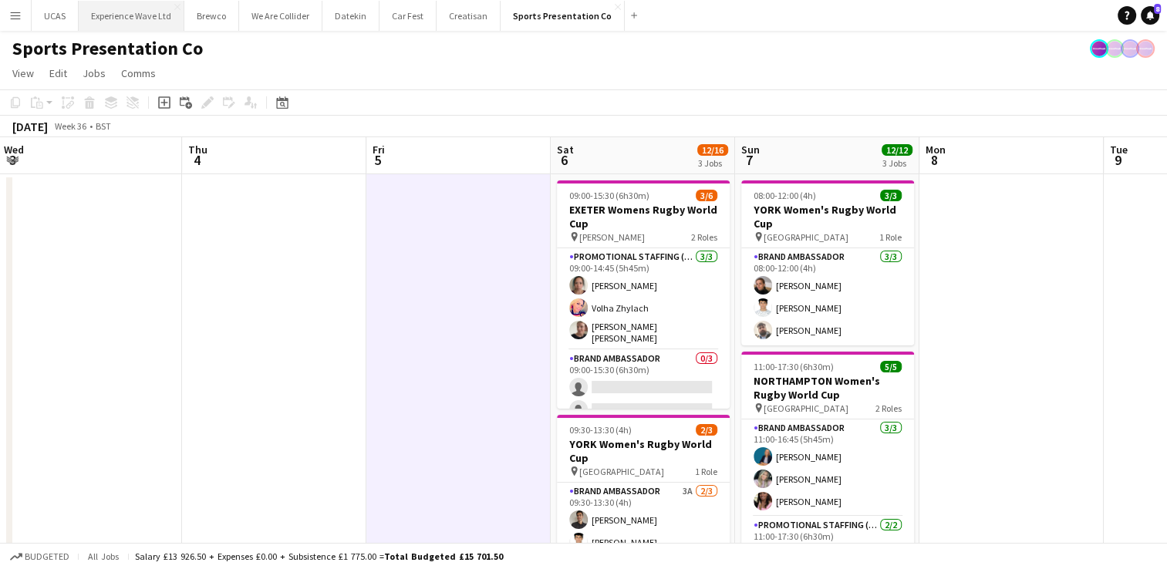
click at [155, 15] on button "Experience Wave Ltd Close" at bounding box center [132, 16] width 106 height 30
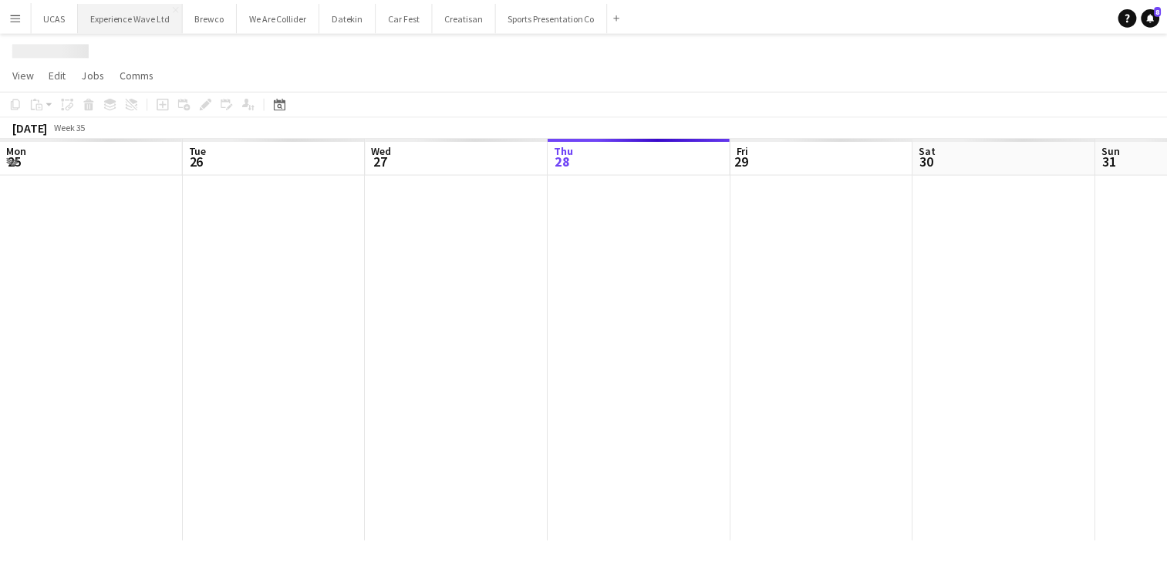
scroll to position [0, 369]
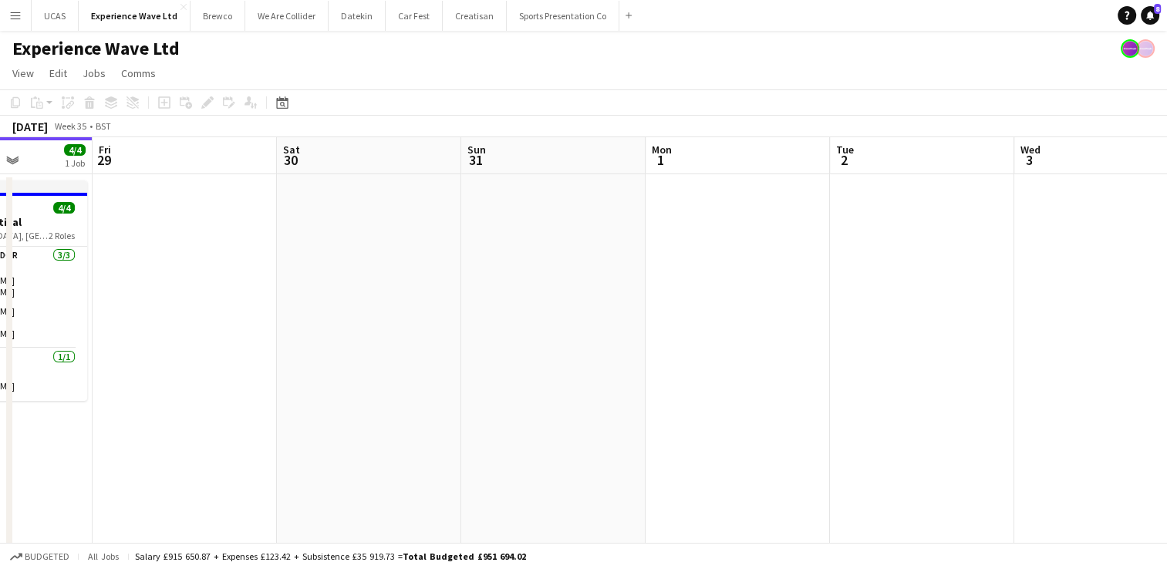
drag, startPoint x: 766, startPoint y: 385, endPoint x: 306, endPoint y: 359, distance: 461.1
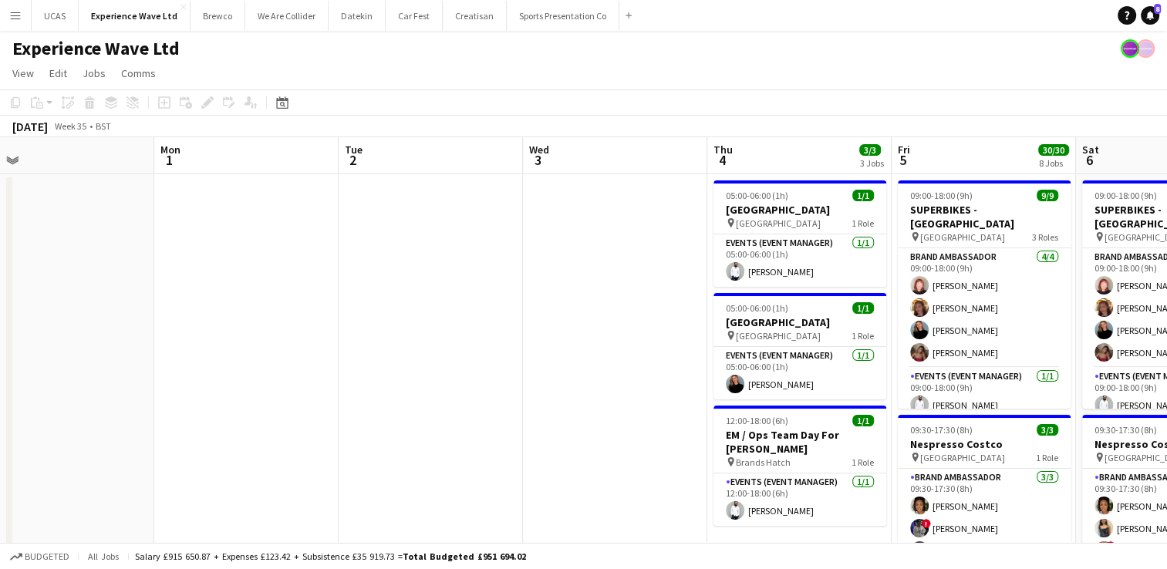
drag, startPoint x: 679, startPoint y: 359, endPoint x: 476, endPoint y: 335, distance: 204.1
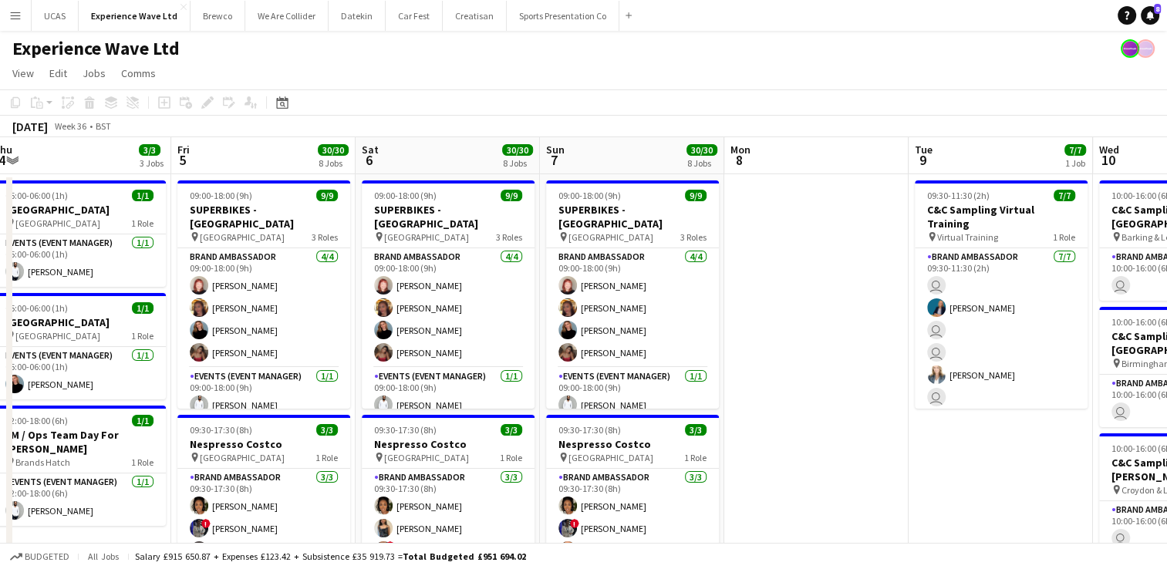
drag, startPoint x: 771, startPoint y: 355, endPoint x: 341, endPoint y: 325, distance: 431.4
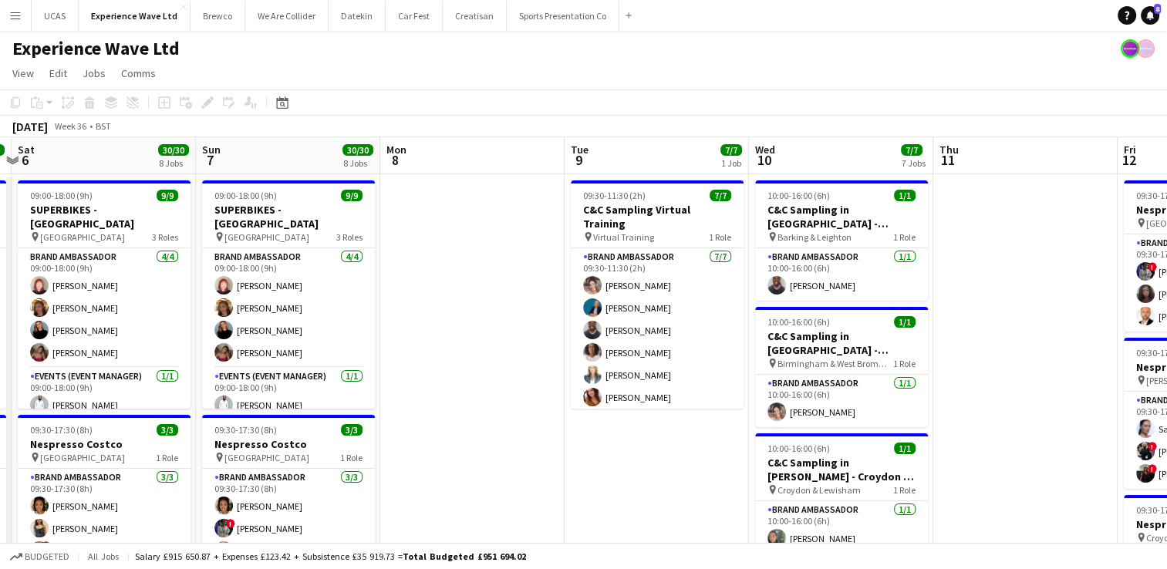
drag, startPoint x: 927, startPoint y: 342, endPoint x: 399, endPoint y: 325, distance: 527.7
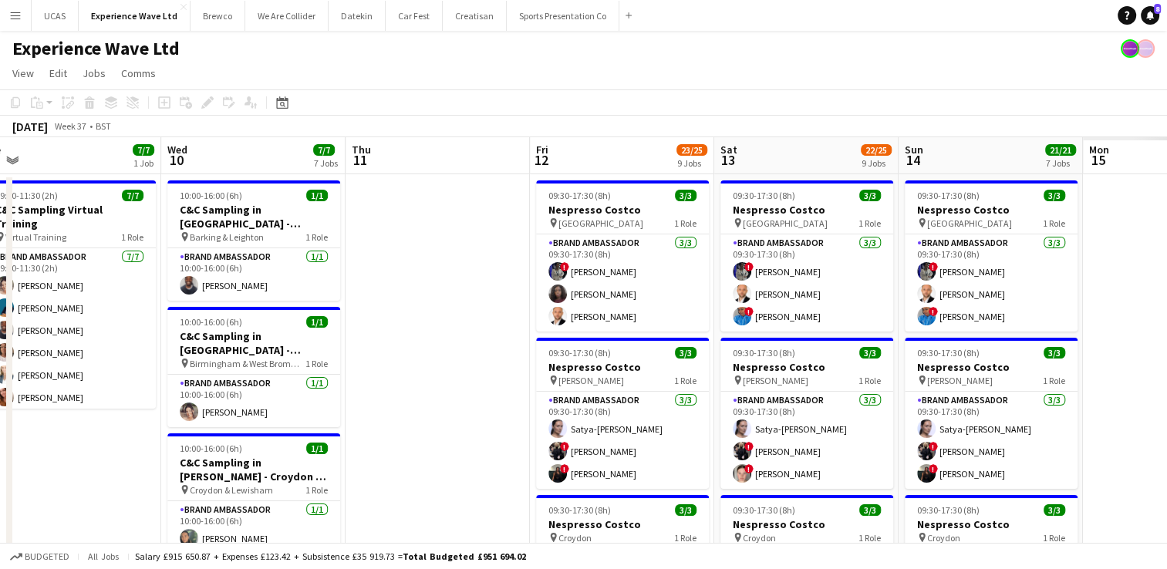
scroll to position [0, 585]
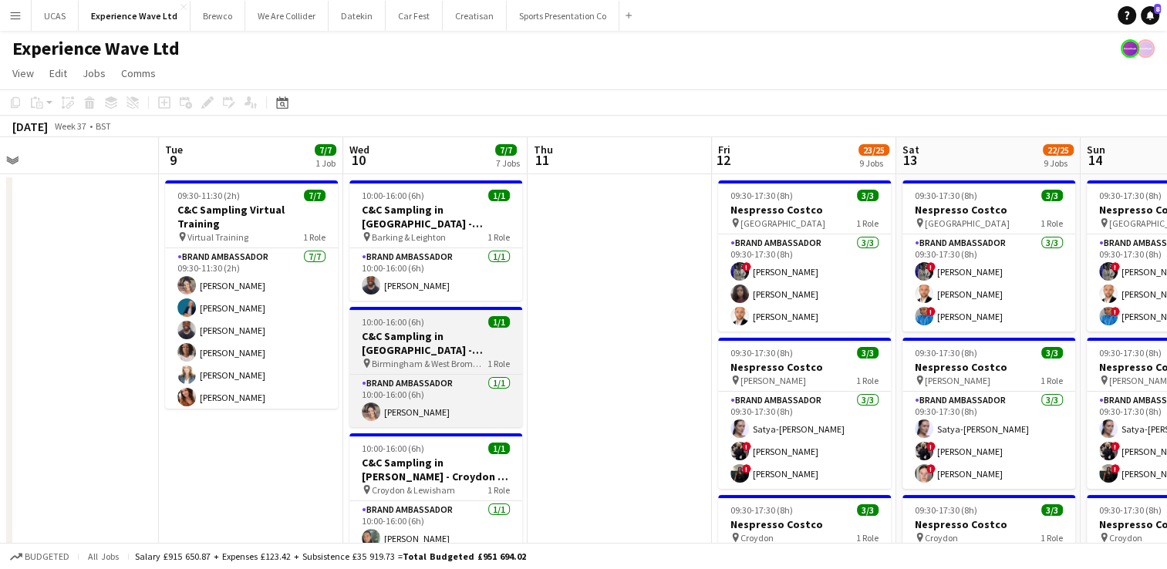
drag, startPoint x: 848, startPoint y: 354, endPoint x: 500, endPoint y: 328, distance: 349.5
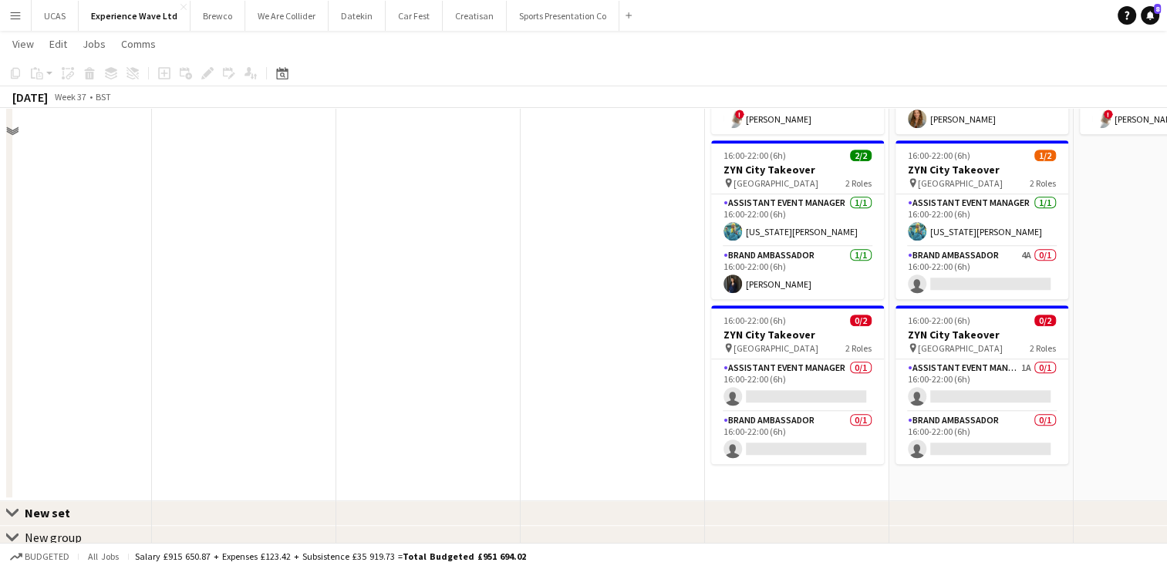
scroll to position [1157, 0]
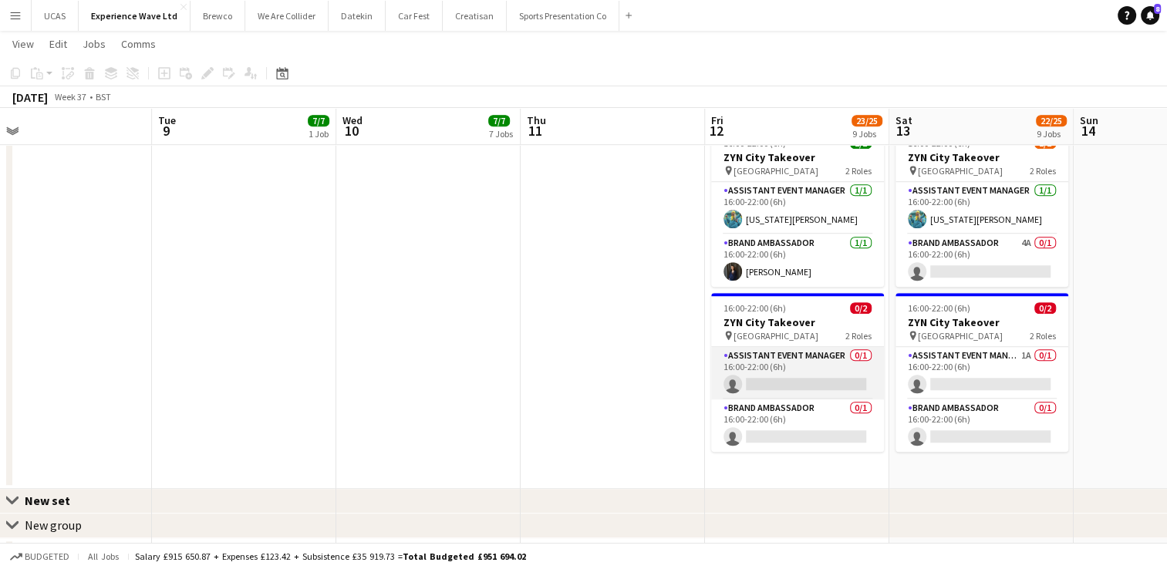
click at [787, 366] on app-card-role "Assistant Event Manager 0/1 16:00-22:00 (6h) single-neutral-actions" at bounding box center [797, 373] width 173 height 52
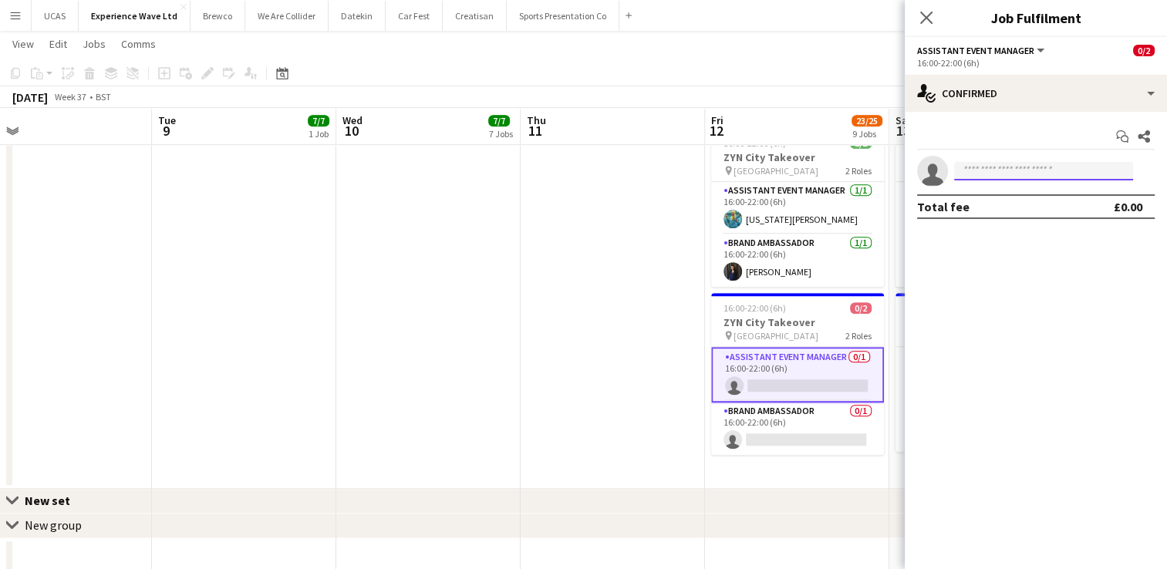
click at [1055, 170] on input at bounding box center [1043, 171] width 179 height 19
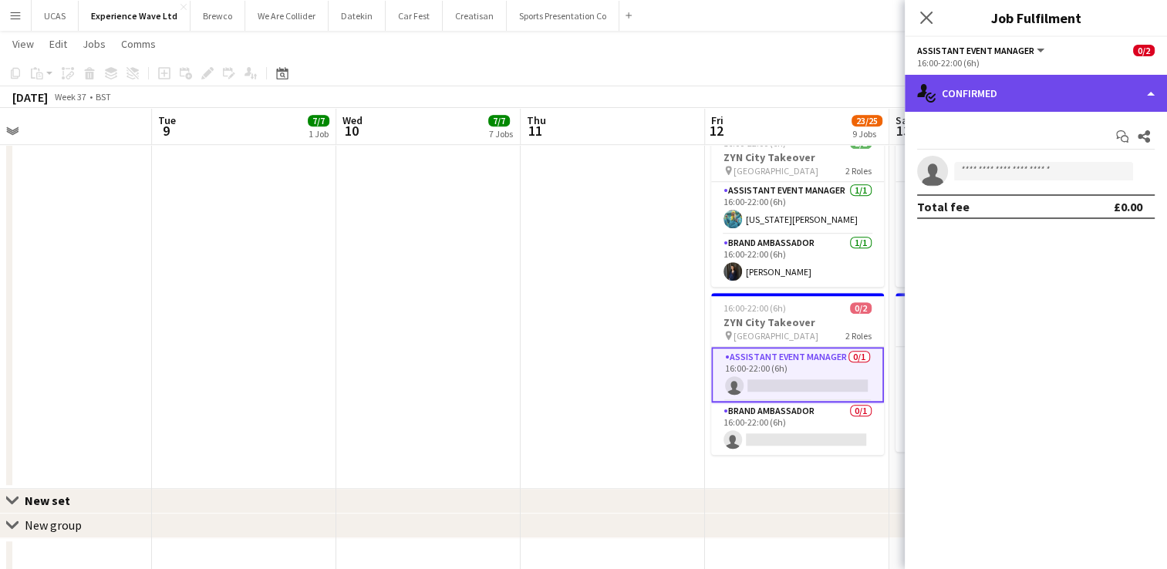
click at [1048, 97] on div "single-neutral-actions-check-2 Confirmed" at bounding box center [1035, 93] width 262 height 37
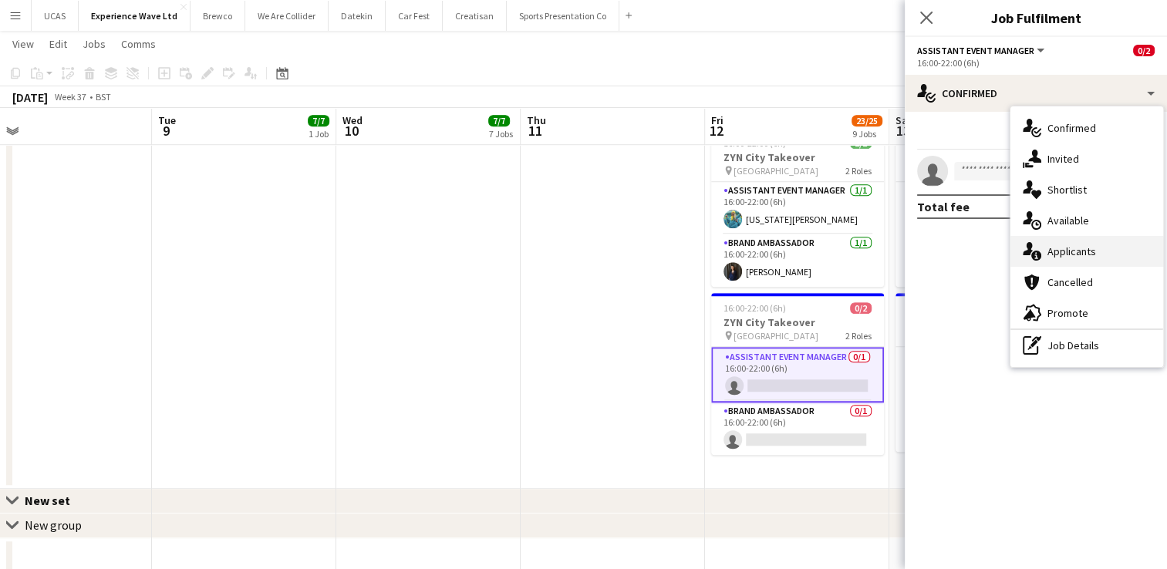
click at [1067, 250] on div "single-neutral-actions-information Applicants" at bounding box center [1086, 251] width 153 height 31
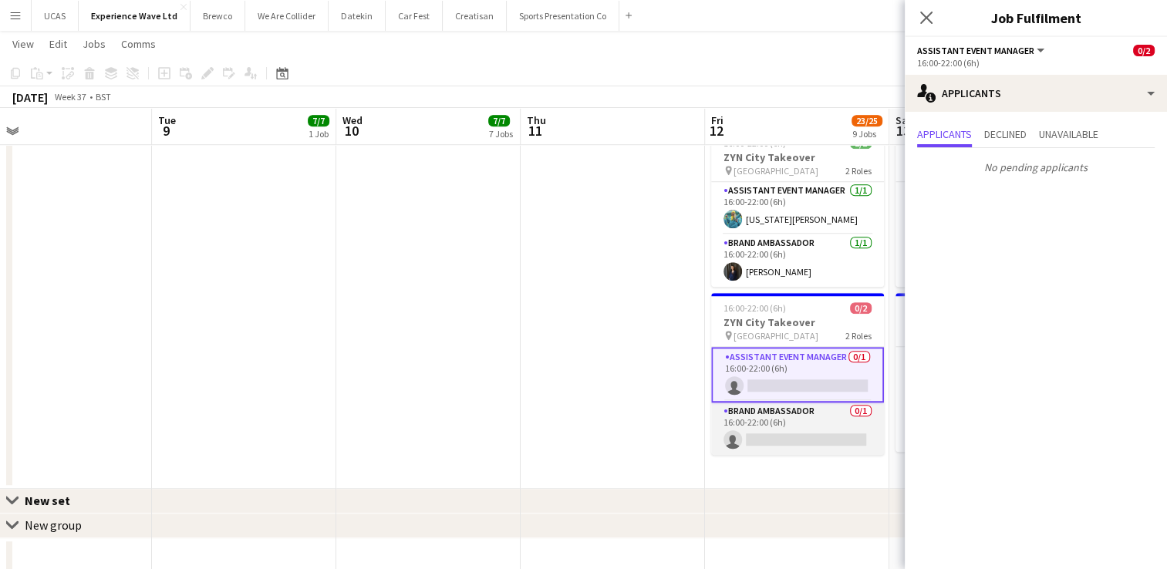
click at [805, 411] on app-card-role "Brand Ambassador 0/1 16:00-22:00 (6h) single-neutral-actions" at bounding box center [797, 428] width 173 height 52
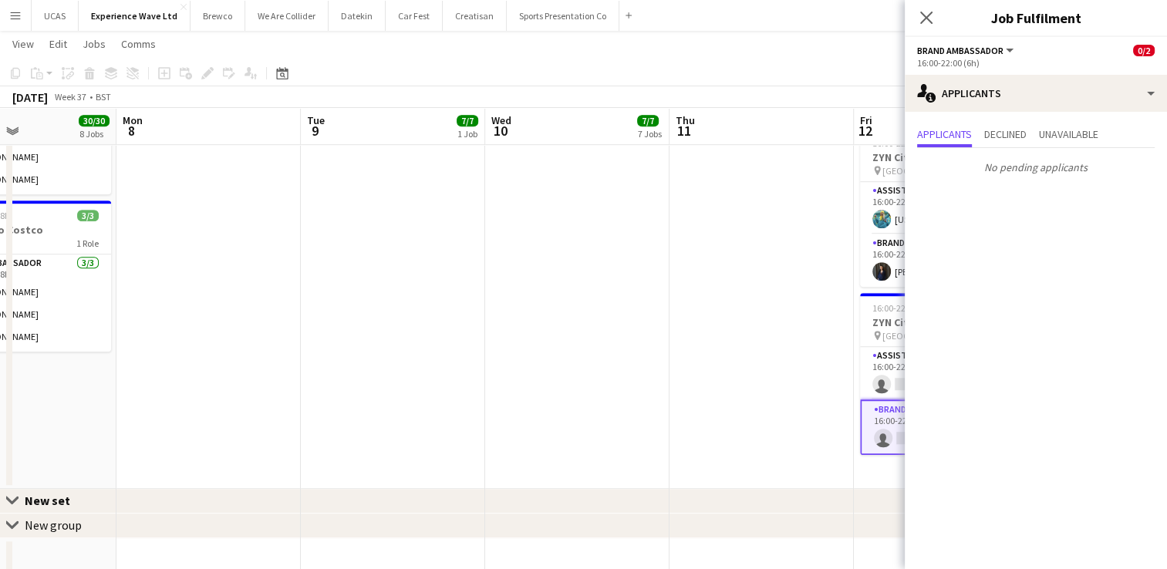
drag, startPoint x: 453, startPoint y: 272, endPoint x: 208, endPoint y: 280, distance: 245.3
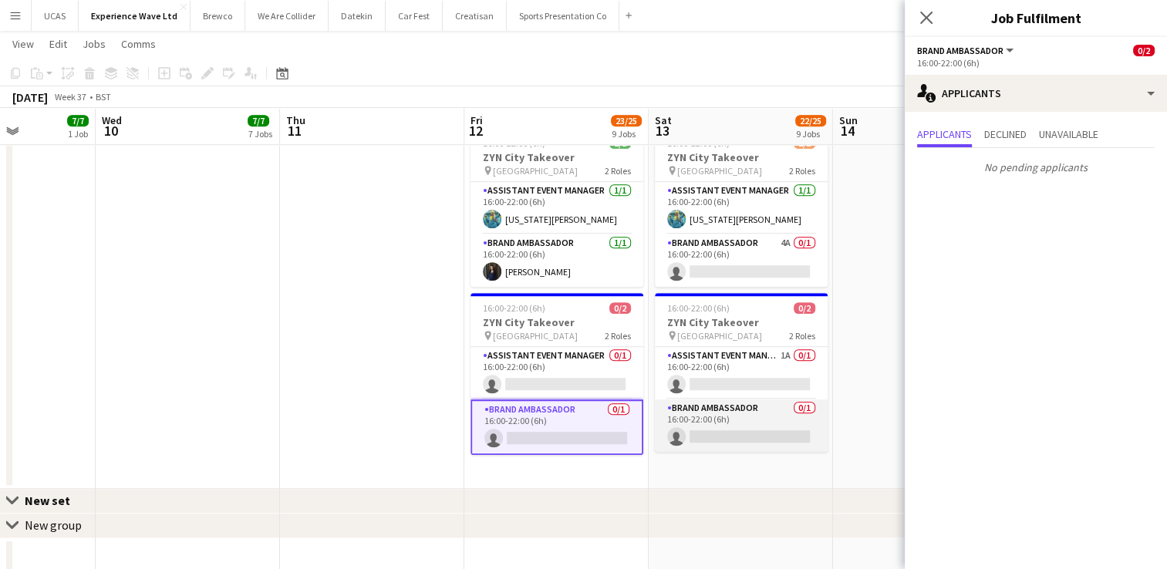
scroll to position [0, 458]
click at [720, 424] on app-card-role "Brand Ambassador 0/1 16:00-22:00 (6h) single-neutral-actions" at bounding box center [740, 425] width 173 height 52
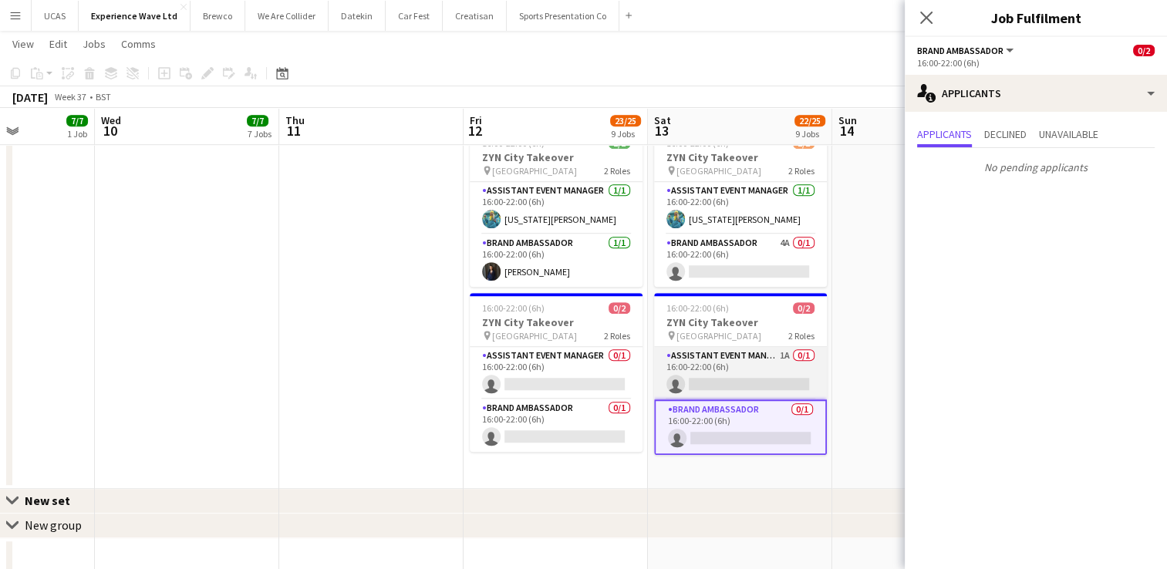
click at [725, 361] on app-card-role "Assistant Event Manager 1A 0/1 16:00-22:00 (6h) single-neutral-actions" at bounding box center [740, 373] width 173 height 52
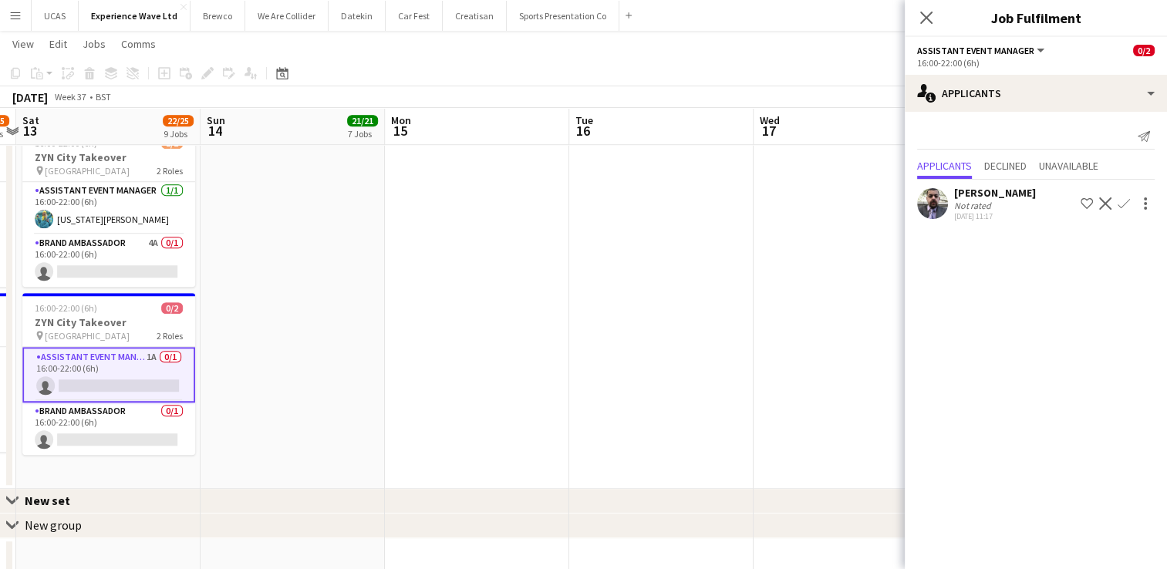
scroll to position [0, 438]
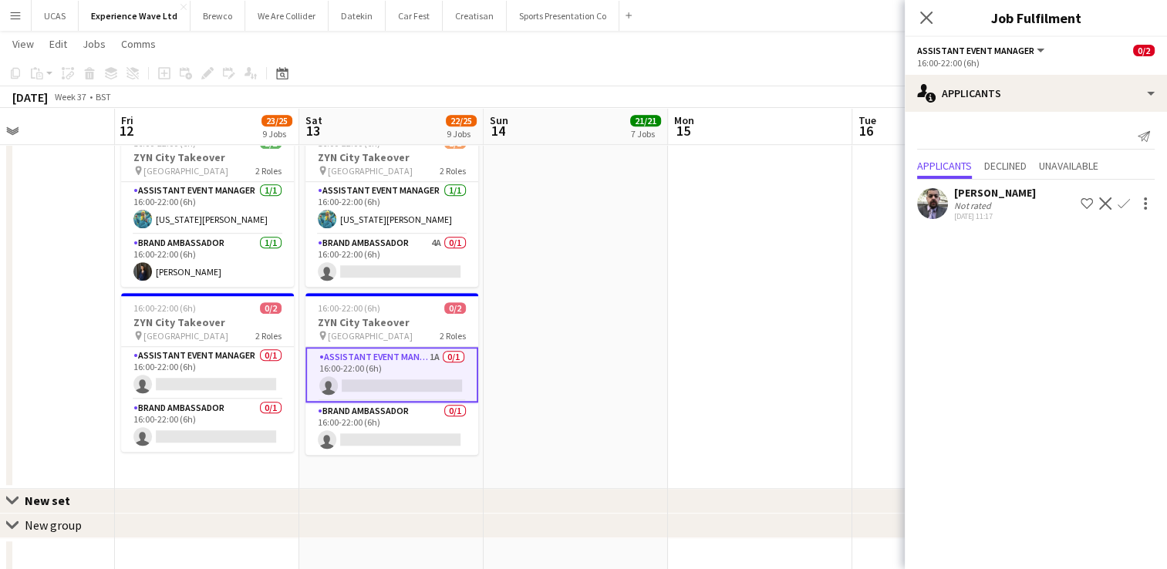
drag, startPoint x: 857, startPoint y: 353, endPoint x: 509, endPoint y: 346, distance: 348.6
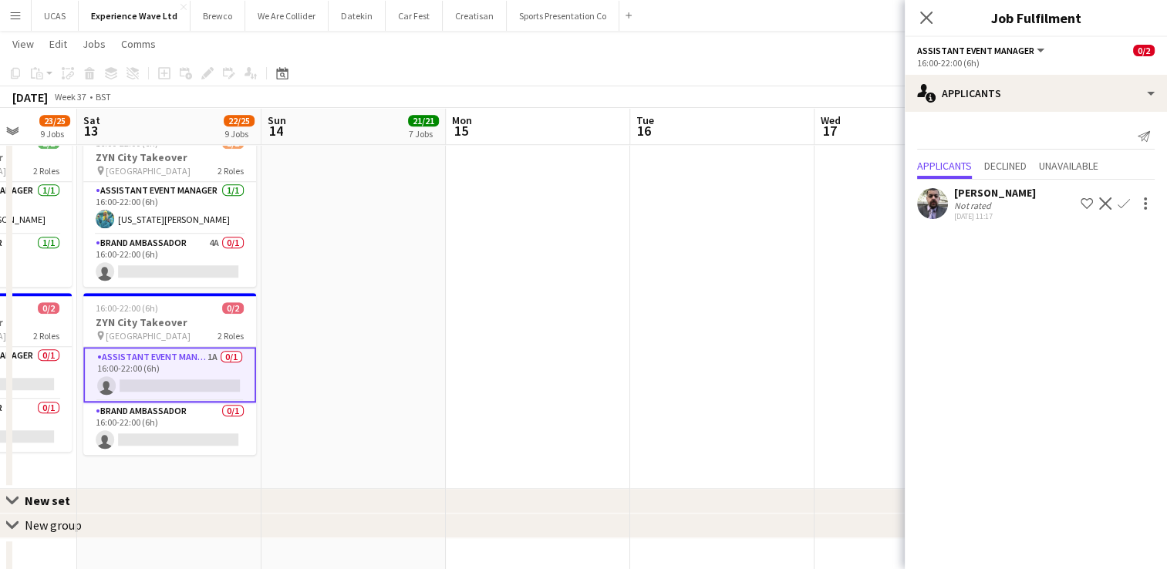
drag, startPoint x: 747, startPoint y: 344, endPoint x: 611, endPoint y: 338, distance: 136.6
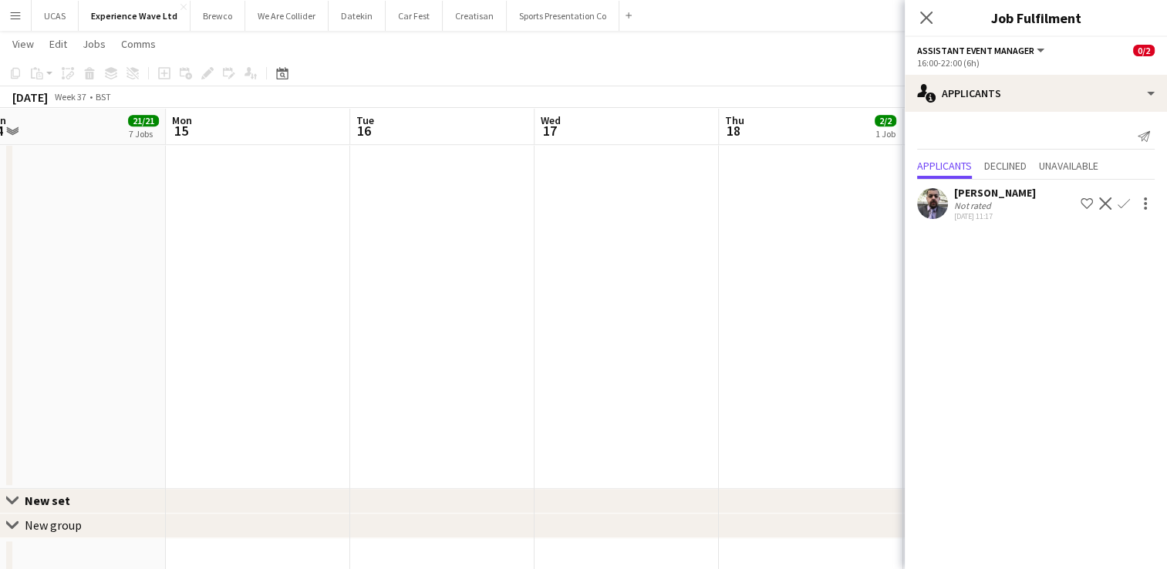
drag, startPoint x: 746, startPoint y: 345, endPoint x: 706, endPoint y: 335, distance: 40.6
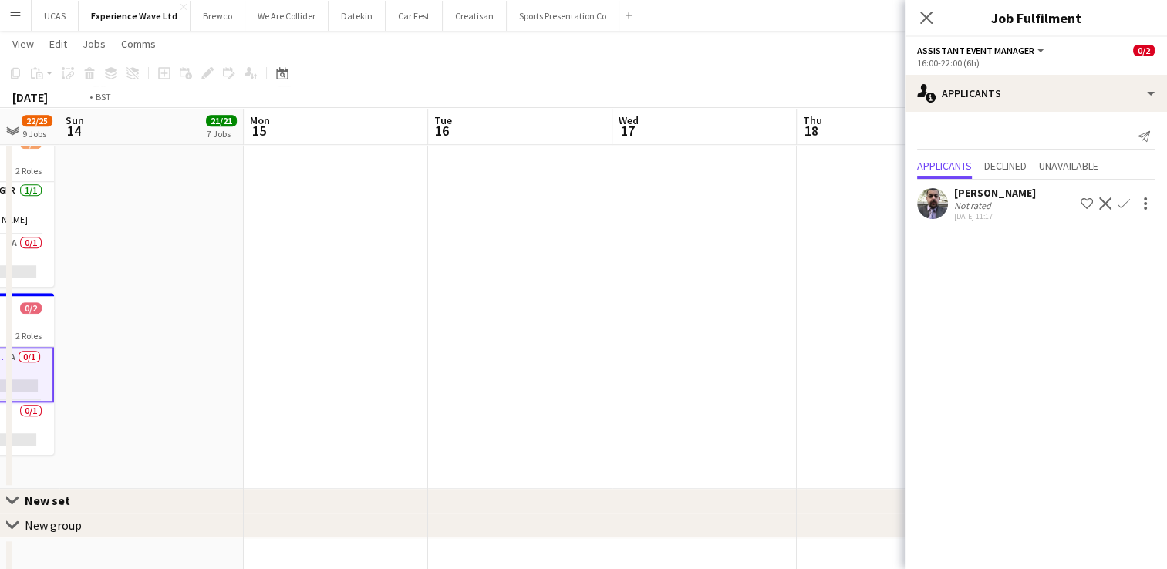
drag, startPoint x: 562, startPoint y: 338, endPoint x: 450, endPoint y: 326, distance: 113.2
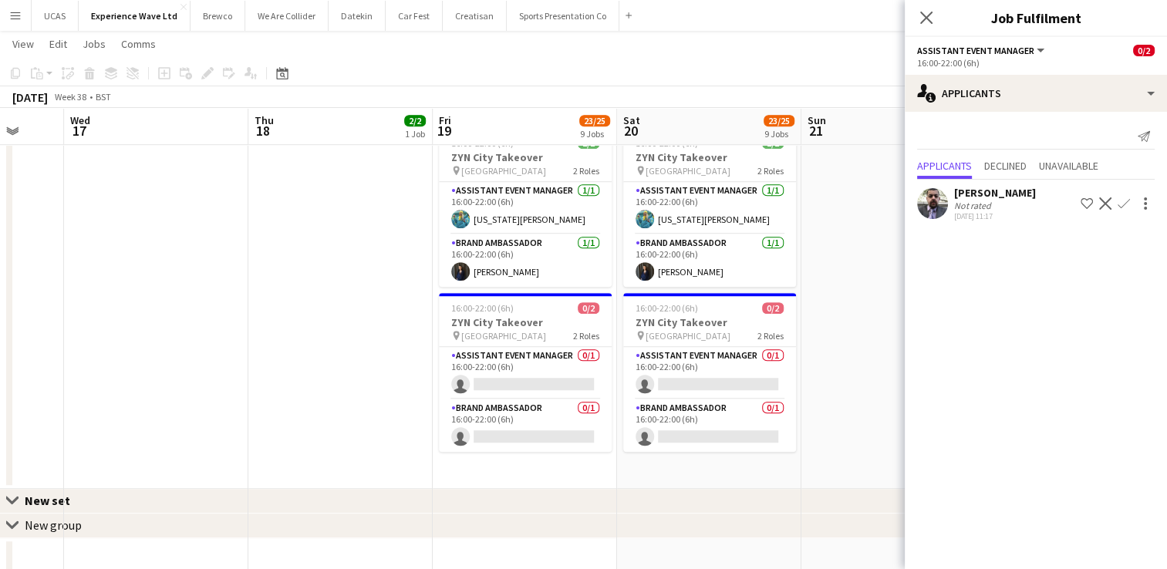
scroll to position [0, 711]
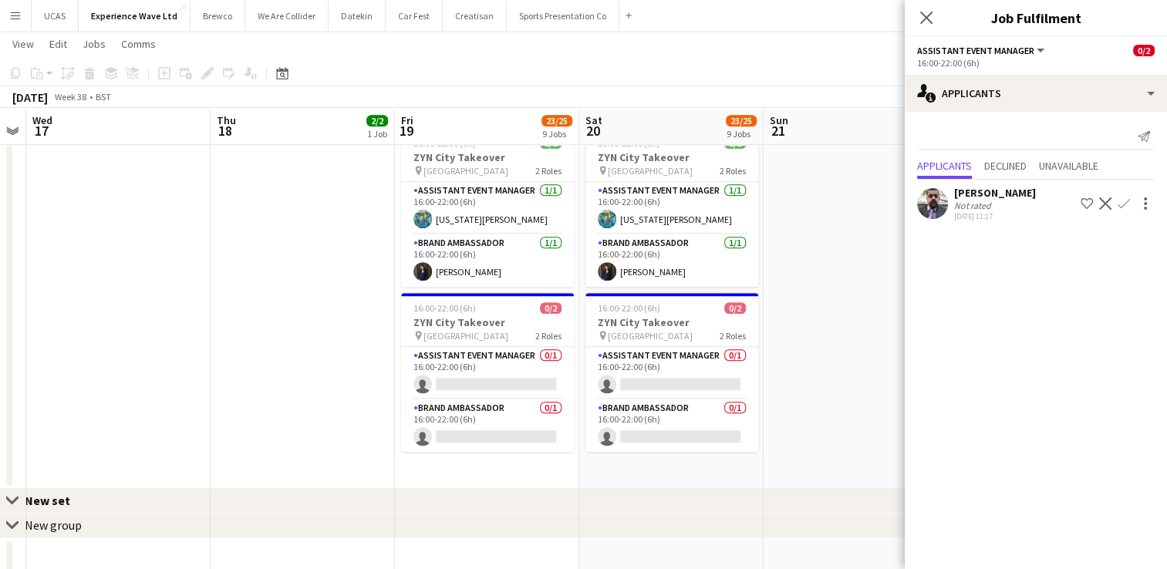
drag, startPoint x: 533, startPoint y: 318, endPoint x: 318, endPoint y: 313, distance: 215.2
click at [509, 355] on app-card-role "Assistant Event Manager 0/1 16:00-22:00 (6h) single-neutral-actions" at bounding box center [487, 373] width 173 height 52
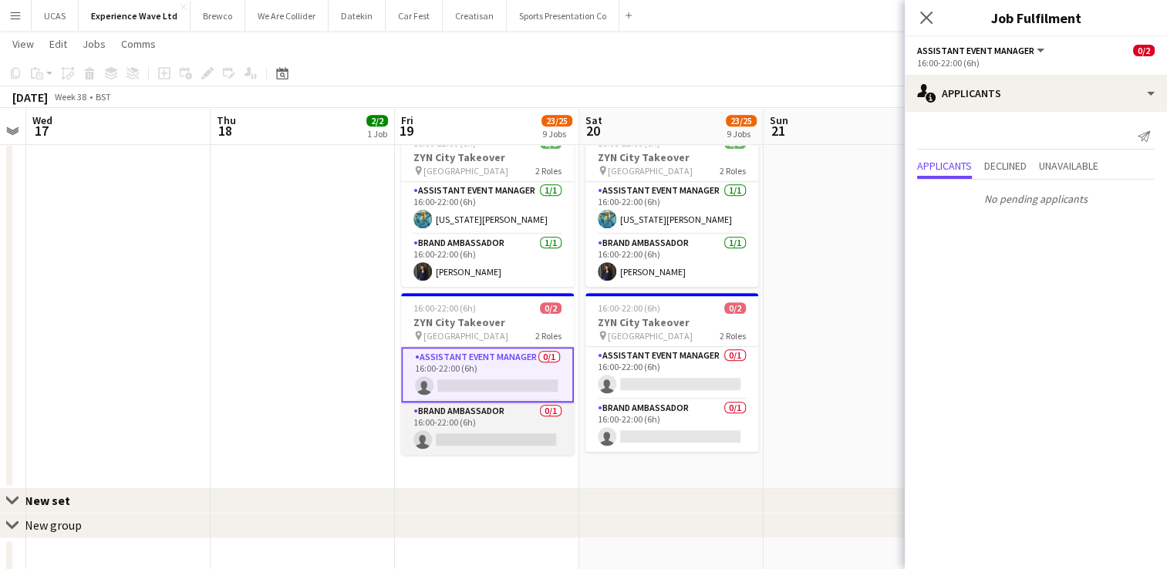
click at [498, 421] on app-card-role "Brand Ambassador 0/1 16:00-22:00 (6h) single-neutral-actions" at bounding box center [487, 428] width 173 height 52
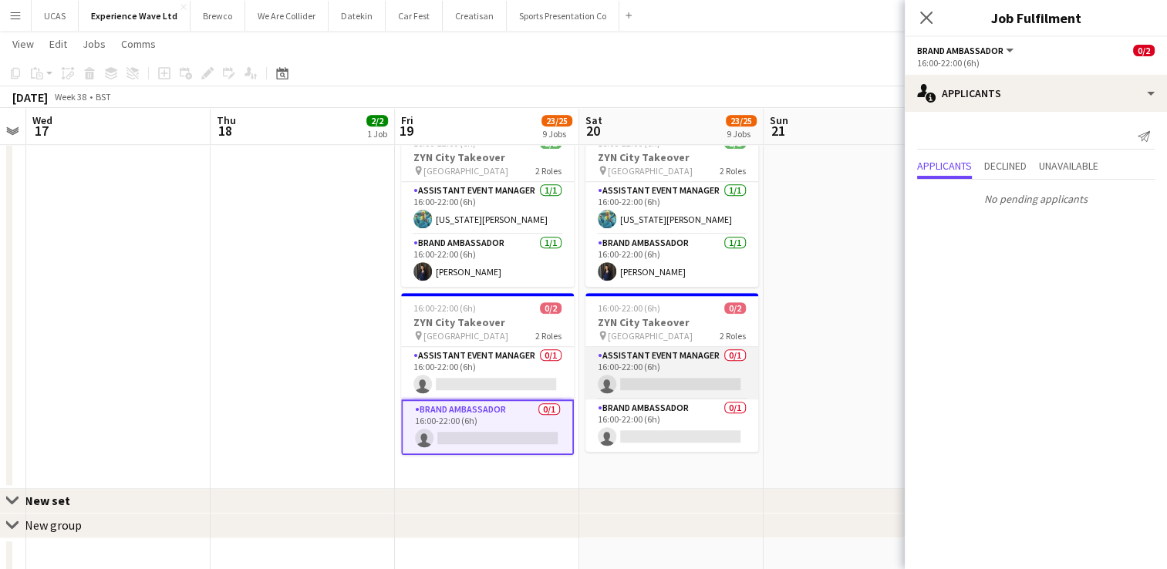
click at [662, 352] on app-card-role "Assistant Event Manager 0/1 16:00-22:00 (6h) single-neutral-actions" at bounding box center [671, 373] width 173 height 52
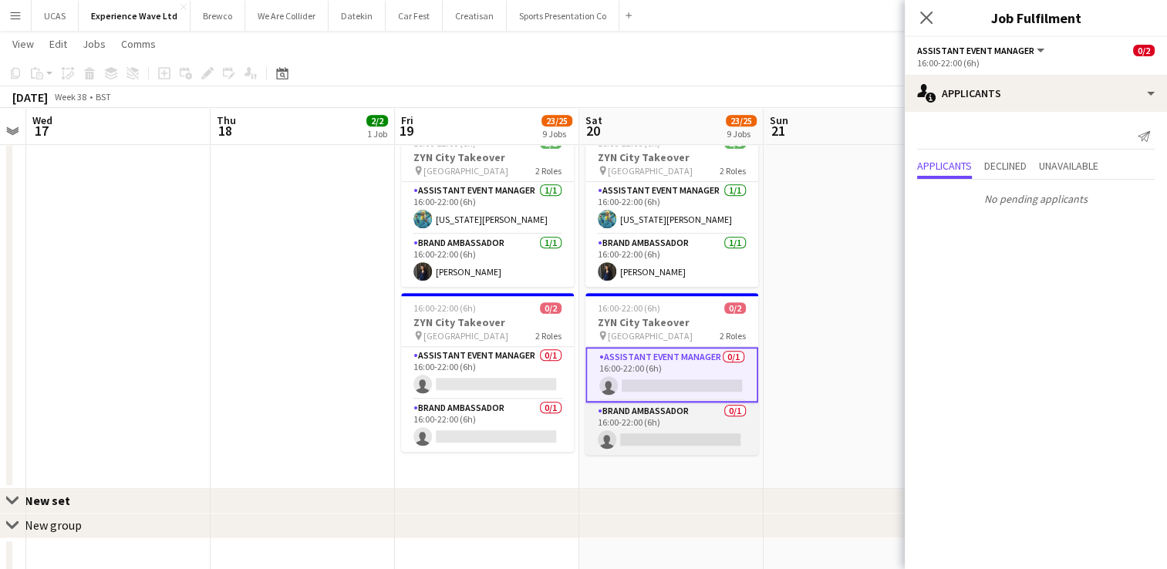
click at [662, 426] on app-card-role "Brand Ambassador 0/1 16:00-22:00 (6h) single-neutral-actions" at bounding box center [671, 428] width 173 height 52
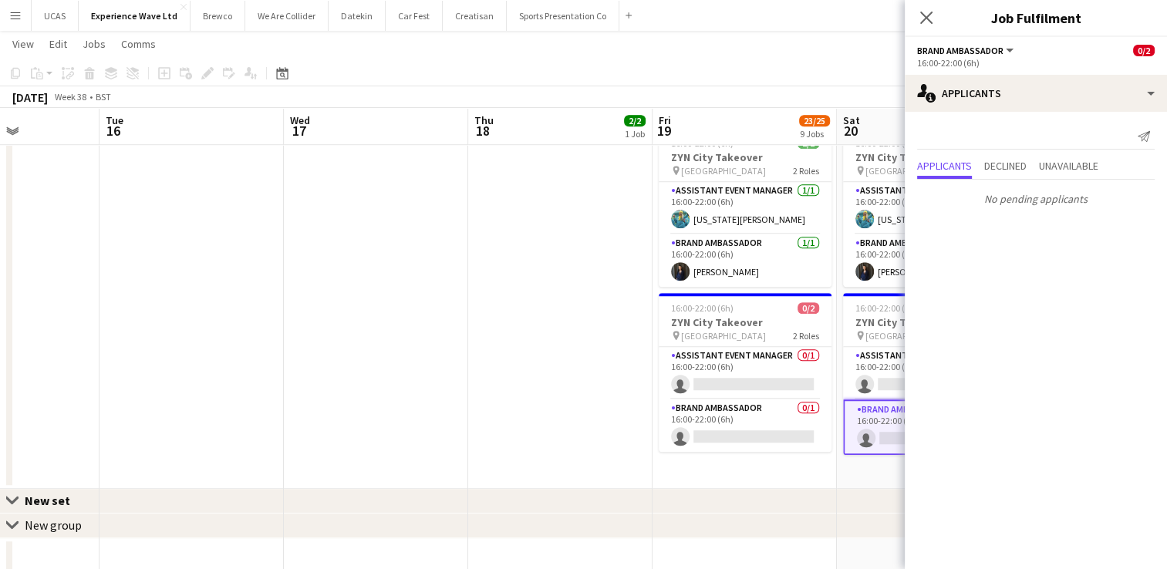
drag, startPoint x: 793, startPoint y: 383, endPoint x: 442, endPoint y: 372, distance: 351.0
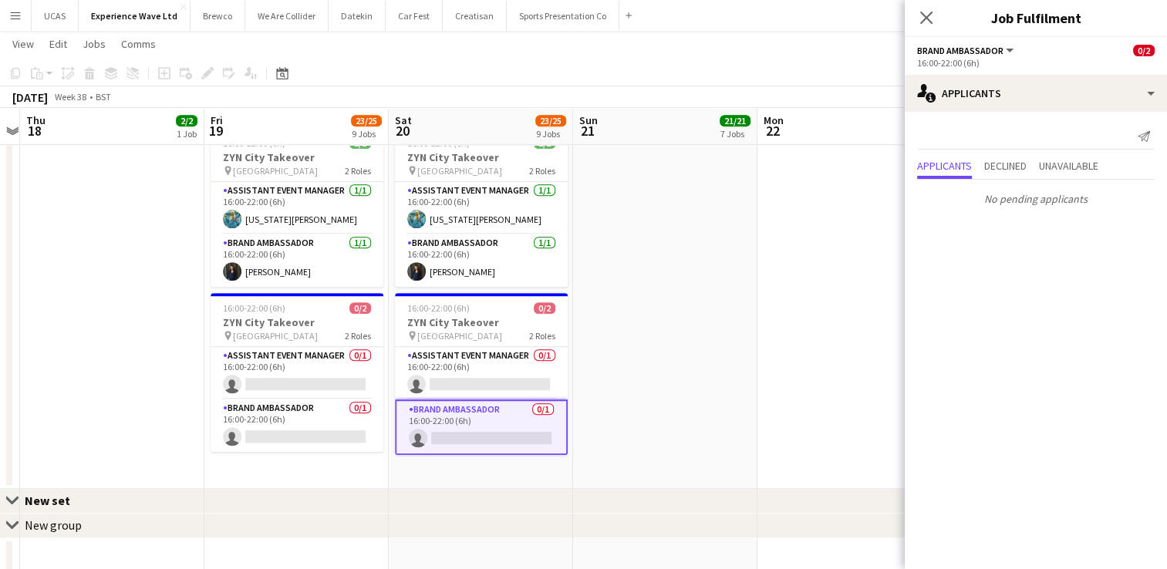
drag, startPoint x: 691, startPoint y: 372, endPoint x: 403, endPoint y: 347, distance: 288.7
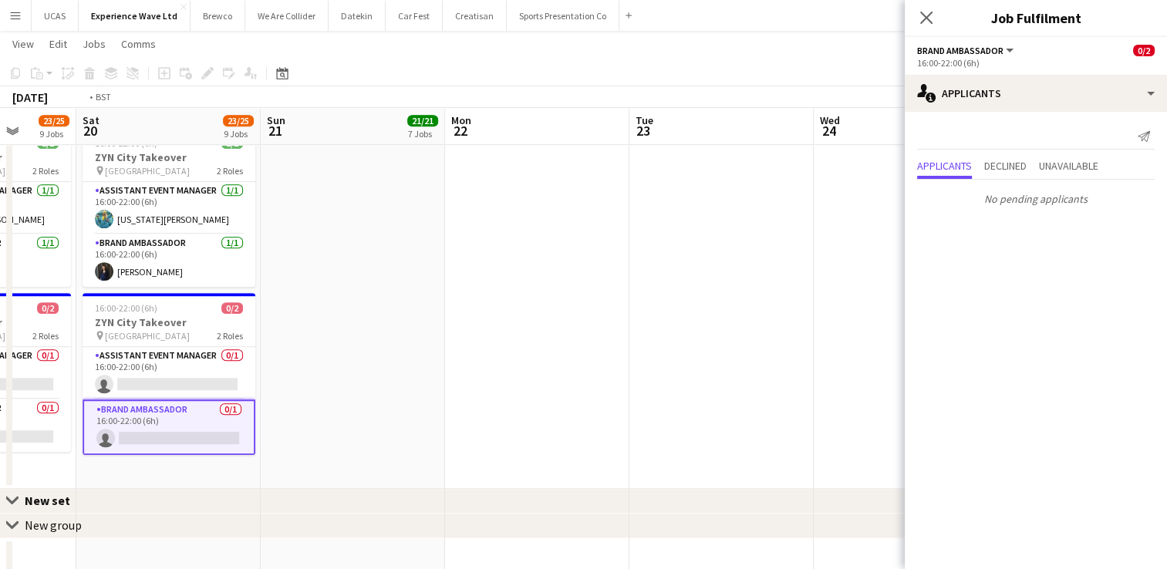
drag, startPoint x: 629, startPoint y: 355, endPoint x: 362, endPoint y: 322, distance: 268.8
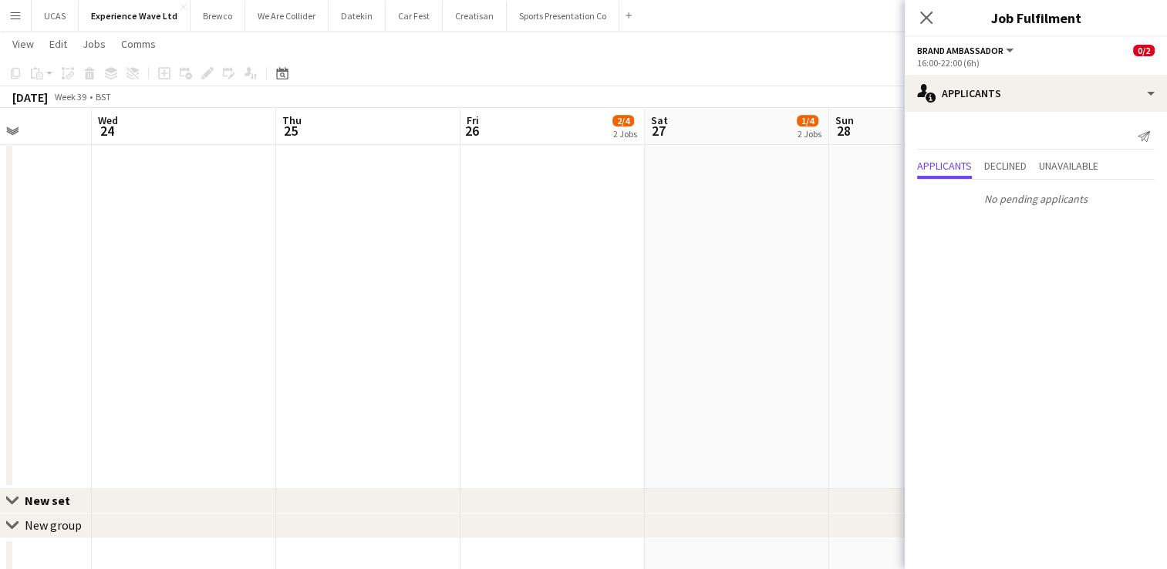
drag, startPoint x: 653, startPoint y: 332, endPoint x: 384, endPoint y: 315, distance: 269.6
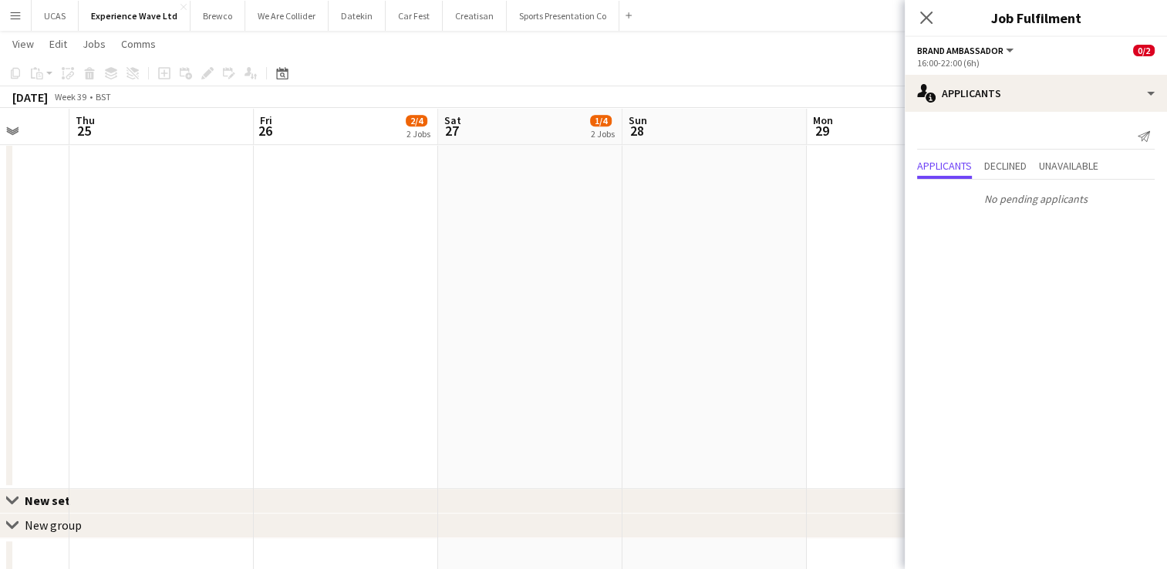
scroll to position [0, 703]
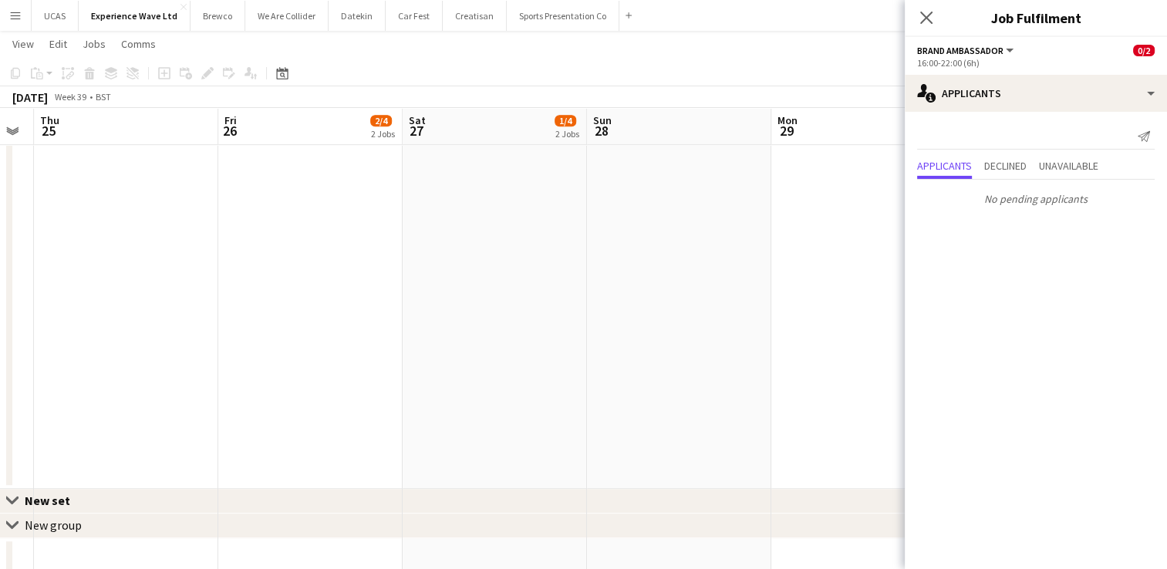
drag, startPoint x: 660, startPoint y: 325, endPoint x: 446, endPoint y: 309, distance: 214.2
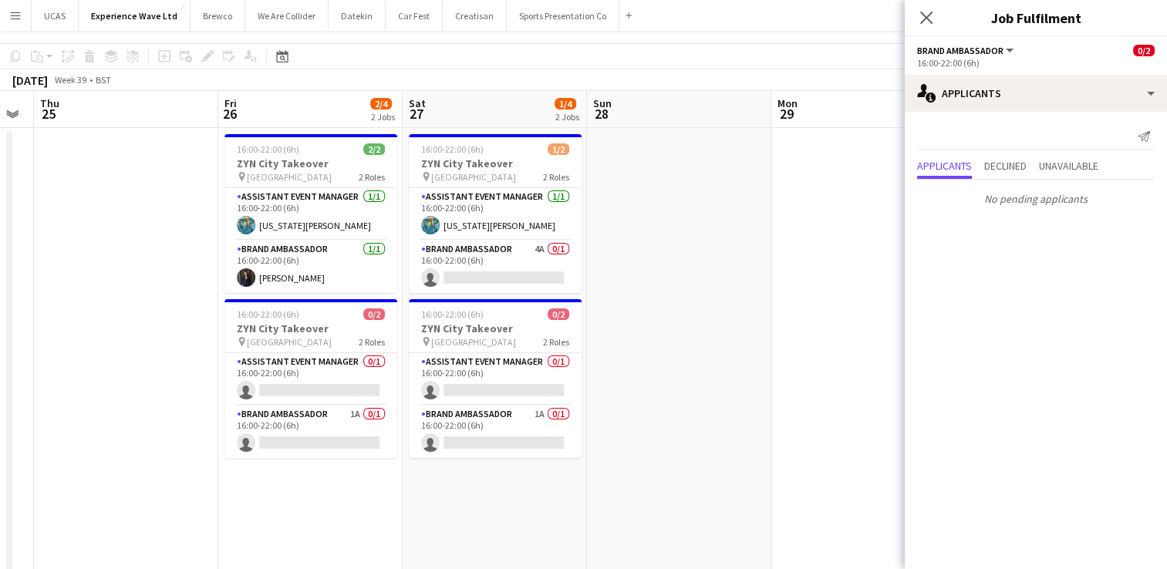
scroll to position [0, 0]
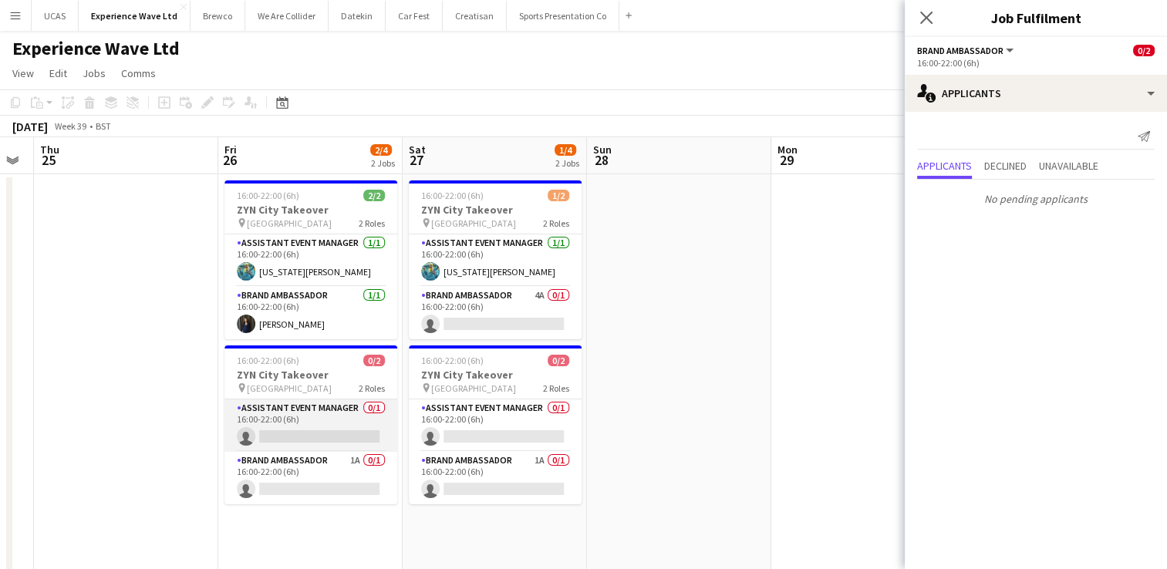
click at [294, 411] on app-card-role "Assistant Event Manager 0/1 16:00-22:00 (6h) single-neutral-actions" at bounding box center [310, 425] width 173 height 52
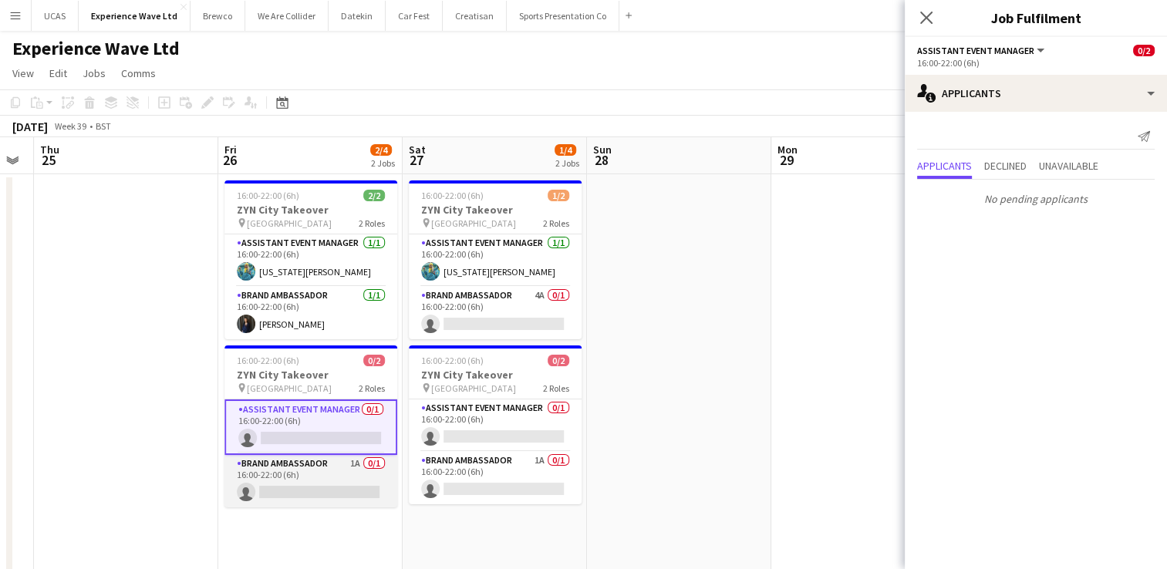
click at [308, 465] on app-card-role "Brand Ambassador 1A 0/1 16:00-22:00 (6h) single-neutral-actions" at bounding box center [310, 481] width 173 height 52
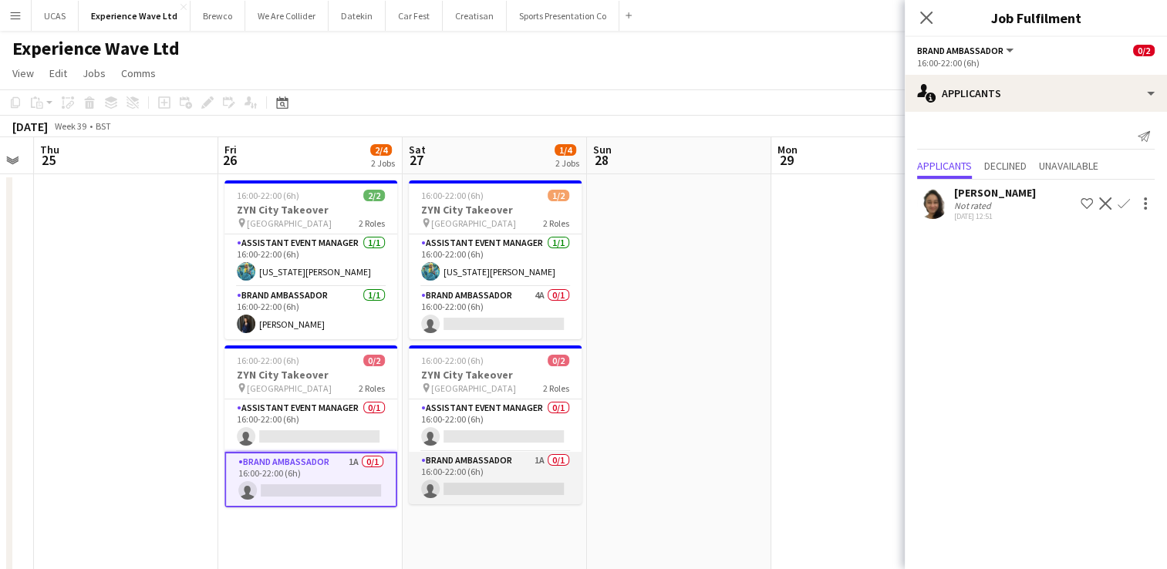
click at [511, 461] on app-card-role "Brand Ambassador 1A 0/1 16:00-22:00 (6h) single-neutral-actions" at bounding box center [495, 478] width 173 height 52
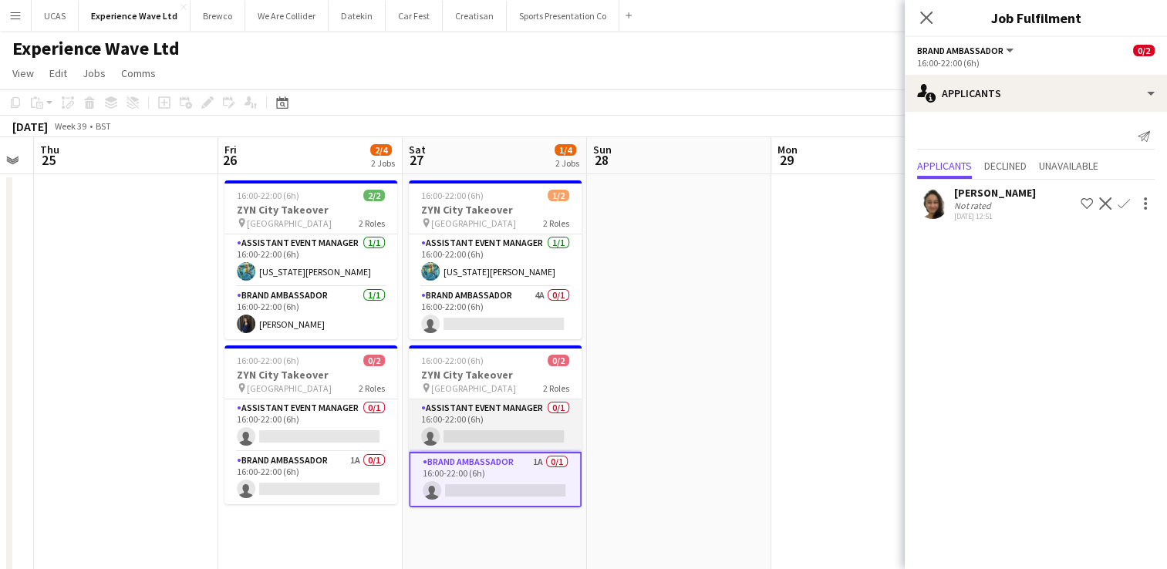
click at [500, 412] on app-card-role "Assistant Event Manager 0/1 16:00-22:00 (6h) single-neutral-actions" at bounding box center [495, 425] width 173 height 52
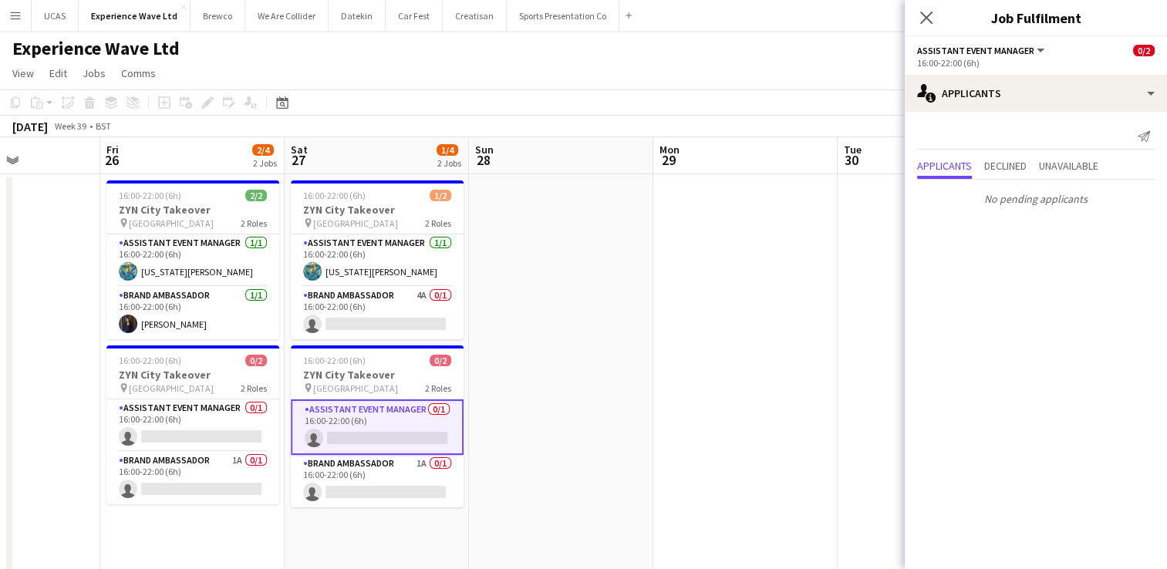
drag, startPoint x: 708, startPoint y: 325, endPoint x: 472, endPoint y: 310, distance: 236.5
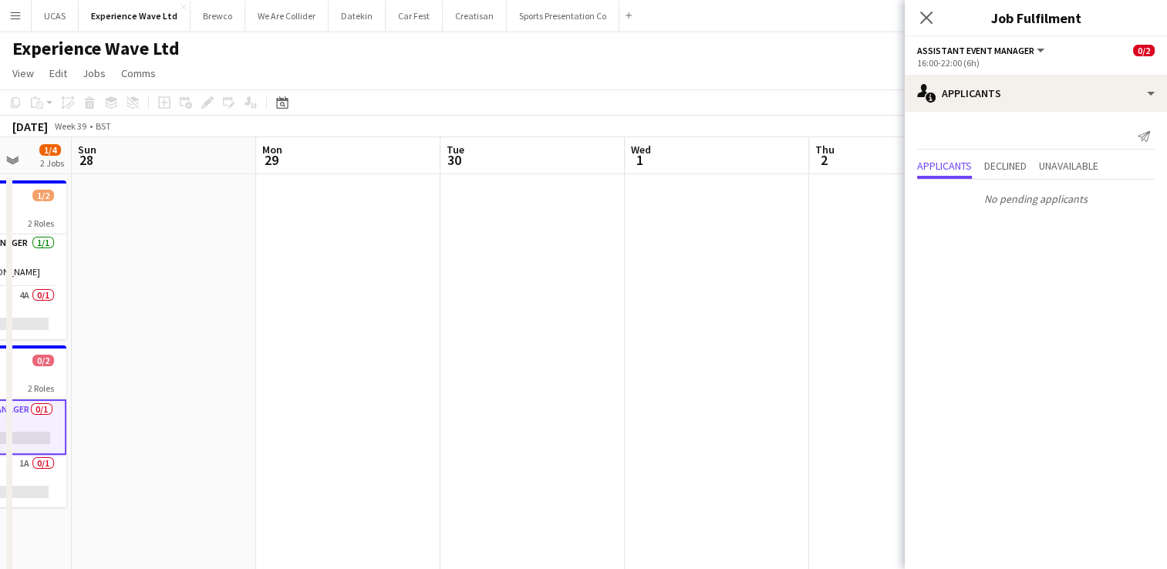
drag, startPoint x: 654, startPoint y: 325, endPoint x: 447, endPoint y: 308, distance: 207.4
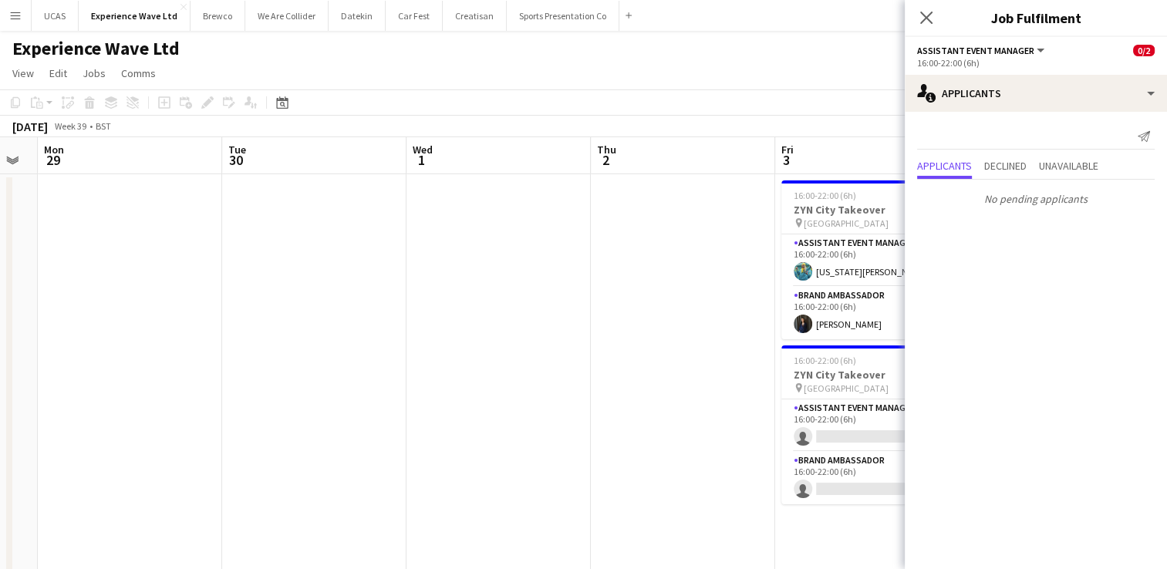
drag, startPoint x: 593, startPoint y: 319, endPoint x: 404, endPoint y: 323, distance: 189.0
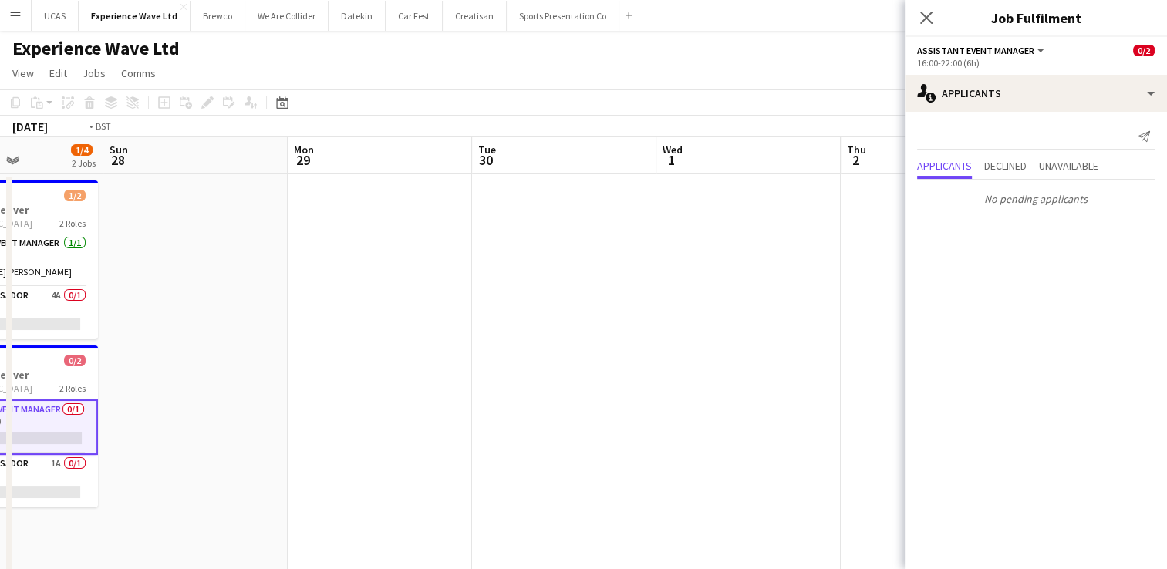
drag, startPoint x: 598, startPoint y: 338, endPoint x: 368, endPoint y: 329, distance: 229.9
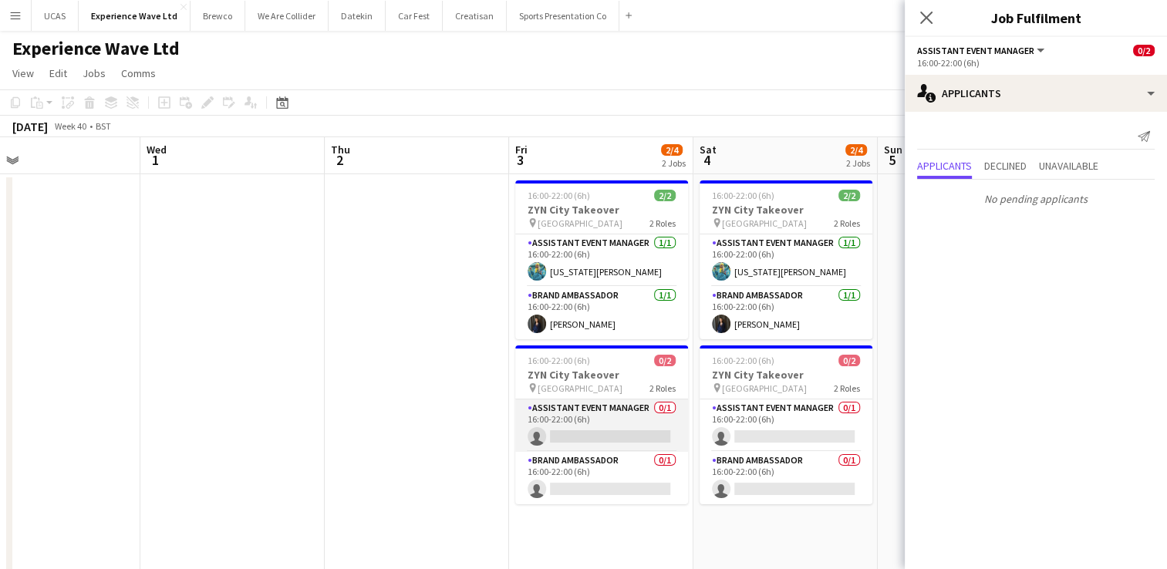
click at [604, 427] on app-card-role "Assistant Event Manager 0/1 16:00-22:00 (6h) single-neutral-actions" at bounding box center [601, 425] width 173 height 52
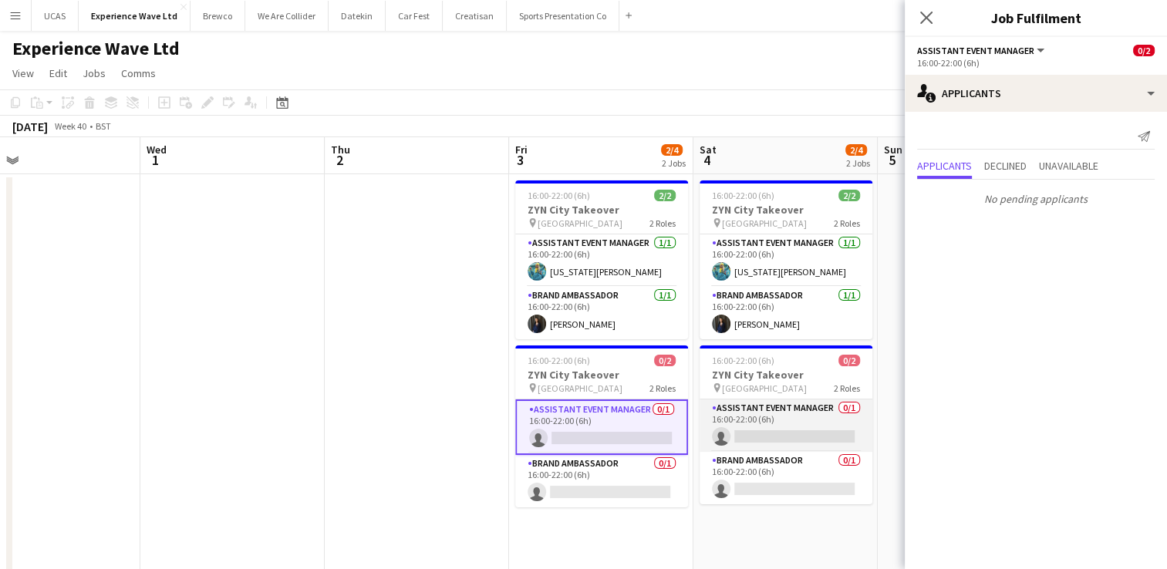
click at [777, 423] on app-card-role "Assistant Event Manager 0/1 16:00-22:00 (6h) single-neutral-actions" at bounding box center [785, 425] width 173 height 52
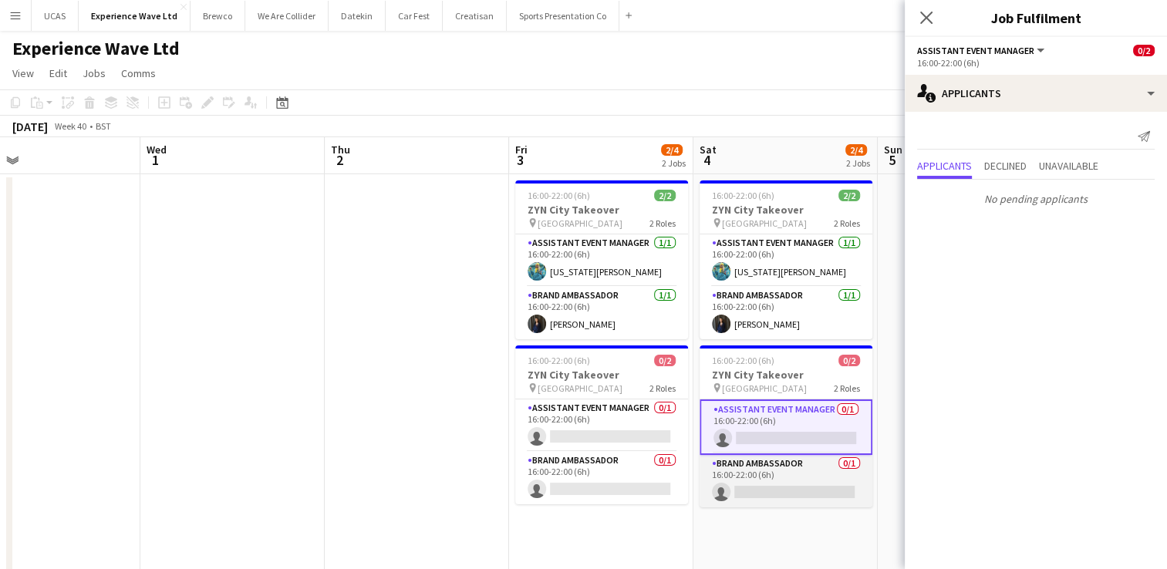
click at [801, 490] on app-card-role "Brand Ambassador 0/1 16:00-22:00 (6h) single-neutral-actions" at bounding box center [785, 481] width 173 height 52
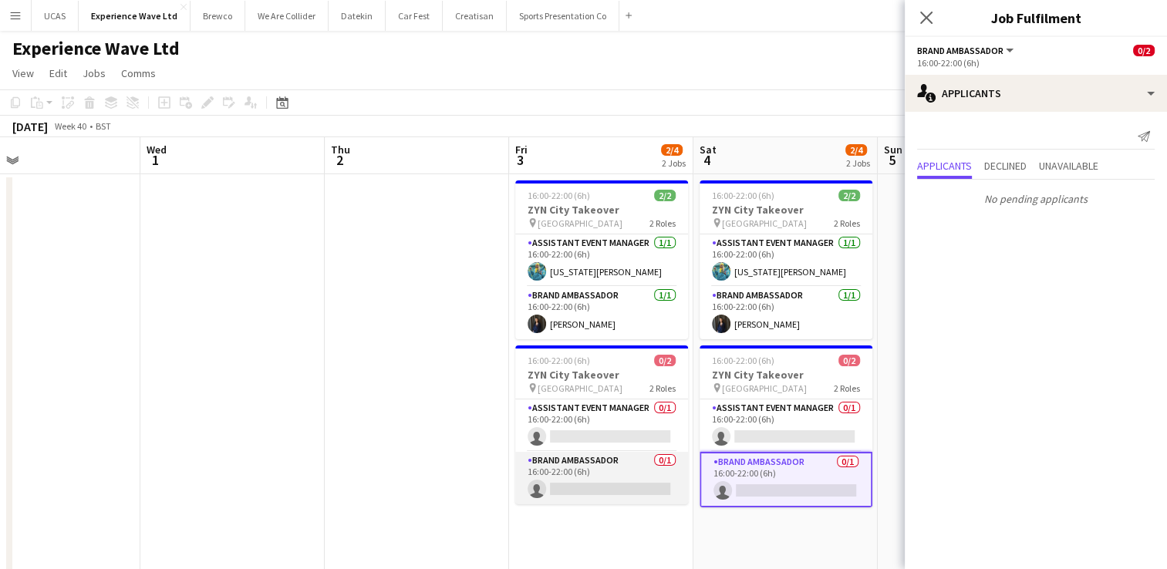
click at [642, 484] on app-card-role "Brand Ambassador 0/1 16:00-22:00 (6h) single-neutral-actions" at bounding box center [601, 478] width 173 height 52
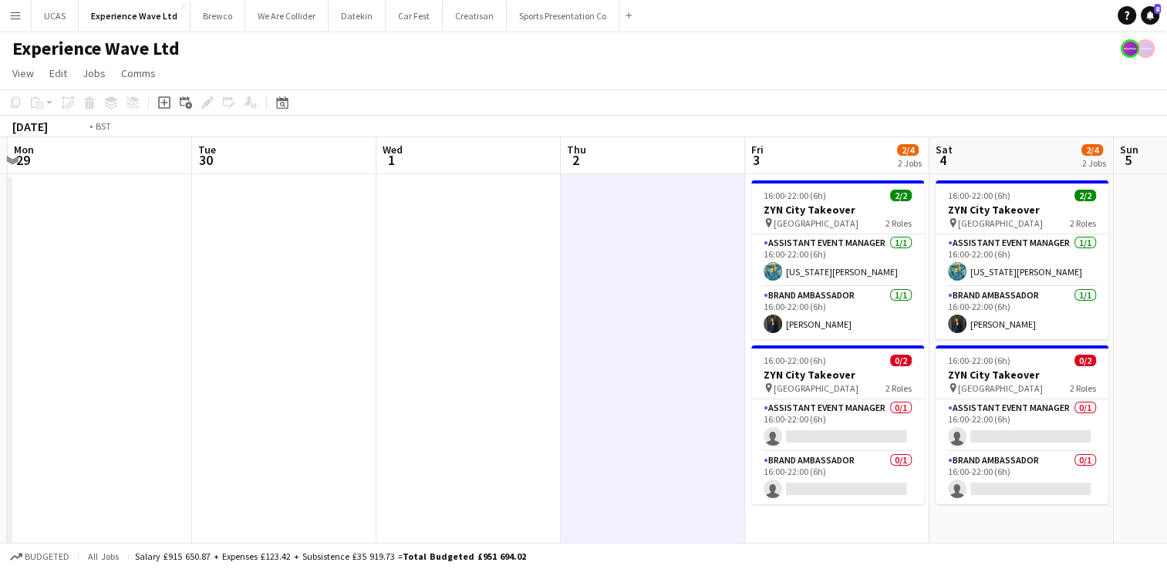
drag, startPoint x: 231, startPoint y: 327, endPoint x: 463, endPoint y: 319, distance: 232.2
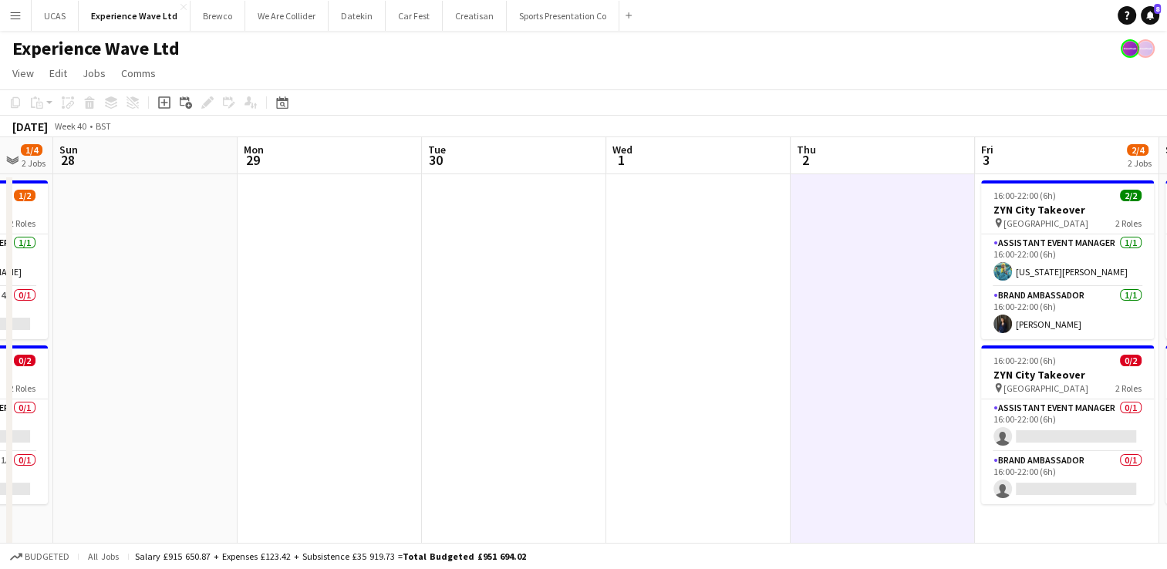
drag, startPoint x: 493, startPoint y: 318, endPoint x: 684, endPoint y: 318, distance: 190.5
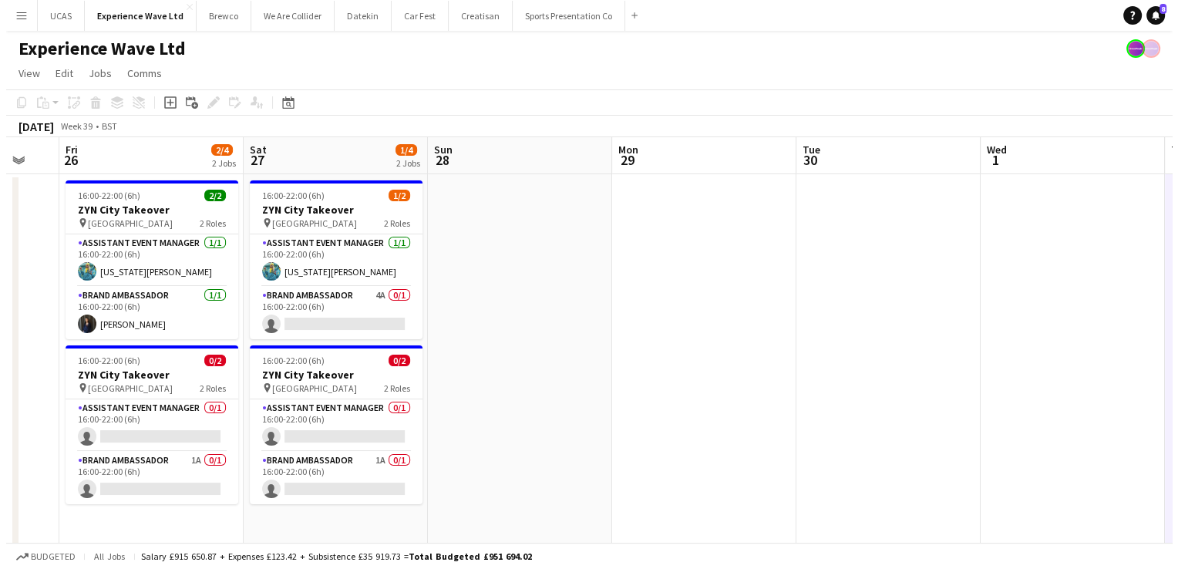
scroll to position [0, 448]
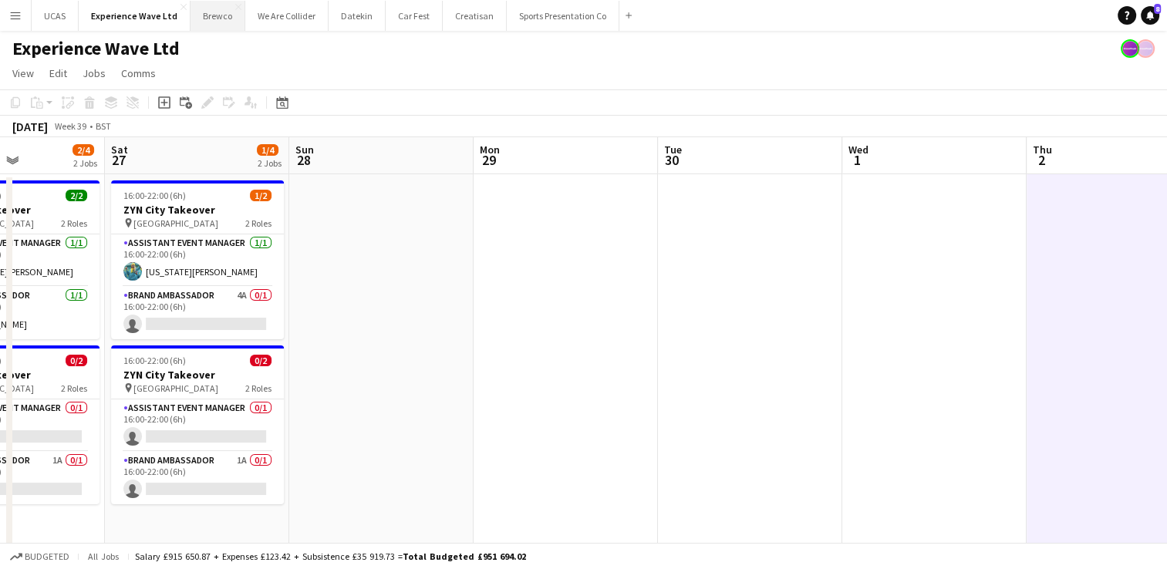
click at [210, 12] on button "Brewco Close" at bounding box center [217, 16] width 55 height 30
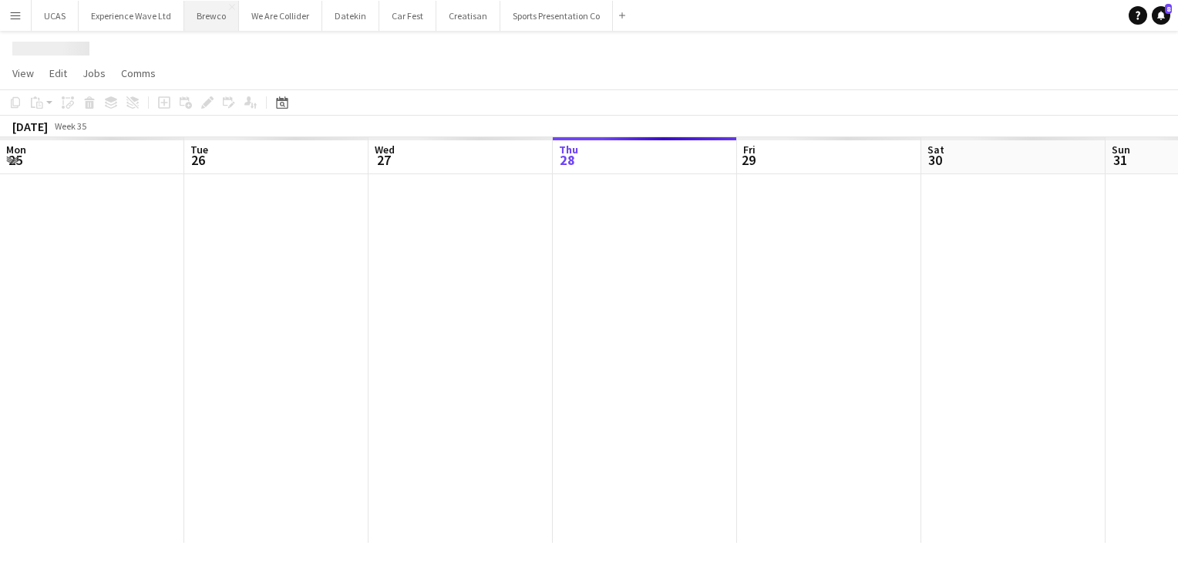
scroll to position [0, 369]
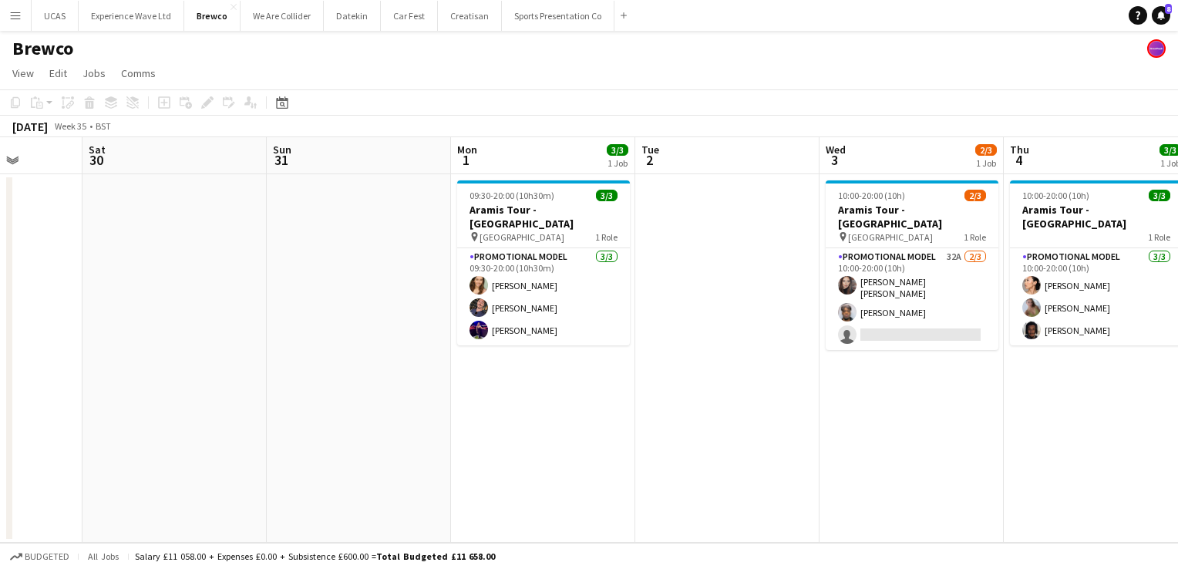
drag, startPoint x: 836, startPoint y: 357, endPoint x: 365, endPoint y: 328, distance: 472.0
click at [365, 328] on app-calendar-viewport "Wed 27 Thu 28 Fri 29 Sat 30 Sun 31 Mon 1 3/3 1 Job Tue 2 Wed 3 2/3 1 Job Thu 4 …" at bounding box center [589, 340] width 1178 height 406
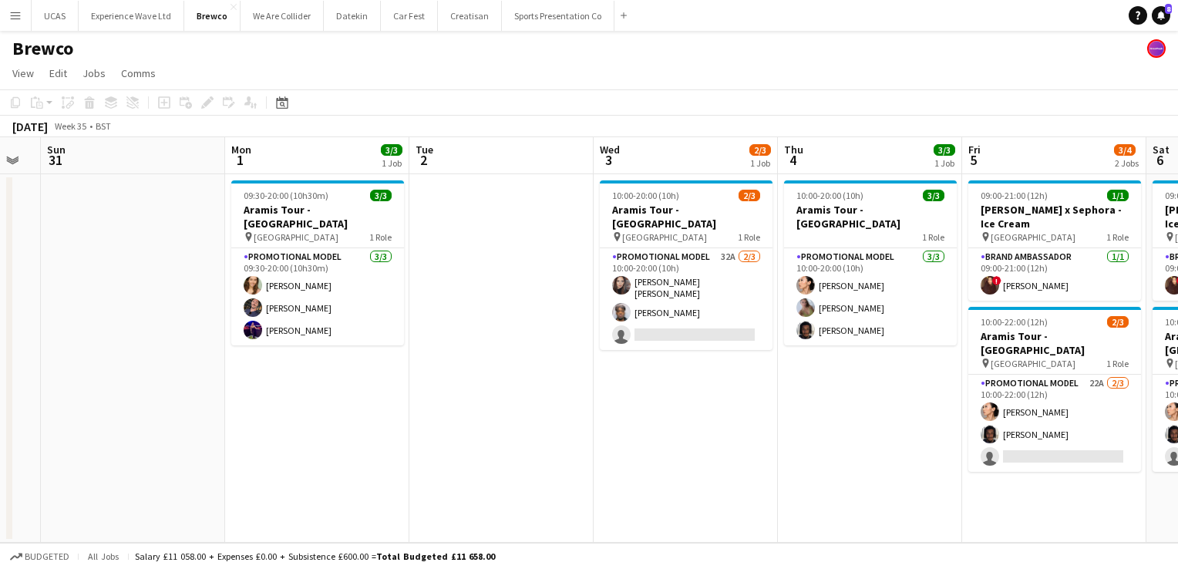
drag, startPoint x: 710, startPoint y: 386, endPoint x: 522, endPoint y: 393, distance: 188.3
click at [339, 391] on app-calendar-viewport "Wed 27 Thu 28 Fri 29 Sat 30 Sun 31 Mon 1 3/3 1 Job Tue 2 Wed 3 2/3 1 Job Thu 4 …" at bounding box center [589, 340] width 1178 height 406
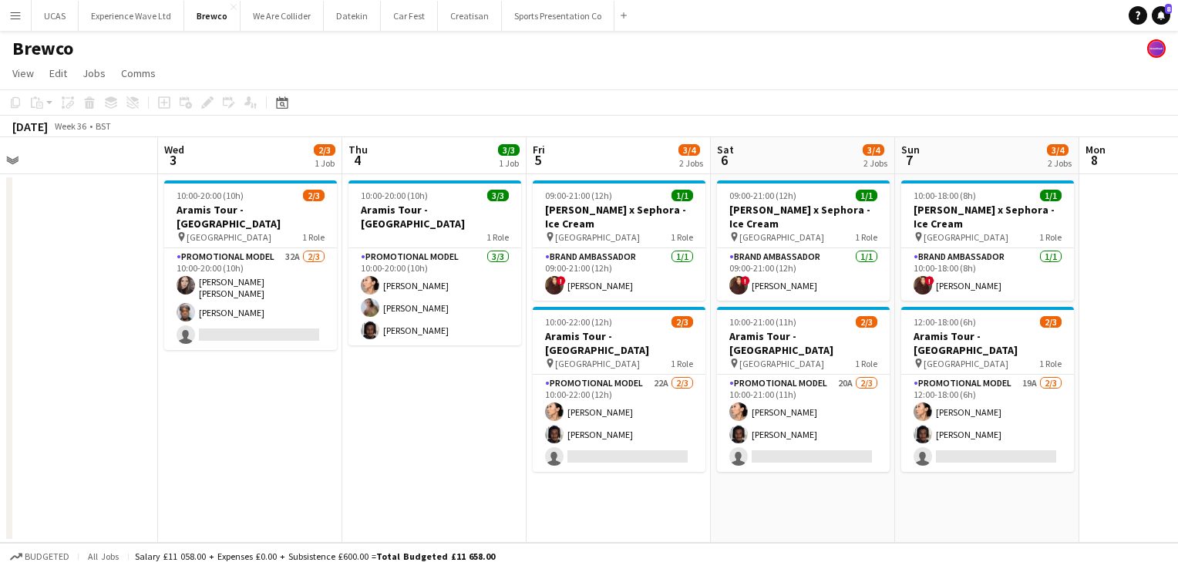
drag, startPoint x: 594, startPoint y: 404, endPoint x: 330, endPoint y: 379, distance: 264.9
click at [261, 384] on app-calendar-viewport "Fri 29 Sat 30 Sun 31 Mon 1 3/3 1 Job Tue 2 Wed 3 2/3 1 Job Thu 4 3/3 1 Job Fri …" at bounding box center [589, 340] width 1178 height 406
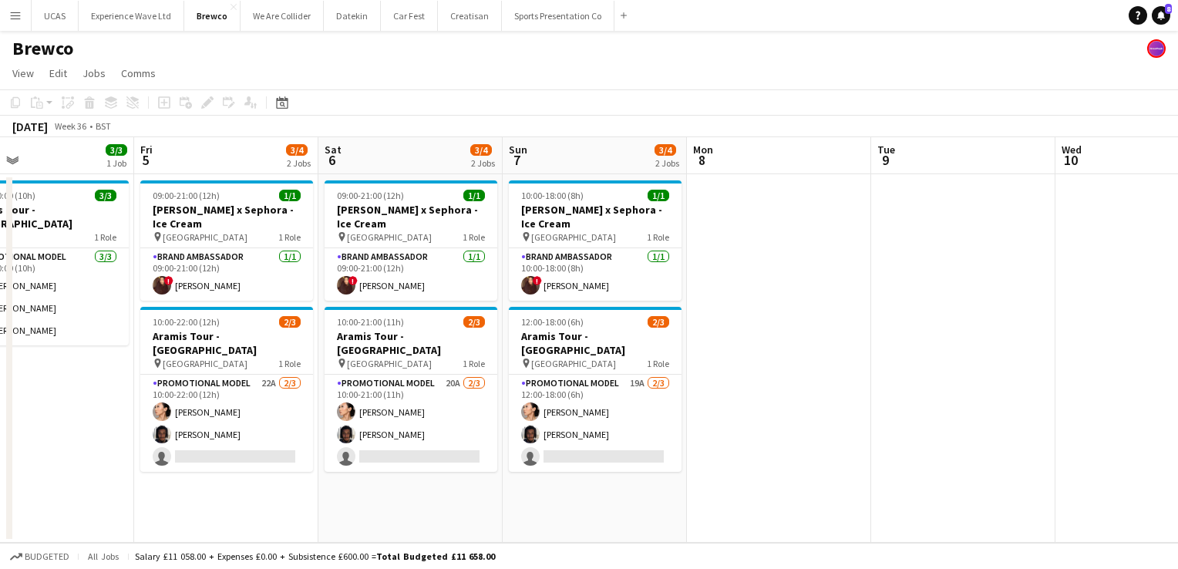
drag, startPoint x: 1061, startPoint y: 346, endPoint x: 402, endPoint y: 370, distance: 658.9
click at [382, 375] on app-calendar-viewport "Tue 2 Wed 3 2/3 1 Job Thu 4 3/3 1 Job Fri 5 3/4 2 Jobs Sat 6 3/4 2 Jobs Sun 7 3…" at bounding box center [589, 340] width 1178 height 406
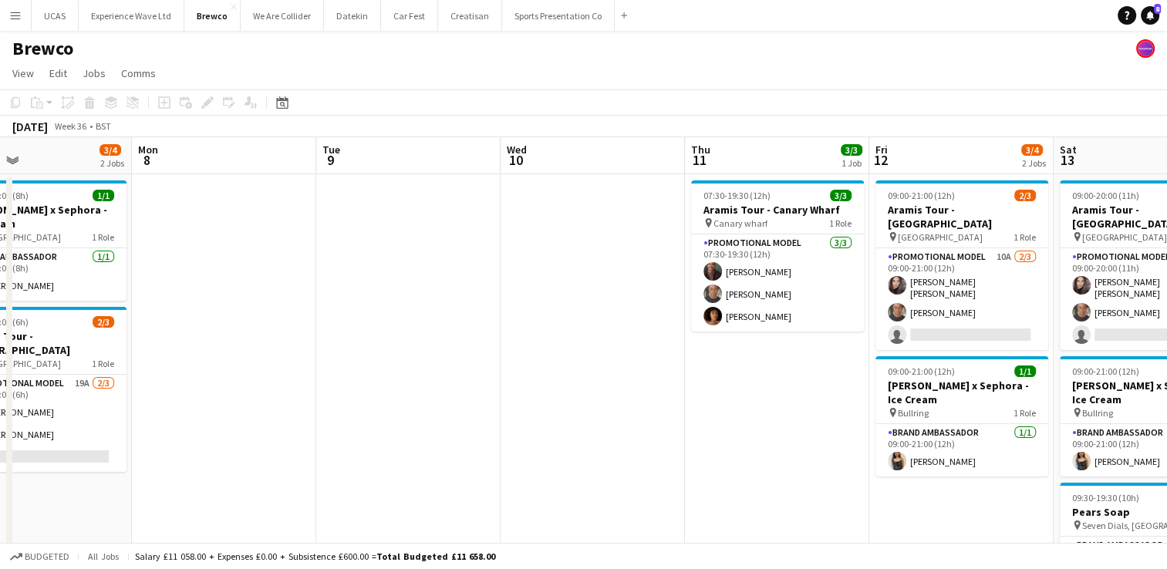
drag, startPoint x: 582, startPoint y: 378, endPoint x: 442, endPoint y: 392, distance: 141.1
click at [312, 372] on app-calendar-viewport "Thu 4 3/3 1 Job Fri 5 3/4 2 Jobs Sat 6 3/4 2 Jobs Sun 7 3/4 2 Jobs Mon 8 Tue 9 …" at bounding box center [583, 400] width 1167 height 527
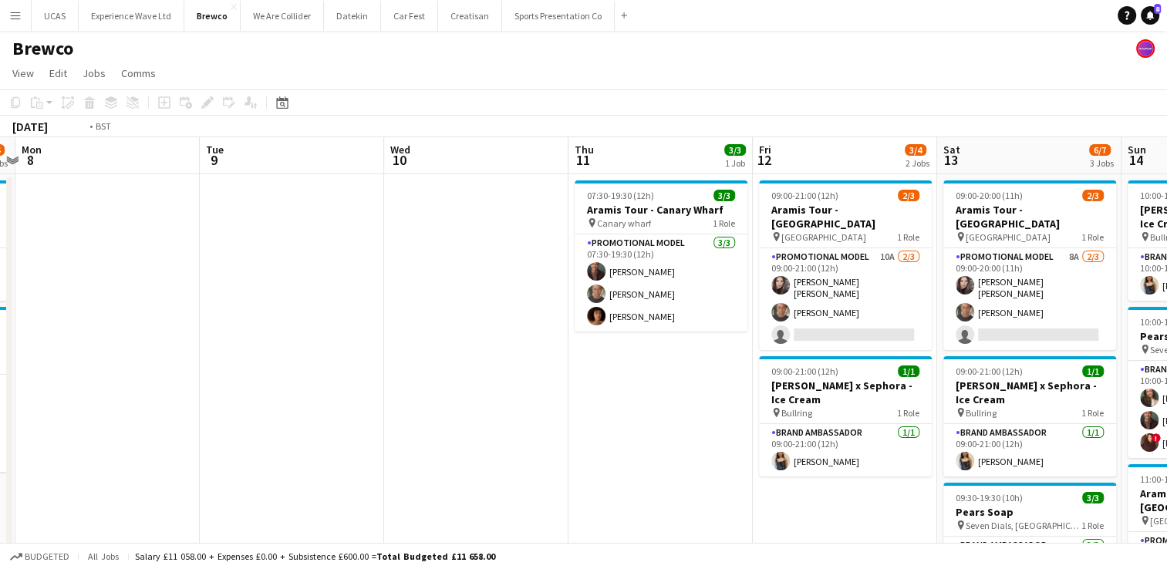
drag, startPoint x: 514, startPoint y: 429, endPoint x: 150, endPoint y: 396, distance: 365.5
click at [150, 396] on app-calendar-viewport "Thu 4 3/3 1 Job Fri 5 3/4 2 Jobs Sat 6 3/4 2 Jobs Sun 7 3/4 2 Jobs Mon 8 Tue 9 …" at bounding box center [583, 400] width 1167 height 527
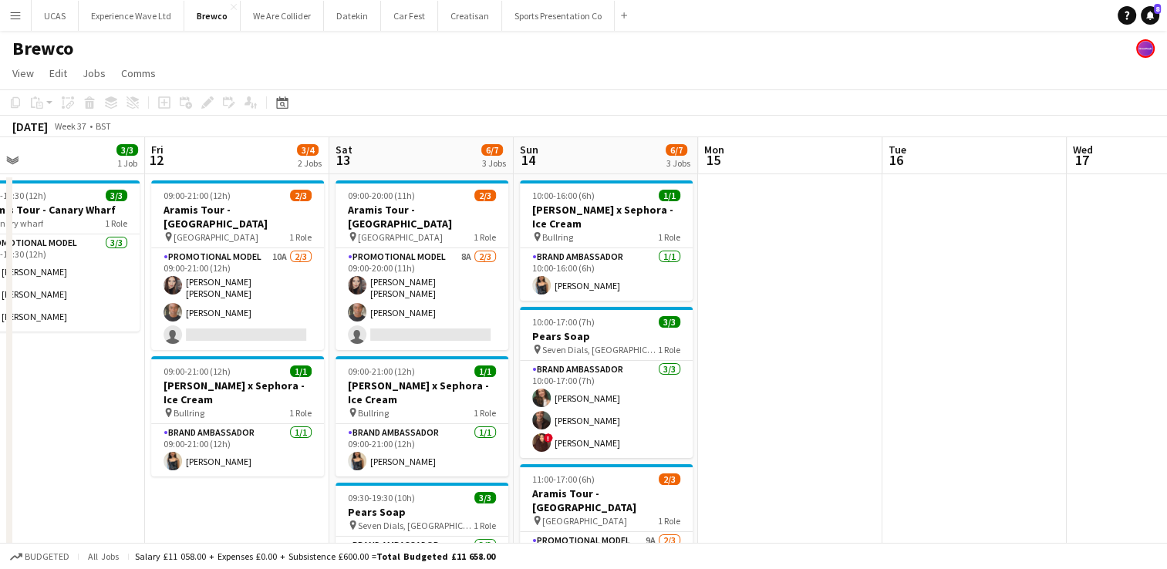
drag, startPoint x: 833, startPoint y: 302, endPoint x: 362, endPoint y: 315, distance: 470.5
click at [362, 315] on app-calendar-viewport "Mon 8 Tue 9 Wed 10 Thu 11 3/3 1 Job Fri 12 3/4 2 Jobs Sat 13 6/7 3 Jobs Sun 14 …" at bounding box center [583, 400] width 1167 height 527
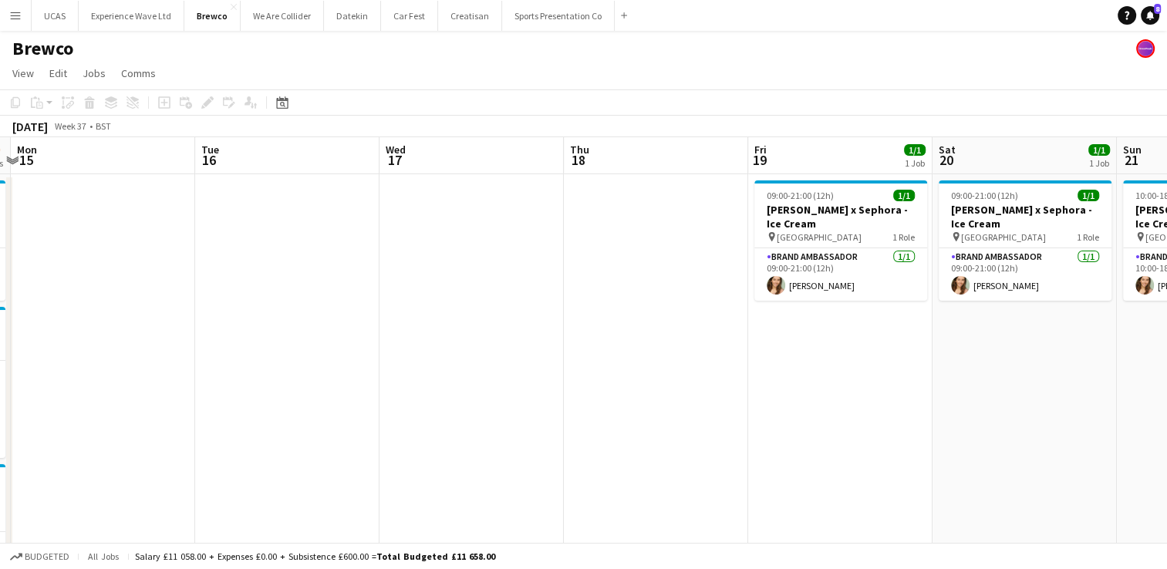
drag, startPoint x: 716, startPoint y: 358, endPoint x: 483, endPoint y: 347, distance: 233.1
click at [483, 347] on app-calendar-viewport "Fri 12 3/4 2 Jobs Sat 13 6/7 3 Jobs Sun 14 6/7 3 Jobs Mon 15 Tue 16 Wed 17 Thu …" at bounding box center [583, 400] width 1167 height 527
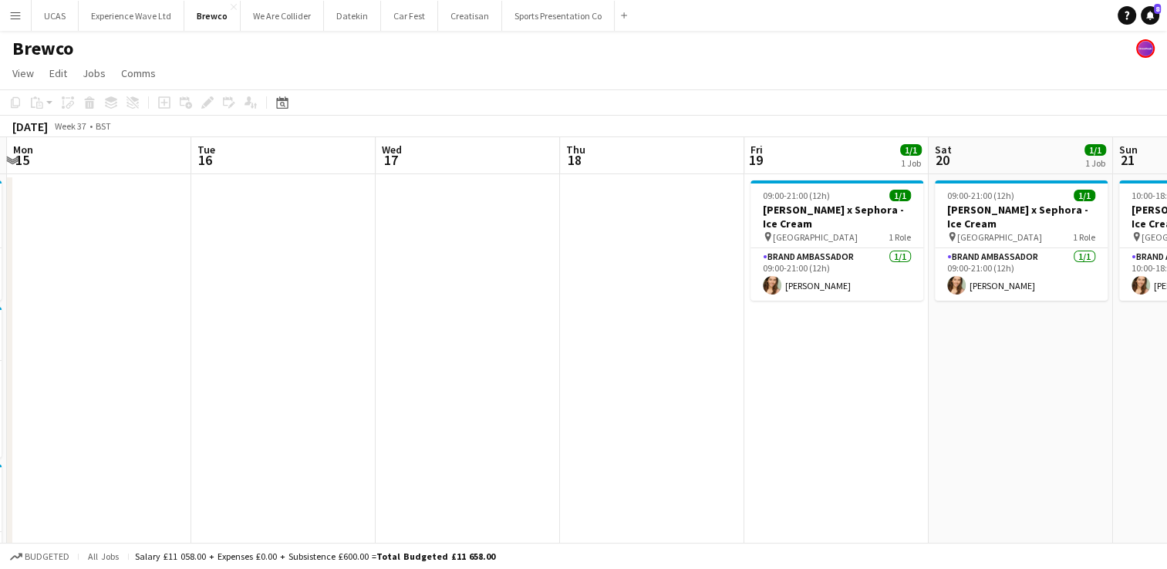
click at [646, 271] on app-date-cell at bounding box center [652, 419] width 184 height 490
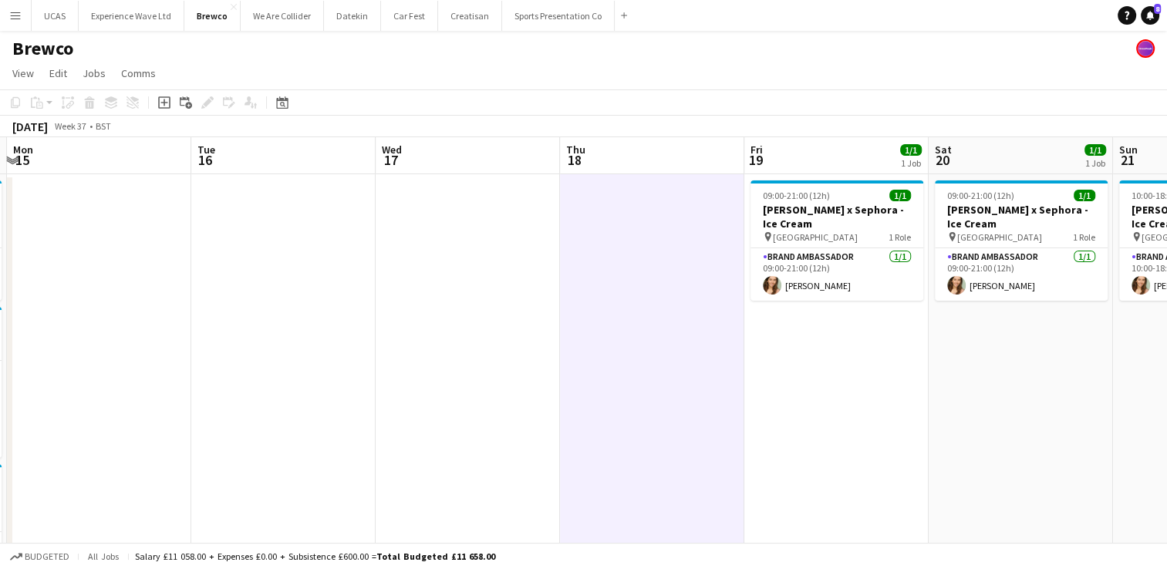
click at [638, 257] on app-date-cell at bounding box center [652, 419] width 184 height 490
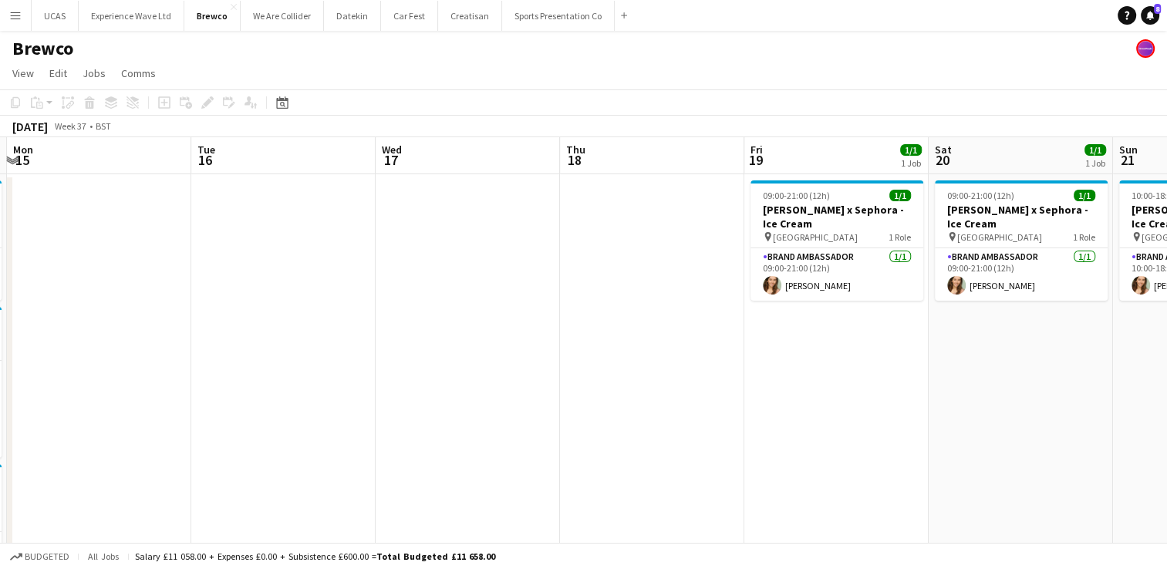
click at [618, 214] on app-date-cell at bounding box center [652, 419] width 184 height 490
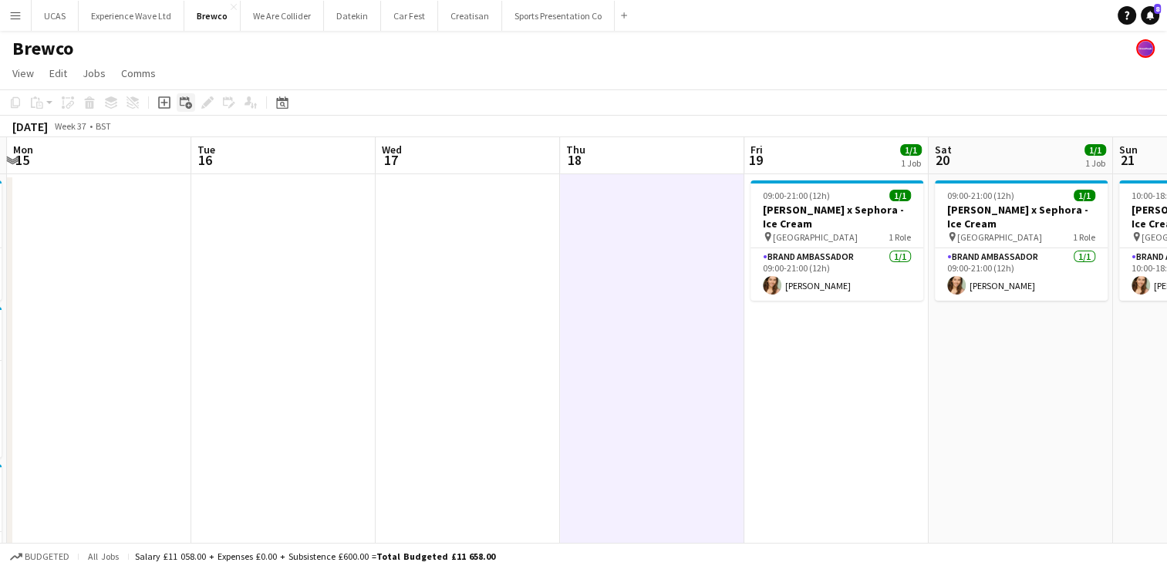
click at [180, 100] on icon "Add linked Job" at bounding box center [186, 102] width 12 height 12
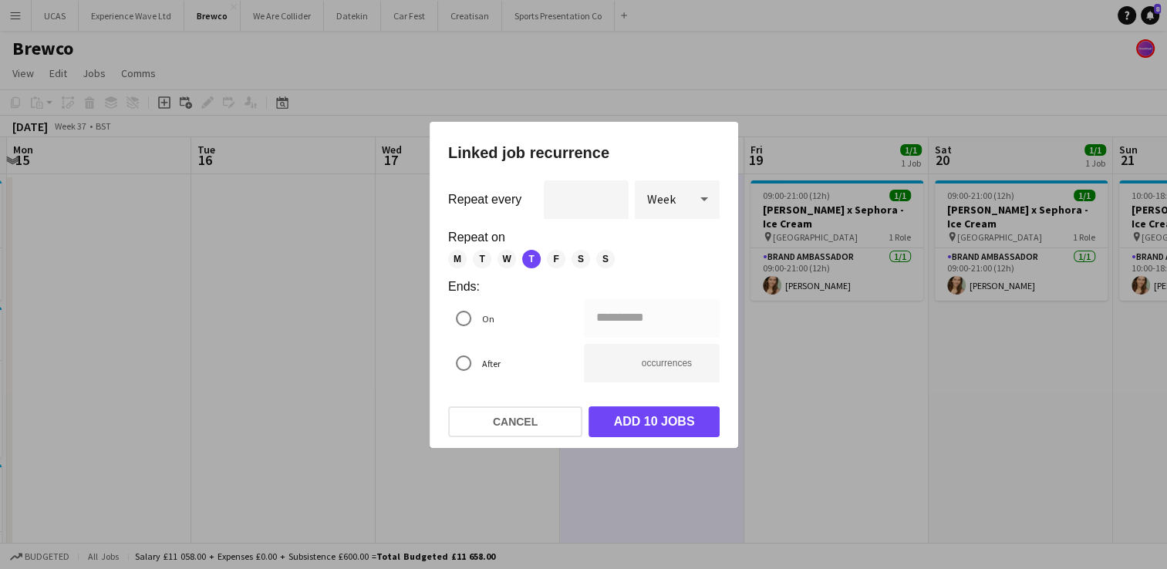
click at [164, 103] on div at bounding box center [583, 284] width 1167 height 569
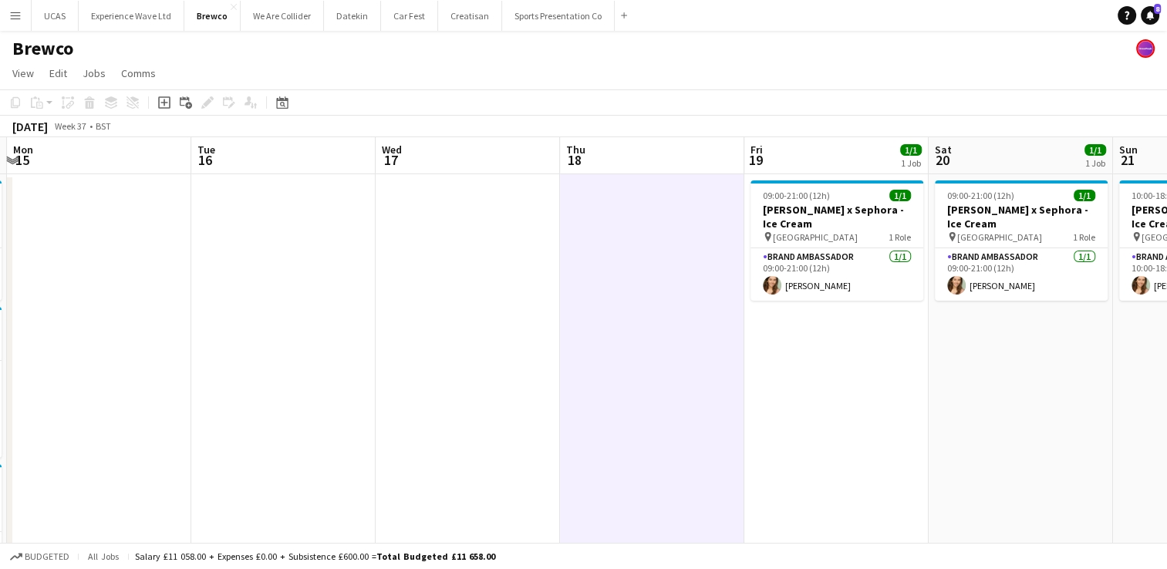
click at [164, 103] on icon at bounding box center [163, 102] width 7 height 7
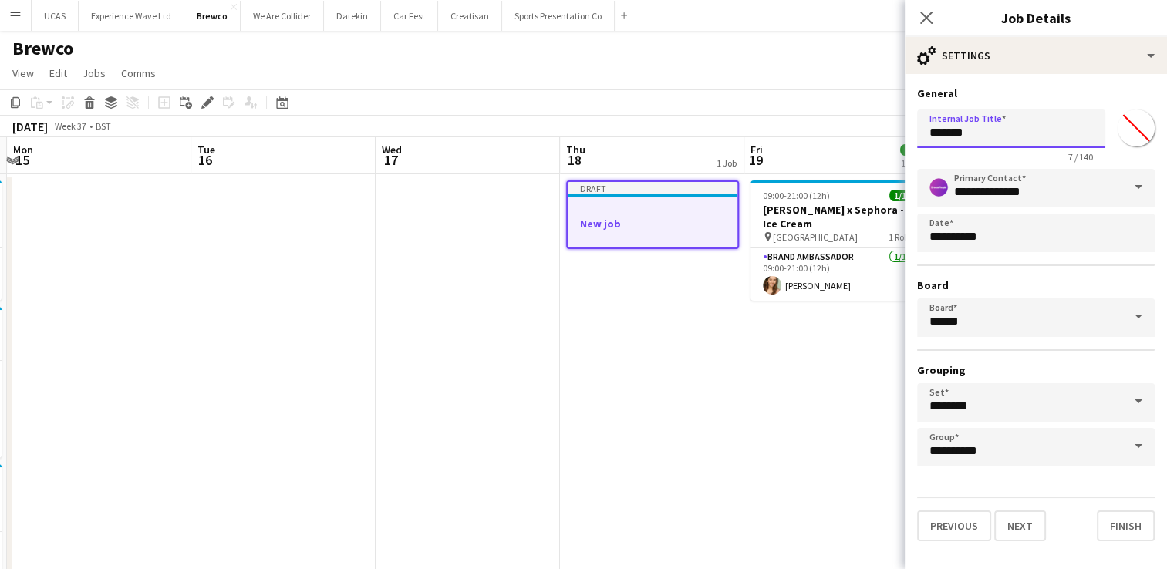
drag, startPoint x: 1012, startPoint y: 134, endPoint x: 869, endPoint y: 123, distance: 143.1
click at [869, 123] on body "Menu Boards Boards Boards All jobs Status Workforce Workforce My Workforce Recr…" at bounding box center [583, 345] width 1167 height 690
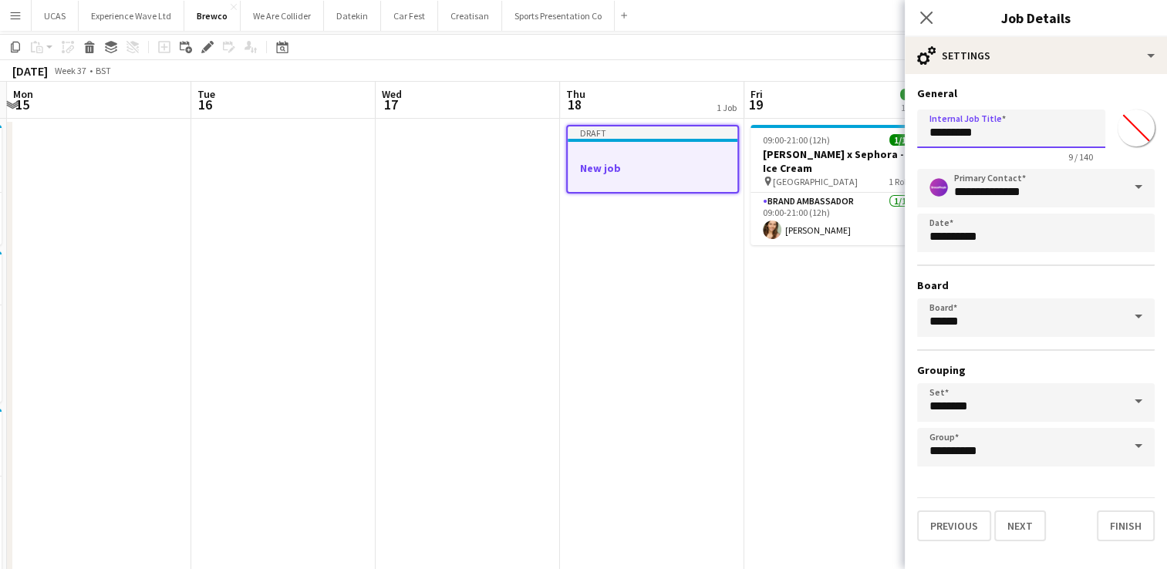
scroll to position [77, 0]
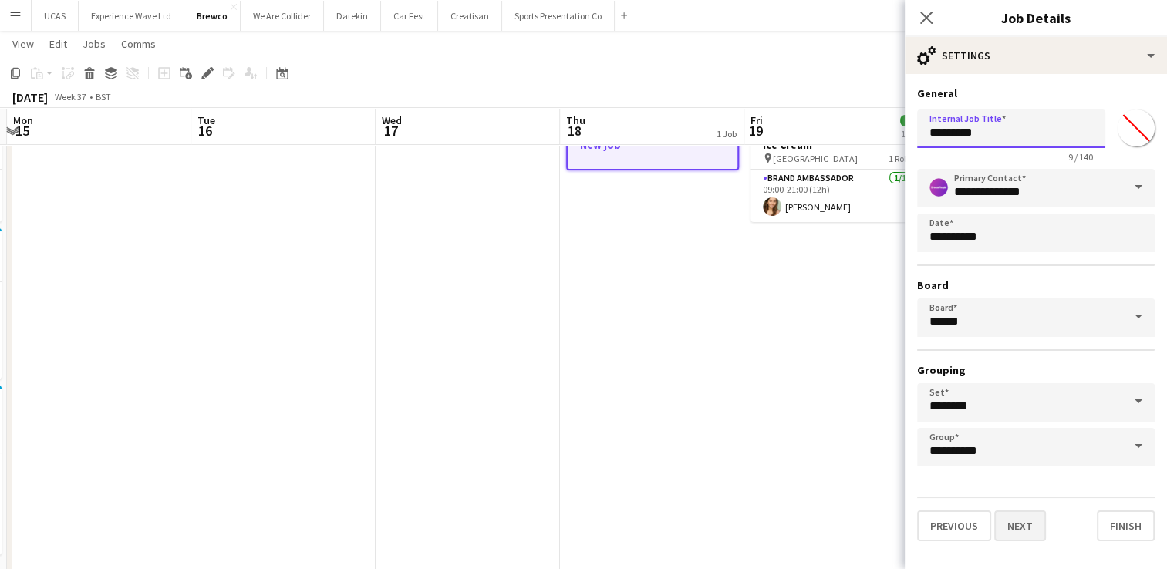
type input "********"
click at [1023, 525] on button "Next" at bounding box center [1020, 525] width 52 height 31
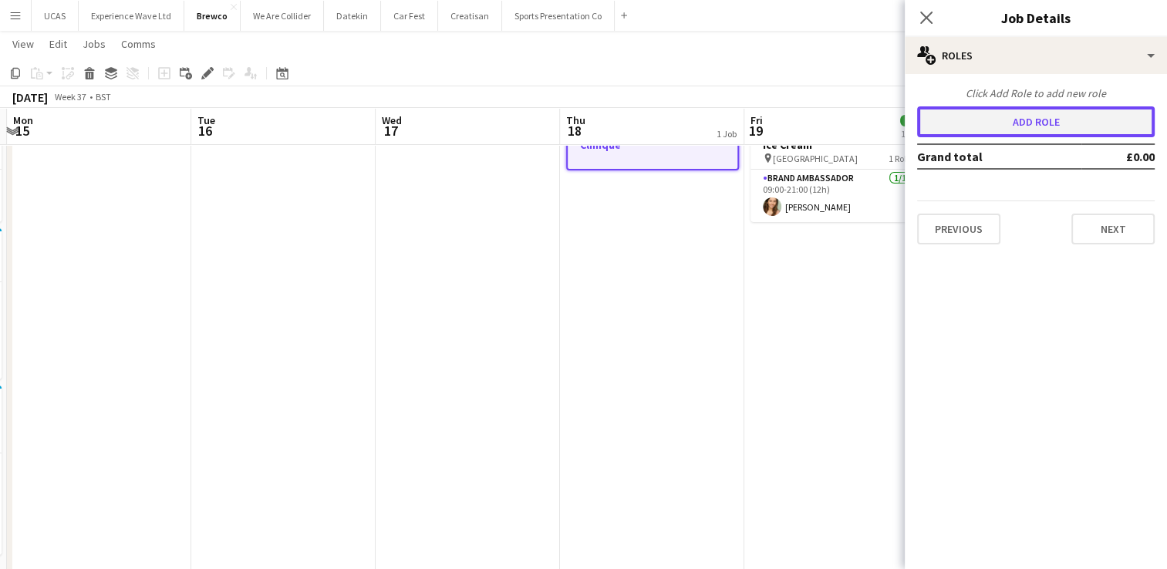
click at [1042, 119] on button "Add role" at bounding box center [1035, 121] width 237 height 31
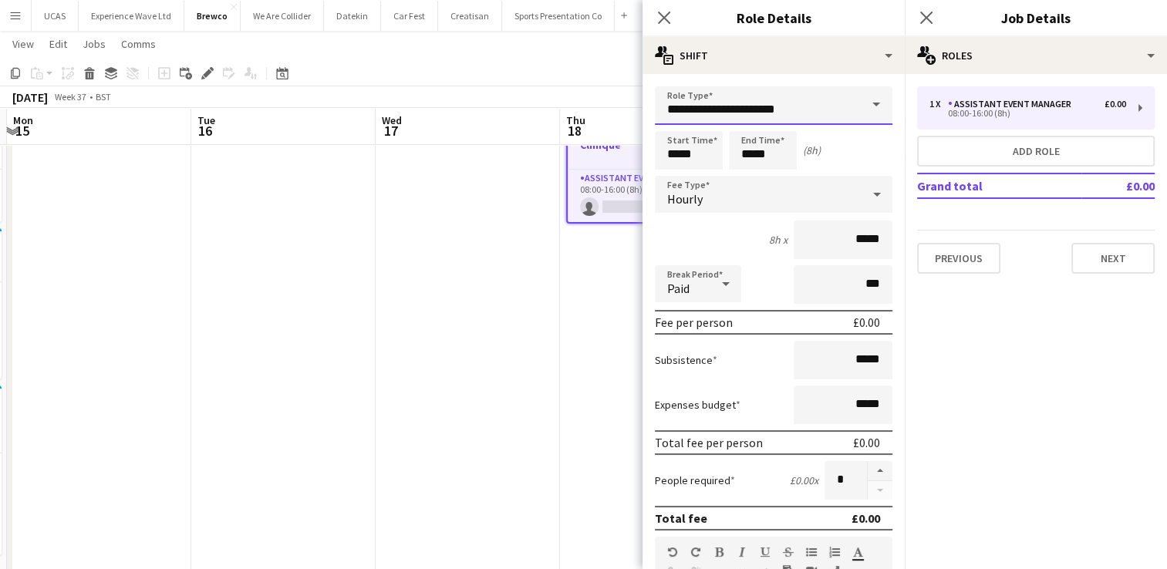
click at [839, 96] on input "**********" at bounding box center [773, 105] width 237 height 39
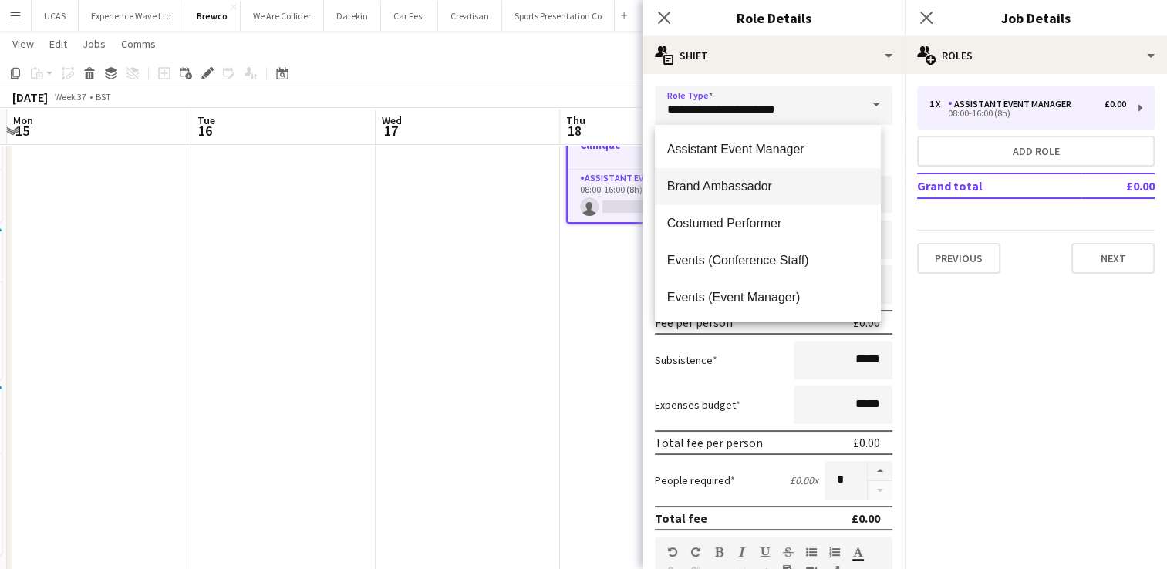
click at [749, 184] on span "Brand Ambassador" at bounding box center [767, 186] width 201 height 15
type input "**********"
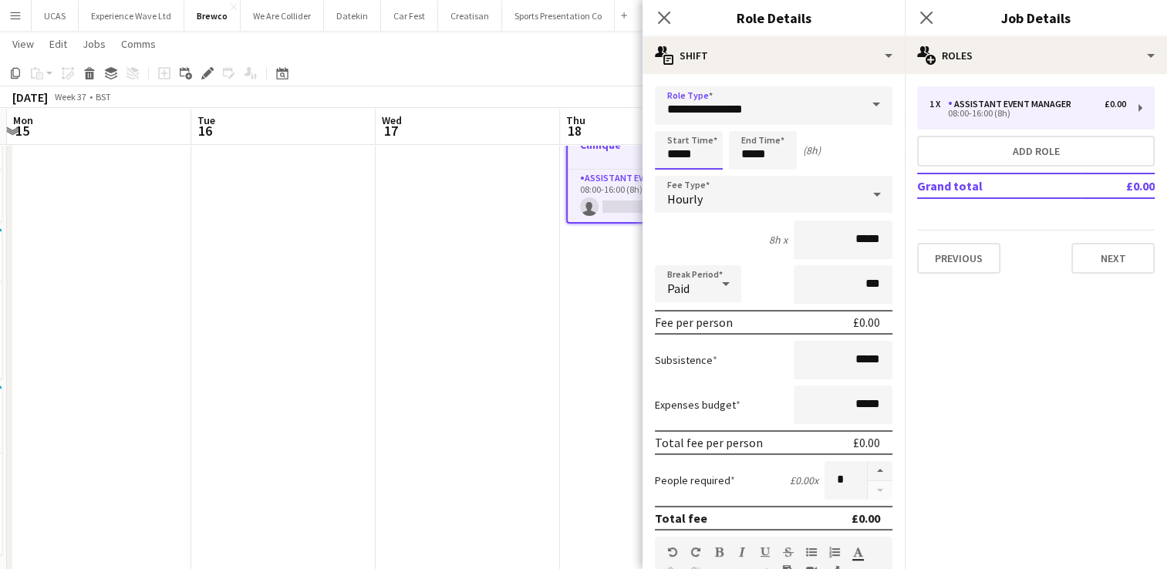
click at [675, 152] on input "*****" at bounding box center [689, 150] width 68 height 39
type input "*****"
click at [671, 123] on div at bounding box center [673, 123] width 31 height 15
click at [753, 158] on input "*****" at bounding box center [763, 150] width 68 height 39
click at [743, 120] on div at bounding box center [747, 123] width 31 height 15
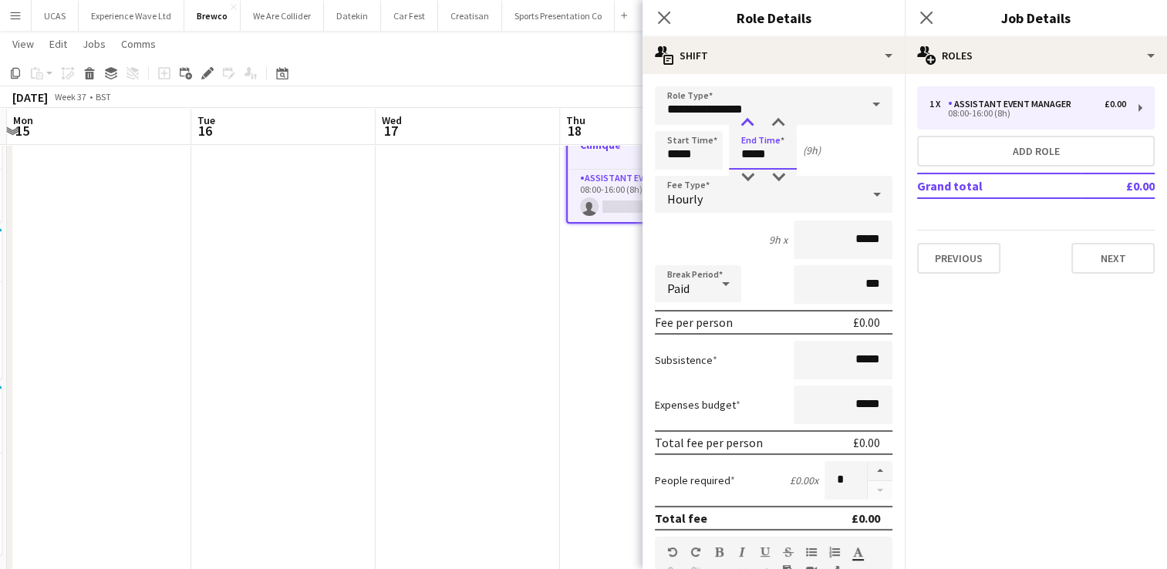
click at [743, 120] on div at bounding box center [747, 123] width 31 height 15
type input "*****"
click at [743, 120] on div at bounding box center [747, 123] width 31 height 15
click at [867, 238] on input "*****" at bounding box center [842, 240] width 99 height 39
type input "**"
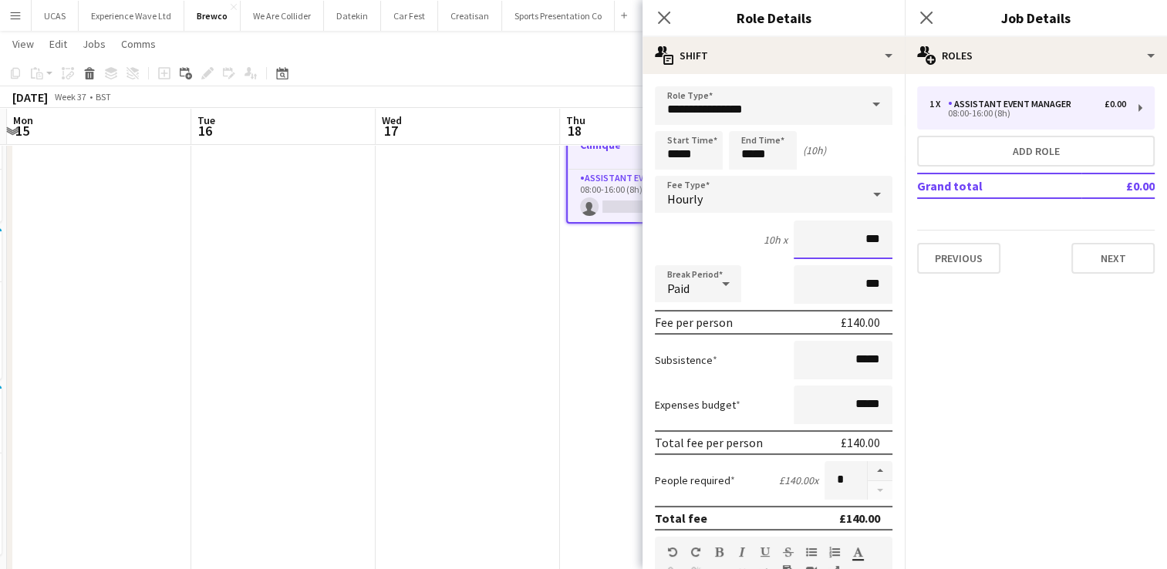
type input "***"
click at [696, 235] on div "10h x ***" at bounding box center [773, 240] width 237 height 39
click at [865, 365] on input "*****" at bounding box center [842, 360] width 99 height 39
type input "**"
click at [793, 355] on input "***" at bounding box center [842, 360] width 99 height 39
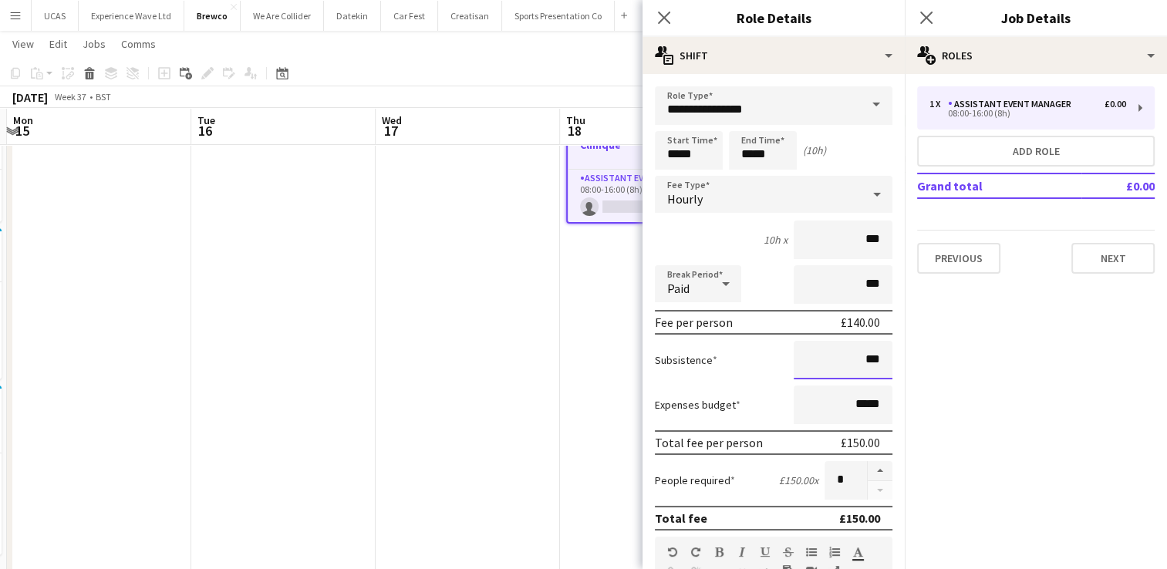
type input "***"
click at [741, 362] on div "Subsistence ***" at bounding box center [773, 360] width 237 height 39
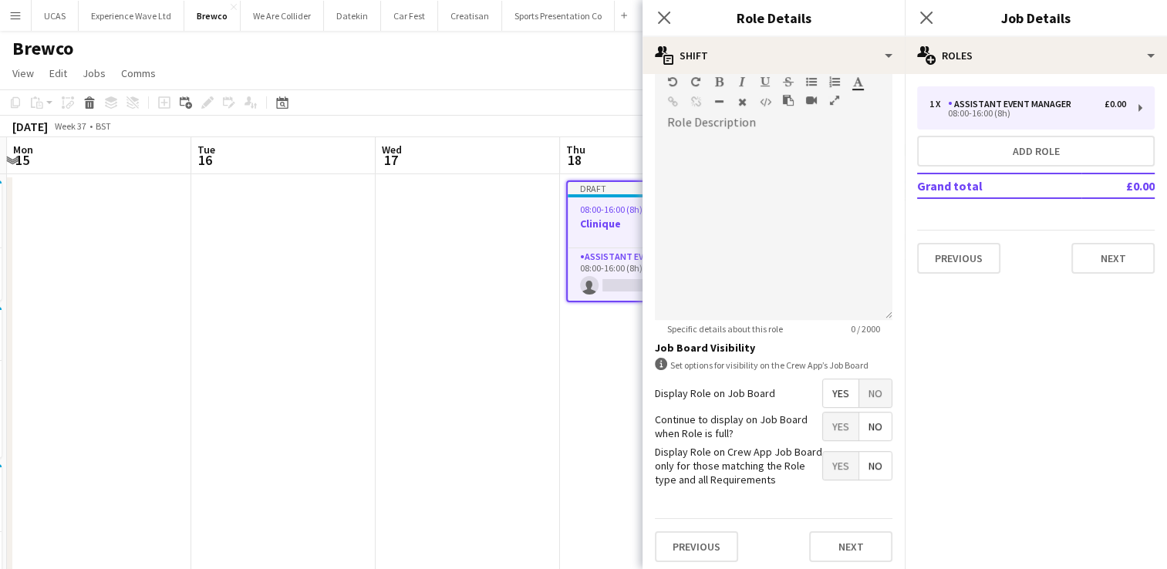
scroll to position [471, 0]
click at [837, 541] on button "Next" at bounding box center [850, 545] width 83 height 31
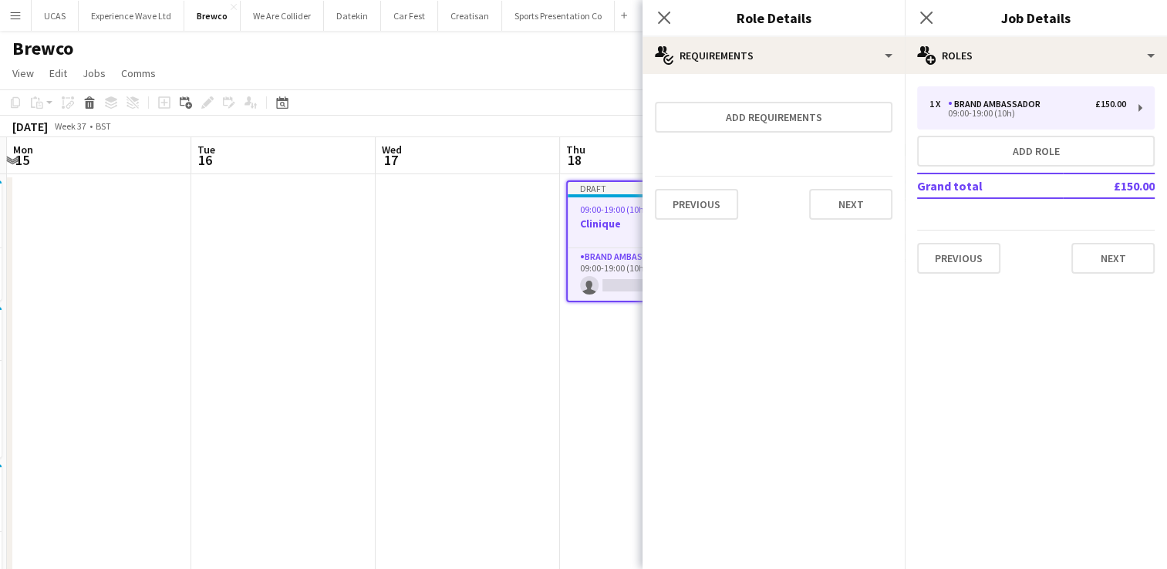
scroll to position [0, 0]
click at [850, 204] on button "Next" at bounding box center [850, 204] width 83 height 31
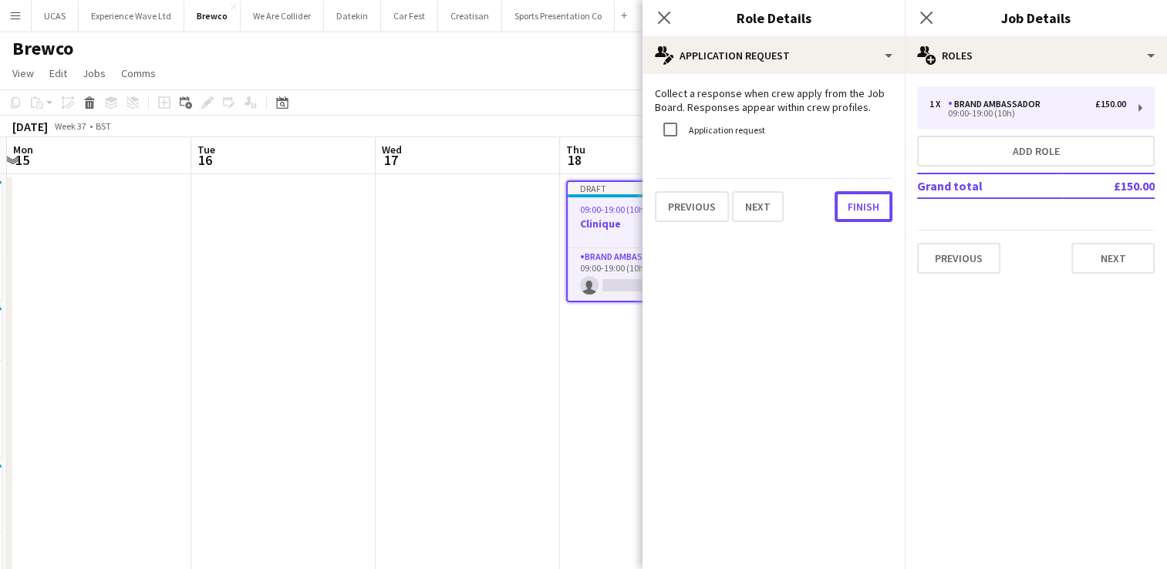
click at [850, 204] on button "Finish" at bounding box center [863, 206] width 58 height 31
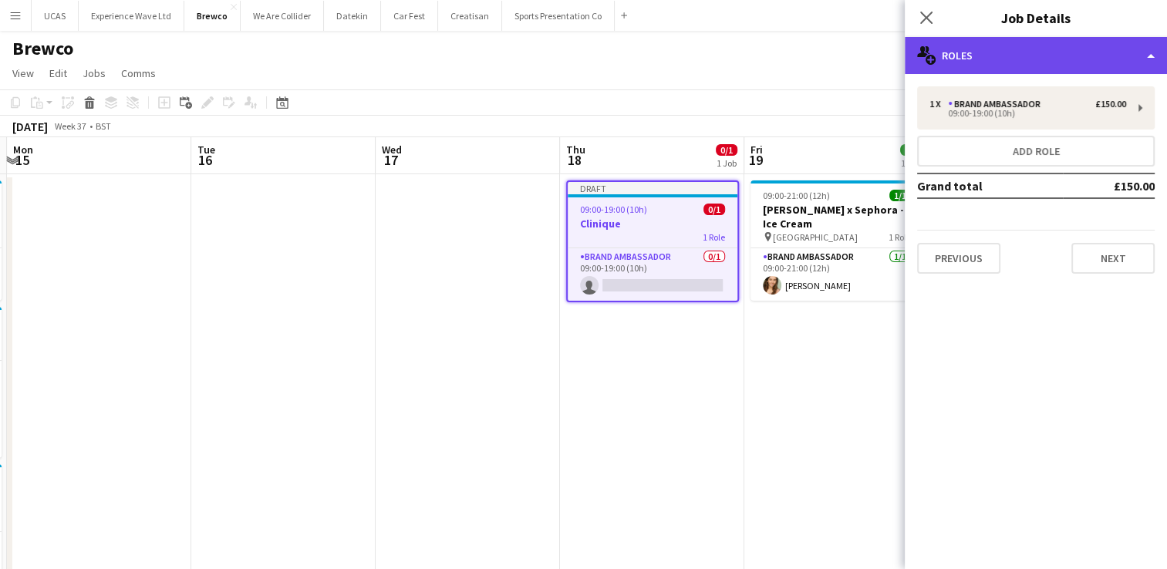
click at [996, 48] on div "multiple-users-add Roles" at bounding box center [1035, 55] width 262 height 37
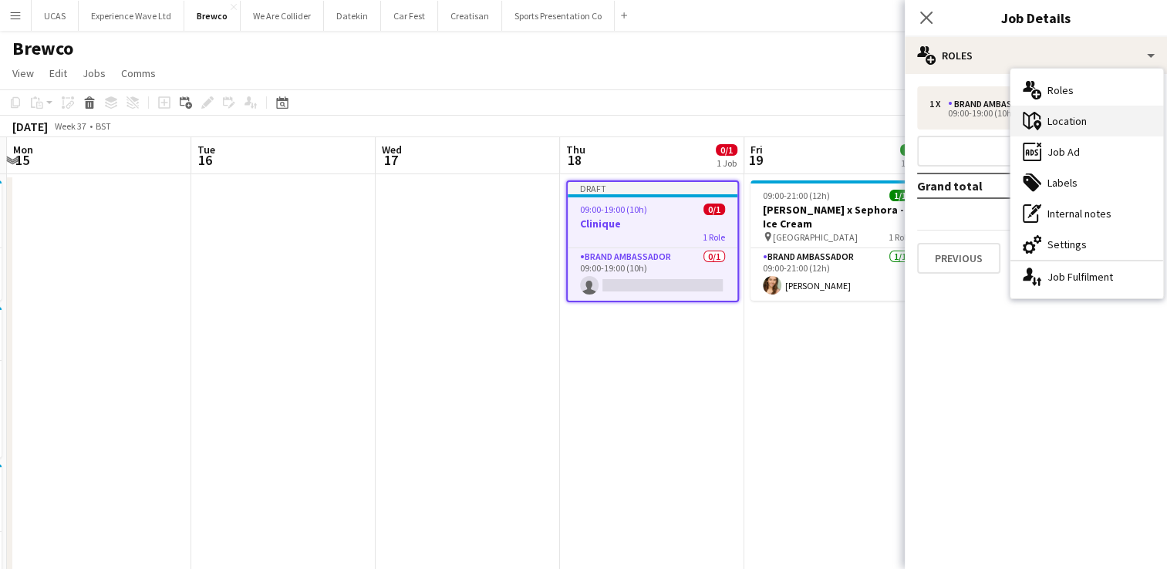
click at [1062, 123] on div "maps-pin-1 Location" at bounding box center [1086, 121] width 153 height 31
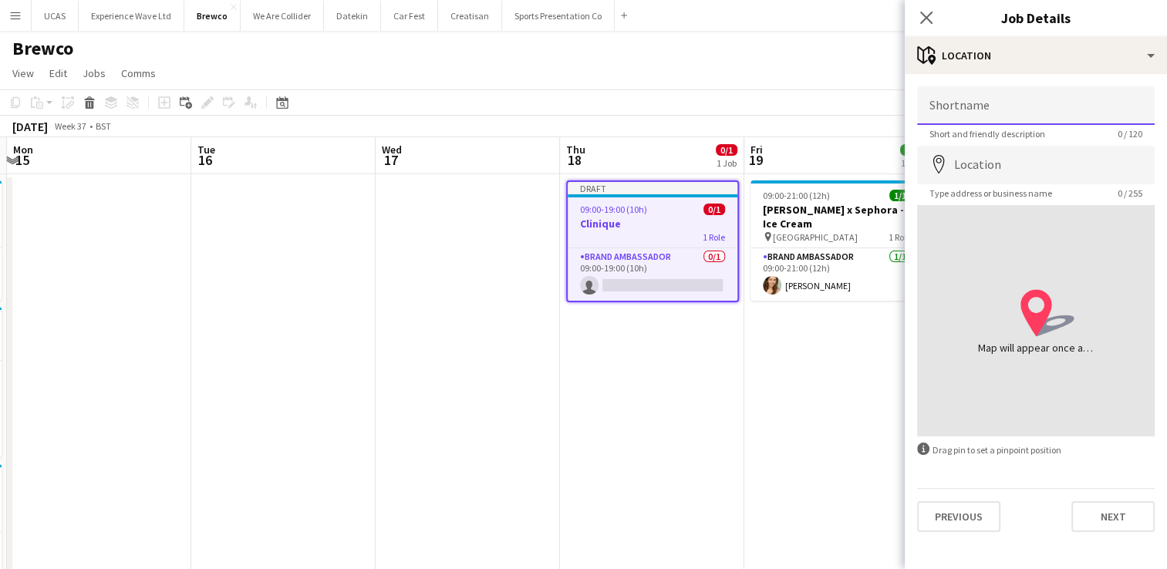
click at [993, 113] on input "Shortname" at bounding box center [1035, 105] width 237 height 39
type input "**********"
click at [985, 170] on input "Location" at bounding box center [1035, 165] width 237 height 39
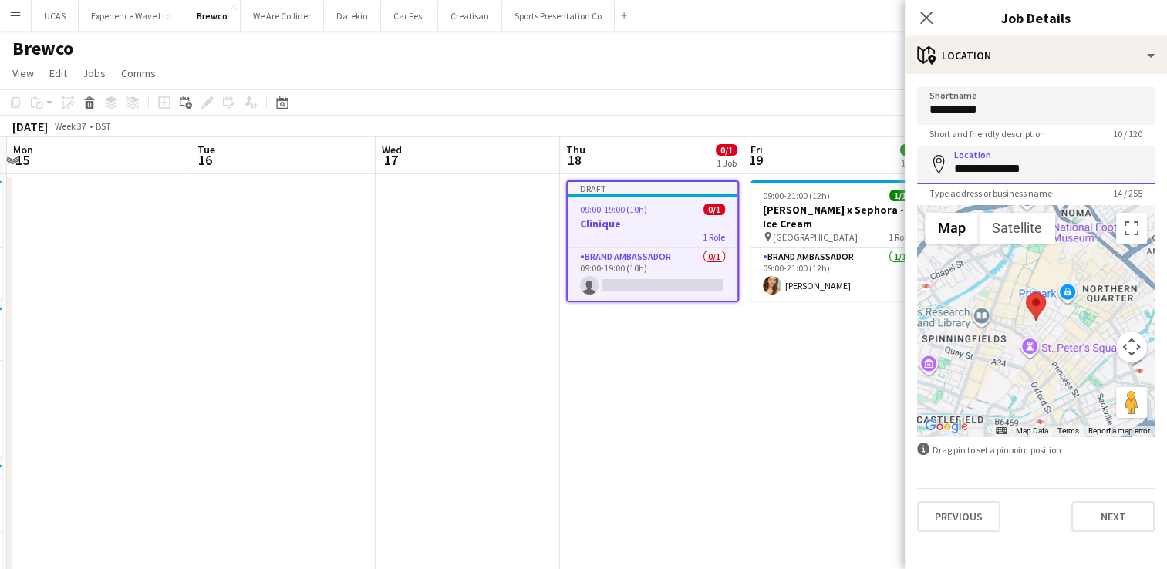
click at [1049, 170] on input "**********" at bounding box center [1035, 165] width 237 height 39
drag, startPoint x: 1049, startPoint y: 170, endPoint x: 950, endPoint y: 165, distance: 98.8
click at [950, 165] on input "**********" at bounding box center [1035, 165] width 237 height 39
paste input "**********"
type input "**********"
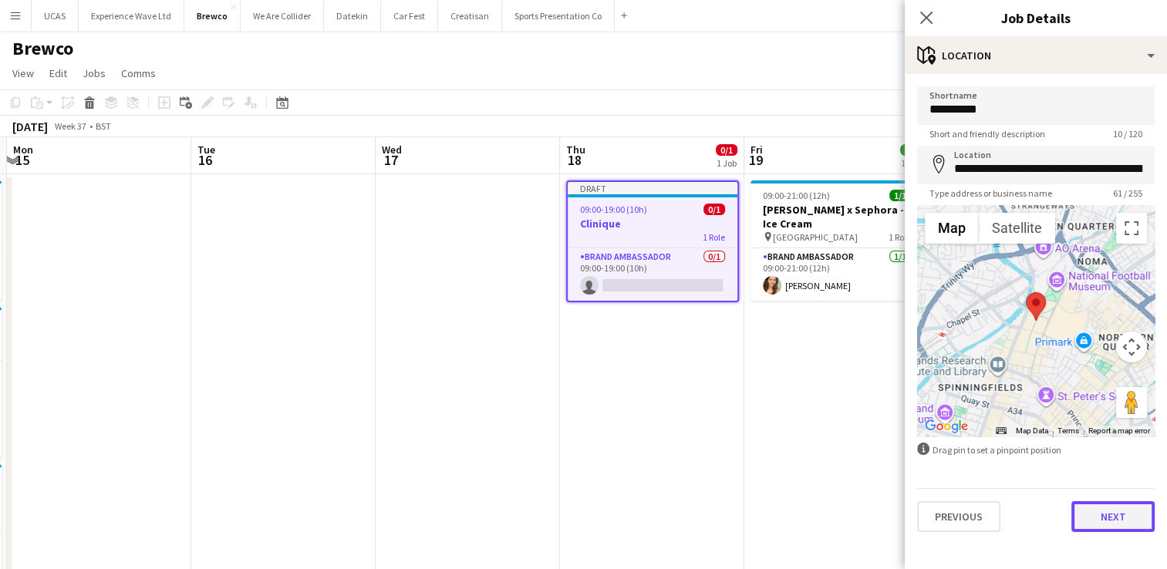
click at [1117, 517] on button "Next" at bounding box center [1112, 516] width 83 height 31
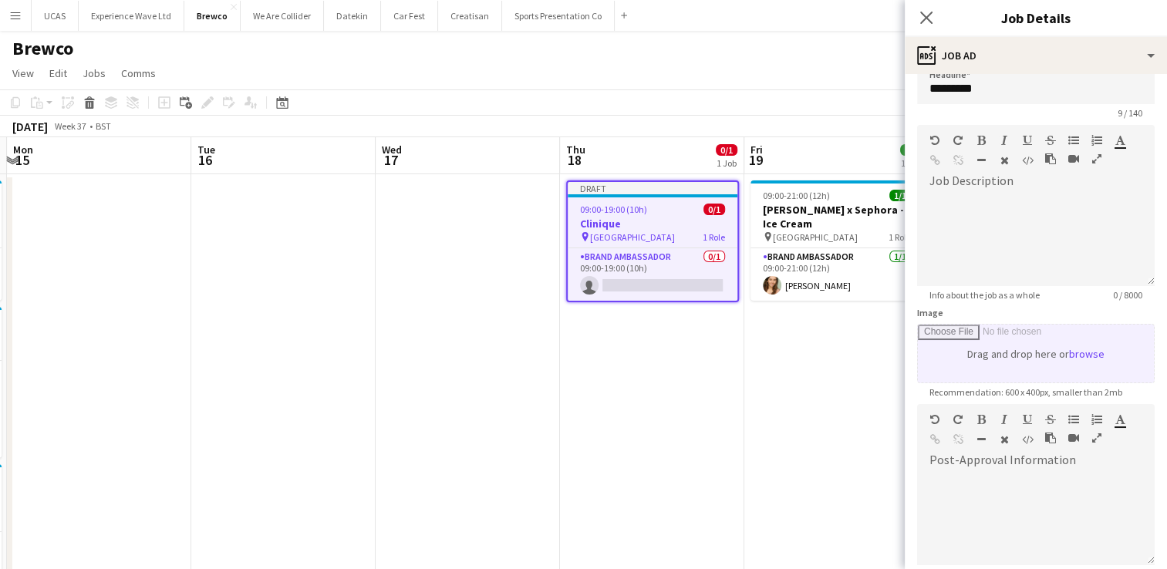
scroll to position [20, 0]
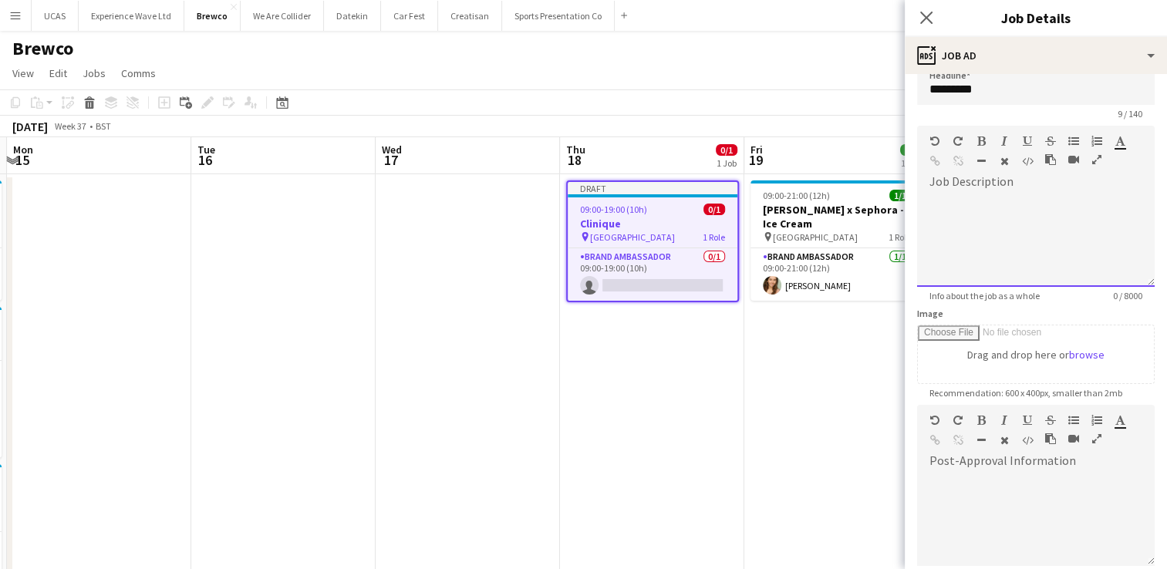
click at [960, 198] on div at bounding box center [1035, 240] width 237 height 93
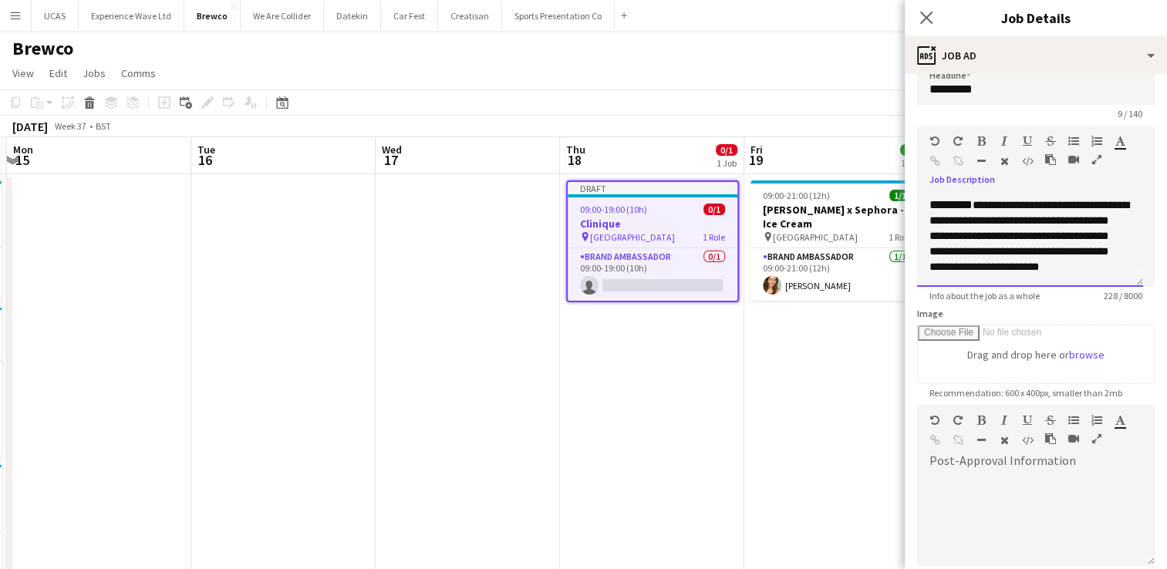
scroll to position [0, 0]
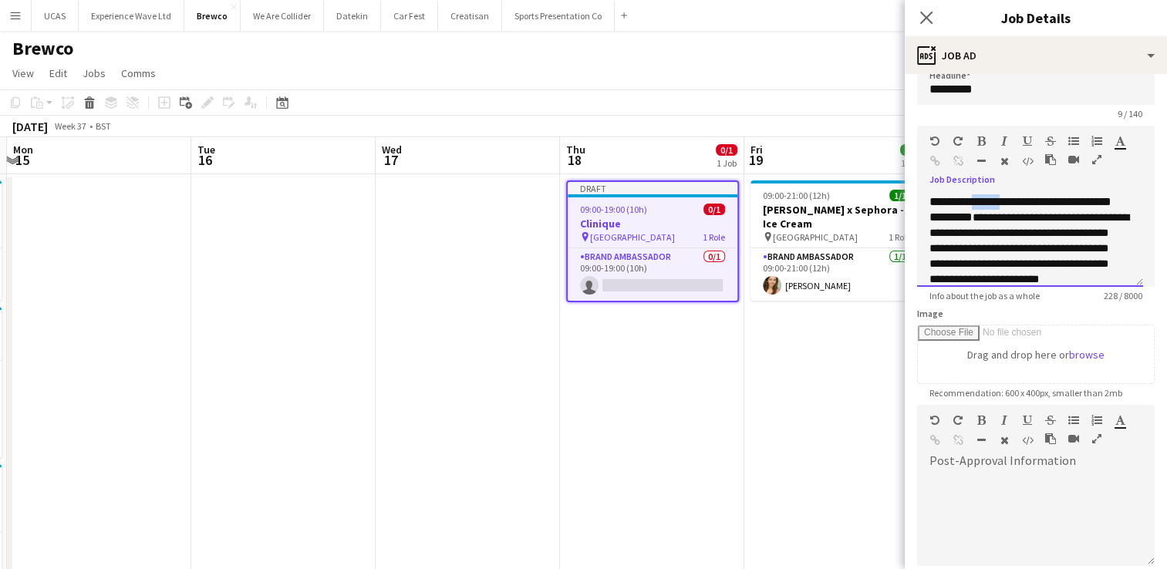
drag, startPoint x: 1007, startPoint y: 203, endPoint x: 975, endPoint y: 196, distance: 32.4
click at [975, 196] on div "**********" at bounding box center [1030, 240] width 226 height 93
click at [941, 217] on div "**********" at bounding box center [1030, 240] width 226 height 93
click at [1084, 217] on span "**********" at bounding box center [1019, 248] width 181 height 72
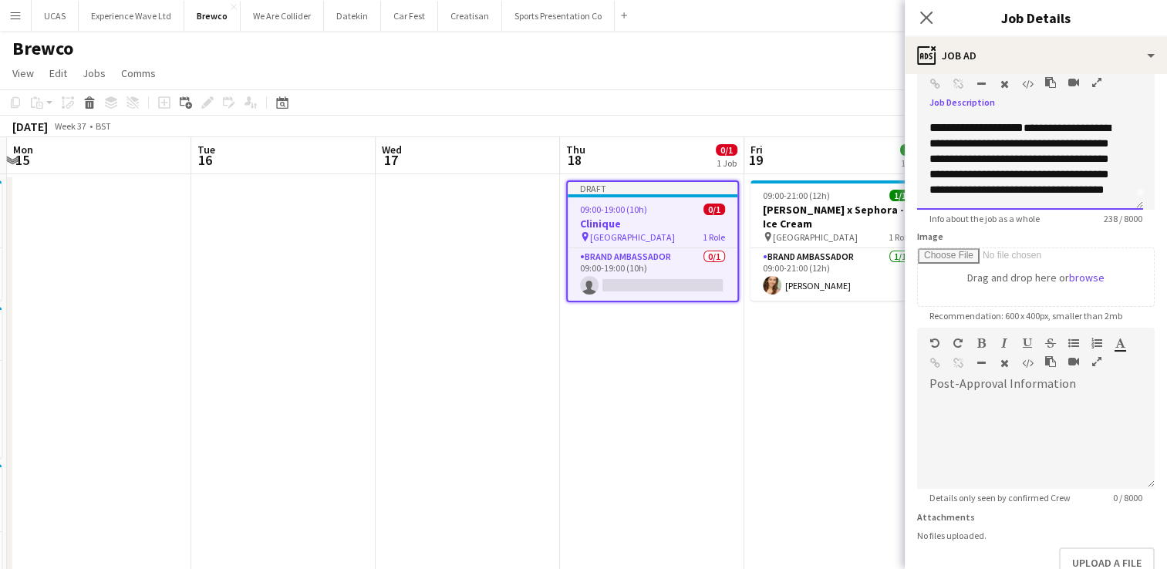
click at [1018, 190] on div "**********" at bounding box center [1030, 163] width 226 height 93
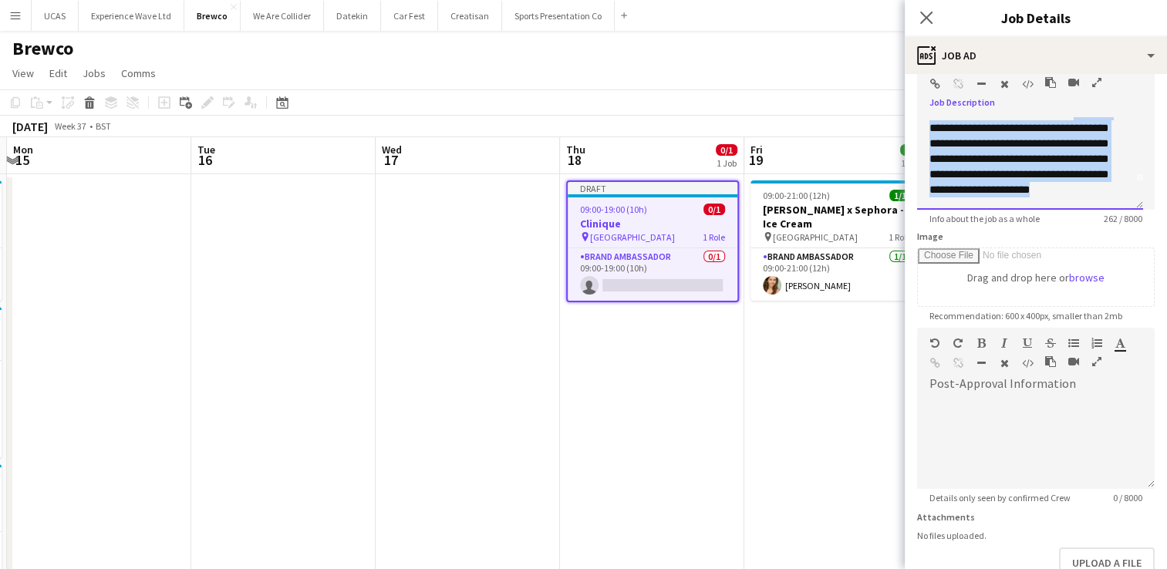
scroll to position [0, 0]
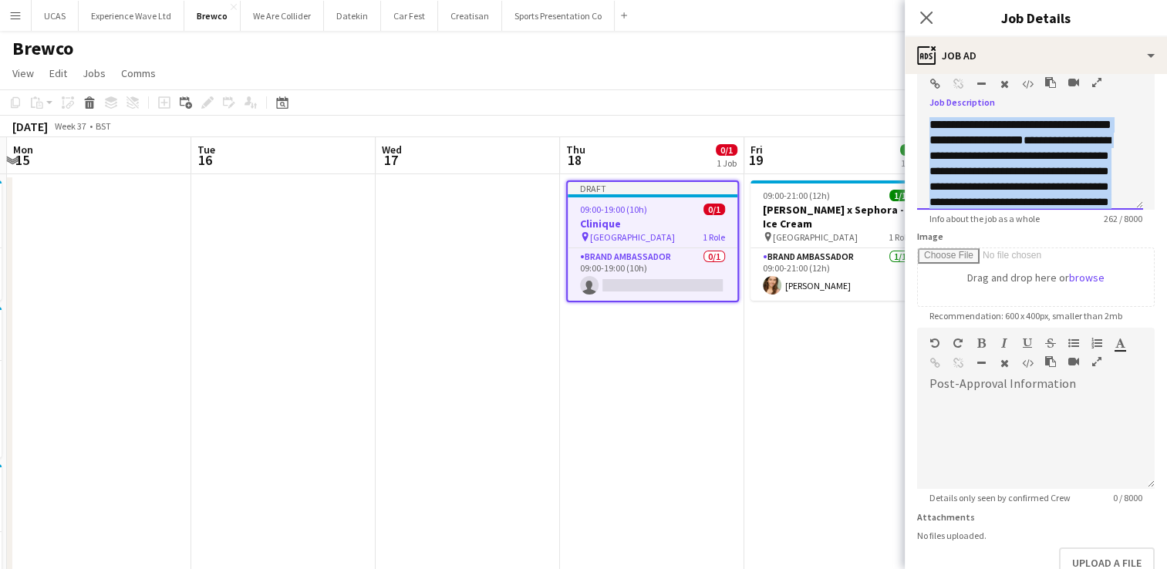
drag, startPoint x: 1123, startPoint y: 194, endPoint x: 950, endPoint y: 129, distance: 184.5
click at [906, 113] on form "**********" at bounding box center [1035, 321] width 262 height 664
copy div "**********"
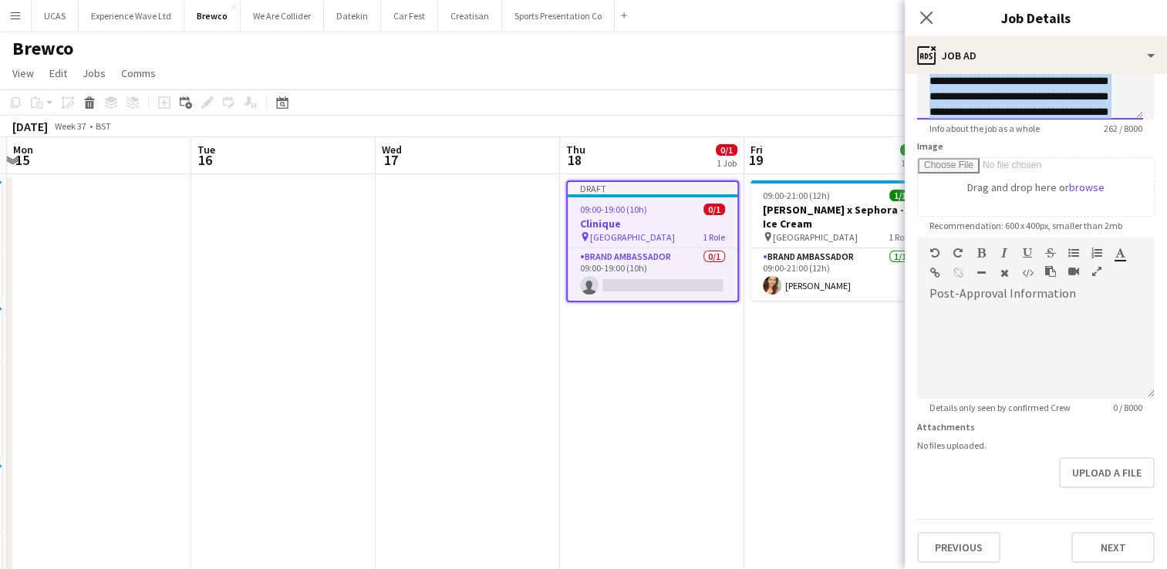
scroll to position [191, 0]
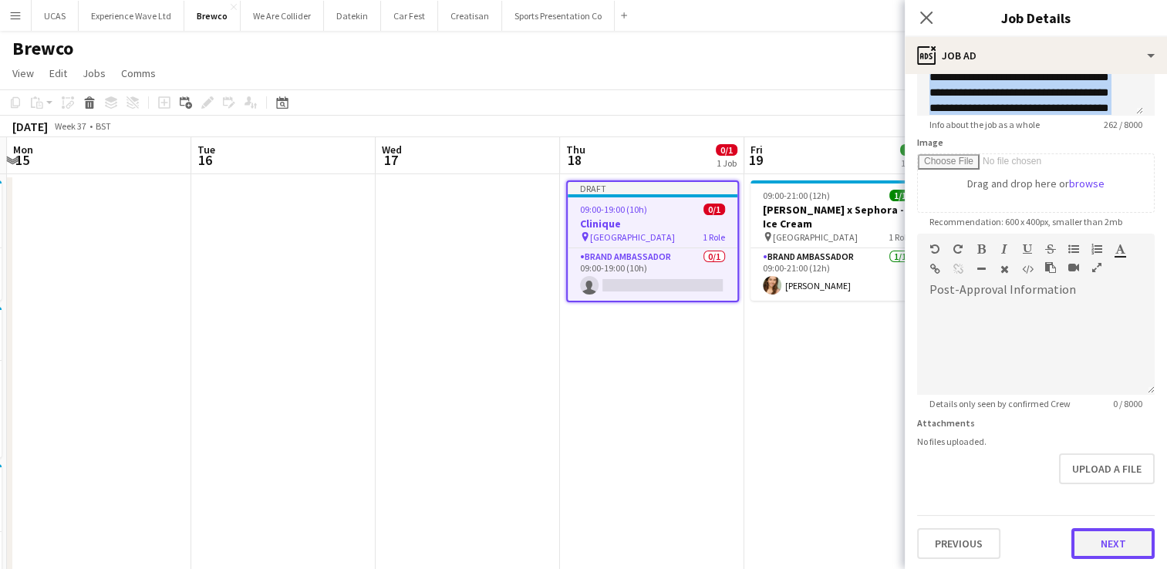
click at [1093, 551] on button "Next" at bounding box center [1112, 543] width 83 height 31
type input "*******"
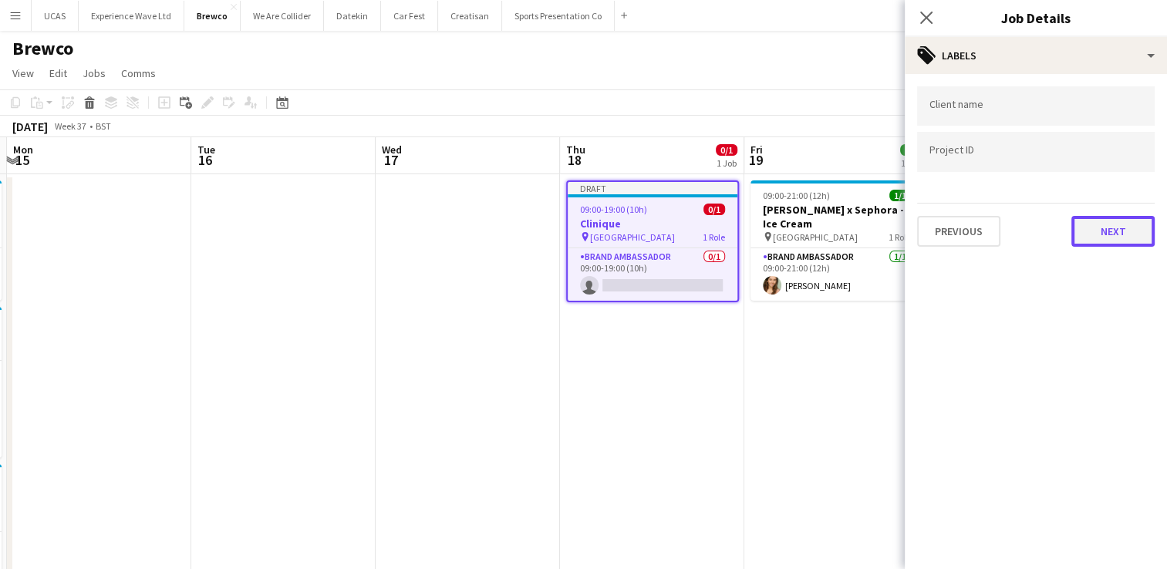
click at [1108, 240] on button "Next" at bounding box center [1112, 231] width 83 height 31
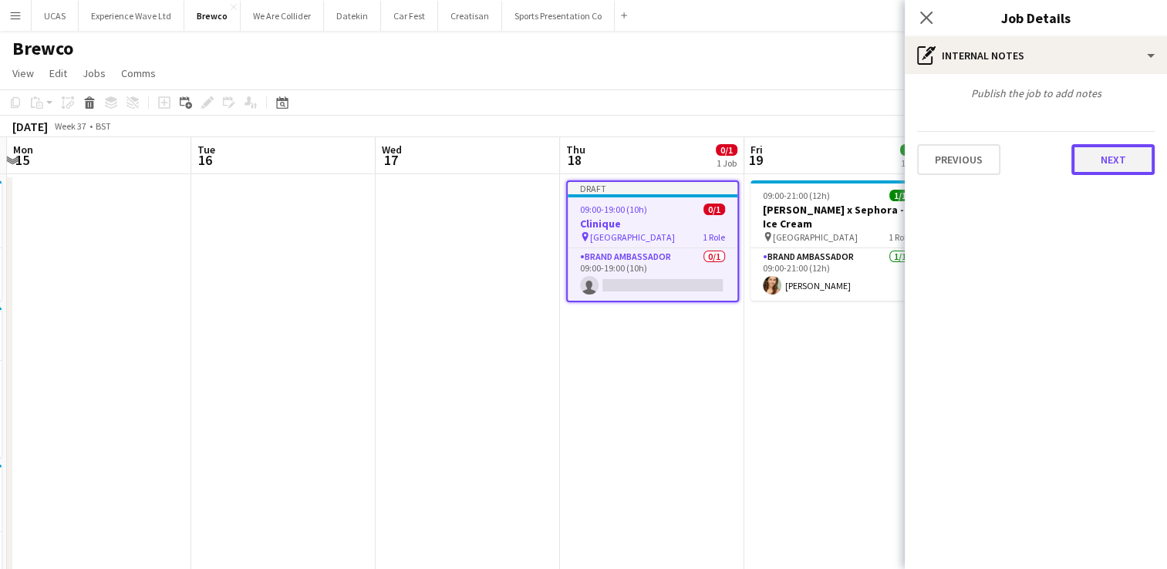
click at [1100, 150] on button "Next" at bounding box center [1112, 159] width 83 height 31
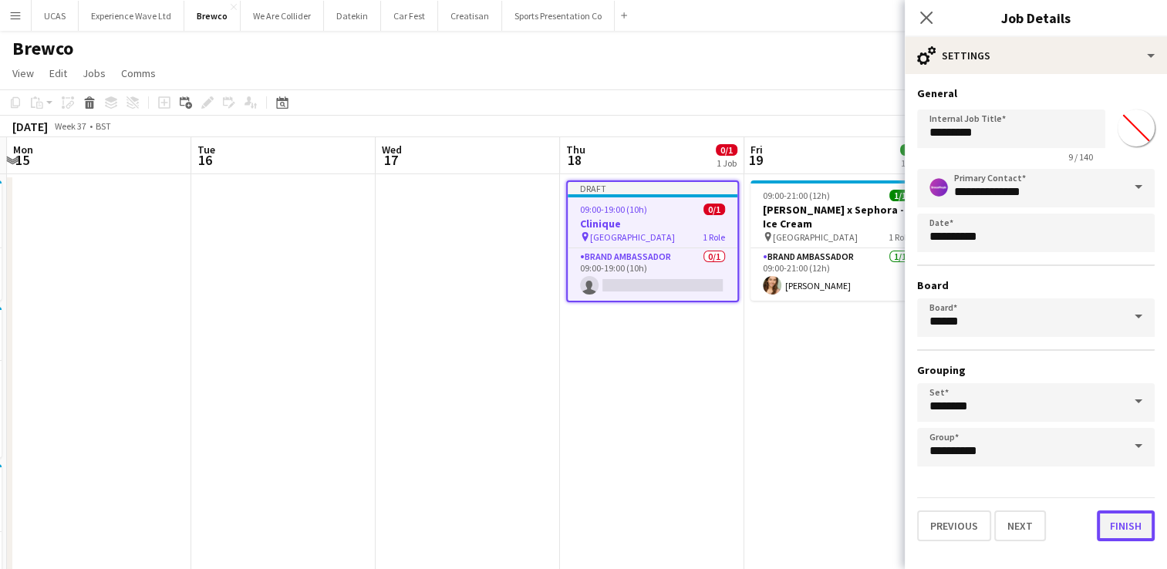
click at [1121, 523] on button "Finish" at bounding box center [1125, 525] width 58 height 31
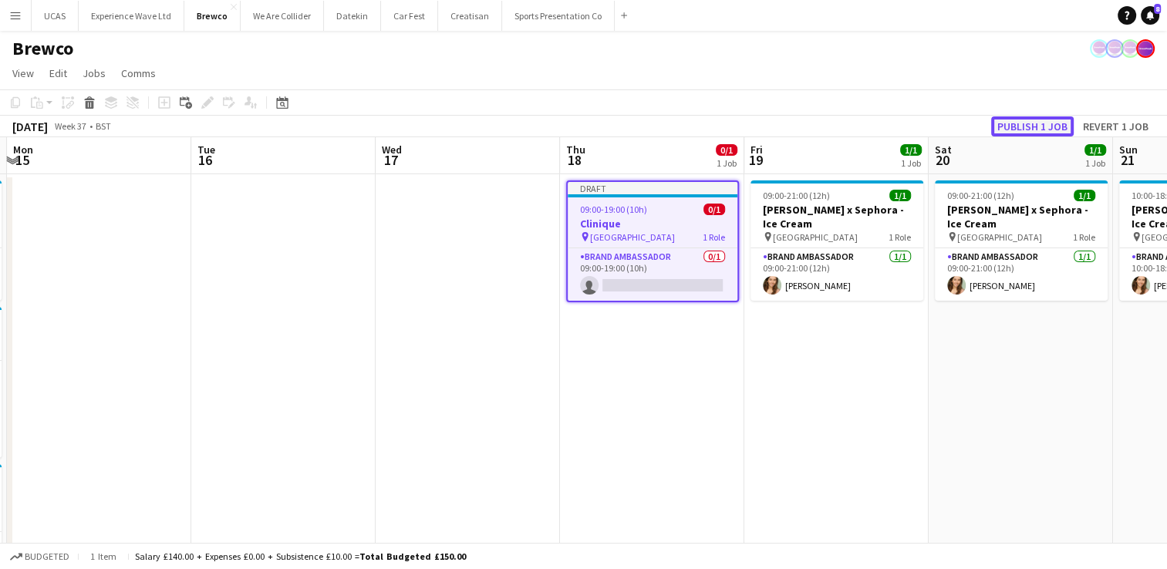
click at [1035, 122] on button "Publish 1 job" at bounding box center [1032, 126] width 83 height 20
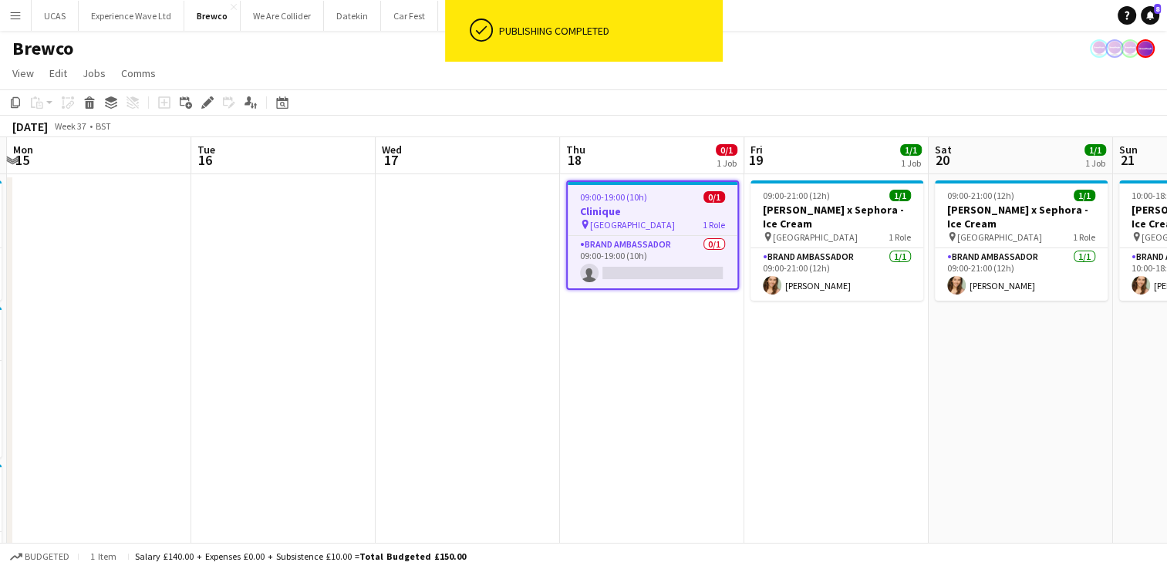
click at [857, 341] on app-date-cell "09:00-21:00 (12h) 1/1 Estée Lauder x Sephora - Ice Cream pin Westfields Stratfo…" at bounding box center [836, 419] width 184 height 490
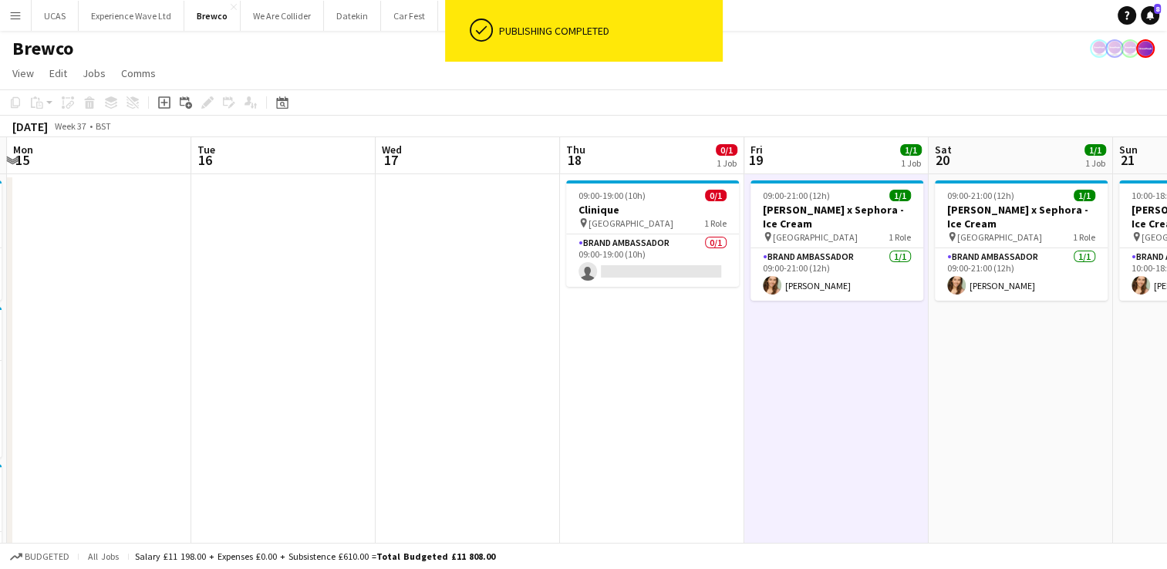
click at [847, 369] on app-date-cell "09:00-21:00 (12h) 1/1 Estée Lauder x Sephora - Ice Cream pin Westfields Stratfo…" at bounding box center [836, 419] width 184 height 490
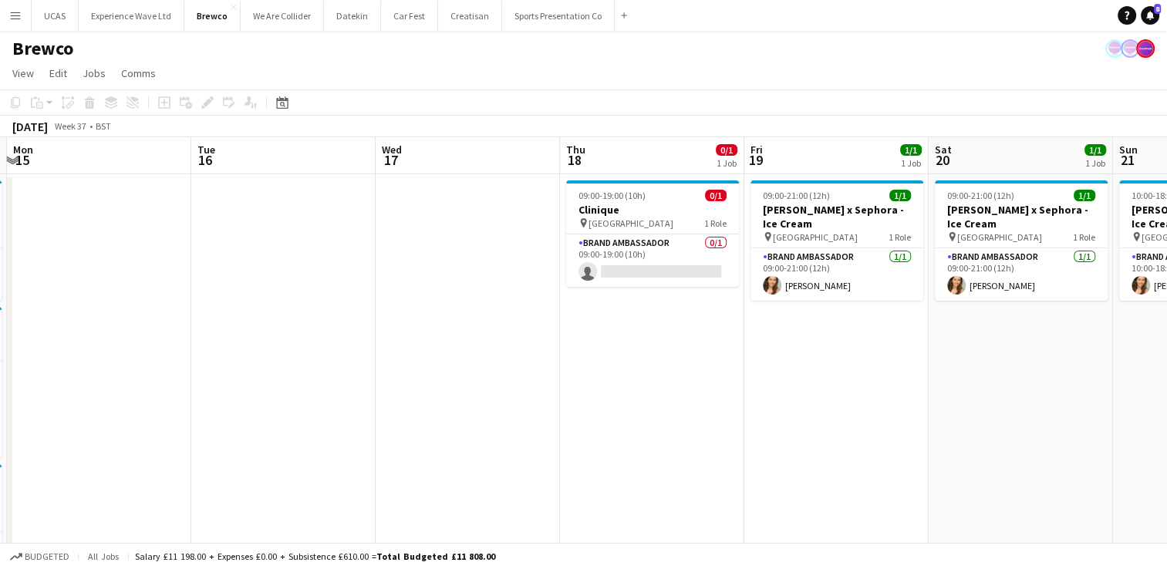
click at [796, 340] on app-date-cell "09:00-21:00 (12h) 1/1 Estée Lauder x Sephora - Ice Cream pin Westfields Stratfo…" at bounding box center [836, 419] width 184 height 490
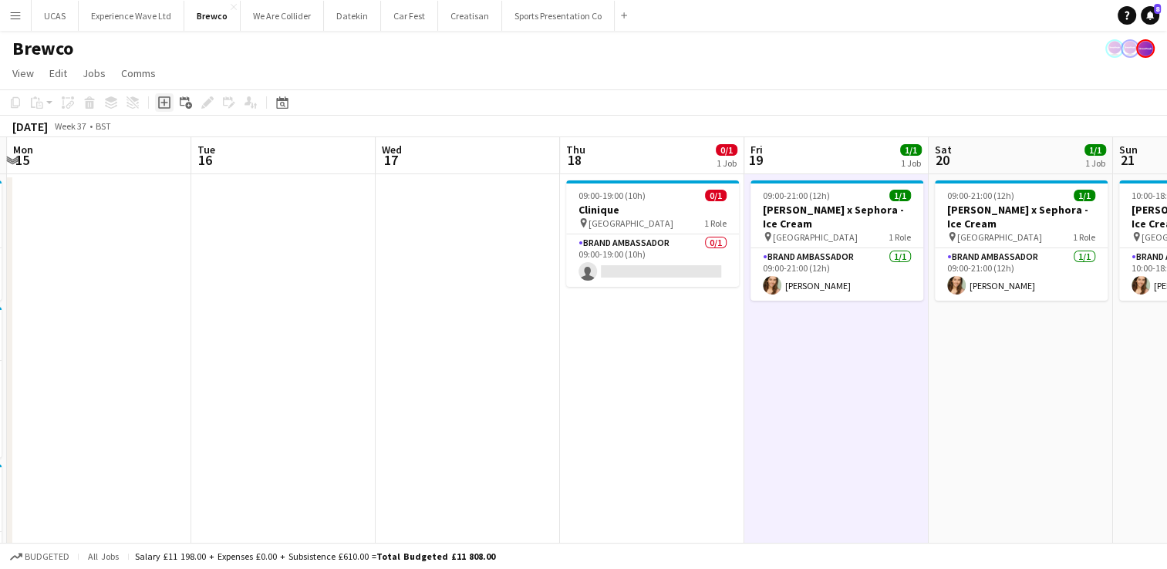
click at [163, 100] on icon "Add job" at bounding box center [164, 102] width 12 height 12
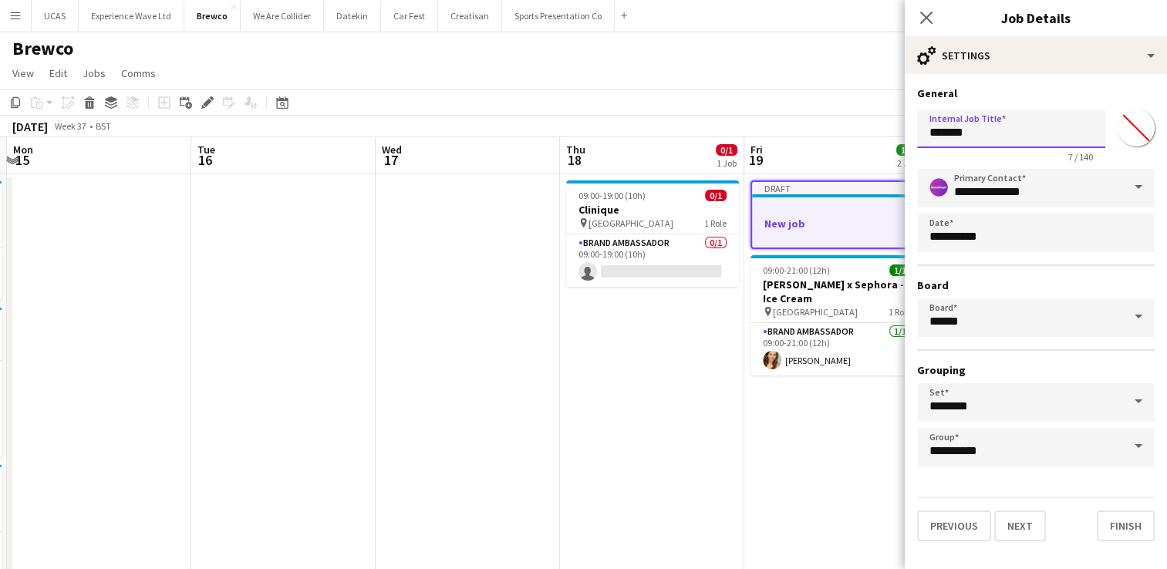
drag, startPoint x: 983, startPoint y: 134, endPoint x: 873, endPoint y: 140, distance: 110.4
click at [864, 135] on body "Menu Boards Boards Boards All jobs Status Workforce Workforce My Workforce Recr…" at bounding box center [583, 345] width 1167 height 690
type input "********"
click at [1026, 523] on button "Next" at bounding box center [1020, 525] width 52 height 31
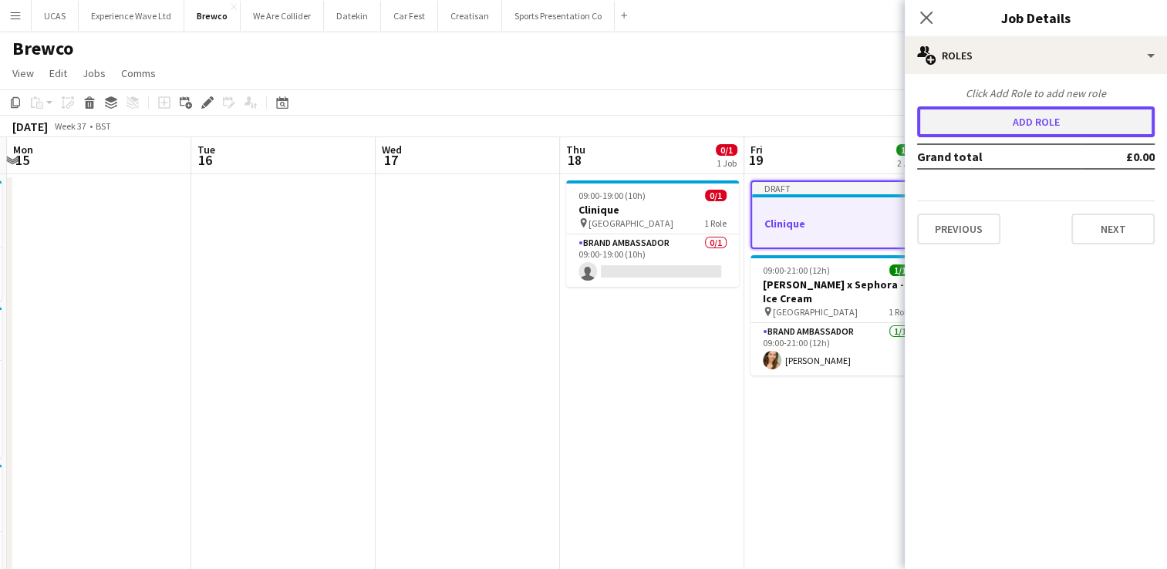
click at [1058, 123] on button "Add role" at bounding box center [1035, 121] width 237 height 31
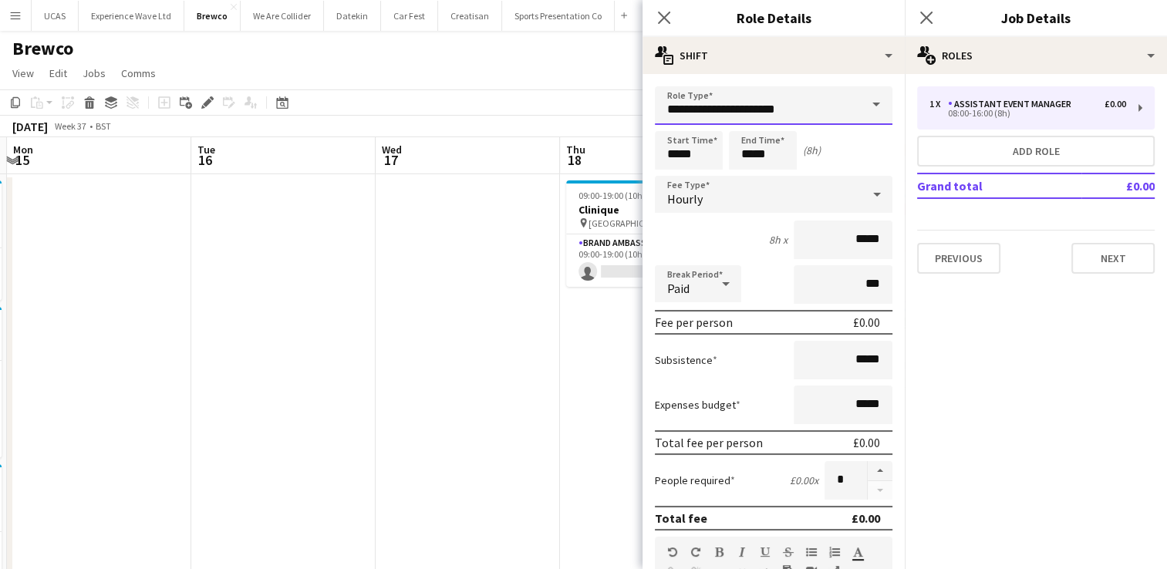
click at [819, 97] on input "**********" at bounding box center [773, 105] width 237 height 39
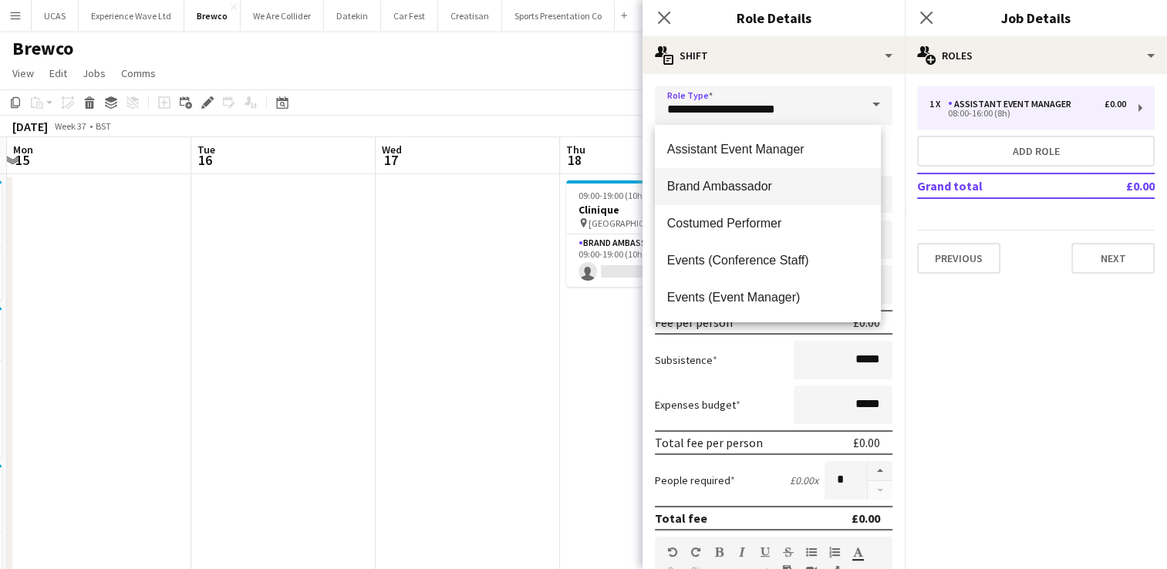
click at [739, 194] on mat-option "Brand Ambassador" at bounding box center [768, 186] width 226 height 37
type input "**********"
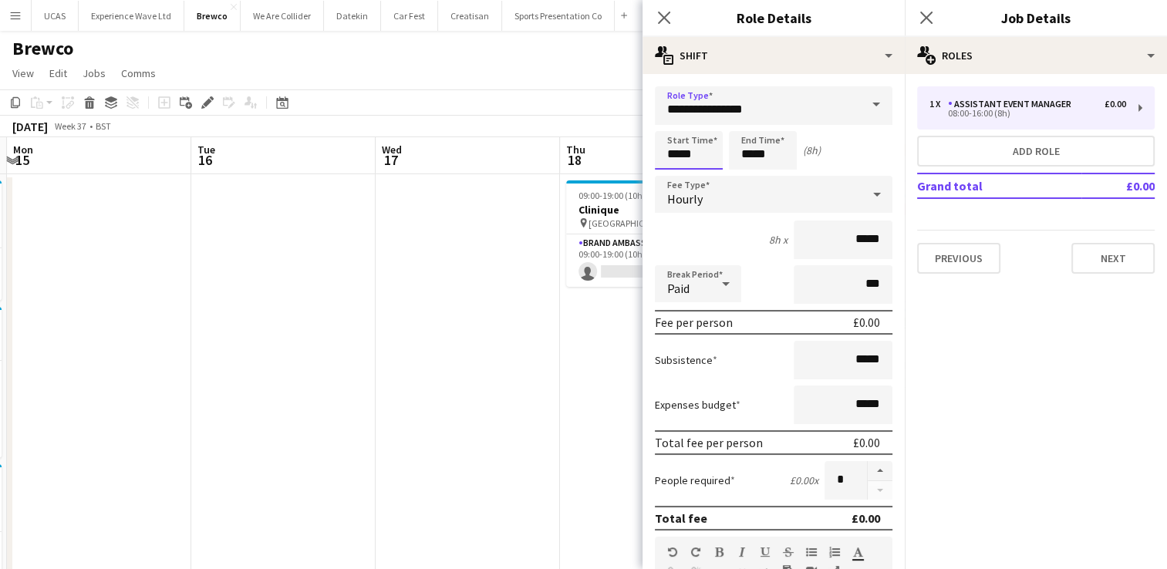
click at [697, 150] on input "*****" at bounding box center [689, 150] width 68 height 39
click at [672, 176] on div at bounding box center [673, 177] width 31 height 15
click at [669, 122] on div at bounding box center [673, 123] width 31 height 15
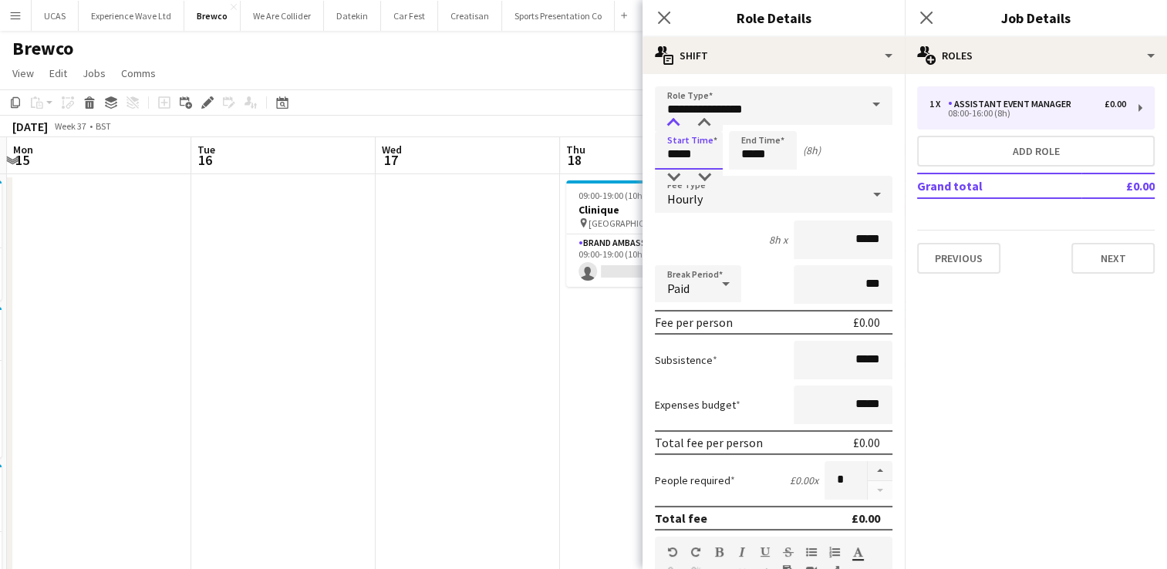
click at [669, 122] on div at bounding box center [673, 123] width 31 height 15
type input "*****"
click at [669, 122] on div at bounding box center [673, 123] width 31 height 15
click at [765, 150] on input "*****" at bounding box center [763, 150] width 68 height 39
click at [750, 123] on div at bounding box center [747, 123] width 31 height 15
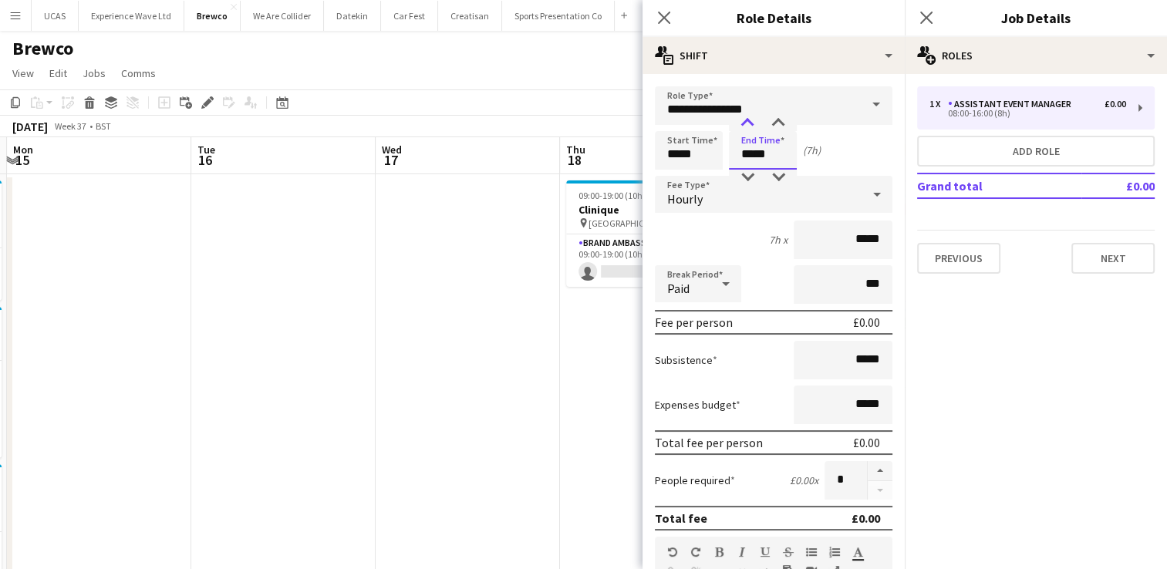
click at [750, 123] on div at bounding box center [747, 123] width 31 height 15
type input "*****"
click at [744, 179] on div at bounding box center [747, 177] width 31 height 15
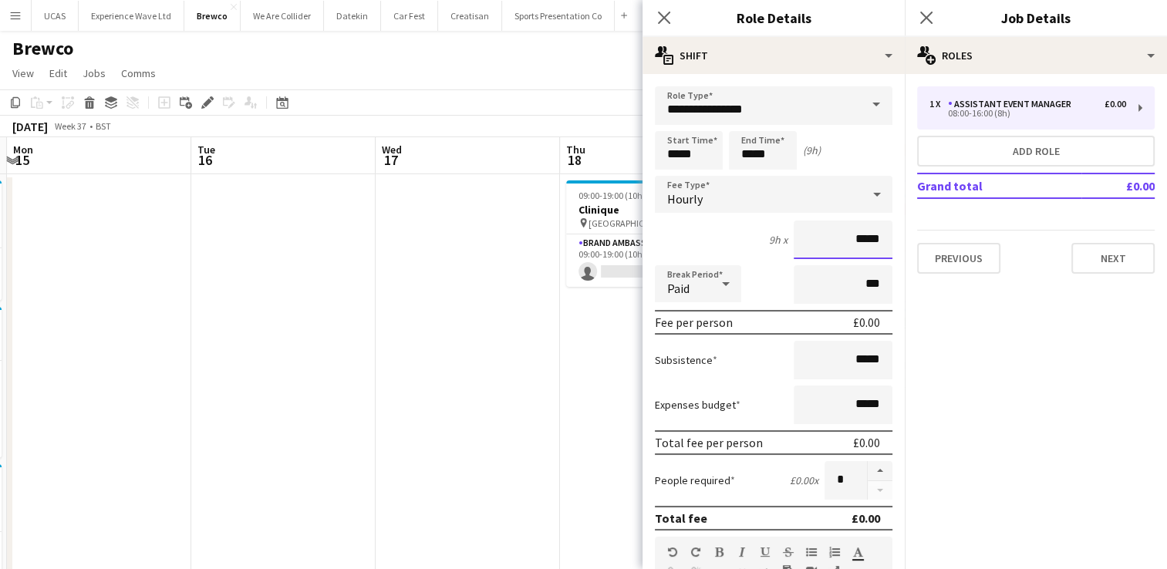
drag, startPoint x: 874, startPoint y: 234, endPoint x: 834, endPoint y: 233, distance: 39.3
click at [834, 233] on input "*****" at bounding box center [842, 240] width 99 height 39
type input "***"
click at [873, 291] on input "***" at bounding box center [842, 284] width 99 height 39
drag, startPoint x: 871, startPoint y: 359, endPoint x: 843, endPoint y: 357, distance: 28.6
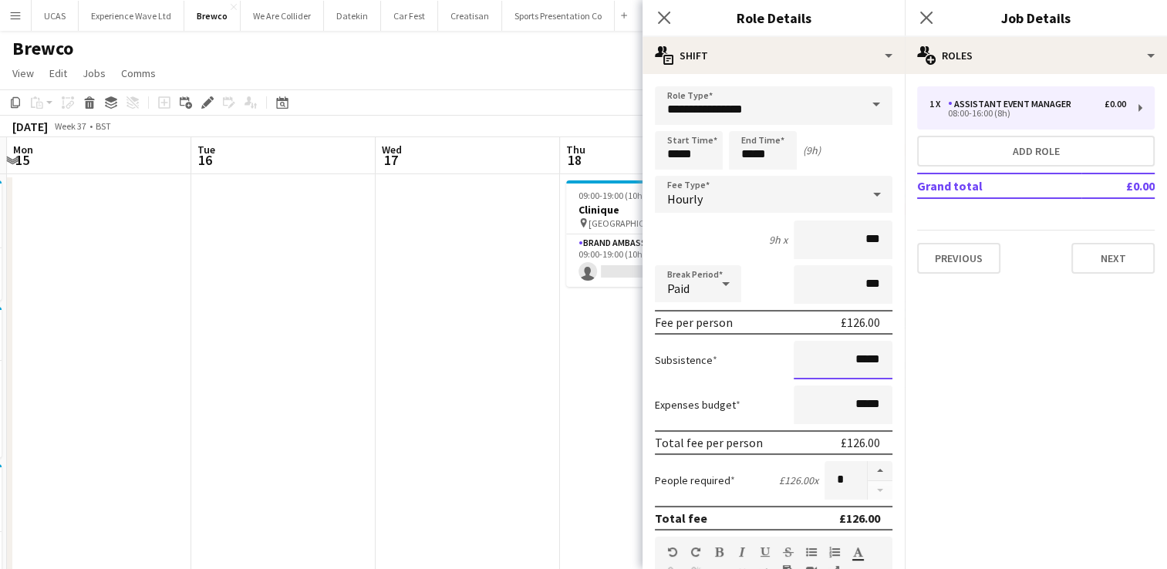
click at [843, 357] on input "*****" at bounding box center [842, 360] width 99 height 39
type input "***"
click at [751, 350] on div "Subsistence ***" at bounding box center [773, 360] width 237 height 39
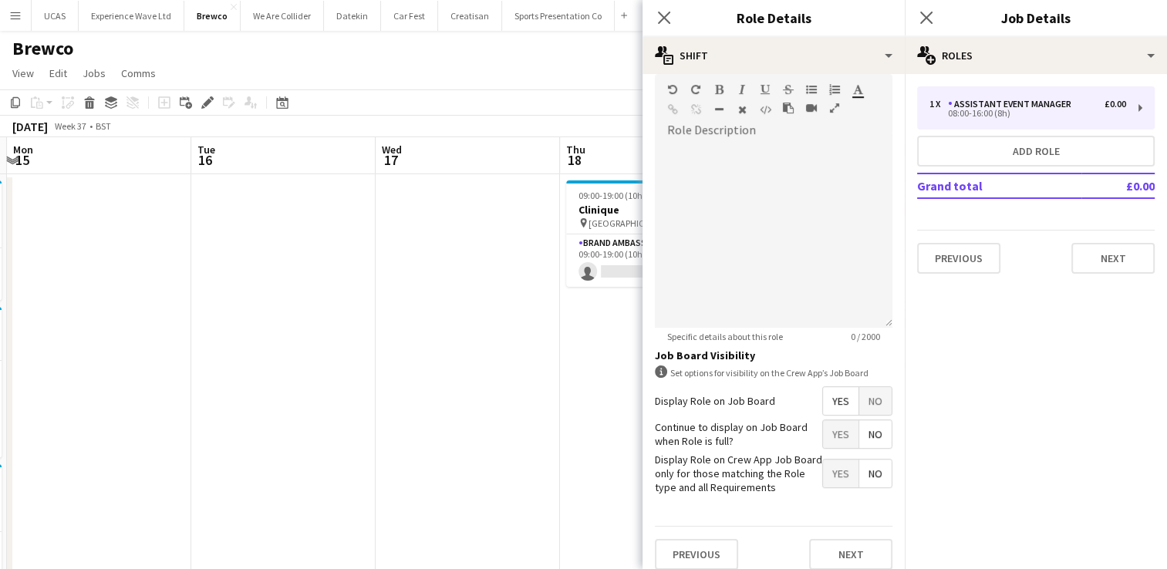
scroll to position [471, 0]
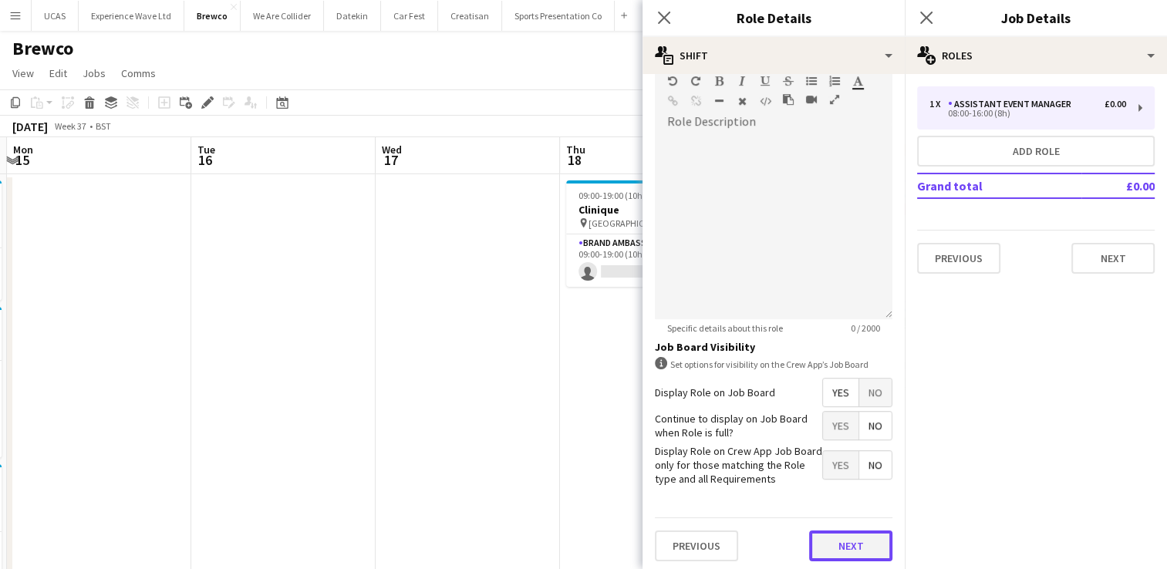
click at [833, 534] on button "Next" at bounding box center [850, 545] width 83 height 31
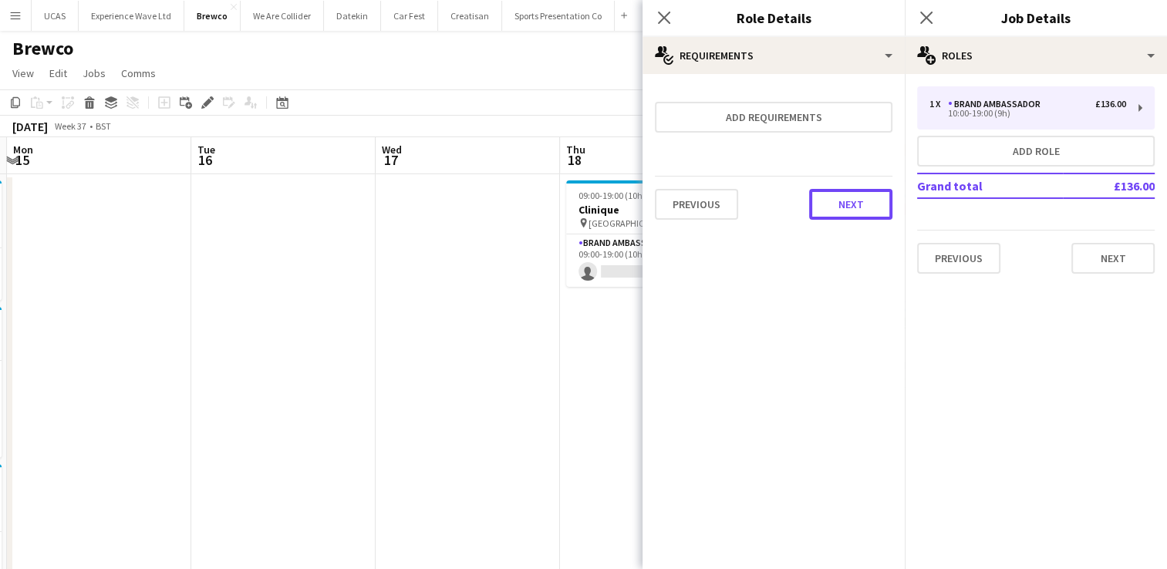
click at [853, 210] on button "Next" at bounding box center [850, 204] width 83 height 31
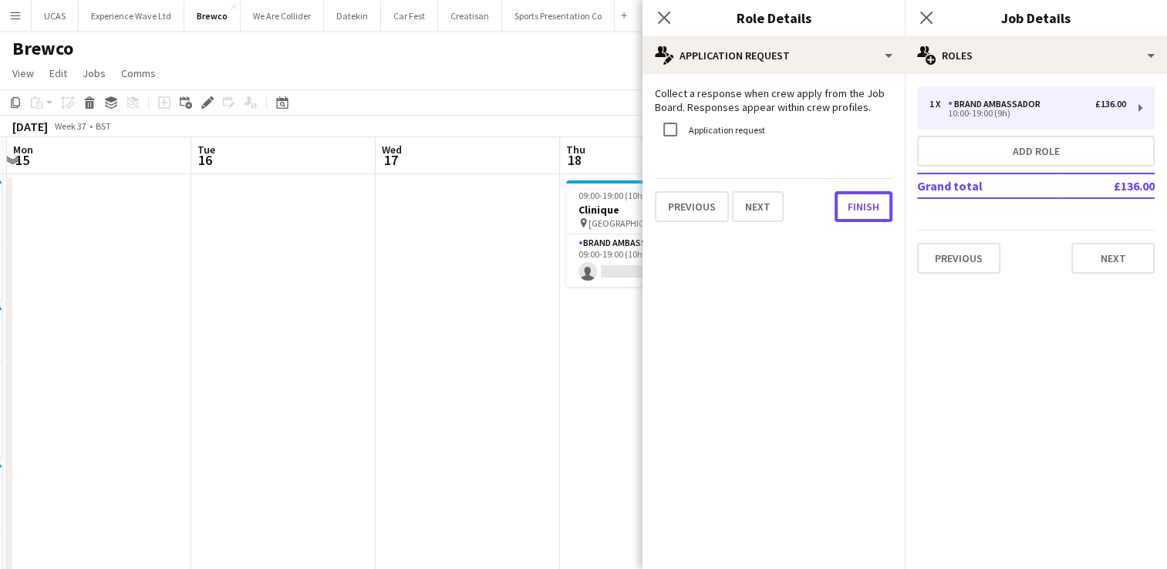
click at [853, 210] on button "Finish" at bounding box center [863, 206] width 58 height 31
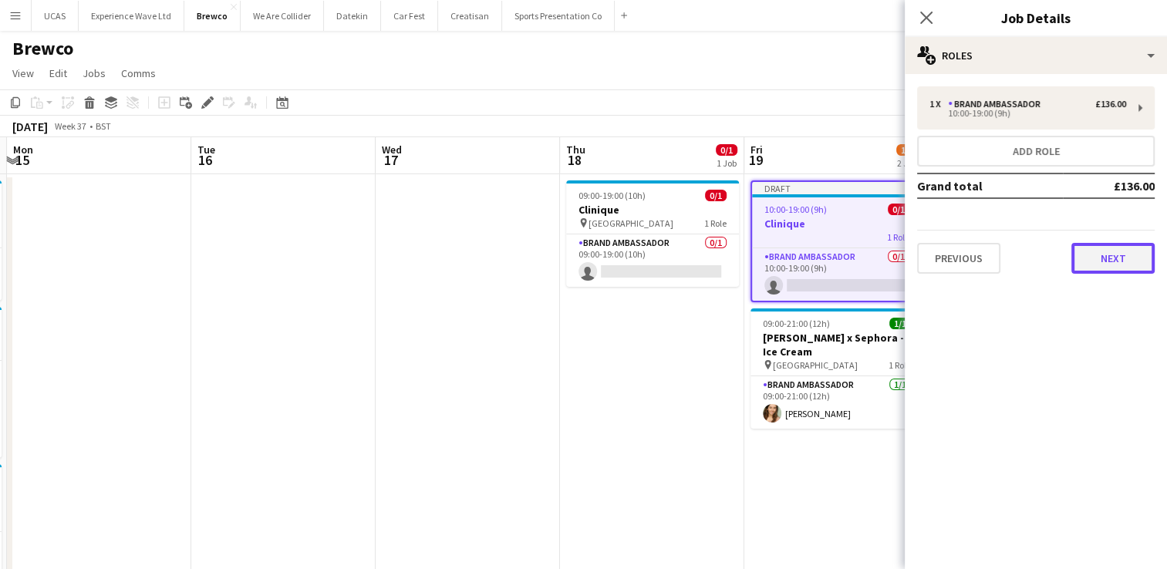
click at [1092, 261] on button "Next" at bounding box center [1112, 258] width 83 height 31
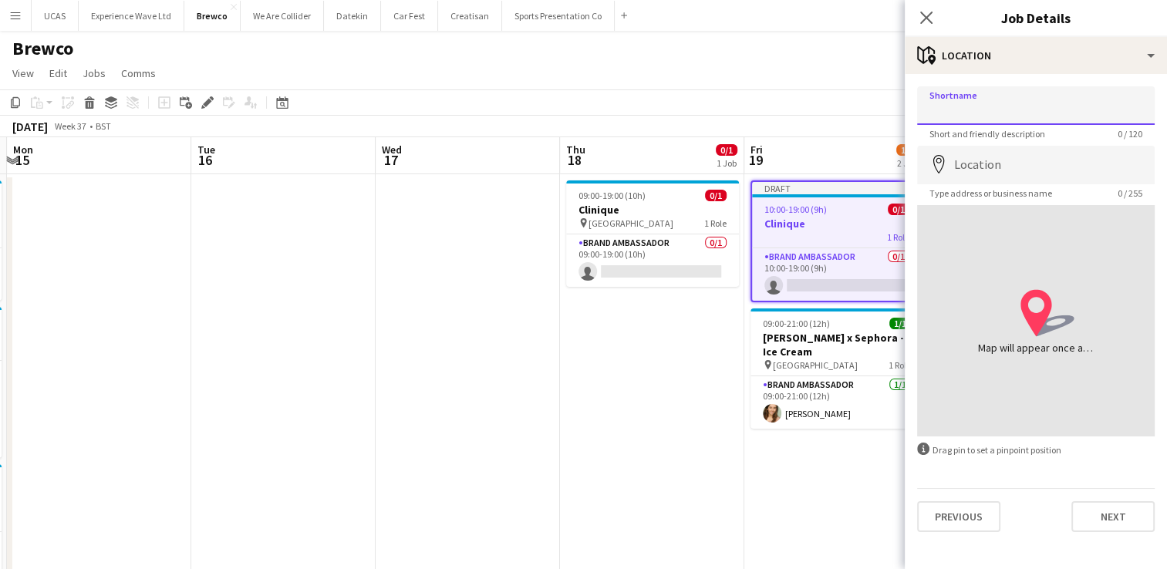
click at [978, 97] on input "Shortname" at bounding box center [1035, 105] width 237 height 39
type input "**********"
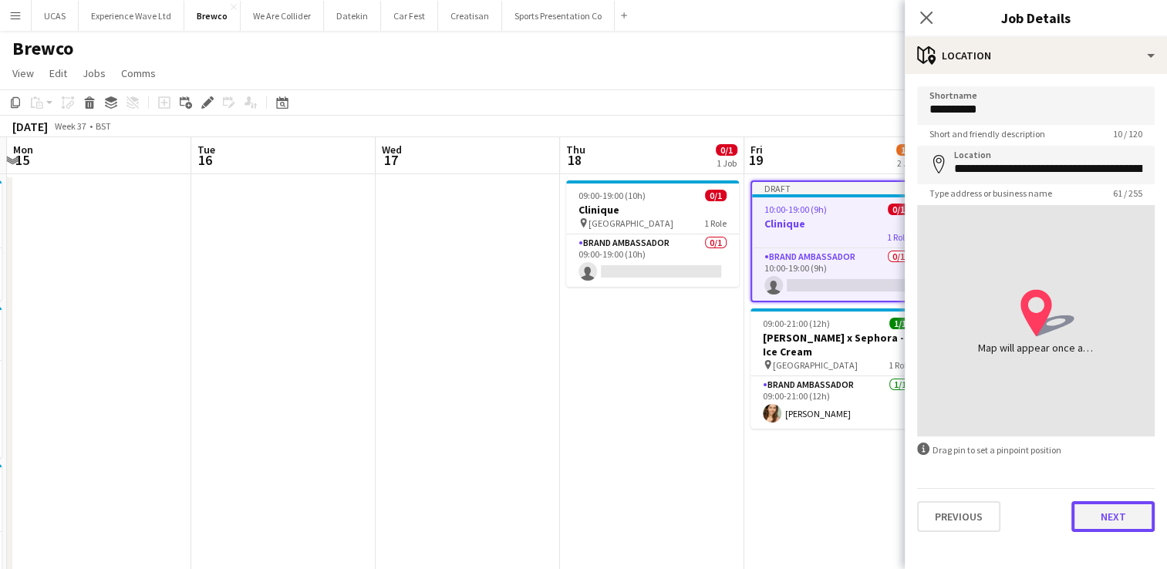
click at [1118, 516] on button "Next" at bounding box center [1112, 516] width 83 height 31
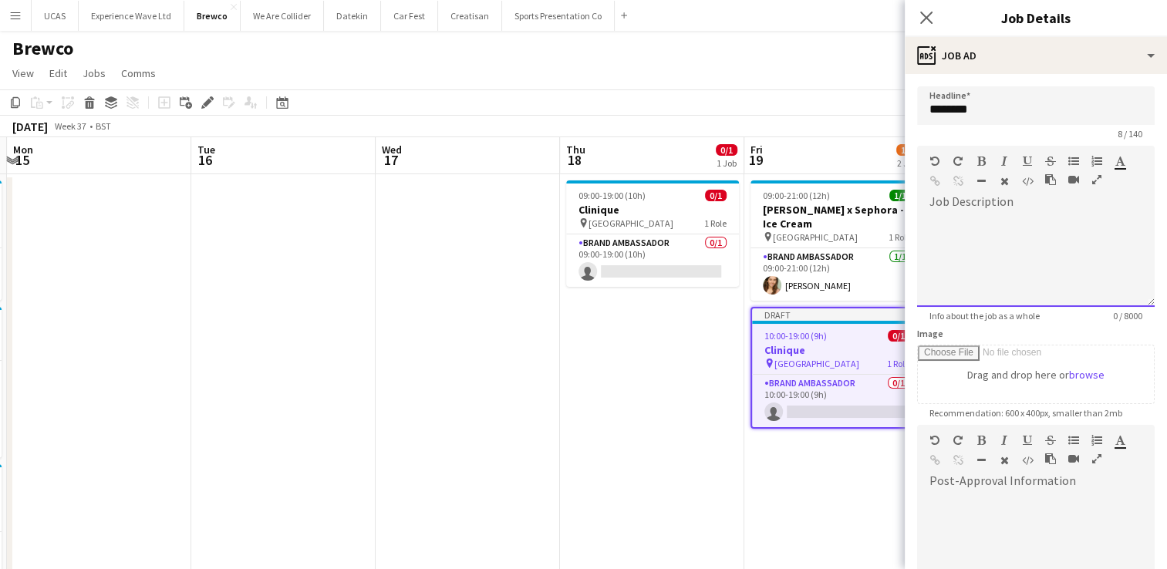
click at [954, 224] on div at bounding box center [1035, 260] width 237 height 93
paste div
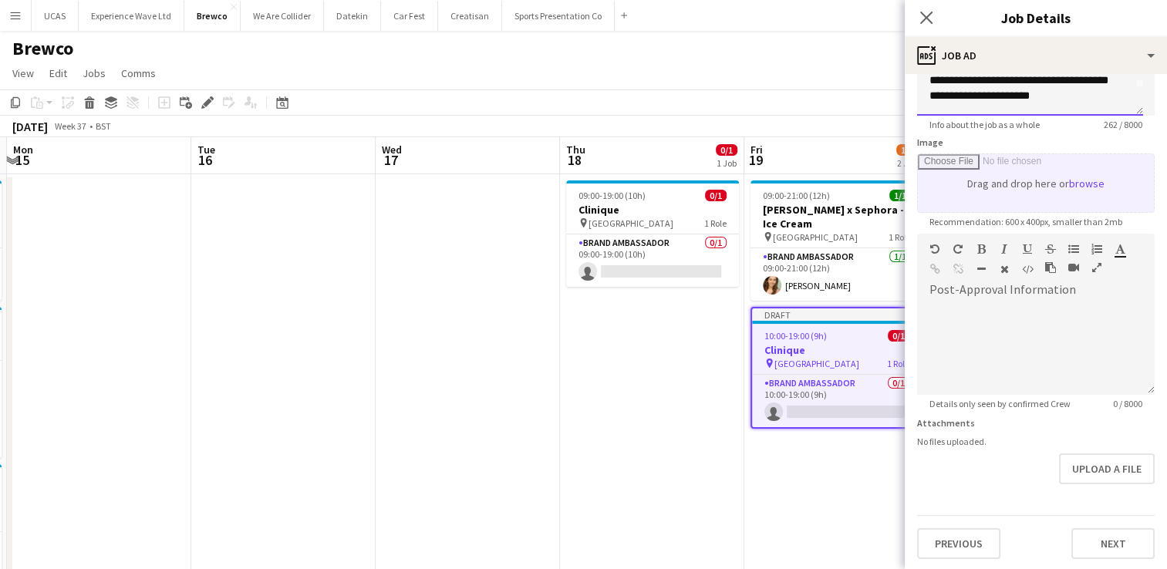
scroll to position [119, 0]
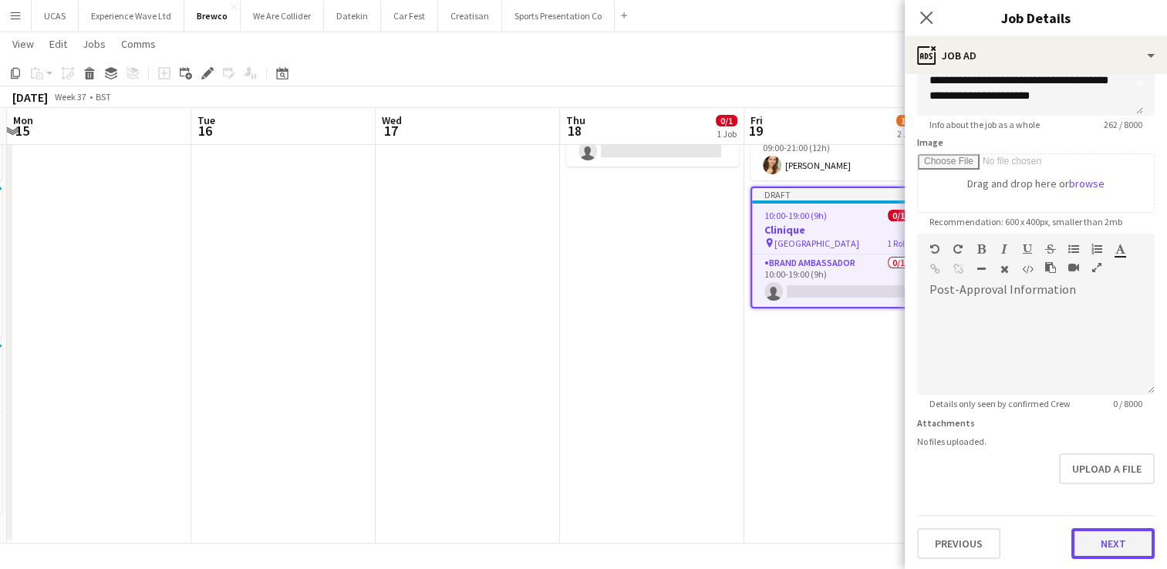
click at [1095, 541] on button "Next" at bounding box center [1112, 543] width 83 height 31
type input "*******"
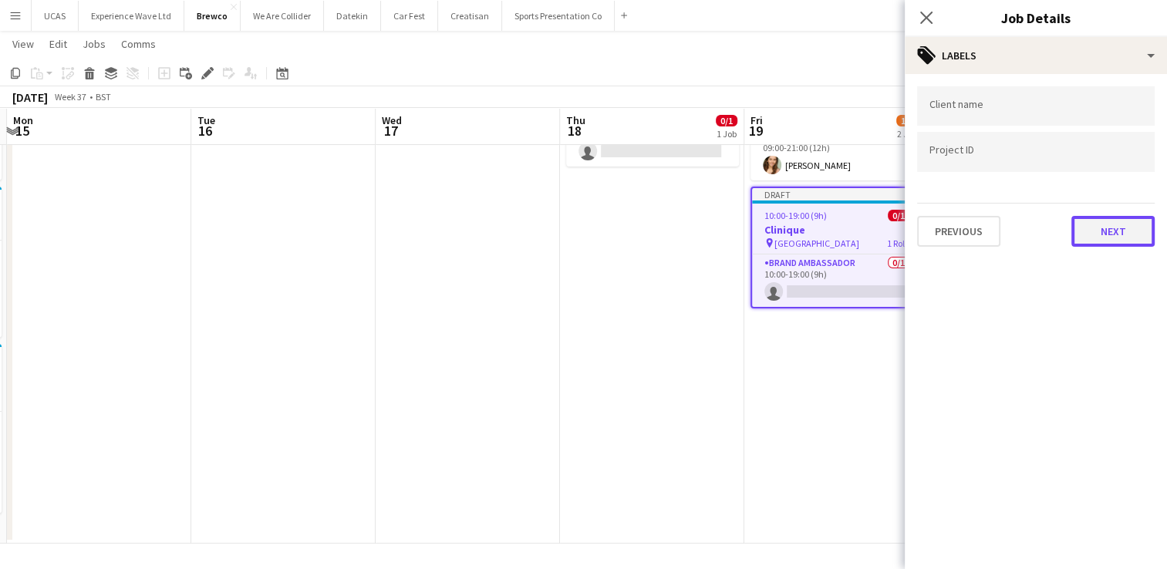
click at [1104, 229] on button "Next" at bounding box center [1112, 231] width 83 height 31
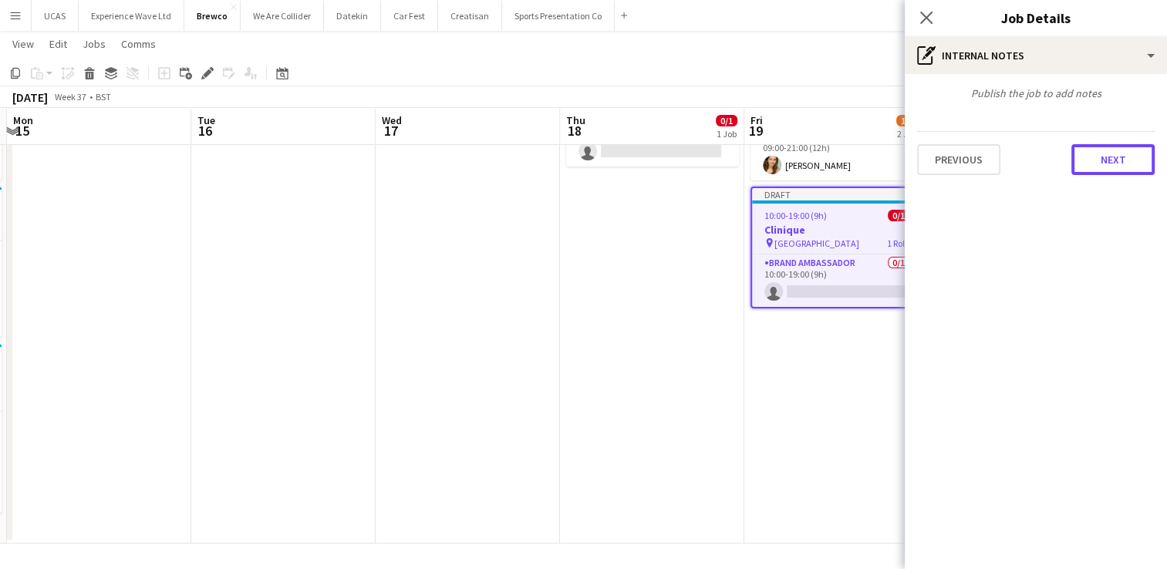
click at [1104, 170] on button "Next" at bounding box center [1112, 159] width 83 height 31
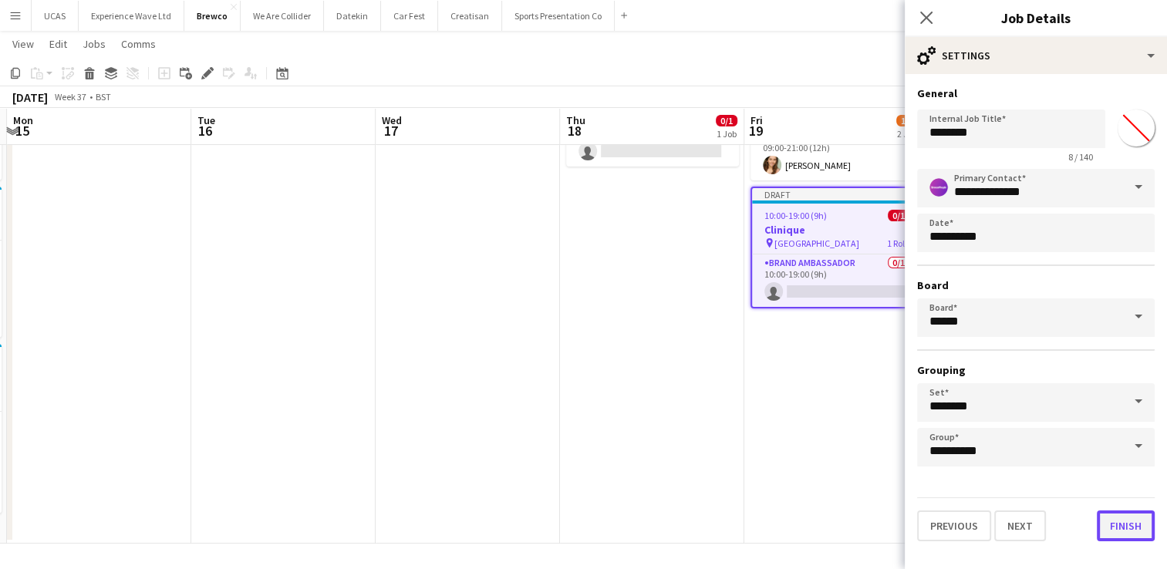
click at [1130, 526] on button "Finish" at bounding box center [1125, 525] width 58 height 31
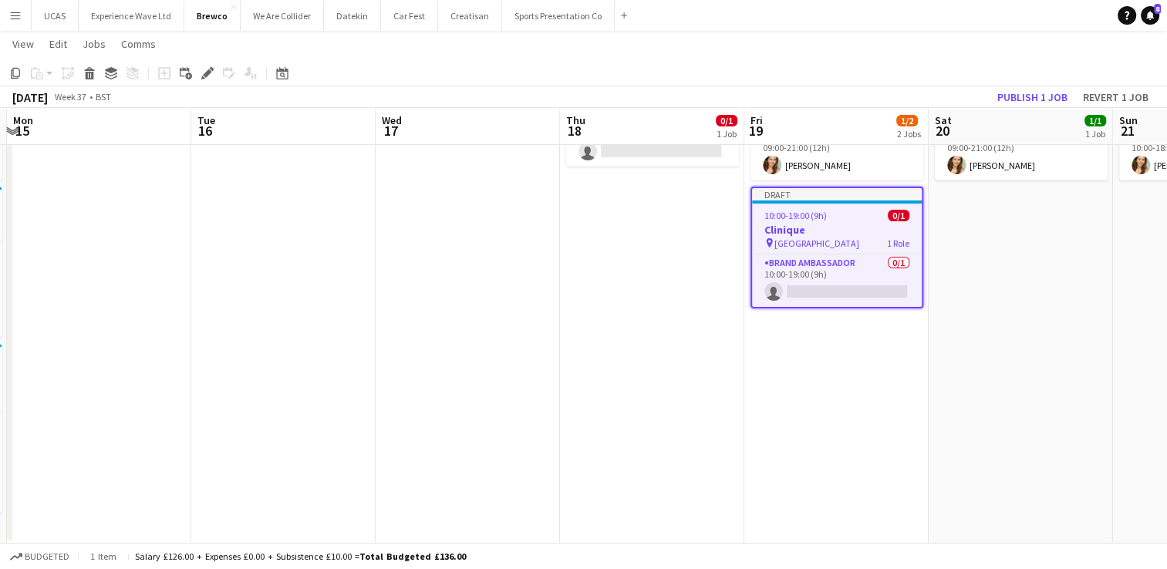
click at [991, 264] on app-date-cell "09:00-21:00 (12h) 1/1 Estée Lauder x Sephora - Ice Cream pin Westfields Stratfo…" at bounding box center [1020, 299] width 184 height 490
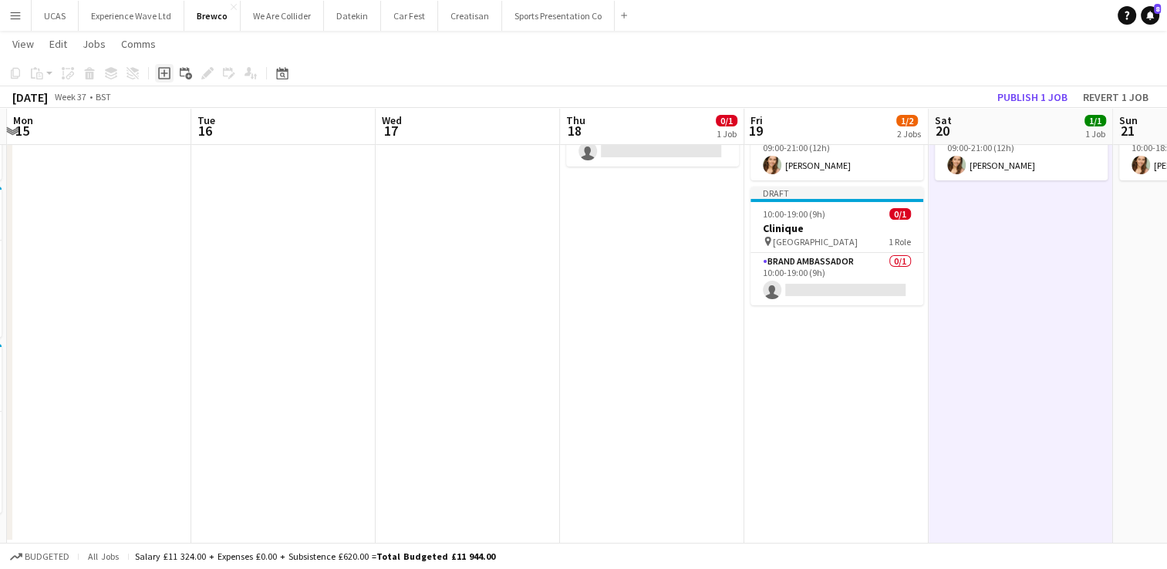
click at [167, 72] on icon "Add job" at bounding box center [164, 73] width 12 height 12
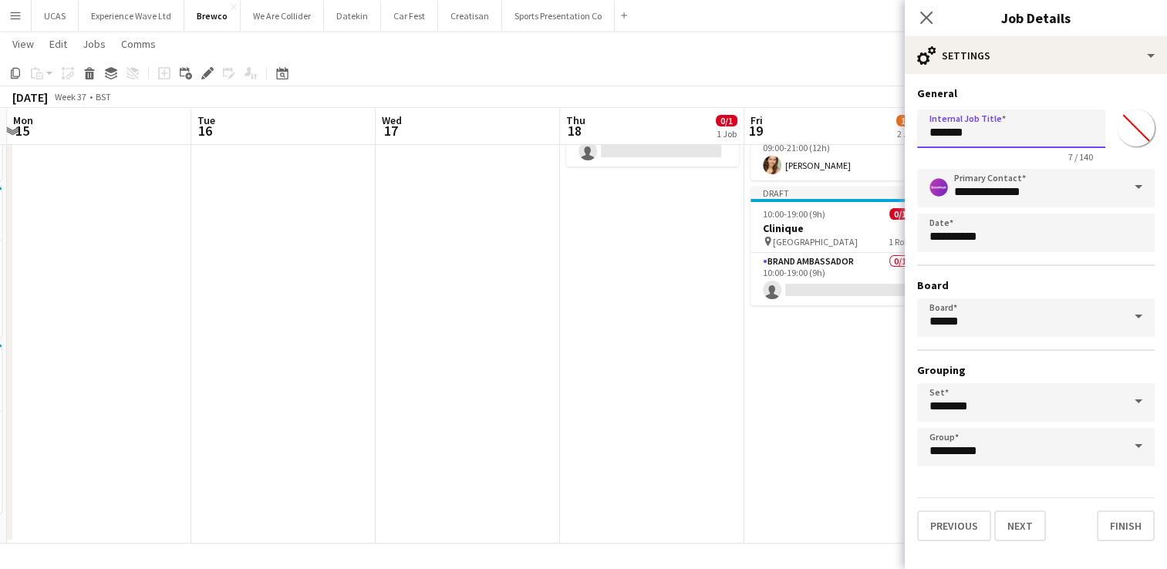
drag, startPoint x: 992, startPoint y: 136, endPoint x: 833, endPoint y: 126, distance: 159.2
click at [833, 126] on body "Menu Boards Boards Boards All jobs Status Workforce Workforce My Workforce Recr…" at bounding box center [583, 225] width 1167 height 689
type input "********"
click at [1028, 526] on button "Next" at bounding box center [1020, 525] width 52 height 31
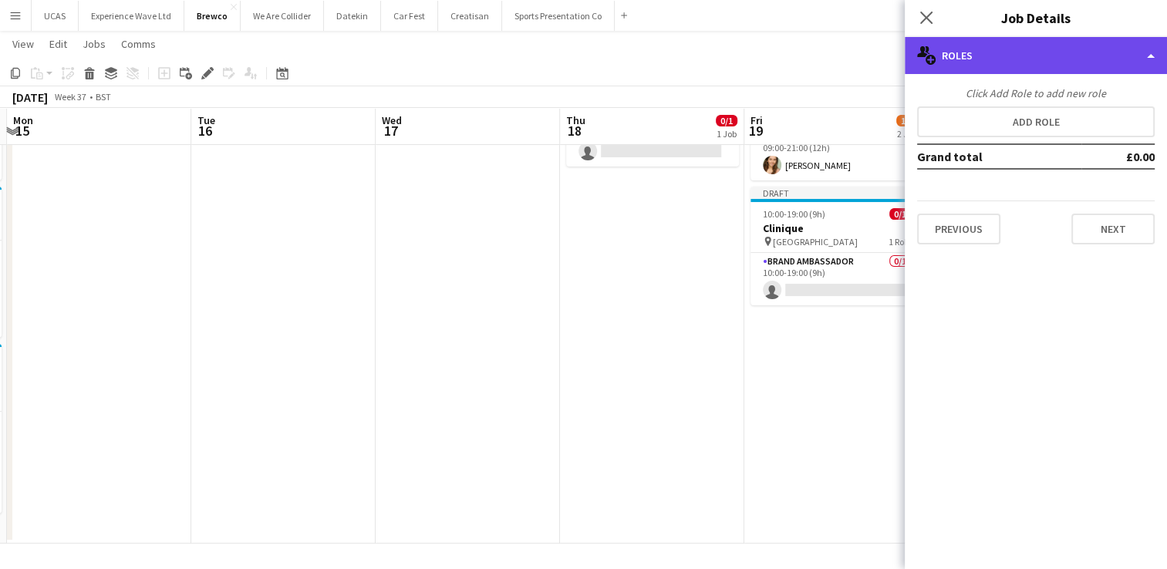
click at [985, 59] on div "multiple-users-add Roles" at bounding box center [1035, 55] width 262 height 37
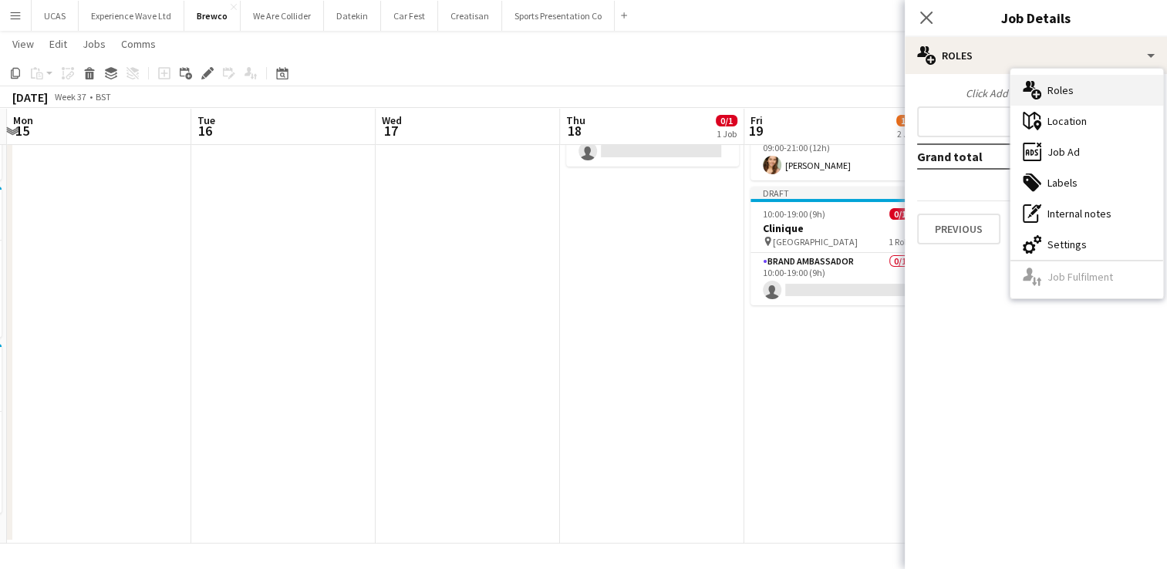
click at [1061, 94] on div "multiple-users-add Roles" at bounding box center [1086, 90] width 153 height 31
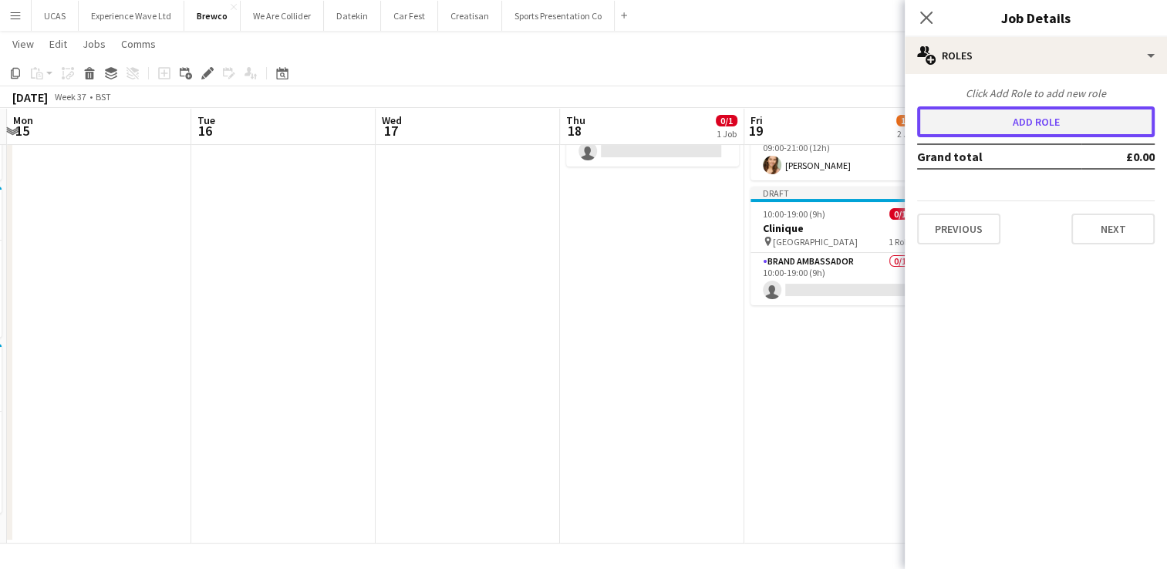
click at [1057, 128] on button "Add role" at bounding box center [1035, 121] width 237 height 31
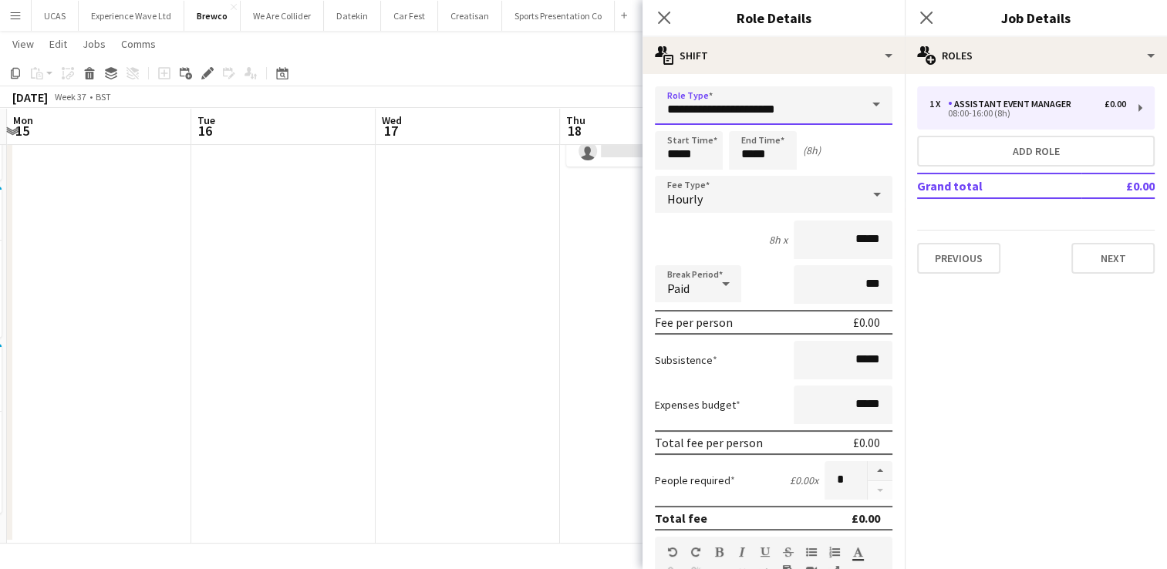
click at [805, 109] on input "**********" at bounding box center [773, 105] width 237 height 39
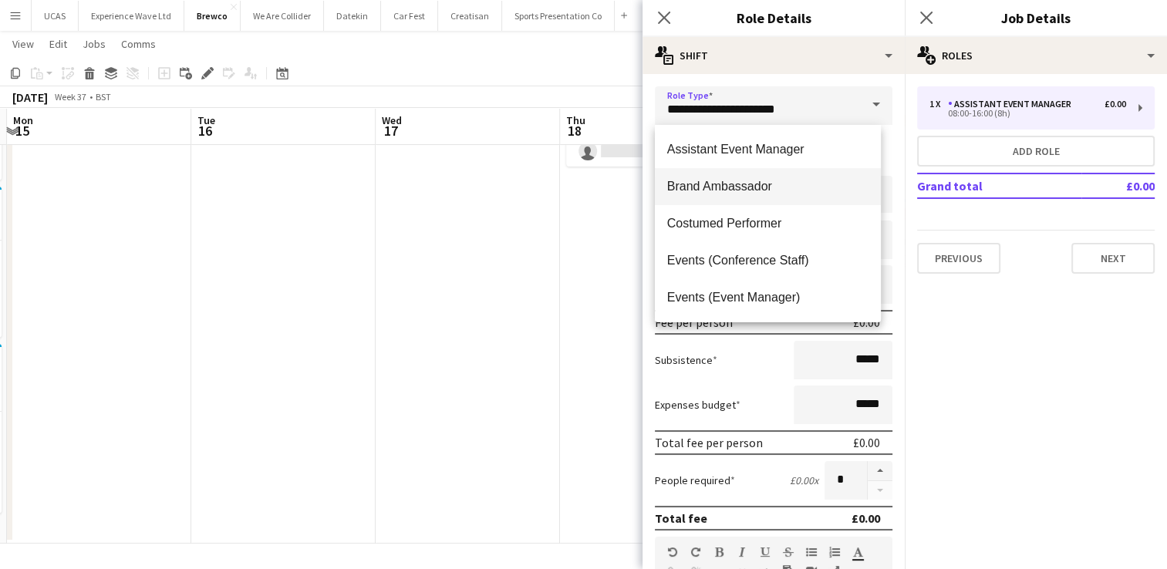
click at [709, 184] on span "Brand Ambassador" at bounding box center [767, 186] width 201 height 15
type input "**********"
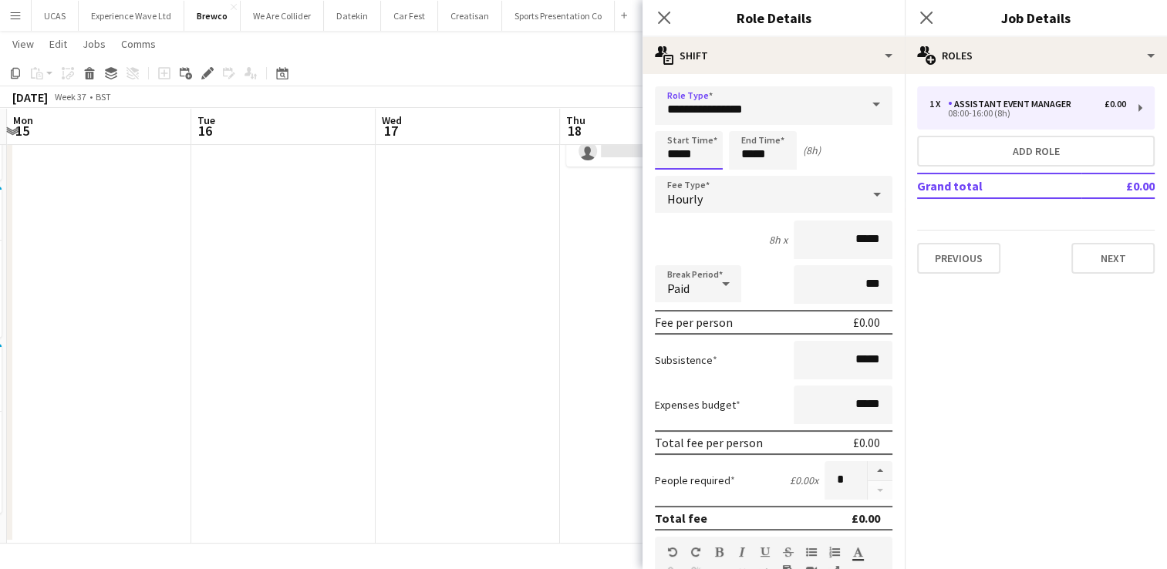
click at [702, 153] on input "*****" at bounding box center [689, 150] width 68 height 39
click at [674, 119] on div at bounding box center [673, 123] width 31 height 15
click at [673, 120] on div at bounding box center [673, 123] width 31 height 15
type input "*****"
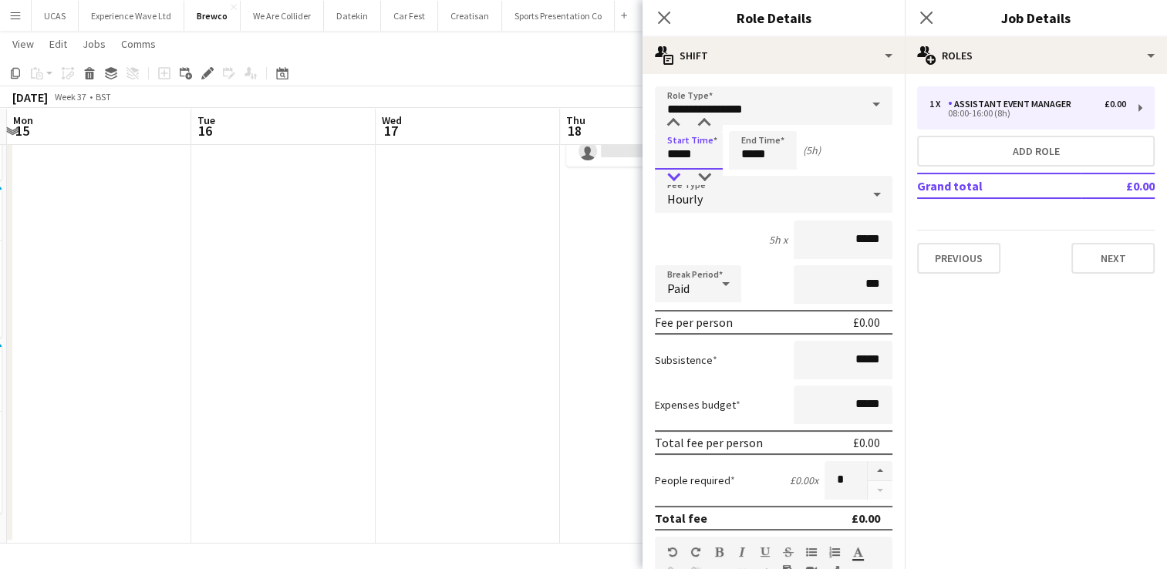
click at [668, 179] on div at bounding box center [673, 177] width 31 height 15
click at [743, 155] on input "*****" at bounding box center [763, 150] width 68 height 39
click at [745, 119] on div at bounding box center [747, 123] width 31 height 15
type input "*****"
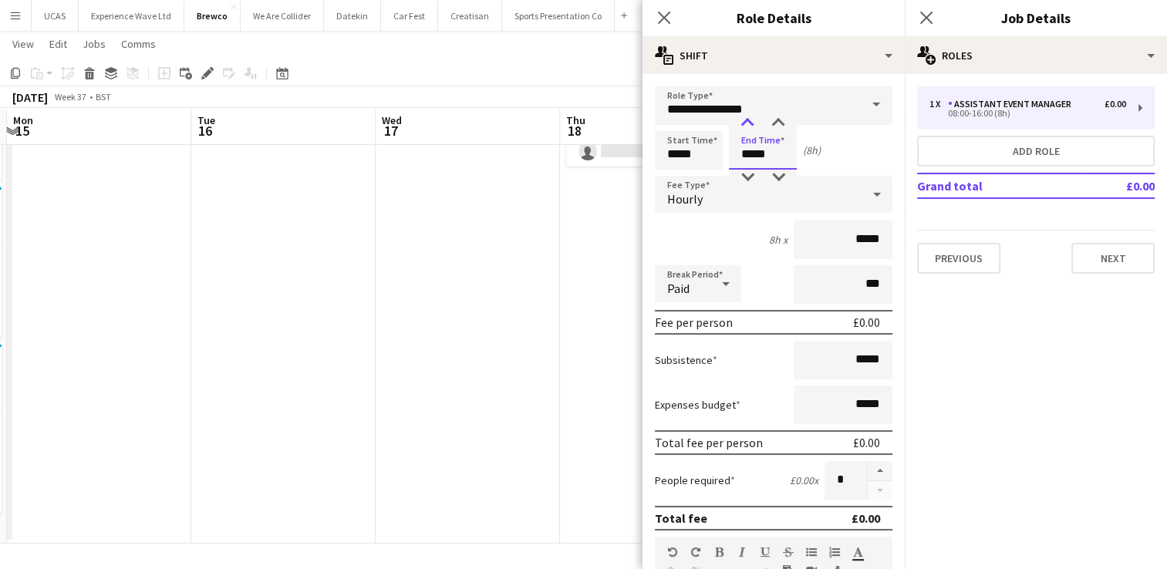
click at [745, 119] on div at bounding box center [747, 123] width 31 height 15
drag, startPoint x: 870, startPoint y: 236, endPoint x: 841, endPoint y: 233, distance: 28.7
click at [841, 233] on input "*****" at bounding box center [842, 240] width 99 height 39
type input "***"
click at [711, 240] on div "9h x ***" at bounding box center [773, 240] width 237 height 39
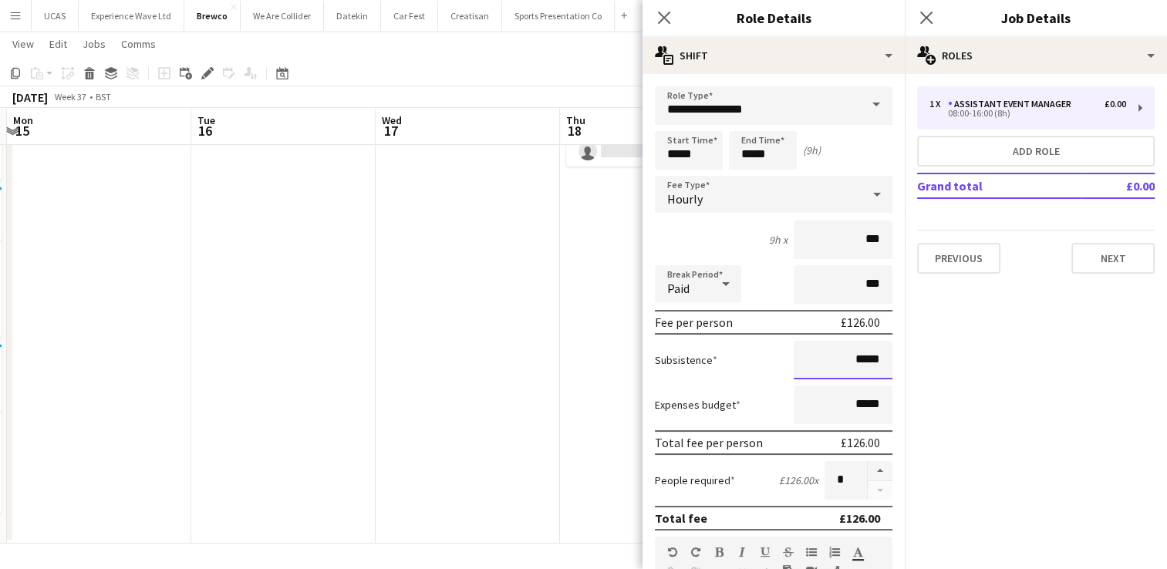
drag, startPoint x: 870, startPoint y: 365, endPoint x: 845, endPoint y: 359, distance: 25.4
click at [845, 359] on input "*****" at bounding box center [842, 360] width 99 height 39
type input "***"
click at [723, 352] on div "Subsistence ***" at bounding box center [773, 360] width 237 height 39
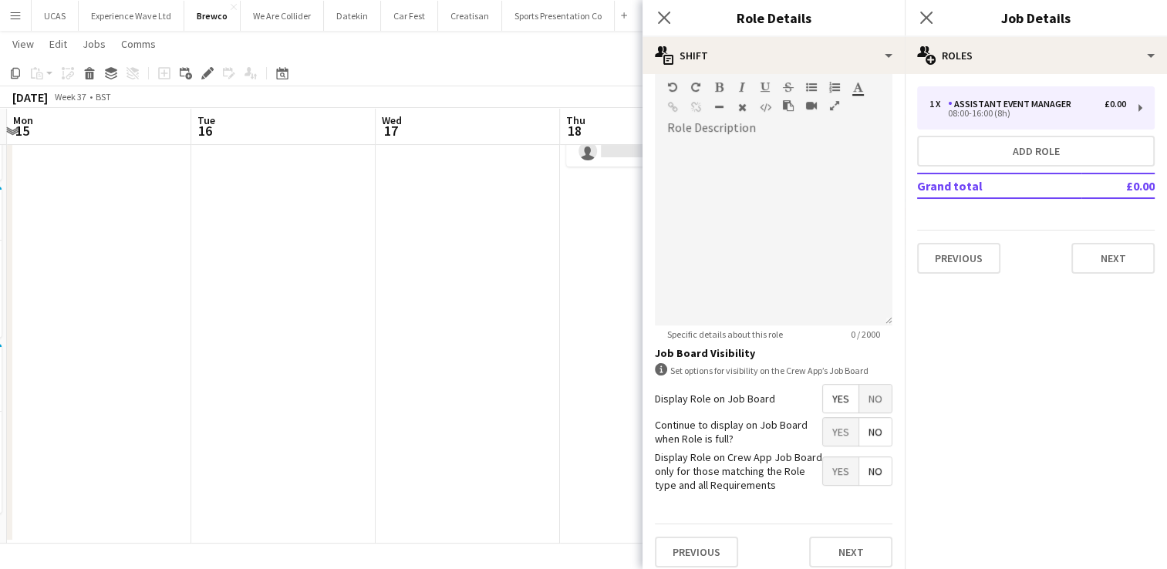
scroll to position [471, 0]
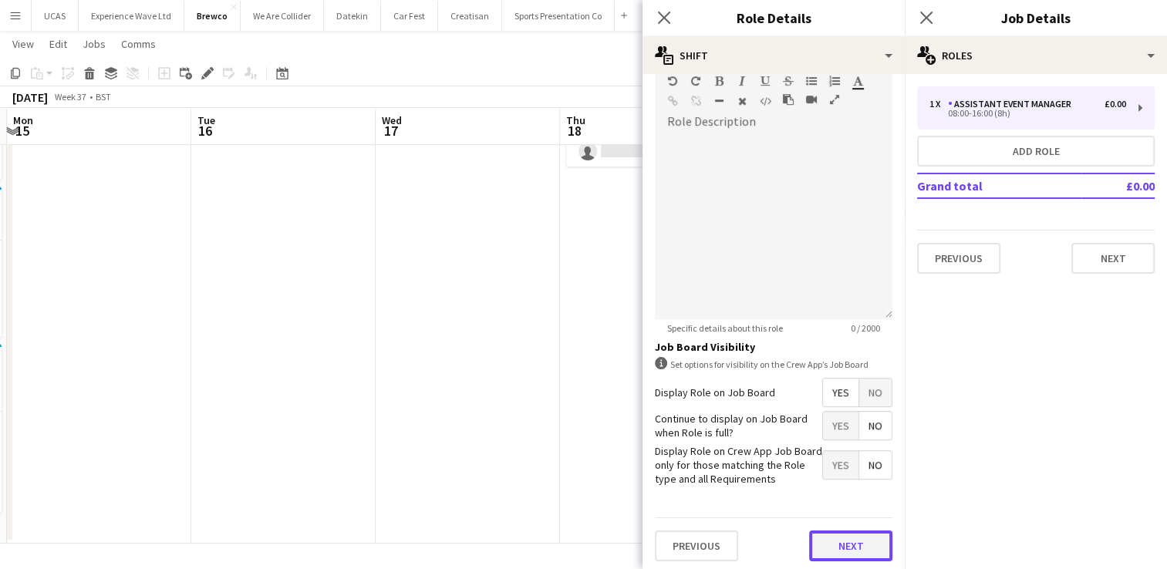
click at [856, 540] on button "Next" at bounding box center [850, 545] width 83 height 31
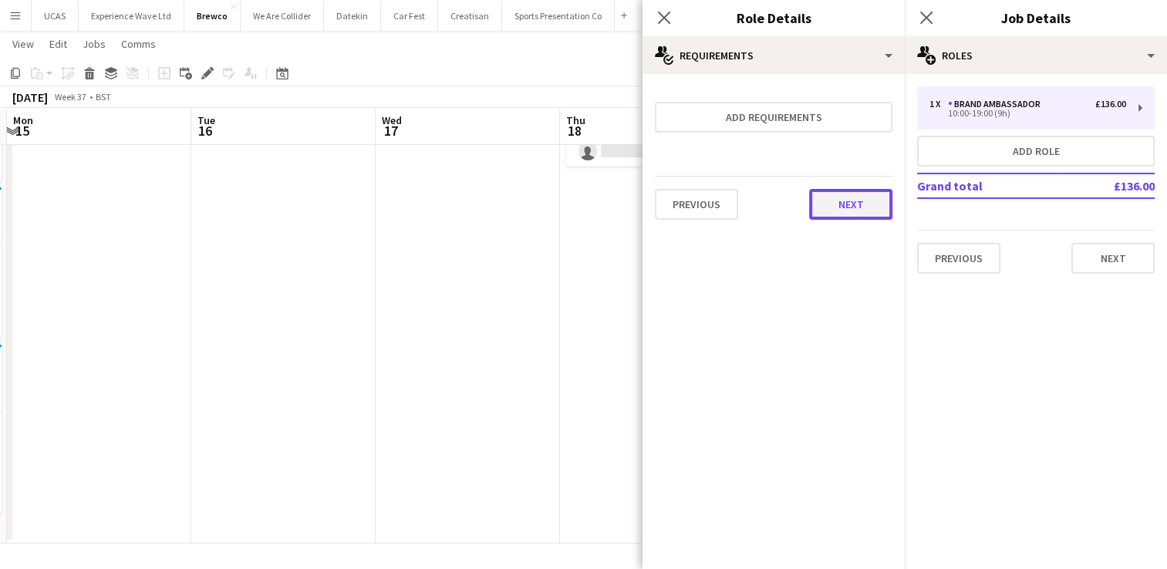
click at [873, 208] on button "Next" at bounding box center [850, 204] width 83 height 31
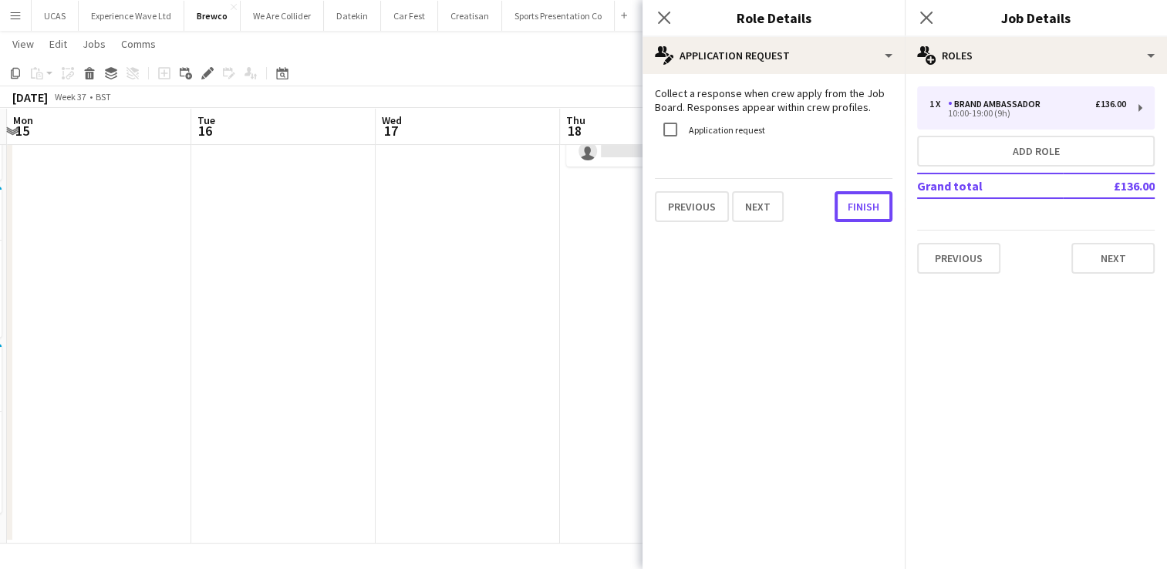
click at [873, 208] on button "Finish" at bounding box center [863, 206] width 58 height 31
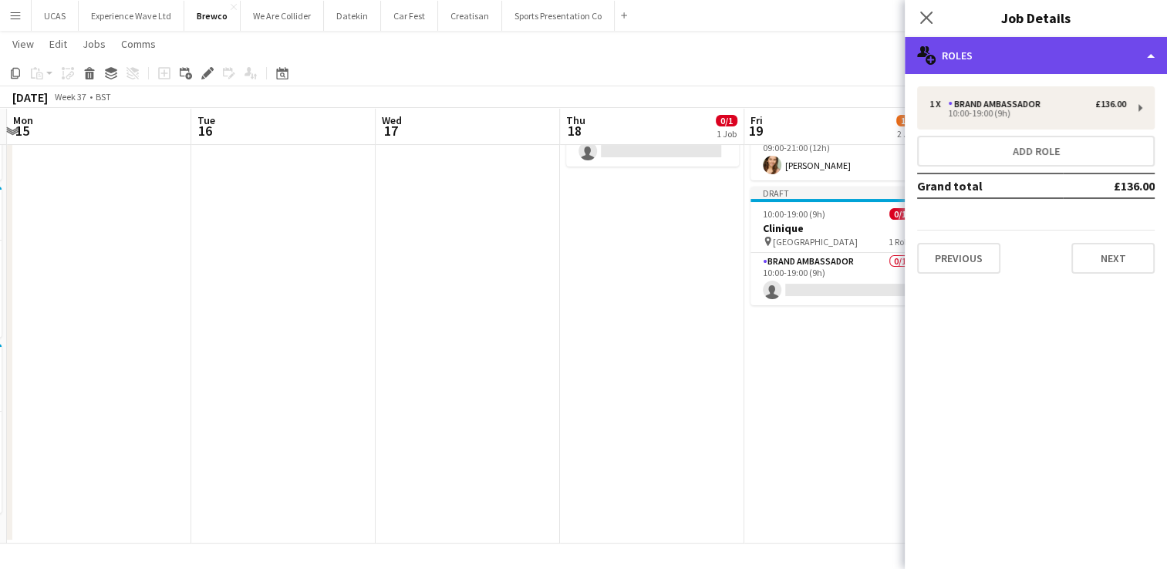
click at [1074, 62] on div "multiple-users-add Roles" at bounding box center [1035, 55] width 262 height 37
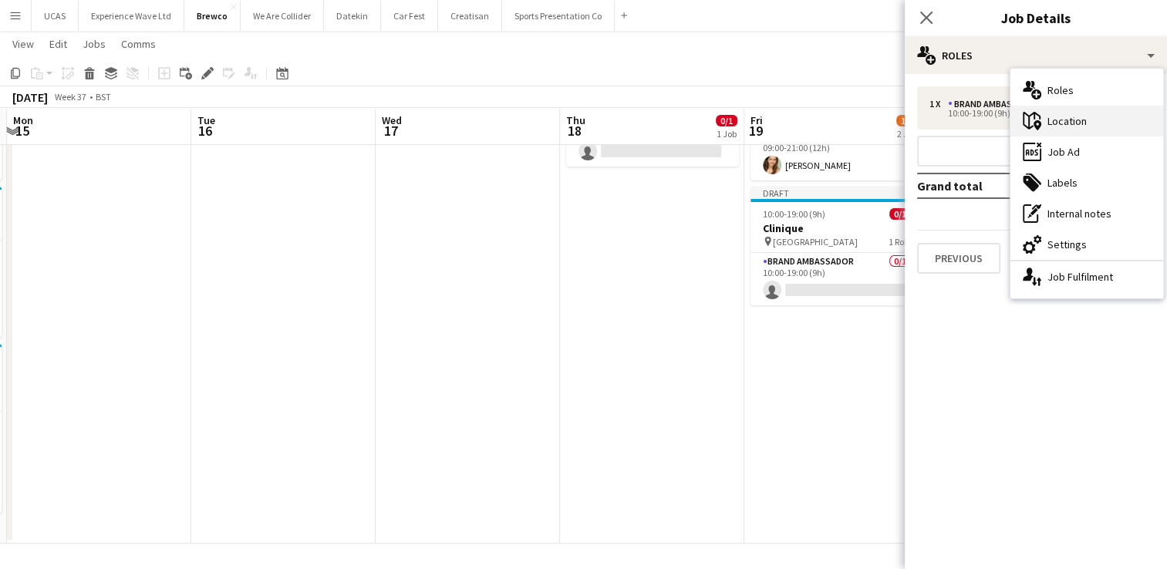
click at [1085, 119] on div "maps-pin-1 Location" at bounding box center [1086, 121] width 153 height 31
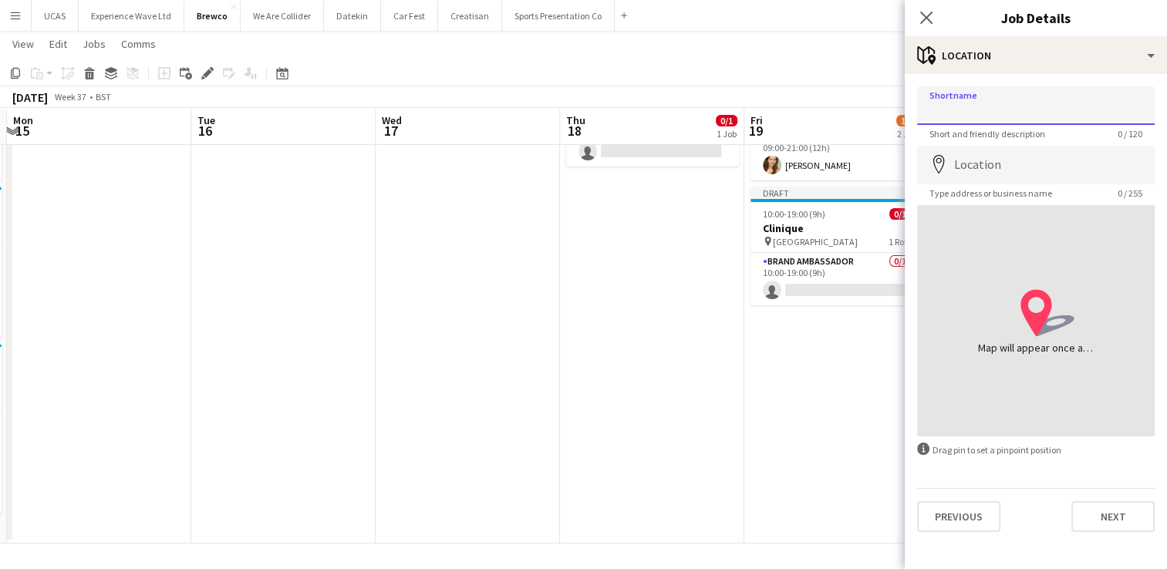
click at [976, 103] on input "Shortname" at bounding box center [1035, 105] width 237 height 39
type input "**********"
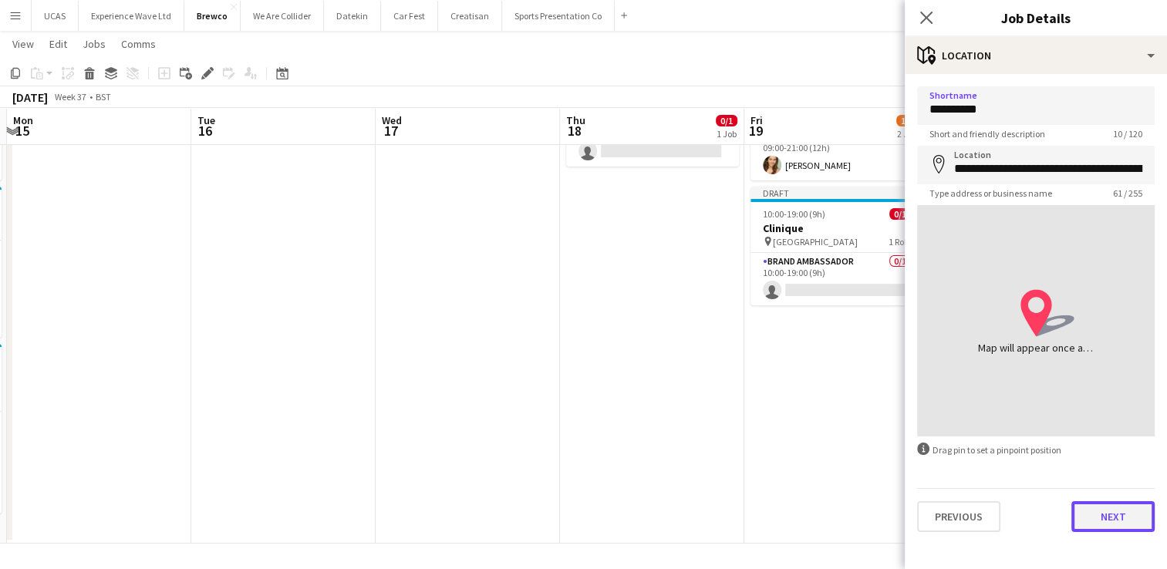
click at [1104, 507] on button "Next" at bounding box center [1112, 516] width 83 height 31
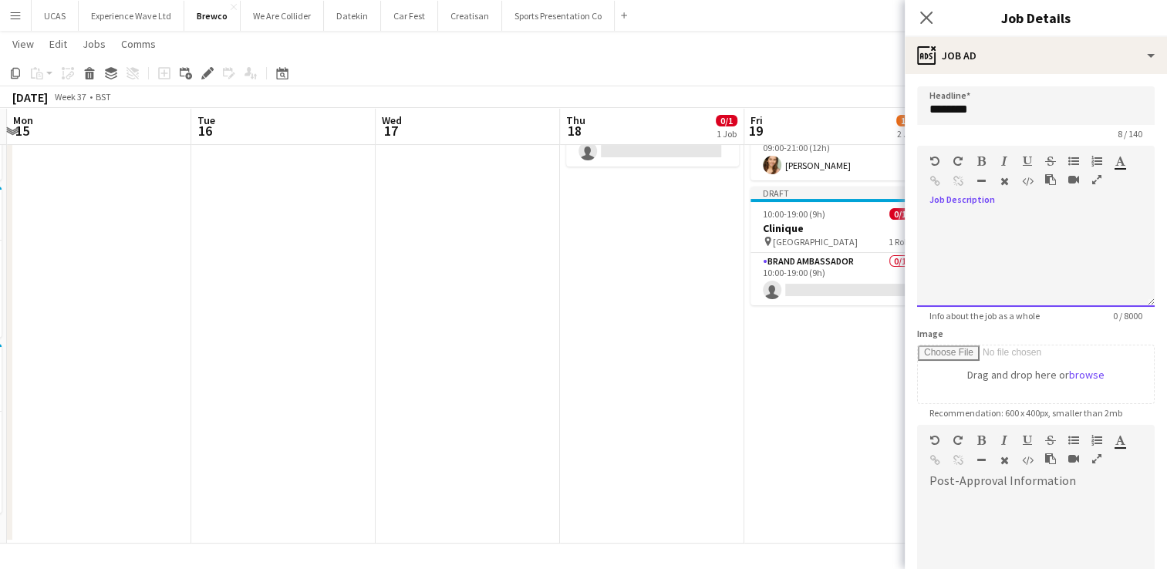
click at [987, 244] on div at bounding box center [1035, 260] width 237 height 93
paste div
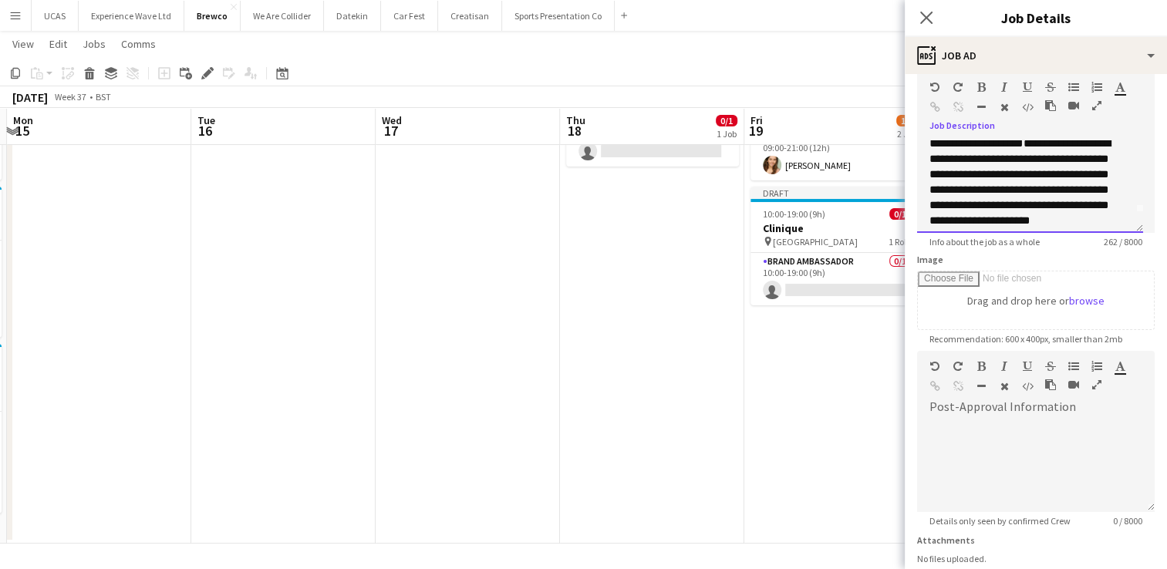
scroll to position [191, 0]
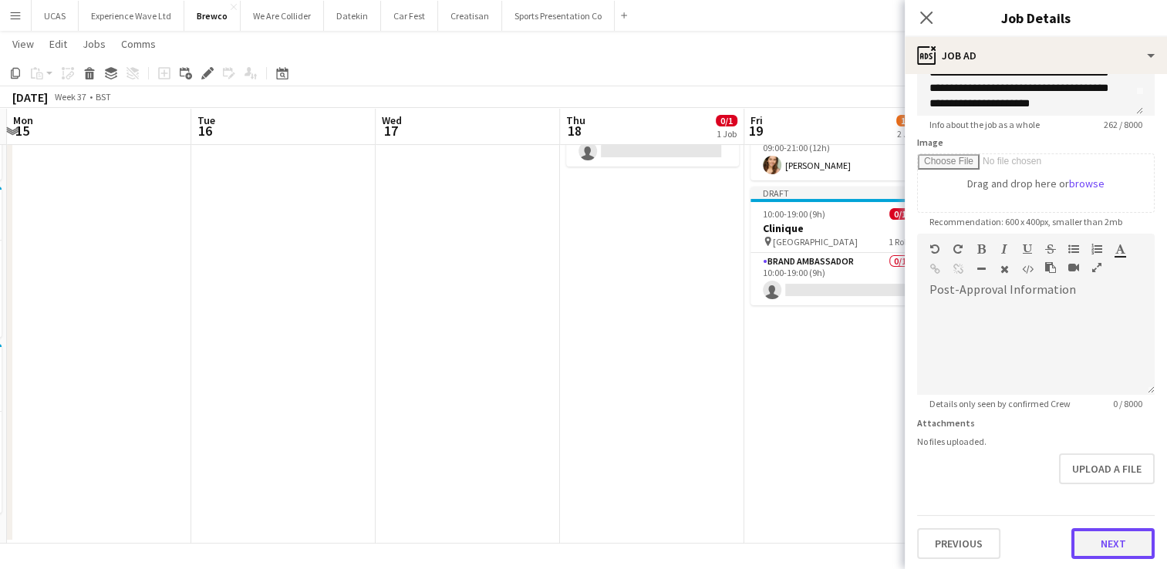
click at [1117, 536] on button "Next" at bounding box center [1112, 543] width 83 height 31
type input "*******"
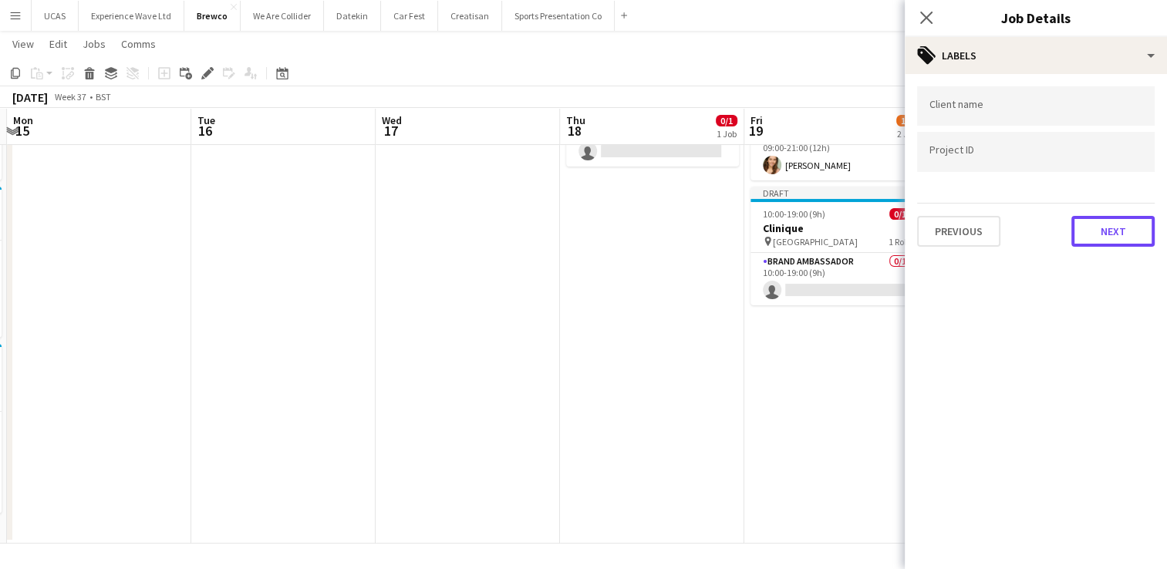
click at [1123, 230] on button "Next" at bounding box center [1112, 231] width 83 height 31
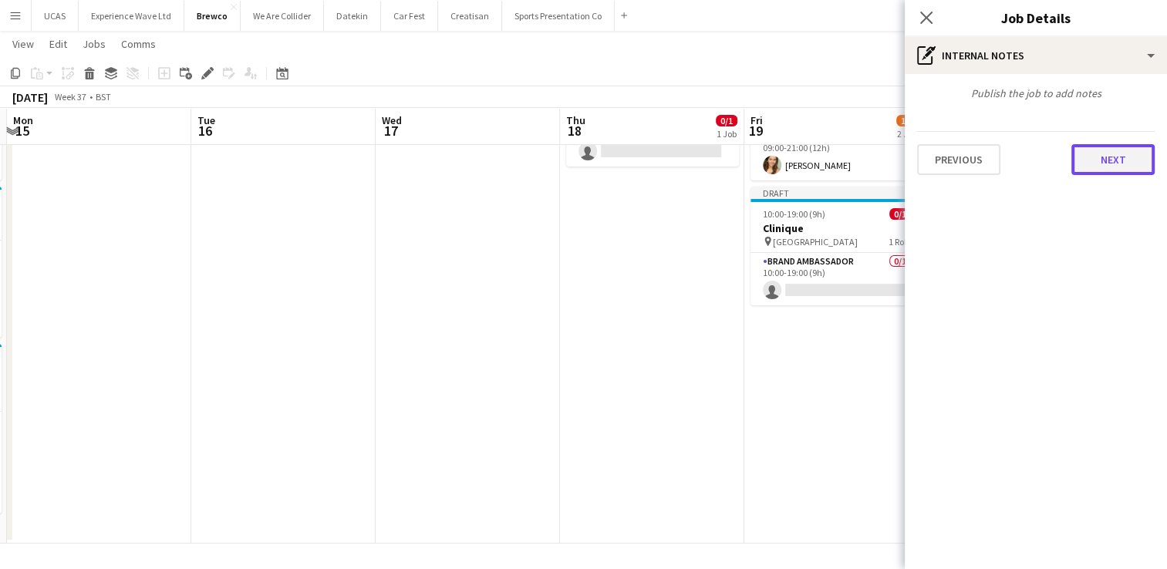
click at [1107, 164] on button "Next" at bounding box center [1112, 159] width 83 height 31
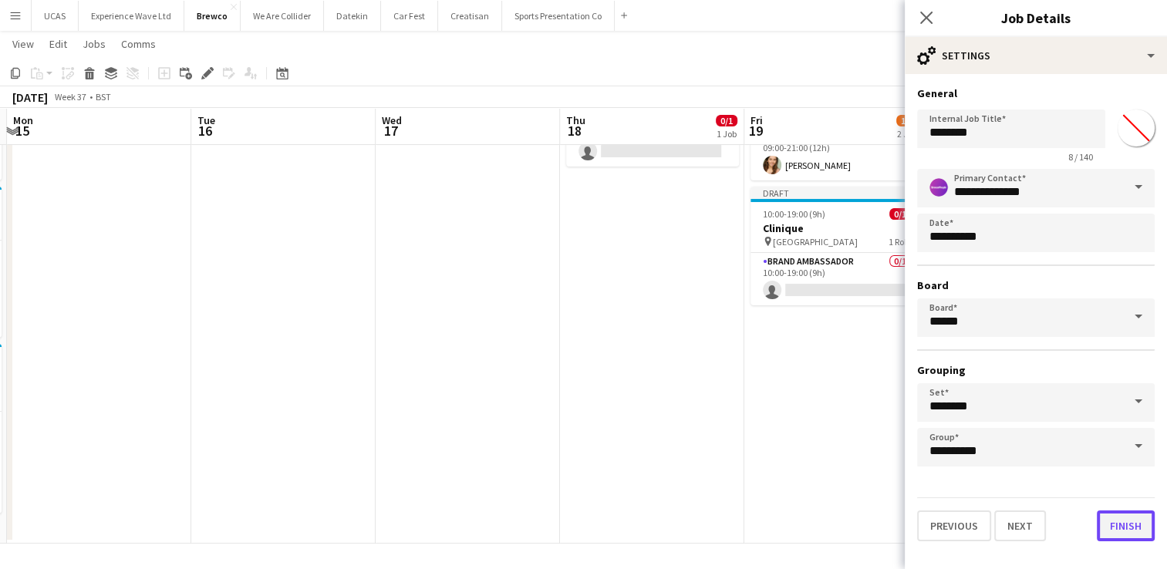
click at [1139, 526] on button "Finish" at bounding box center [1125, 525] width 58 height 31
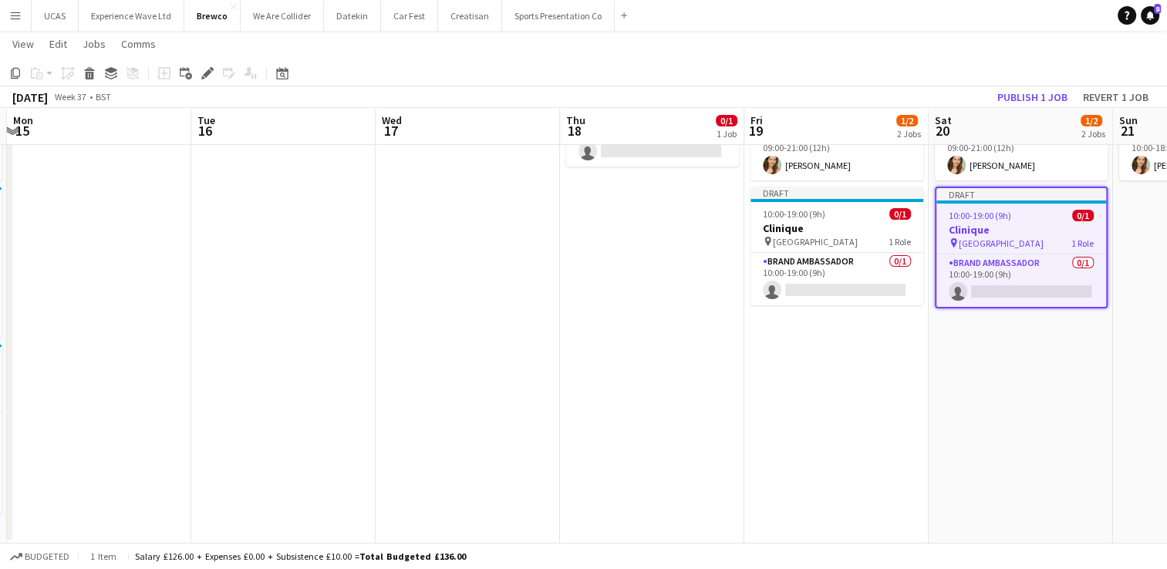
click at [1032, 426] on app-date-cell "09:00-21:00 (12h) 1/1 Estée Lauder x Sephora - Ice Cream pin Westfields Stratfo…" at bounding box center [1020, 299] width 184 height 490
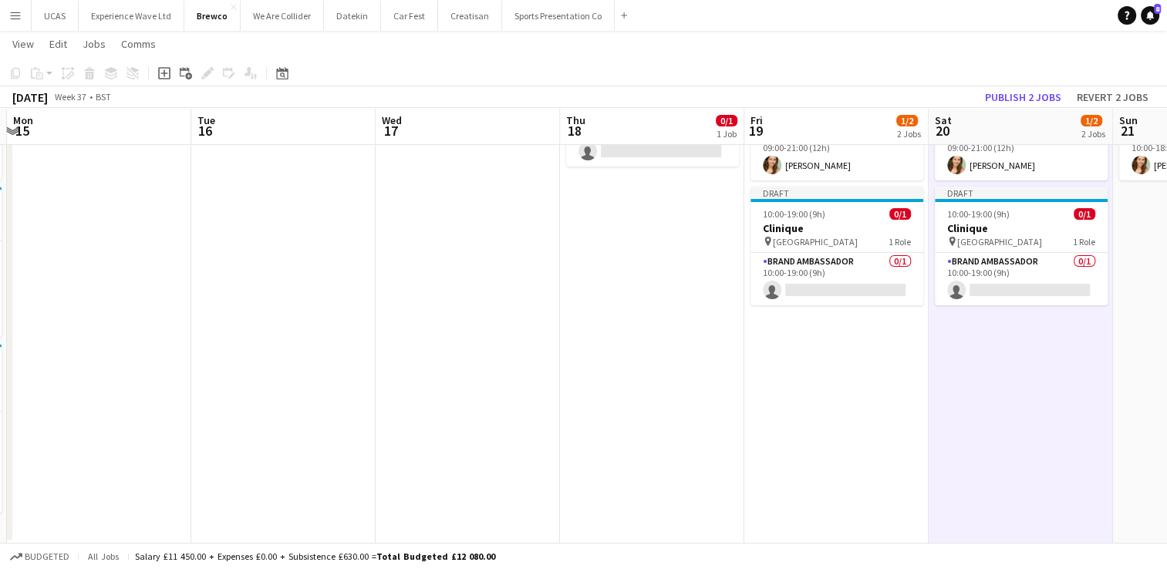
click at [894, 416] on app-date-cell "09:00-21:00 (12h) 1/1 Estée Lauder x Sephora - Ice Cream pin Westfields Stratfo…" at bounding box center [836, 299] width 184 height 490
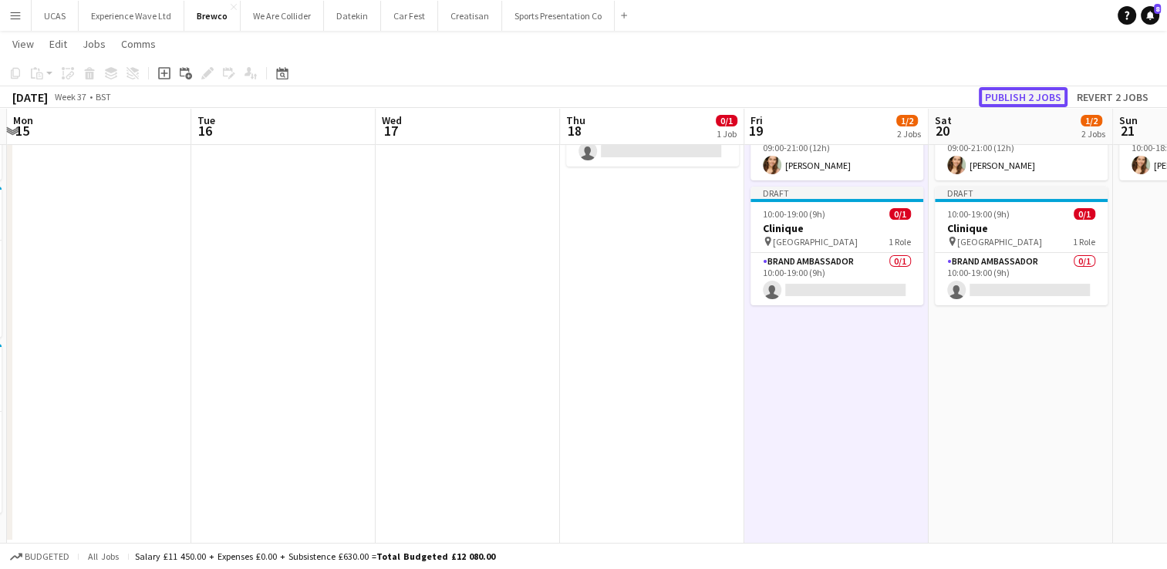
click at [1008, 98] on button "Publish 2 jobs" at bounding box center [1022, 97] width 89 height 20
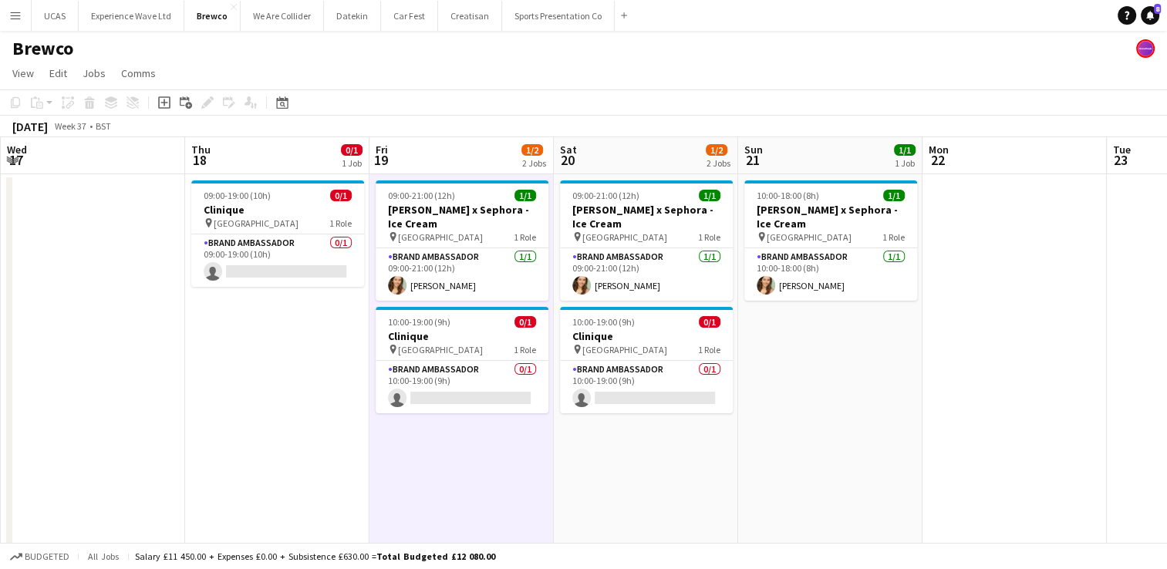
drag, startPoint x: 830, startPoint y: 468, endPoint x: 455, endPoint y: 469, distance: 375.5
click at [455, 469] on app-calendar-viewport "Sun 14 6/7 3 Jobs Mon 15 Tue 16 Wed 17 Thu 18 0/1 1 Job Fri 19 1/2 2 Jobs Sat 2…" at bounding box center [583, 400] width 1167 height 527
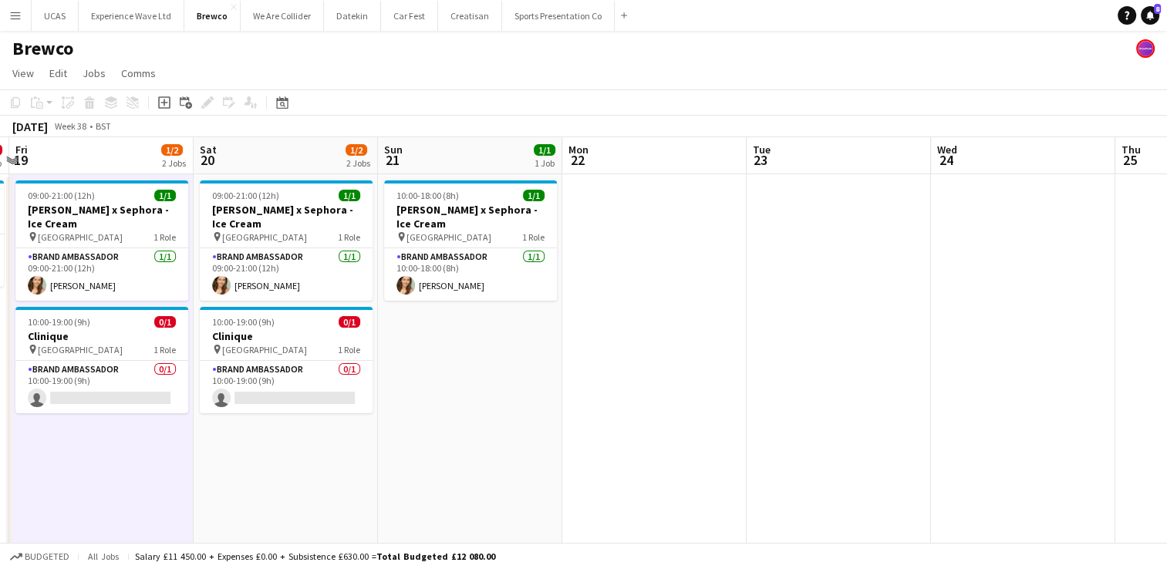
drag, startPoint x: 854, startPoint y: 433, endPoint x: 512, endPoint y: 421, distance: 342.6
click at [494, 424] on app-calendar-viewport "Tue 16 Wed 17 Thu 18 0/1 1 Job Fri 19 1/2 2 Jobs Sat 20 1/2 2 Jobs Sun 21 1/1 1…" at bounding box center [583, 400] width 1167 height 527
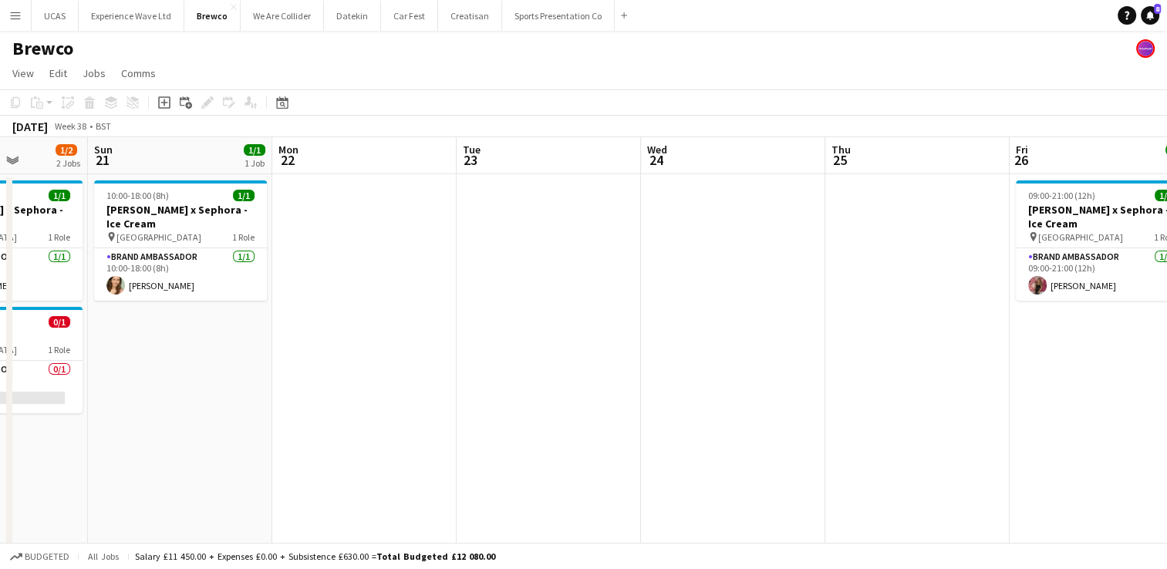
drag, startPoint x: 612, startPoint y: 387, endPoint x: 463, endPoint y: 392, distance: 149.7
click at [463, 392] on app-calendar-viewport "Thu 18 0/1 1 Job Fri 19 1/2 2 Jobs Sat 20 1/2 2 Jobs Sun 21 1/1 1 Job Mon 22 Tu…" at bounding box center [583, 400] width 1167 height 527
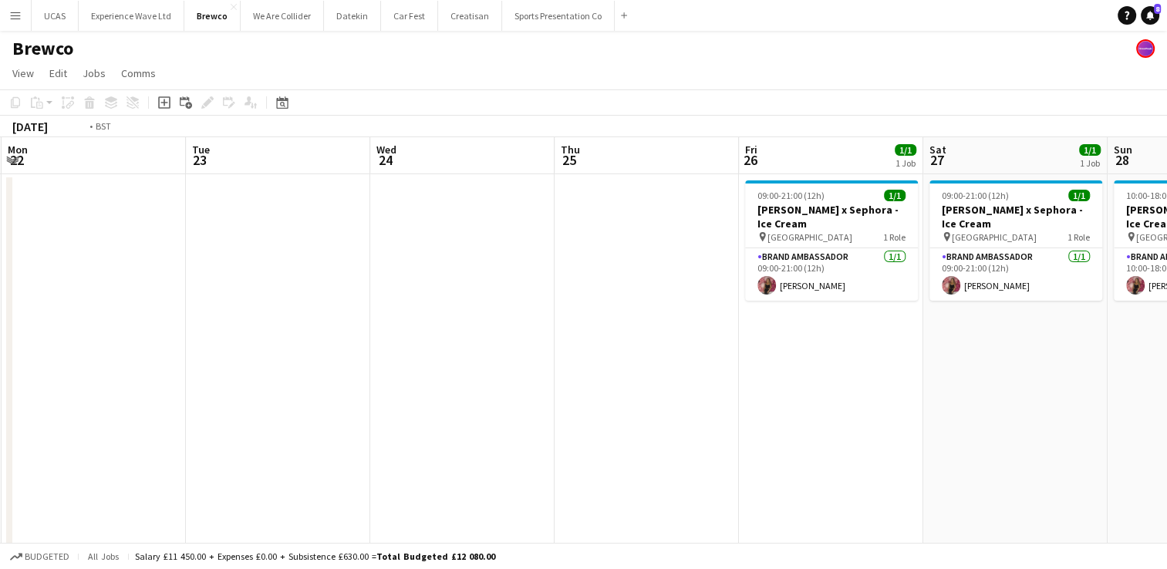
drag, startPoint x: 601, startPoint y: 399, endPoint x: 432, endPoint y: 408, distance: 169.1
click at [432, 408] on app-calendar-viewport "Thu 18 0/1 1 Job Fri 19 1/2 2 Jobs Sat 20 1/2 2 Jobs Sun 21 1/1 1 Job Mon 22 Tu…" at bounding box center [583, 400] width 1167 height 527
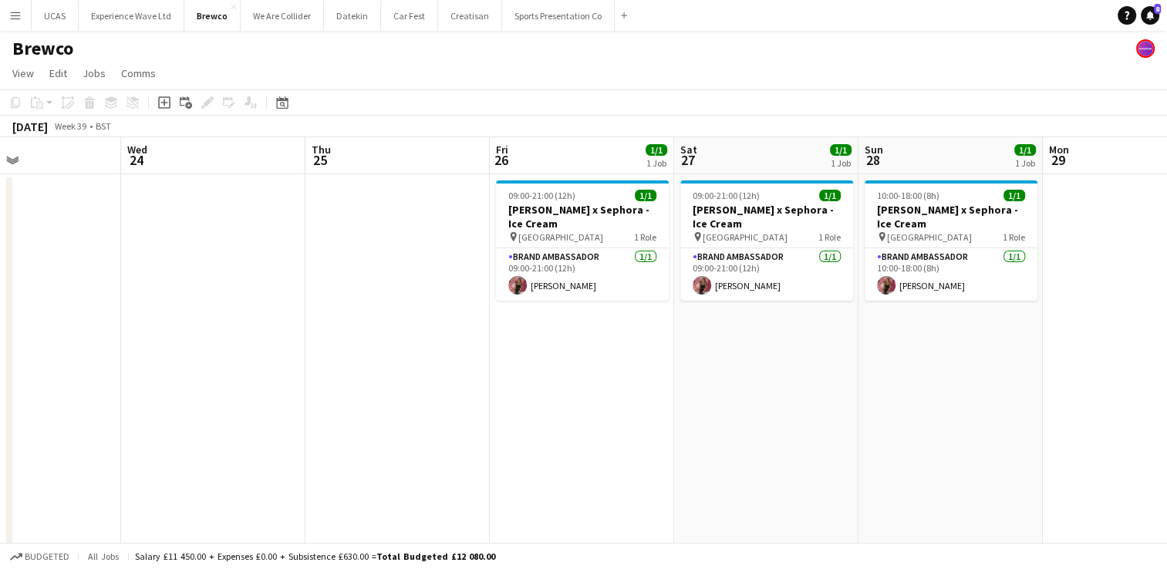
scroll to position [0, 688]
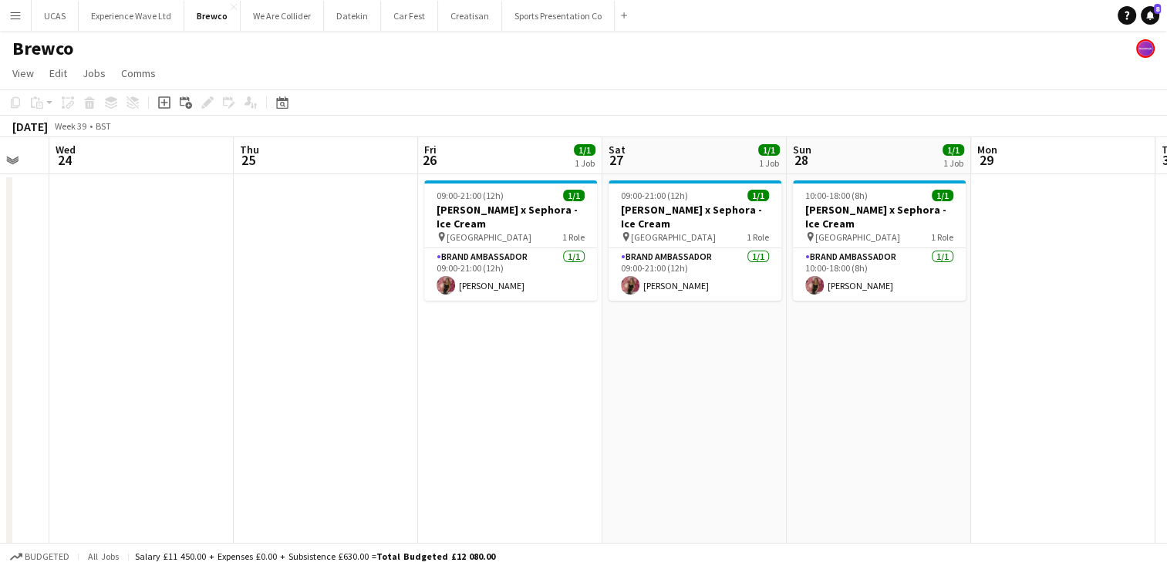
drag, startPoint x: 761, startPoint y: 397, endPoint x: 452, endPoint y: 402, distance: 309.2
click at [452, 402] on app-calendar-viewport "Sat 20 1/2 2 Jobs Sun 21 1/1 1 Job Mon 22 Tue 23 Wed 24 Thu 25 Fri 26 1/1 1 Job…" at bounding box center [583, 400] width 1167 height 527
click at [535, 396] on app-date-cell "09:00-21:00 (12h) 1/1 Estée Lauder x Sephora - Ice Cream pin Trafford Centre 1 …" at bounding box center [510, 419] width 184 height 490
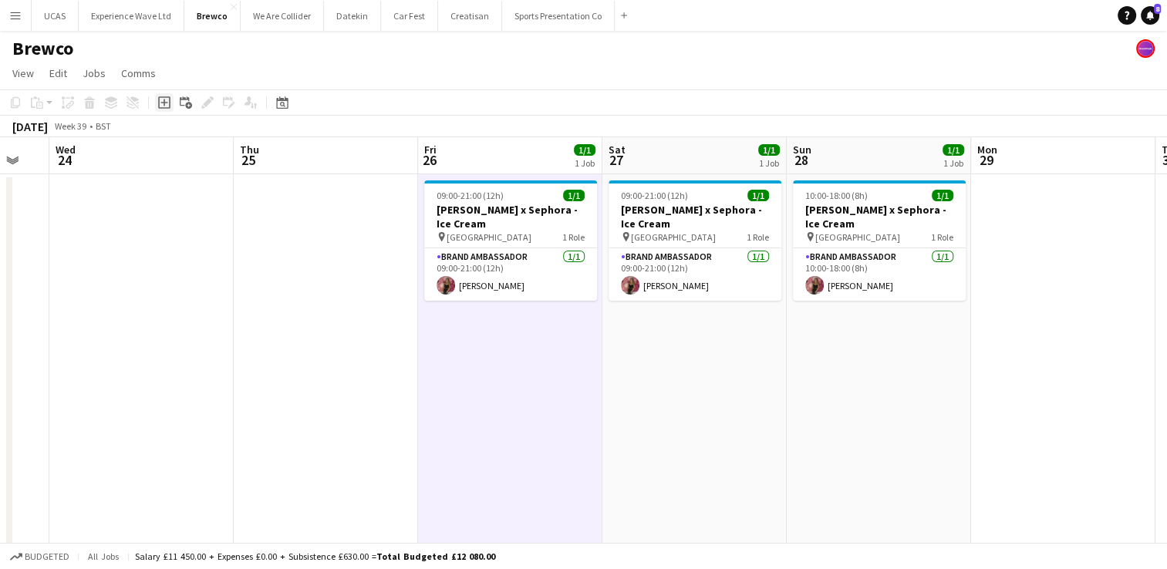
click at [163, 100] on icon at bounding box center [163, 102] width 7 height 7
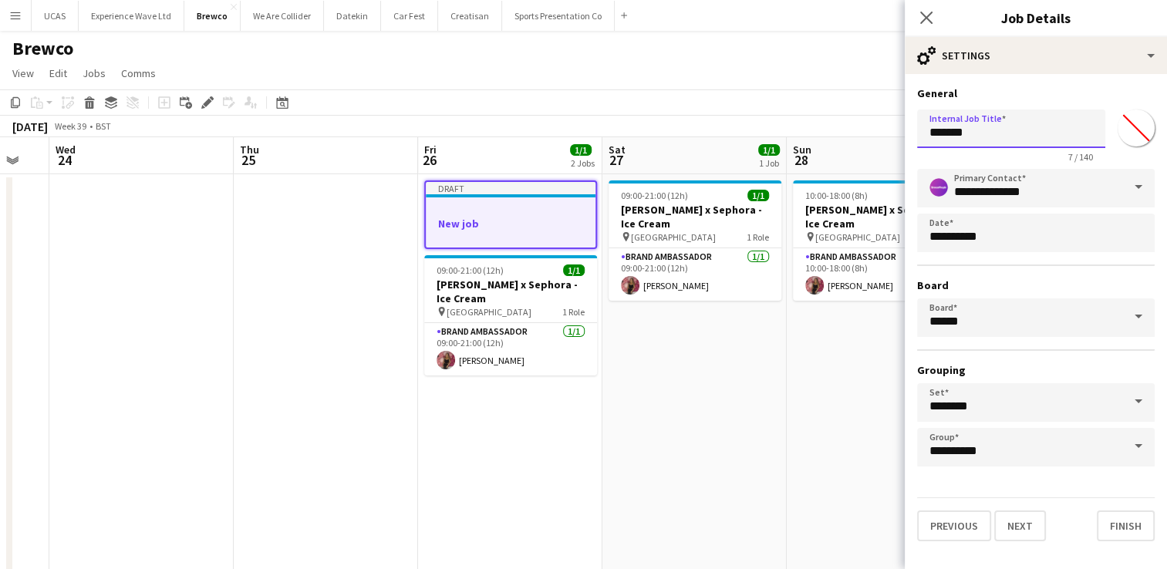
drag, startPoint x: 992, startPoint y: 140, endPoint x: 910, endPoint y: 128, distance: 82.5
click at [910, 128] on form "**********" at bounding box center [1035, 313] width 262 height 455
type input "********"
click at [1031, 514] on button "Next" at bounding box center [1020, 525] width 52 height 31
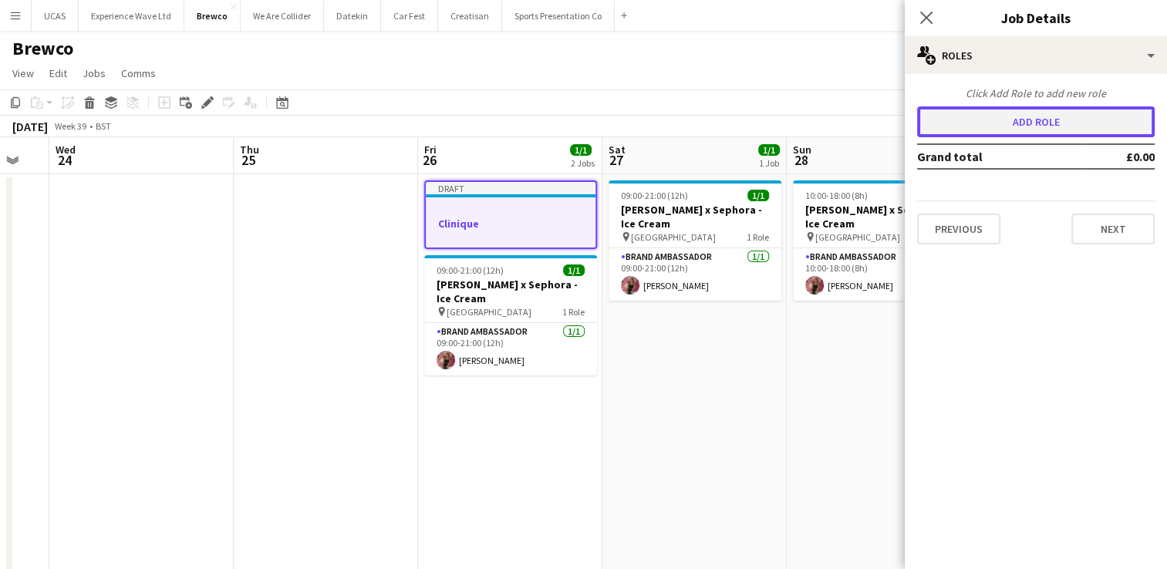
click at [1026, 121] on button "Add role" at bounding box center [1035, 121] width 237 height 31
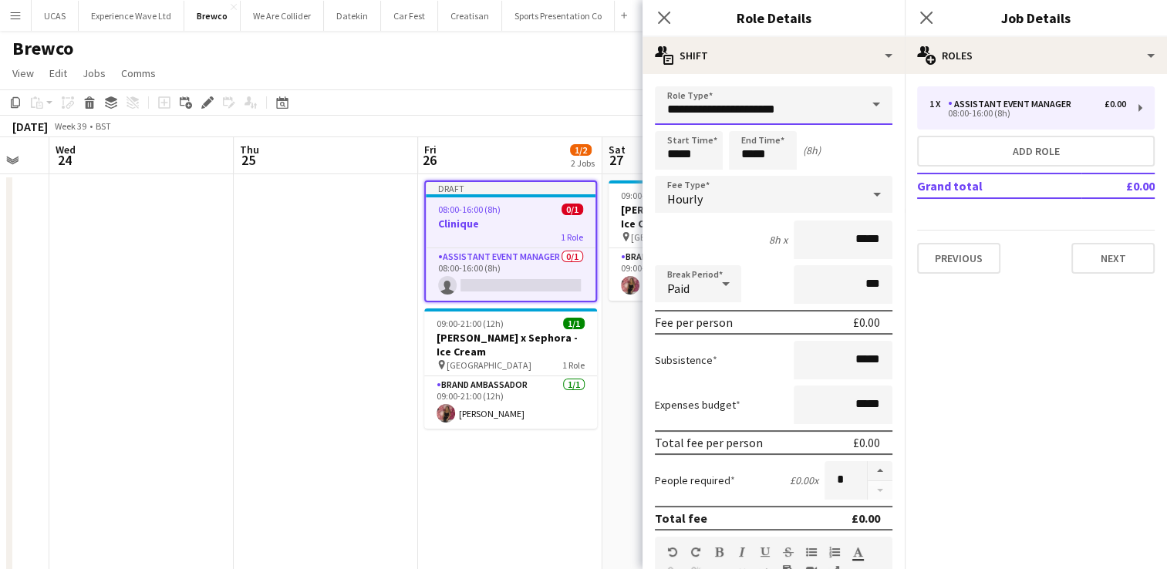
click at [747, 114] on input "**********" at bounding box center [773, 105] width 237 height 39
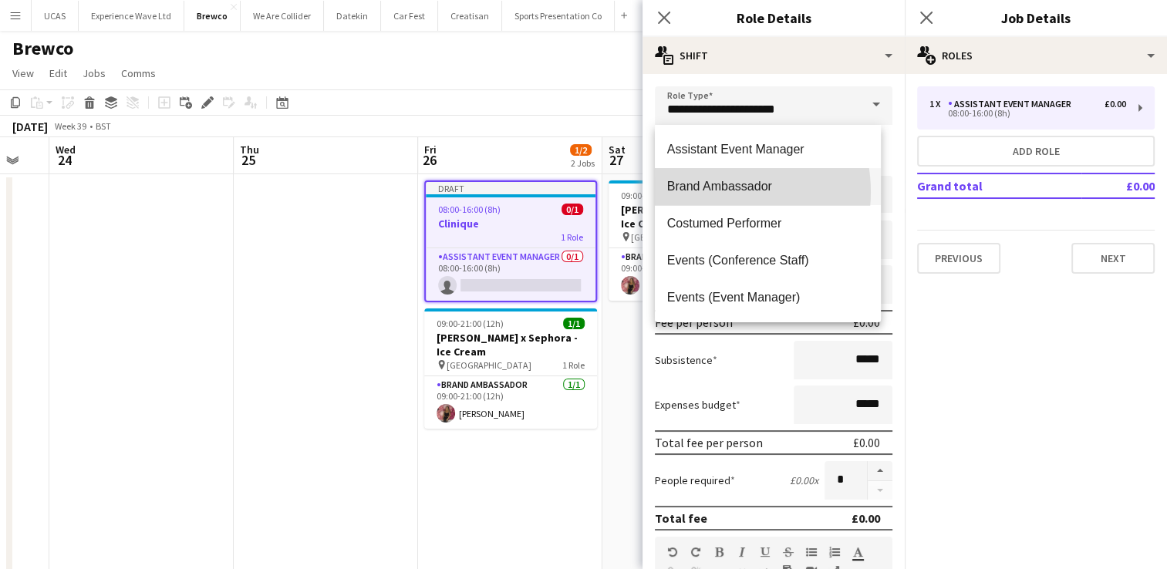
click at [712, 192] on span "Brand Ambassador" at bounding box center [767, 186] width 201 height 15
type input "**********"
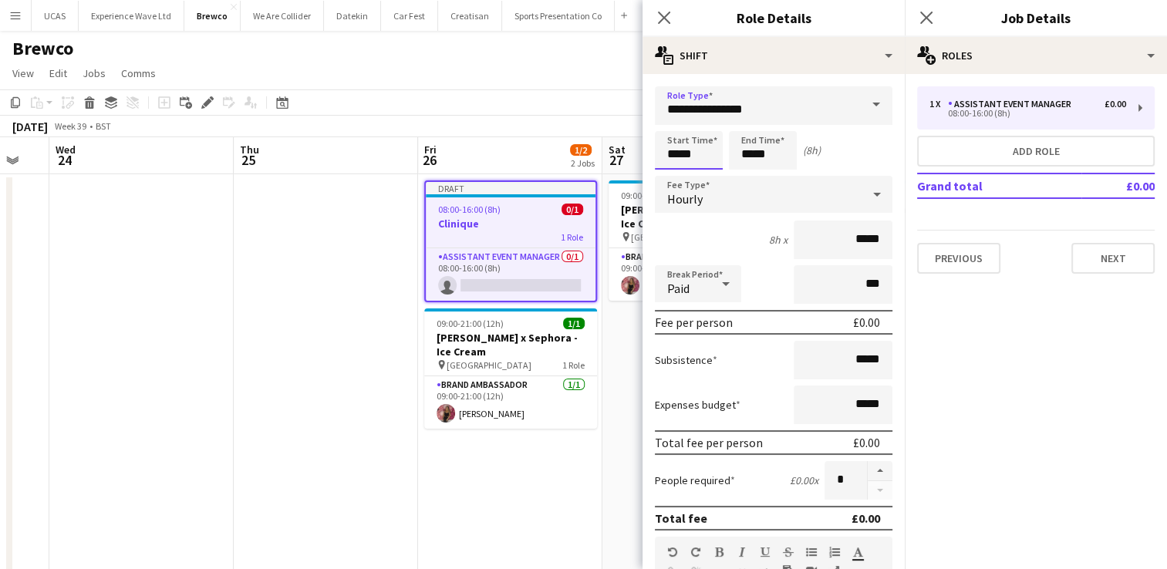
click at [708, 157] on input "*****" at bounding box center [689, 150] width 68 height 39
type input "*****"
click at [675, 122] on div at bounding box center [673, 123] width 31 height 15
click at [780, 150] on input "*****" at bounding box center [763, 150] width 68 height 39
click at [743, 126] on div at bounding box center [747, 123] width 31 height 15
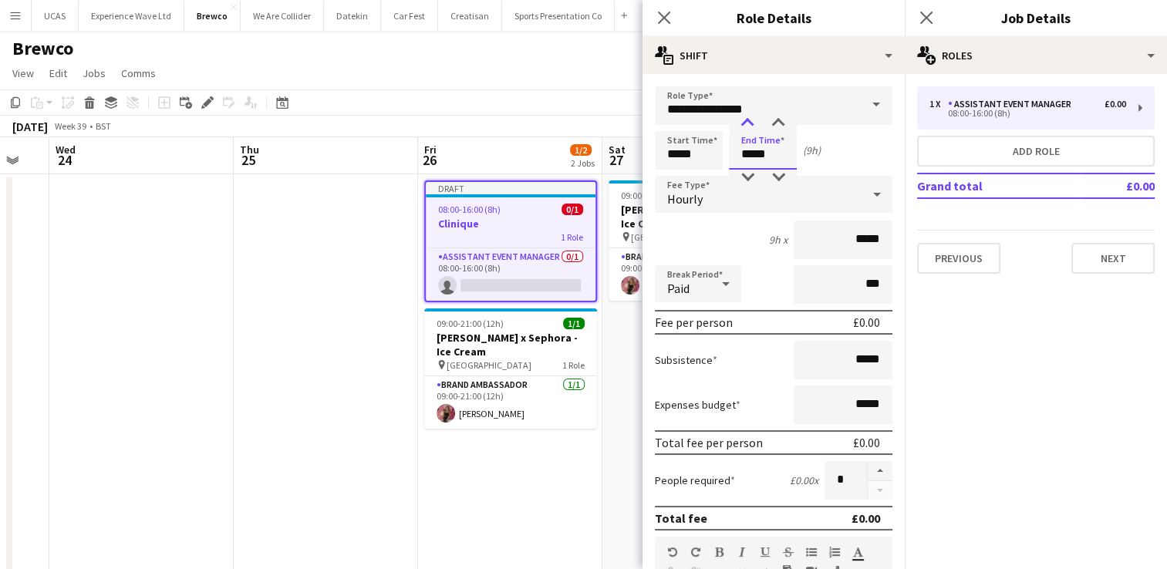
click at [743, 126] on div at bounding box center [747, 123] width 31 height 15
type input "*****"
click at [743, 126] on div at bounding box center [747, 123] width 31 height 15
drag, startPoint x: 876, startPoint y: 245, endPoint x: 846, endPoint y: 236, distance: 31.5
click at [846, 236] on input "*****" at bounding box center [842, 240] width 99 height 39
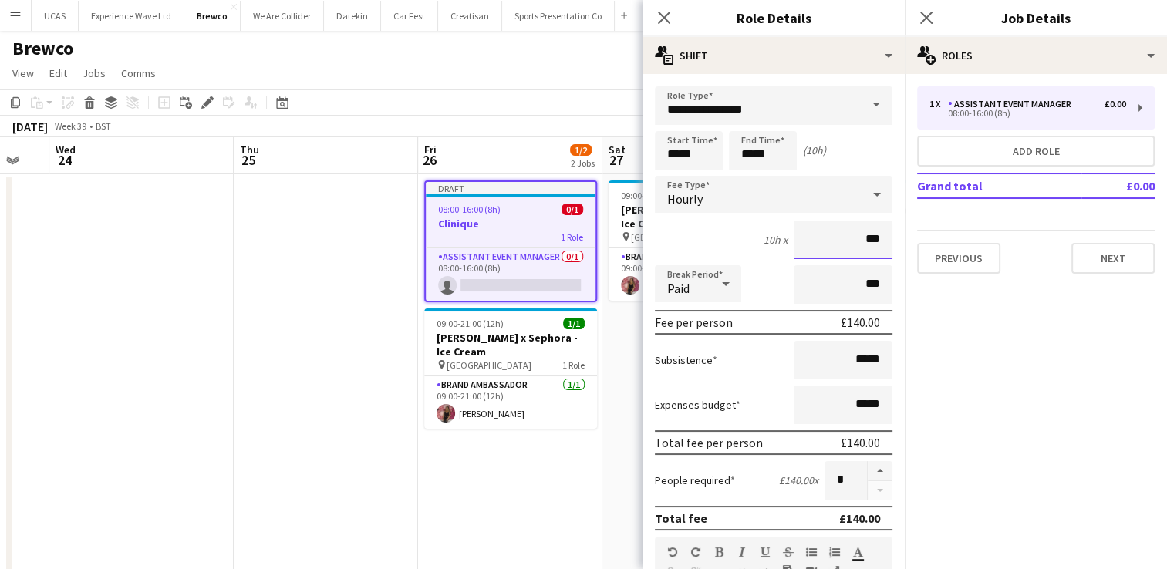
type input "***"
drag, startPoint x: 874, startPoint y: 364, endPoint x: 847, endPoint y: 352, distance: 28.7
click at [847, 352] on input "*****" at bounding box center [842, 360] width 99 height 39
click at [793, 352] on input "***" at bounding box center [842, 360] width 99 height 39
type input "***"
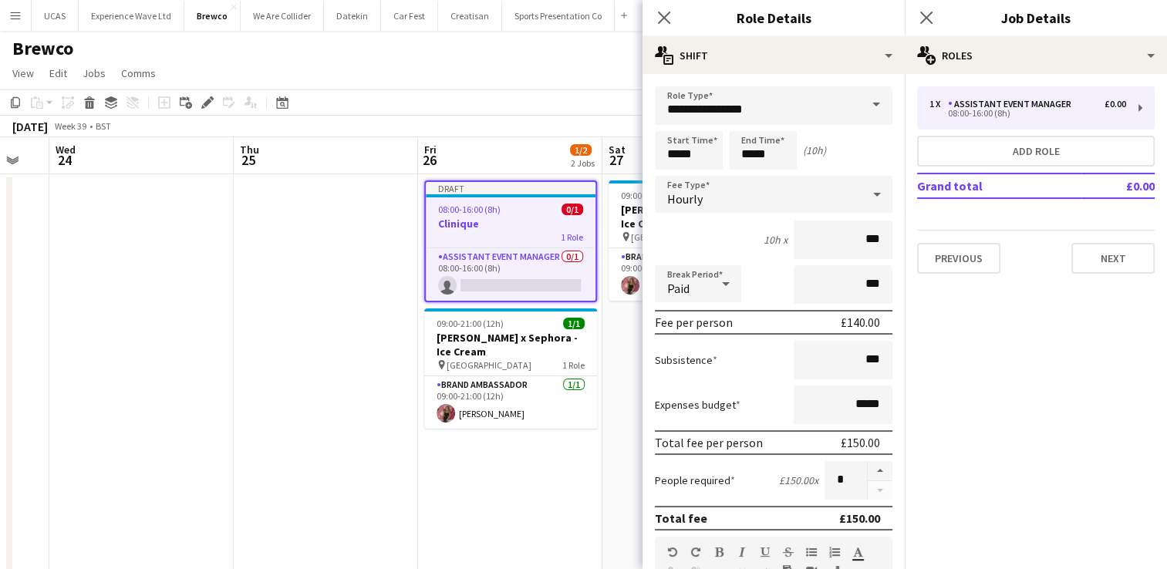
click at [756, 359] on div "Subsistence ***" at bounding box center [773, 360] width 237 height 39
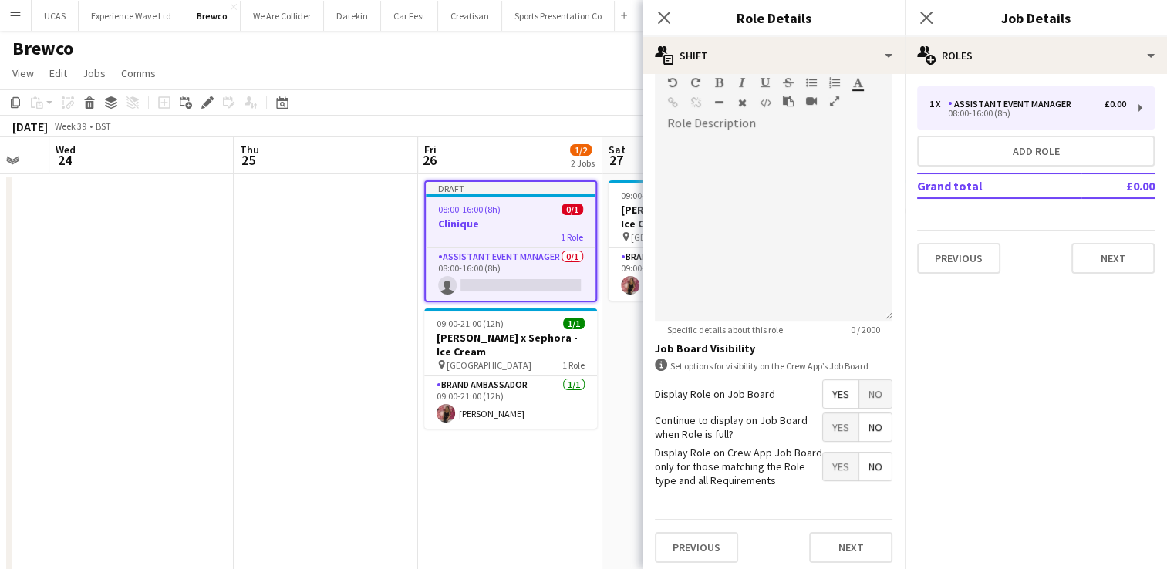
scroll to position [471, 0]
click at [847, 537] on button "Next" at bounding box center [850, 545] width 83 height 31
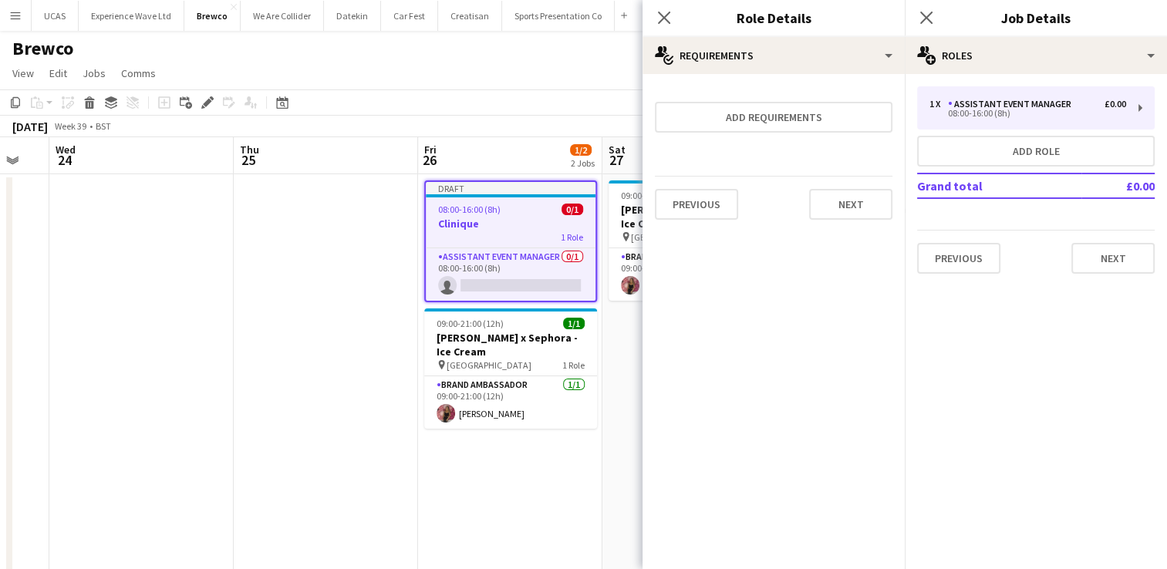
scroll to position [0, 0]
click at [837, 202] on button "Next" at bounding box center [850, 204] width 83 height 31
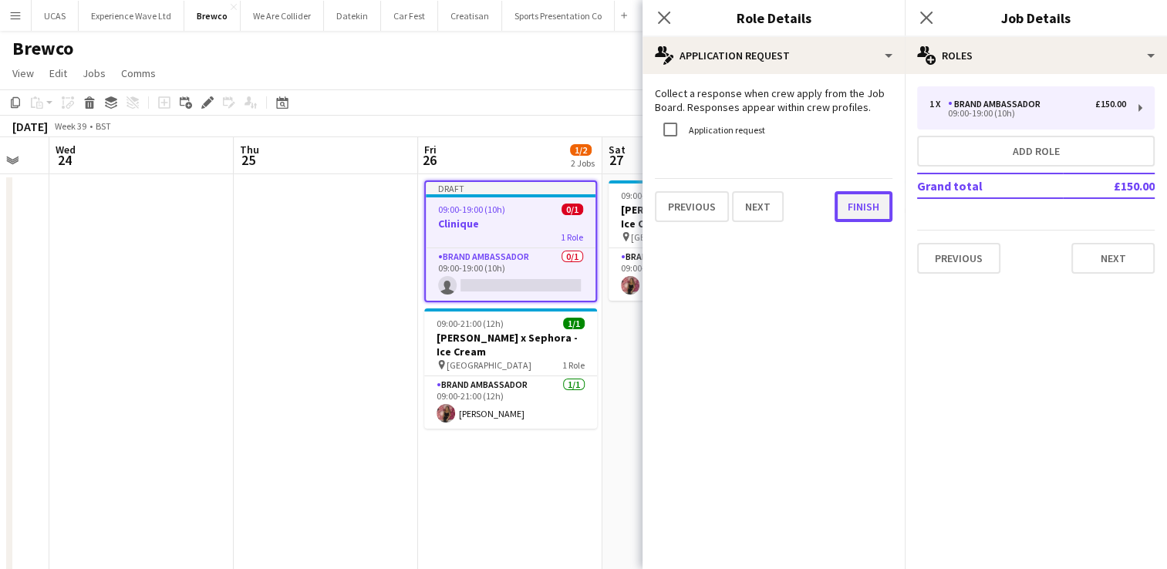
click at [852, 210] on button "Finish" at bounding box center [863, 206] width 58 height 31
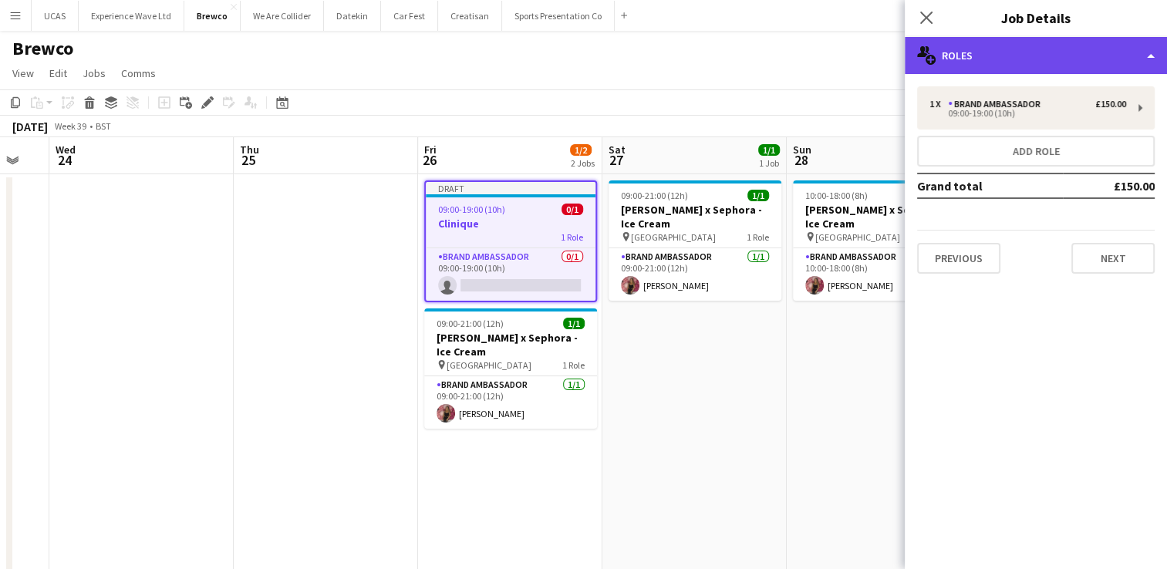
click at [1039, 50] on div "multiple-users-add Roles" at bounding box center [1035, 55] width 262 height 37
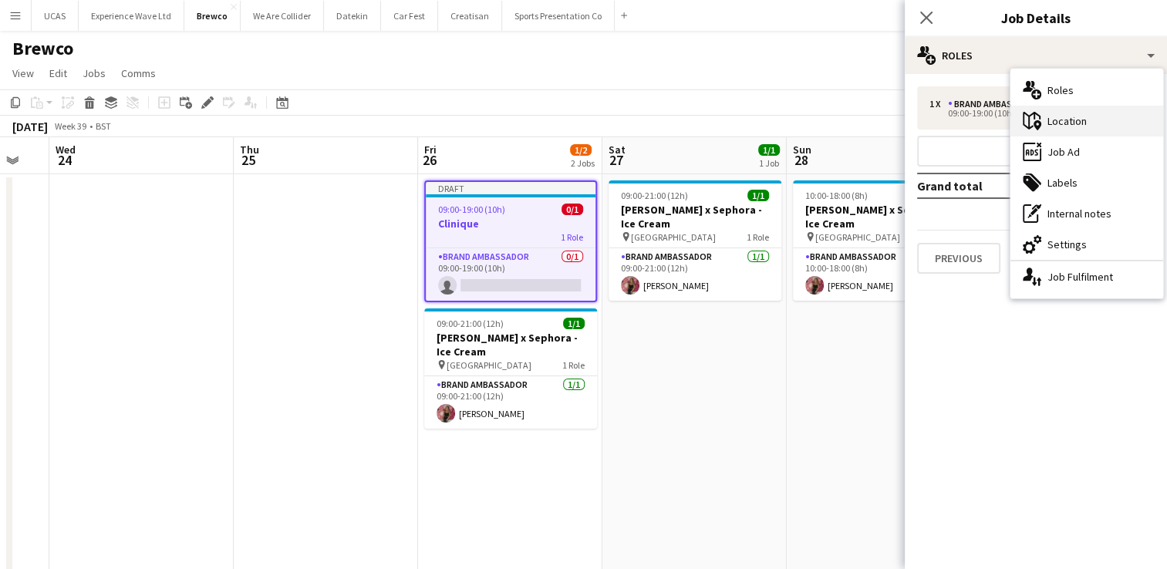
click at [1066, 124] on div "maps-pin-1 Location" at bounding box center [1086, 121] width 153 height 31
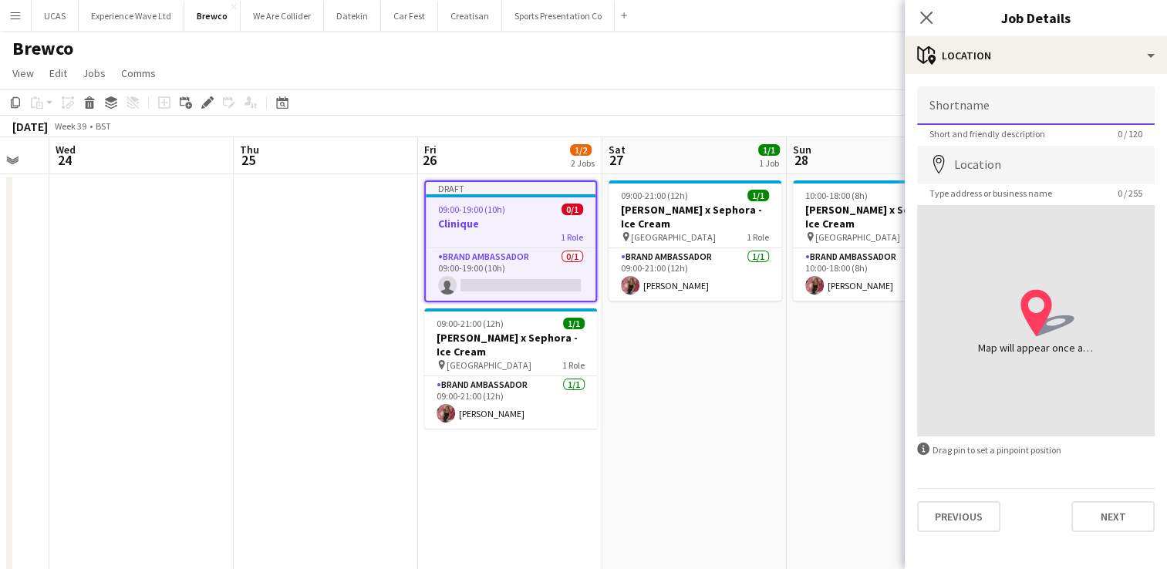
click at [969, 92] on input "Shortname" at bounding box center [1035, 105] width 237 height 39
type input "*********"
click at [985, 158] on input "Location" at bounding box center [1035, 165] width 237 height 39
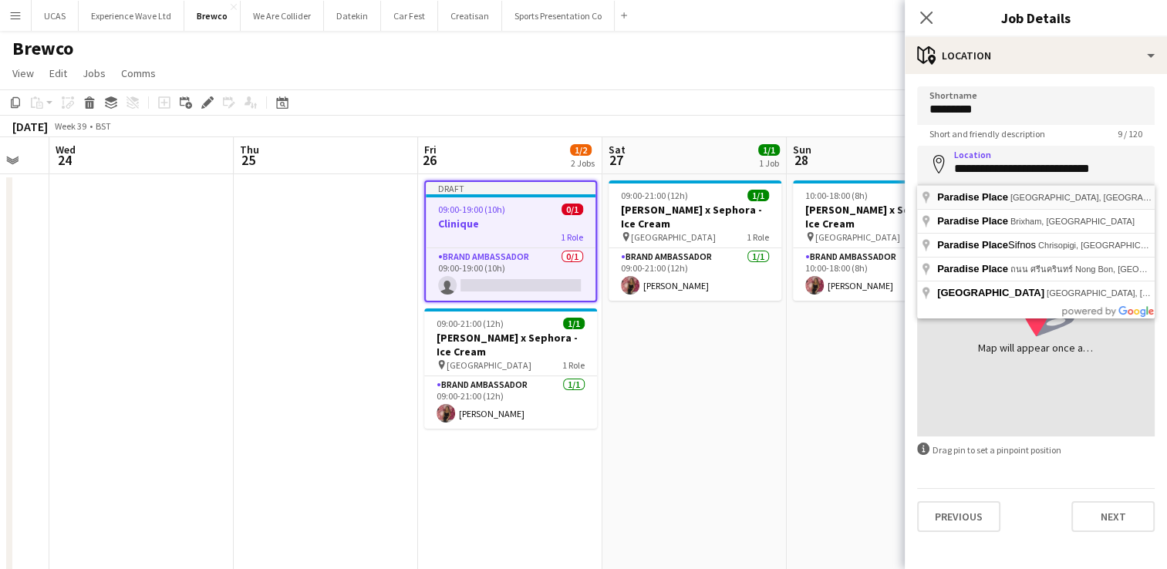
type input "**********"
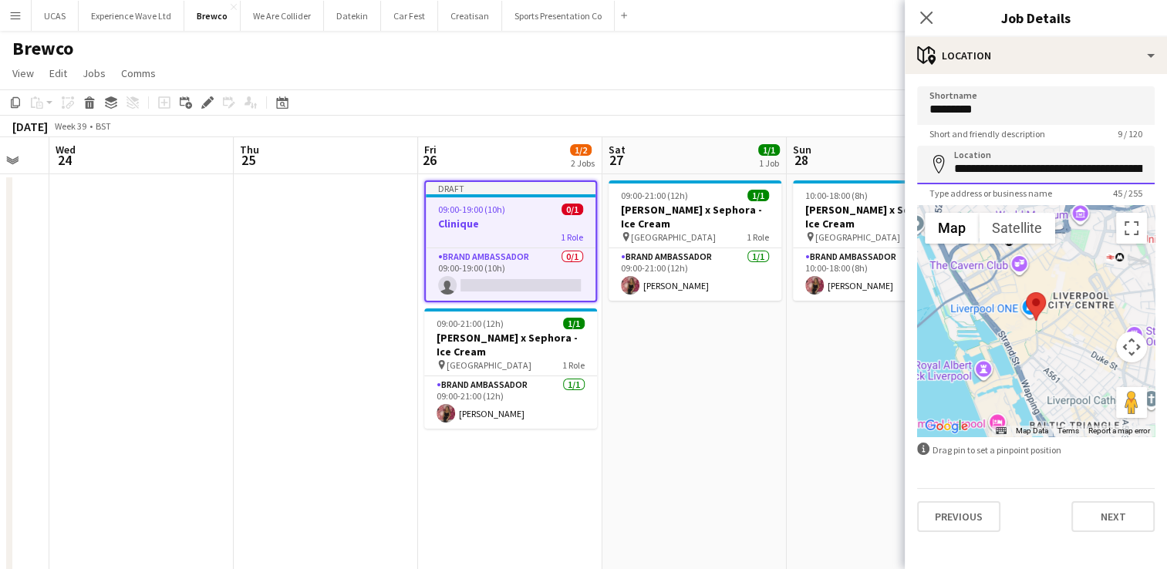
click at [1097, 168] on input "**********" at bounding box center [1035, 165] width 237 height 39
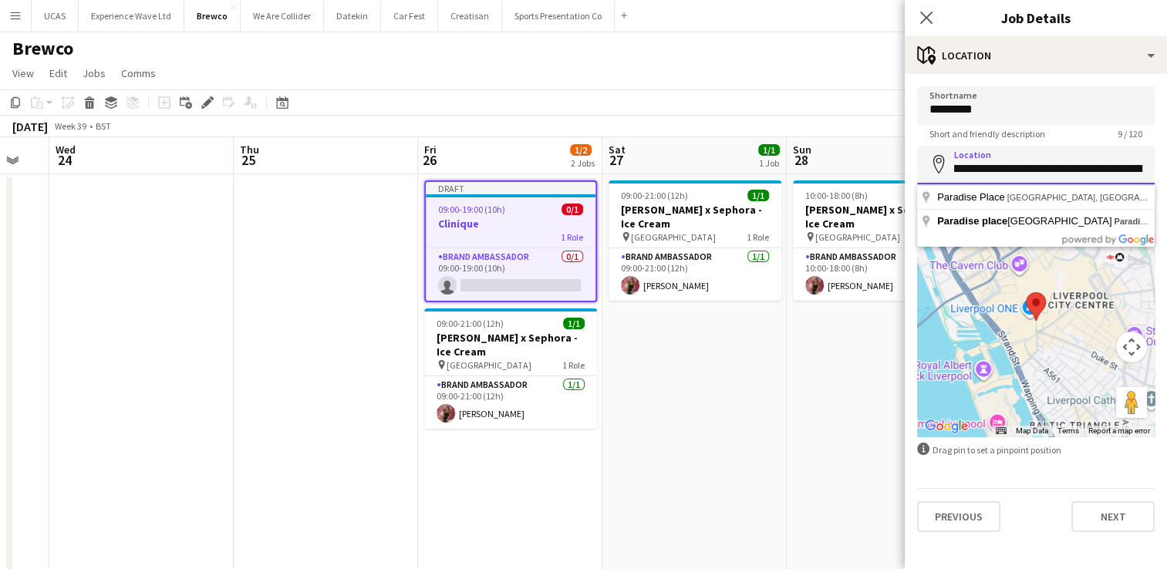
scroll to position [0, 37]
click at [1118, 169] on input "**********" at bounding box center [1035, 165] width 237 height 39
click at [1051, 156] on input "**********" at bounding box center [1035, 165] width 237 height 39
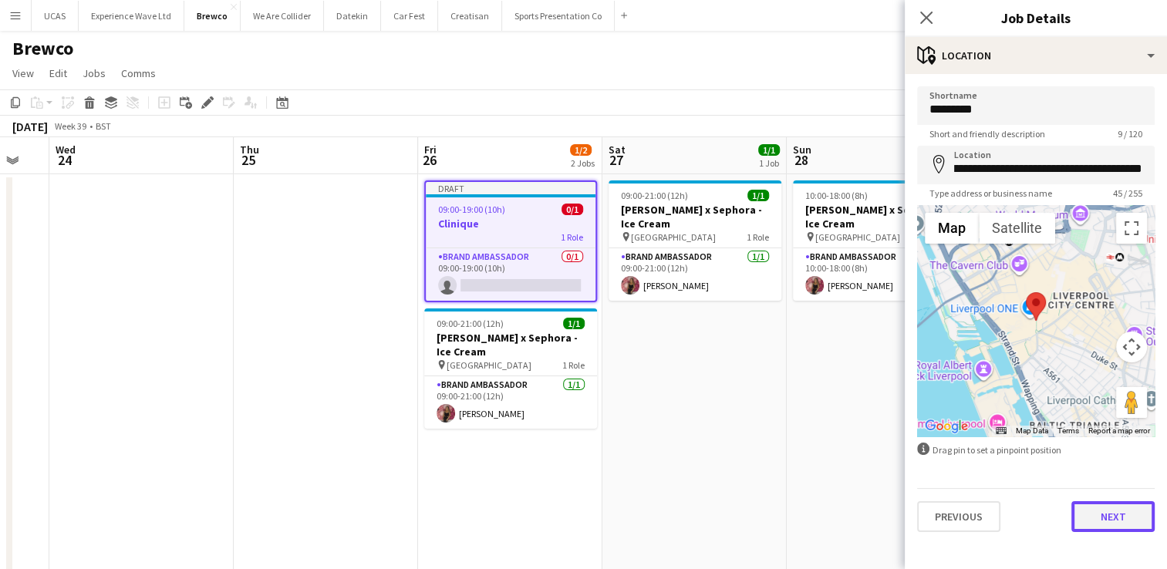
scroll to position [0, 0]
click at [1116, 510] on button "Next" at bounding box center [1112, 516] width 83 height 31
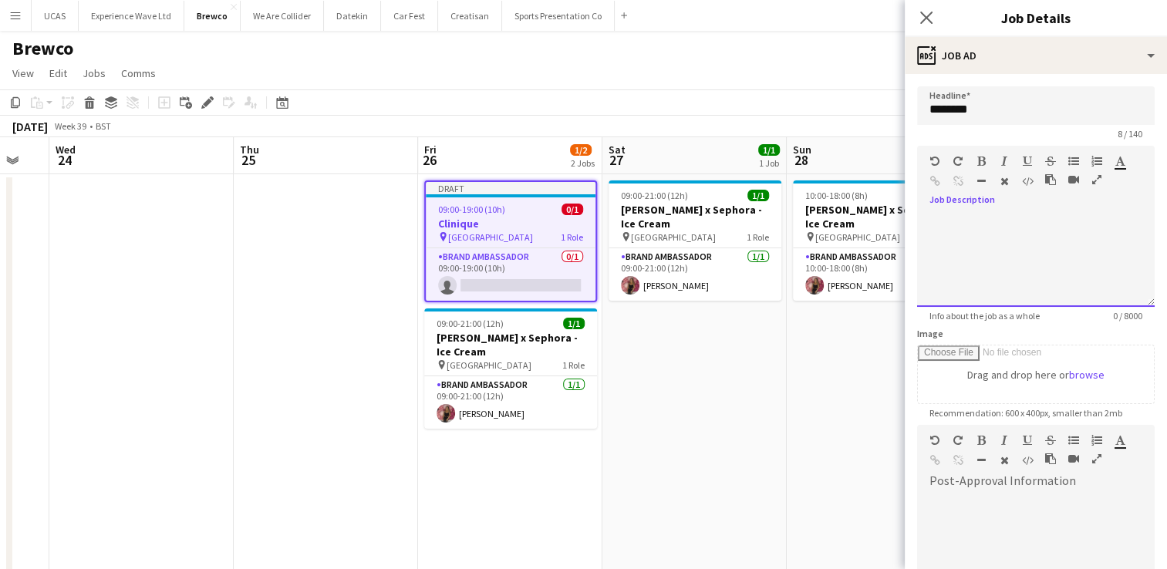
click at [953, 204] on div at bounding box center [1035, 255] width 237 height 103
drag, startPoint x: 953, startPoint y: 204, endPoint x: 1002, endPoint y: 198, distance: 49.0
click at [1001, 197] on div "default Heading 1 Heading 2 Heading 3 Heading 4 Heading 5 Heading 6 Heading 7 P…" at bounding box center [1035, 175] width 237 height 58
click at [959, 254] on div at bounding box center [1035, 260] width 237 height 93
paste div
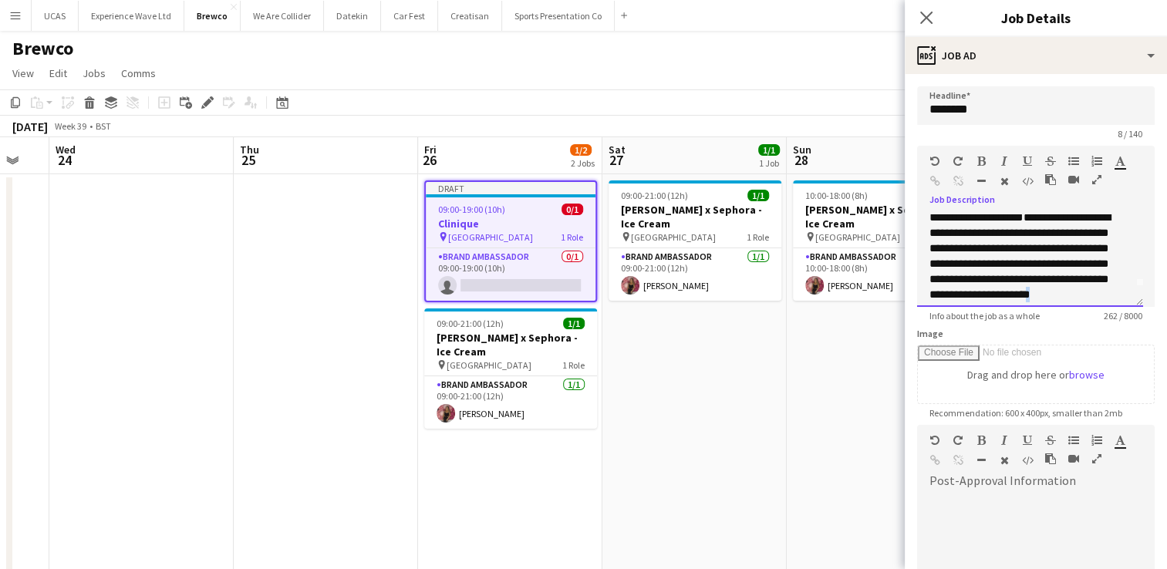
scroll to position [31, 0]
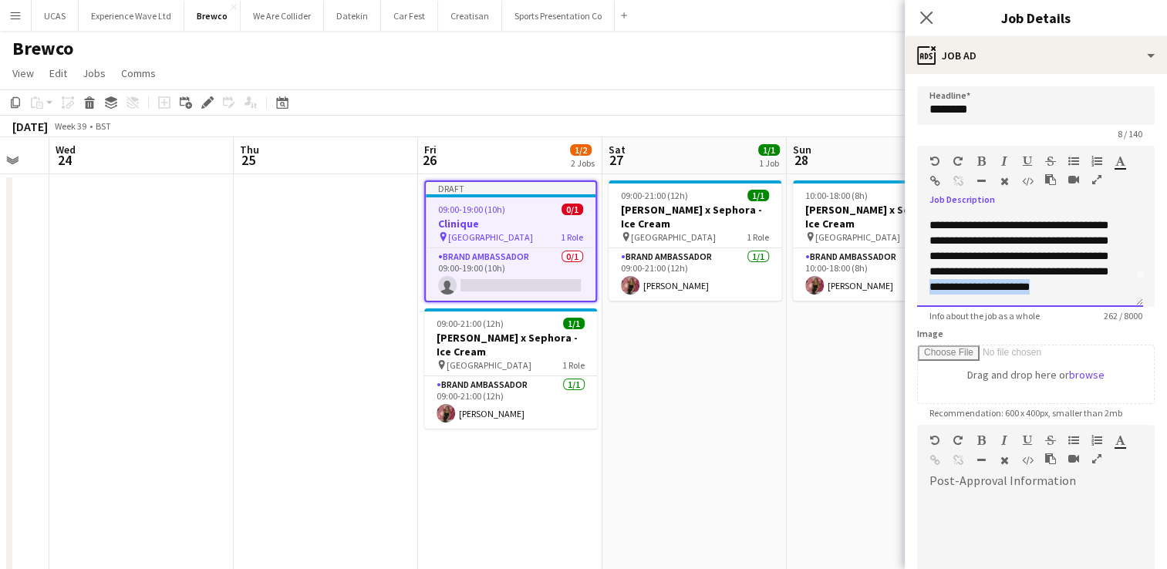
drag, startPoint x: 1117, startPoint y: 302, endPoint x: 1009, endPoint y: 291, distance: 107.8
click at [1009, 291] on div "**********" at bounding box center [1030, 260] width 226 height 93
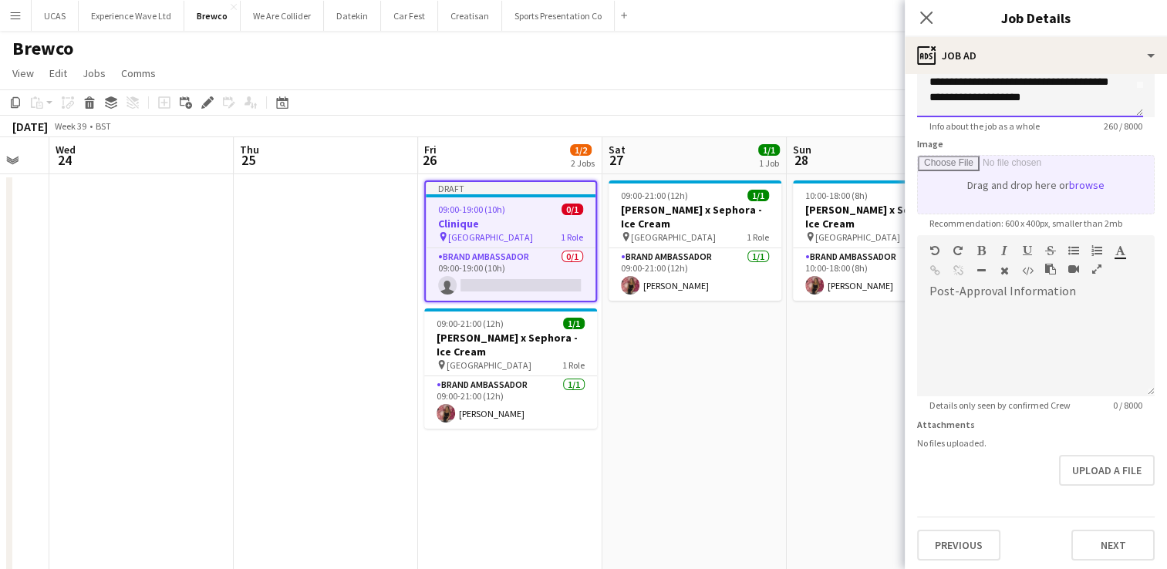
scroll to position [191, 0]
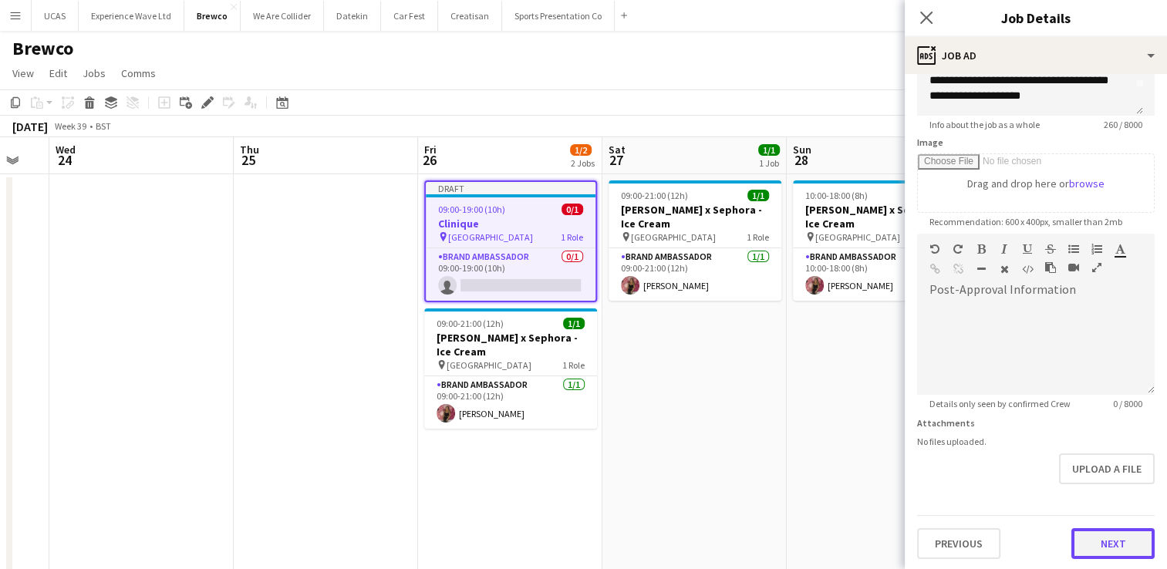
click at [1118, 548] on button "Next" at bounding box center [1112, 543] width 83 height 31
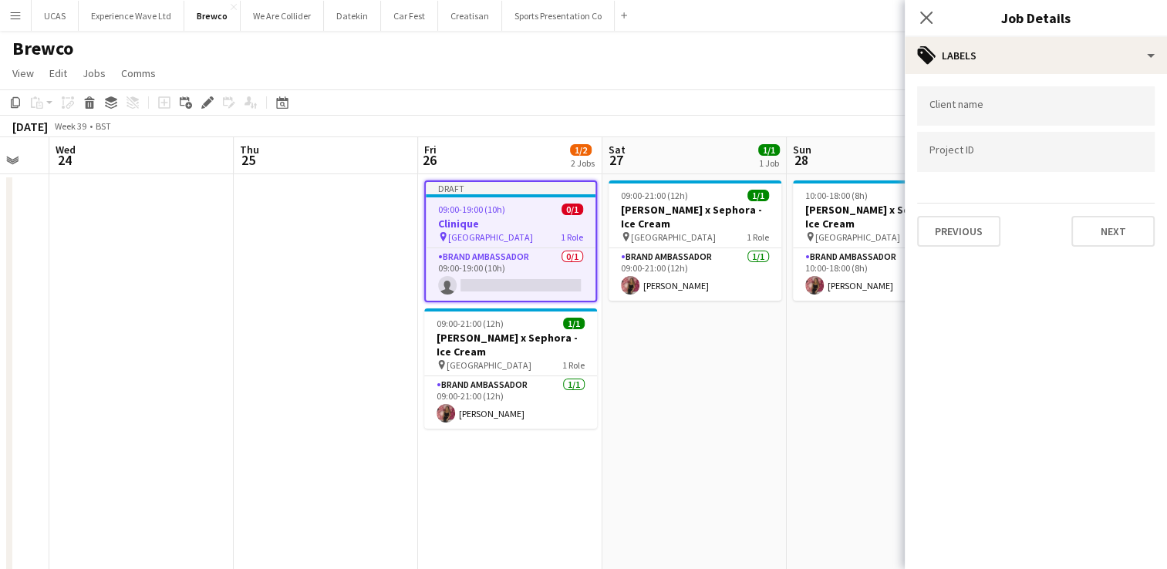
scroll to position [0, 0]
click at [1118, 207] on div "Previous Next" at bounding box center [1035, 225] width 237 height 44
click at [1118, 224] on button "Next" at bounding box center [1112, 231] width 83 height 31
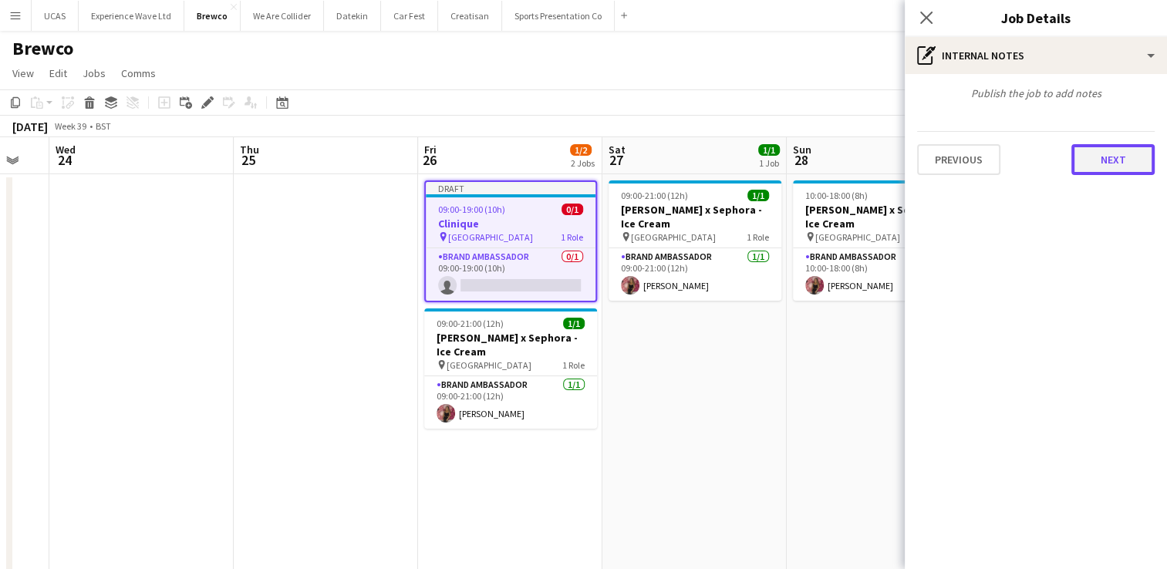
click at [1104, 158] on button "Next" at bounding box center [1112, 159] width 83 height 31
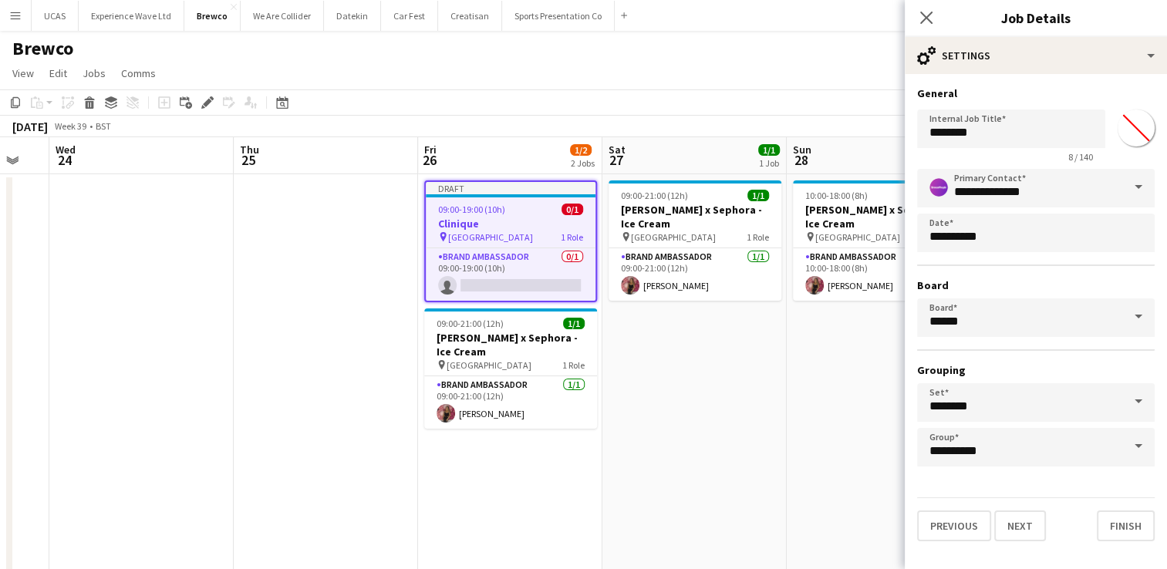
scroll to position [119, 0]
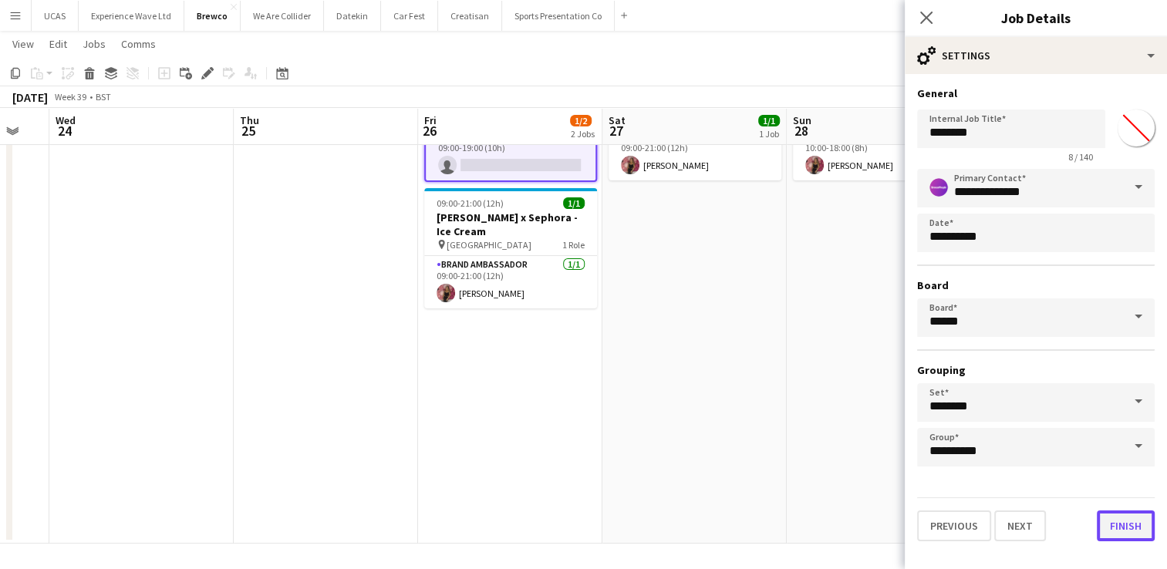
click at [1123, 524] on button "Finish" at bounding box center [1125, 525] width 58 height 31
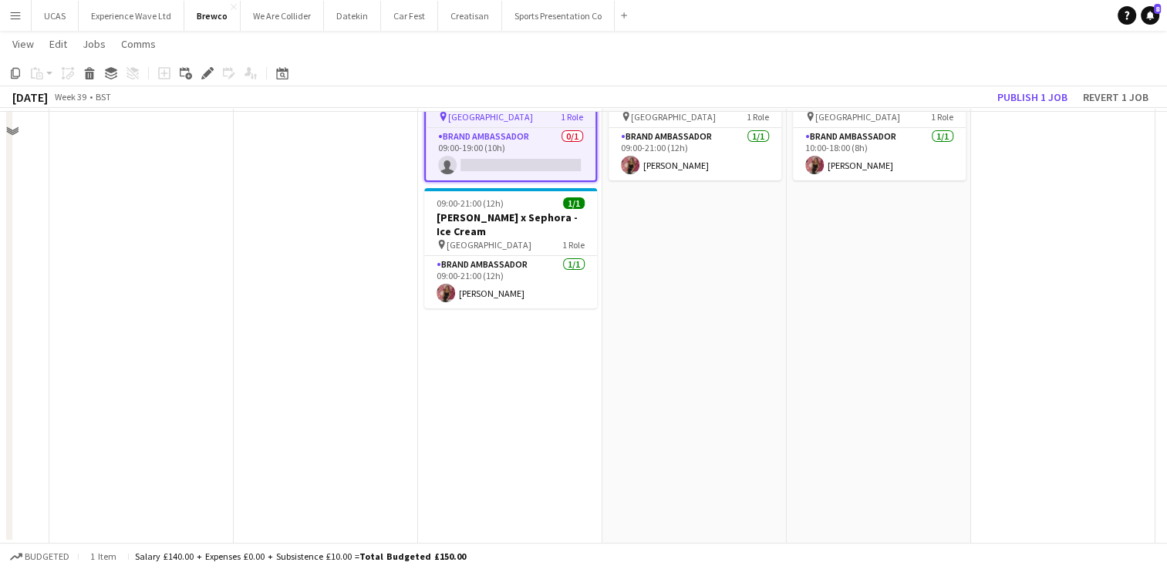
scroll to position [0, 0]
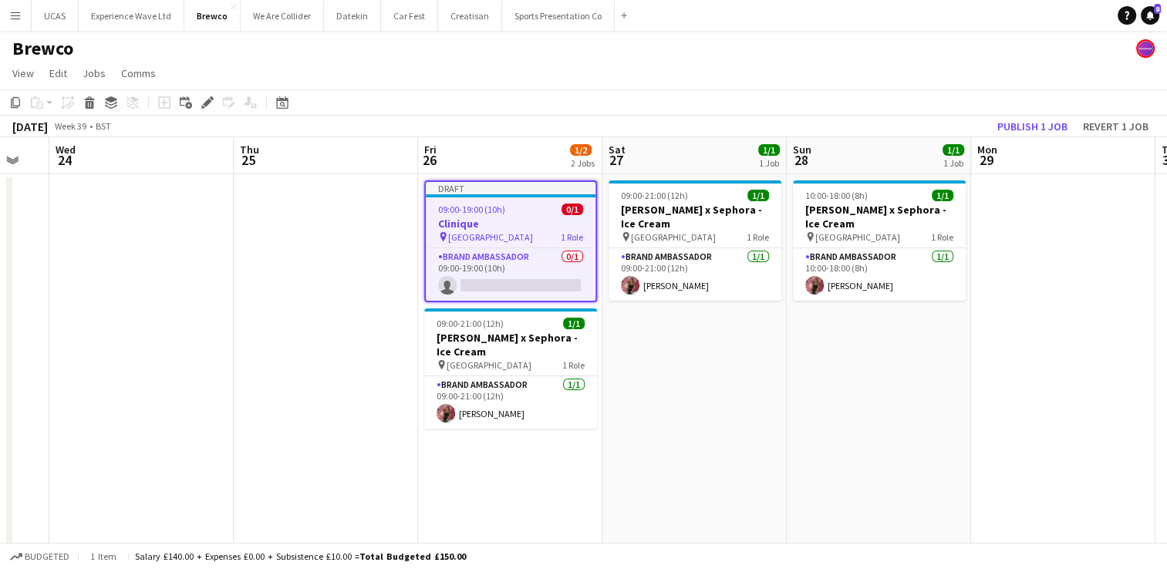
click at [691, 393] on app-date-cell "09:00-21:00 (12h) 1/1 Estée Lauder x Sephora - Ice Cream pin Trafford Centre 1 …" at bounding box center [694, 419] width 184 height 490
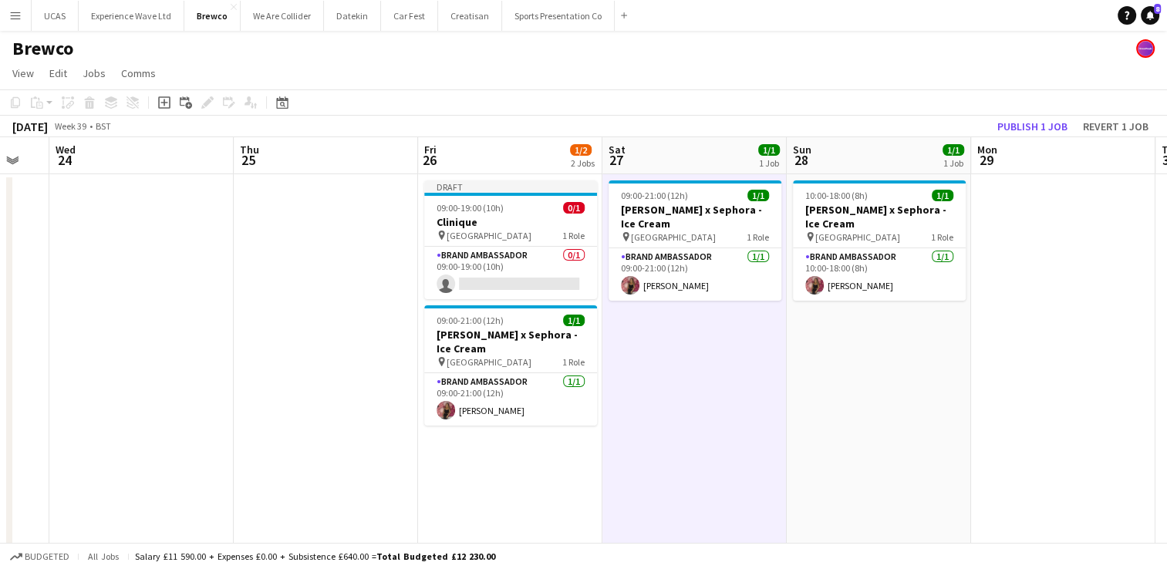
click at [726, 341] on app-date-cell "09:00-21:00 (12h) 1/1 Estée Lauder x Sephora - Ice Cream pin Trafford Centre 1 …" at bounding box center [694, 419] width 184 height 490
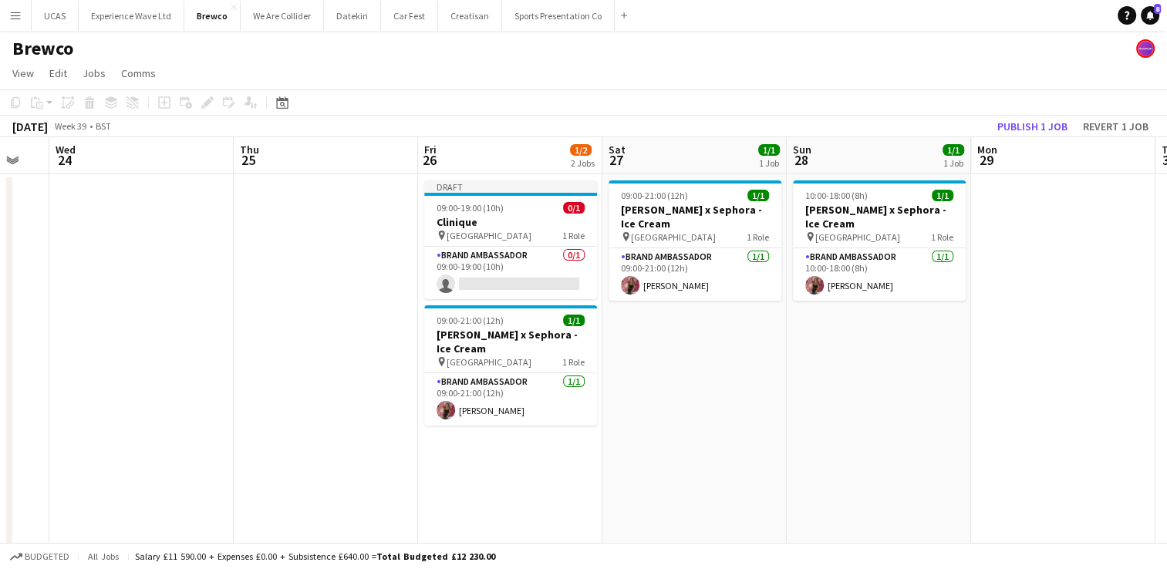
click at [631, 360] on app-date-cell "09:00-21:00 (12h) 1/1 Estée Lauder x Sephora - Ice Cream pin Trafford Centre 1 …" at bounding box center [694, 419] width 184 height 490
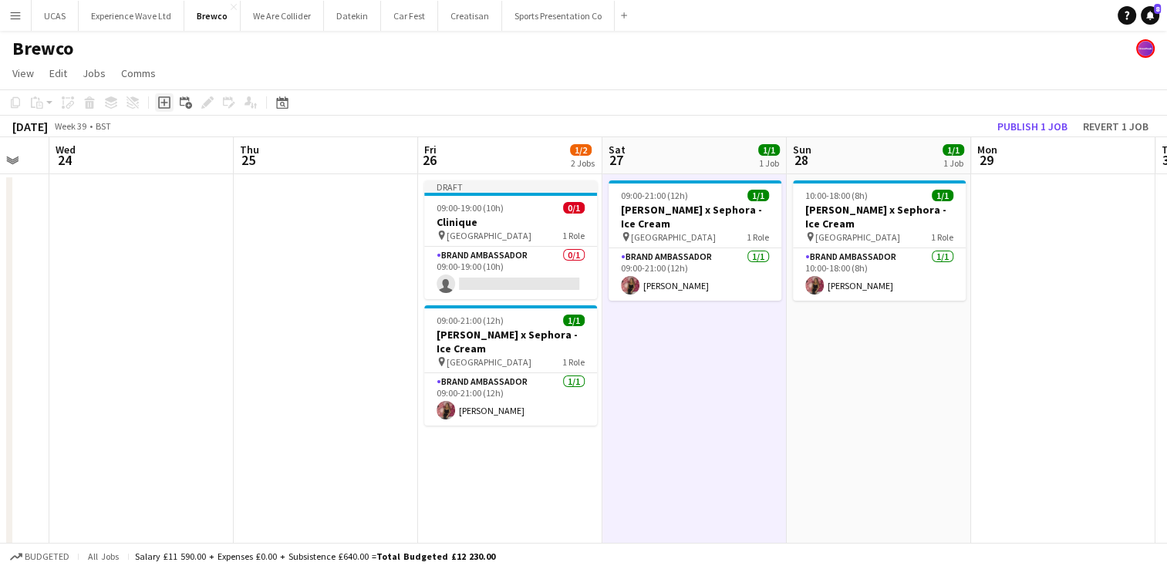
click at [160, 103] on icon "Add job" at bounding box center [164, 102] width 12 height 12
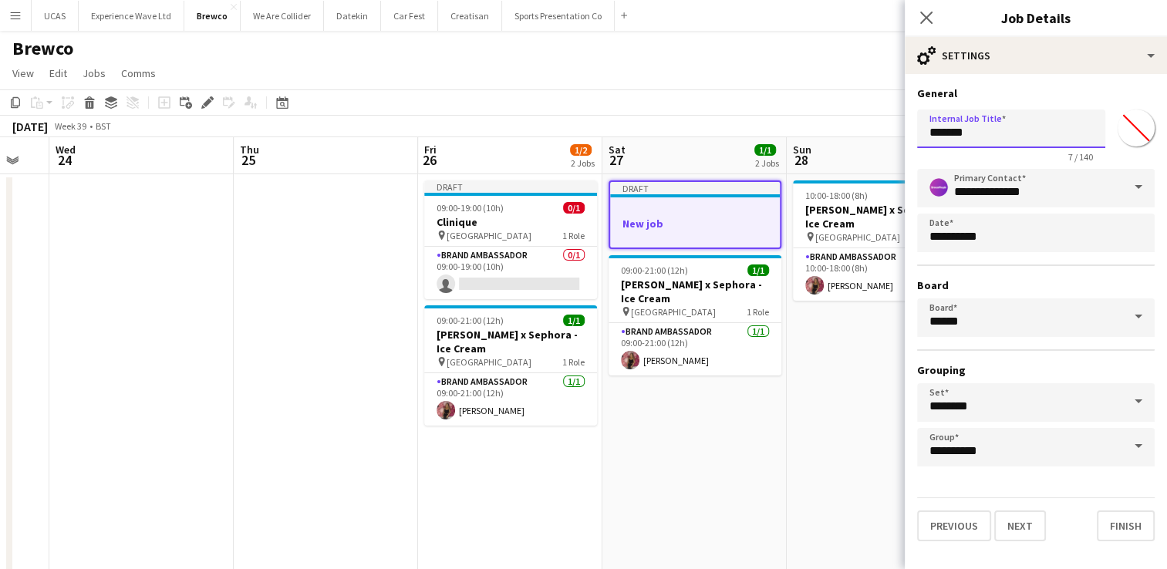
drag, startPoint x: 977, startPoint y: 128, endPoint x: 864, endPoint y: 133, distance: 113.4
click at [864, 133] on body "Menu Boards Boards Boards All jobs Status Workforce Workforce My Workforce Recr…" at bounding box center [583, 345] width 1167 height 690
type input "********"
click at [1013, 532] on button "Next" at bounding box center [1020, 525] width 52 height 31
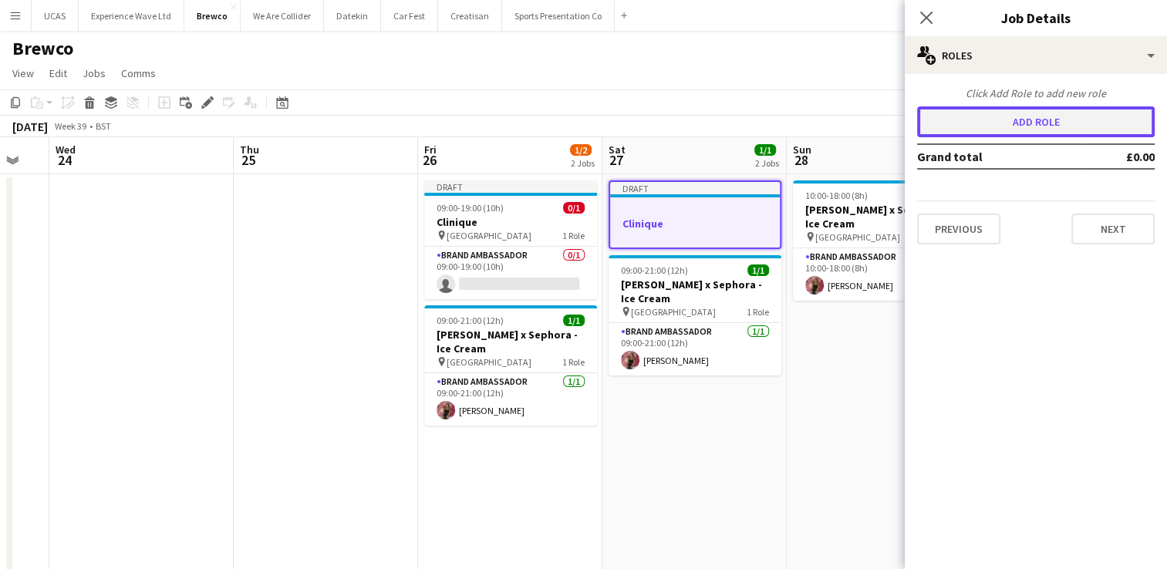
click at [1082, 118] on button "Add role" at bounding box center [1035, 121] width 237 height 31
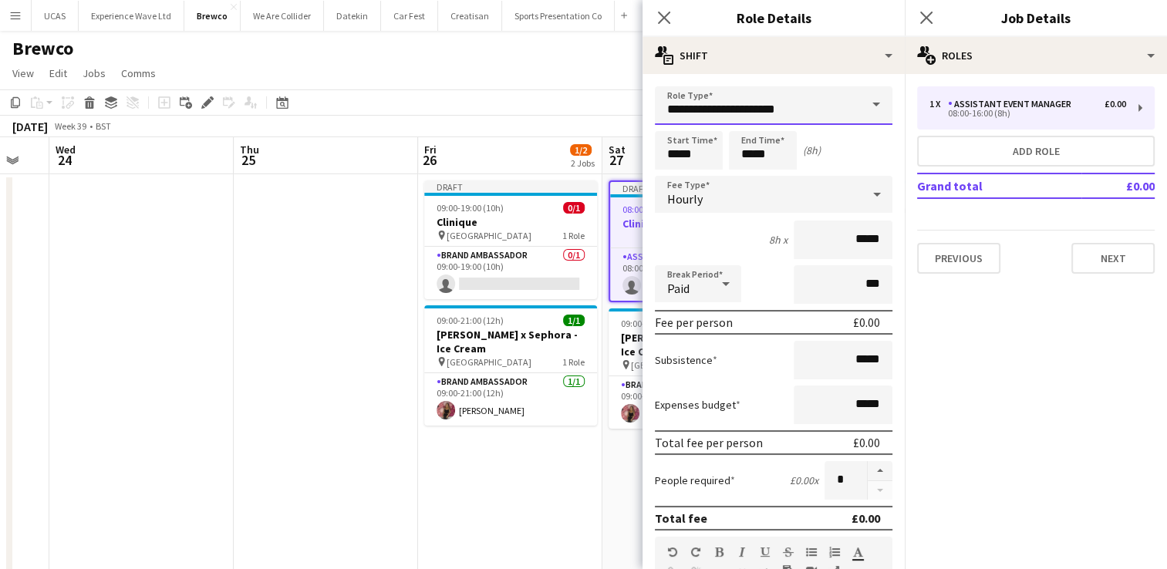
click at [728, 109] on input "**********" at bounding box center [773, 105] width 237 height 39
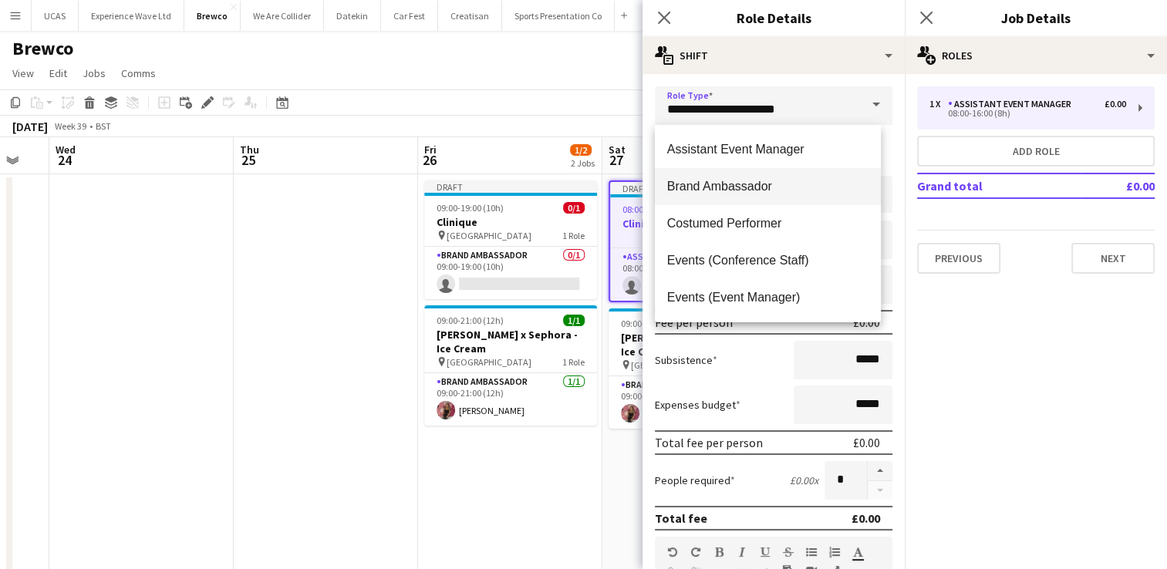
click at [722, 183] on span "Brand Ambassador" at bounding box center [767, 186] width 201 height 15
type input "**********"
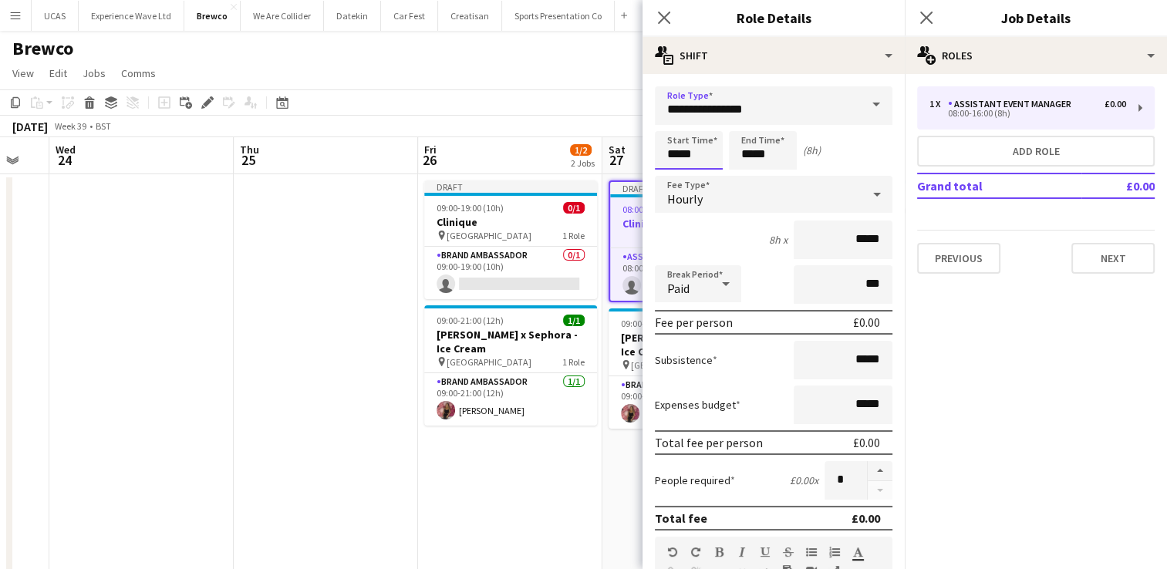
click at [702, 160] on input "*****" at bounding box center [689, 150] width 68 height 39
click at [679, 116] on div at bounding box center [673, 123] width 31 height 15
click at [766, 160] on input "*****" at bounding box center [763, 150] width 68 height 39
click at [669, 159] on input "*****" at bounding box center [689, 150] width 68 height 39
type input "*****"
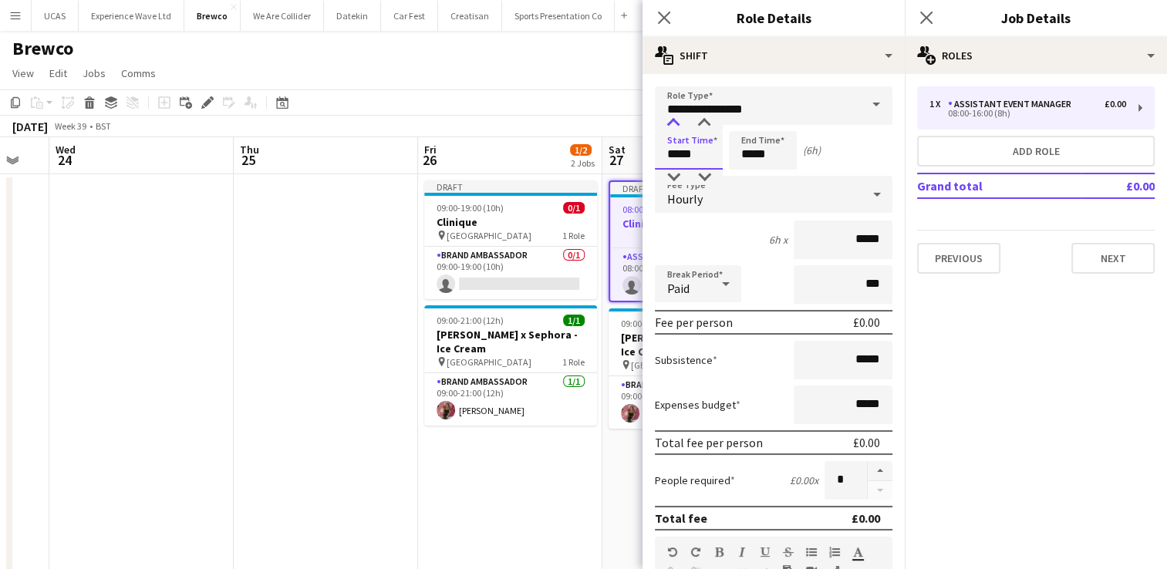
click at [670, 118] on div at bounding box center [673, 123] width 31 height 15
click at [764, 162] on input "*****" at bounding box center [763, 150] width 68 height 39
click at [743, 123] on div at bounding box center [747, 123] width 31 height 15
type input "*****"
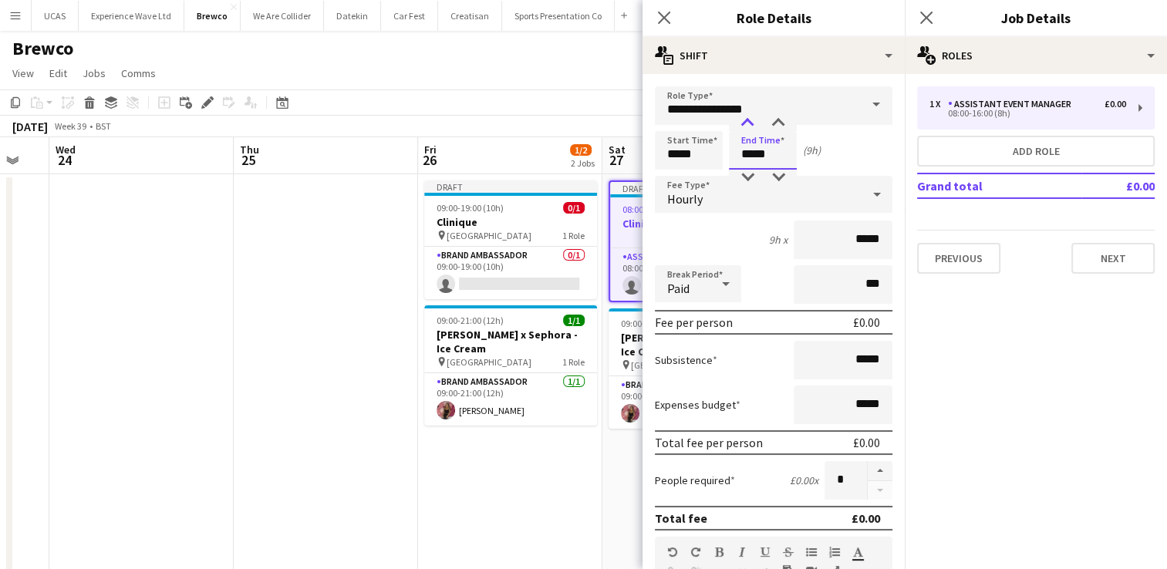
click at [743, 123] on div at bounding box center [747, 123] width 31 height 15
drag, startPoint x: 868, startPoint y: 242, endPoint x: 836, endPoint y: 224, distance: 37.3
click at [836, 224] on input "*****" at bounding box center [842, 240] width 99 height 39
type input "***"
drag, startPoint x: 867, startPoint y: 298, endPoint x: 871, endPoint y: 308, distance: 9.8
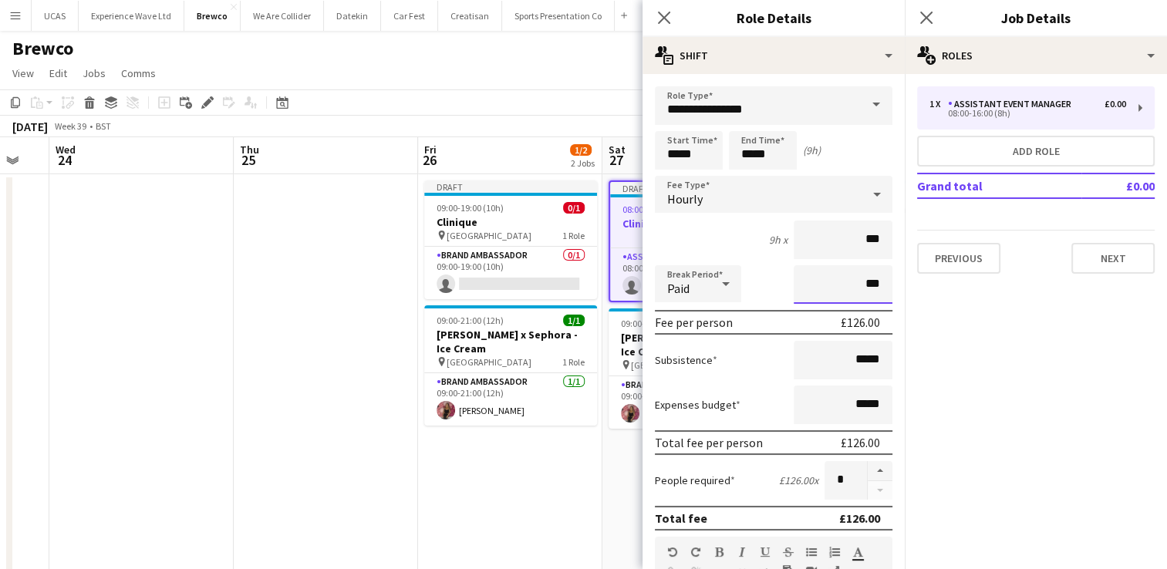
click at [867, 298] on input "***" at bounding box center [842, 284] width 99 height 39
drag, startPoint x: 875, startPoint y: 356, endPoint x: 836, endPoint y: 356, distance: 39.3
click at [836, 356] on input "*****" at bounding box center [842, 360] width 99 height 39
type input "***"
click at [745, 364] on div "Subsistence ***" at bounding box center [773, 360] width 237 height 39
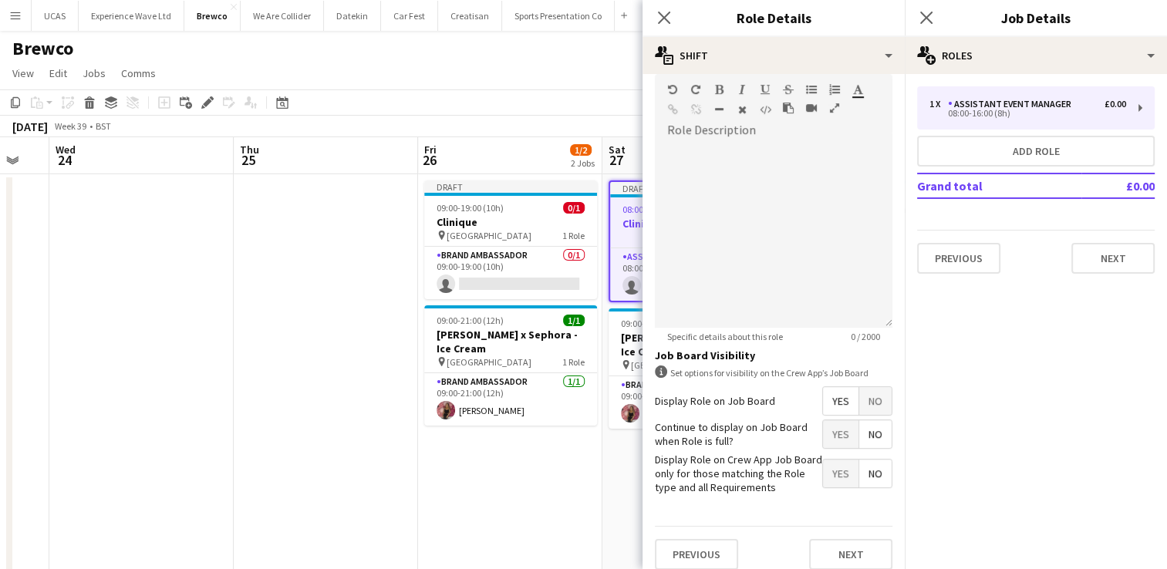
scroll to position [471, 0]
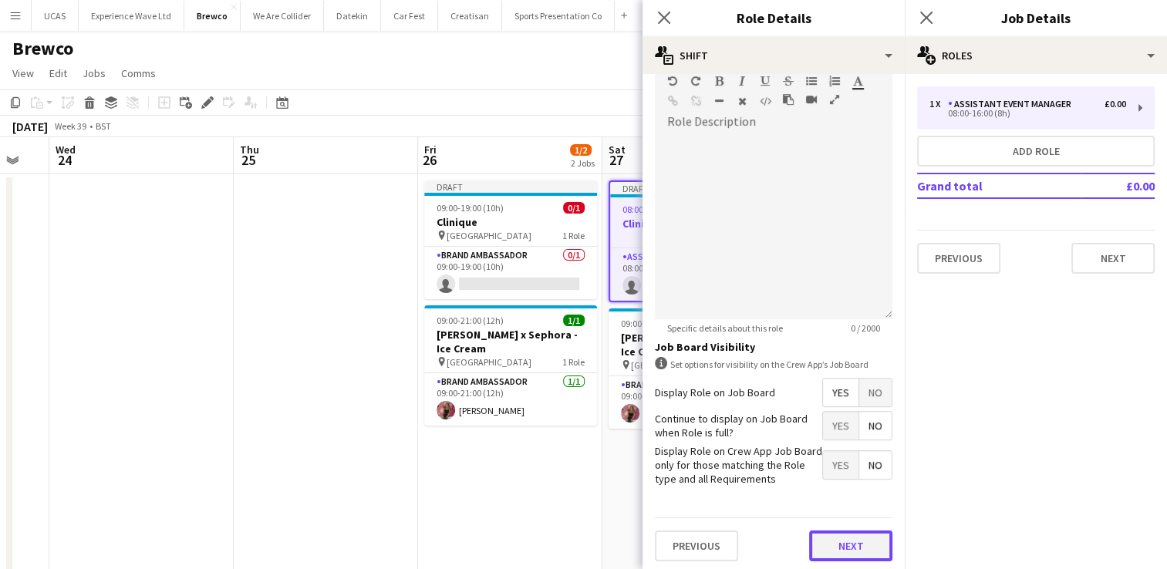
click at [850, 544] on button "Next" at bounding box center [850, 545] width 83 height 31
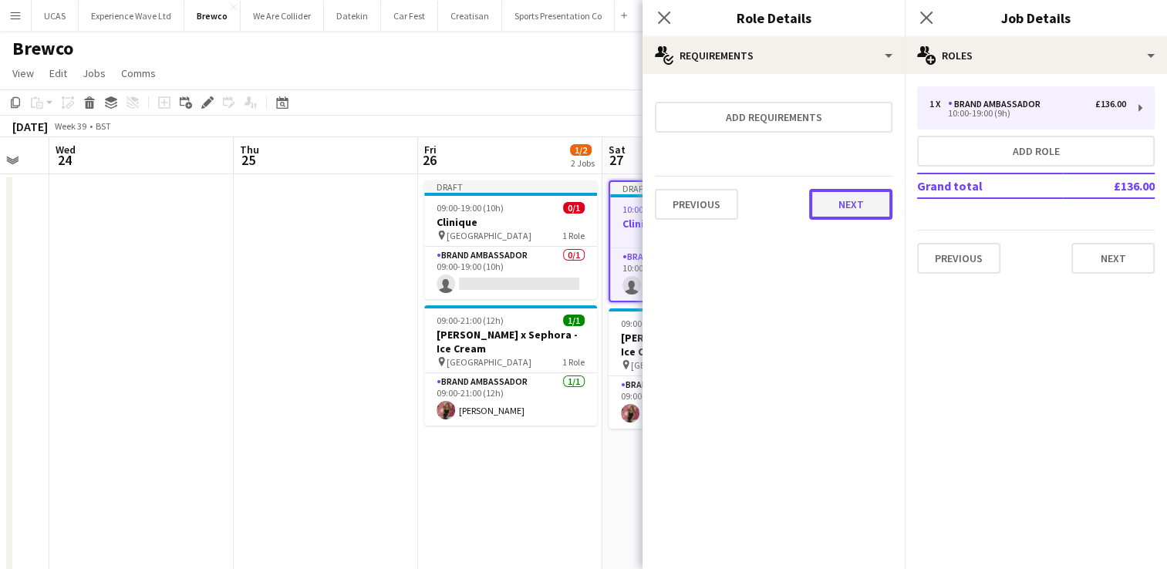
click at [851, 200] on button "Next" at bounding box center [850, 204] width 83 height 31
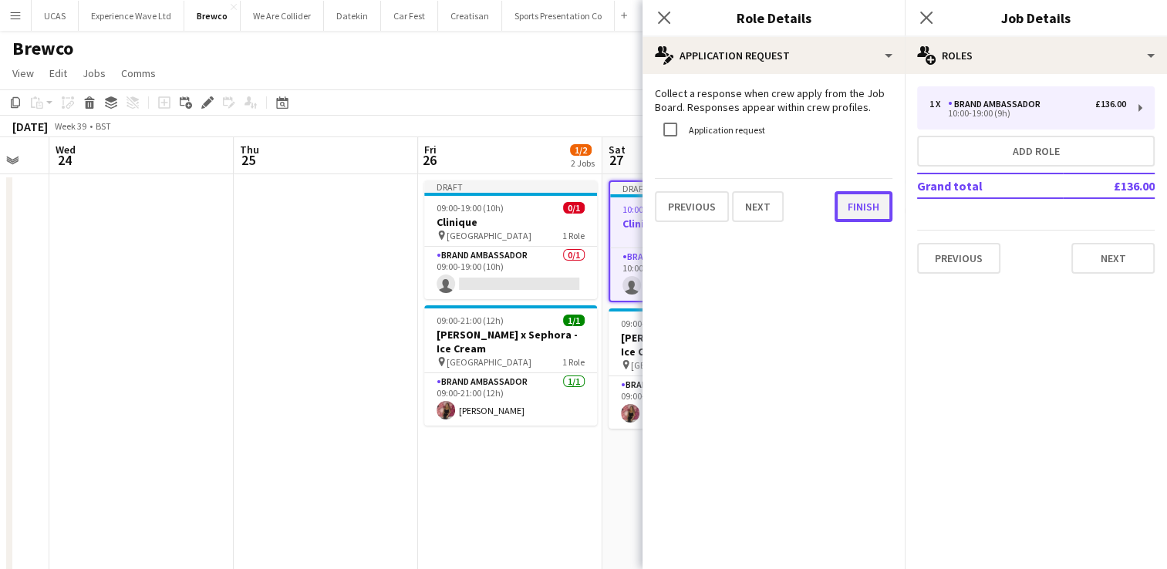
click at [860, 206] on button "Finish" at bounding box center [863, 206] width 58 height 31
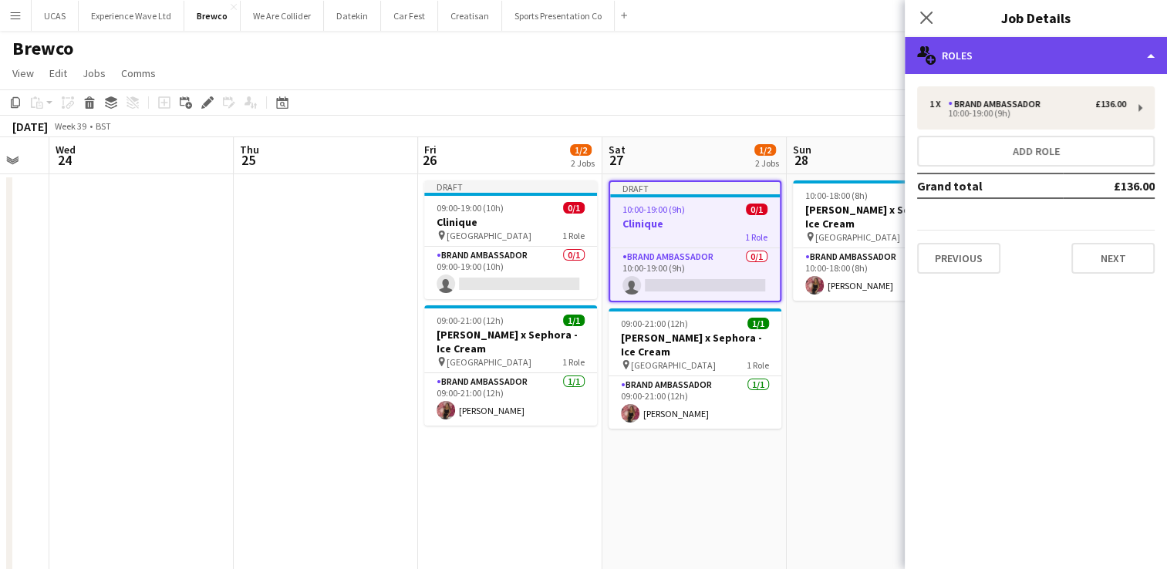
click at [1083, 66] on div "multiple-users-add Roles" at bounding box center [1035, 55] width 262 height 37
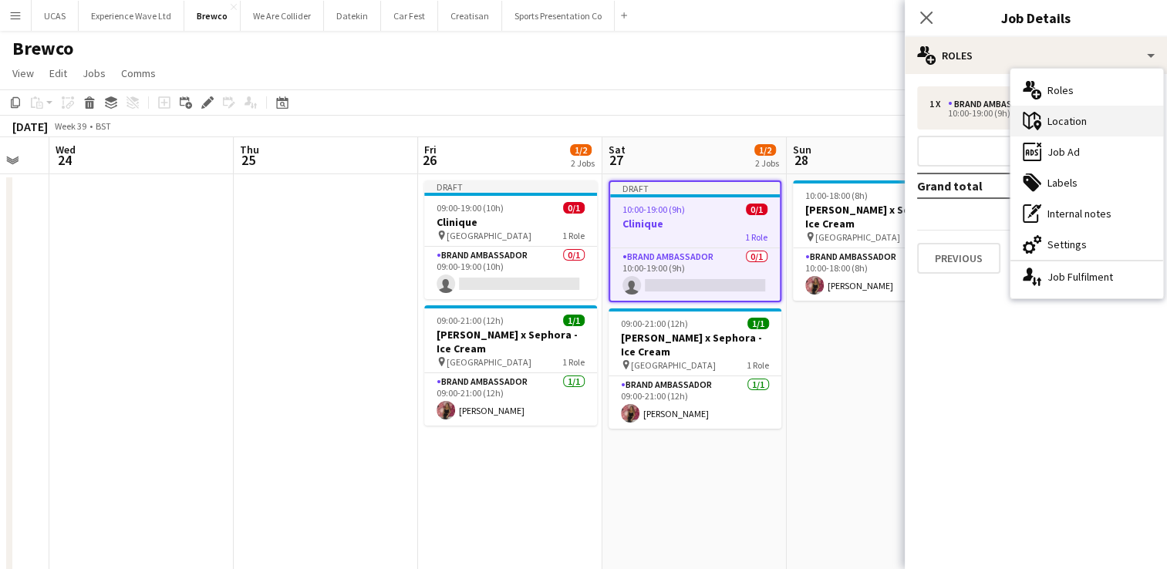
click at [1086, 122] on div "maps-pin-1 Location" at bounding box center [1086, 121] width 153 height 31
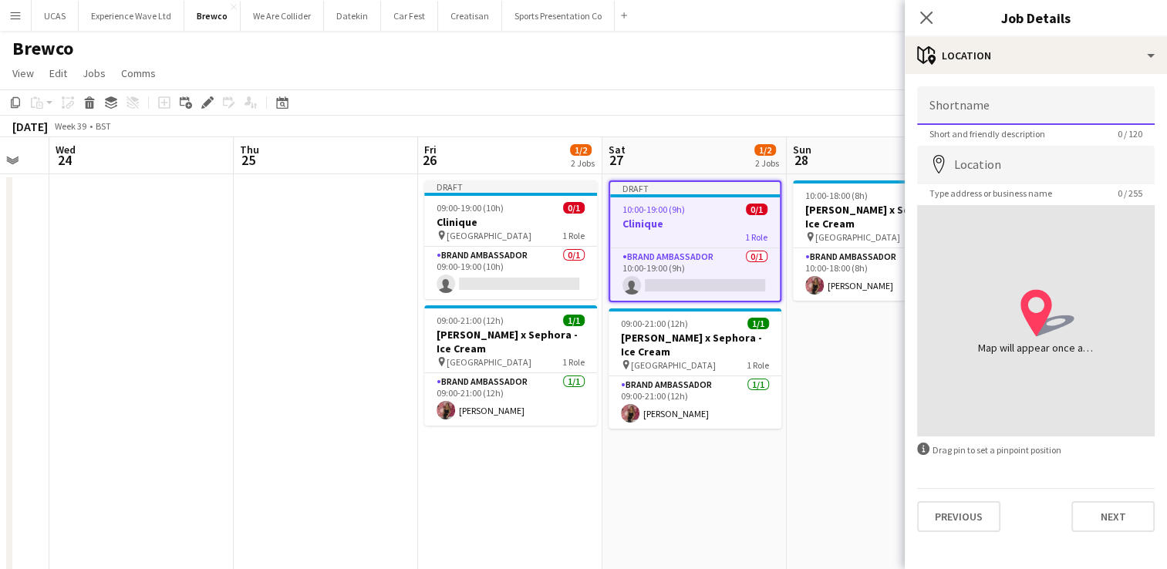
click at [1029, 116] on input "Shortname" at bounding box center [1035, 105] width 237 height 39
type input "*********"
type input "**********"
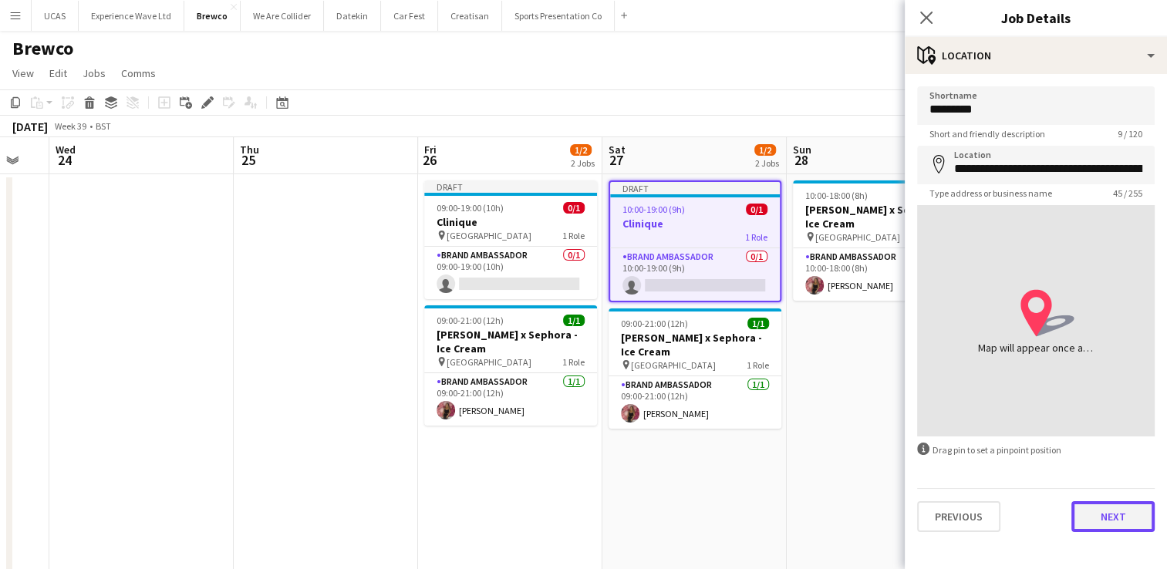
click at [1108, 523] on button "Next" at bounding box center [1112, 516] width 83 height 31
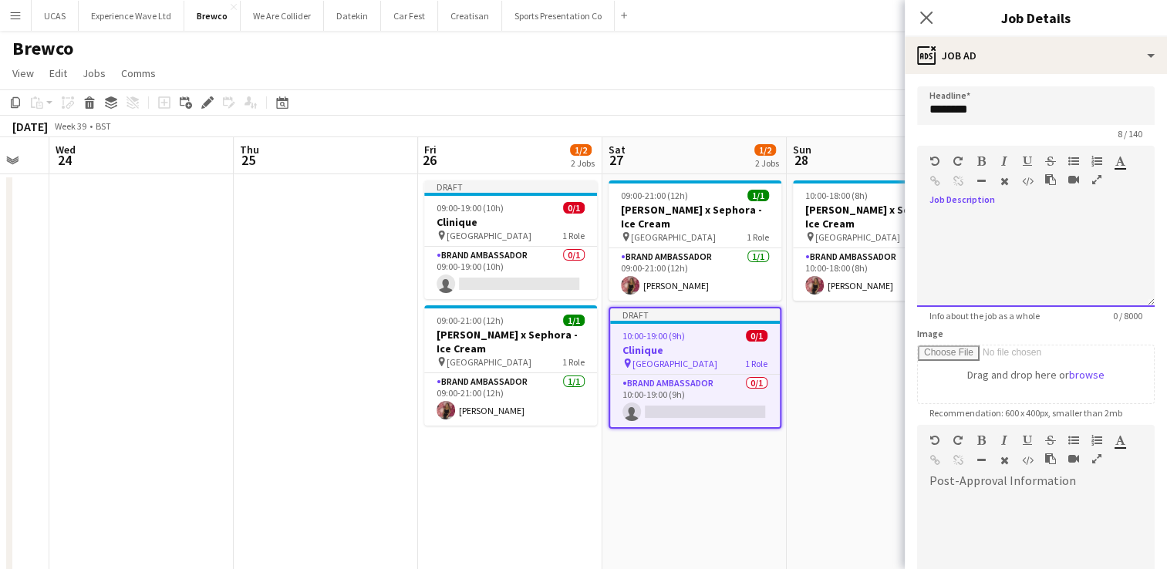
click at [955, 247] on div at bounding box center [1035, 260] width 237 height 93
paste div
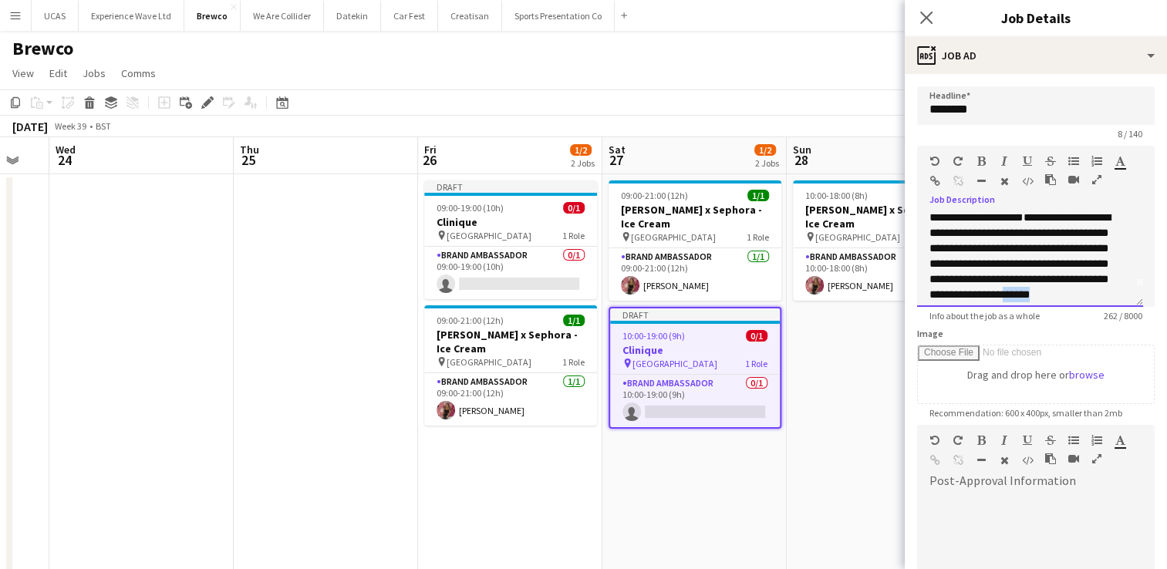
scroll to position [31, 0]
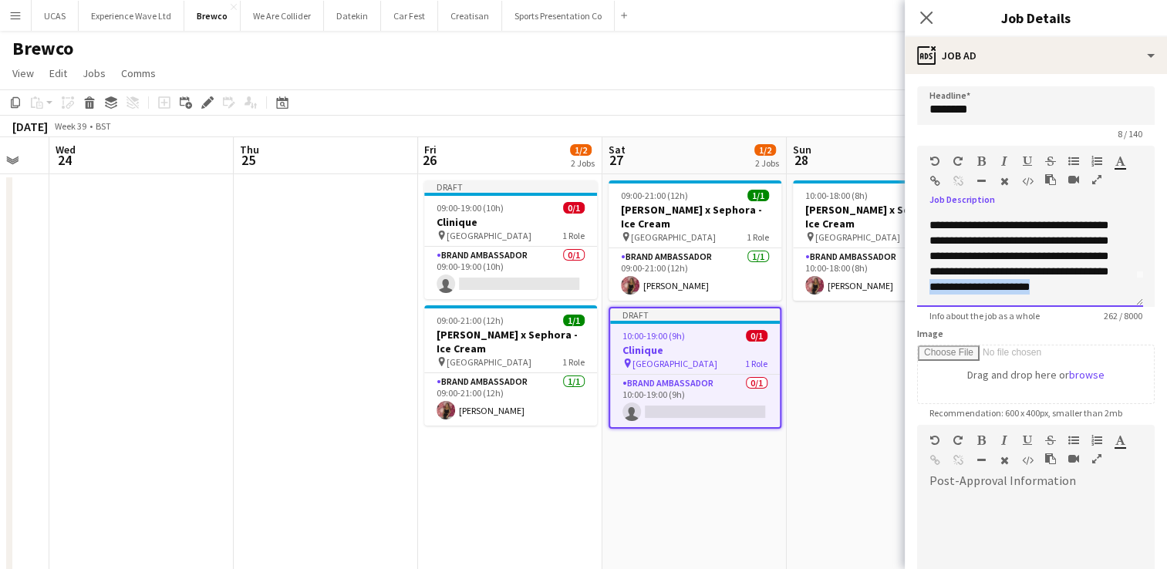
drag, startPoint x: 1115, startPoint y: 301, endPoint x: 1007, endPoint y: 304, distance: 108.0
click at [1007, 304] on div "**********" at bounding box center [1030, 260] width 226 height 93
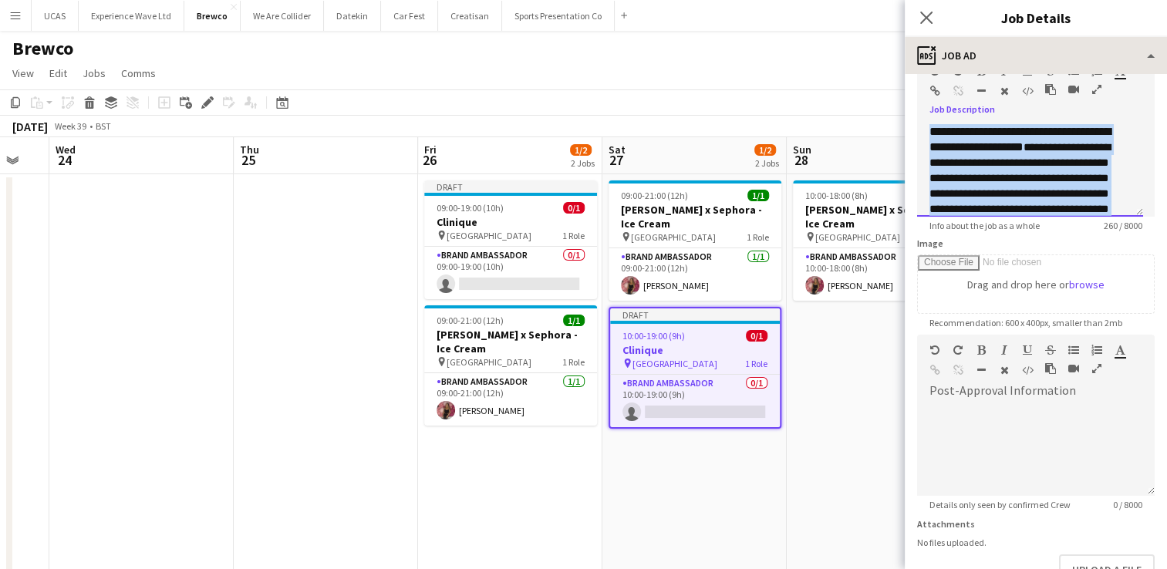
scroll to position [0, 0]
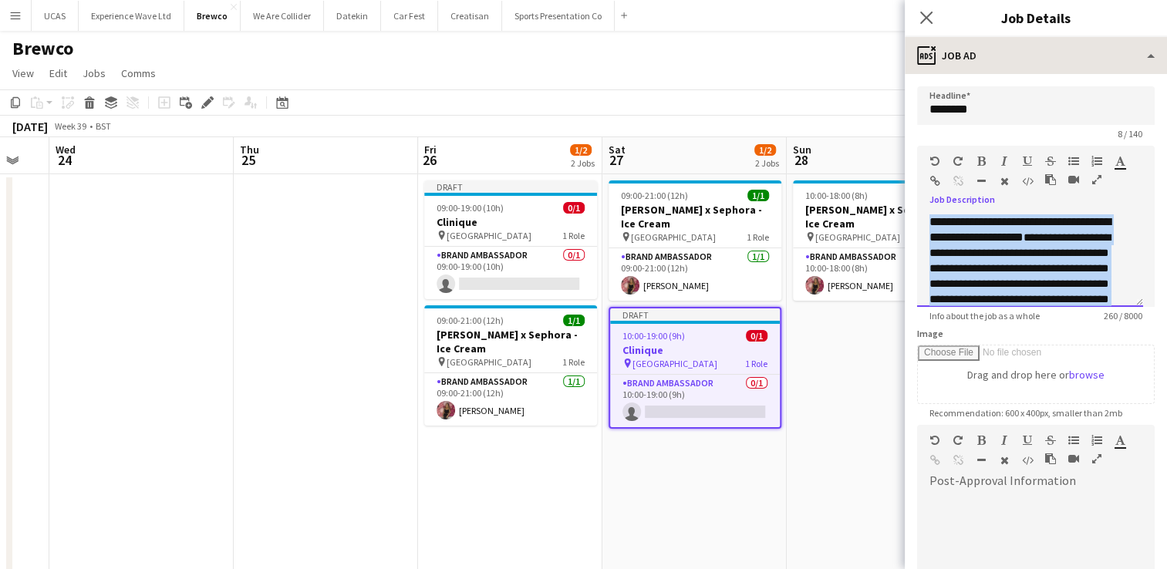
drag, startPoint x: 1112, startPoint y: 137, endPoint x: 918, endPoint y: 62, distance: 208.2
click at [918, 62] on div "**********" at bounding box center [1035, 303] width 262 height 532
copy div "**********"
click at [1112, 264] on div "**********" at bounding box center [1030, 260] width 226 height 93
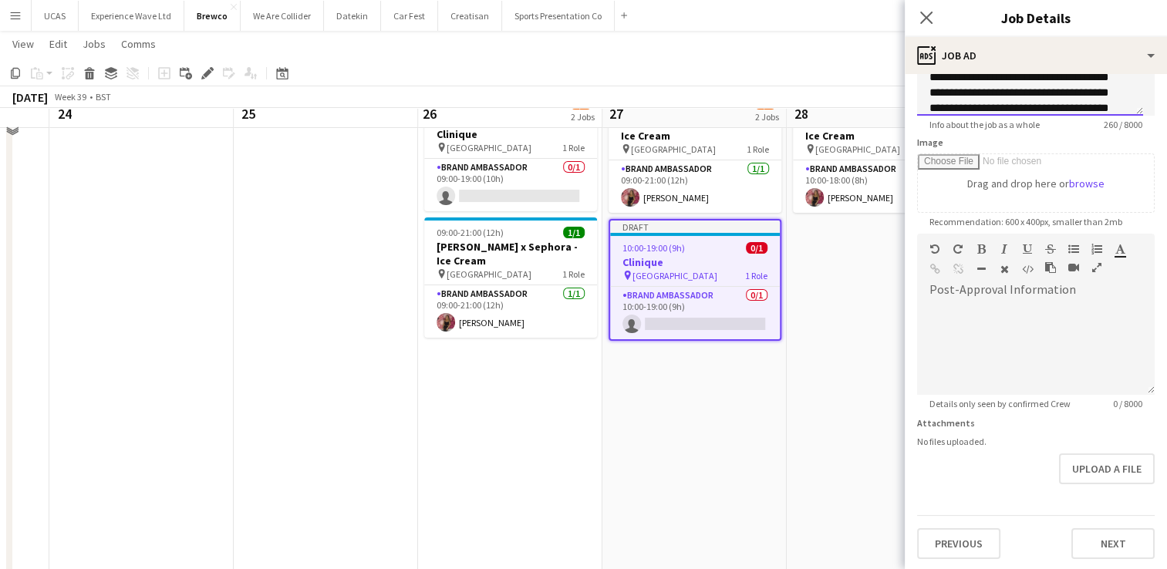
scroll to position [119, 0]
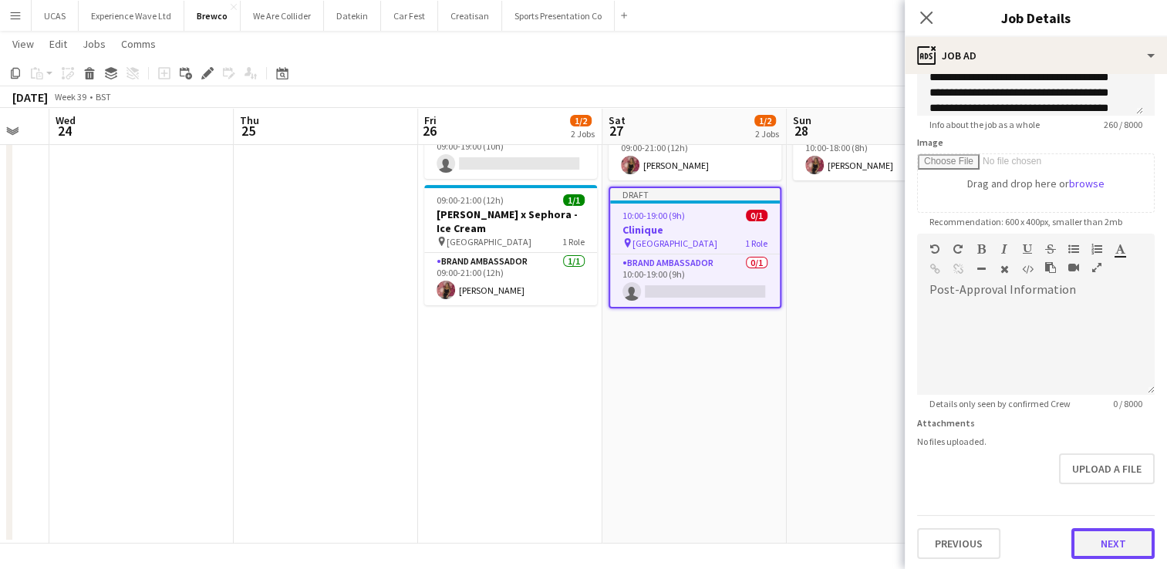
click at [1103, 545] on button "Next" at bounding box center [1112, 543] width 83 height 31
type input "*******"
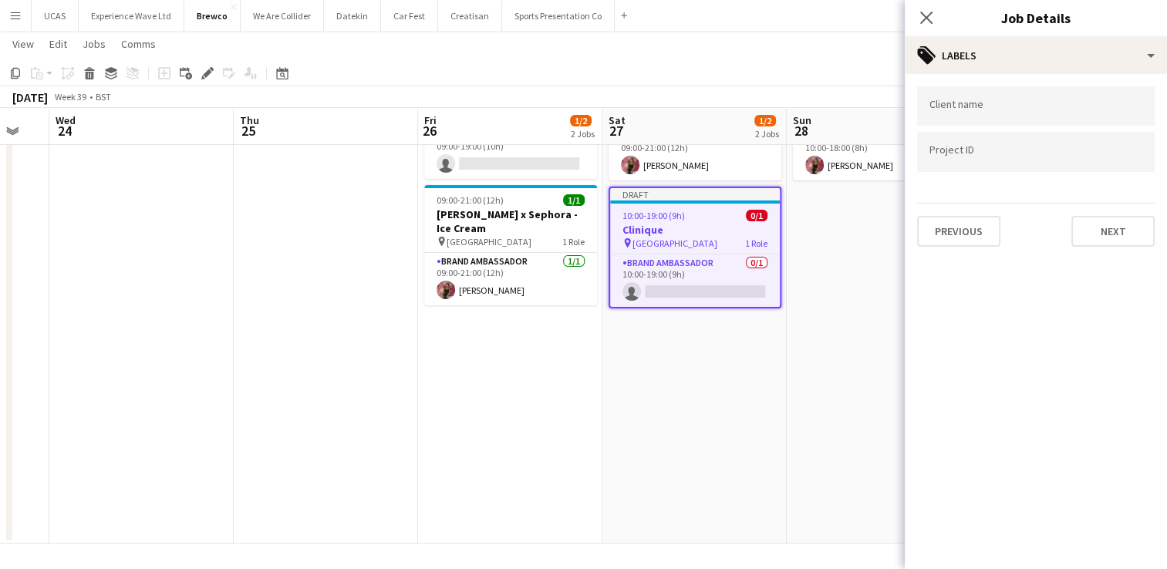
scroll to position [0, 0]
click at [1125, 227] on button "Next" at bounding box center [1112, 231] width 83 height 31
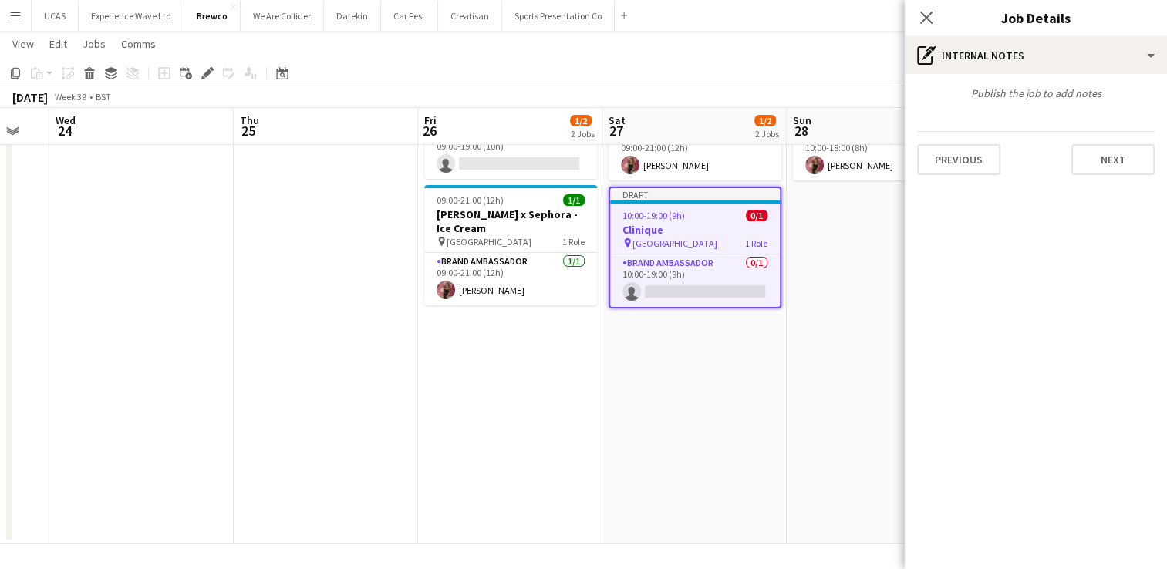
click at [1113, 174] on div "Publish the job to add notes Previous Next" at bounding box center [1035, 130] width 262 height 113
click at [1113, 166] on button "Next" at bounding box center [1112, 159] width 83 height 31
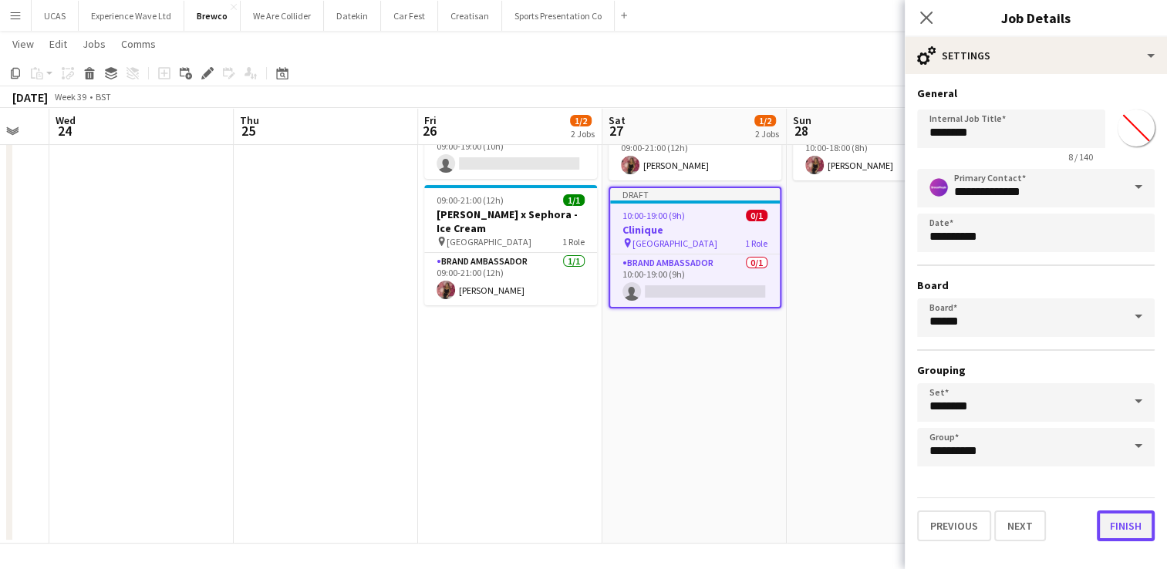
click at [1104, 527] on button "Finish" at bounding box center [1125, 525] width 58 height 31
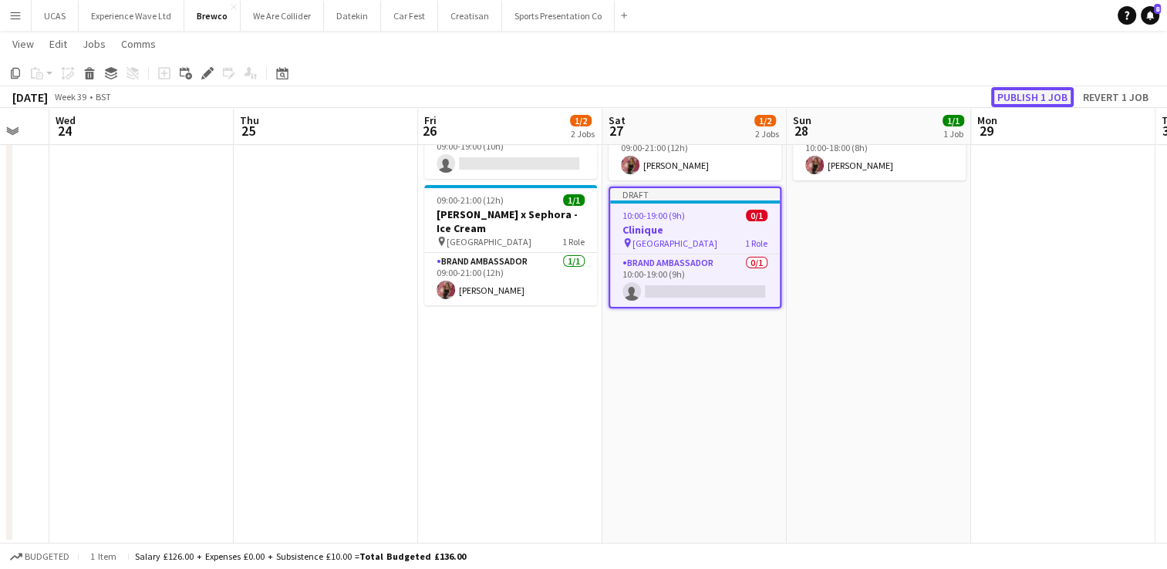
click at [1026, 97] on button "Publish 1 job" at bounding box center [1032, 97] width 83 height 20
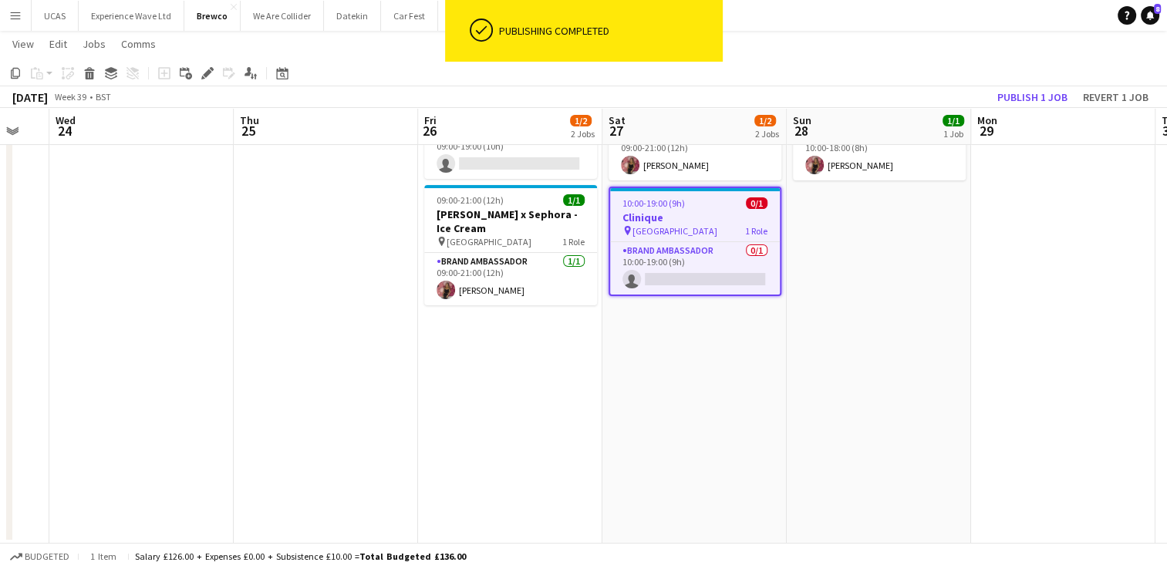
click at [870, 241] on app-date-cell "10:00-18:00 (8h) 1/1 Estée Lauder x Sephora - Ice Cream pin Trafford Centre 1 R…" at bounding box center [878, 299] width 184 height 490
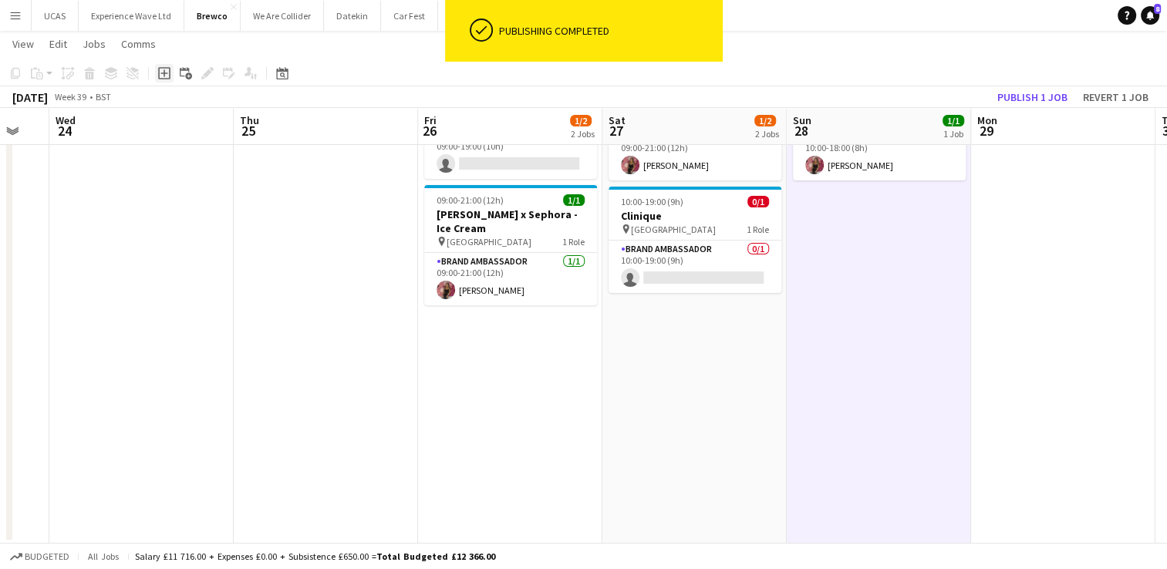
click at [166, 76] on icon "Add job" at bounding box center [164, 73] width 12 height 12
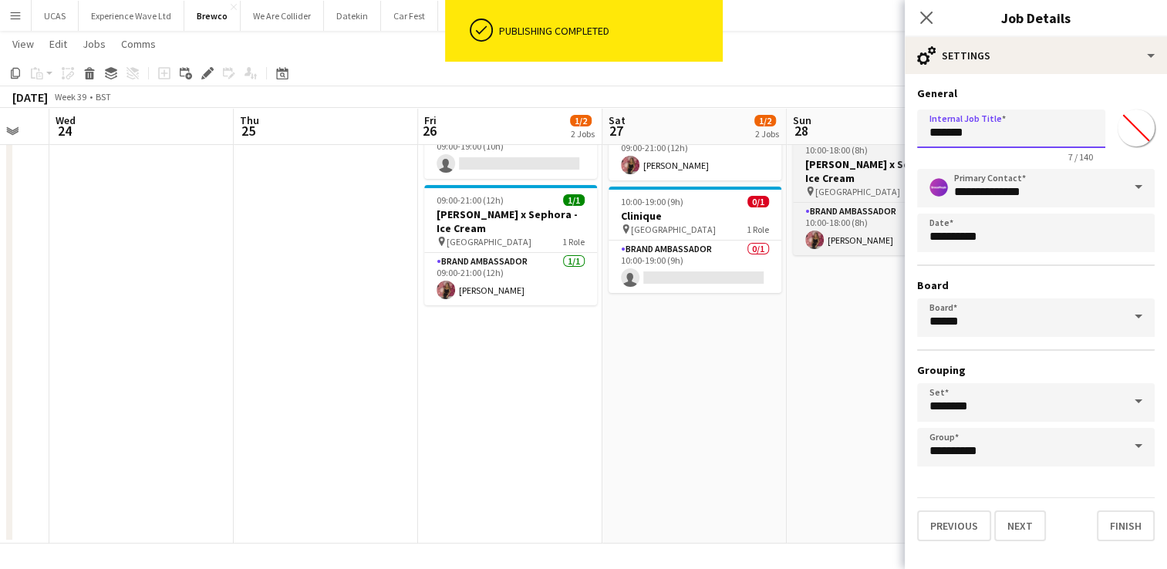
drag, startPoint x: 1017, startPoint y: 132, endPoint x: 824, endPoint y: 146, distance: 194.0
click at [824, 146] on body "ok-circled Publishing completed Menu Boards Boards Boards All jobs Status Workf…" at bounding box center [583, 225] width 1167 height 689
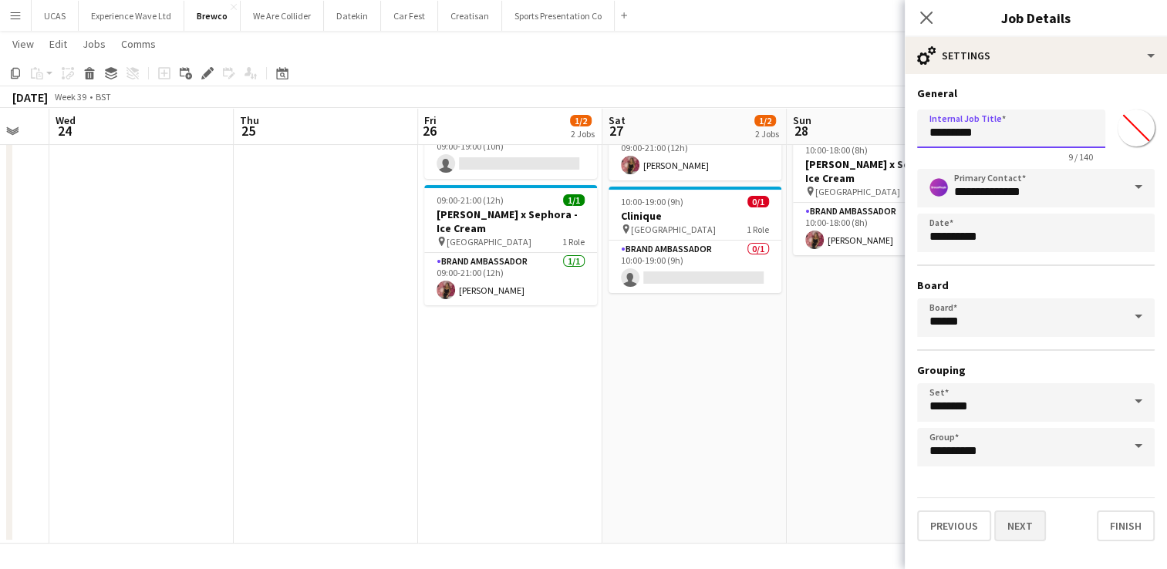
type input "********"
click at [1004, 532] on button "Next" at bounding box center [1020, 525] width 52 height 31
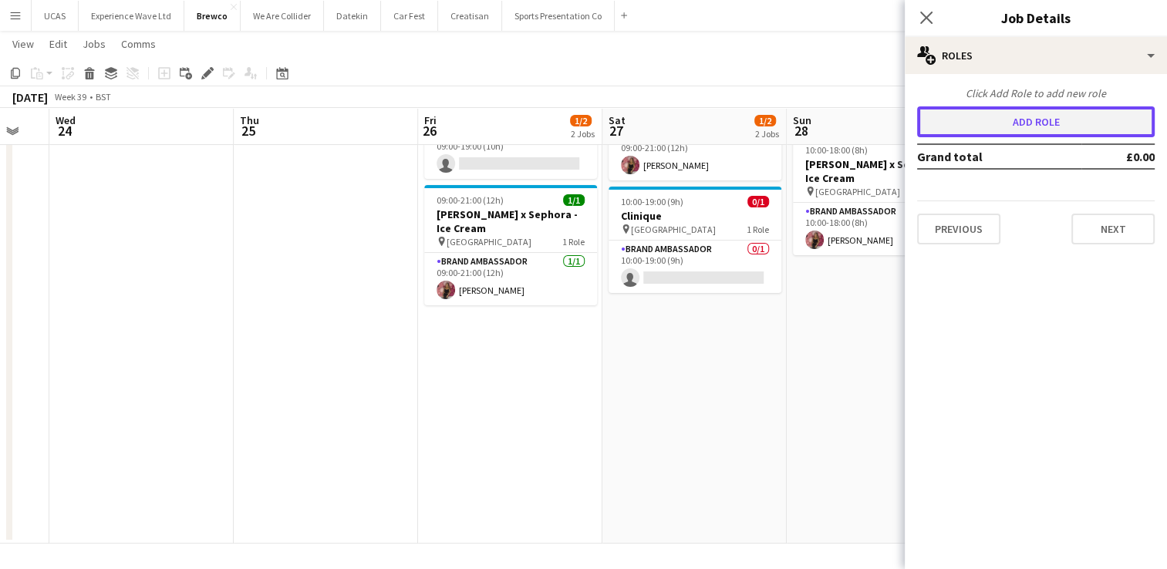
click at [1046, 118] on button "Add role" at bounding box center [1035, 121] width 237 height 31
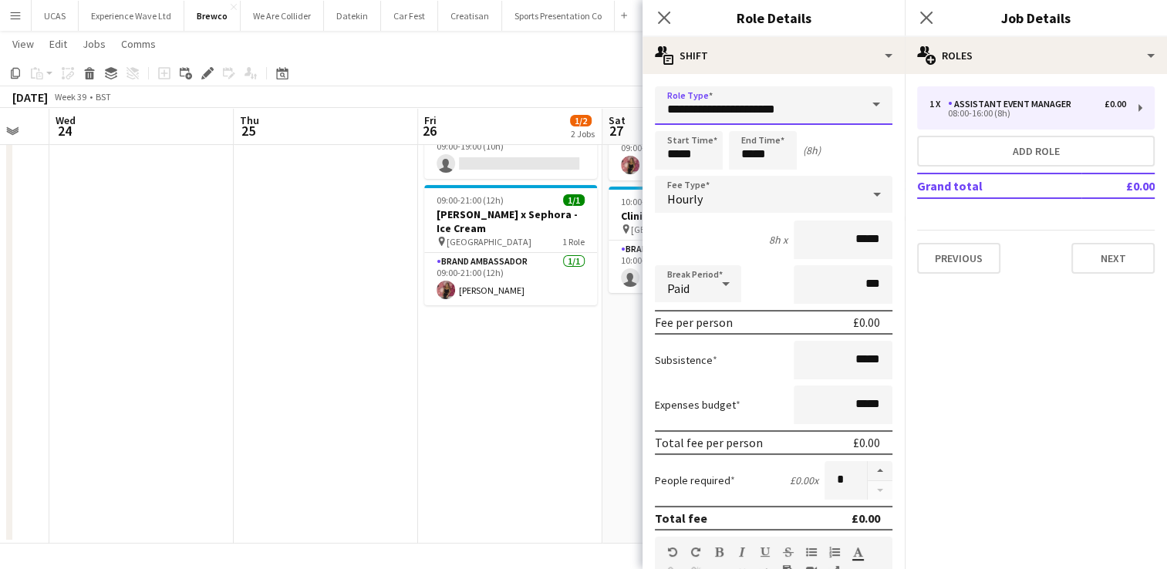
click at [761, 119] on input "**********" at bounding box center [773, 105] width 237 height 39
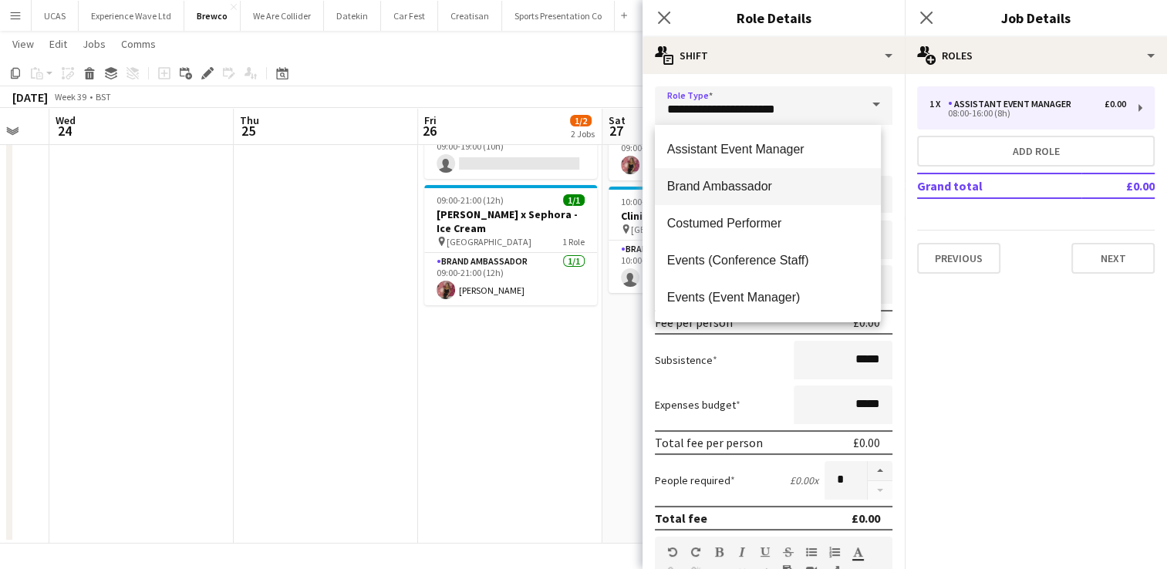
click at [740, 187] on span "Brand Ambassador" at bounding box center [767, 186] width 201 height 15
type input "**********"
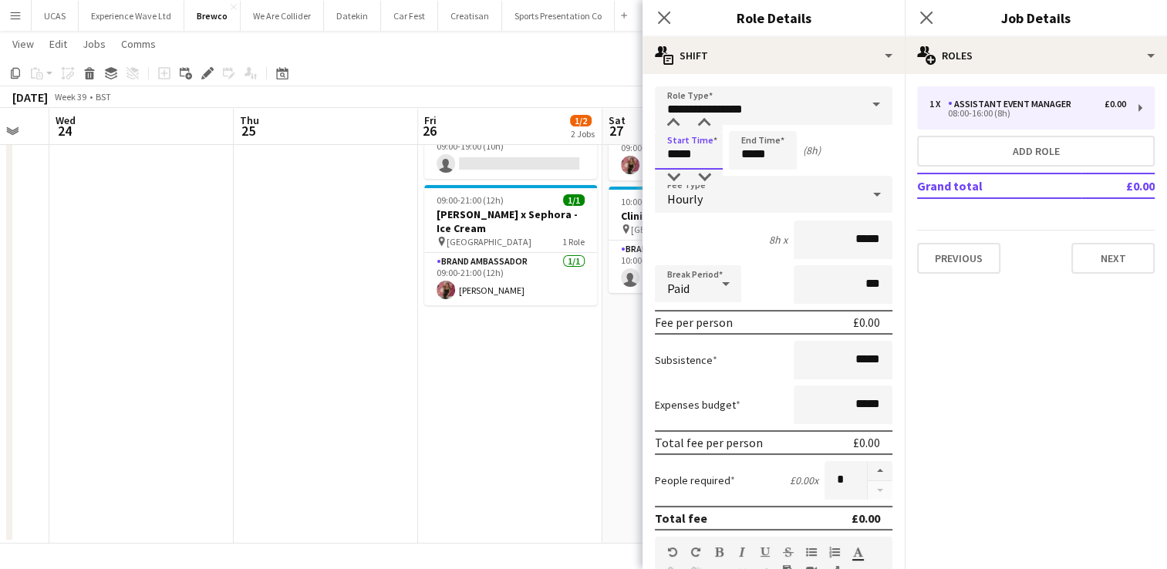
click at [689, 156] on input "*****" at bounding box center [689, 150] width 68 height 39
click at [670, 126] on div at bounding box center [673, 123] width 31 height 15
type input "*****"
click at [670, 126] on div at bounding box center [673, 123] width 31 height 15
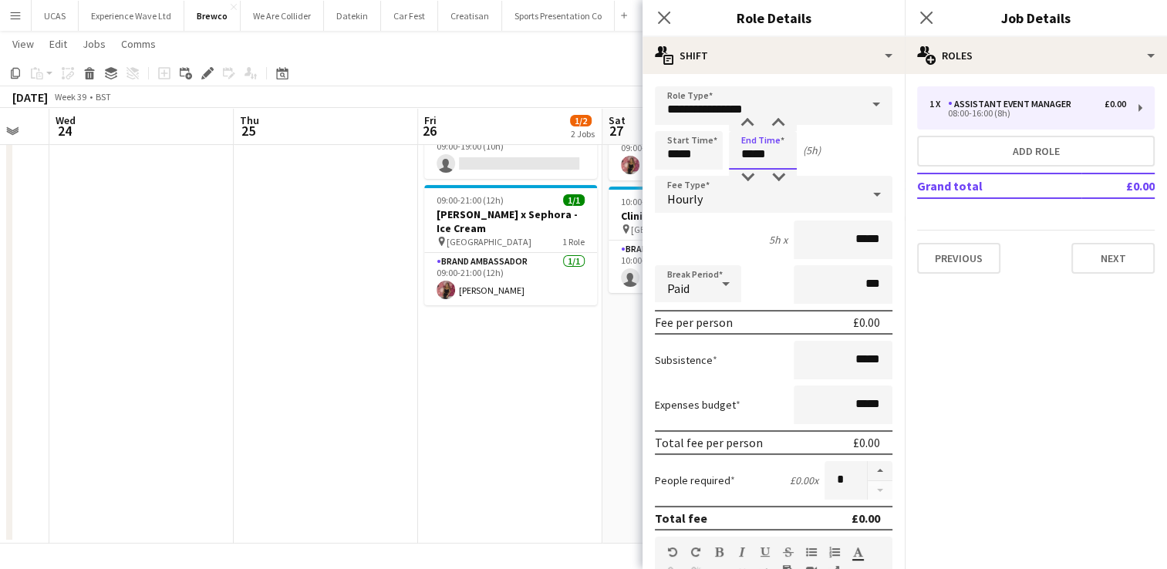
click at [748, 157] on input "*****" at bounding box center [763, 150] width 68 height 39
type input "*****"
click at [752, 123] on div at bounding box center [747, 123] width 31 height 15
drag, startPoint x: 876, startPoint y: 240, endPoint x: 847, endPoint y: 231, distance: 30.7
click at [847, 231] on input "*****" at bounding box center [842, 240] width 99 height 39
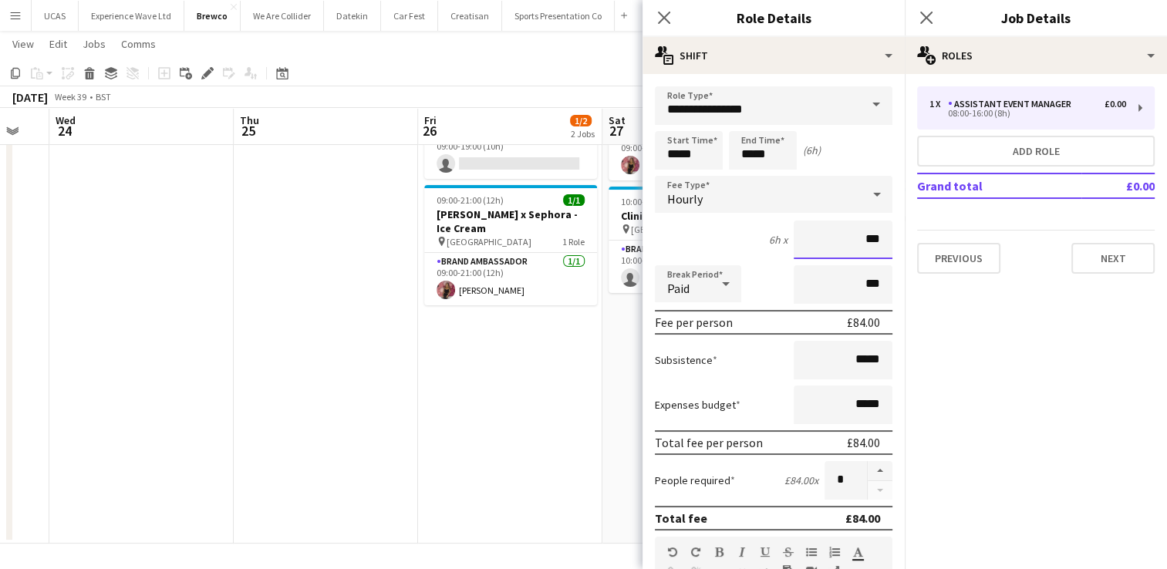
type input "***"
drag, startPoint x: 868, startPoint y: 363, endPoint x: 848, endPoint y: 353, distance: 22.4
click at [848, 353] on input "*****" at bounding box center [842, 360] width 99 height 39
type input "***"
click at [759, 351] on div "Subsistence ***" at bounding box center [773, 360] width 237 height 39
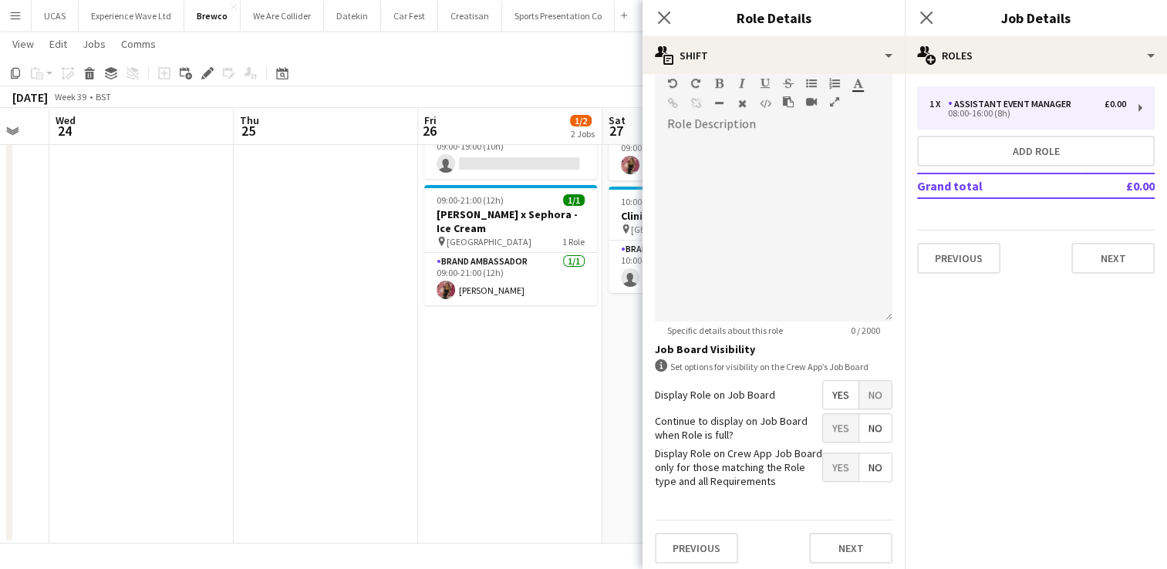
scroll to position [471, 0]
click at [835, 538] on button "Next" at bounding box center [850, 545] width 83 height 31
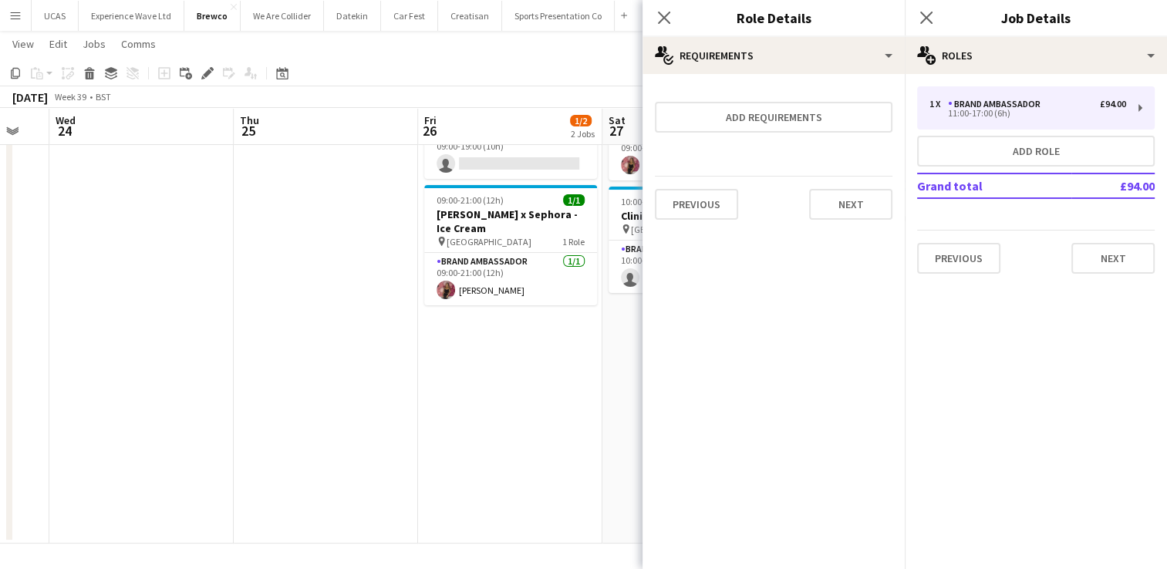
scroll to position [0, 0]
click at [845, 208] on button "Next" at bounding box center [850, 204] width 83 height 31
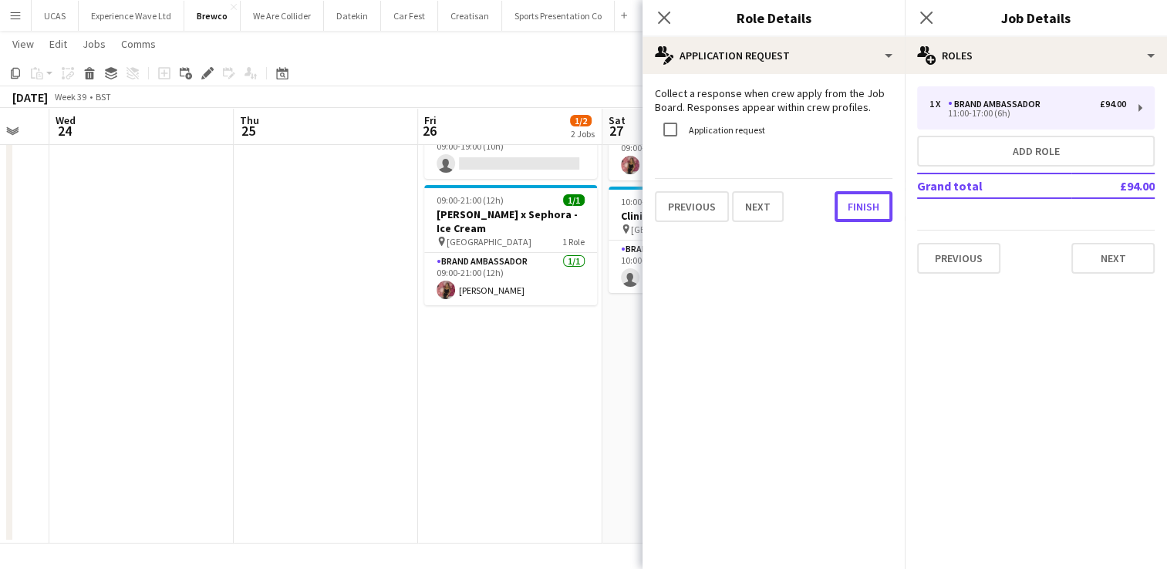
click at [845, 208] on button "Finish" at bounding box center [863, 206] width 58 height 31
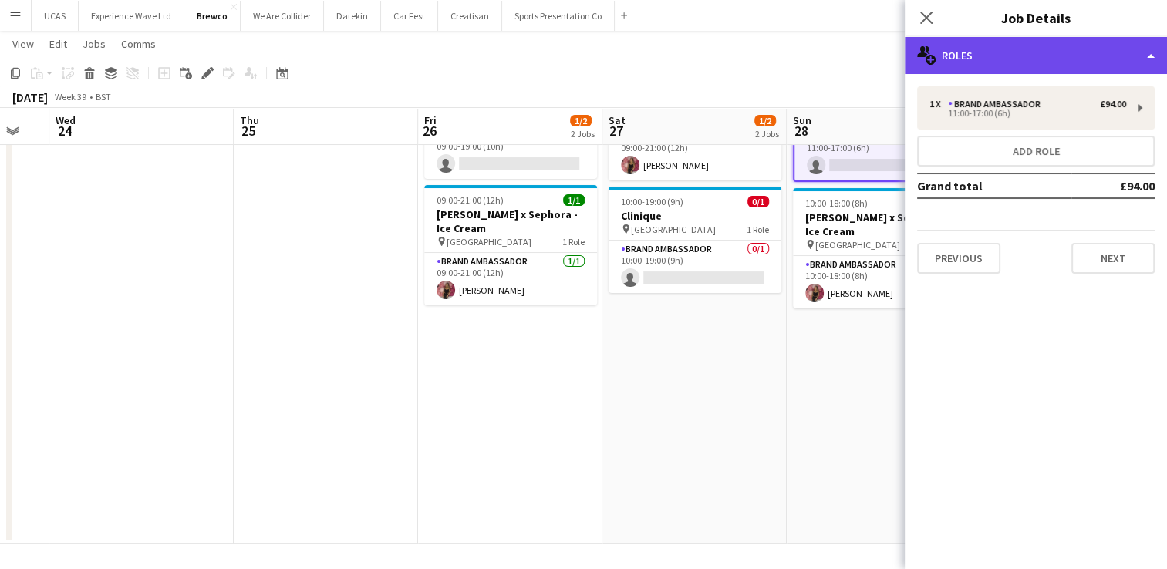
click at [1100, 40] on div "multiple-users-add Roles" at bounding box center [1035, 55] width 262 height 37
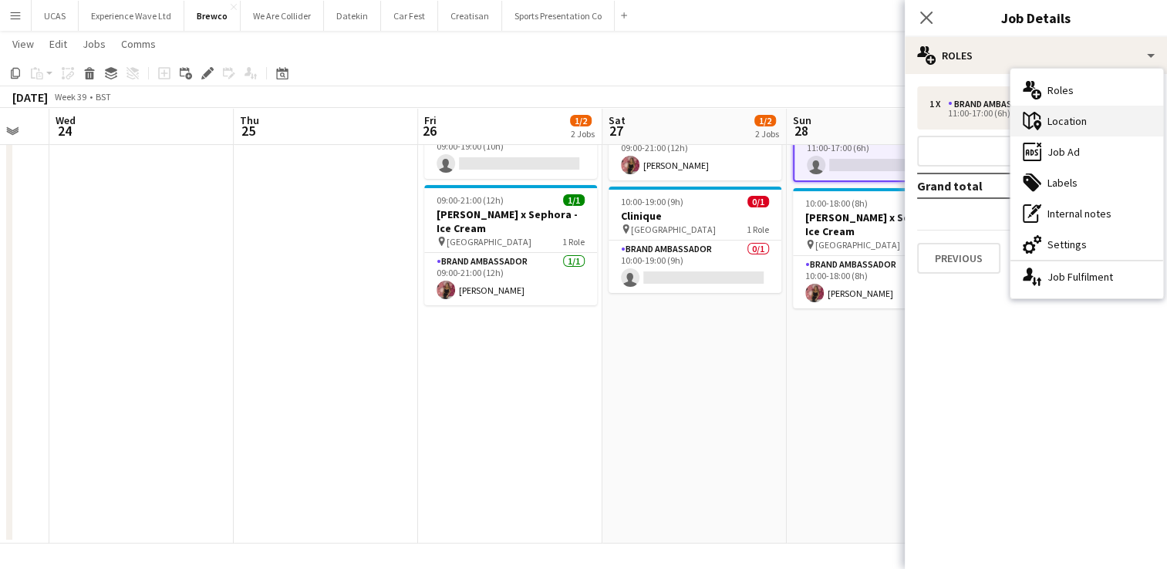
click at [1098, 127] on div "maps-pin-1 Location" at bounding box center [1086, 121] width 153 height 31
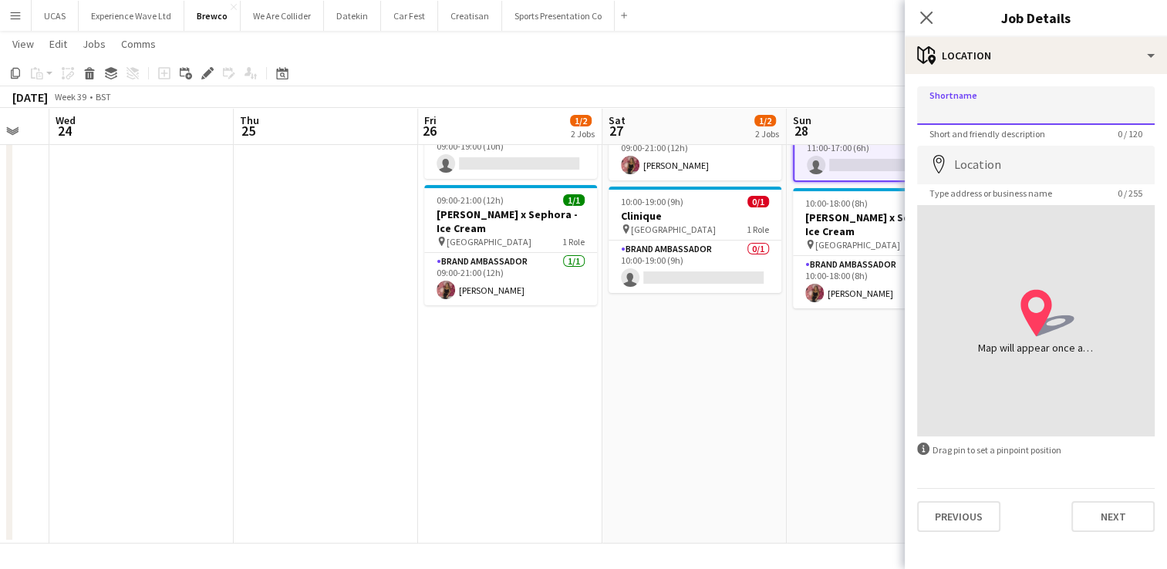
click at [987, 116] on input "Shortname" at bounding box center [1035, 105] width 237 height 39
type input "*********"
type input "**********"
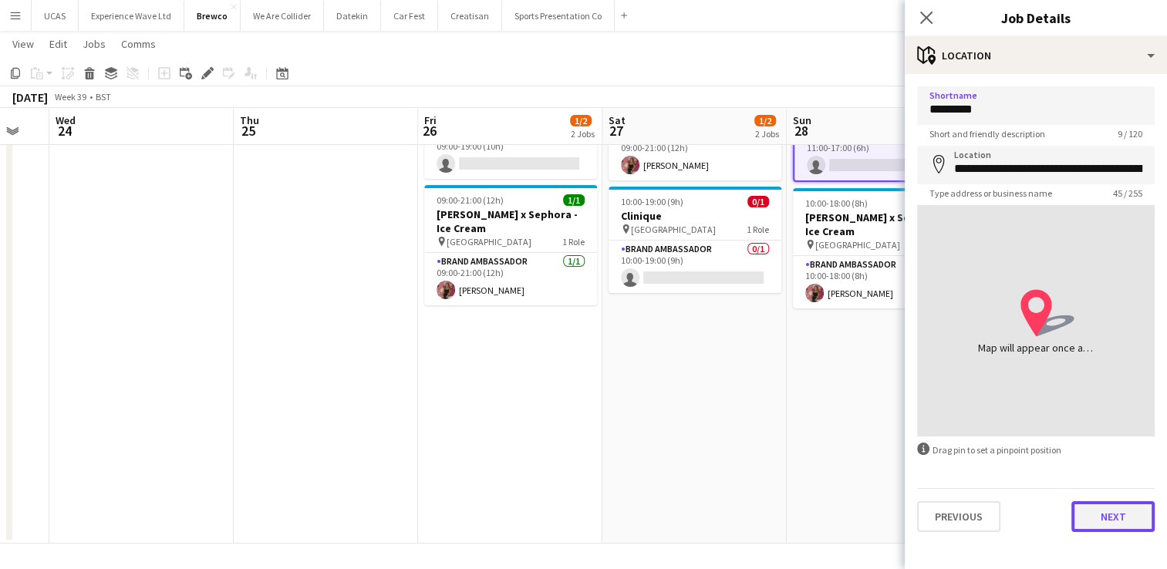
click at [1091, 507] on button "Next" at bounding box center [1112, 516] width 83 height 31
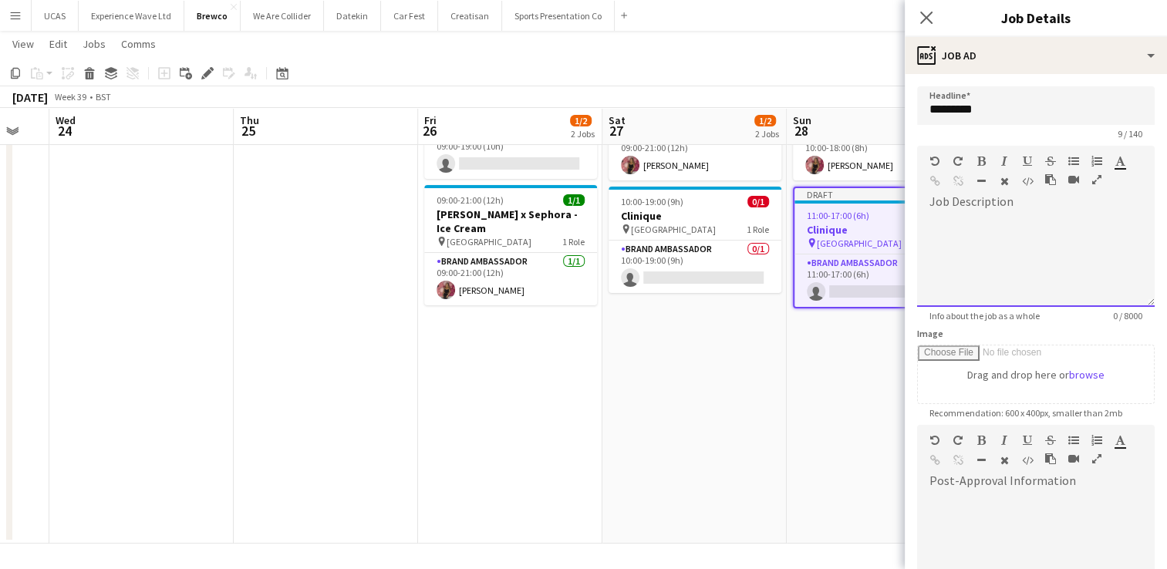
click at [931, 211] on span at bounding box center [929, 215] width 25 height 22
drag, startPoint x: 931, startPoint y: 211, endPoint x: 1018, endPoint y: 202, distance: 87.5
click at [1018, 202] on div "default Heading 1 Heading 2 Heading 3 Heading 4 Heading 5 Heading 6 Heading 7 P…" at bounding box center [1035, 175] width 237 height 58
paste div
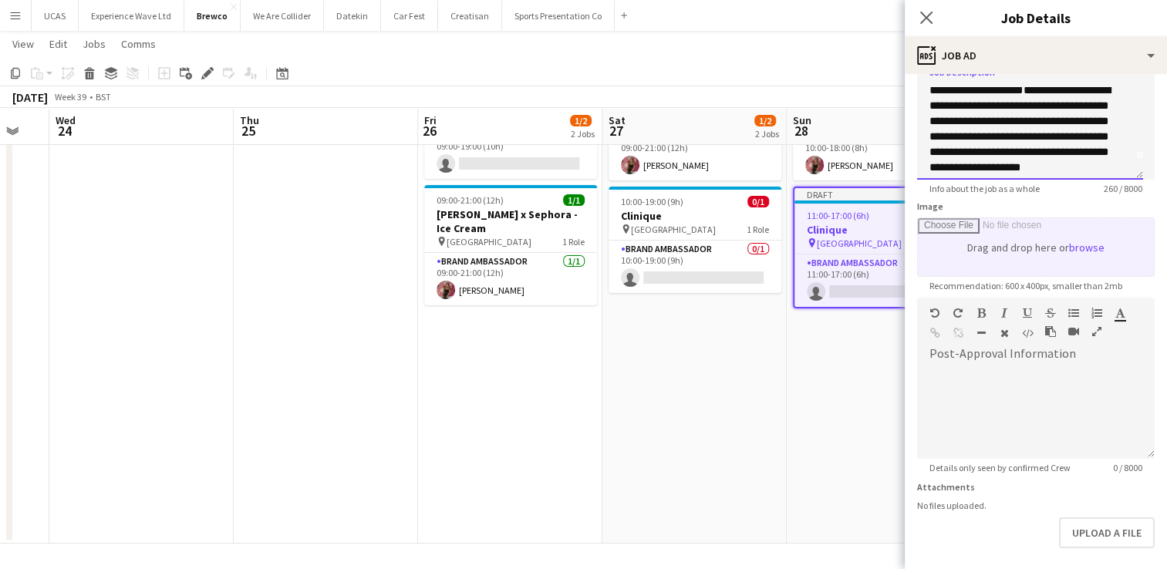
scroll to position [191, 0]
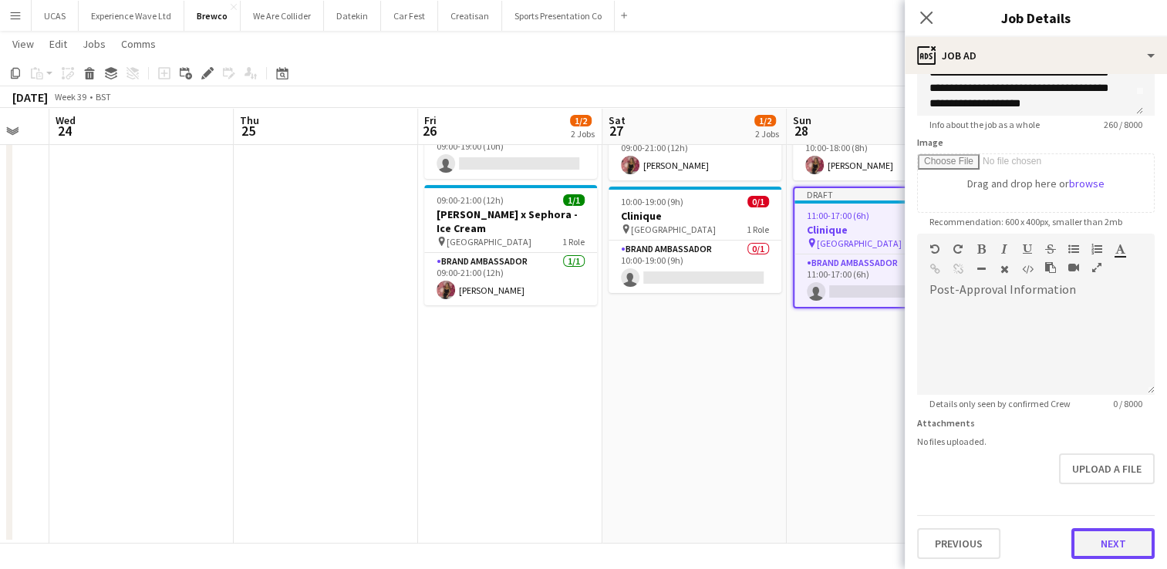
click at [1115, 544] on button "Next" at bounding box center [1112, 543] width 83 height 31
type input "*******"
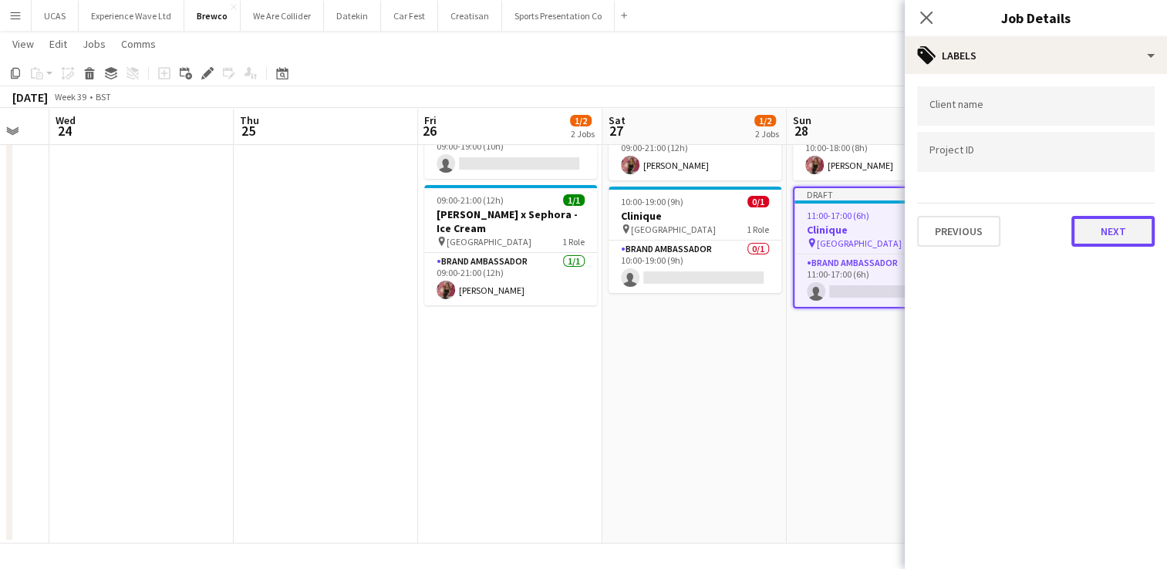
click at [1097, 235] on button "Next" at bounding box center [1112, 231] width 83 height 31
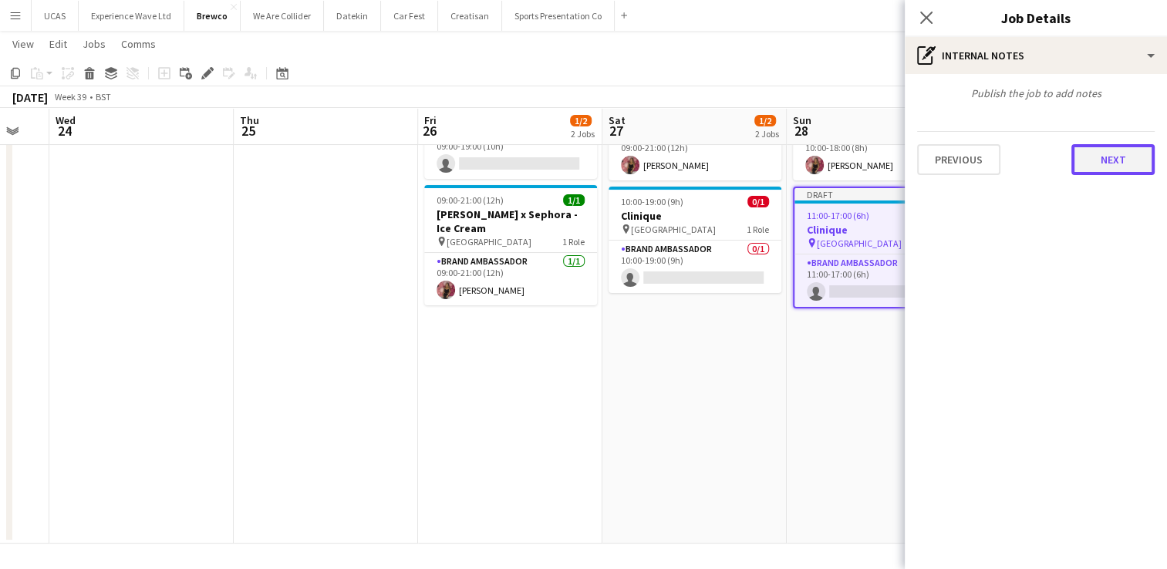
click at [1112, 170] on button "Next" at bounding box center [1112, 159] width 83 height 31
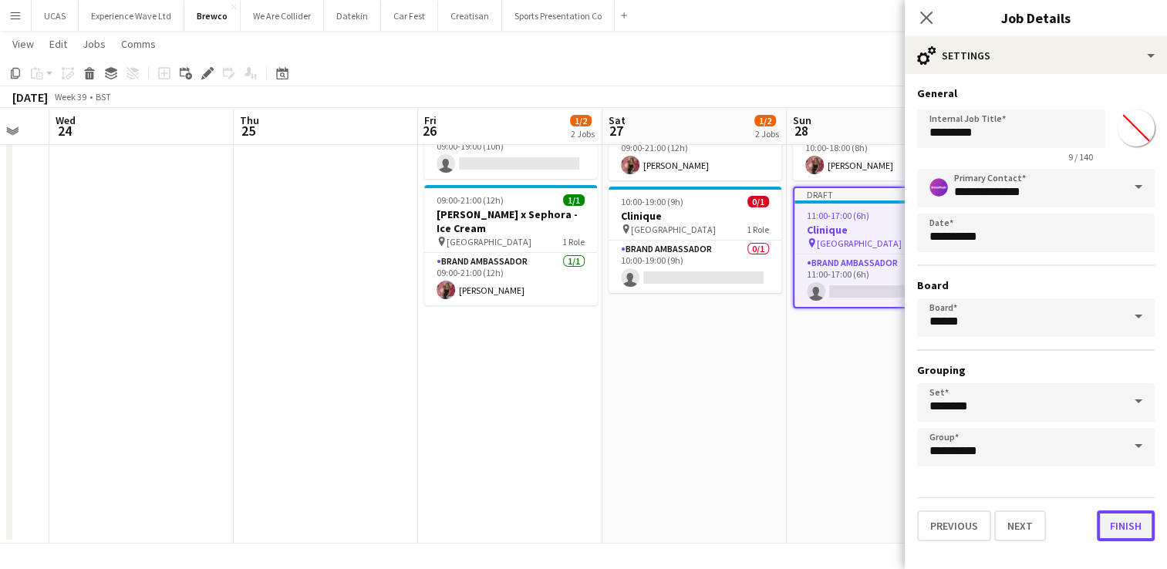
click at [1110, 520] on button "Finish" at bounding box center [1125, 525] width 58 height 31
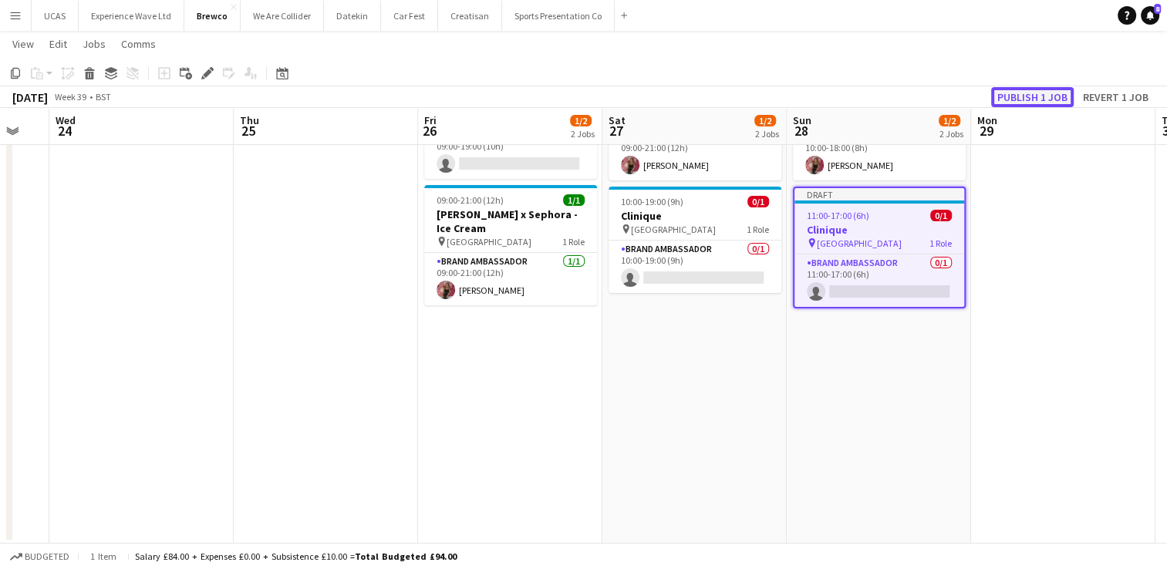
click at [1040, 94] on button "Publish 1 job" at bounding box center [1032, 97] width 83 height 20
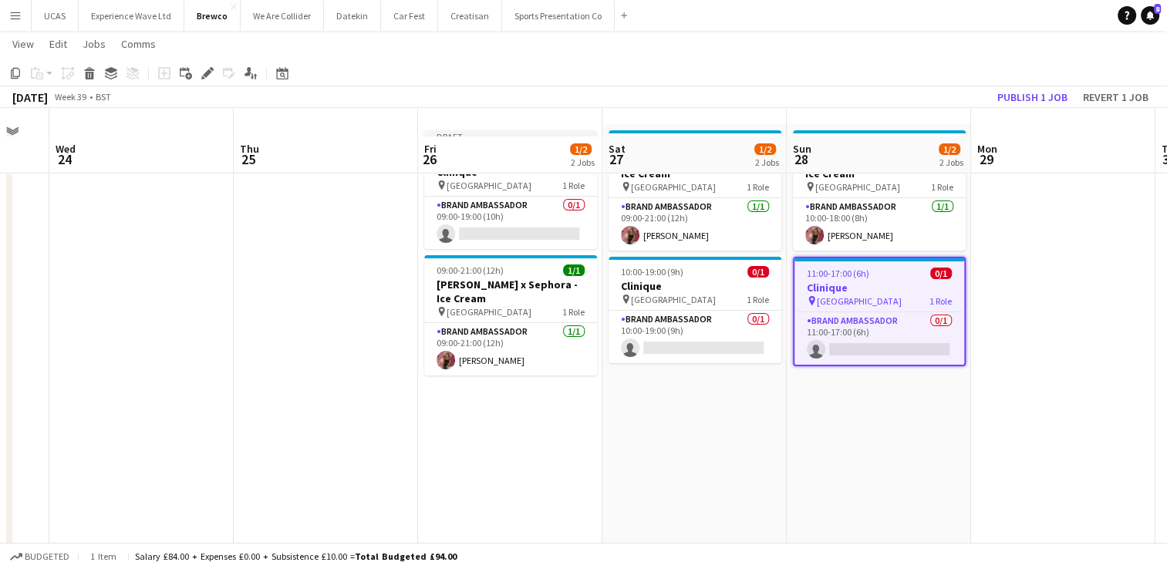
scroll to position [77, 0]
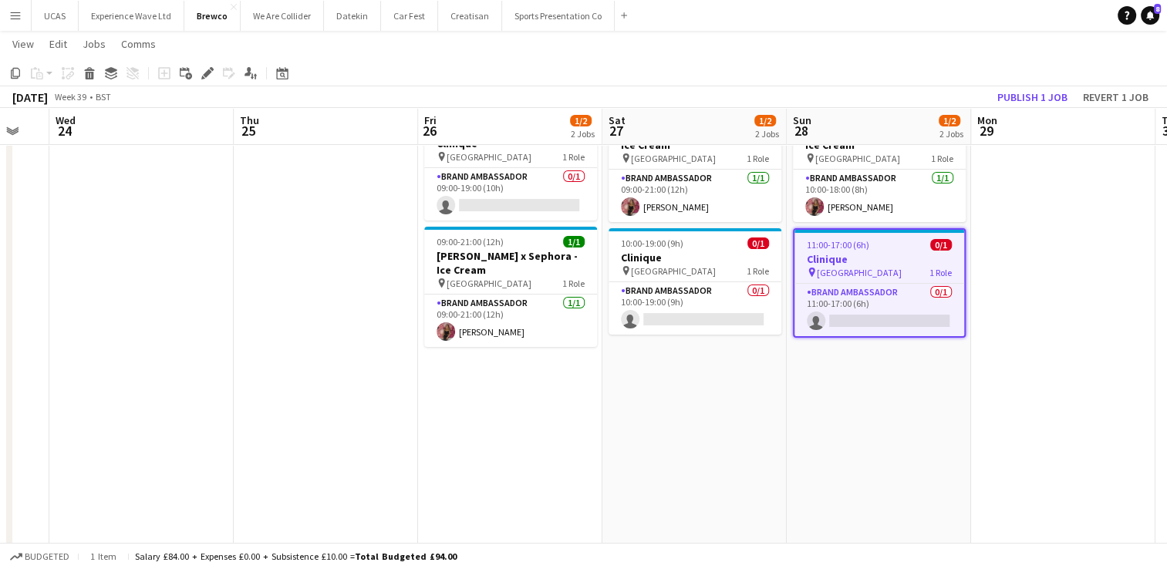
click at [879, 415] on app-date-cell "10:00-18:00 (8h) 1/1 Estée Lauder x Sephora - Ice Cream pin Trafford Centre 1 R…" at bounding box center [878, 341] width 184 height 490
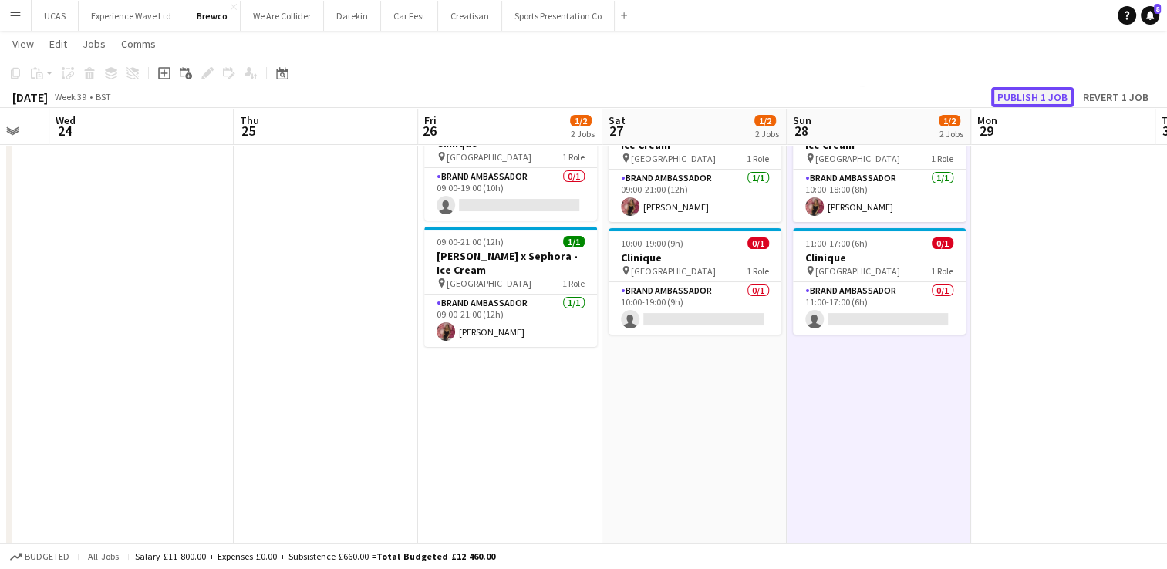
click at [1028, 98] on button "Publish 1 job" at bounding box center [1032, 97] width 83 height 20
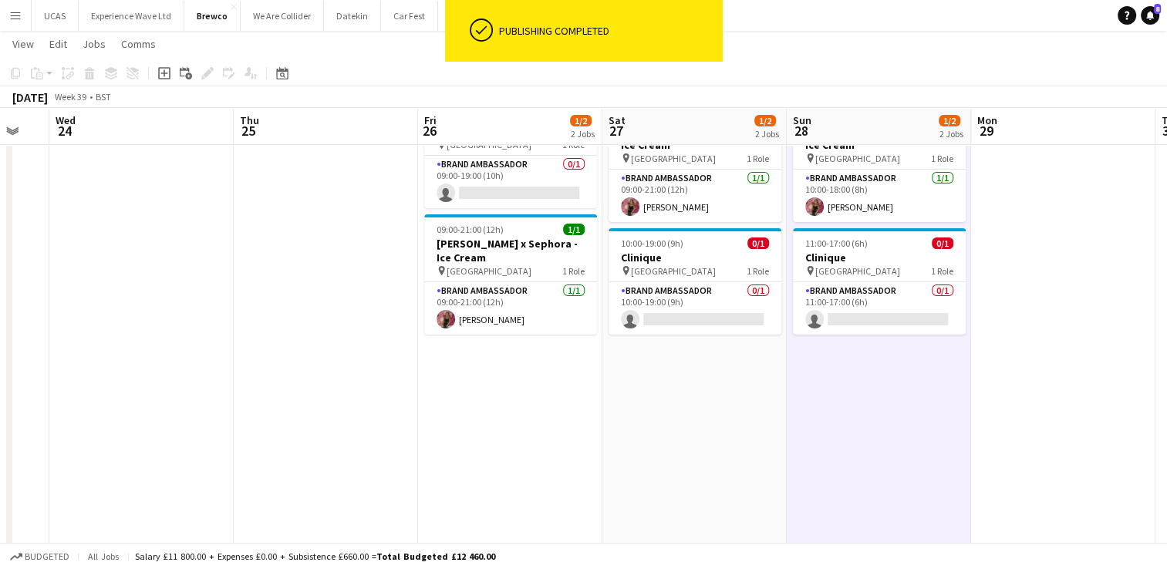
click at [643, 402] on app-date-cell "09:00-21:00 (12h) 1/1 Estée Lauder x Sephora - Ice Cream pin Trafford Centre 1 …" at bounding box center [694, 341] width 184 height 490
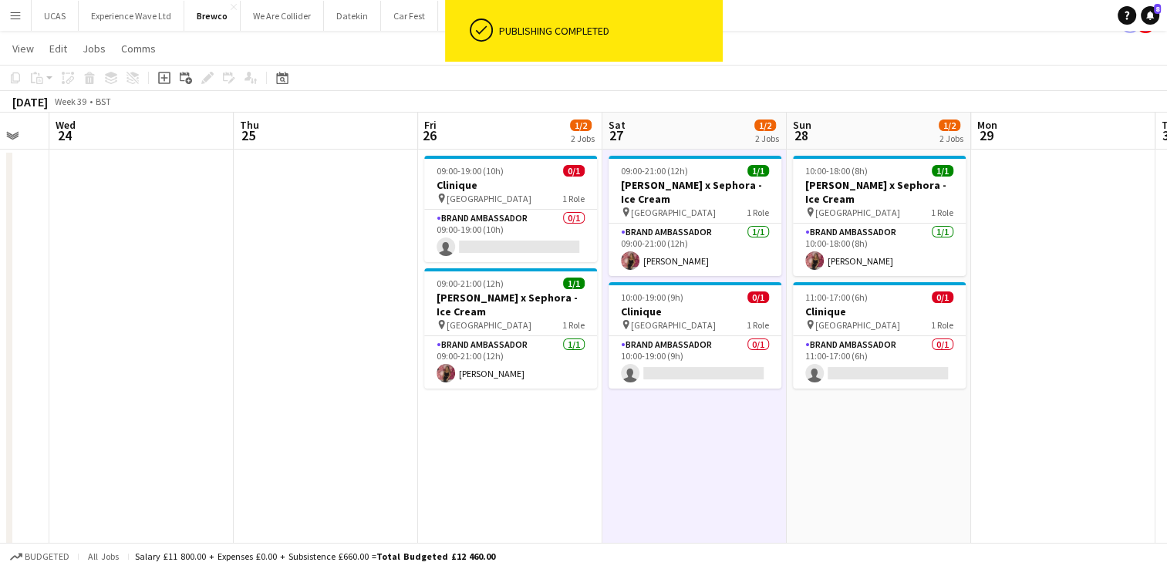
scroll to position [0, 0]
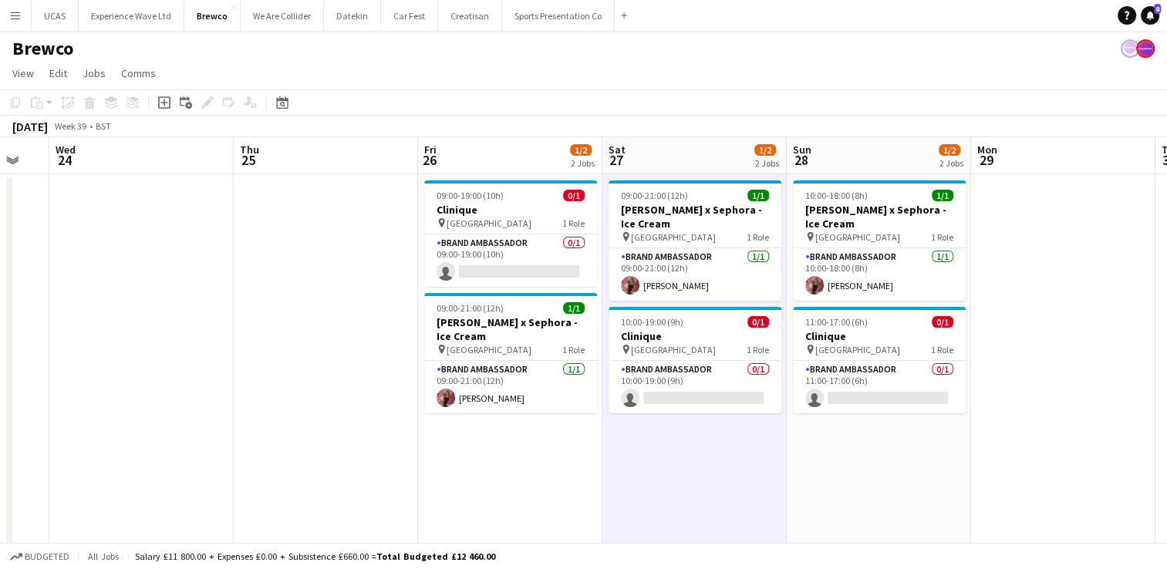
click at [358, 349] on app-date-cell at bounding box center [326, 419] width 184 height 490
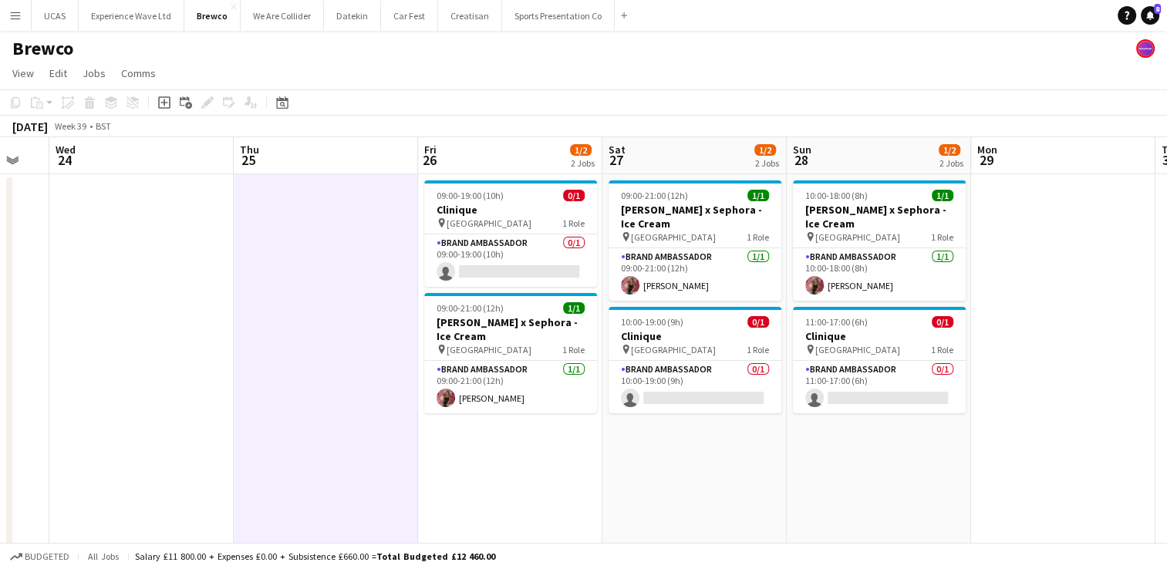
click at [15, 15] on app-icon "Menu" at bounding box center [15, 15] width 12 height 12
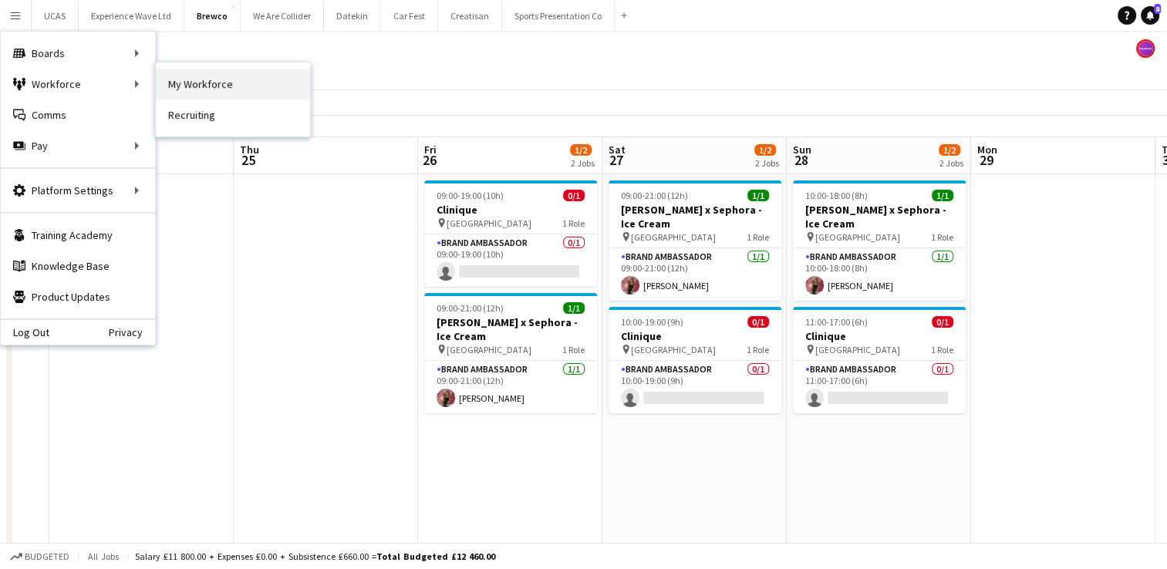
click at [183, 85] on link "My Workforce" at bounding box center [233, 84] width 154 height 31
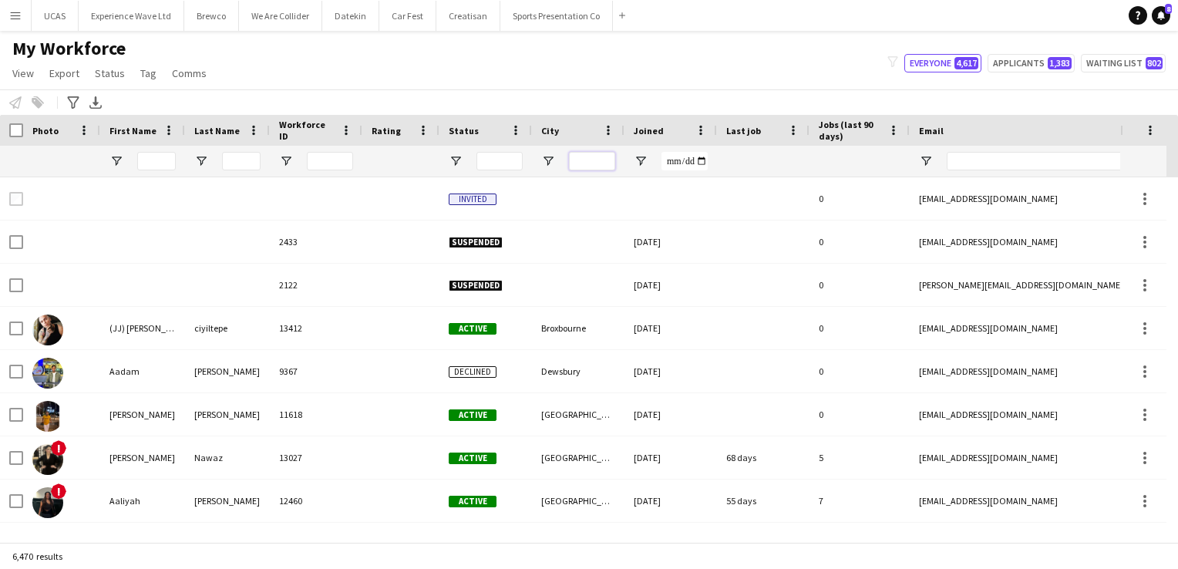
click at [594, 155] on input "City Filter Input" at bounding box center [592, 161] width 46 height 19
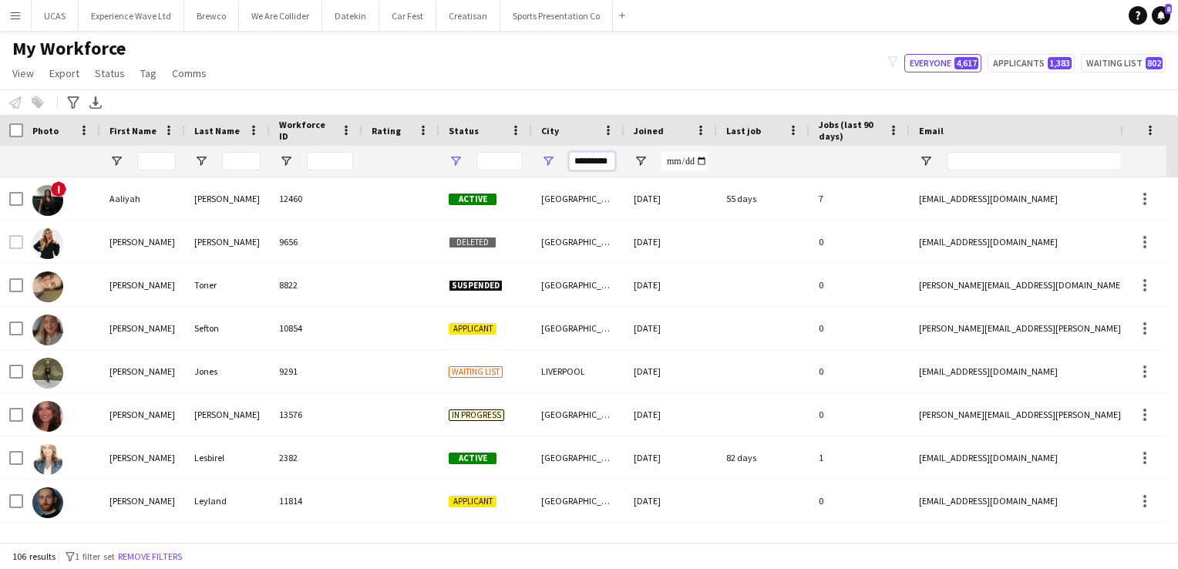
type input "*********"
click at [456, 162] on span "Open Filter Menu" at bounding box center [456, 161] width 14 height 14
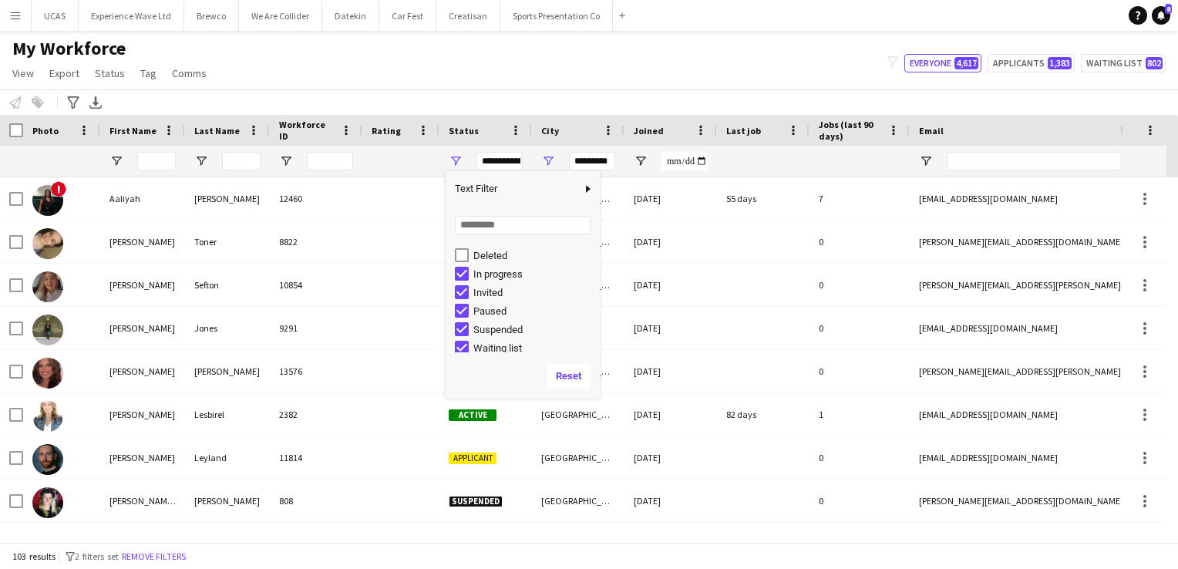
scroll to position [96, 0]
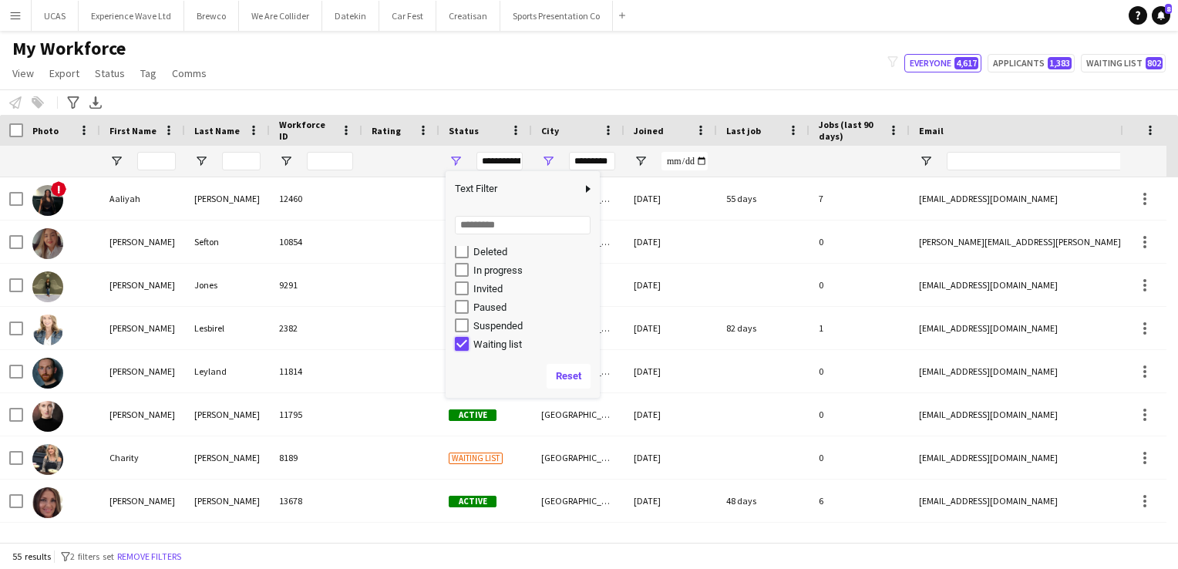
type input "**********"
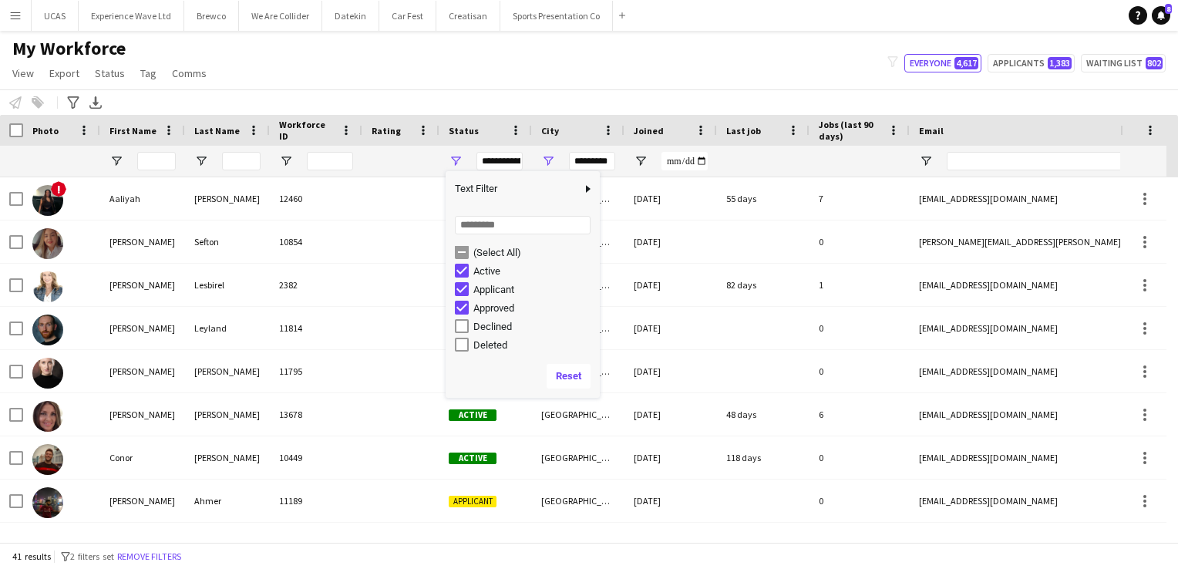
scroll to position [0, 0]
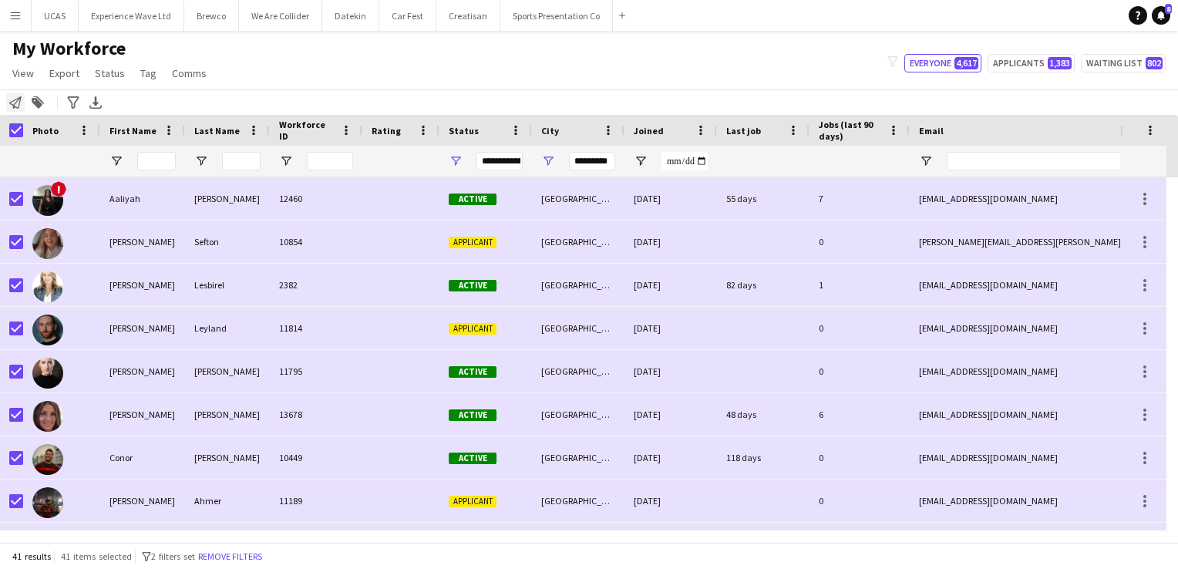
click at [14, 103] on icon "Notify workforce" at bounding box center [15, 102] width 12 height 12
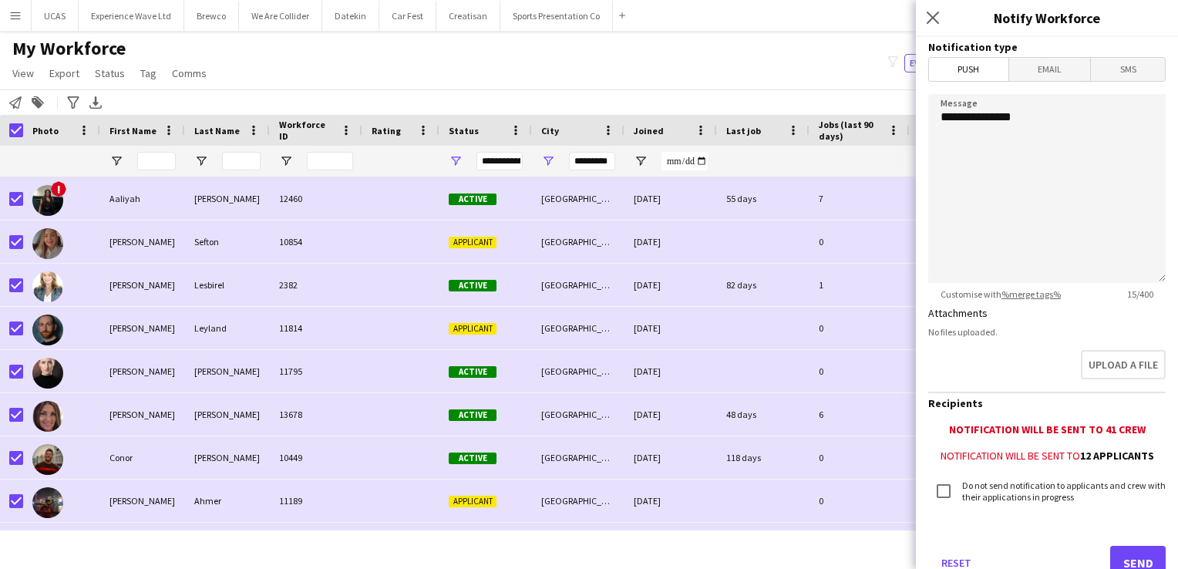
click at [1056, 72] on span "Email" at bounding box center [1050, 69] width 82 height 23
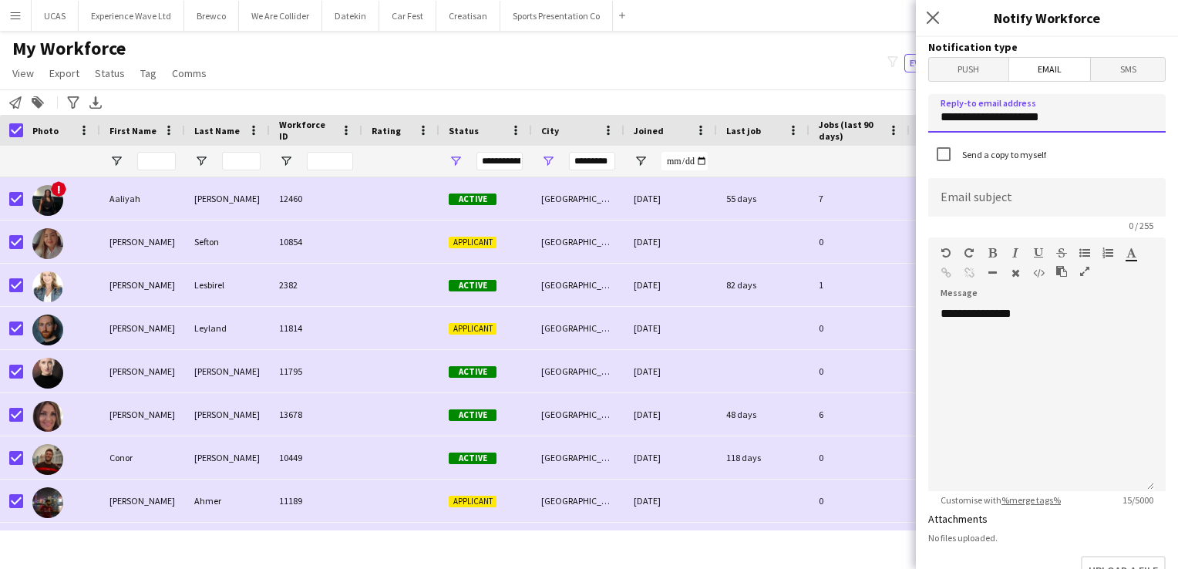
drag, startPoint x: 1066, startPoint y: 119, endPoint x: 916, endPoint y: 128, distance: 149.9
click at [916, 128] on app-popin "**********" at bounding box center [1047, 284] width 262 height 569
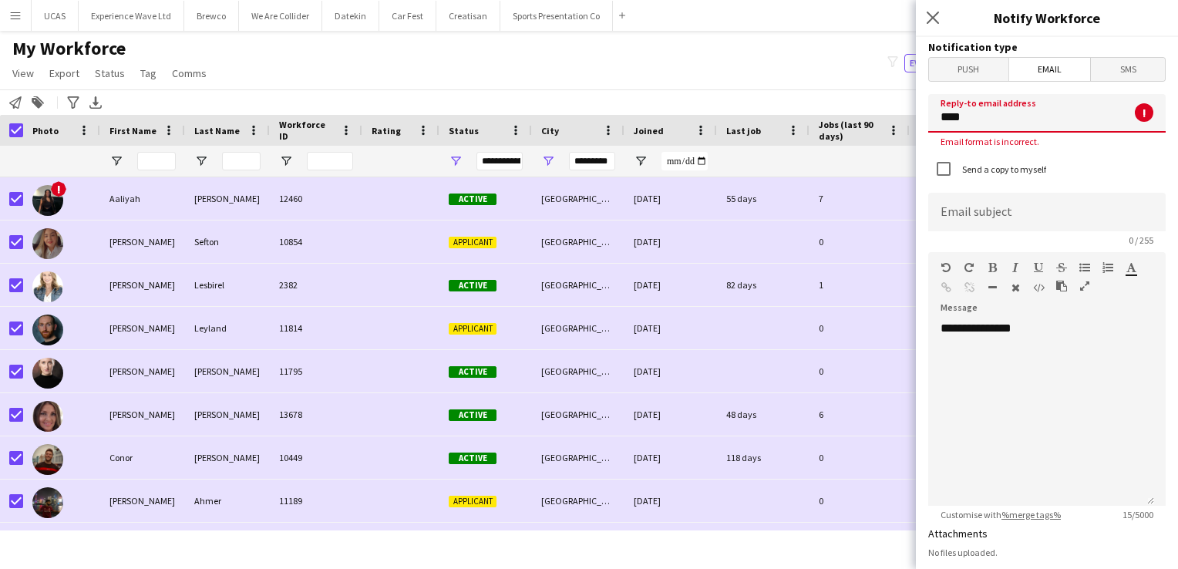
type input "**********"
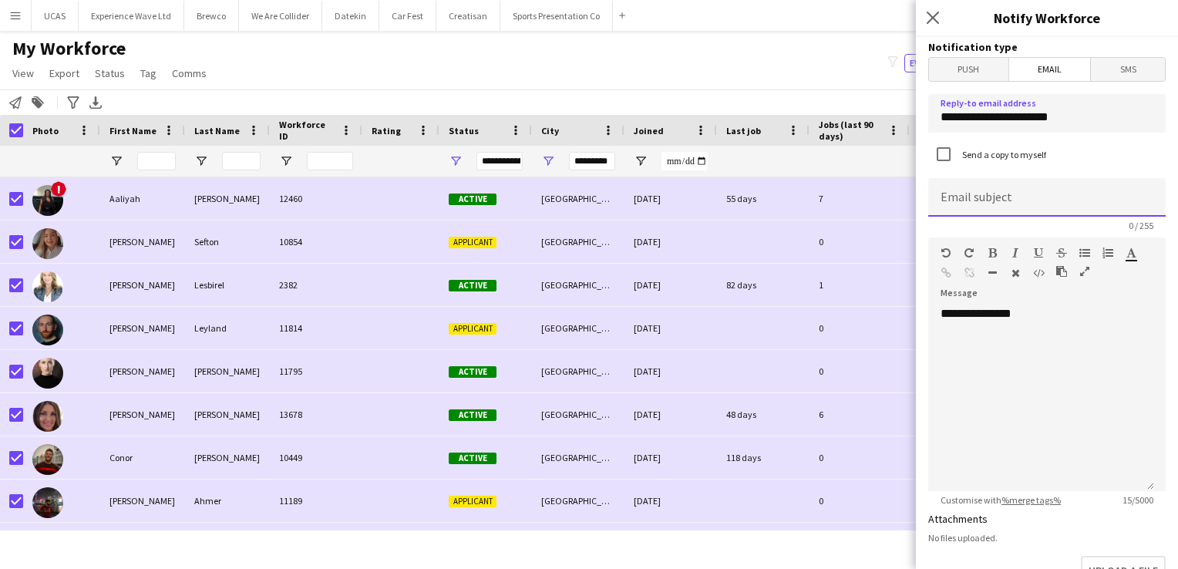
click at [1002, 204] on input at bounding box center [1046, 197] width 237 height 39
click at [1042, 72] on span "Email" at bounding box center [1050, 69] width 82 height 23
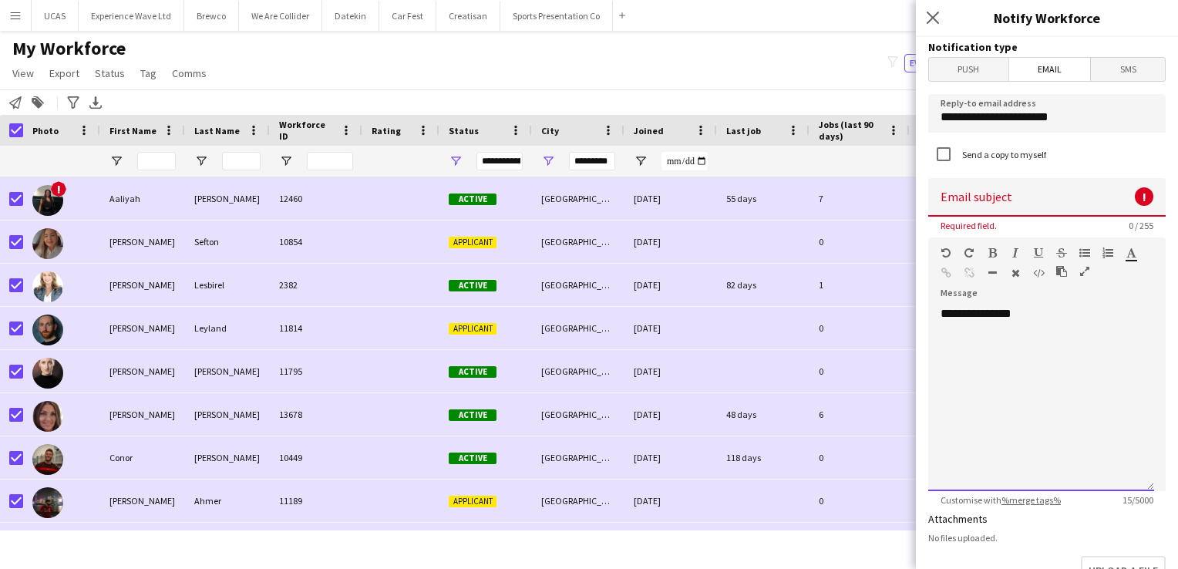
click at [1067, 314] on div "**********" at bounding box center [1041, 398] width 226 height 185
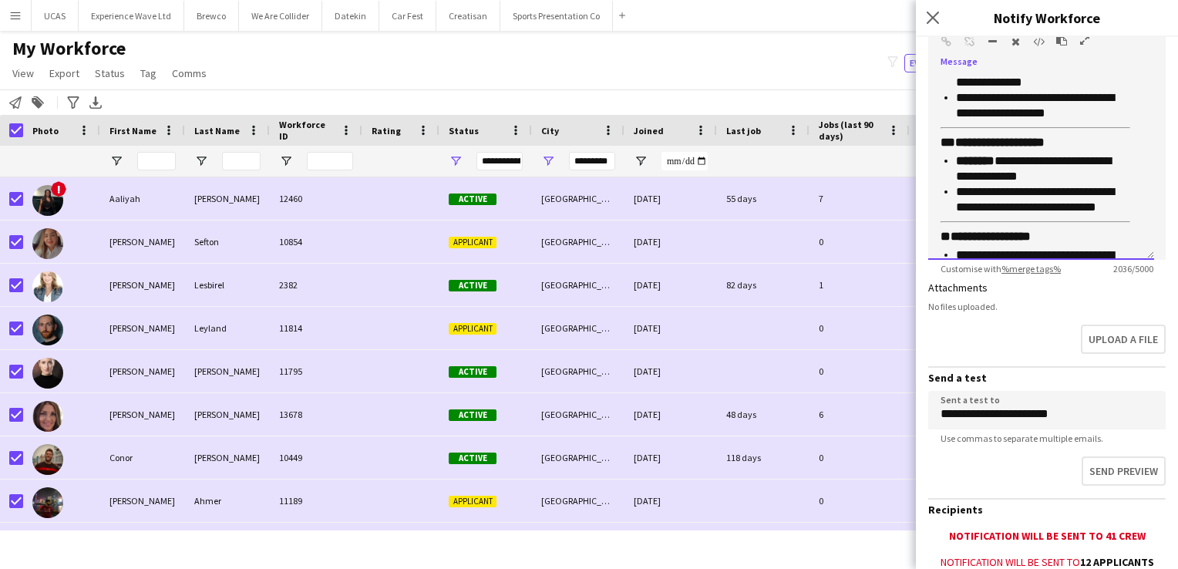
scroll to position [773, 0]
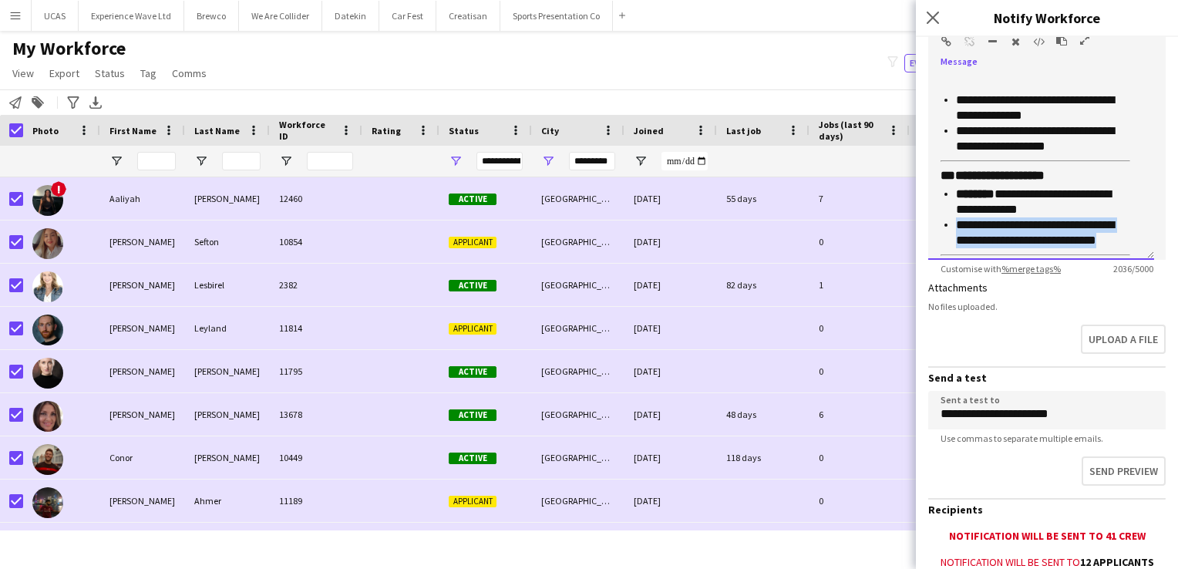
drag, startPoint x: 1132, startPoint y: 241, endPoint x: 951, endPoint y: 224, distance: 182.0
click at [951, 224] on div "**********" at bounding box center [1041, 167] width 226 height 185
click at [1130, 197] on div "**********" at bounding box center [1041, 167] width 226 height 185
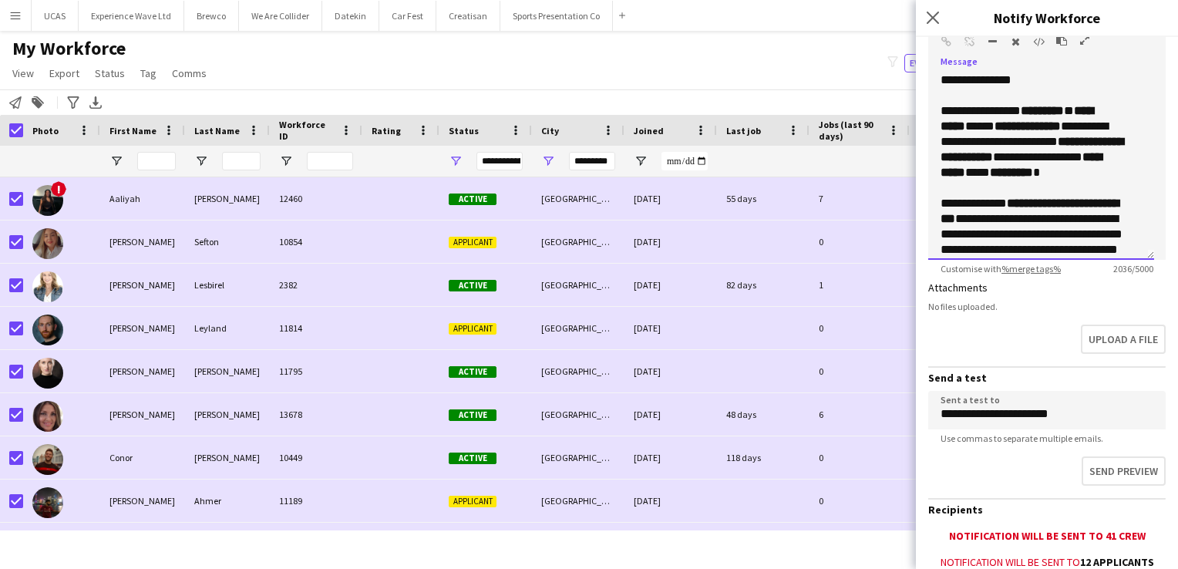
scroll to position [0, 0]
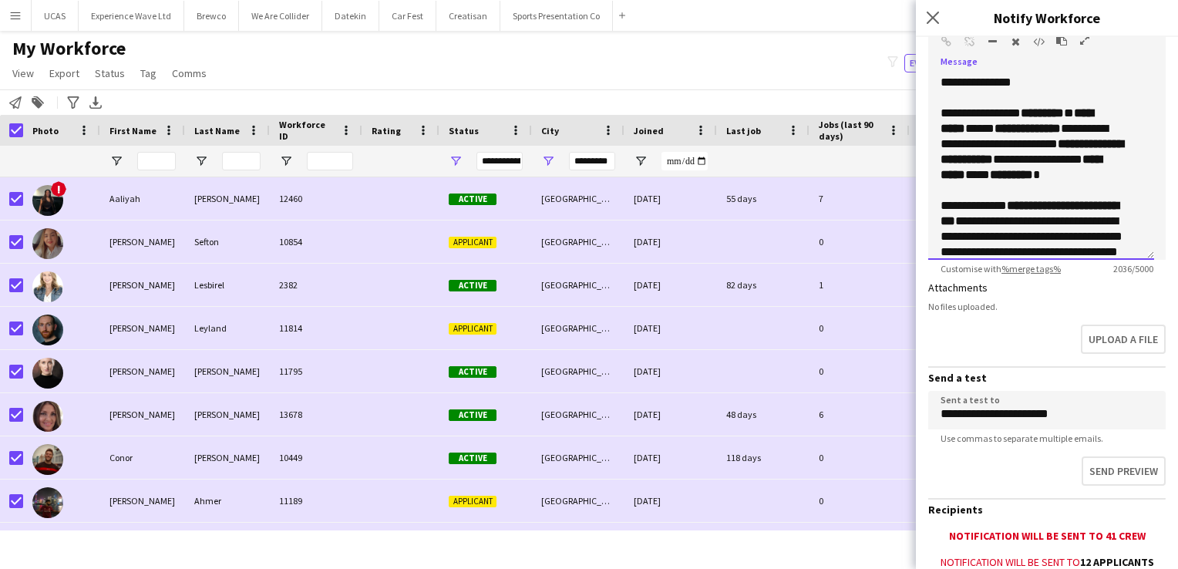
click at [1019, 109] on p "**********" at bounding box center [1036, 152] width 190 height 93
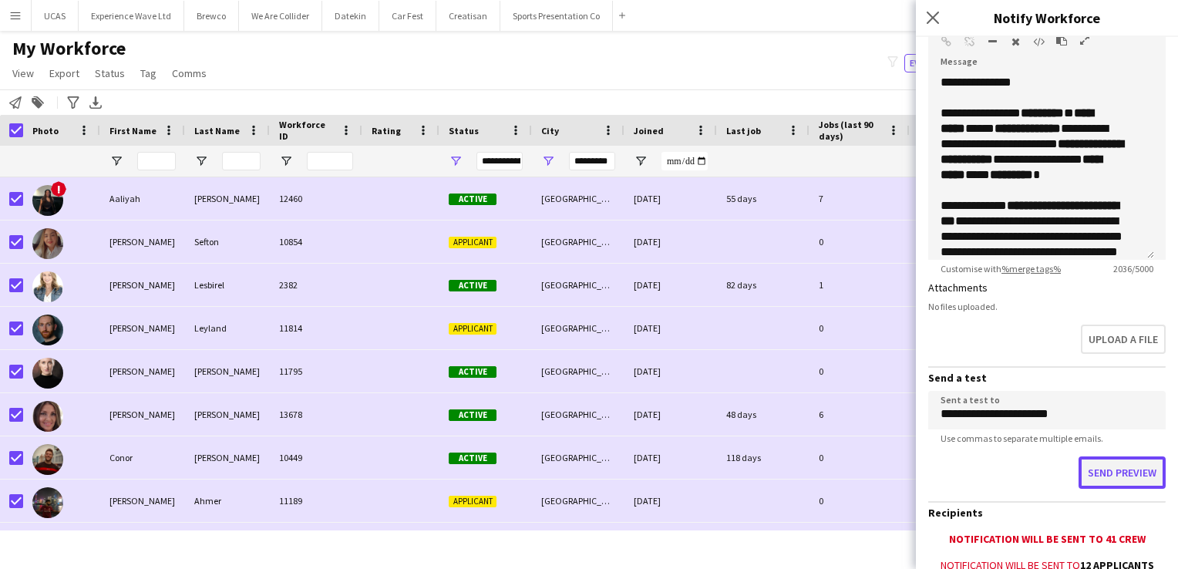
click at [1112, 477] on button "Send preview" at bounding box center [1122, 472] width 87 height 32
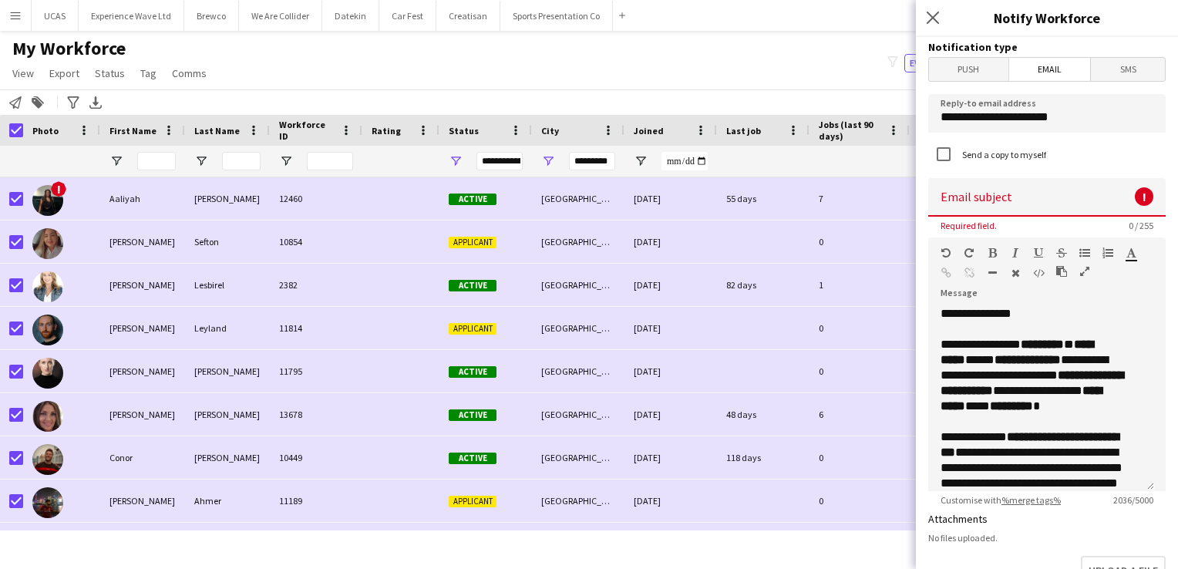
click at [978, 189] on input at bounding box center [1046, 197] width 237 height 39
paste input "**********"
click at [956, 201] on input "**********" at bounding box center [1041, 197] width 226 height 39
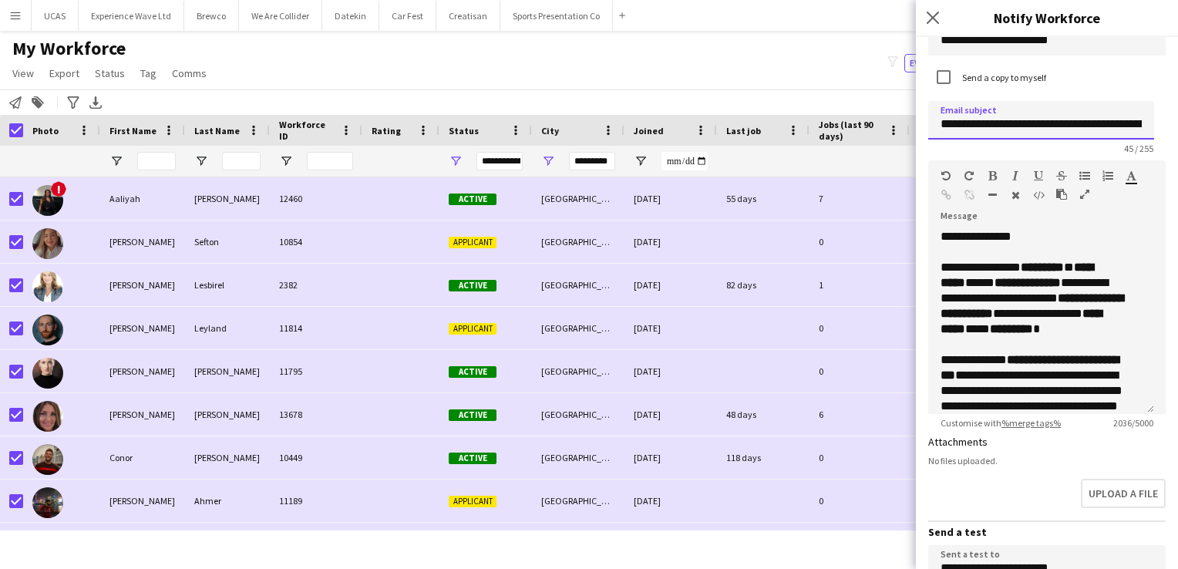
scroll to position [77, 0]
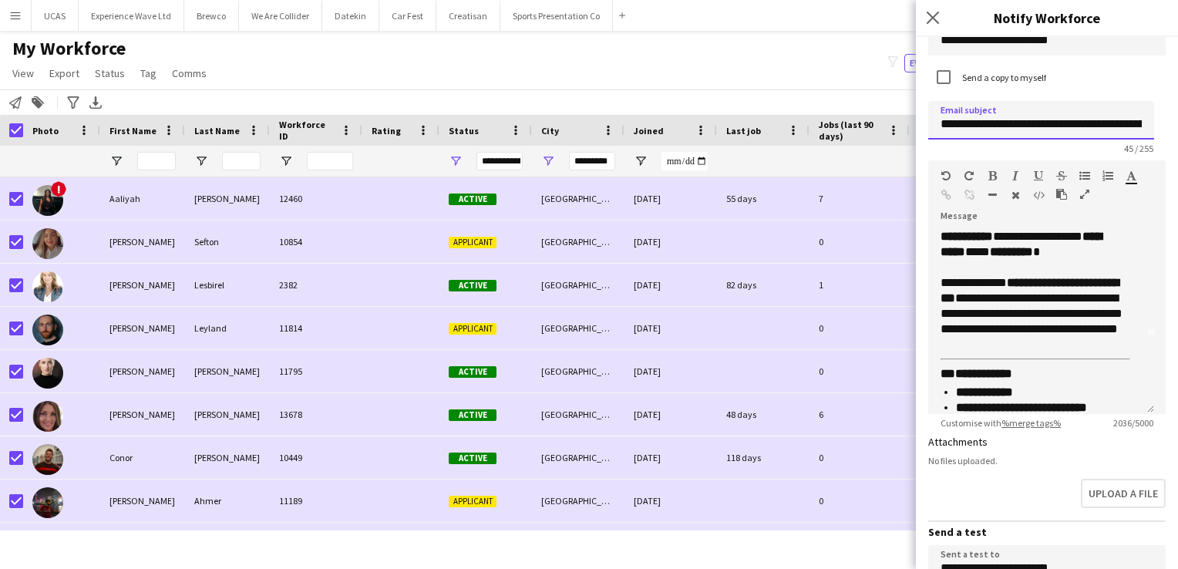
click at [969, 126] on input "**********" at bounding box center [1041, 120] width 226 height 39
type input "**********"
click at [997, 310] on p "**********" at bounding box center [1036, 313] width 190 height 77
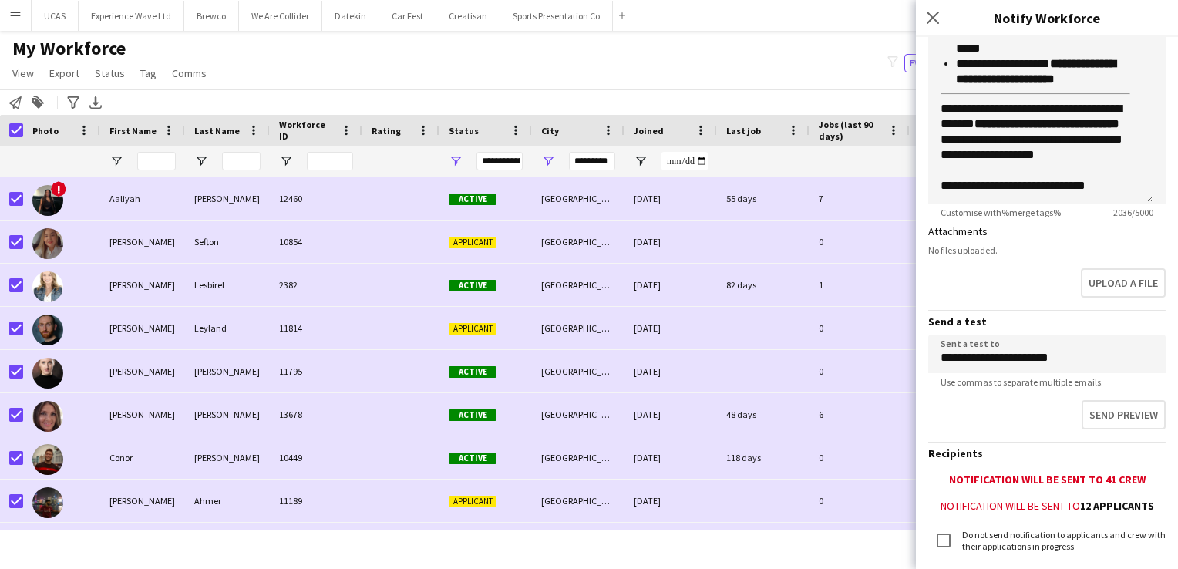
scroll to position [308, 0]
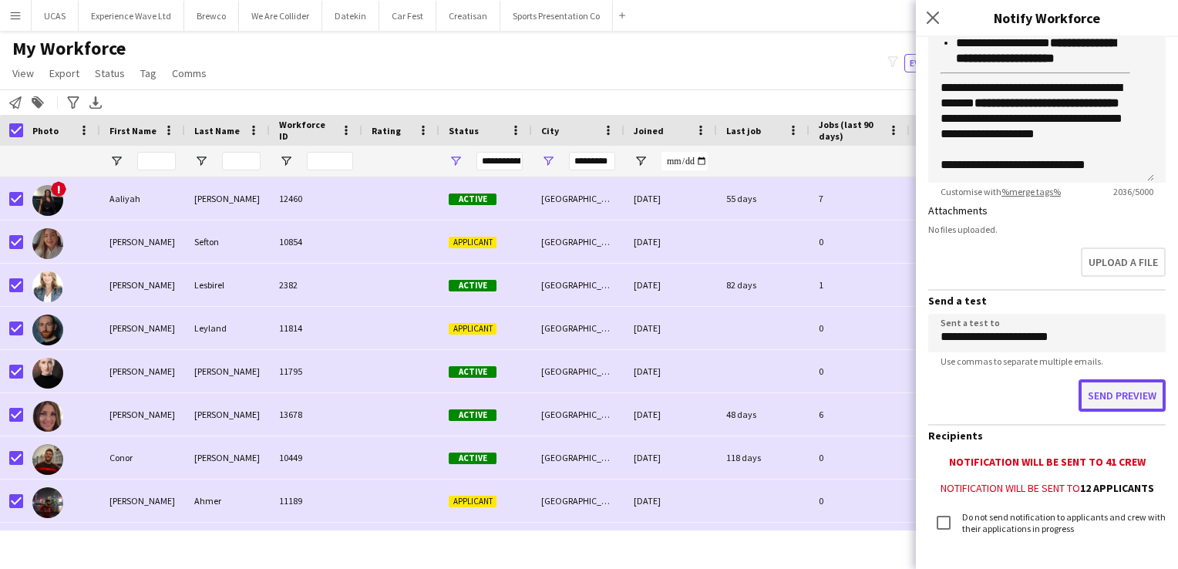
click at [1130, 396] on button "Send preview" at bounding box center [1122, 395] width 87 height 32
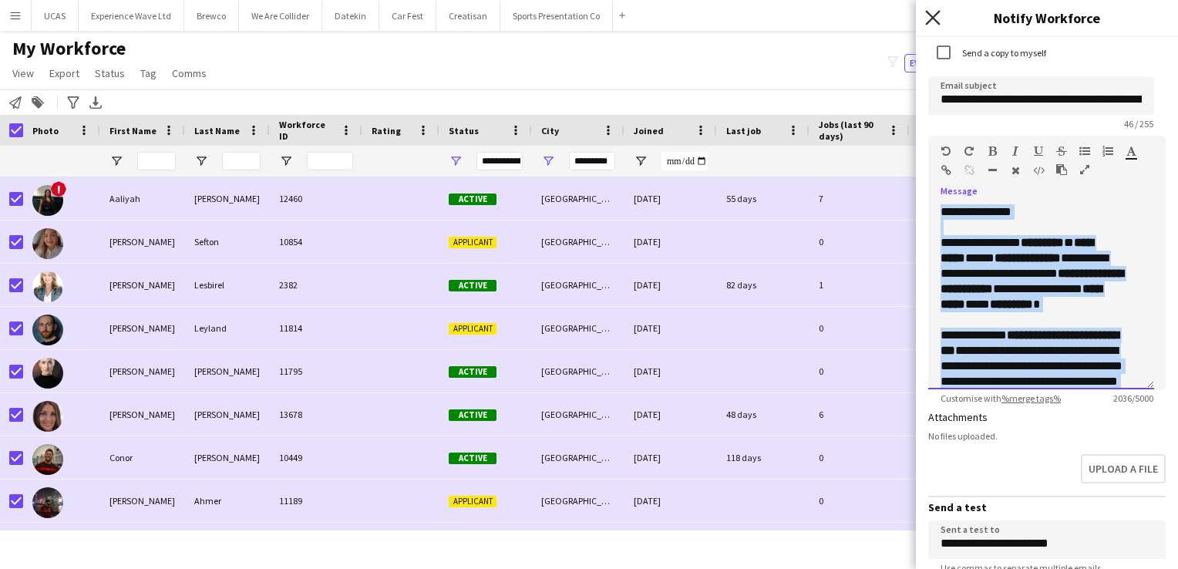
scroll to position [0, 0]
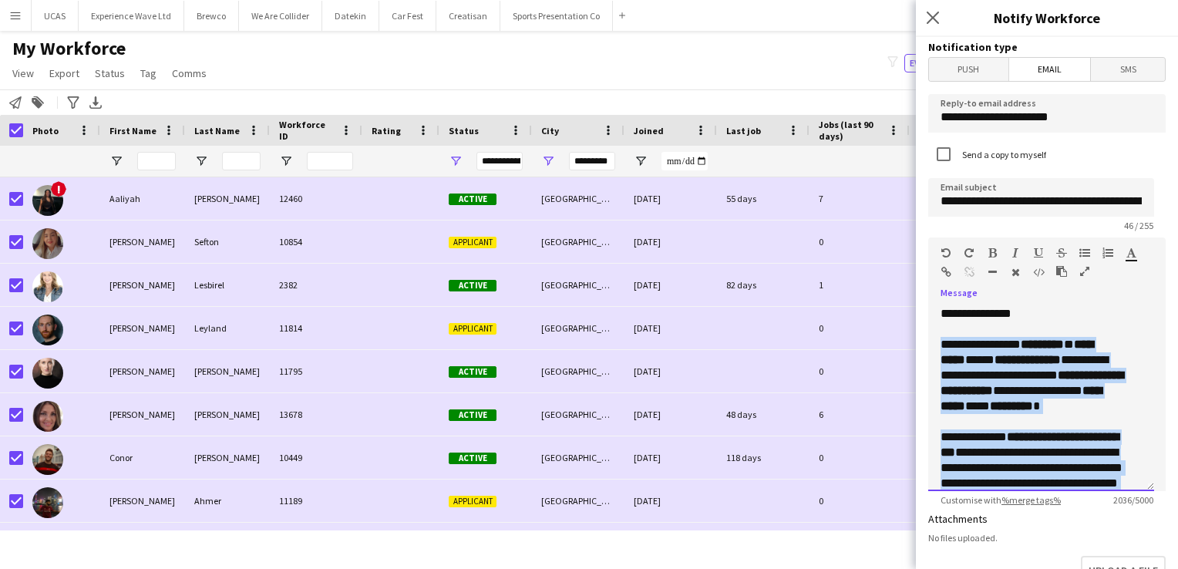
drag, startPoint x: 1124, startPoint y: 166, endPoint x: 942, endPoint y: 338, distance: 250.9
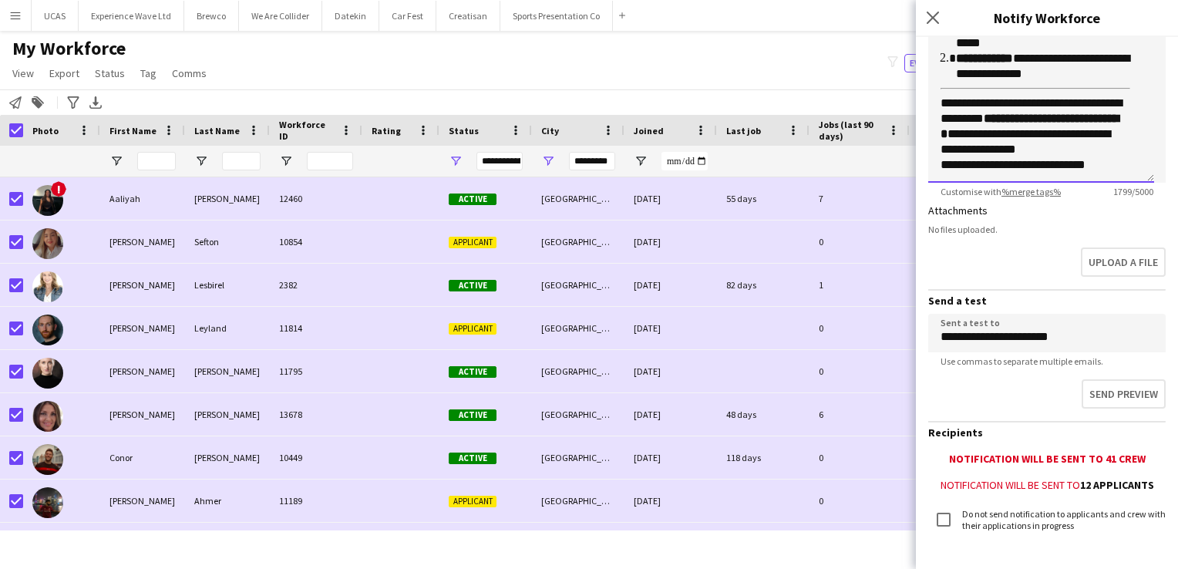
scroll to position [389, 0]
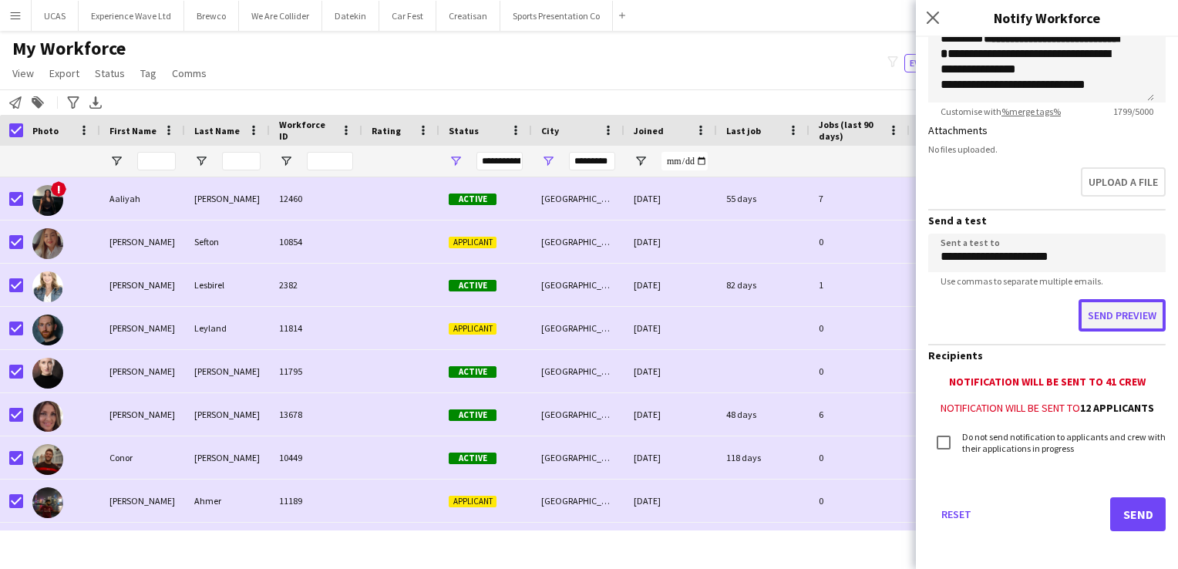
click at [1110, 316] on button "Send preview" at bounding box center [1122, 315] width 87 height 32
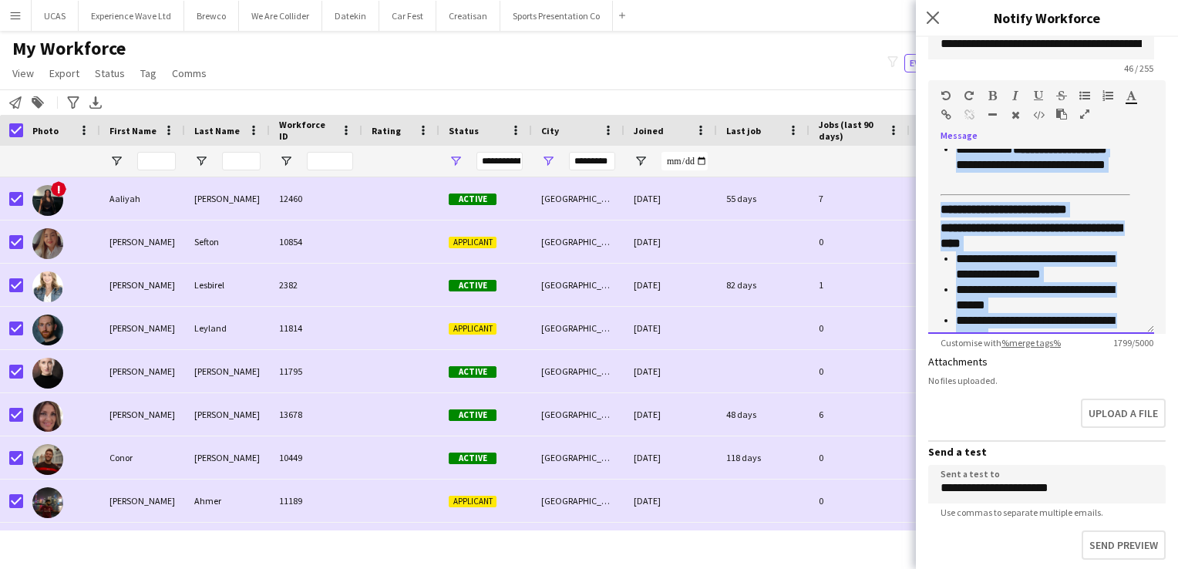
scroll to position [0, 0]
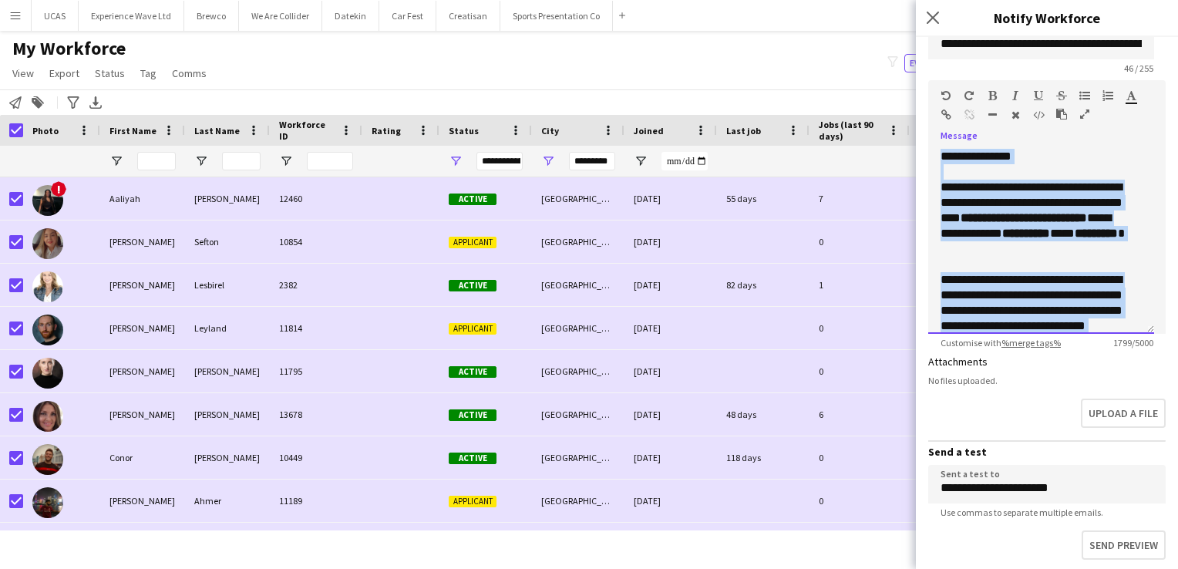
drag, startPoint x: 1117, startPoint y: 319, endPoint x: 928, endPoint y: 104, distance: 286.3
click at [928, 104] on div "**********" at bounding box center [1046, 207] width 237 height 254
click at [1015, 239] on strong "**********" at bounding box center [1026, 233] width 48 height 12
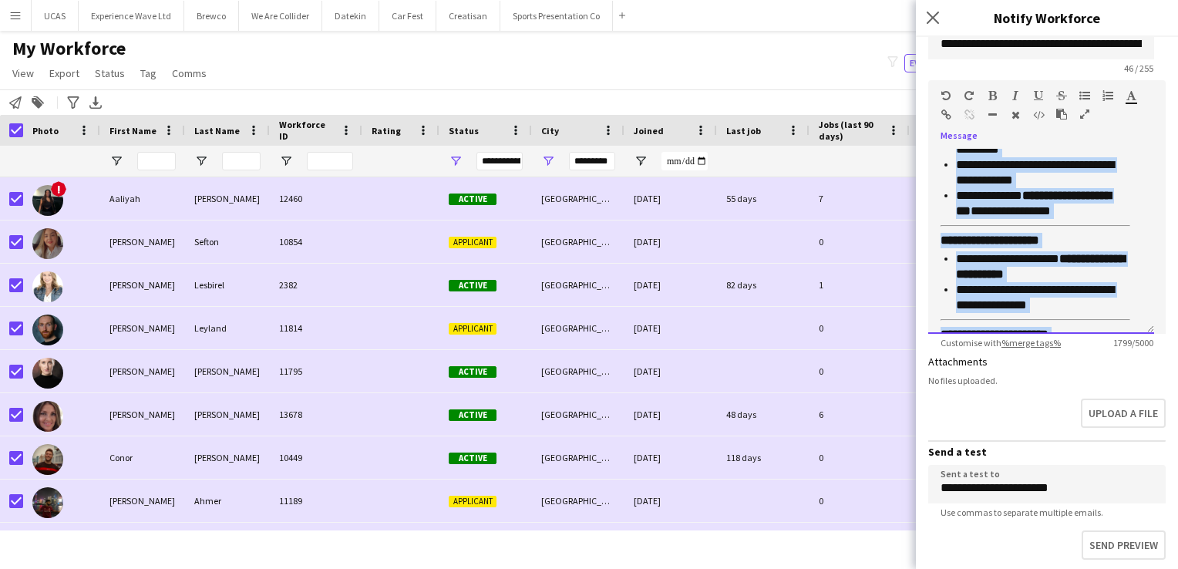
scroll to position [1082, 0]
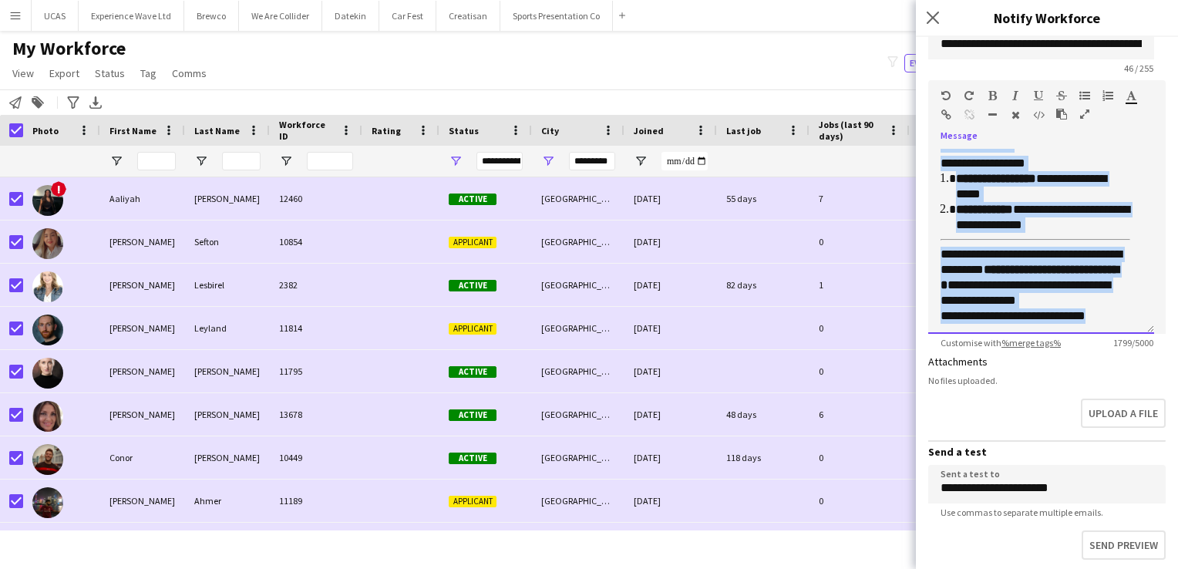
drag, startPoint x: 935, startPoint y: 179, endPoint x: 1159, endPoint y: 469, distance: 366.1
click at [1159, 469] on form "**********" at bounding box center [1047, 341] width 262 height 923
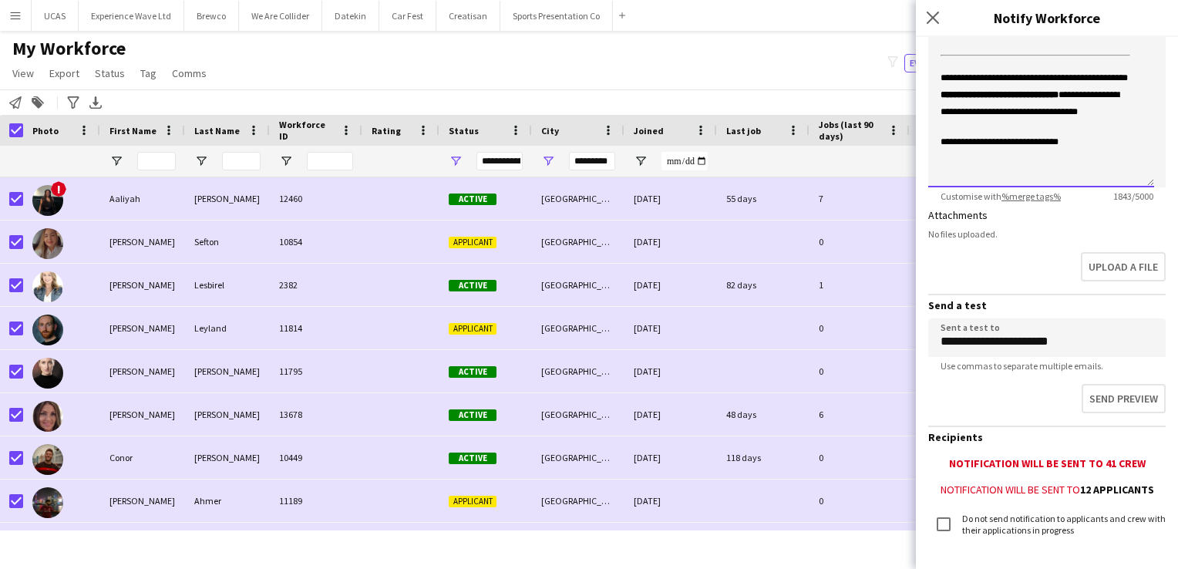
scroll to position [312, 0]
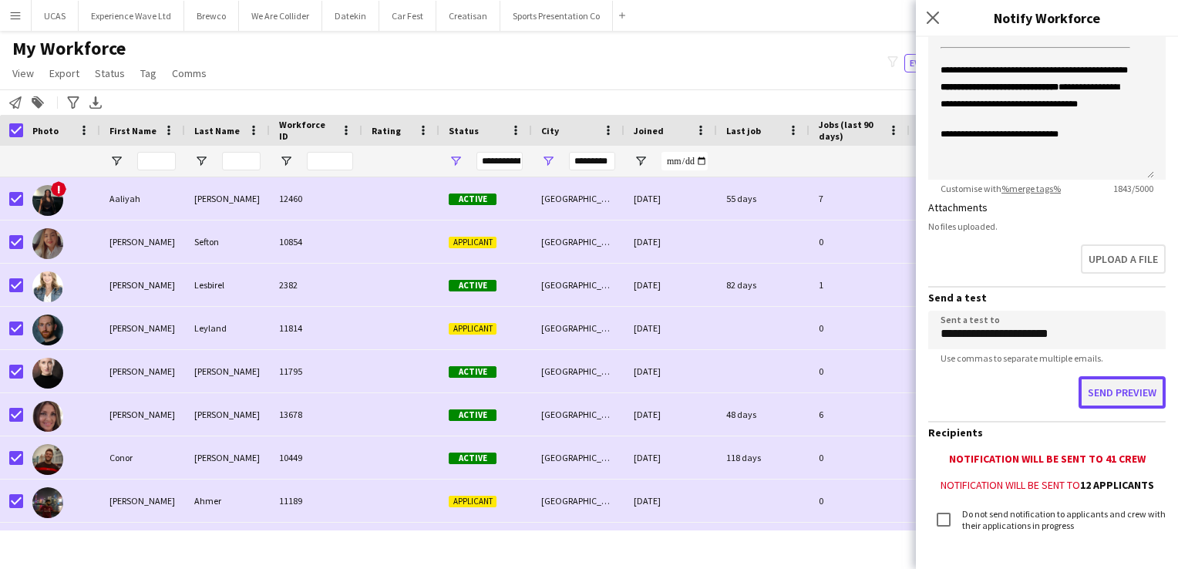
click at [1103, 390] on button "Send preview" at bounding box center [1122, 392] width 87 height 32
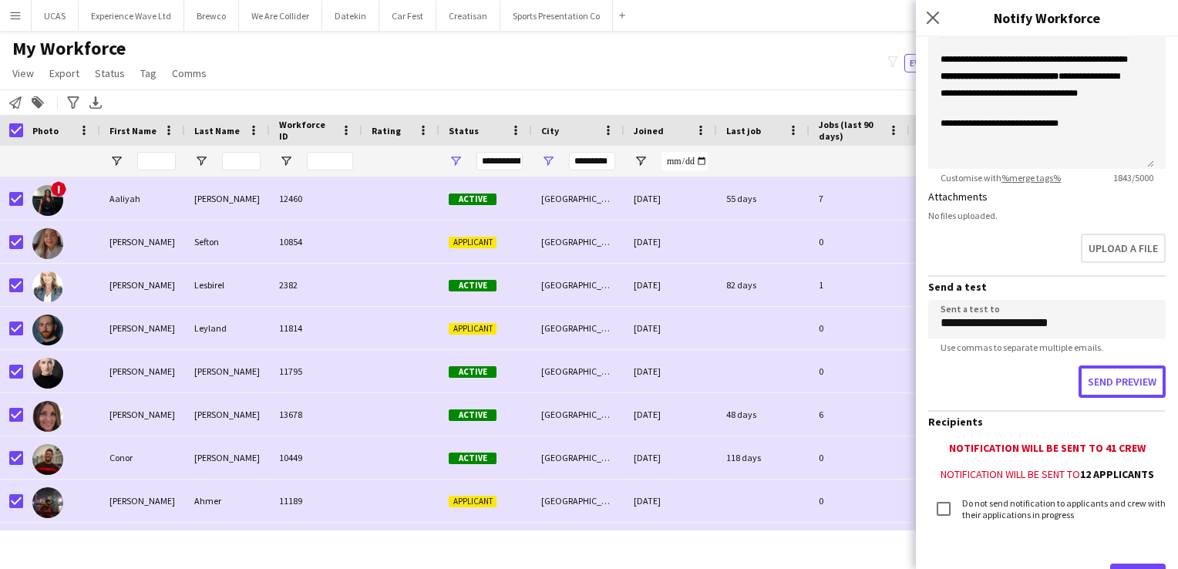
scroll to position [392, 0]
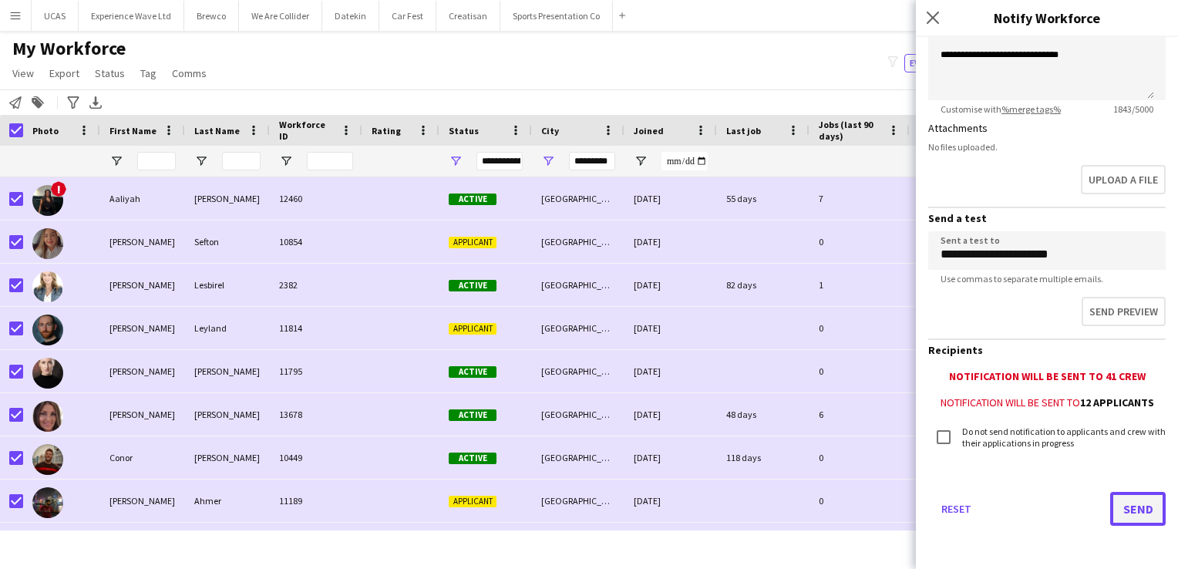
click at [1120, 510] on button "Send" at bounding box center [1138, 509] width 56 height 34
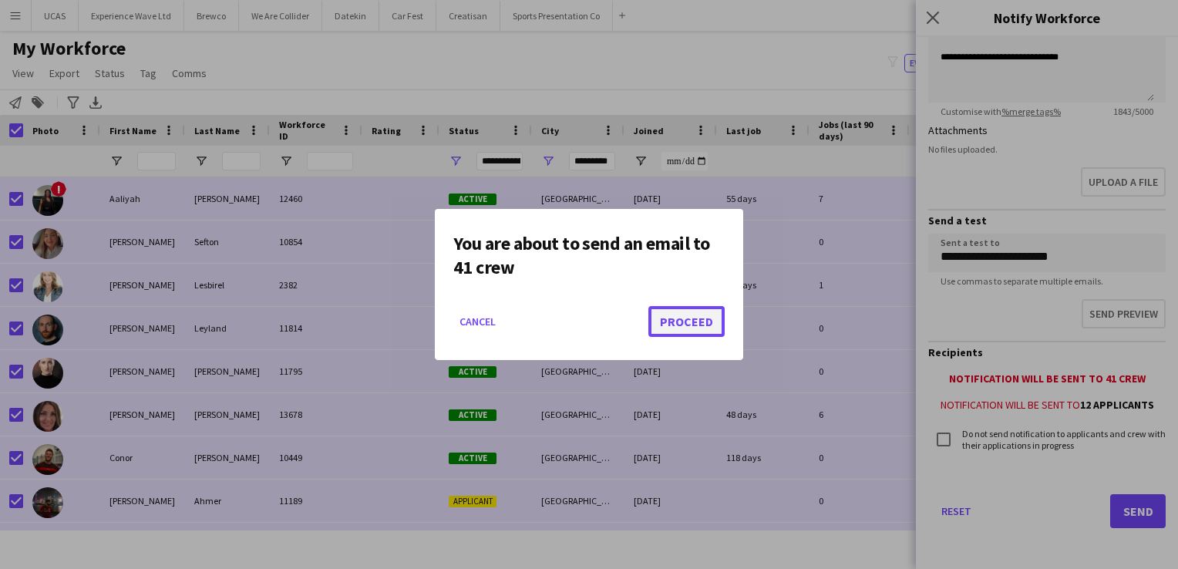
click at [702, 316] on button "Proceed" at bounding box center [686, 321] width 76 height 31
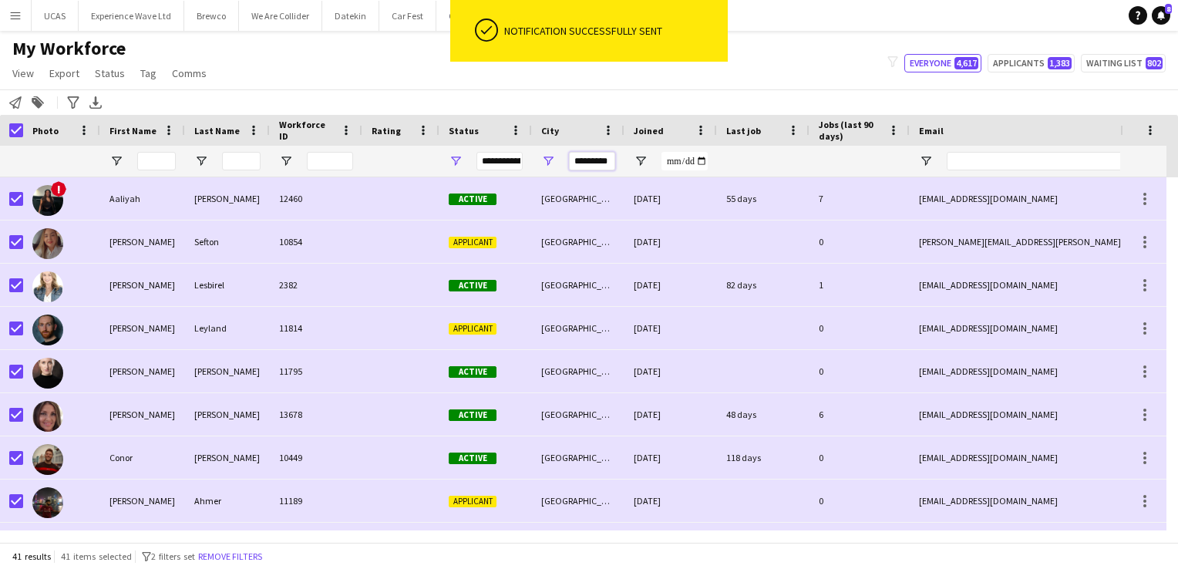
click at [598, 161] on input "*********" at bounding box center [592, 161] width 46 height 19
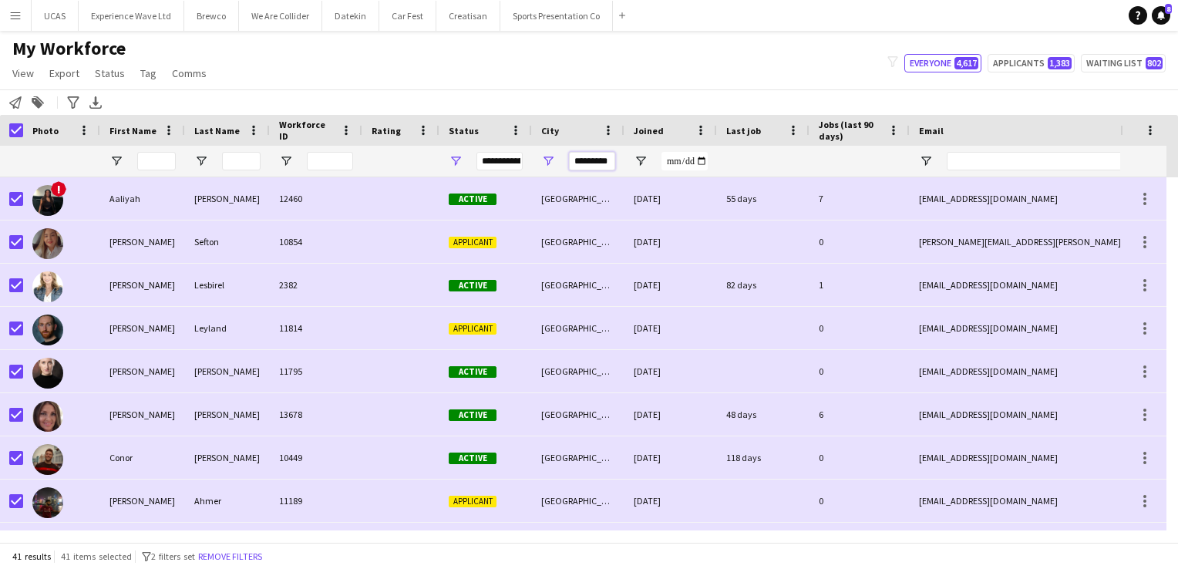
click at [598, 161] on input "*********" at bounding box center [592, 161] width 46 height 19
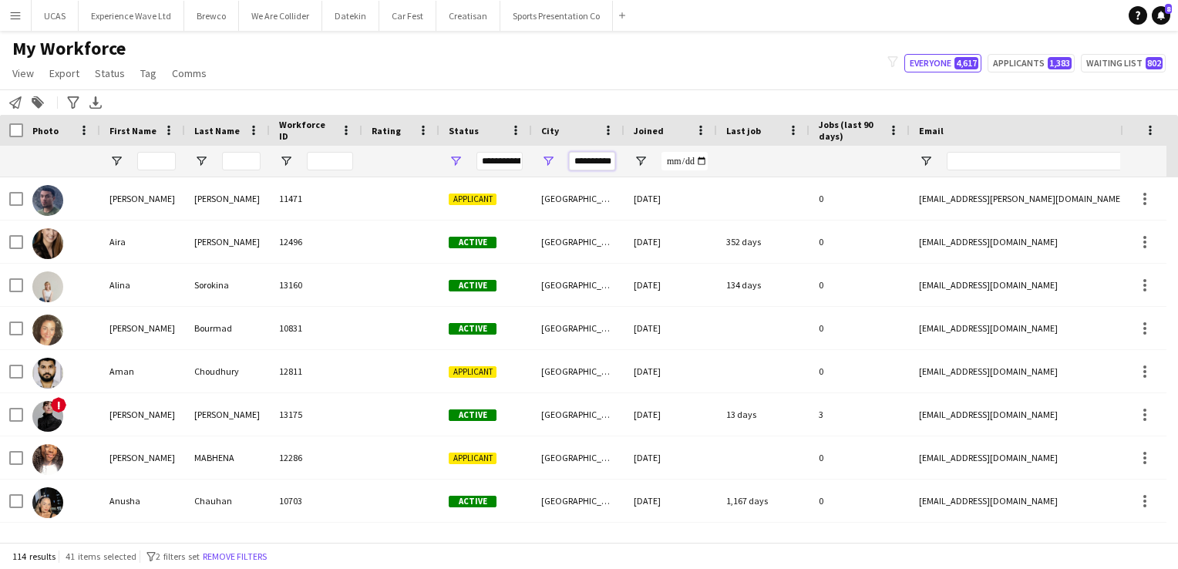
type input "**********"
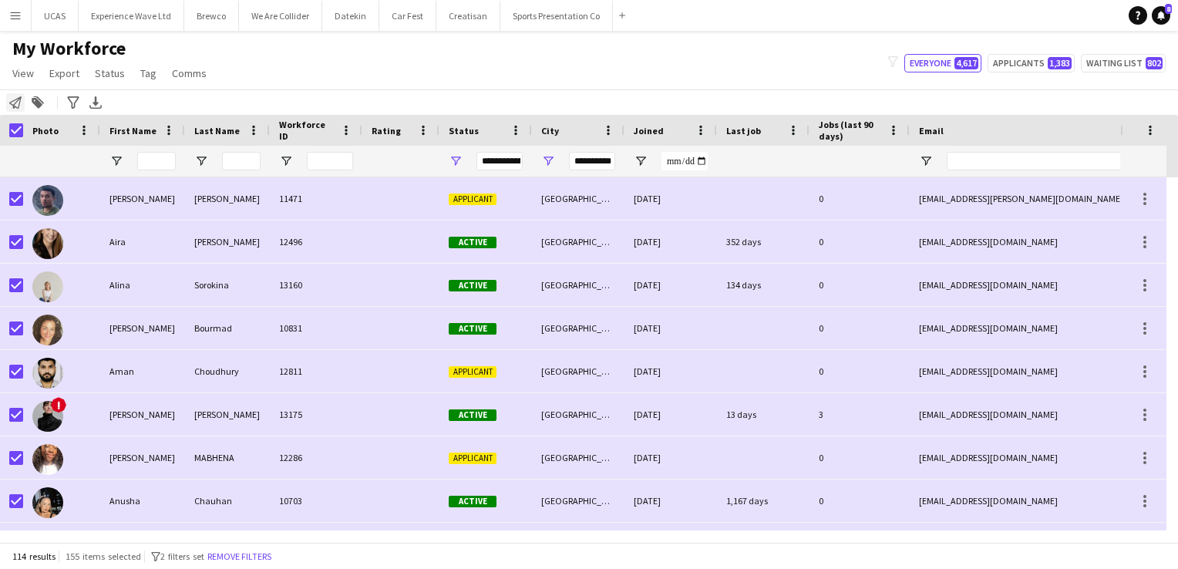
click at [12, 100] on icon at bounding box center [15, 102] width 12 height 12
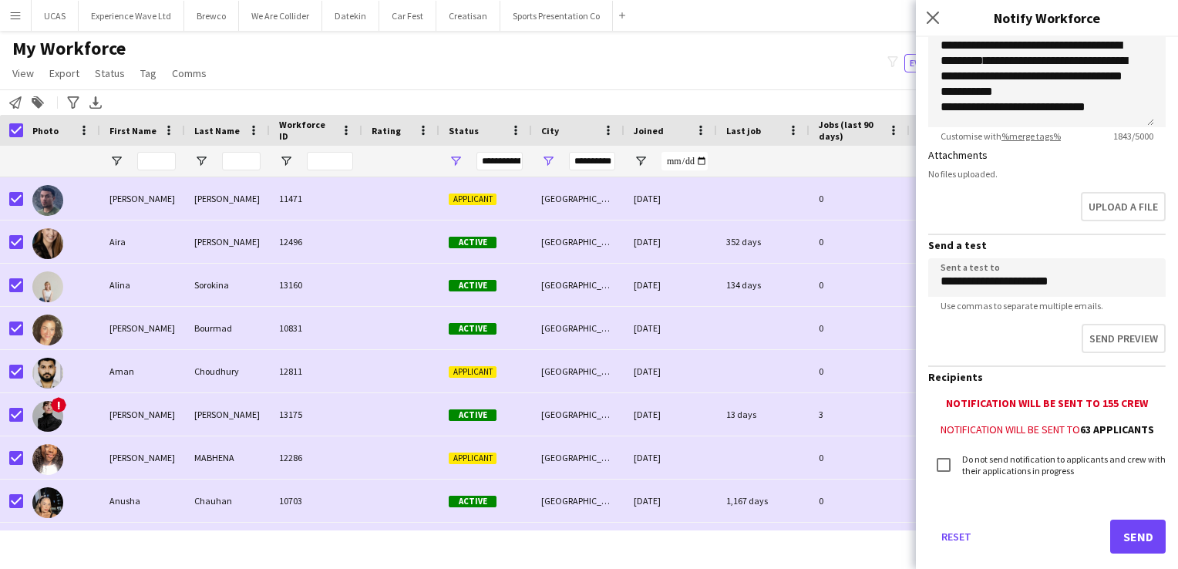
scroll to position [386, 0]
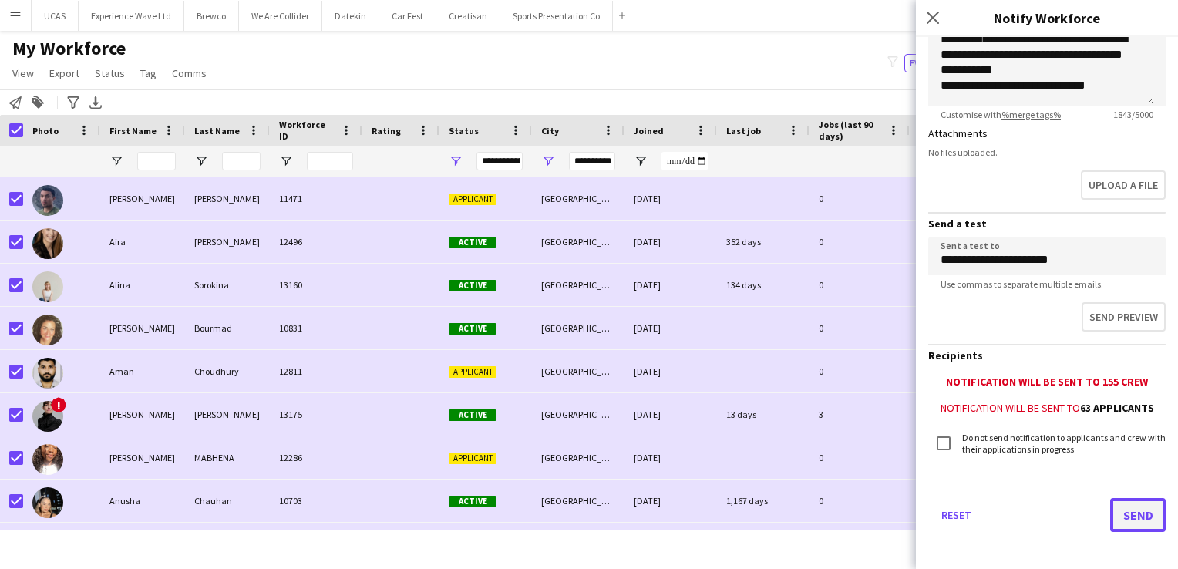
click at [1141, 520] on button "Send" at bounding box center [1138, 515] width 56 height 34
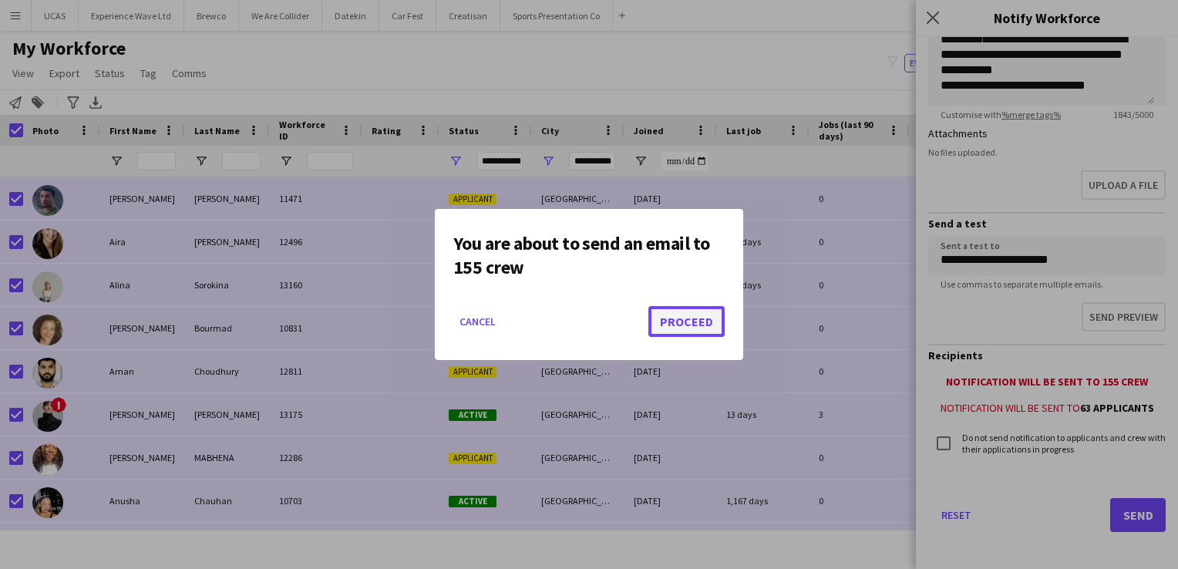
click at [697, 325] on button "Proceed" at bounding box center [686, 321] width 76 height 31
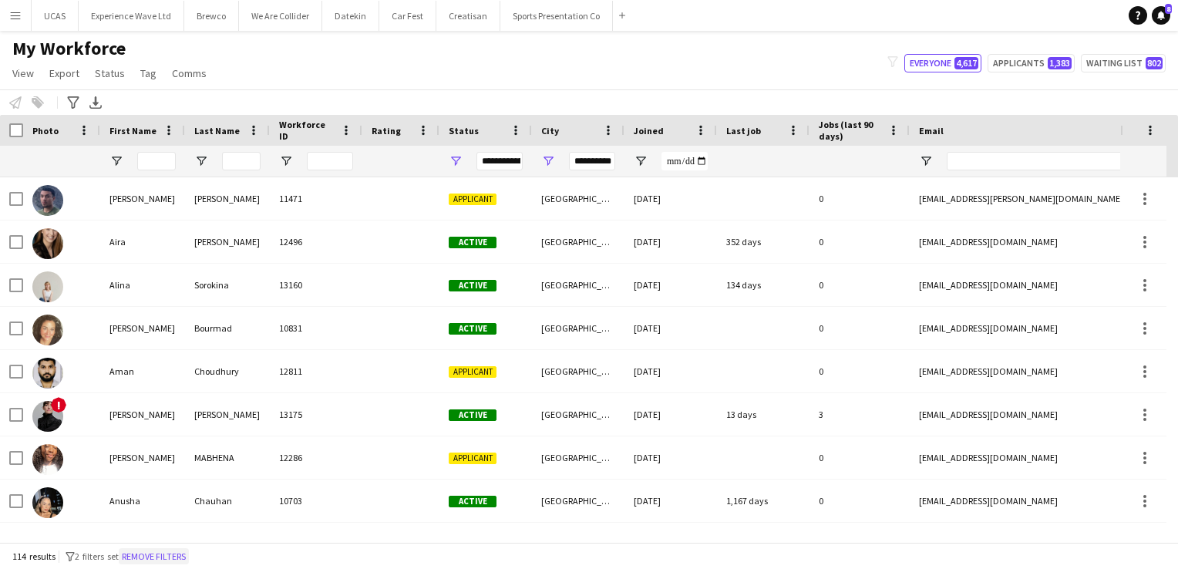
click at [144, 554] on button "Remove filters" at bounding box center [154, 556] width 70 height 17
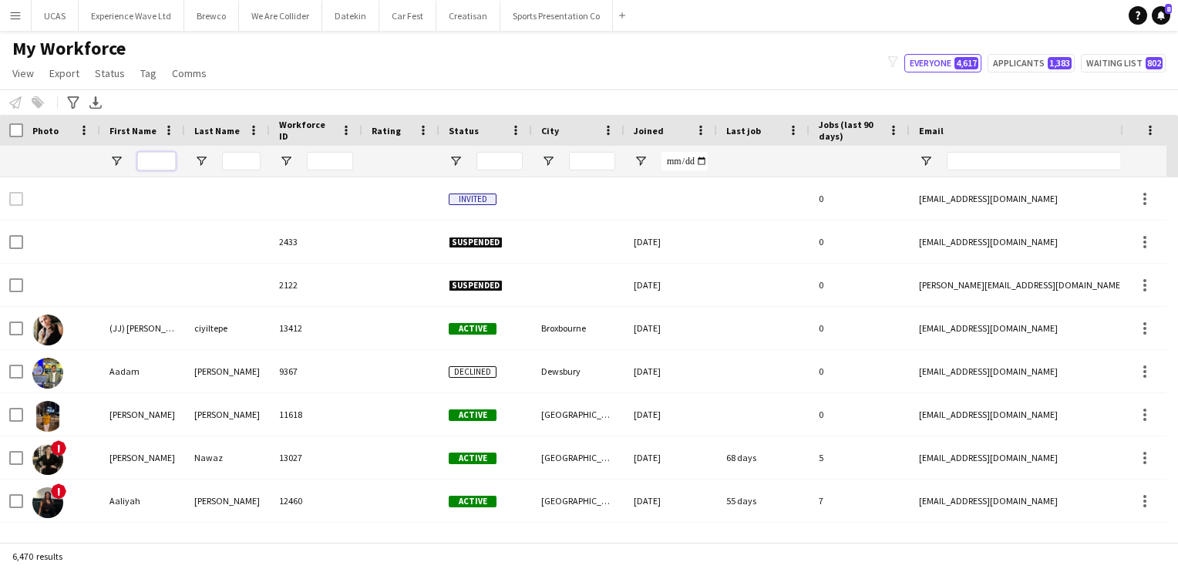
click at [157, 165] on input "First Name Filter Input" at bounding box center [156, 161] width 39 height 19
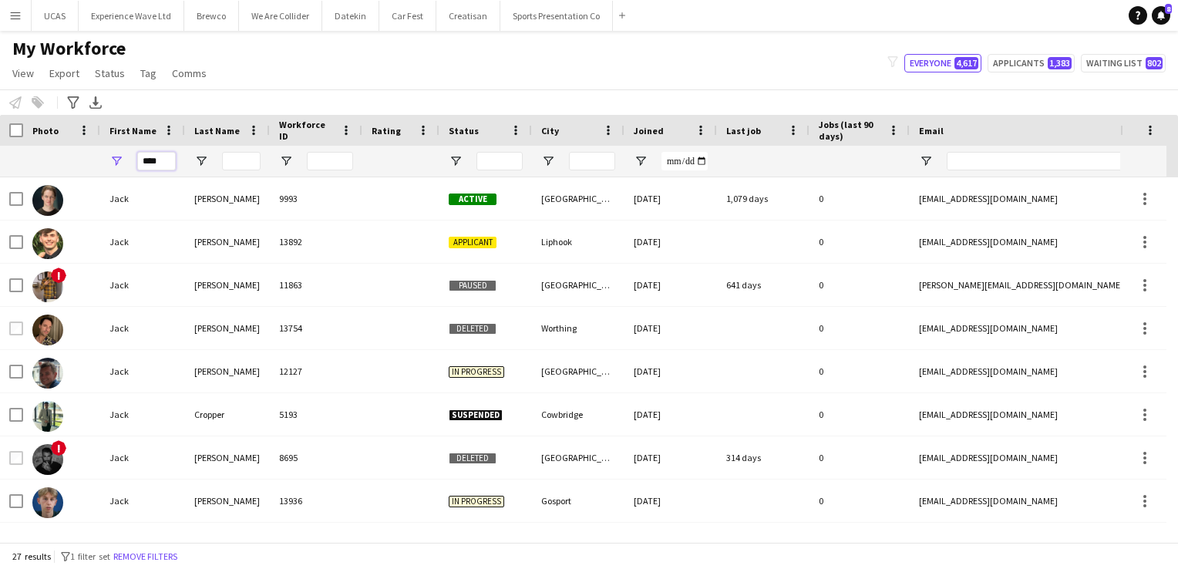
type input "****"
click at [251, 163] on input "Last Name Filter Input" at bounding box center [241, 161] width 39 height 19
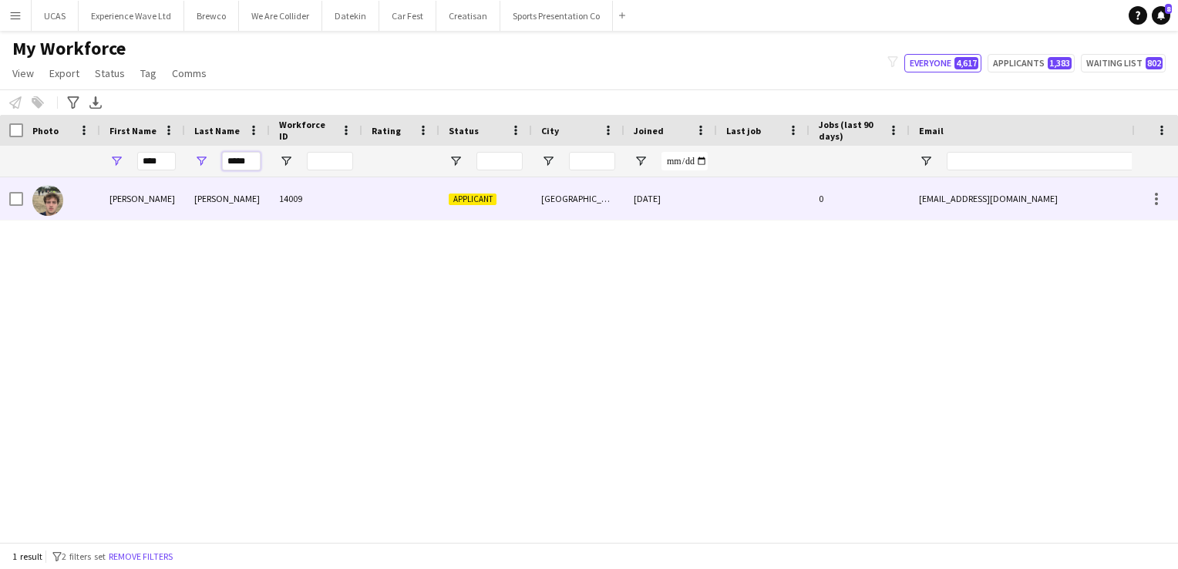
type input "*****"
click at [210, 204] on div "Bennett" at bounding box center [227, 198] width 85 height 42
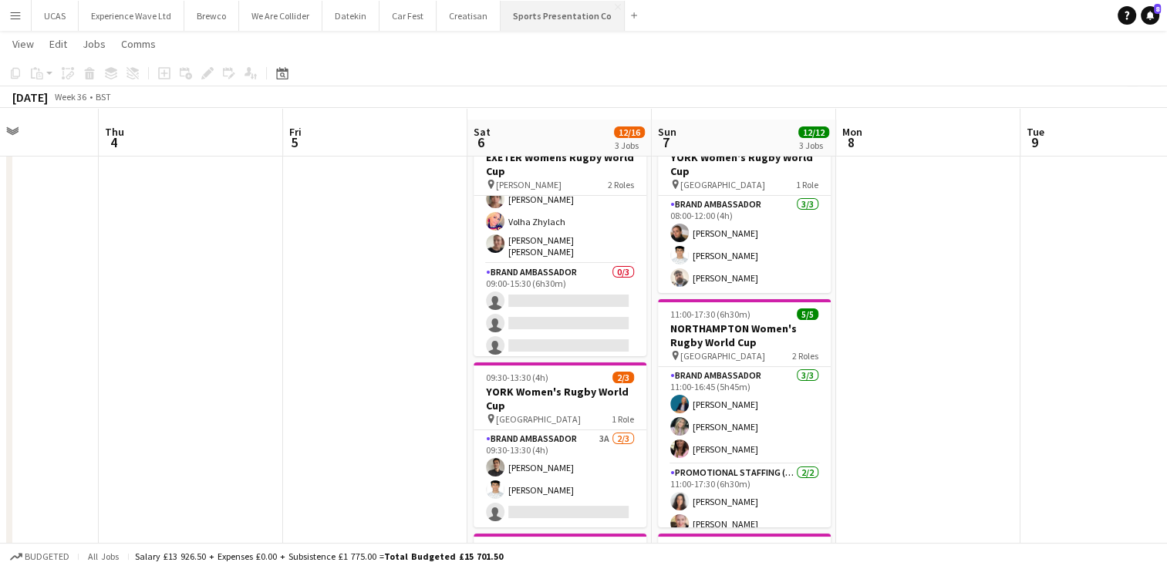
scroll to position [77, 0]
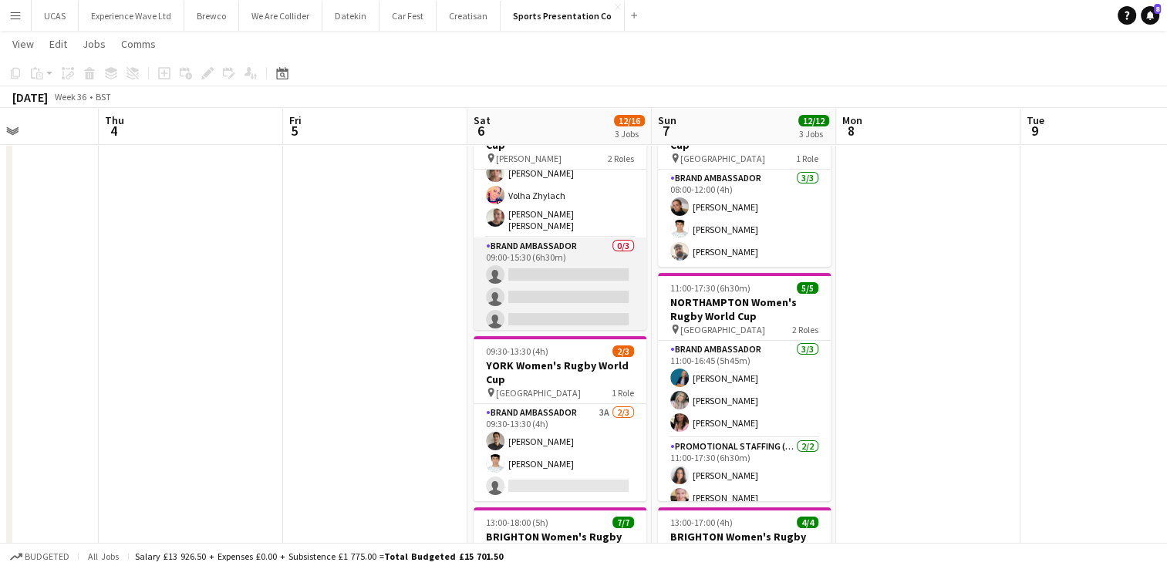
click at [561, 273] on app-card-role "Brand Ambassador 0/3 09:00-15:30 (6h30m) single-neutral-actions single-neutral-…" at bounding box center [559, 285] width 173 height 97
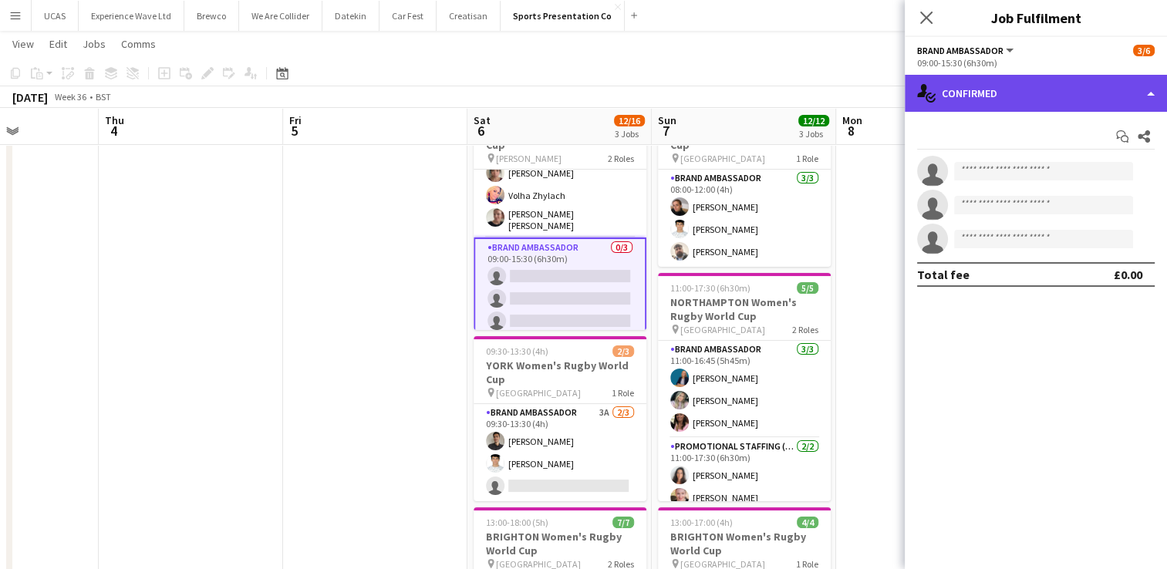
click at [1021, 96] on div "single-neutral-actions-check-2 Confirmed" at bounding box center [1035, 93] width 262 height 37
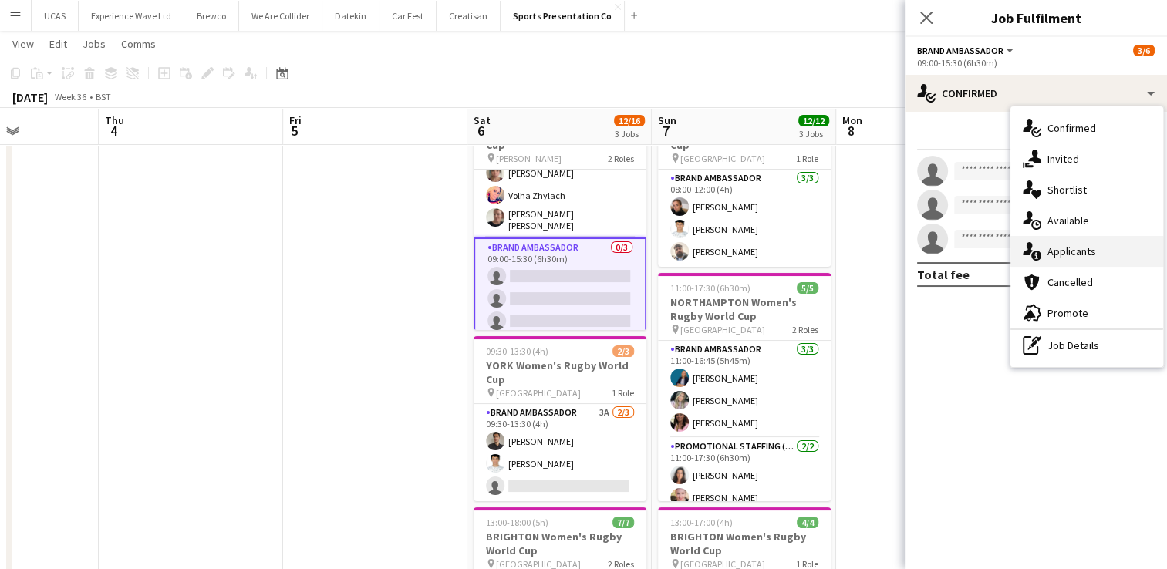
click at [1067, 256] on div "single-neutral-actions-information Applicants" at bounding box center [1086, 251] width 153 height 31
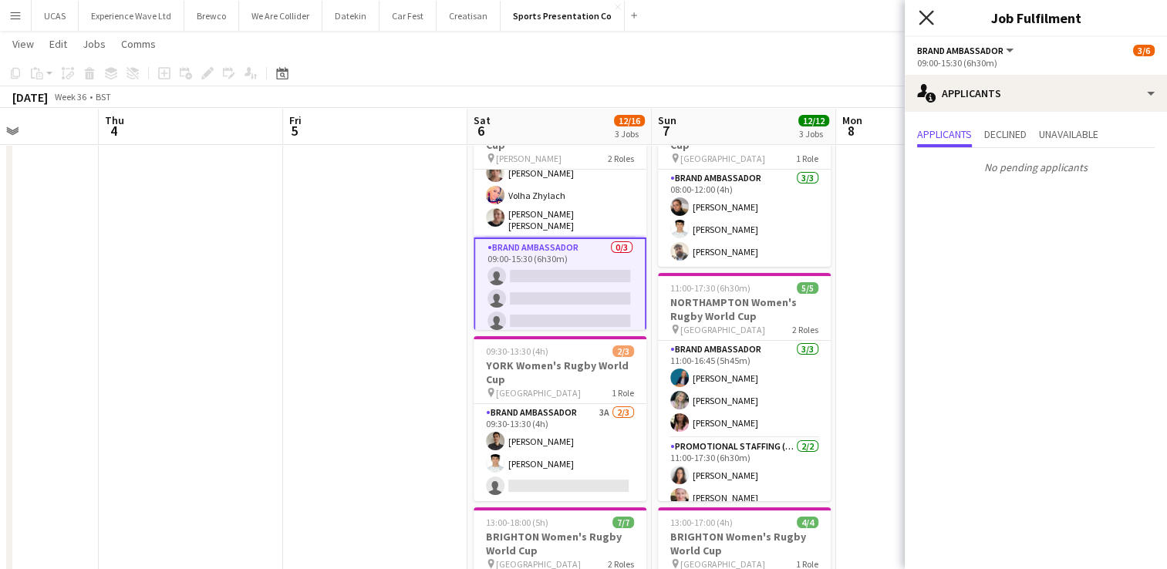
click at [925, 16] on icon at bounding box center [925, 17] width 15 height 15
